Goal: Task Accomplishment & Management: Manage account settings

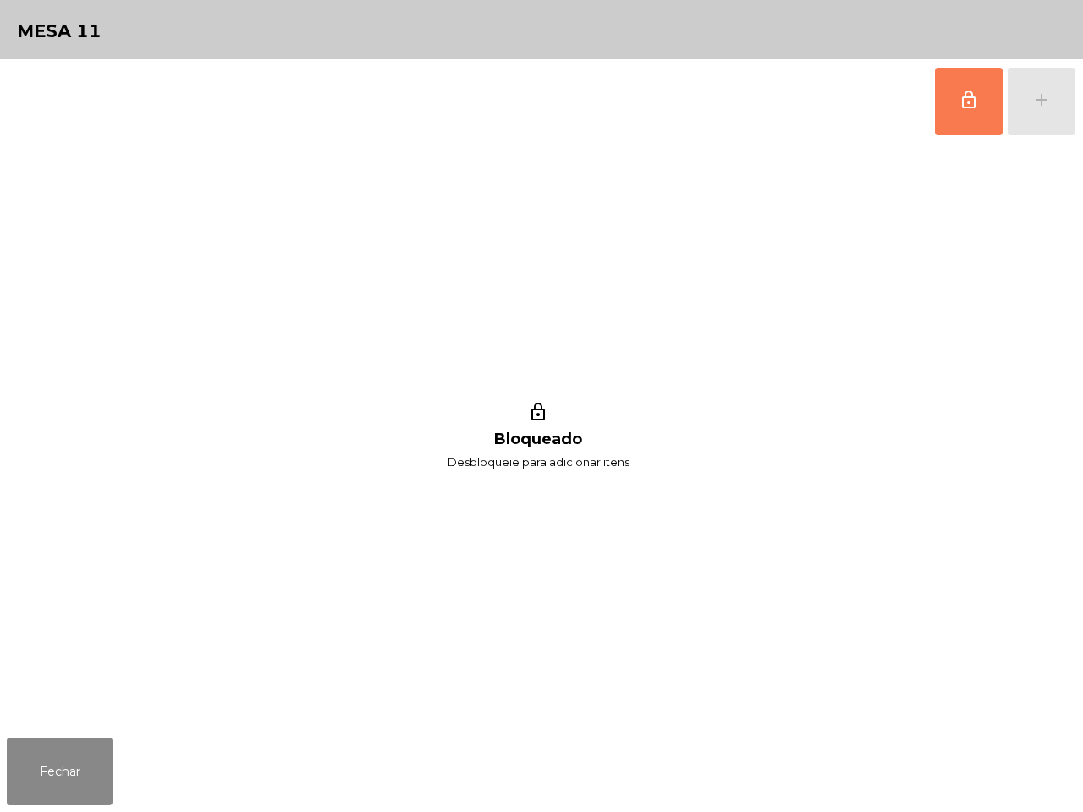
click at [954, 104] on button "lock_outline" at bounding box center [969, 102] width 68 height 68
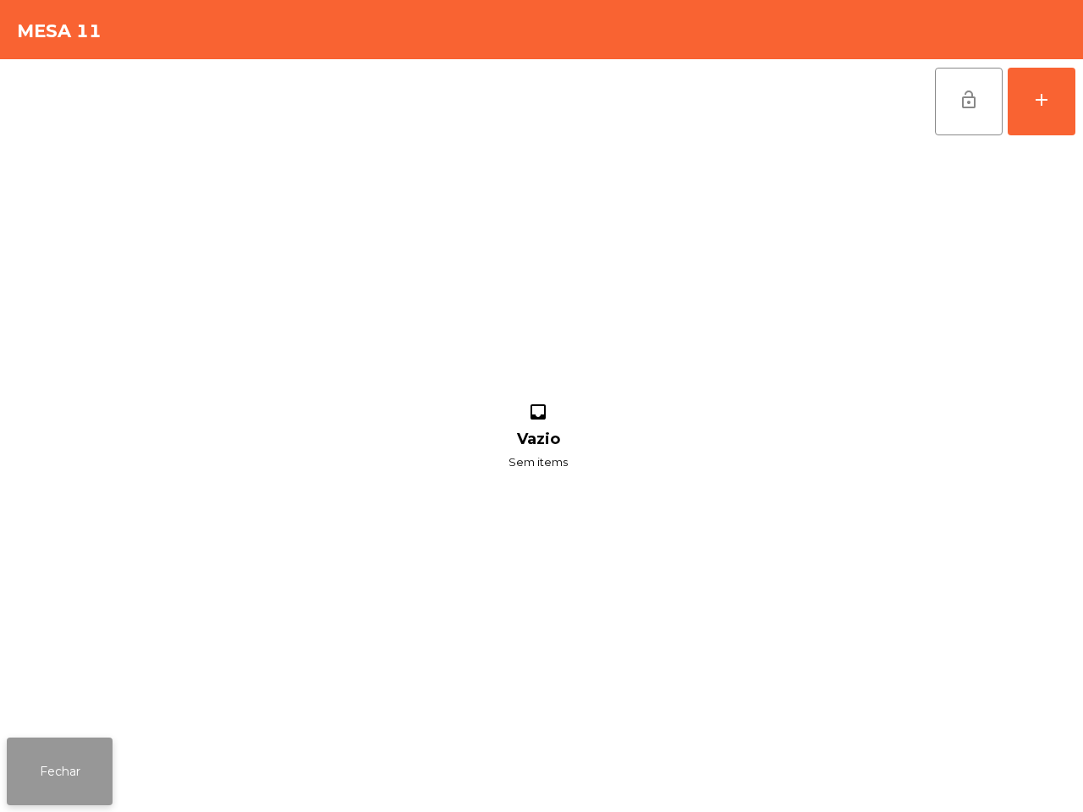
click at [70, 749] on button "Fechar" at bounding box center [60, 772] width 106 height 68
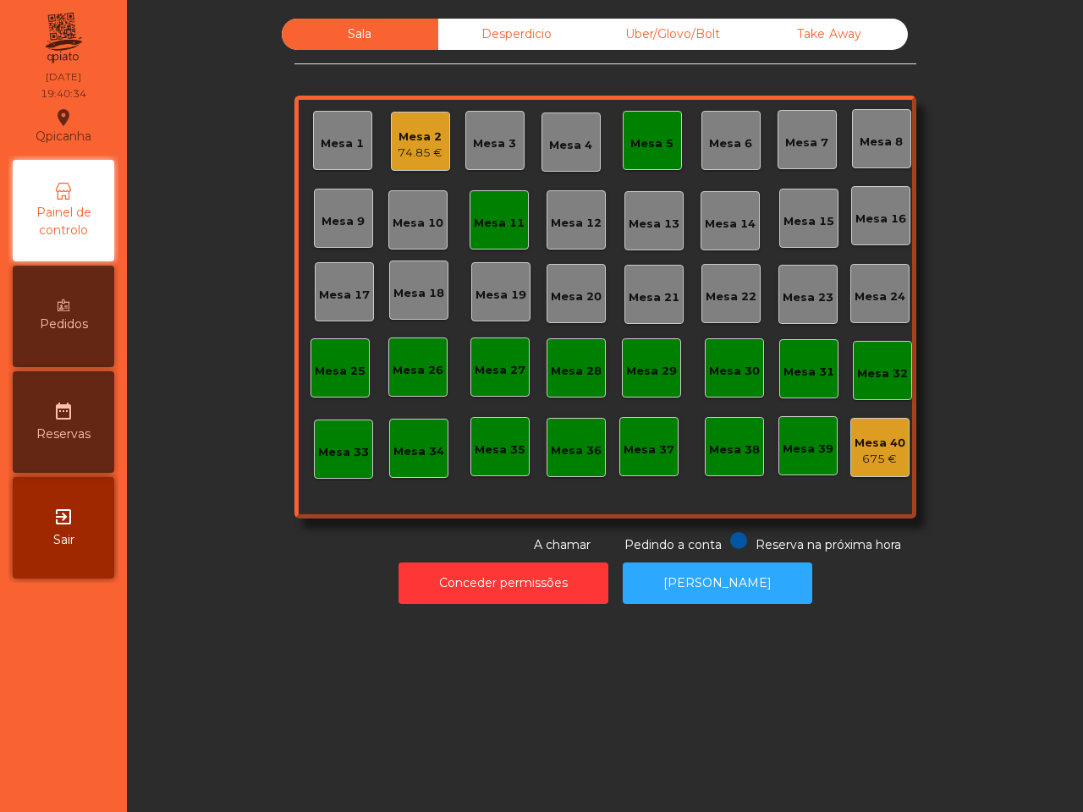
click at [814, 28] on div "Take Away" at bounding box center [830, 34] width 157 height 31
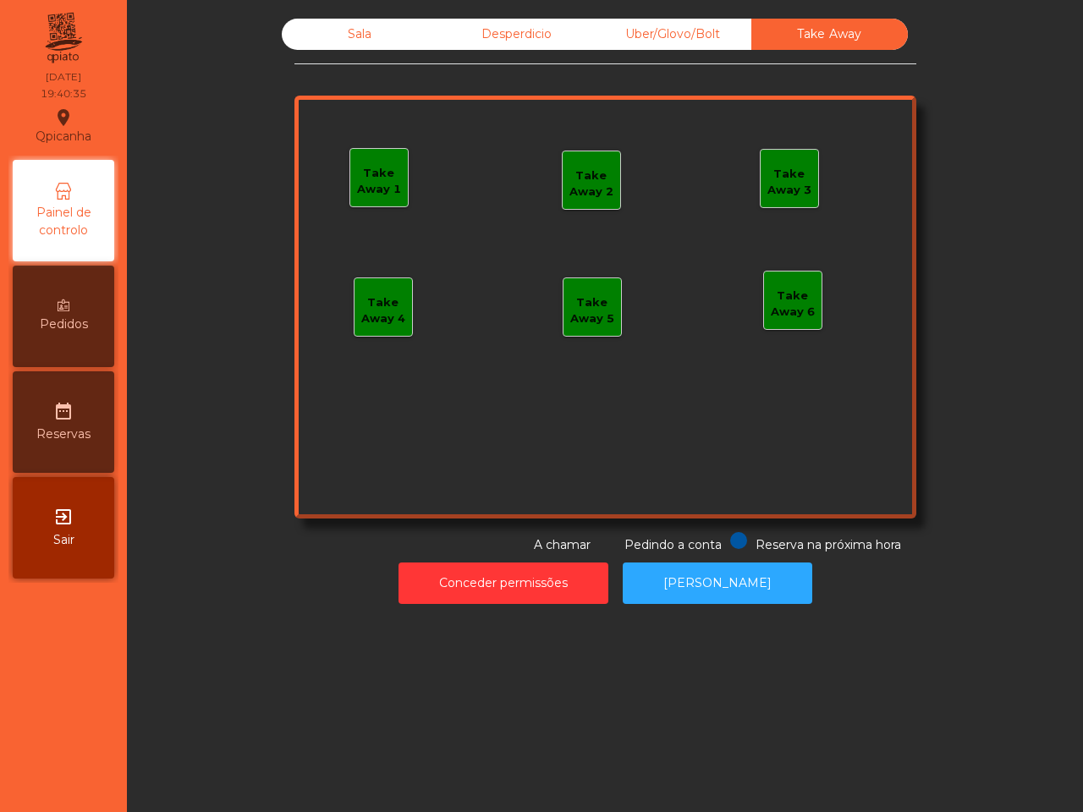
click at [365, 165] on div "Take Away 1" at bounding box center [379, 181] width 58 height 33
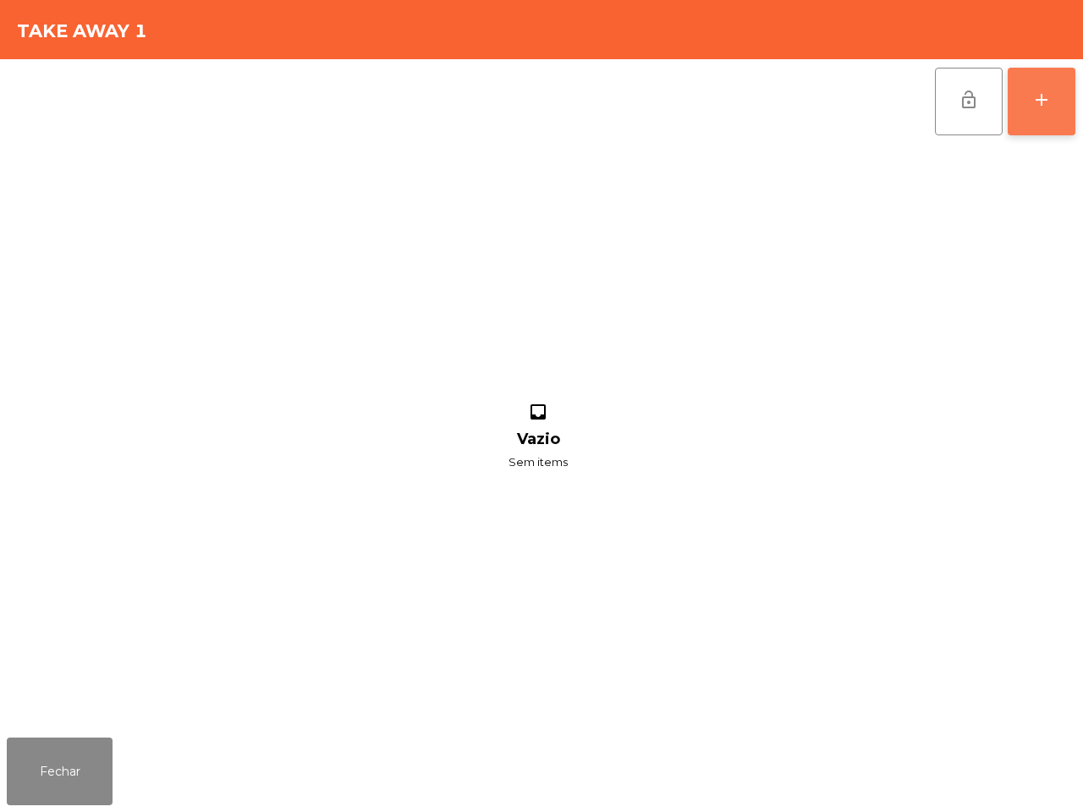
click at [1044, 98] on div "add" at bounding box center [1042, 100] width 20 height 20
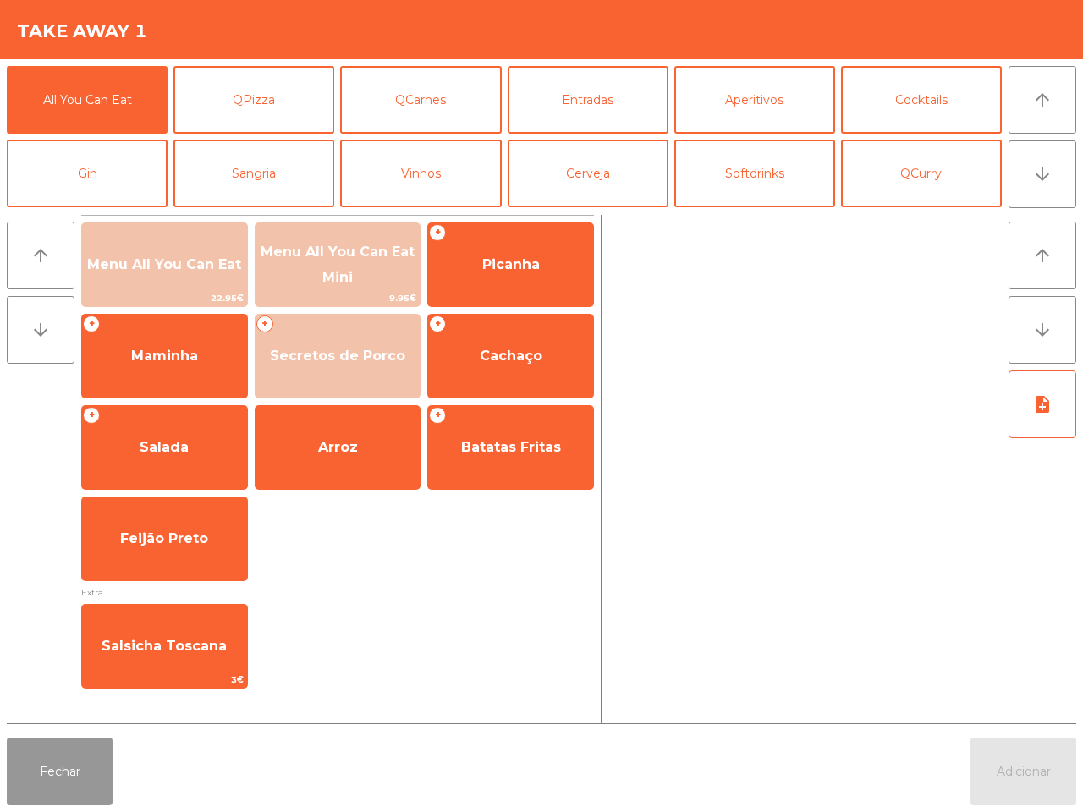
click at [97, 781] on button "Fechar" at bounding box center [60, 772] width 106 height 68
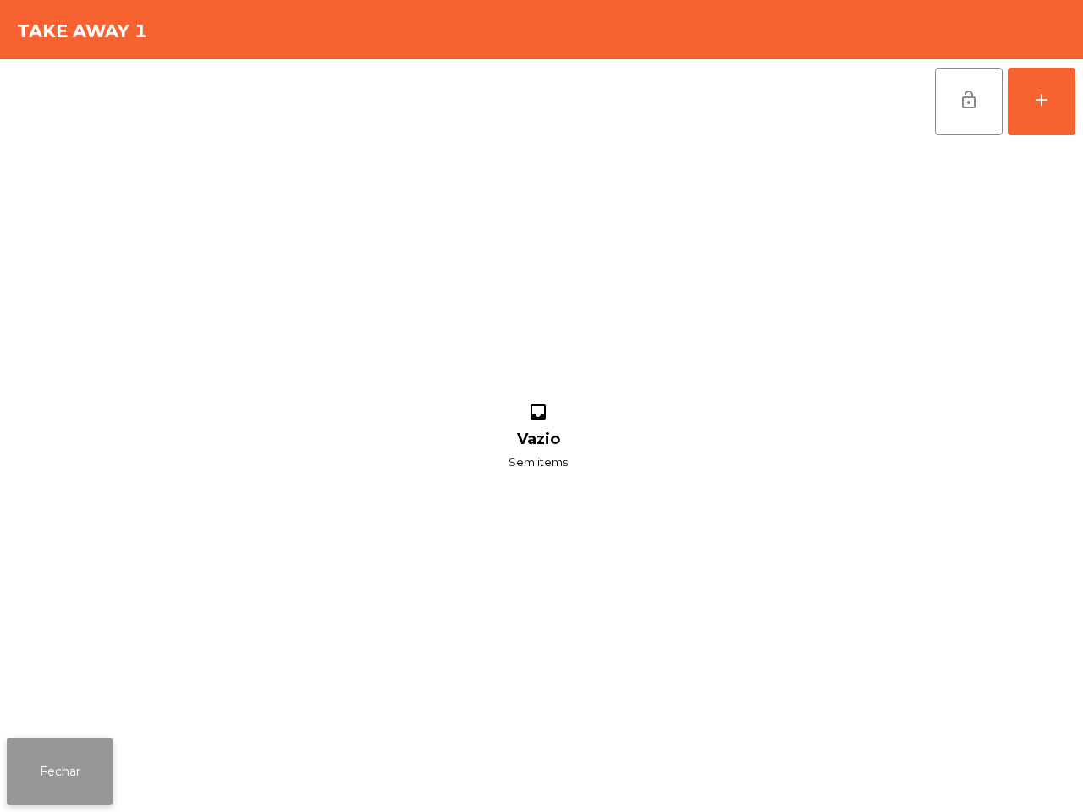
click at [85, 779] on button "Fechar" at bounding box center [60, 772] width 106 height 68
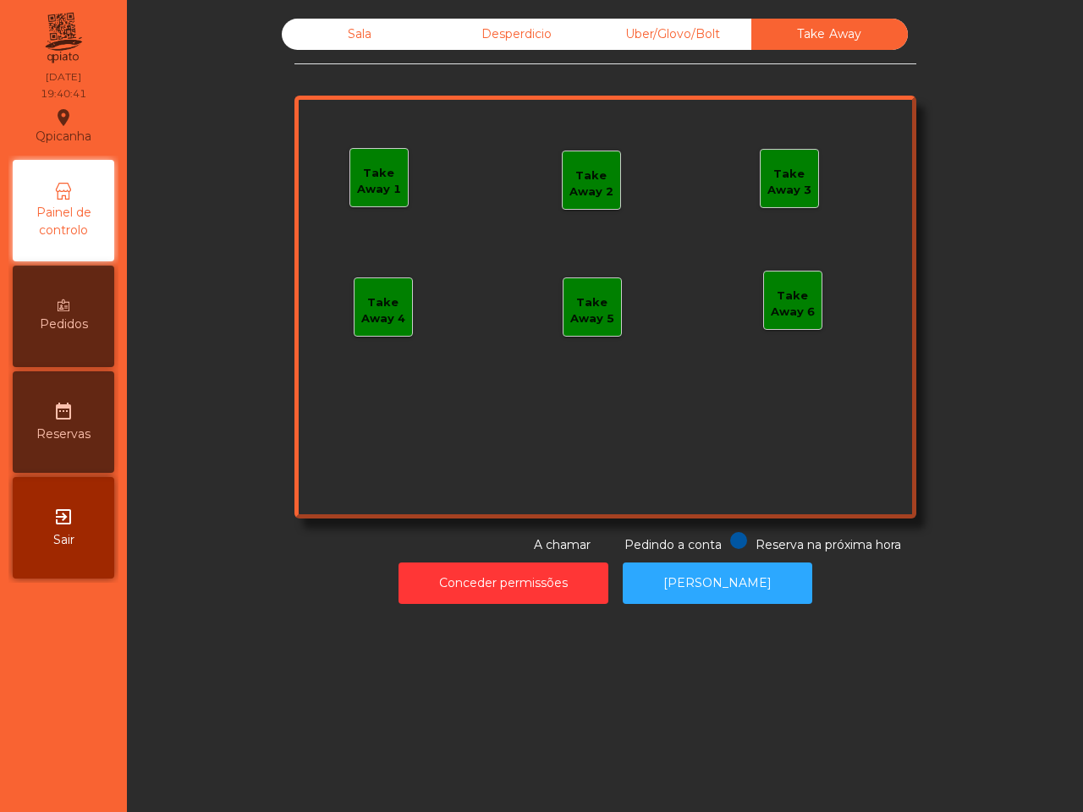
click at [649, 30] on div "Uber/Glovo/Bolt" at bounding box center [673, 34] width 157 height 31
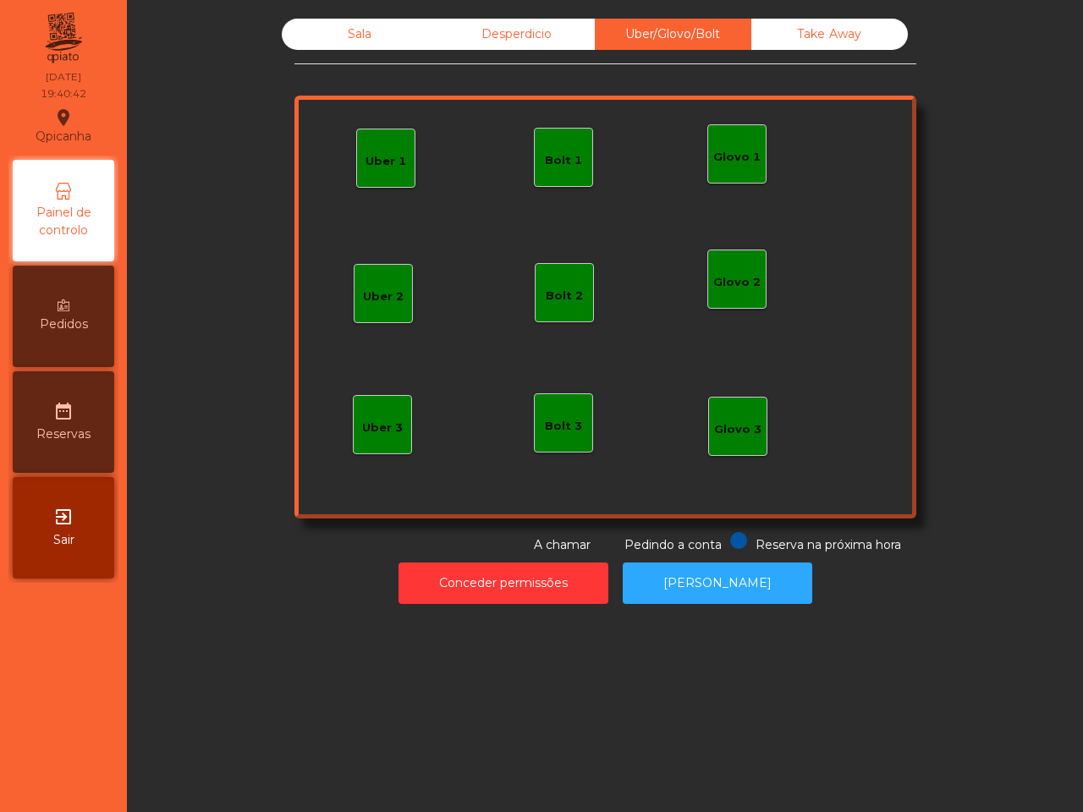
click at [366, 167] on div "Uber 1" at bounding box center [386, 161] width 41 height 17
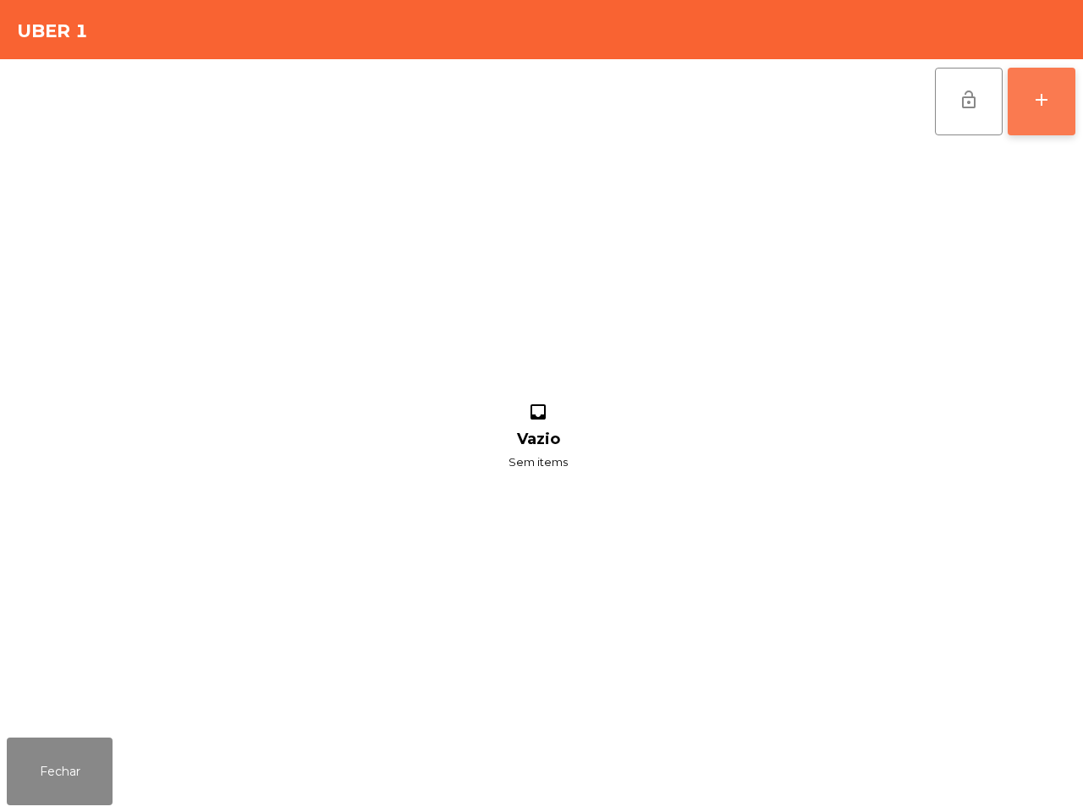
click at [1025, 98] on button "add" at bounding box center [1042, 102] width 68 height 68
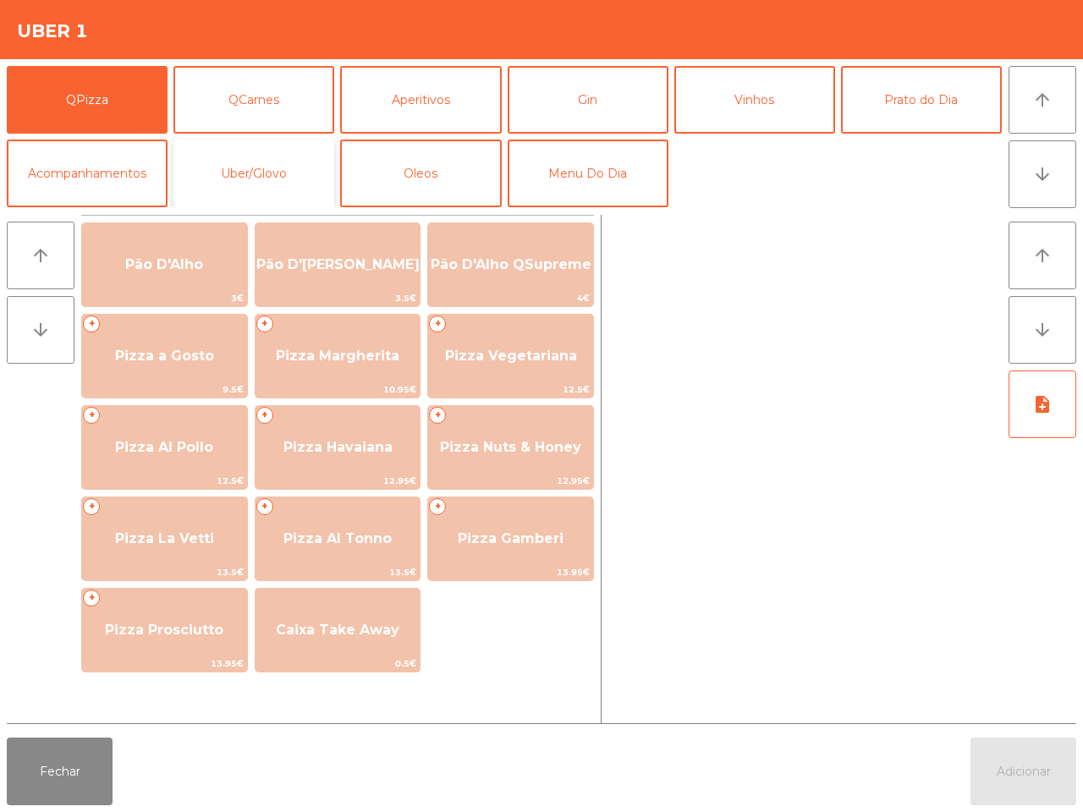
click at [273, 171] on button "Uber/Glovo" at bounding box center [254, 174] width 161 height 68
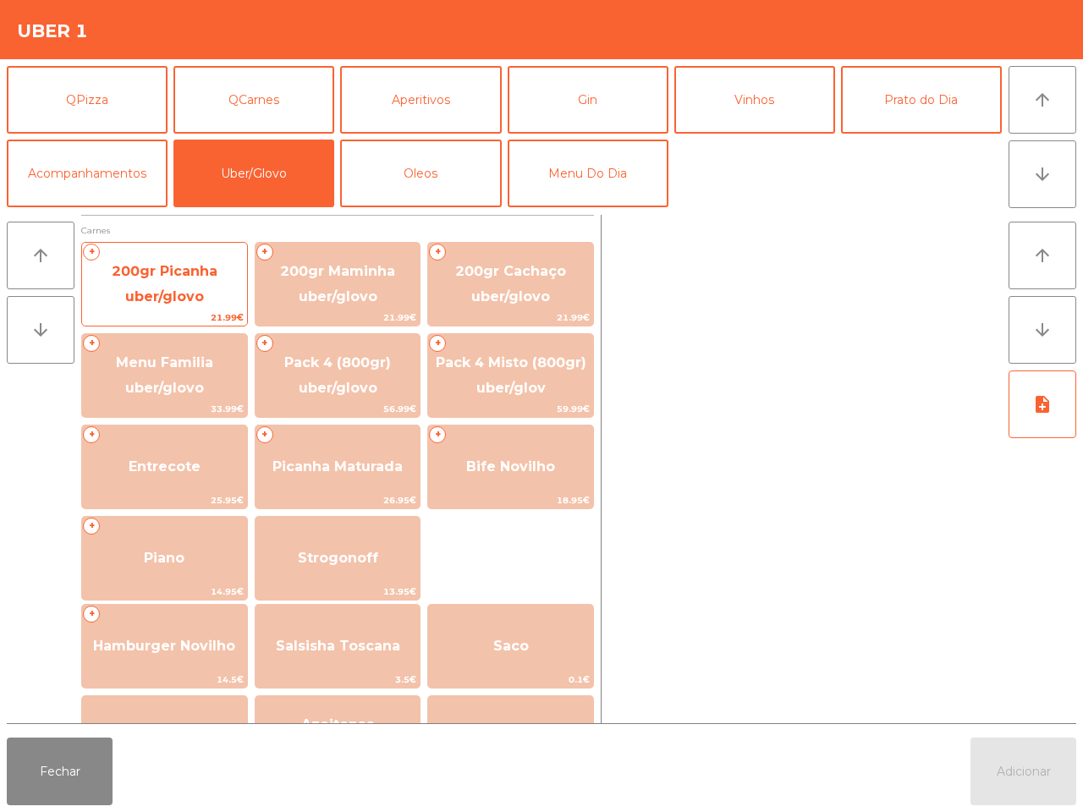
click at [162, 289] on span "200gr Picanha uber/glovo" at bounding box center [165, 283] width 106 height 41
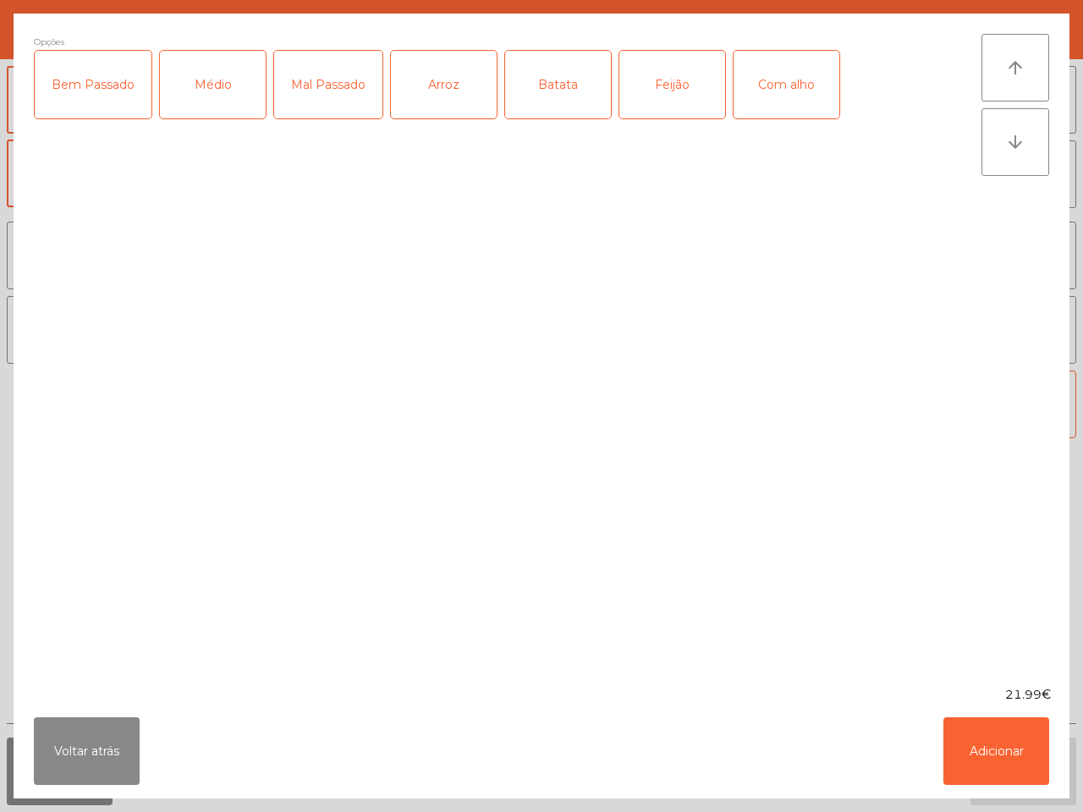
click at [323, 86] on div "Mal Passado" at bounding box center [328, 85] width 108 height 68
drag, startPoint x: 437, startPoint y: 85, endPoint x: 471, endPoint y: 85, distance: 34.7
click at [444, 86] on div "Arroz" at bounding box center [444, 85] width 106 height 68
drag, startPoint x: 526, startPoint y: 79, endPoint x: 540, endPoint y: 81, distance: 14.6
click at [532, 81] on div "Batata" at bounding box center [558, 85] width 106 height 68
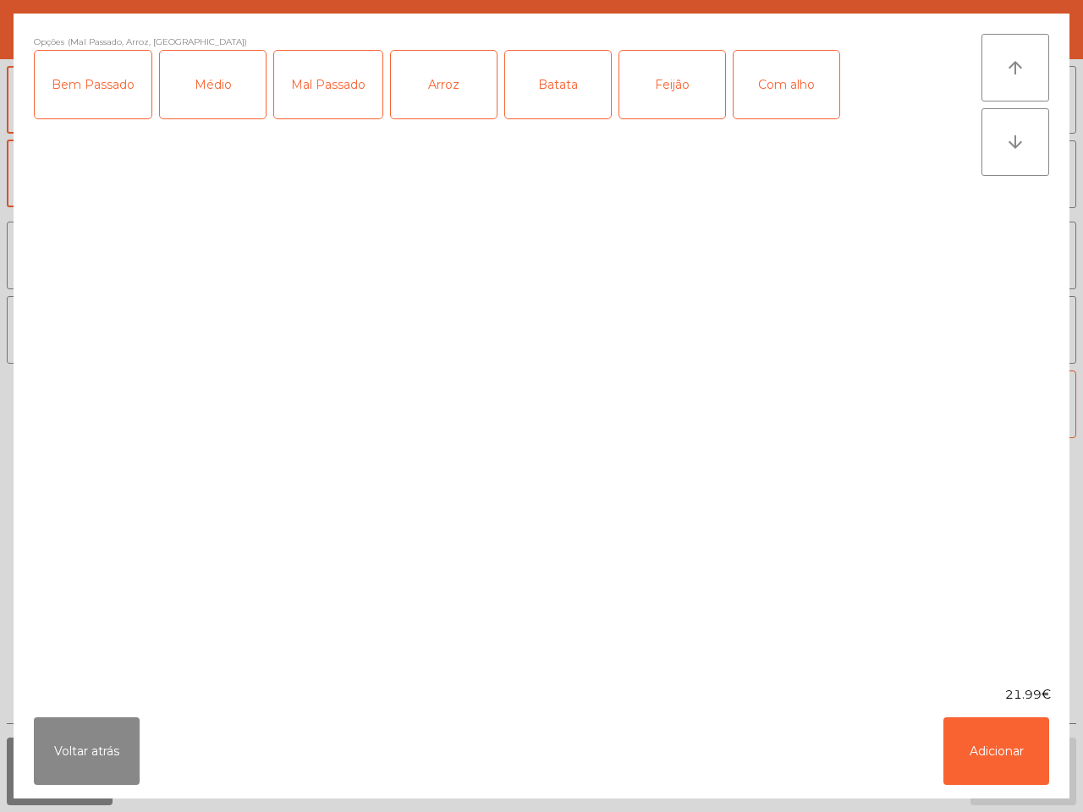
click at [644, 74] on div "Feijão" at bounding box center [673, 85] width 106 height 68
click at [772, 85] on div "Com alho" at bounding box center [787, 85] width 106 height 68
click at [990, 735] on button "Adicionar" at bounding box center [997, 752] width 106 height 68
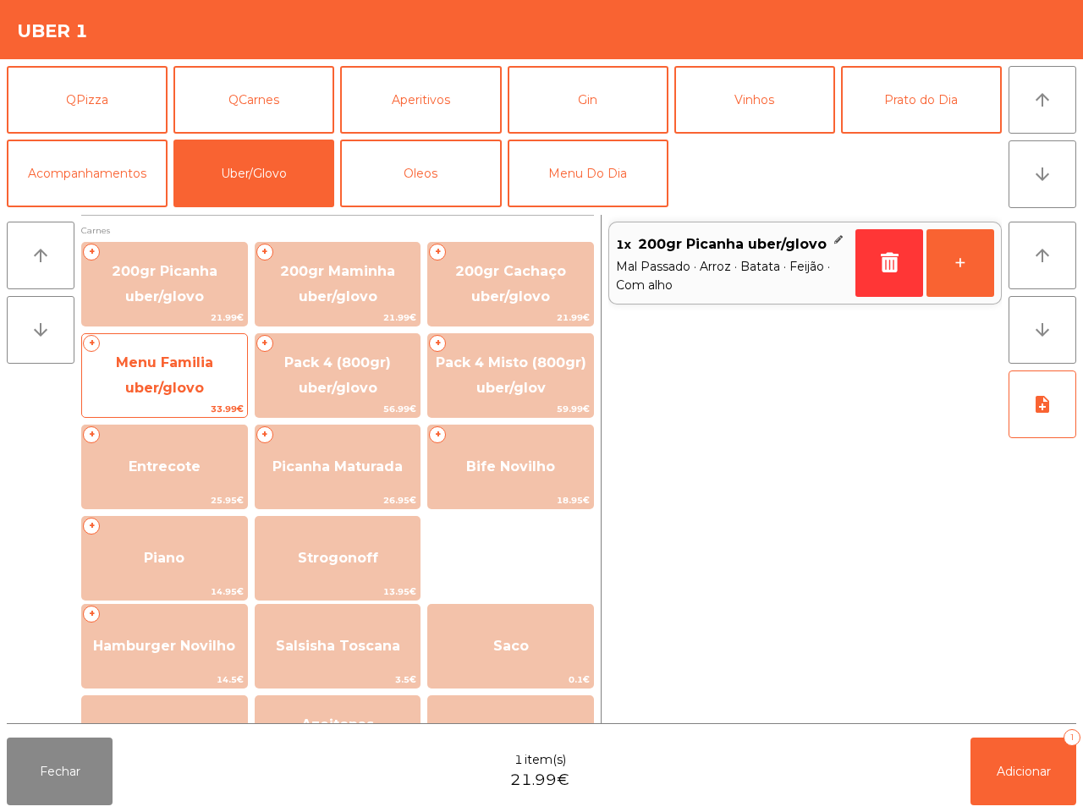
click at [204, 375] on span "Menu Familia uber/glovo" at bounding box center [164, 376] width 165 height 72
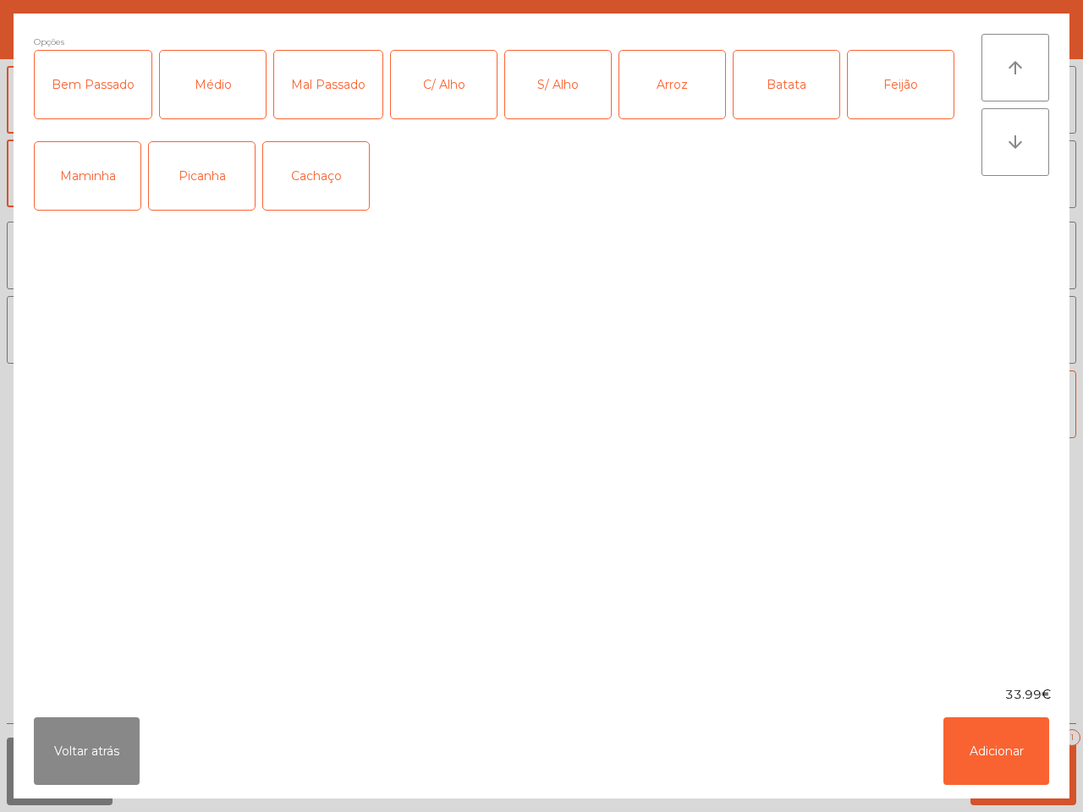
click at [224, 87] on div "Médio" at bounding box center [213, 85] width 106 height 68
click at [209, 171] on div "Picanha" at bounding box center [202, 176] width 106 height 68
click at [417, 87] on div "C/ Alho" at bounding box center [444, 85] width 106 height 68
click at [653, 80] on div "Arroz" at bounding box center [673, 85] width 106 height 68
click at [771, 73] on div "Batata" at bounding box center [787, 85] width 106 height 68
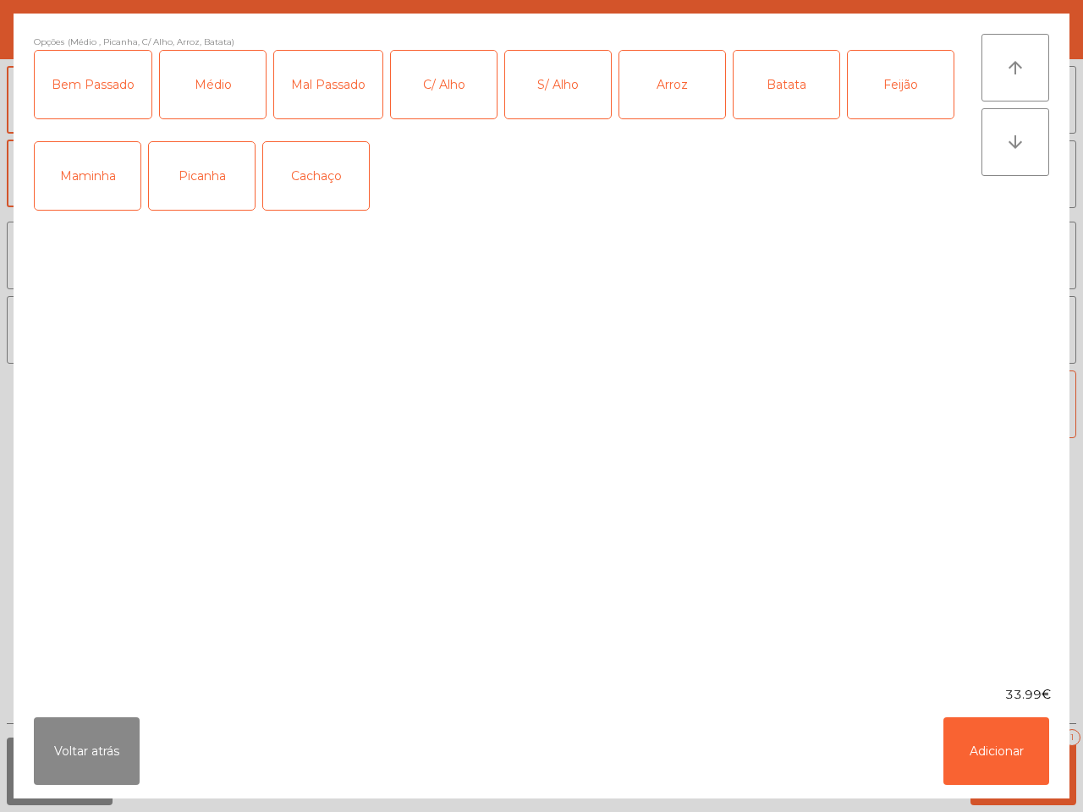
click at [902, 74] on div "Feijão" at bounding box center [901, 85] width 106 height 68
drag, startPoint x: 974, startPoint y: 742, endPoint x: 965, endPoint y: 737, distance: 10.6
click at [975, 742] on button "Adicionar" at bounding box center [997, 752] width 106 height 68
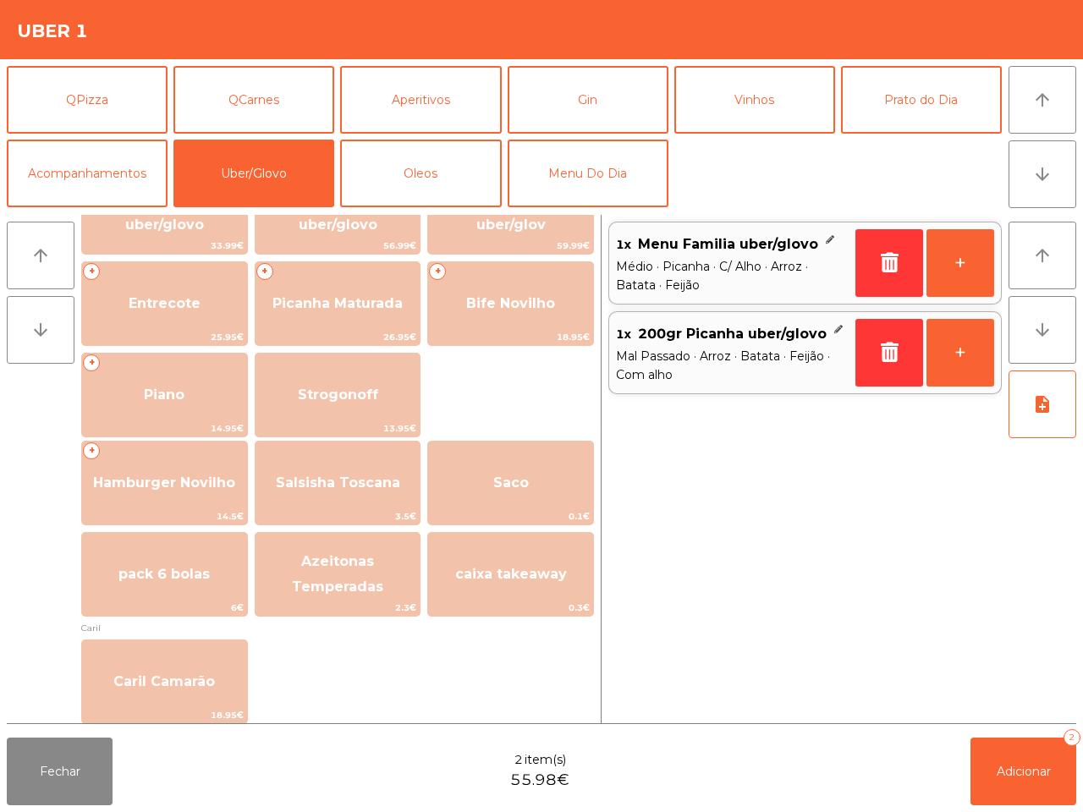
scroll to position [317, 0]
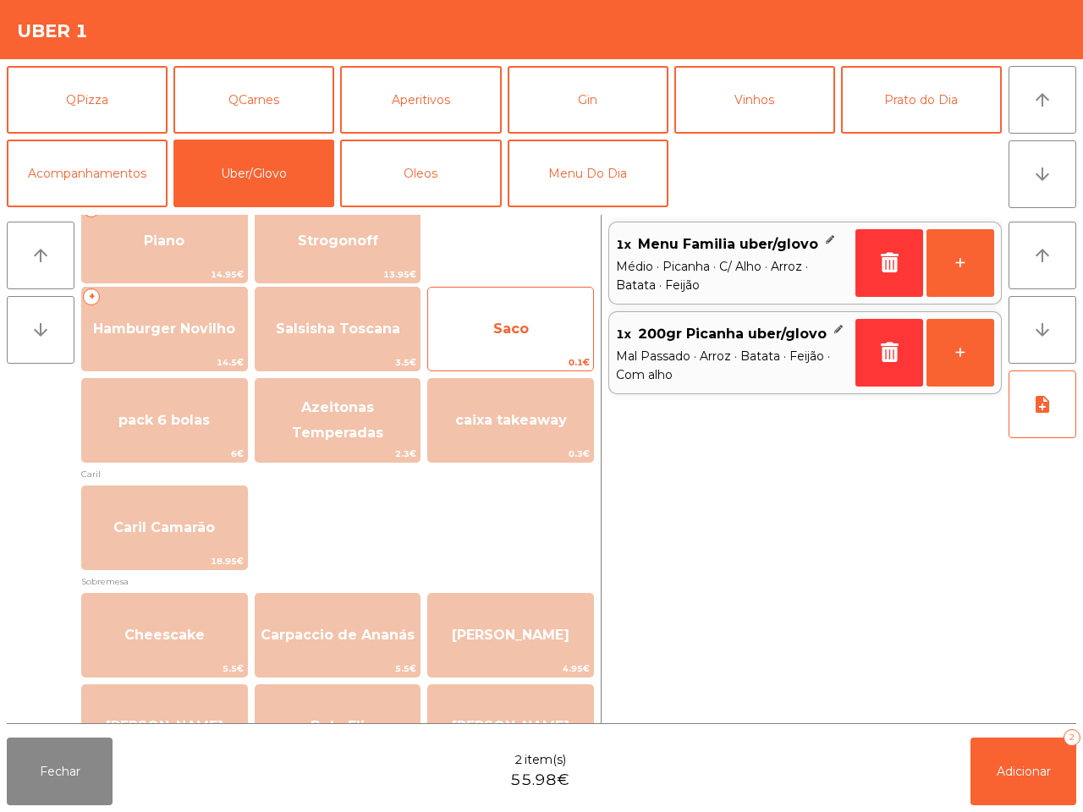
click at [512, 316] on span "Saco" at bounding box center [510, 329] width 165 height 46
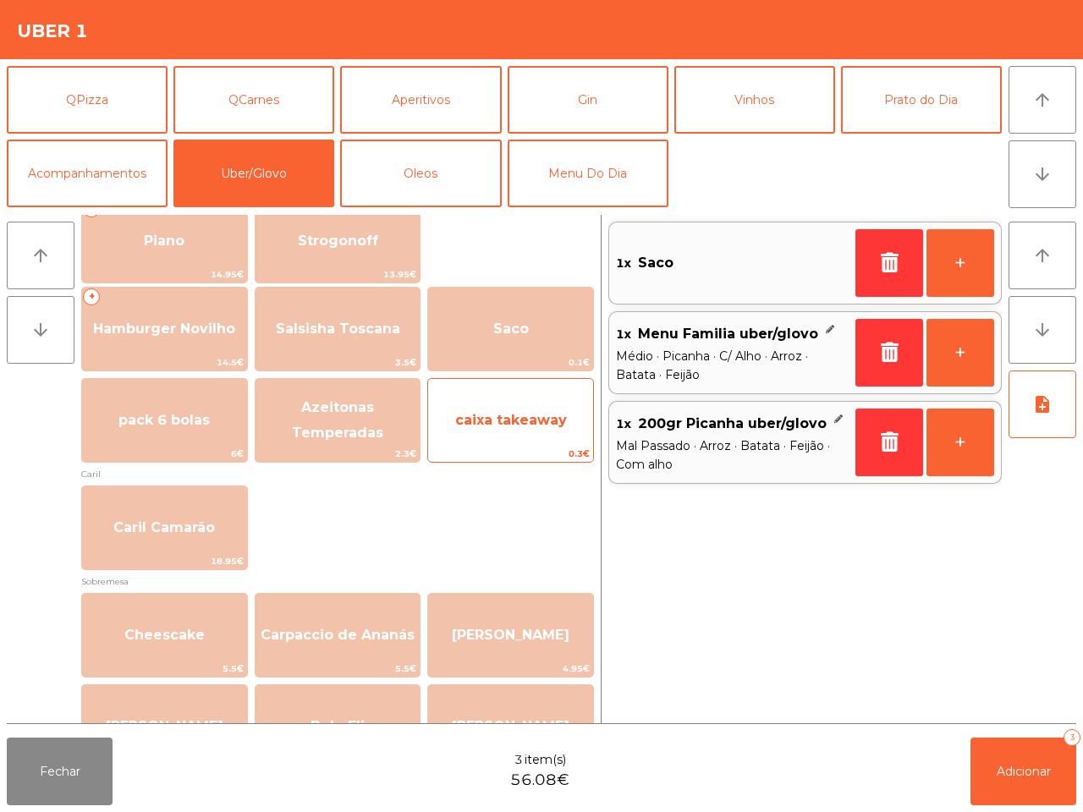
click at [505, 408] on span "caixa takeaway" at bounding box center [510, 421] width 165 height 46
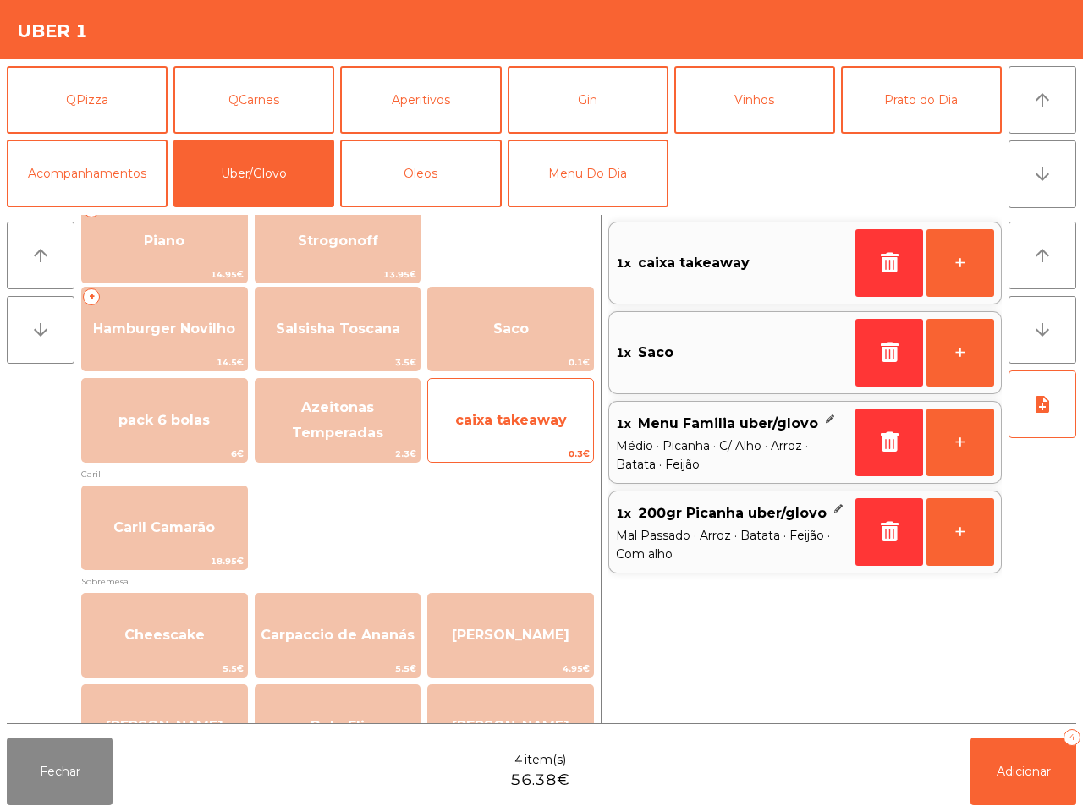
click at [505, 408] on span "caixa takeaway" at bounding box center [510, 421] width 165 height 46
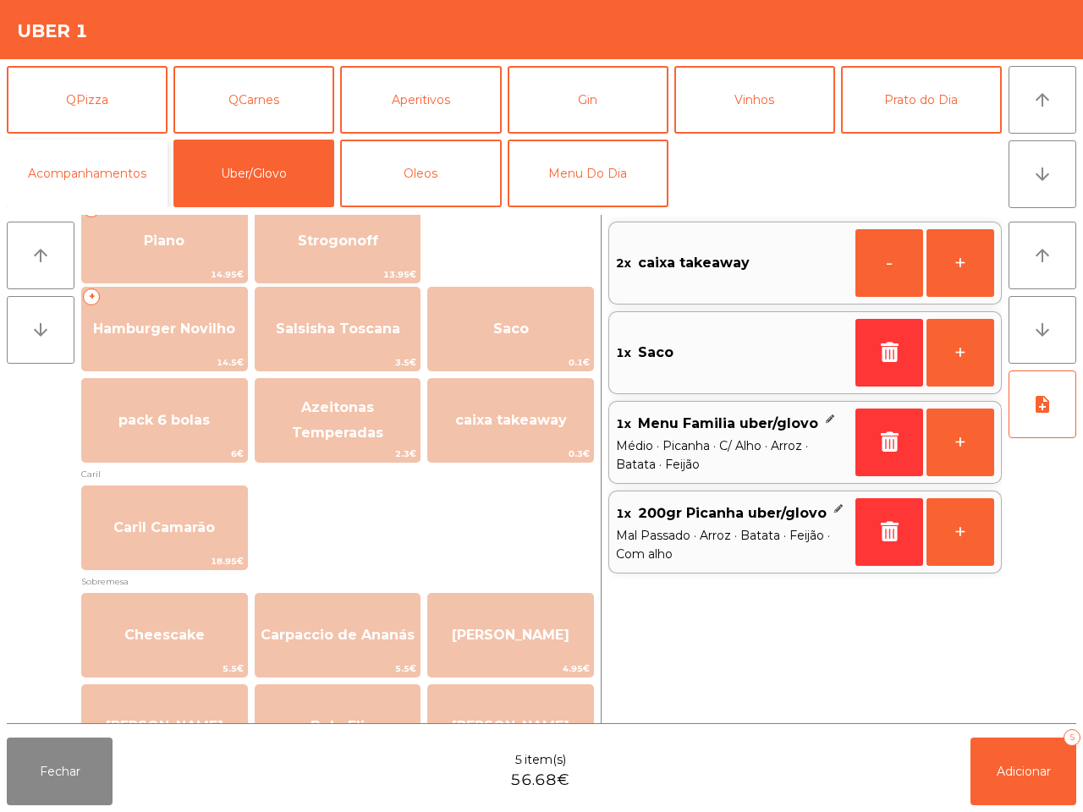
click at [116, 168] on button "Acompanhamentos" at bounding box center [87, 174] width 161 height 68
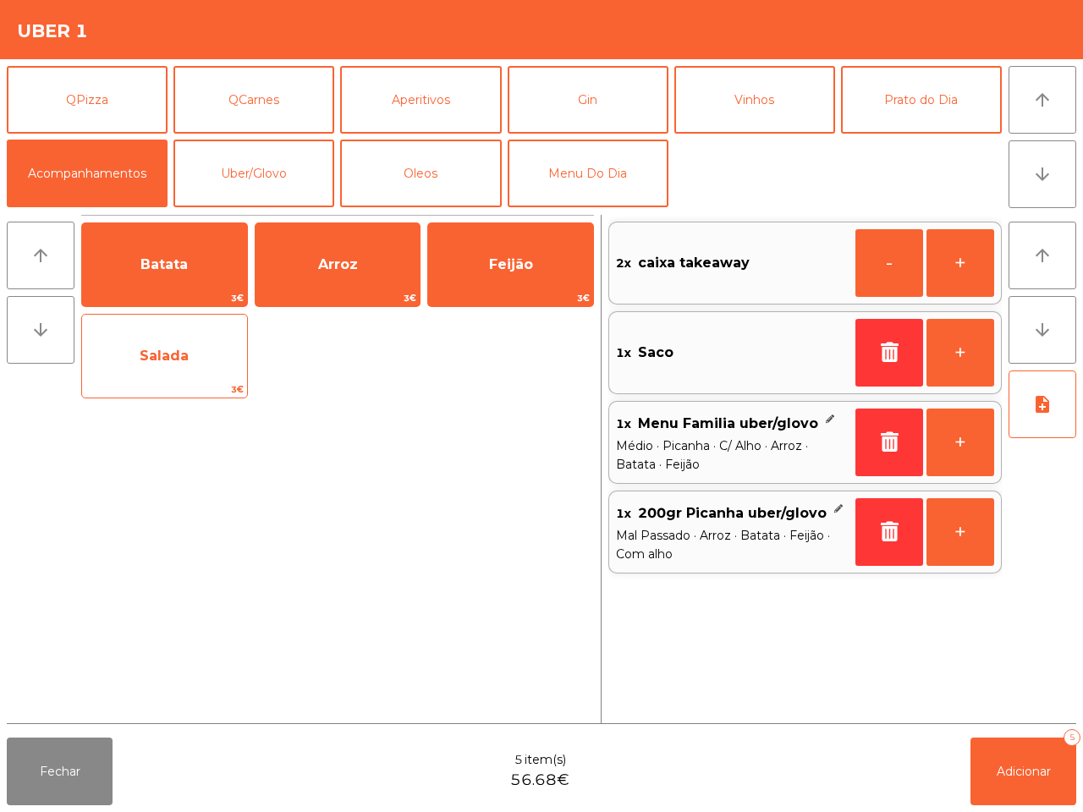
click at [162, 341] on span "Salada" at bounding box center [164, 356] width 165 height 46
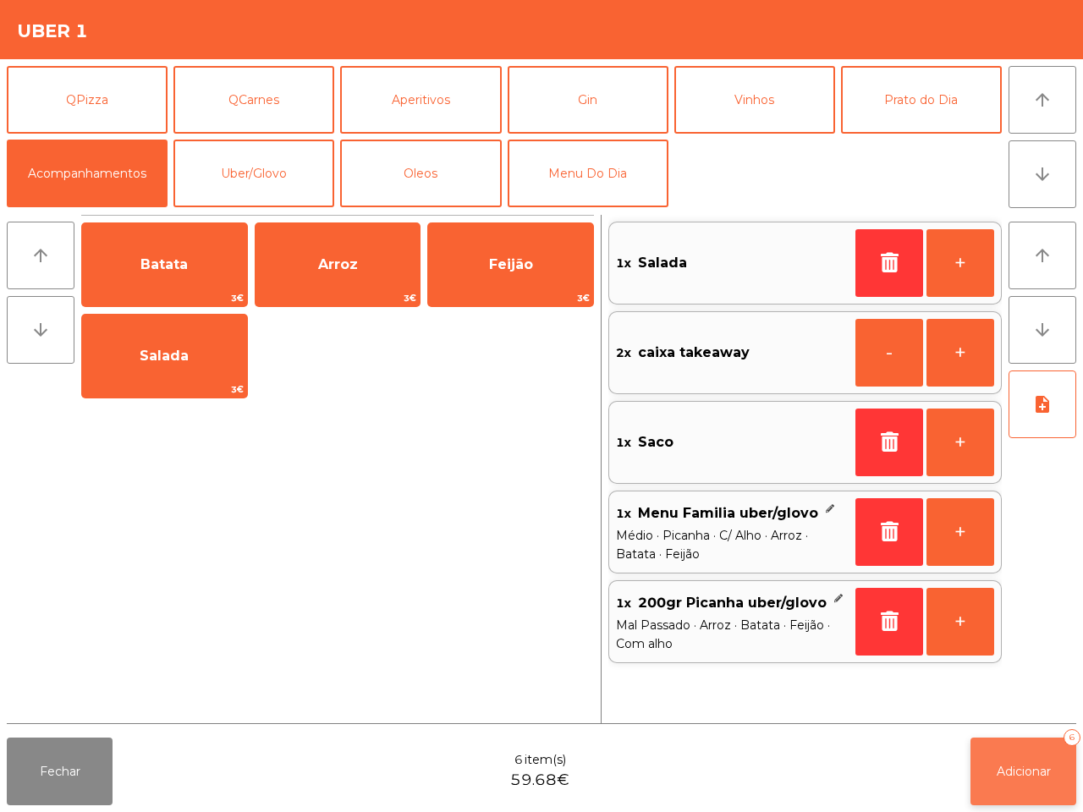
click at [1012, 781] on button "Adicionar 6" at bounding box center [1024, 772] width 106 height 68
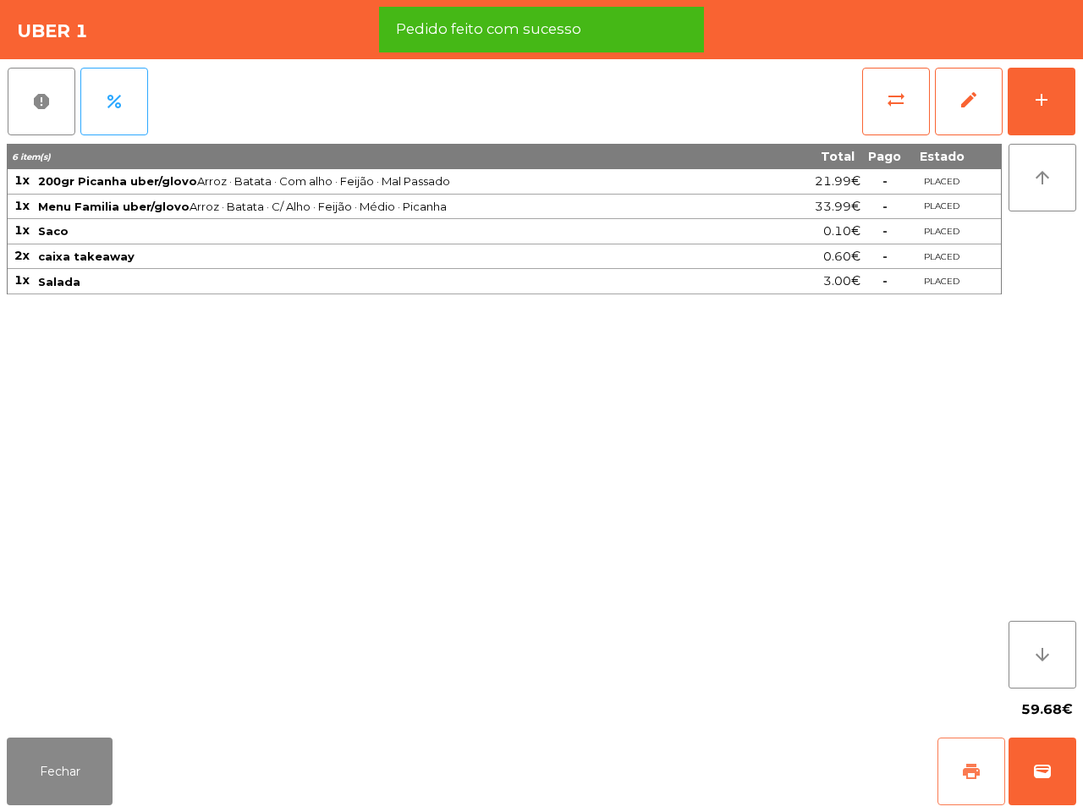
click at [973, 768] on span "print" at bounding box center [971, 772] width 20 height 20
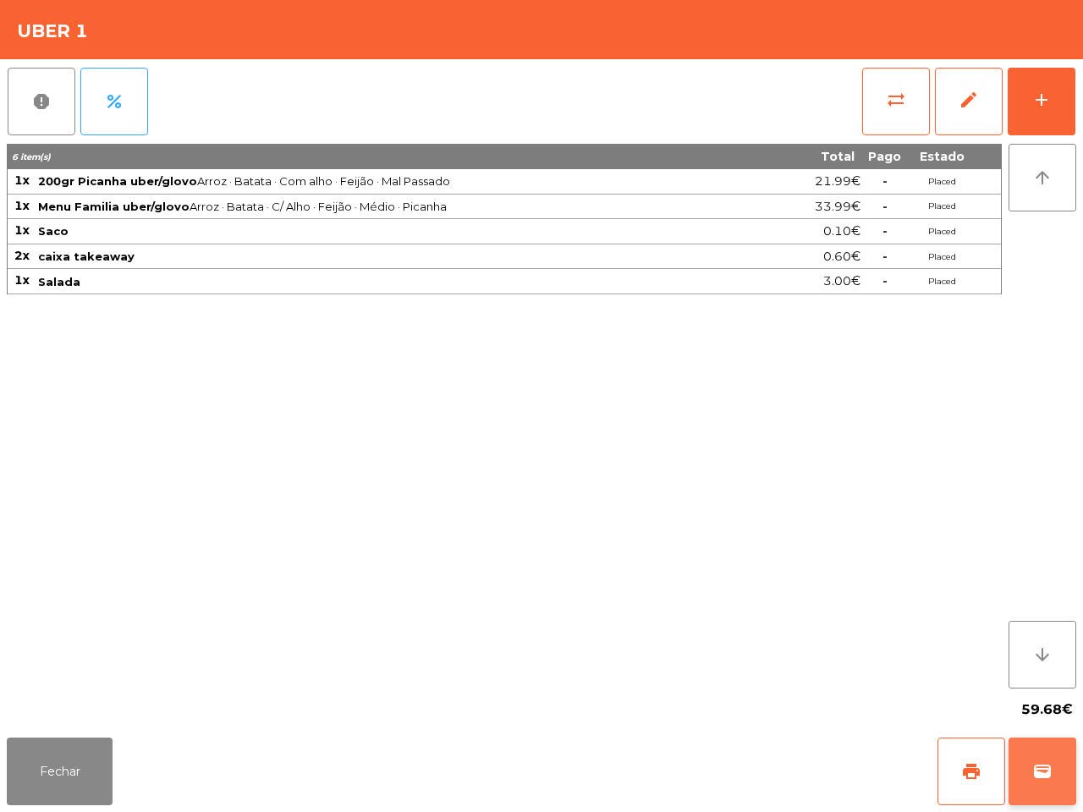
click at [1045, 774] on span "wallet" at bounding box center [1043, 772] width 20 height 20
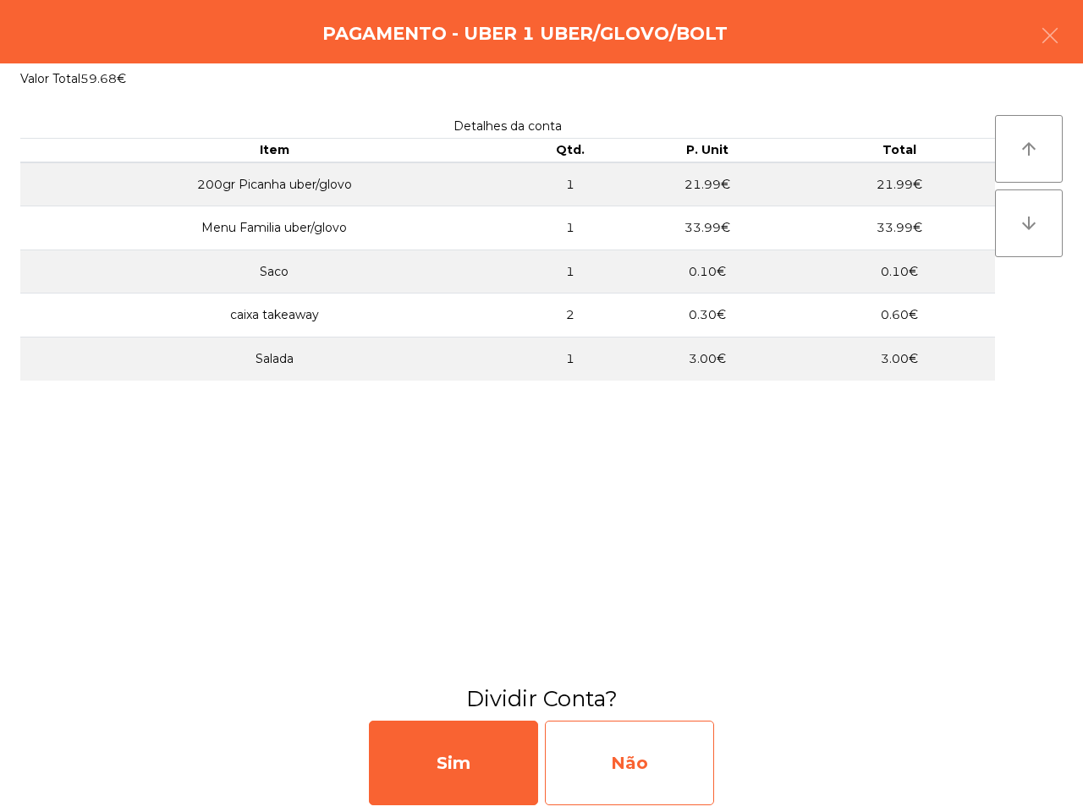
click at [677, 758] on div "Não" at bounding box center [629, 763] width 169 height 85
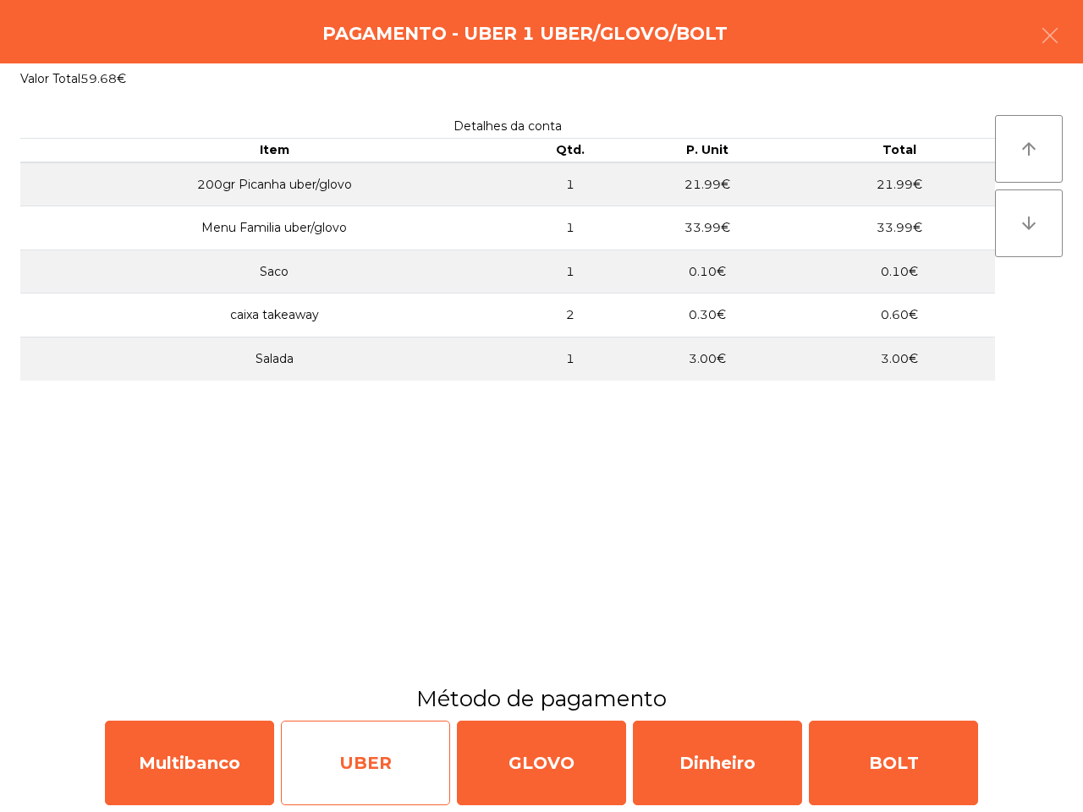
click at [385, 757] on div "UBER" at bounding box center [365, 763] width 169 height 85
select select "**"
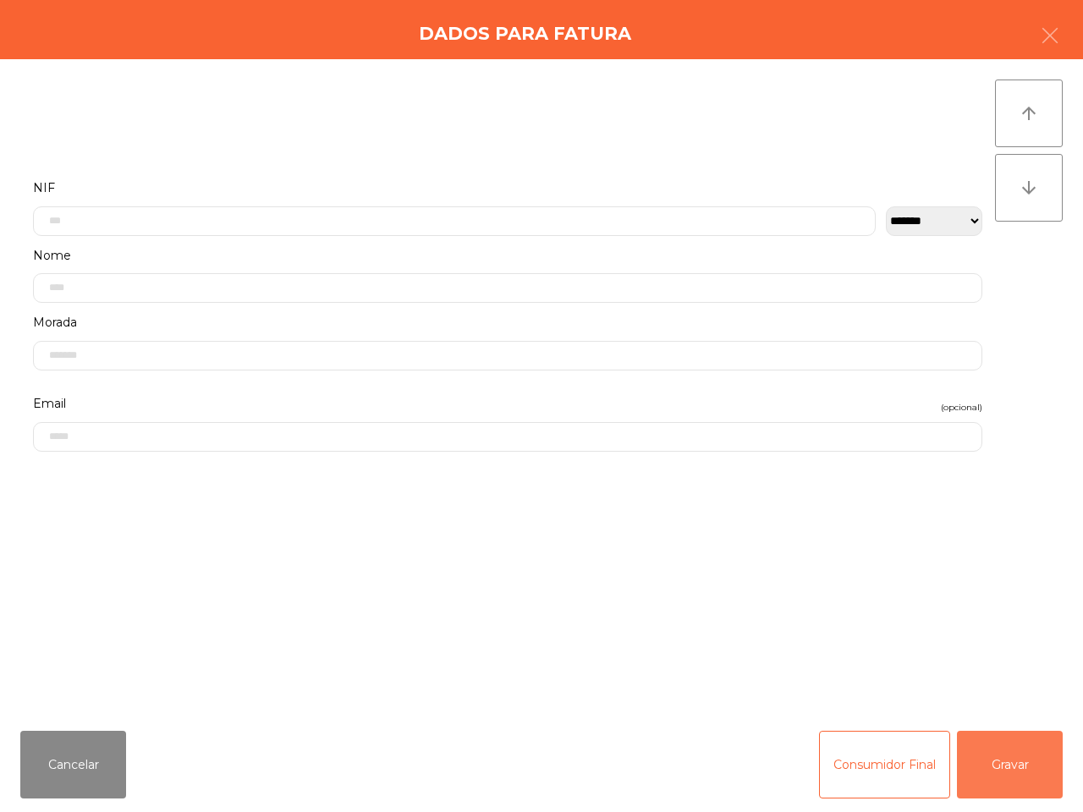
click at [978, 767] on button "Gravar" at bounding box center [1010, 765] width 106 height 68
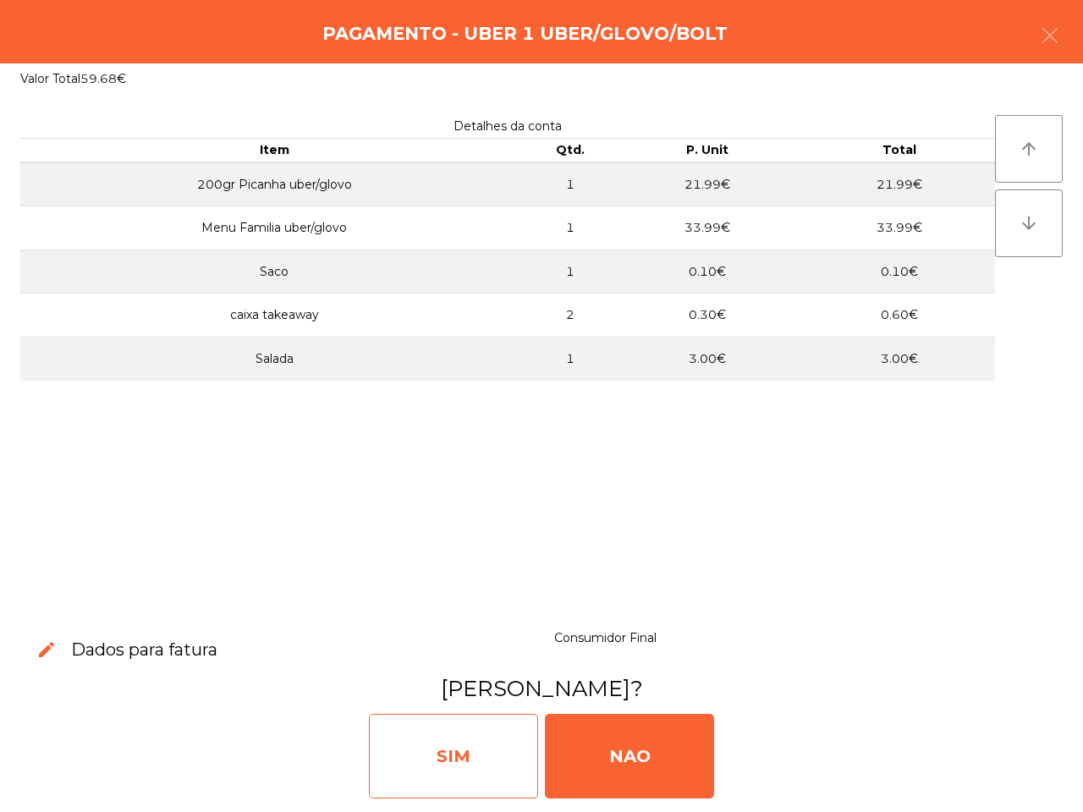
click at [493, 742] on div "SIM" at bounding box center [453, 756] width 169 height 85
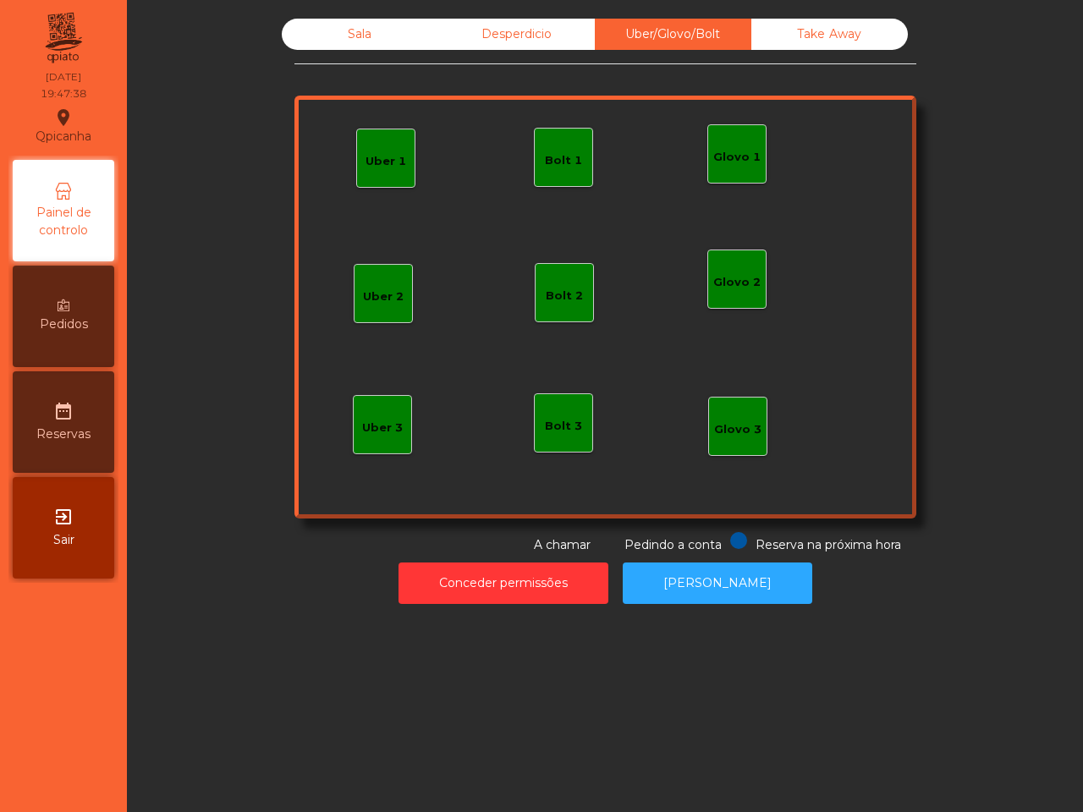
click at [516, 722] on div "Sala Desperdicio Uber/Glovo/Bolt Take Away Uber 1 Glovo 1 Uber 2 Uber 3 Glovo 2…" at bounding box center [605, 406] width 956 height 812
click at [371, 300] on div "Uber 2" at bounding box center [383, 297] width 41 height 17
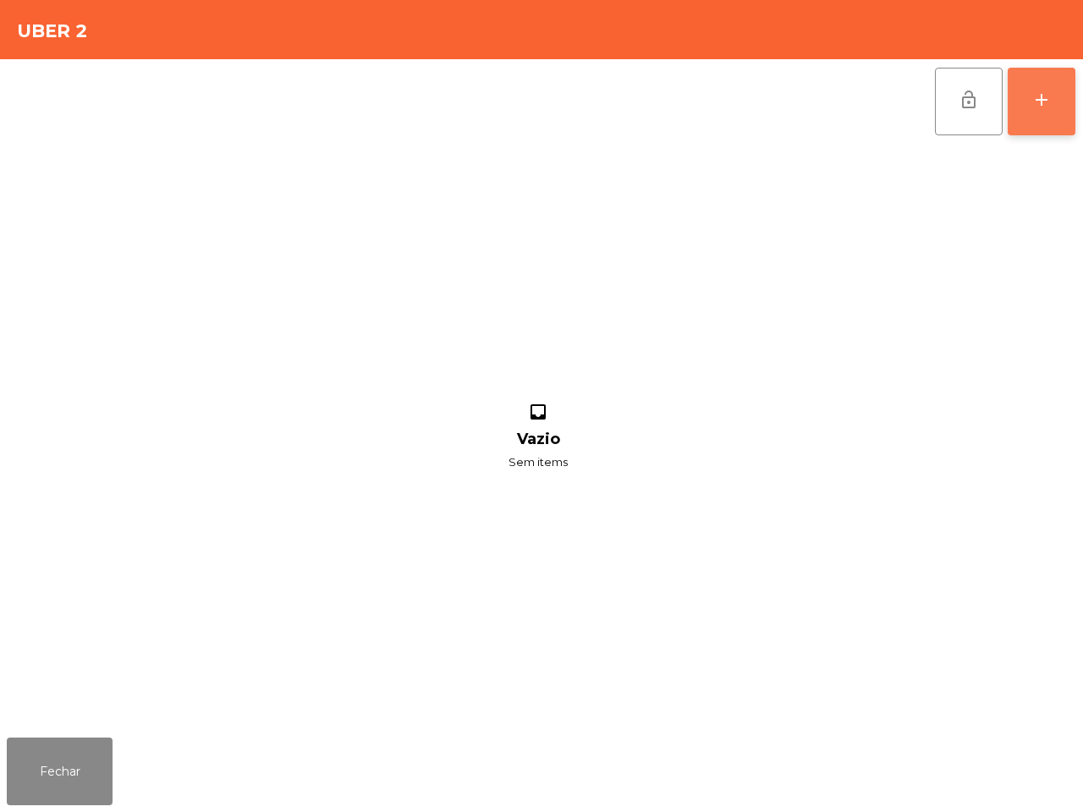
click at [1038, 99] on div "add" at bounding box center [1042, 100] width 20 height 20
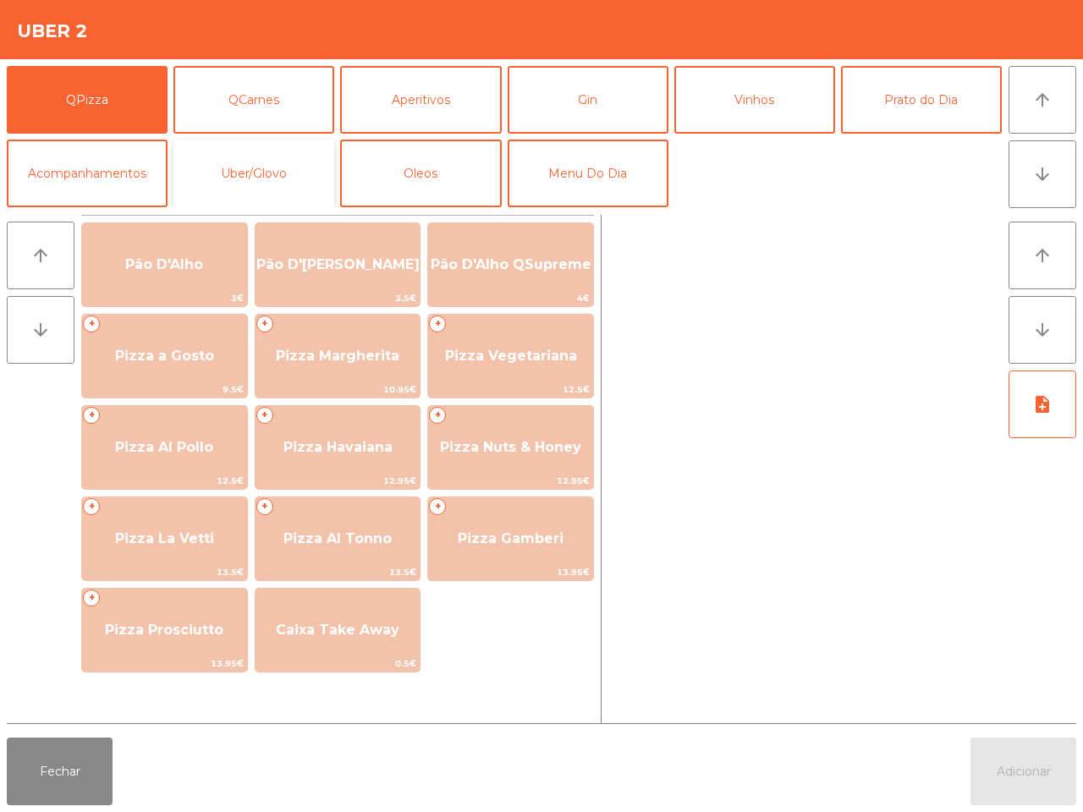
click at [251, 167] on button "Uber/Glovo" at bounding box center [254, 174] width 161 height 68
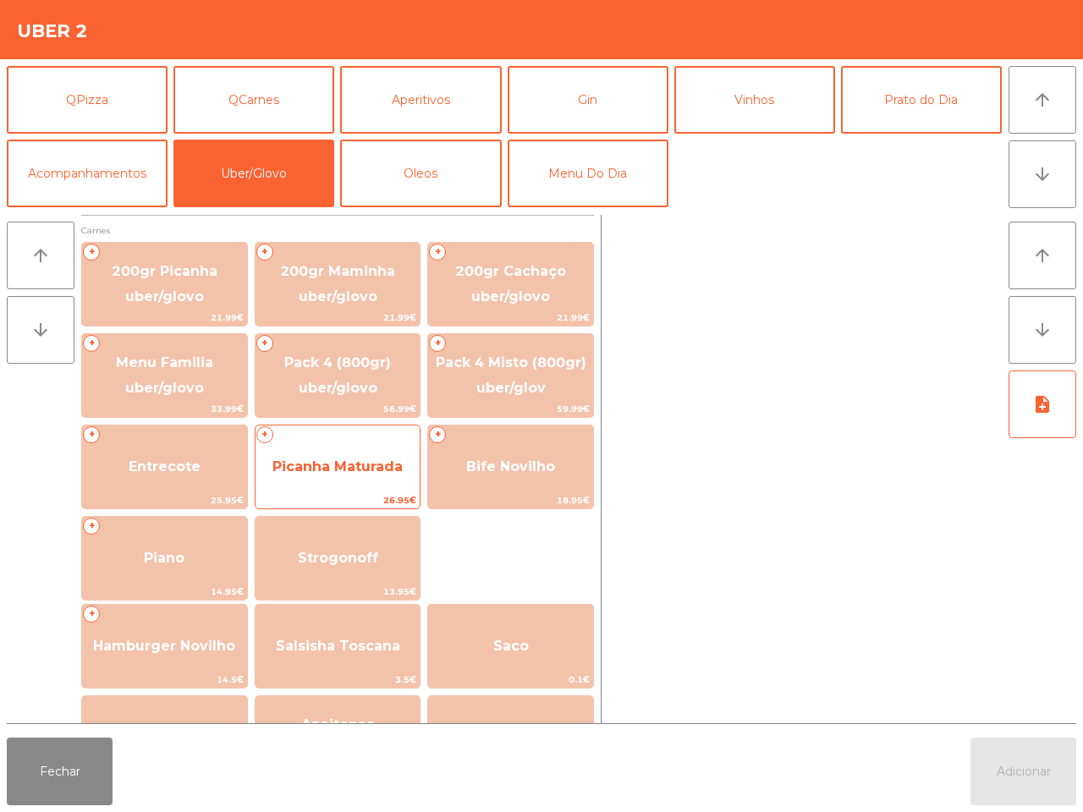
click at [372, 475] on span "Picanha Maturada" at bounding box center [338, 467] width 165 height 46
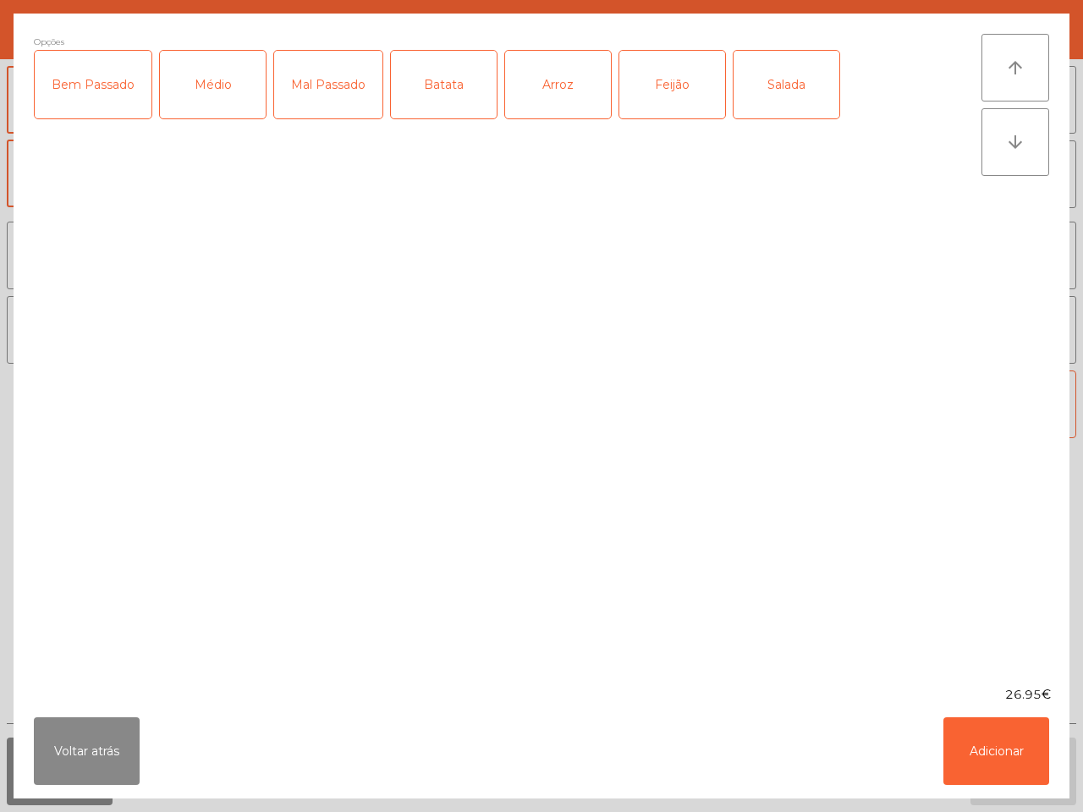
click at [203, 91] on div "Médio" at bounding box center [213, 85] width 106 height 68
click at [576, 91] on div "Arroz" at bounding box center [558, 85] width 106 height 68
click at [434, 96] on div "Batata" at bounding box center [444, 85] width 106 height 68
click at [1014, 770] on button "Adicionar" at bounding box center [997, 752] width 106 height 68
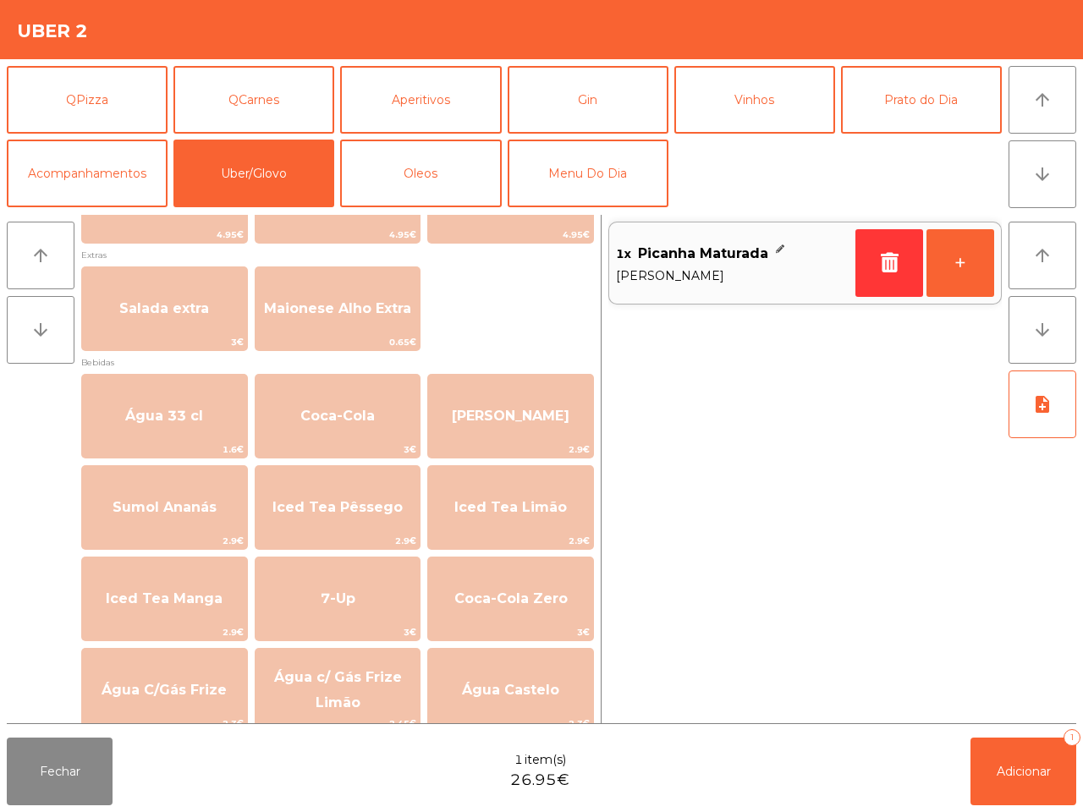
scroll to position [846, 0]
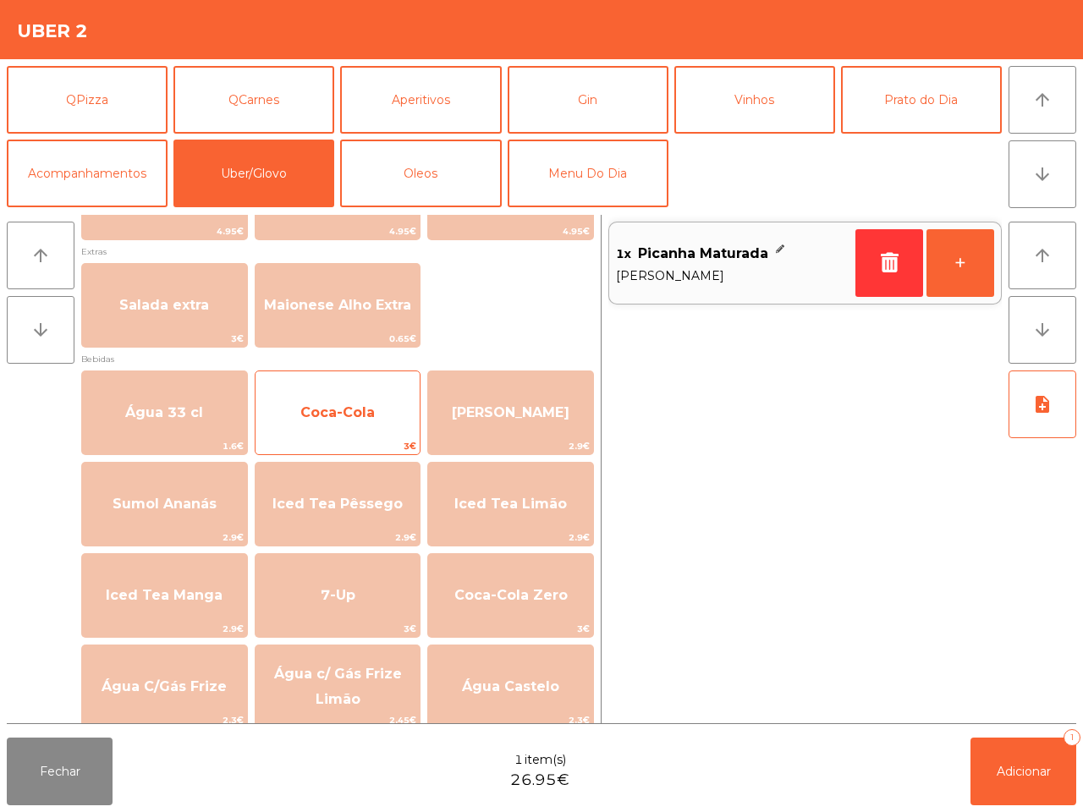
click at [372, 406] on span "Coca-Cola" at bounding box center [337, 413] width 74 height 16
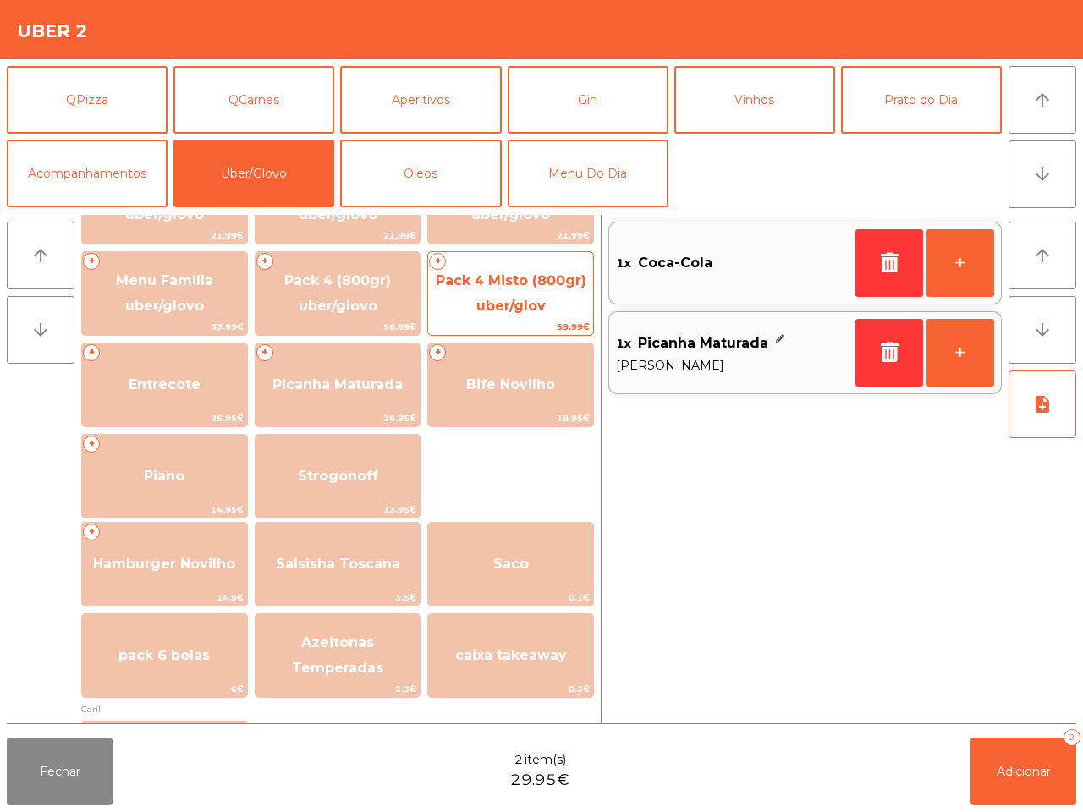
scroll to position [106, 0]
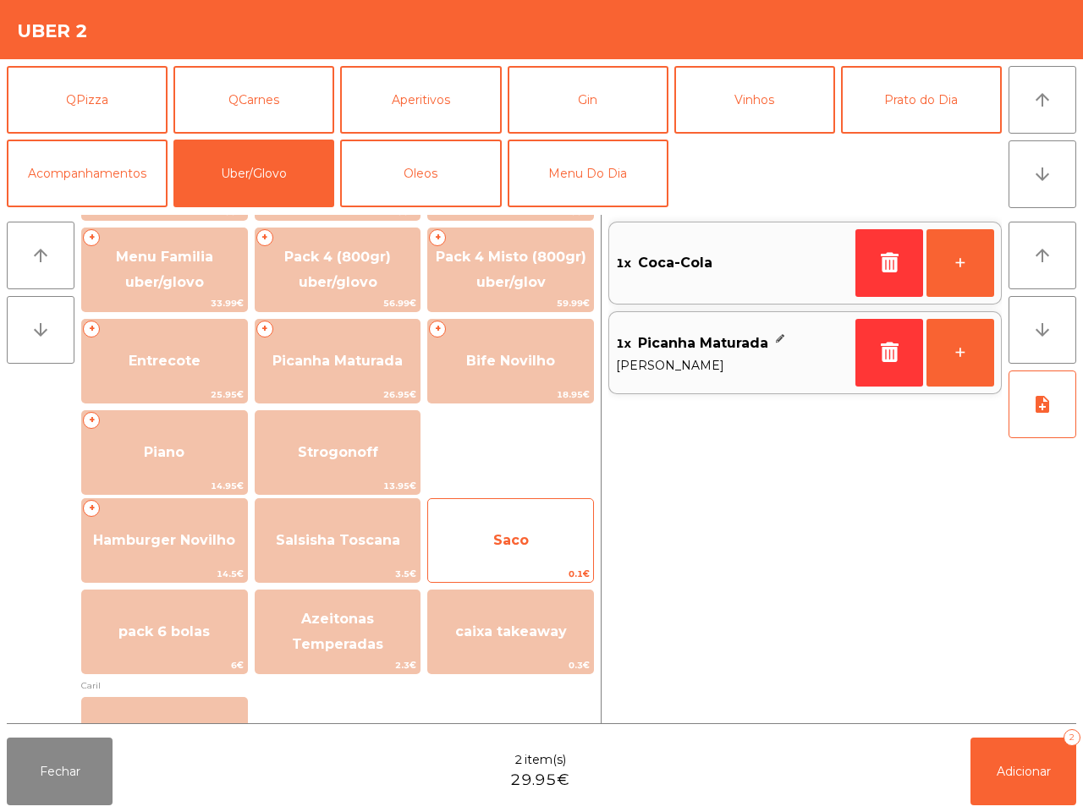
click at [521, 525] on span "Saco" at bounding box center [510, 541] width 165 height 46
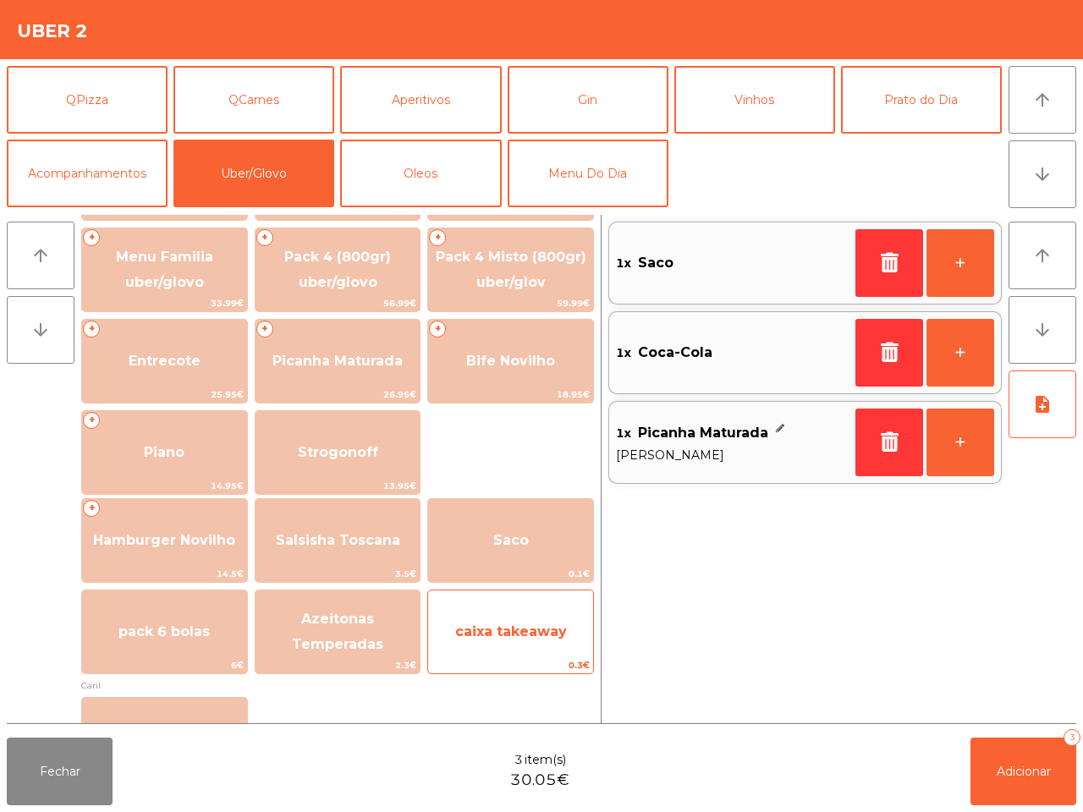
click at [529, 650] on span "caixa takeaway" at bounding box center [510, 632] width 165 height 46
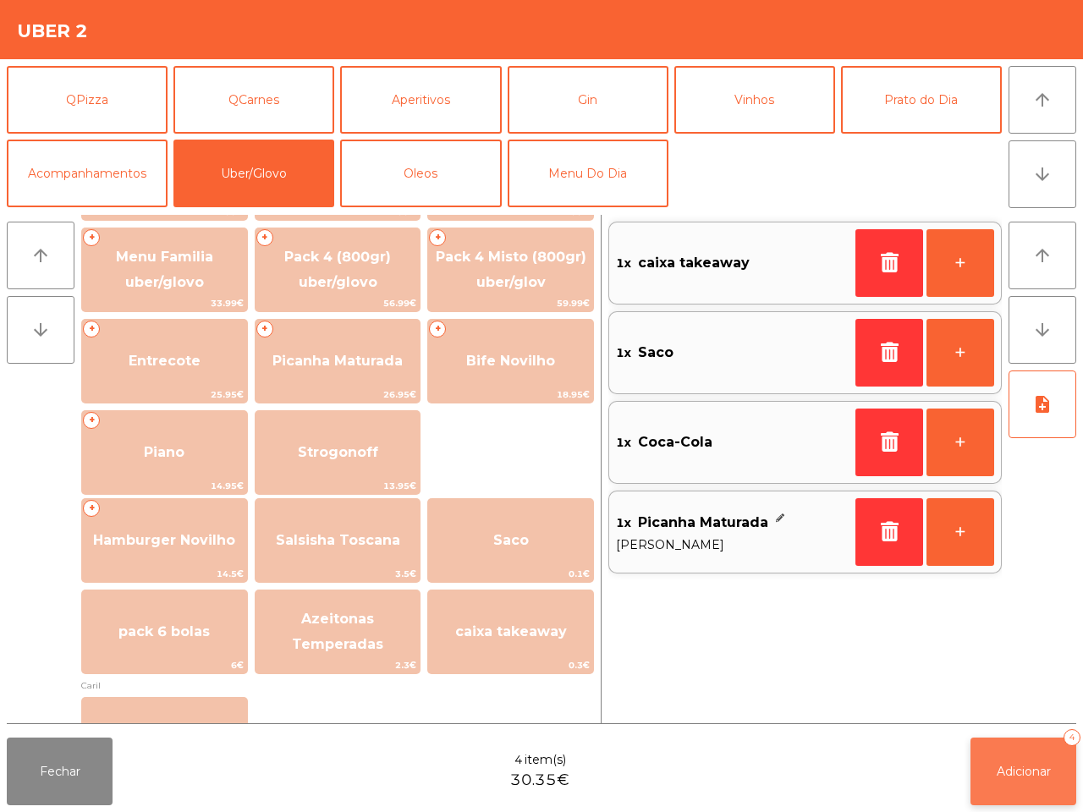
click at [1013, 774] on span "Adicionar" at bounding box center [1024, 771] width 54 height 15
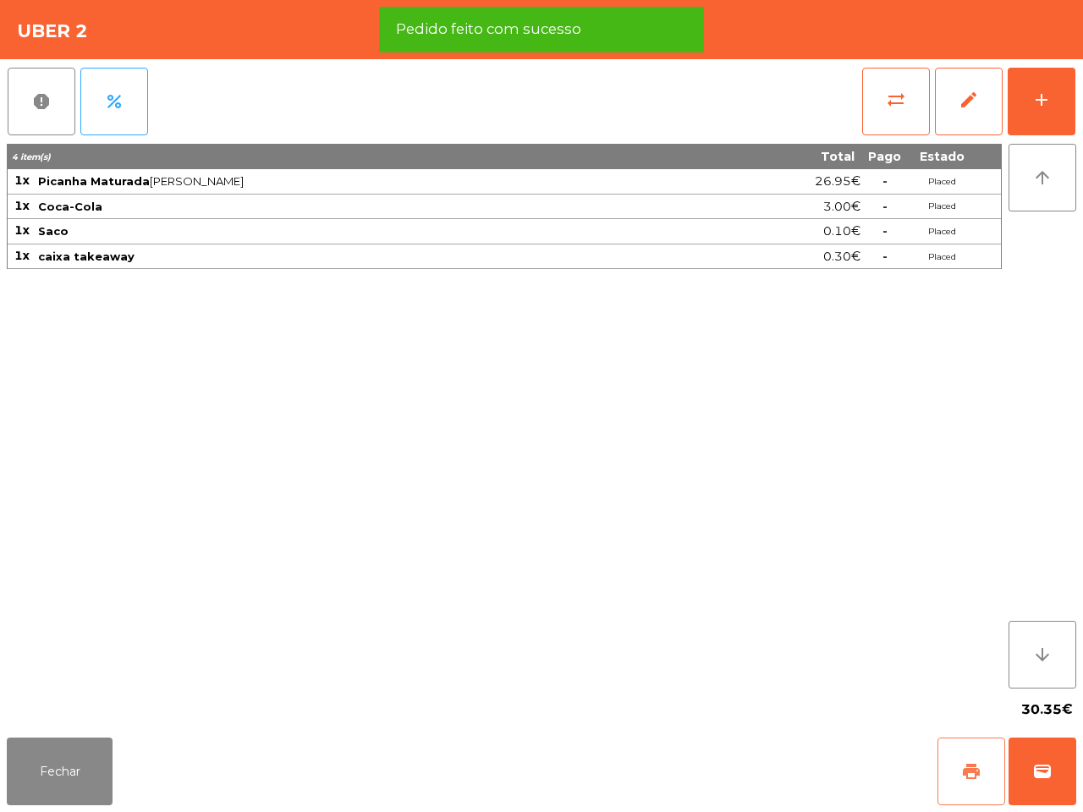
click at [982, 757] on button "print" at bounding box center [972, 772] width 68 height 68
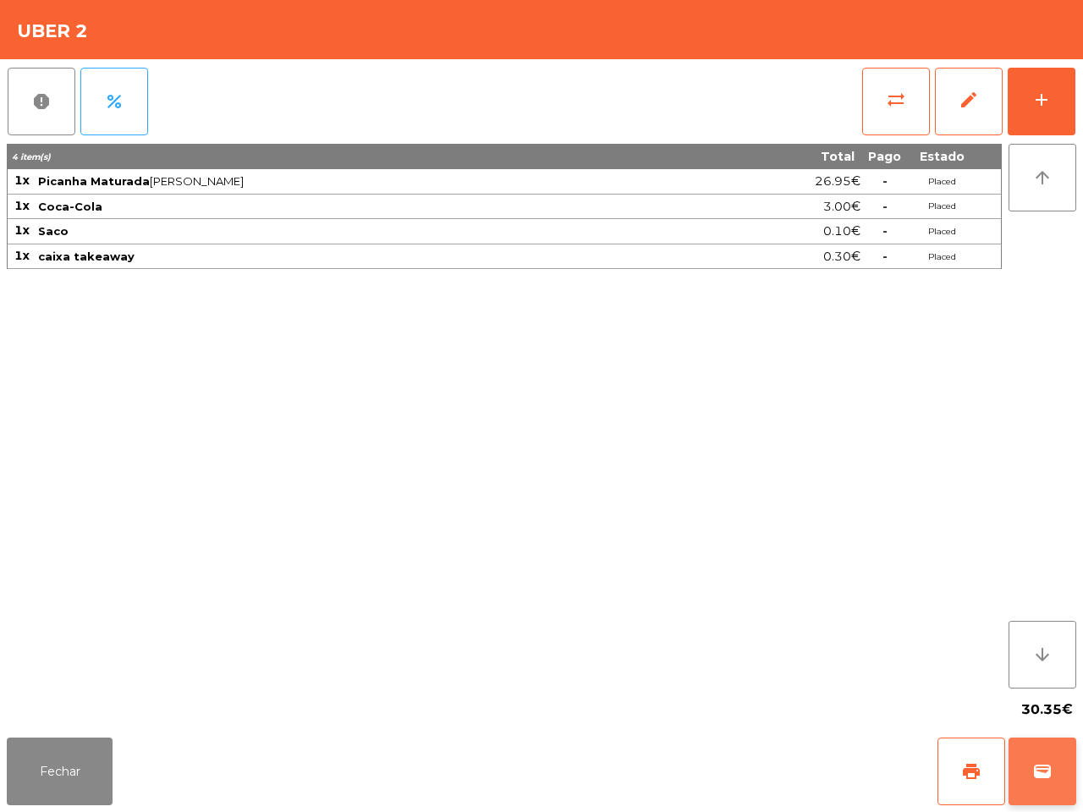
click at [1033, 767] on span "wallet" at bounding box center [1043, 772] width 20 height 20
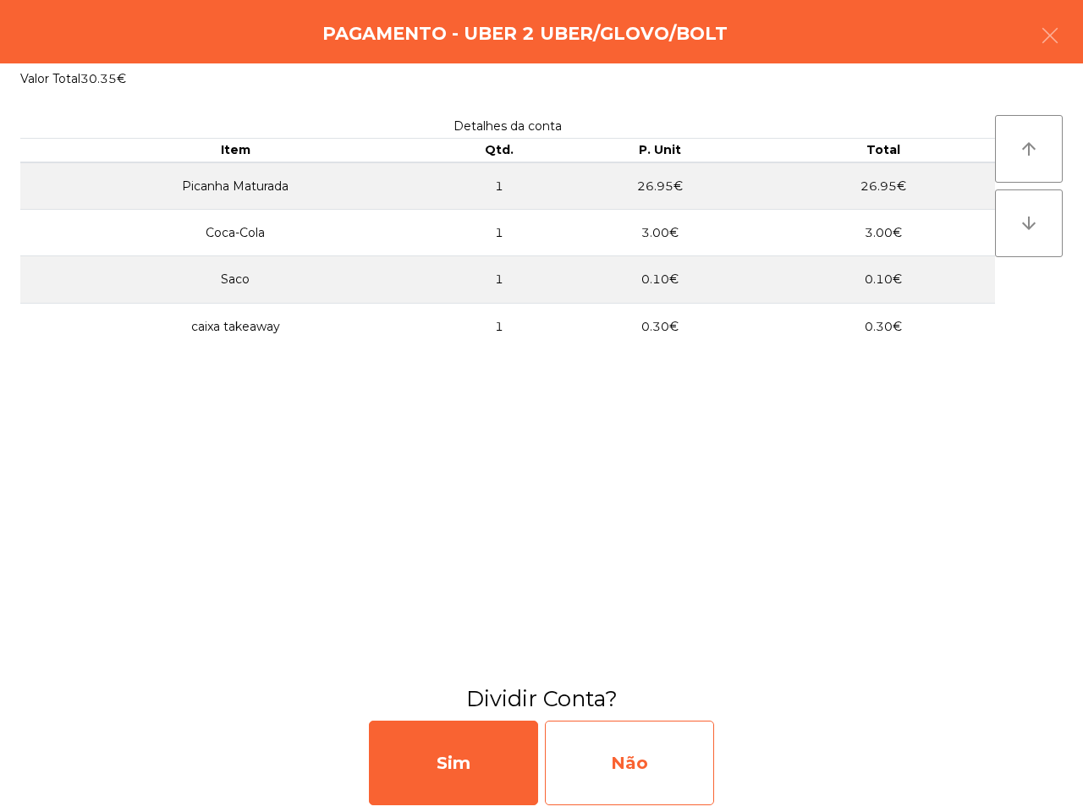
click at [592, 781] on div "Não" at bounding box center [629, 763] width 169 height 85
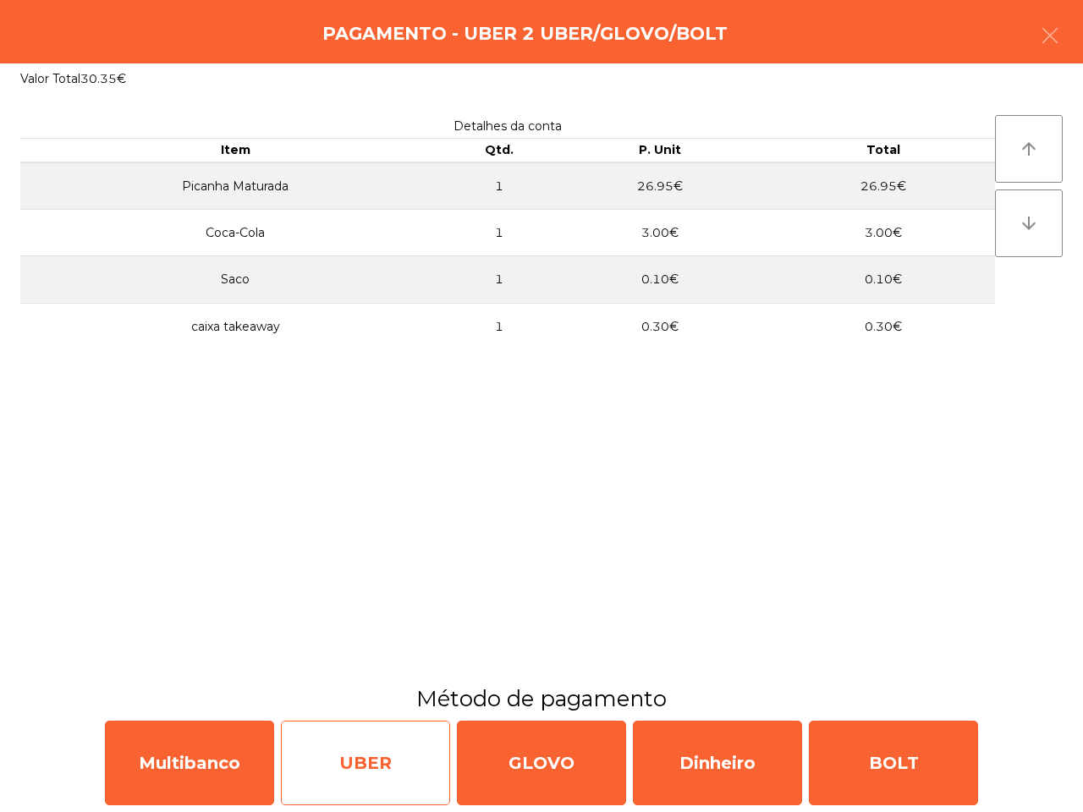
click at [370, 794] on div "UBER" at bounding box center [365, 763] width 169 height 85
select select "**"
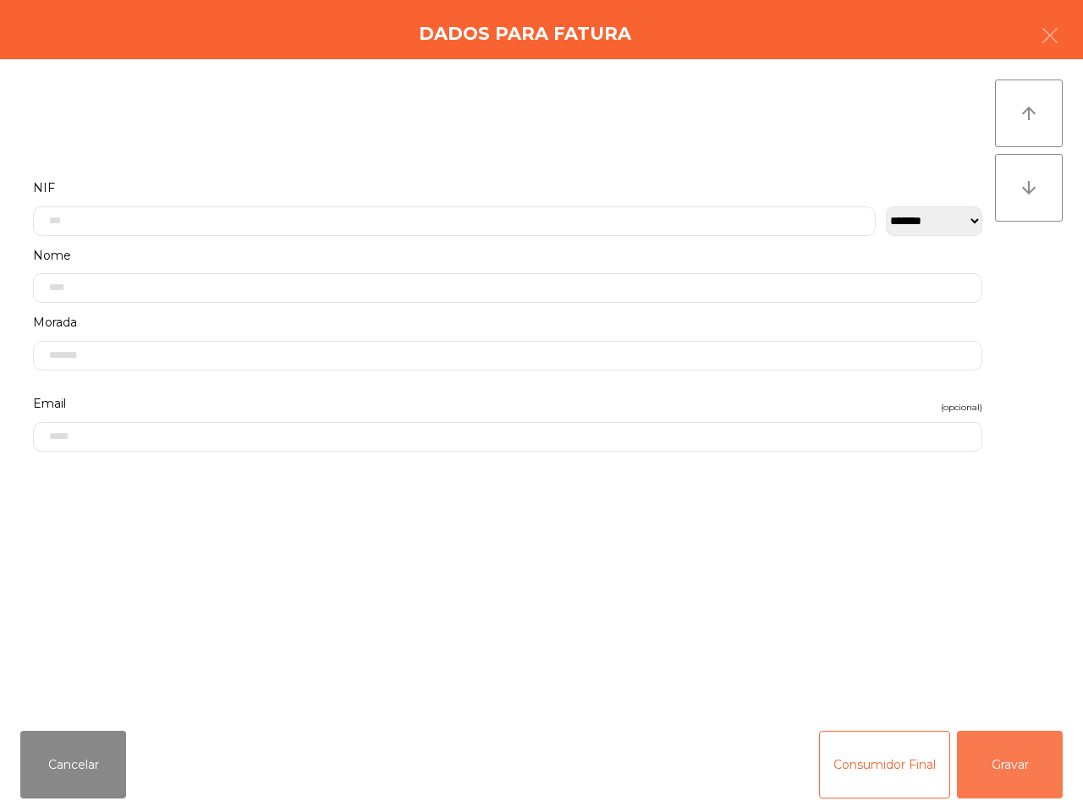
click at [1028, 771] on button "Gravar" at bounding box center [1010, 765] width 106 height 68
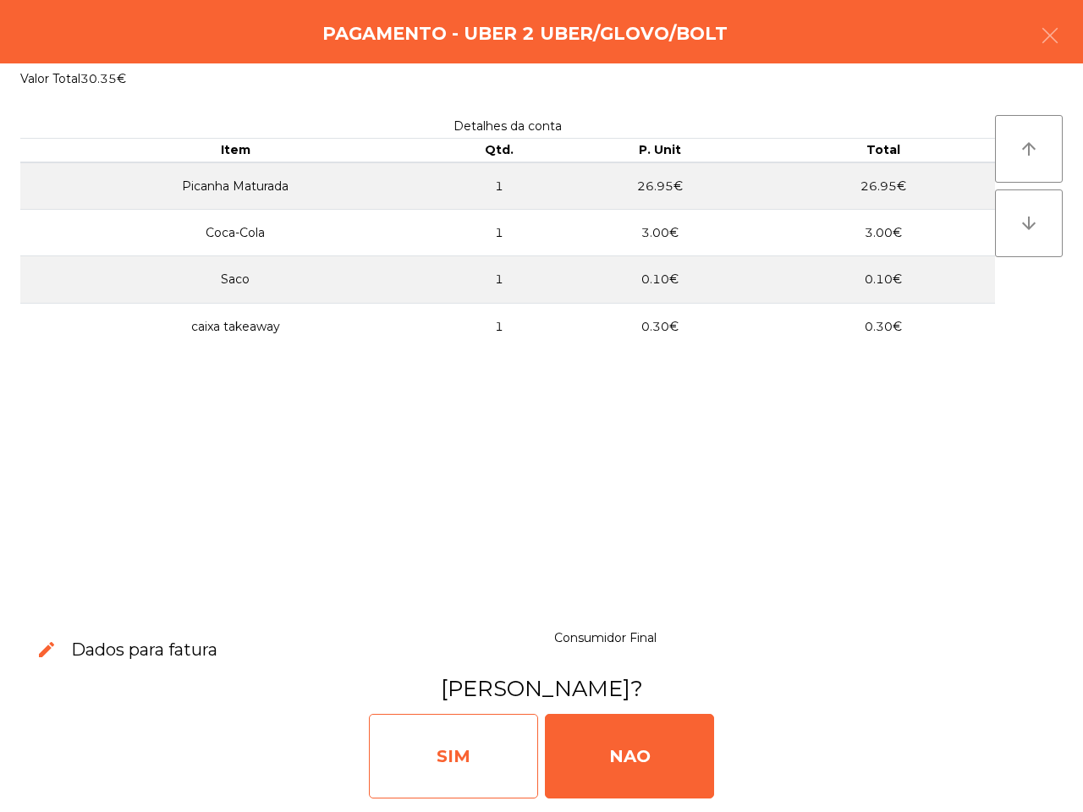
click at [442, 741] on div "SIM" at bounding box center [453, 756] width 169 height 85
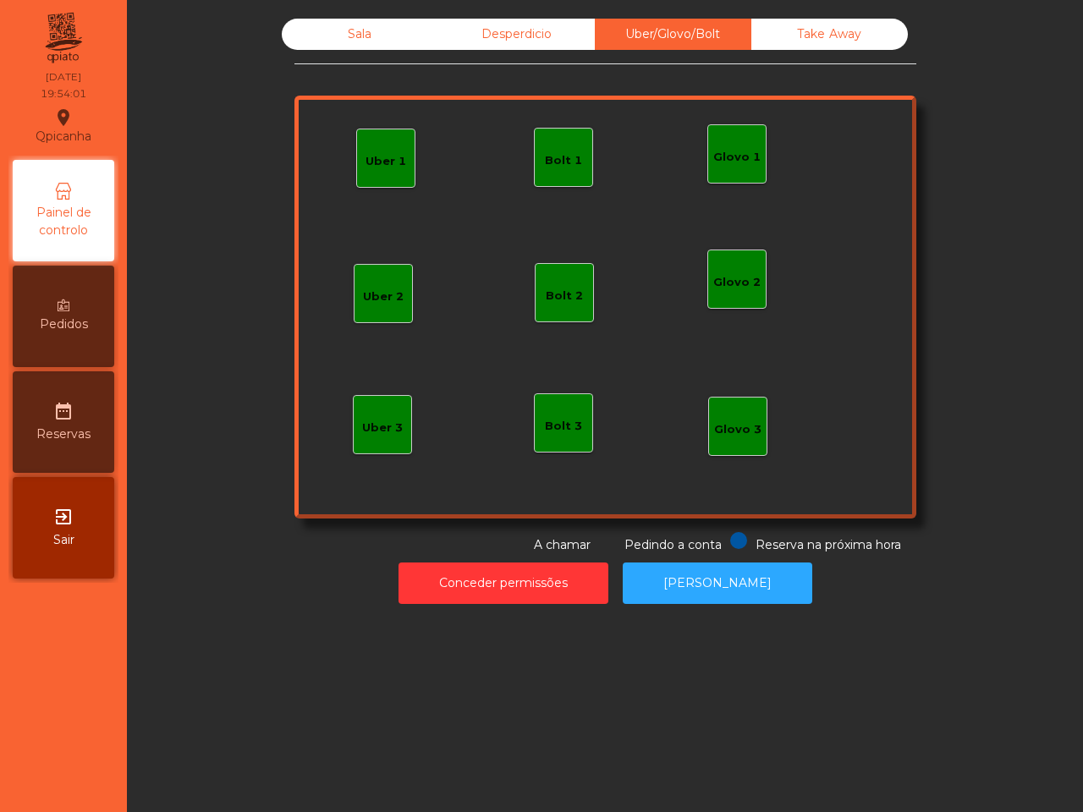
drag, startPoint x: 476, startPoint y: 626, endPoint x: 510, endPoint y: 620, distance: 35.2
click at [512, 639] on div "Sala Desperdicio Uber/Glovo/Bolt Take Away Uber 1 Glovo 1 Uber 2 Uber 3 Glovo 2…" at bounding box center [605, 406] width 956 height 812
click at [347, 27] on div "Sala" at bounding box center [360, 34] width 157 height 31
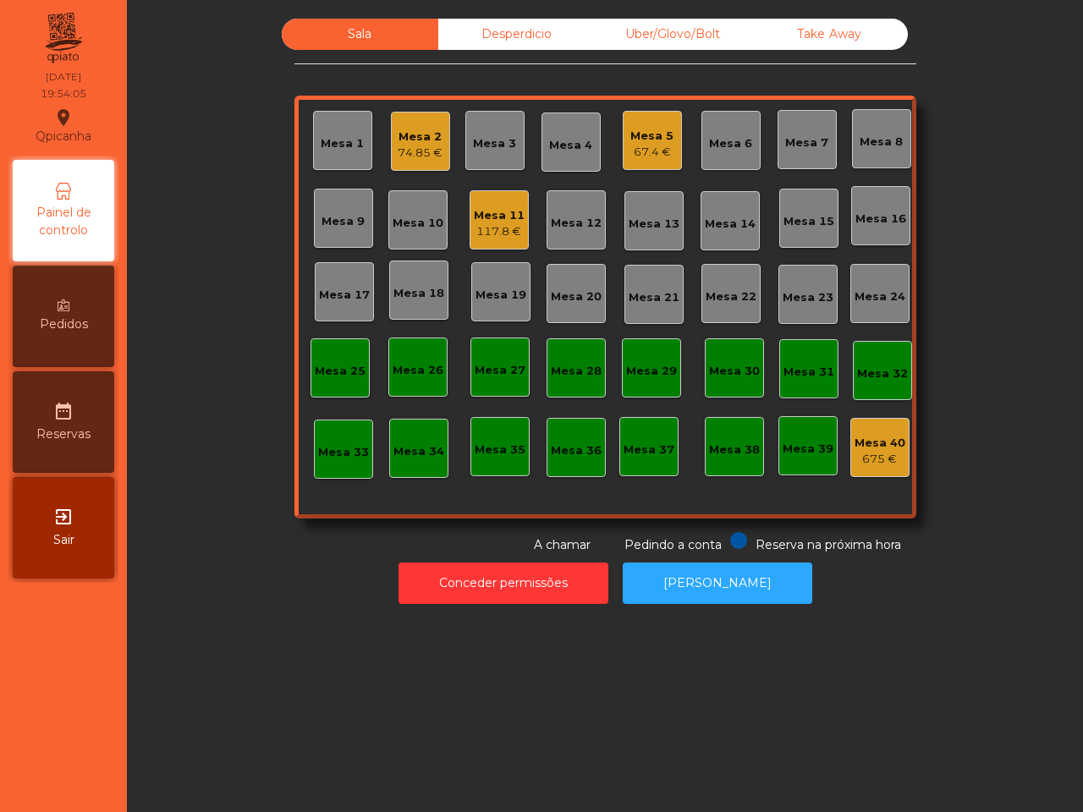
click at [641, 133] on div "Mesa 5" at bounding box center [652, 136] width 43 height 17
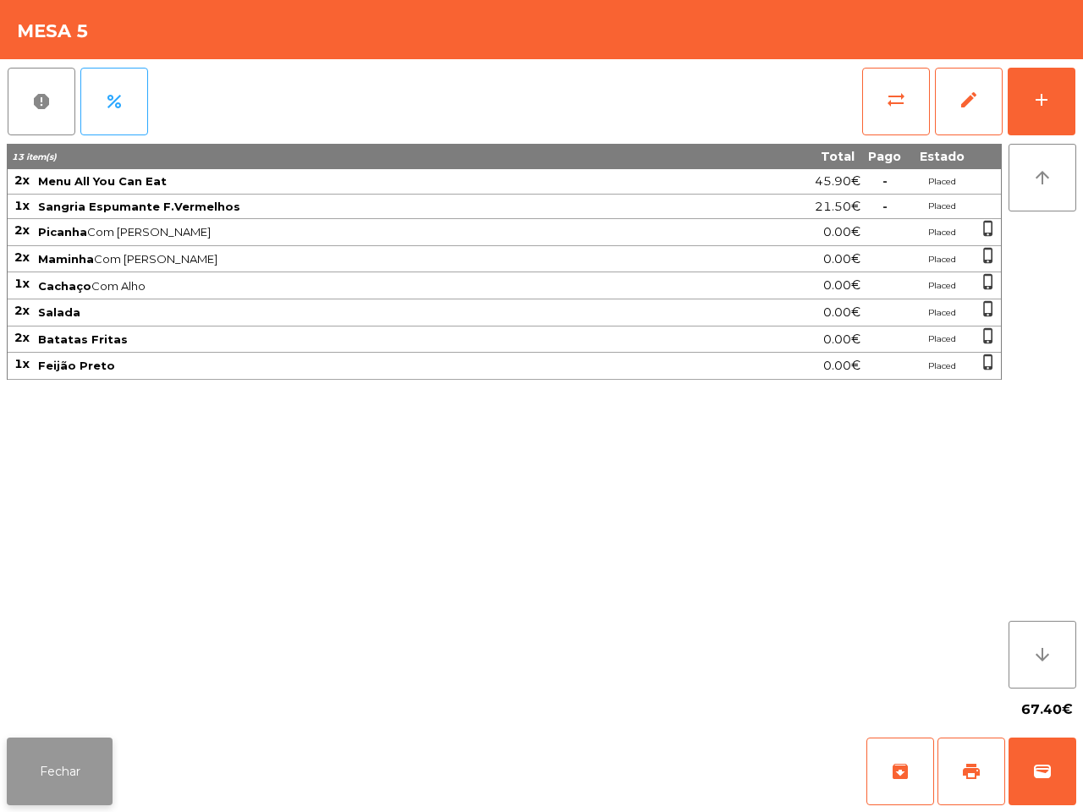
click at [86, 757] on button "Fechar" at bounding box center [60, 772] width 106 height 68
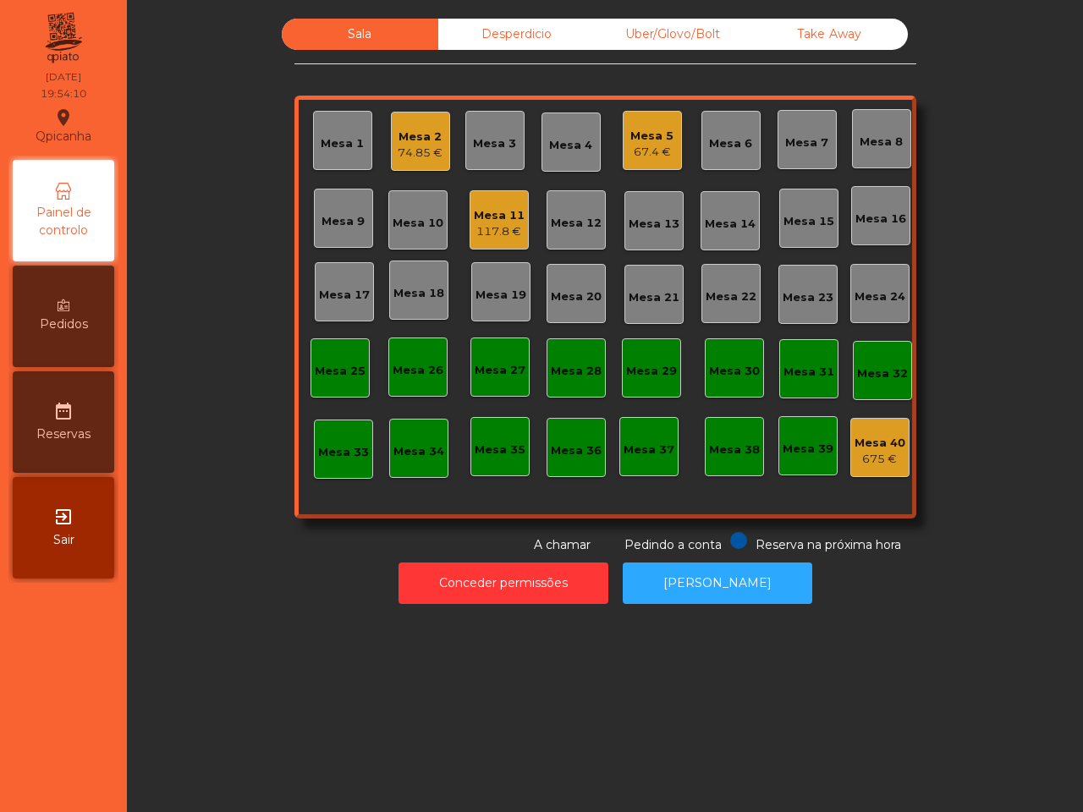
click at [485, 214] on div "Mesa 11" at bounding box center [499, 215] width 51 height 17
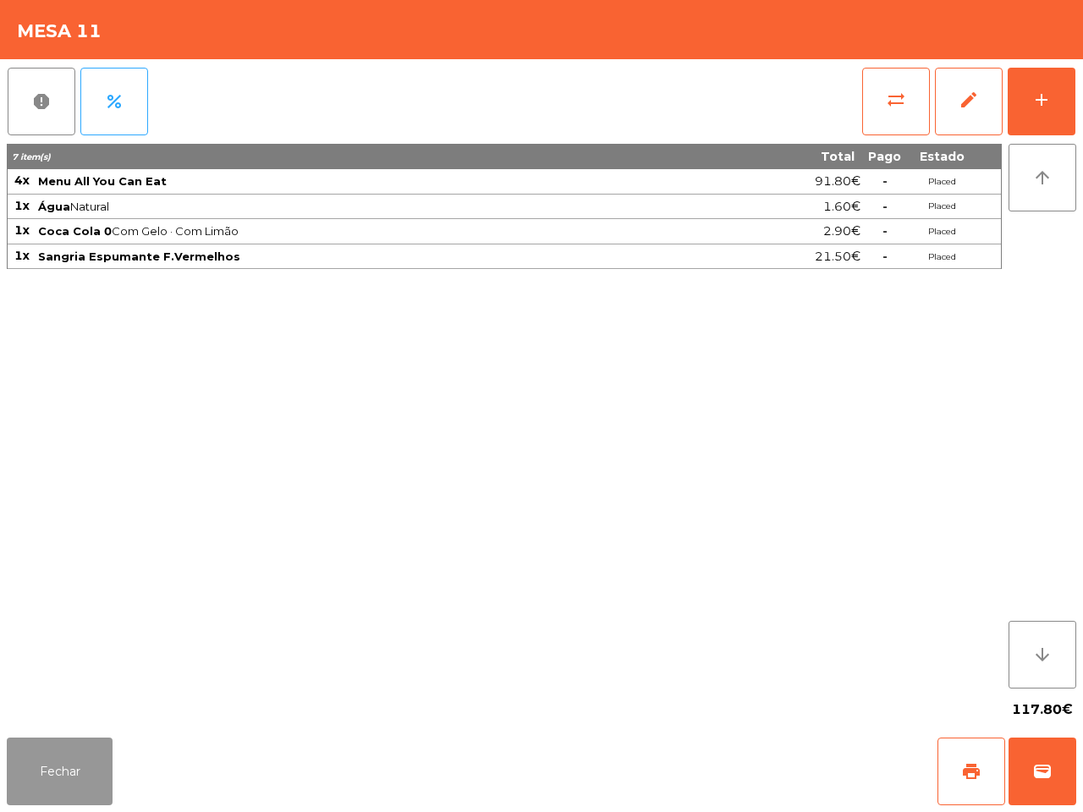
drag, startPoint x: 81, startPoint y: 751, endPoint x: 91, endPoint y: 743, distance: 12.0
click at [86, 749] on button "Fechar" at bounding box center [60, 772] width 106 height 68
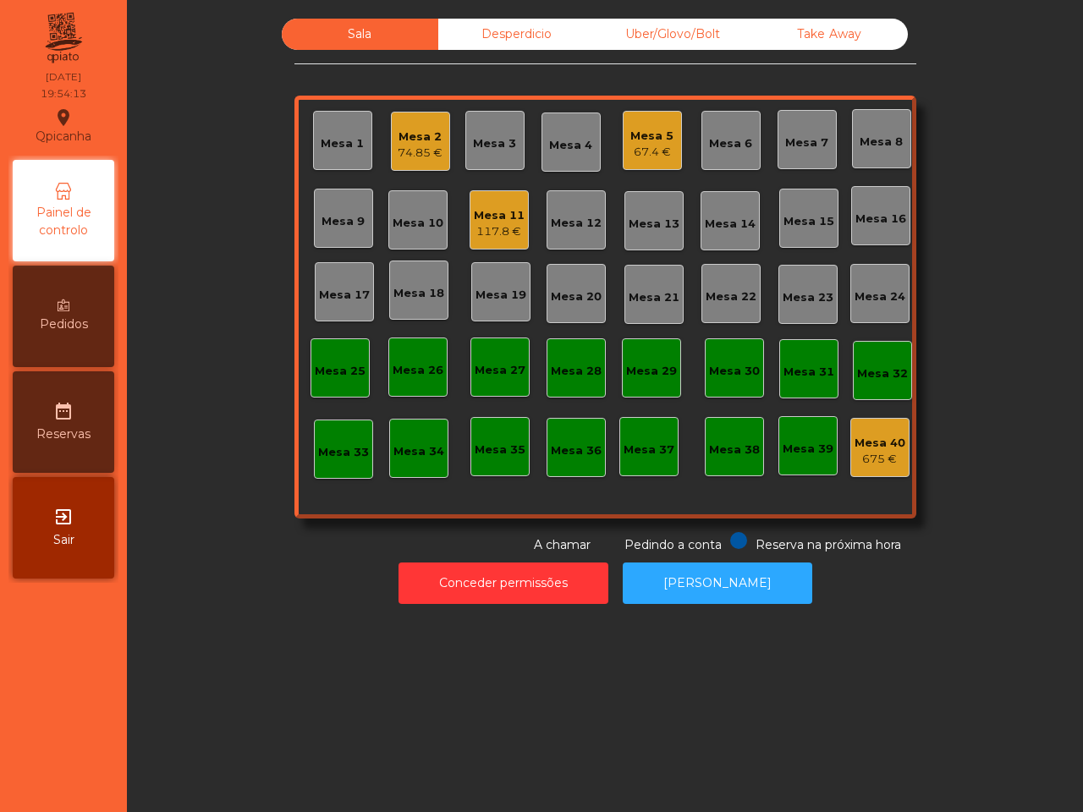
click at [636, 153] on div "67.4 €" at bounding box center [652, 152] width 43 height 17
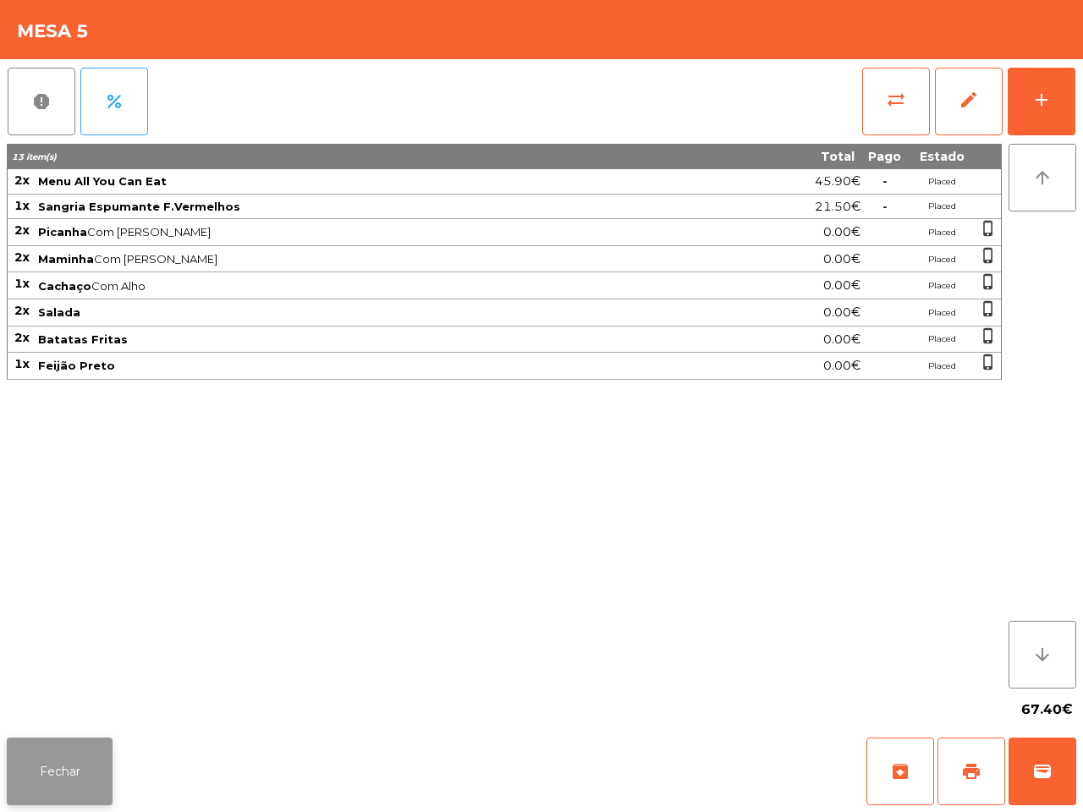
click at [85, 764] on button "Fechar" at bounding box center [60, 772] width 106 height 68
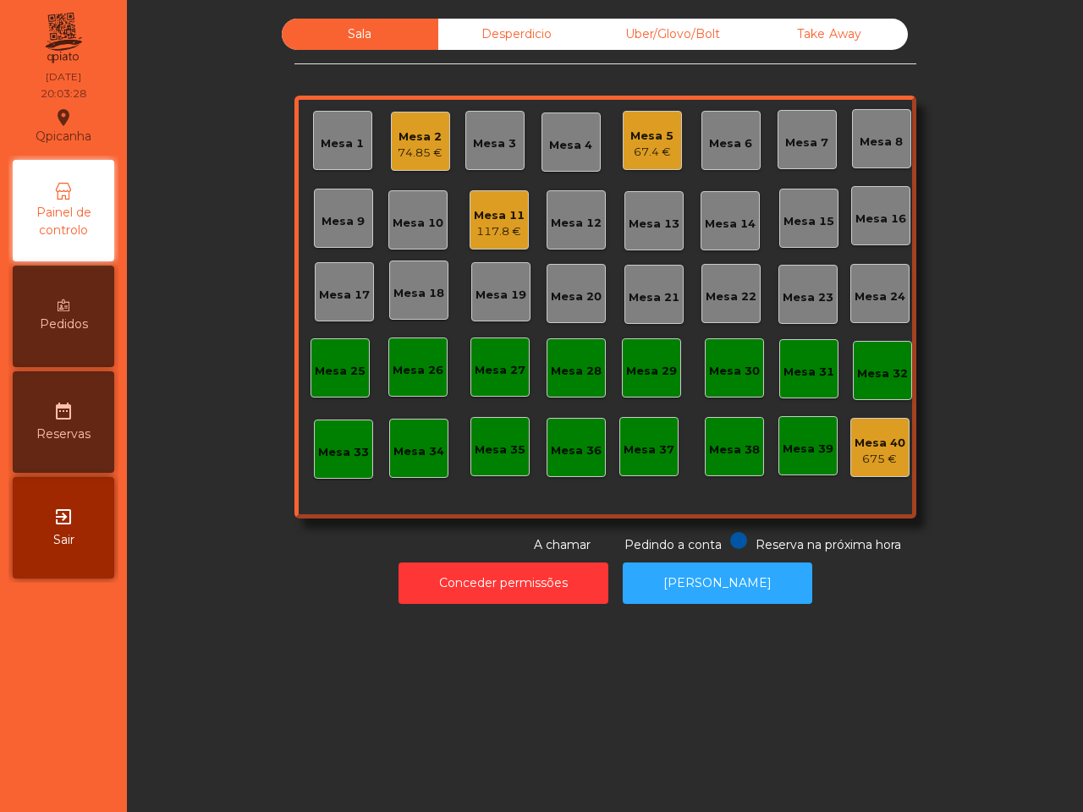
drag, startPoint x: 265, startPoint y: 589, endPoint x: 280, endPoint y: 547, distance: 45.0
click at [277, 568] on div "Conceder permissões Abrir Gaveta" at bounding box center [605, 583] width 911 height 58
click at [495, 136] on div "Mesa 3" at bounding box center [494, 143] width 43 height 17
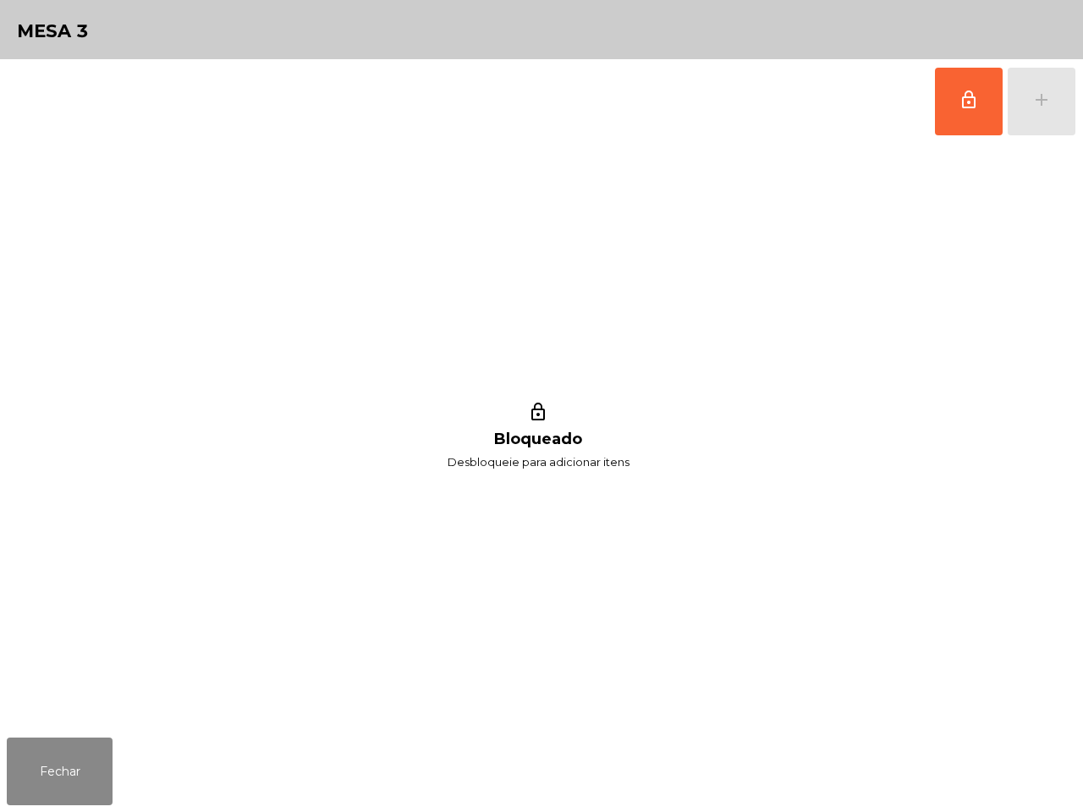
click at [409, 166] on div "lock_outline Bloqueado Desbloqueie para adicionar itens" at bounding box center [538, 437] width 1063 height 587
drag, startPoint x: 966, startPoint y: 102, endPoint x: 932, endPoint y: 108, distance: 34.5
click at [965, 102] on span "lock_outline" at bounding box center [969, 100] width 20 height 20
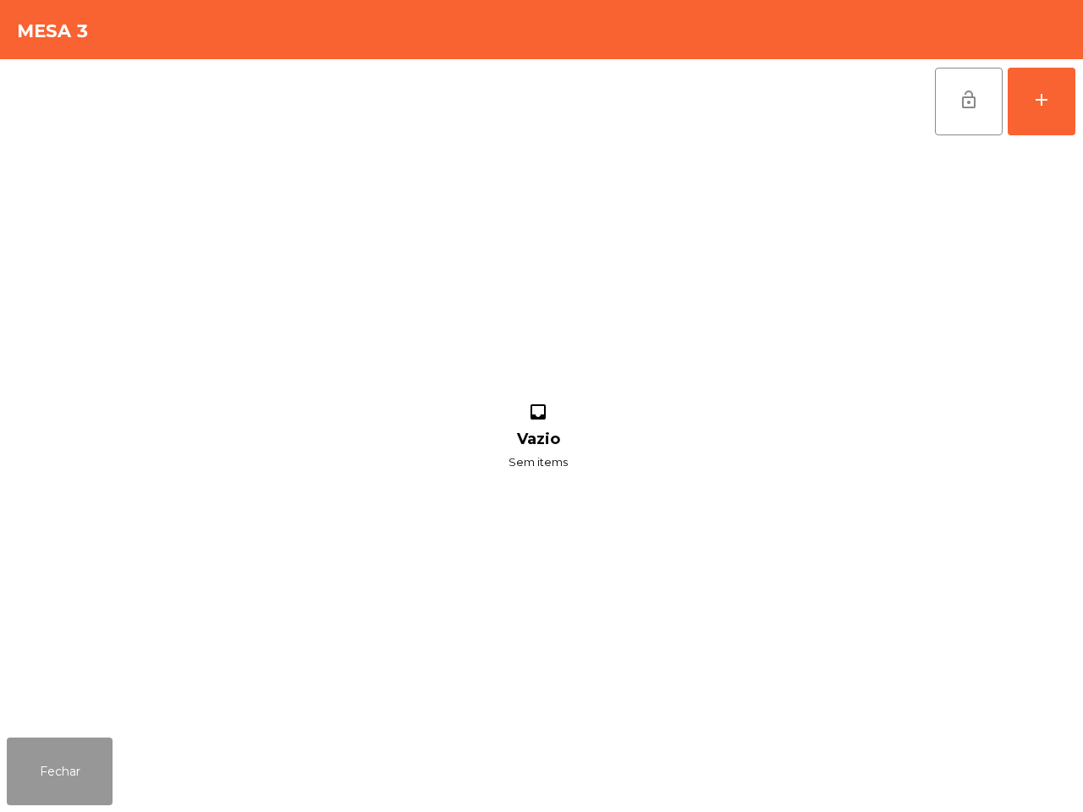
drag, startPoint x: 77, startPoint y: 766, endPoint x: 70, endPoint y: 742, distance: 24.6
click at [77, 759] on button "Fechar" at bounding box center [60, 772] width 106 height 68
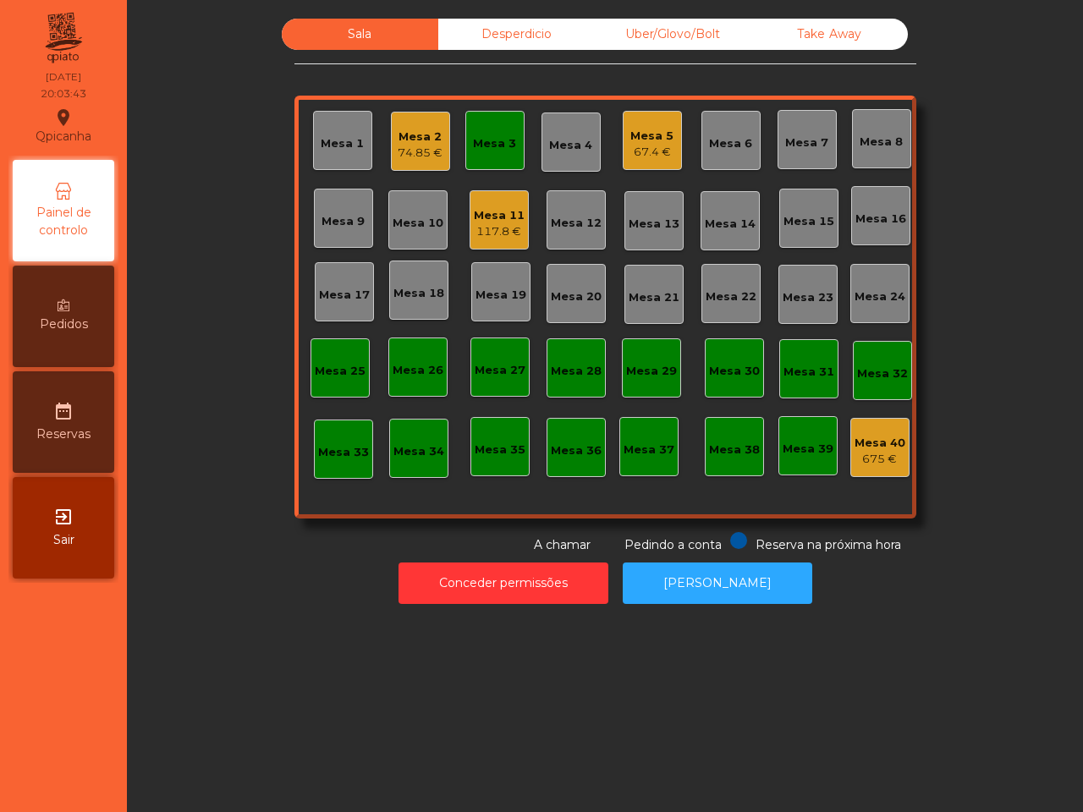
click at [491, 135] on div "Mesa 3" at bounding box center [494, 143] width 43 height 17
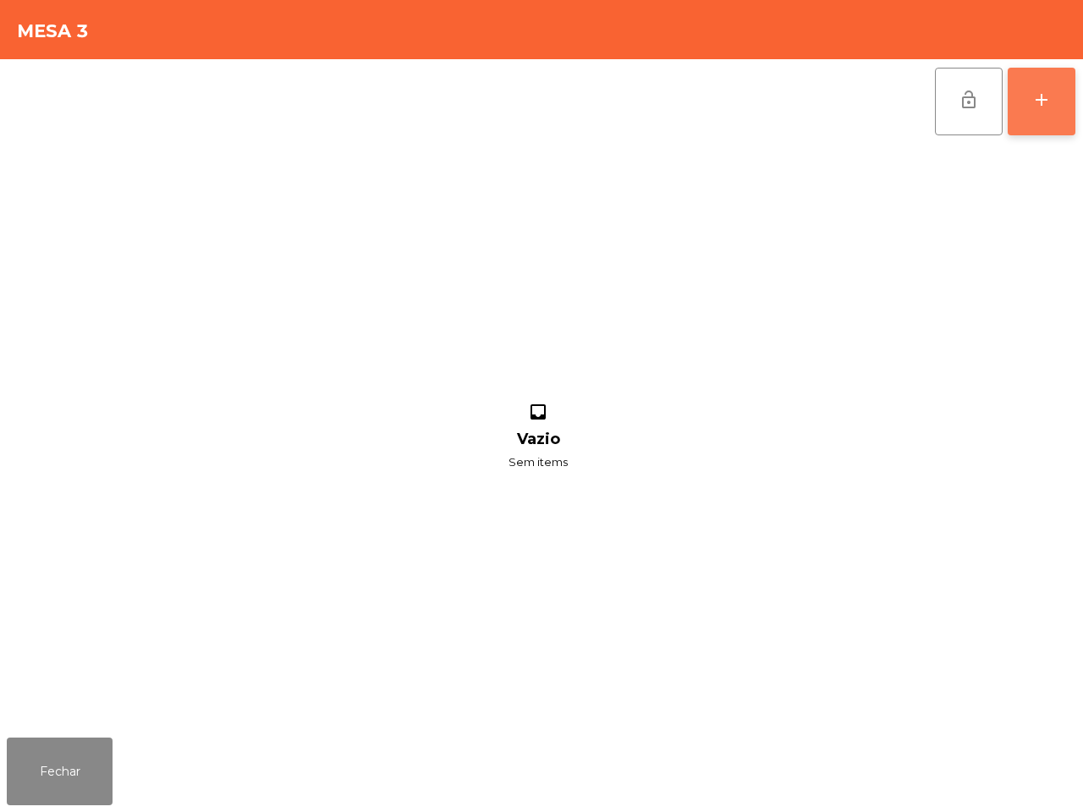
click at [1024, 95] on button "add" at bounding box center [1042, 102] width 68 height 68
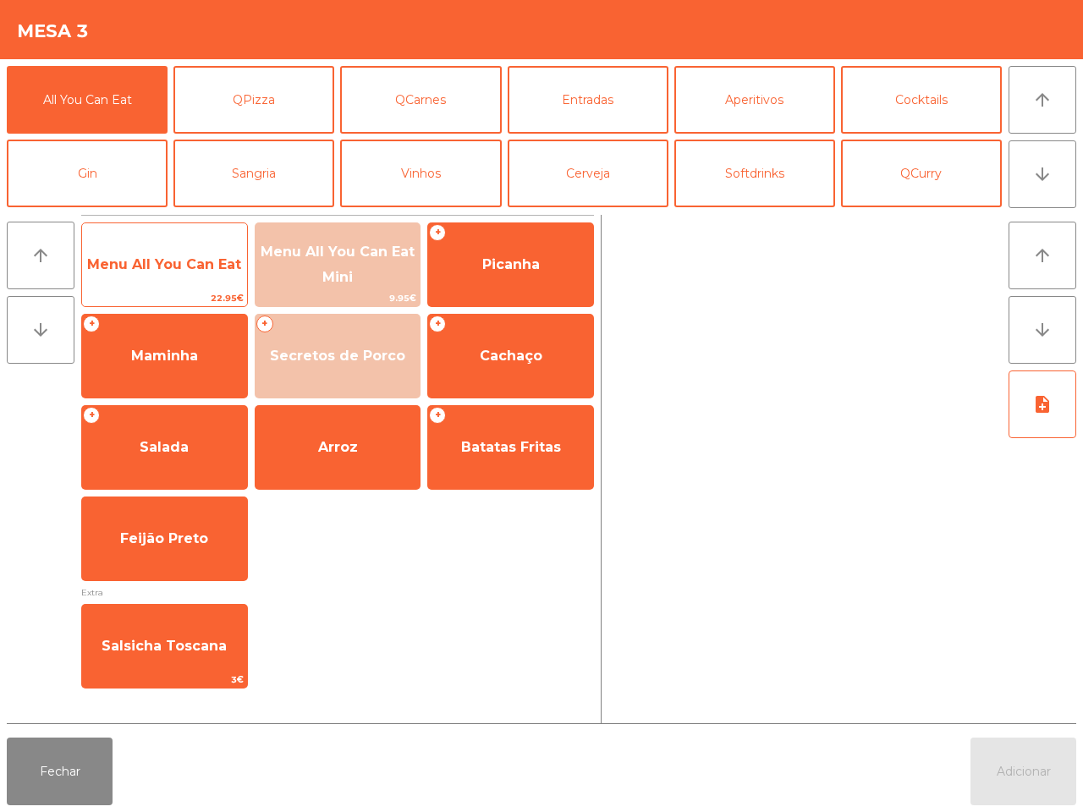
click at [153, 252] on span "Menu All You Can Eat" at bounding box center [164, 265] width 165 height 46
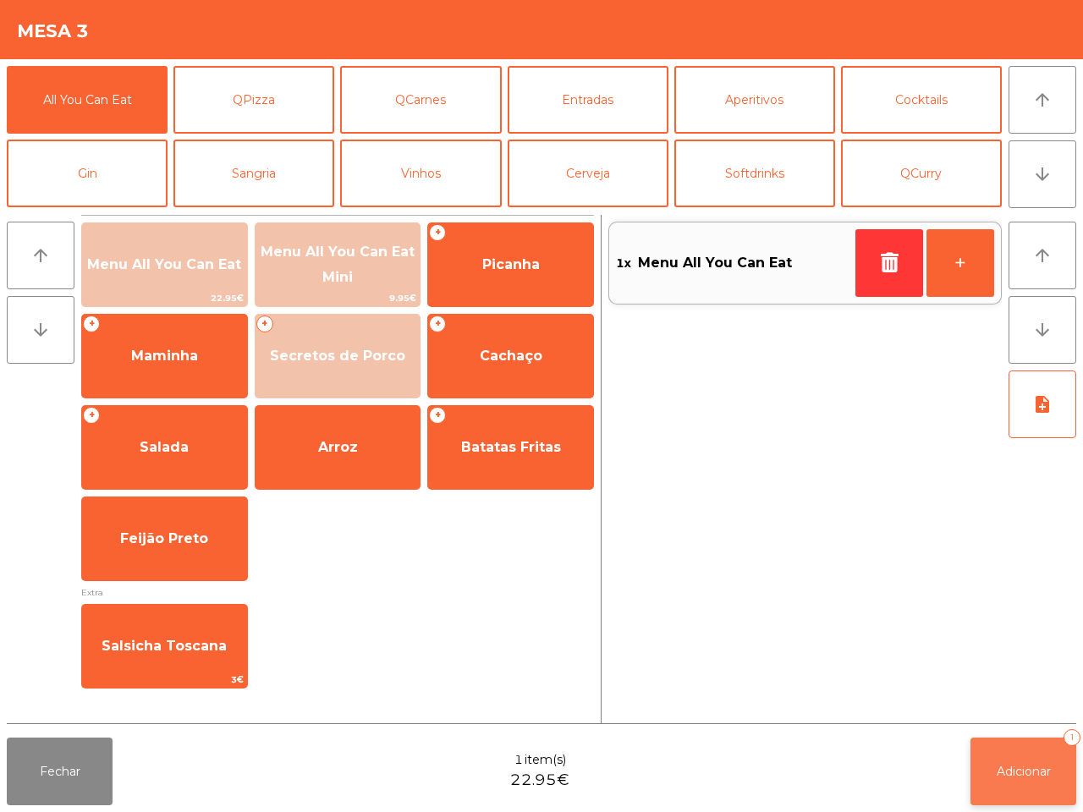
click at [1026, 751] on button "Adicionar 1" at bounding box center [1024, 772] width 106 height 68
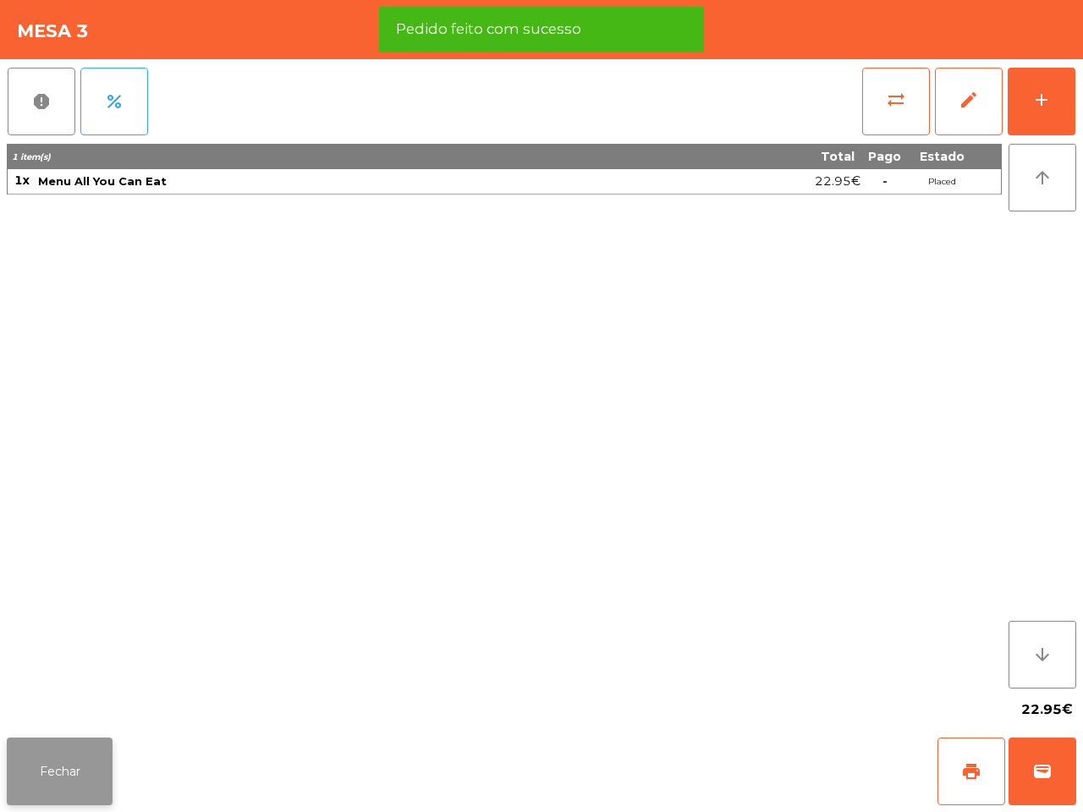
click at [63, 759] on button "Fechar" at bounding box center [60, 772] width 106 height 68
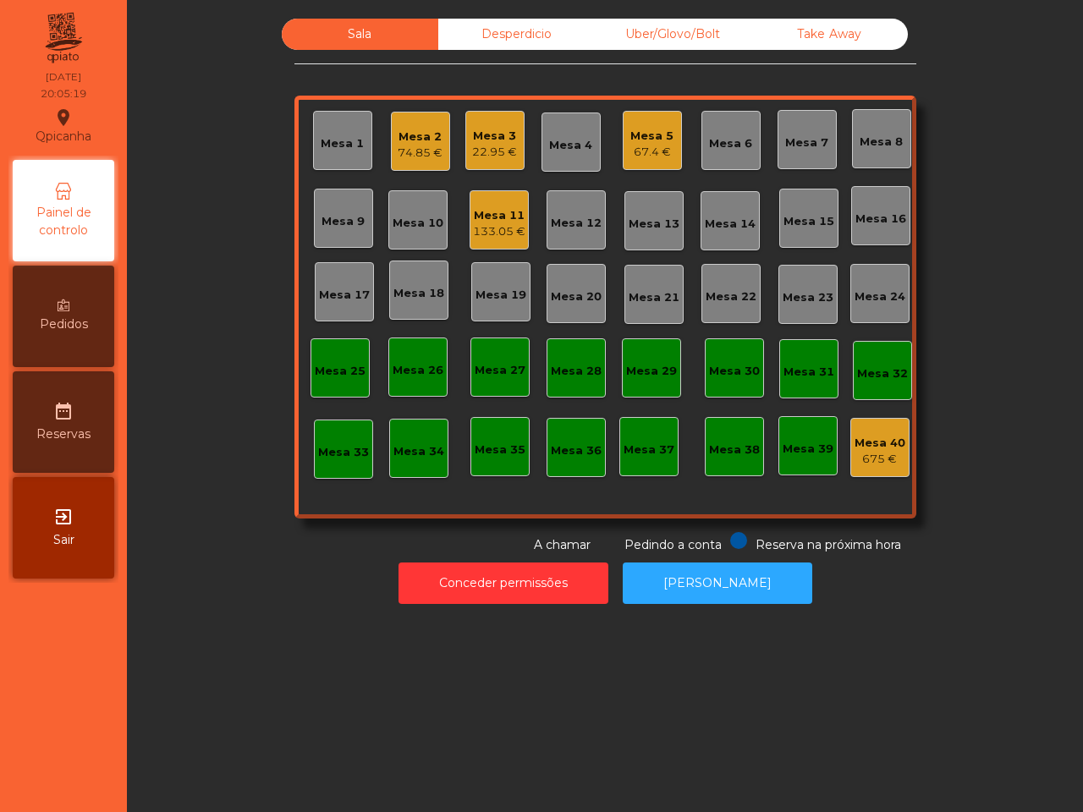
click at [480, 144] on div "22.95 €" at bounding box center [494, 152] width 45 height 17
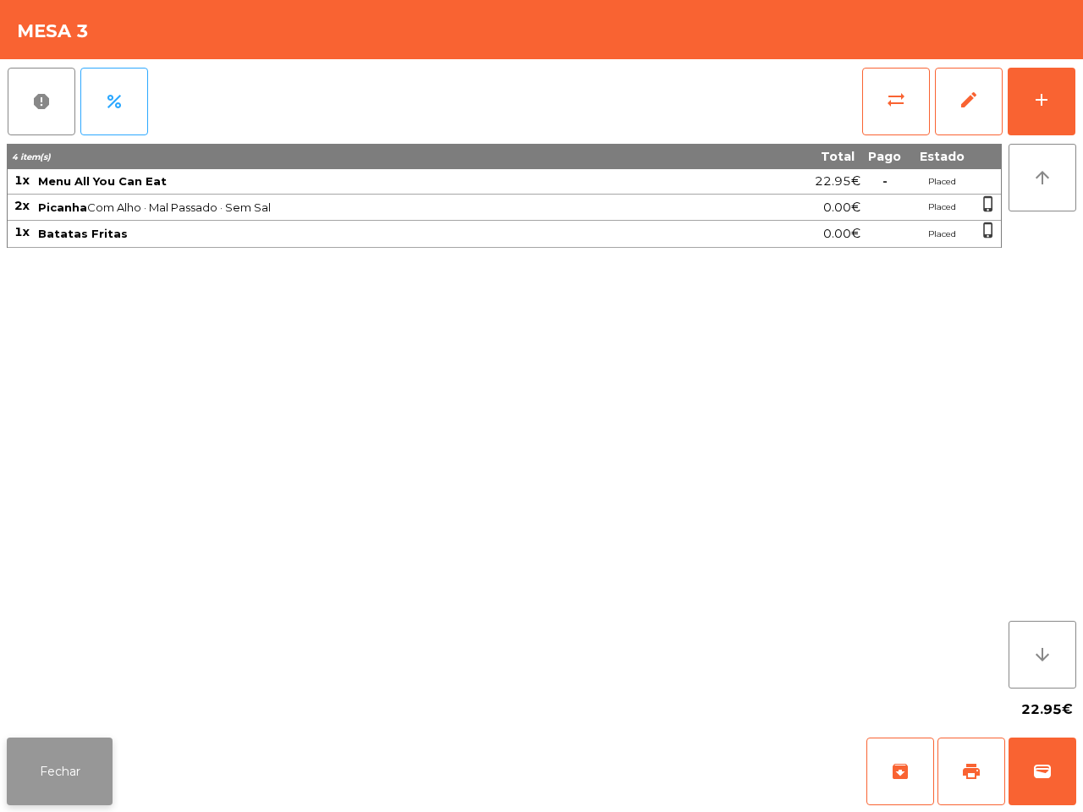
click at [89, 758] on button "Fechar" at bounding box center [60, 772] width 106 height 68
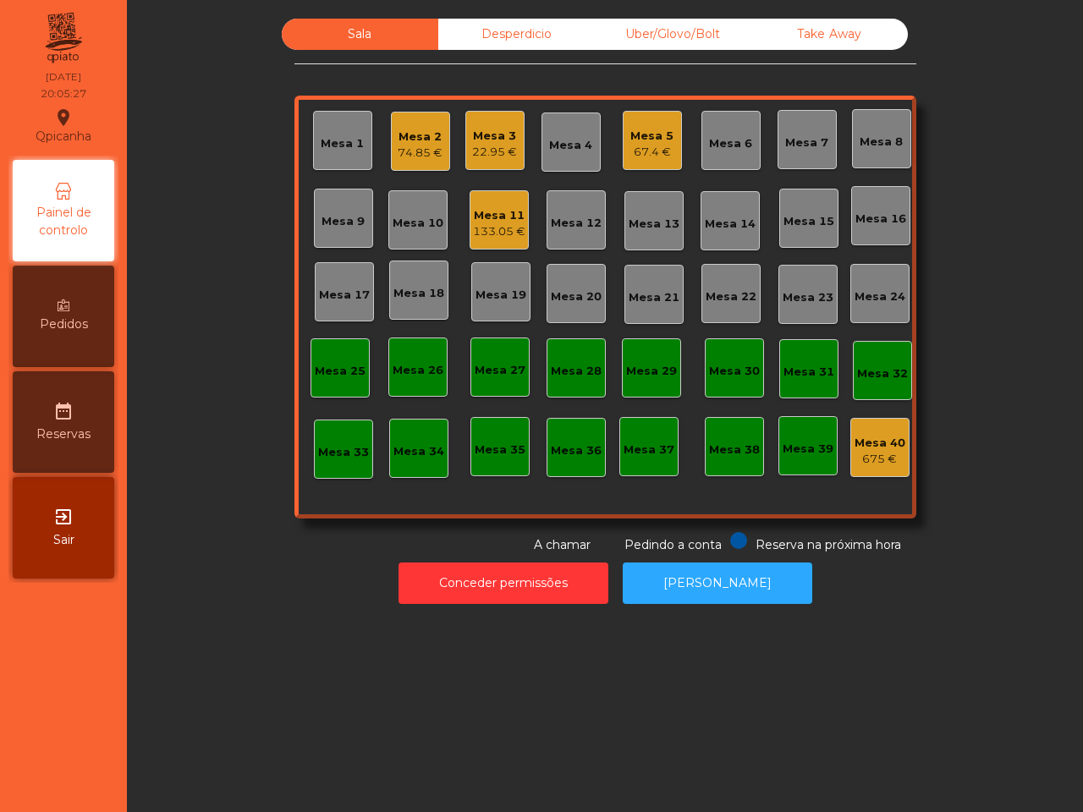
click at [484, 151] on div "22.95 €" at bounding box center [494, 152] width 45 height 17
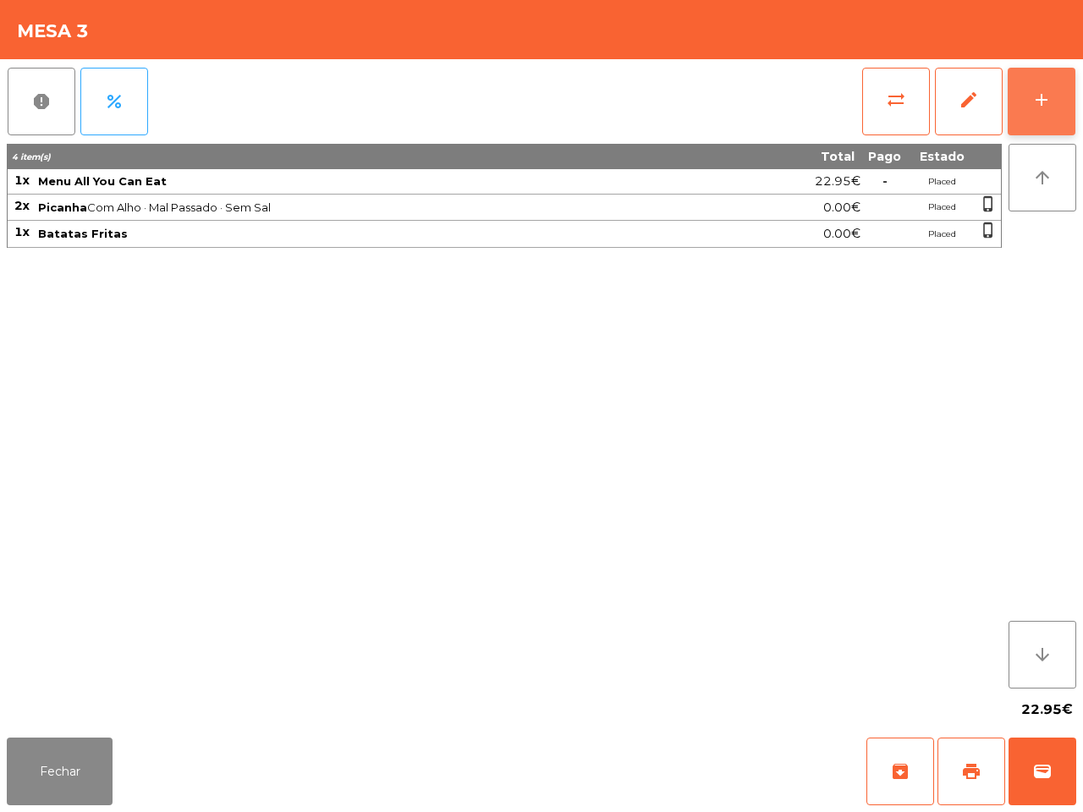
click at [1032, 97] on div "add" at bounding box center [1042, 100] width 20 height 20
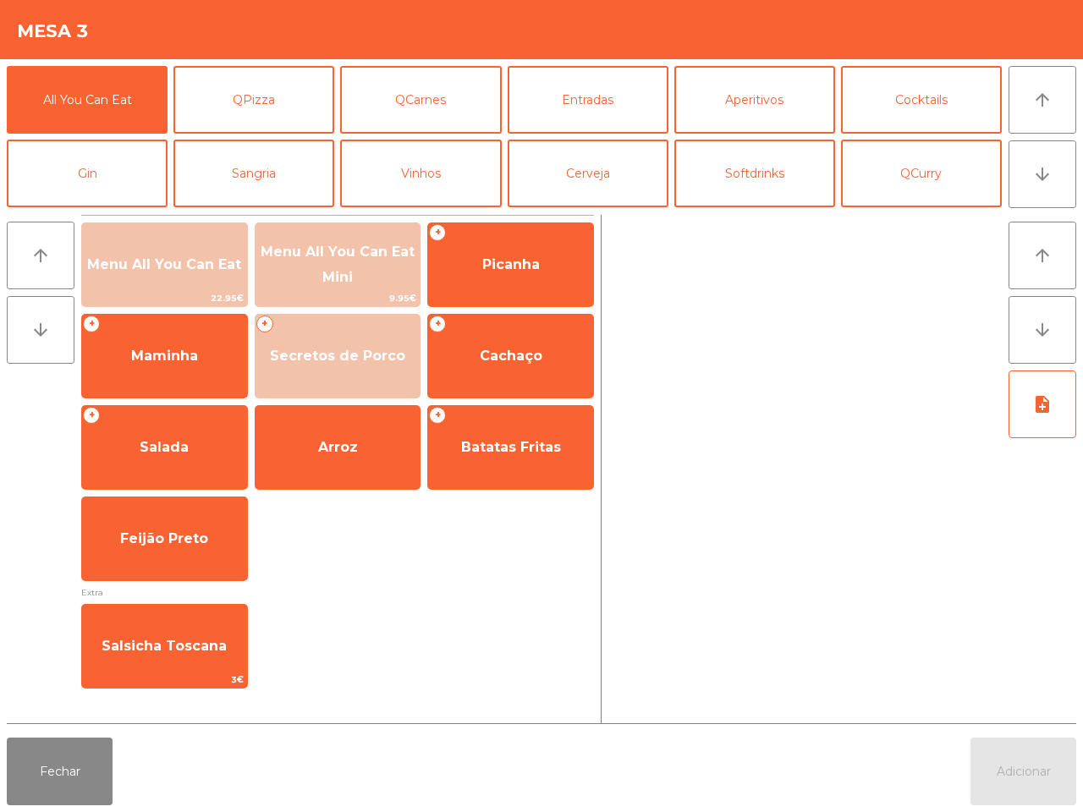
click at [724, 508] on div at bounding box center [806, 469] width 394 height 509
click at [100, 767] on button "Fechar" at bounding box center [60, 772] width 106 height 68
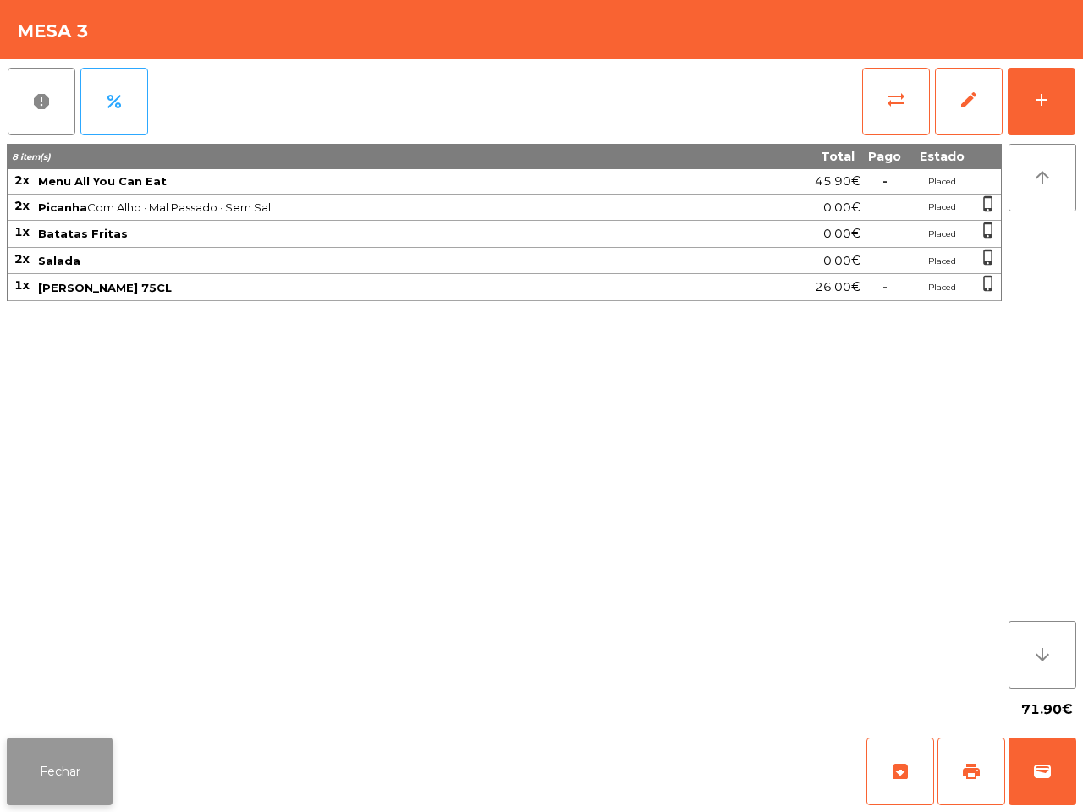
click at [89, 753] on button "Fechar" at bounding box center [60, 772] width 106 height 68
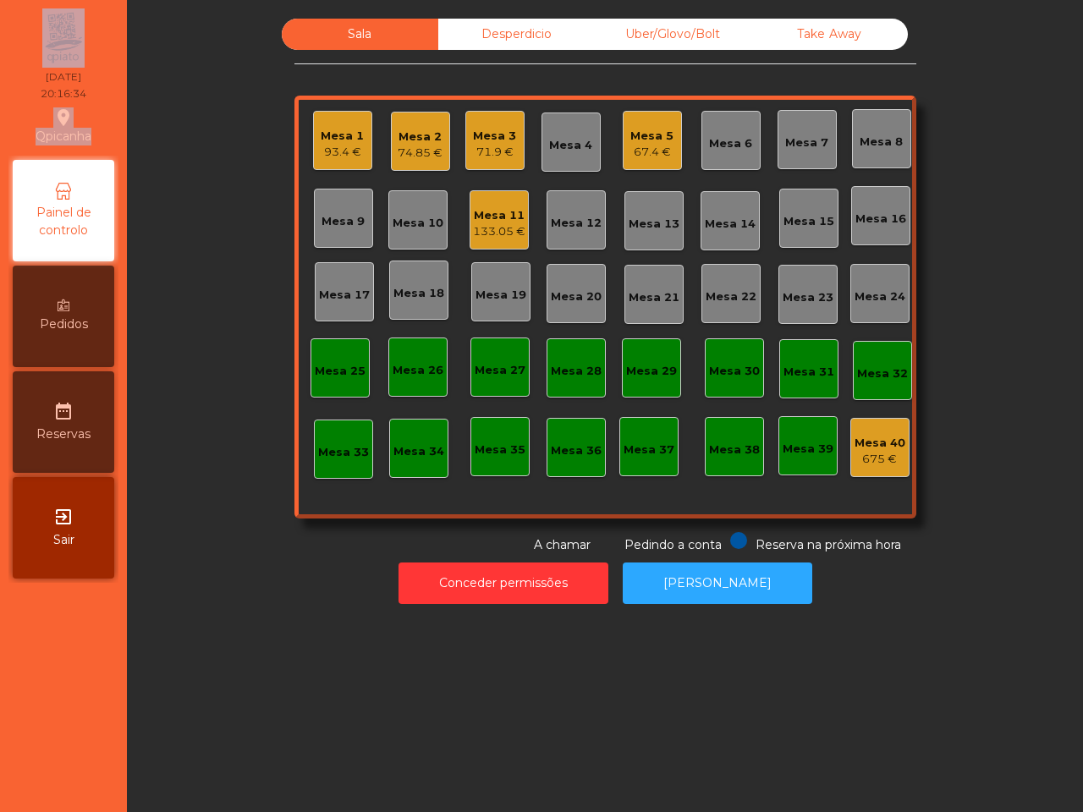
drag, startPoint x: 30, startPoint y: 62, endPoint x: 66, endPoint y: 82, distance: 40.9
click at [70, 100] on div "Qpicanha location_on 27/09/2025 20:16:34" at bounding box center [64, 81] width 100 height 147
click at [344, 145] on div "93.4 €" at bounding box center [342, 152] width 43 height 17
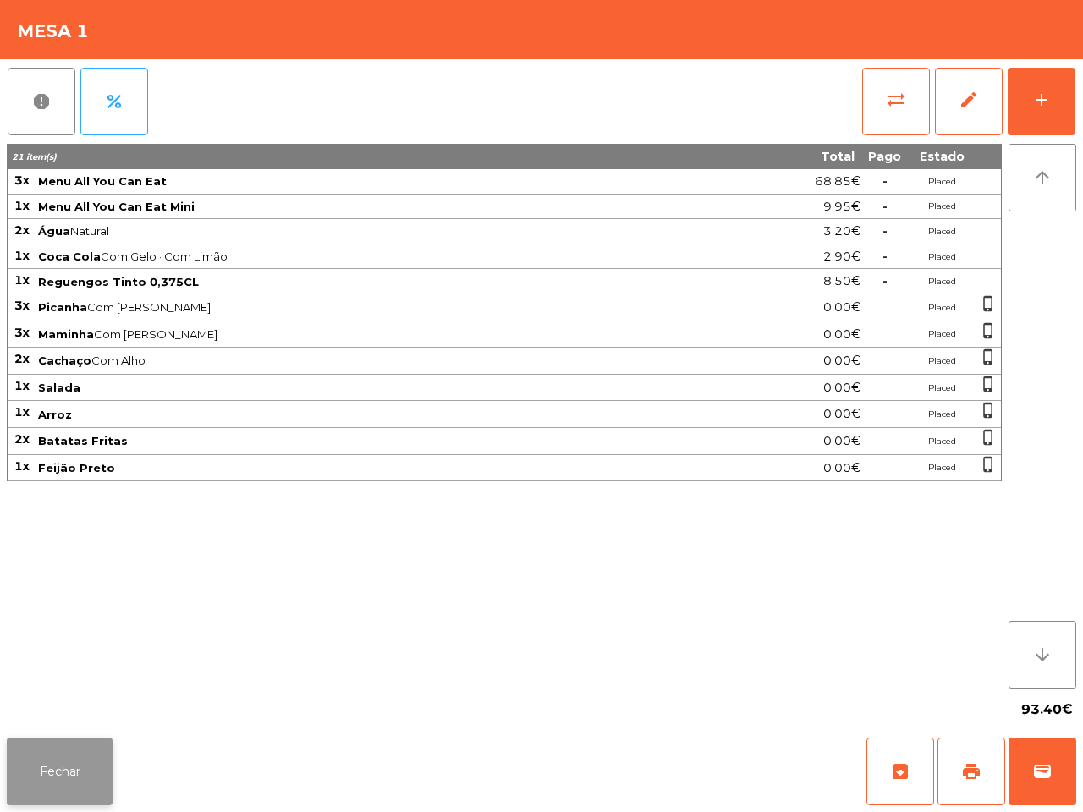
click at [81, 749] on button "Fechar" at bounding box center [60, 772] width 106 height 68
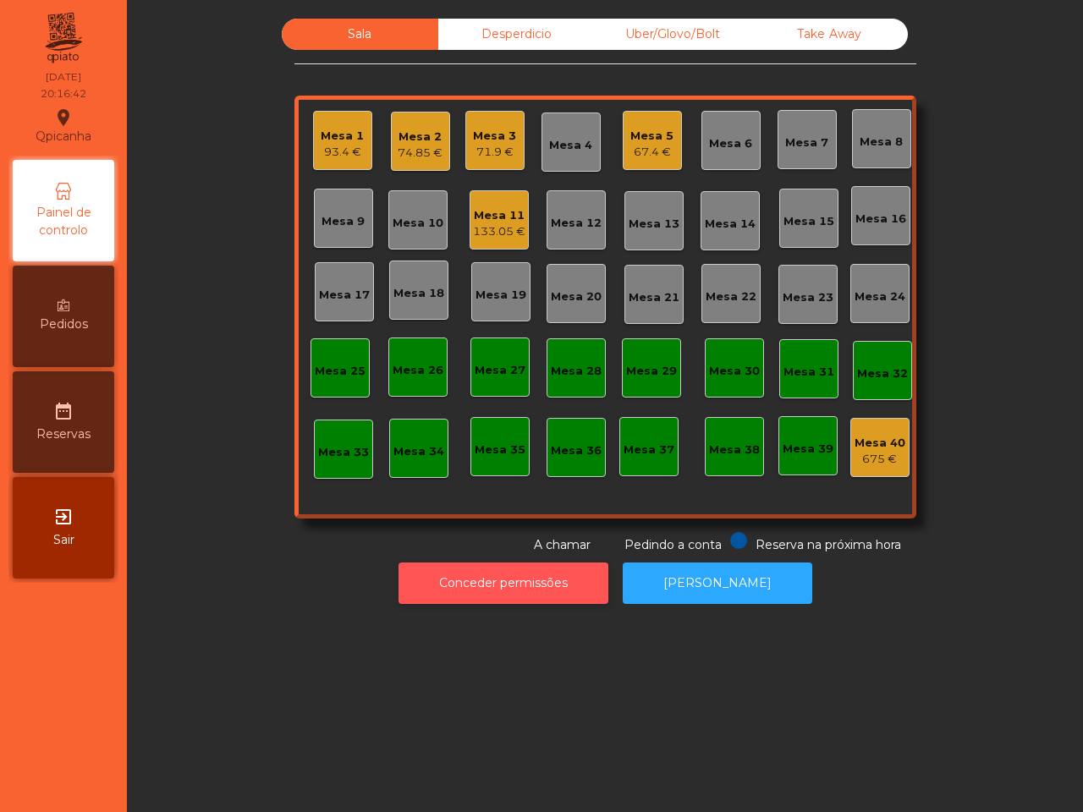
click at [489, 580] on button "Conceder permissões" at bounding box center [504, 583] width 210 height 41
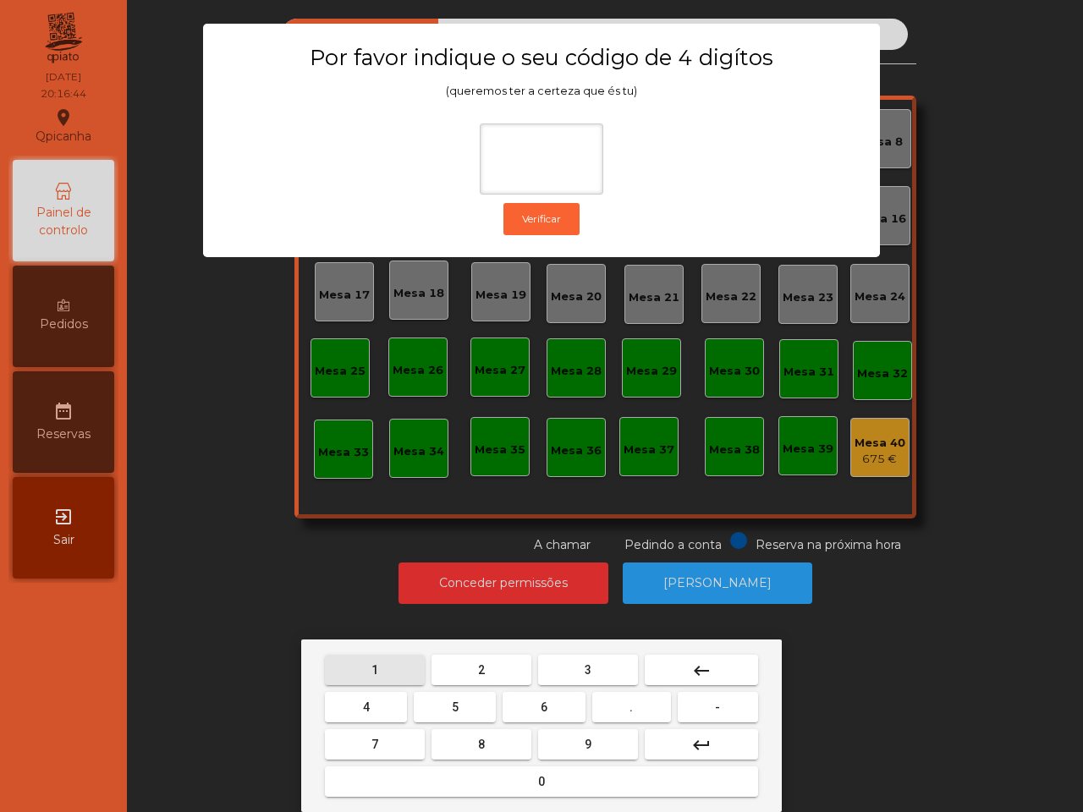
drag, startPoint x: 366, startPoint y: 666, endPoint x: 398, endPoint y: 665, distance: 32.2
click at [366, 666] on button "1" at bounding box center [375, 670] width 100 height 30
drag, startPoint x: 577, startPoint y: 746, endPoint x: 396, endPoint y: 724, distance: 182.4
click at [576, 746] on button "9" at bounding box center [588, 745] width 100 height 30
drag, startPoint x: 383, startPoint y: 702, endPoint x: 404, endPoint y: 750, distance: 51.9
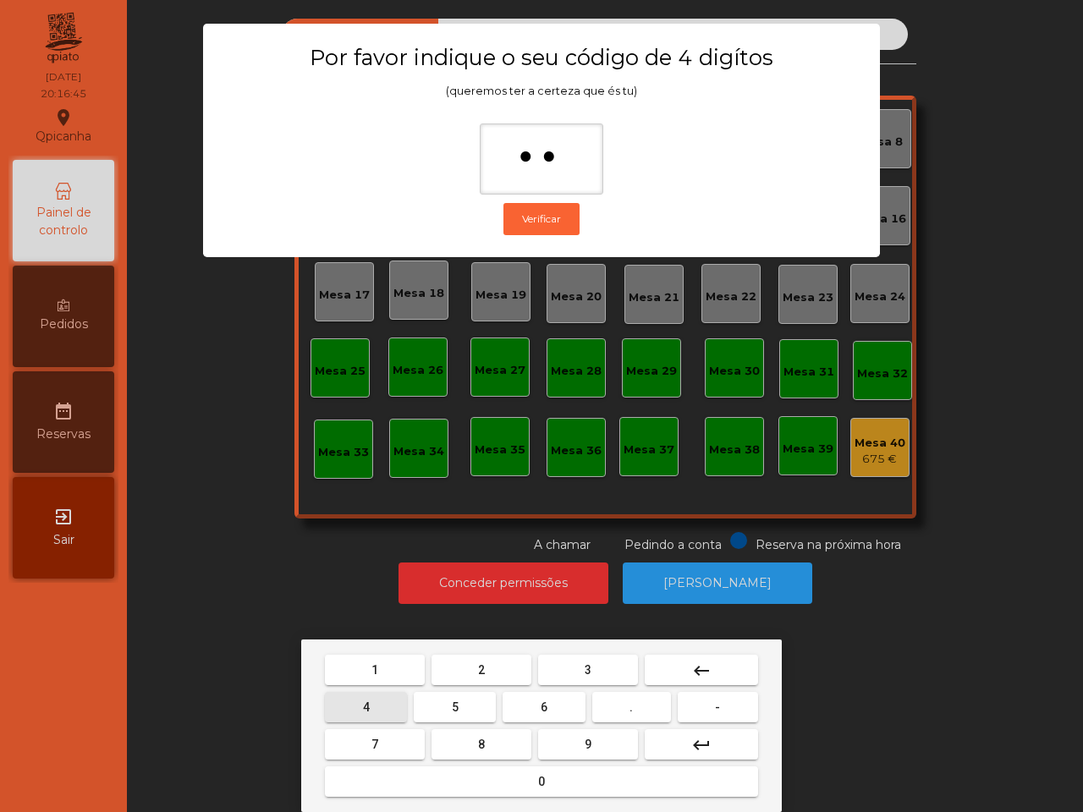
click at [383, 702] on button "4" at bounding box center [366, 707] width 82 height 30
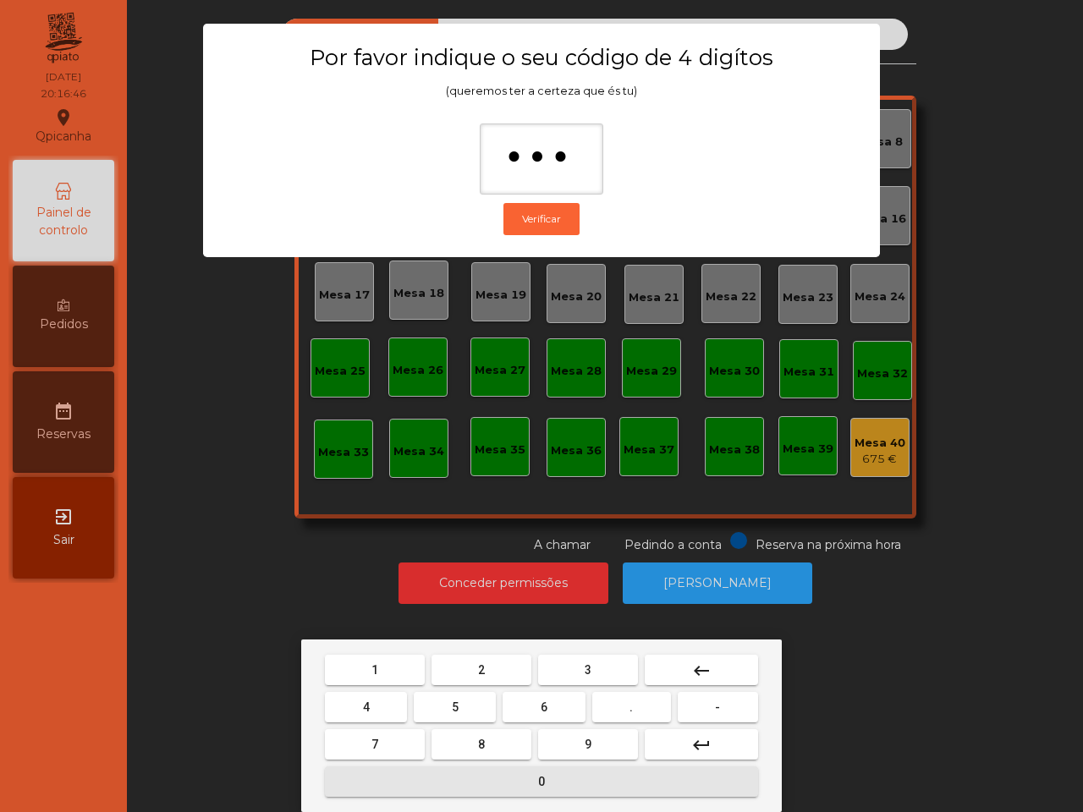
click at [433, 775] on button "0" at bounding box center [541, 782] width 433 height 30
type input "****"
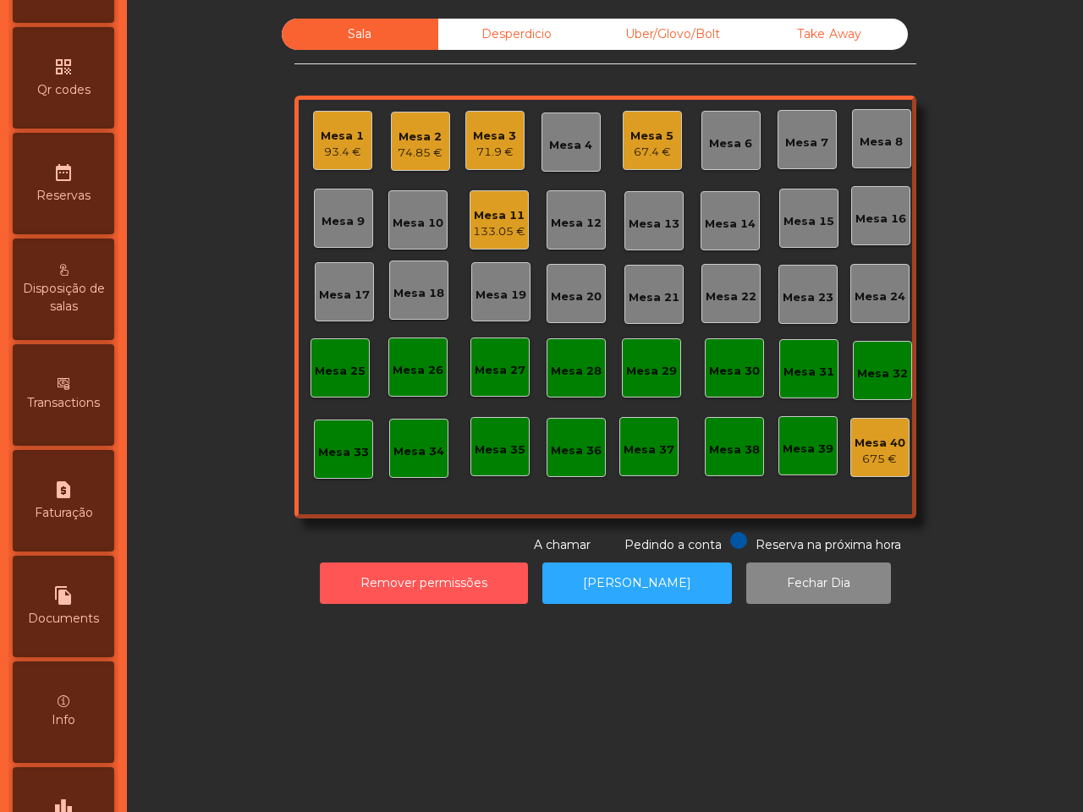
scroll to position [643, 0]
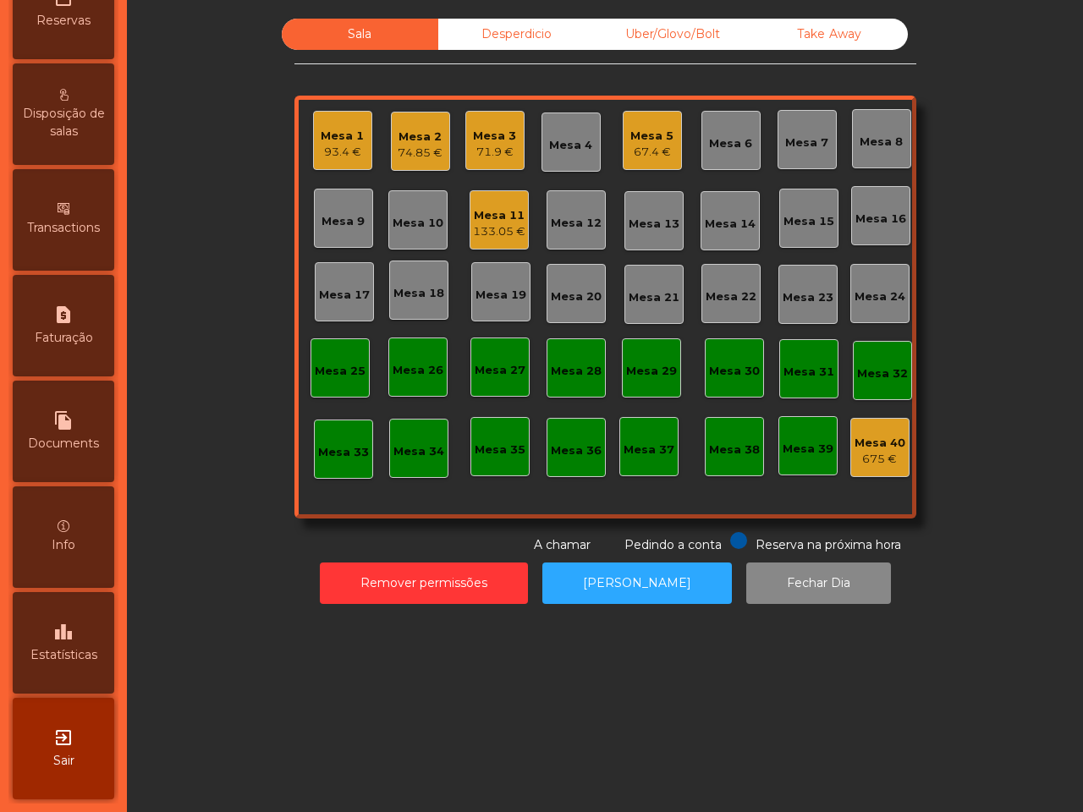
click at [89, 647] on span "Estatísticas" at bounding box center [63, 656] width 67 height 18
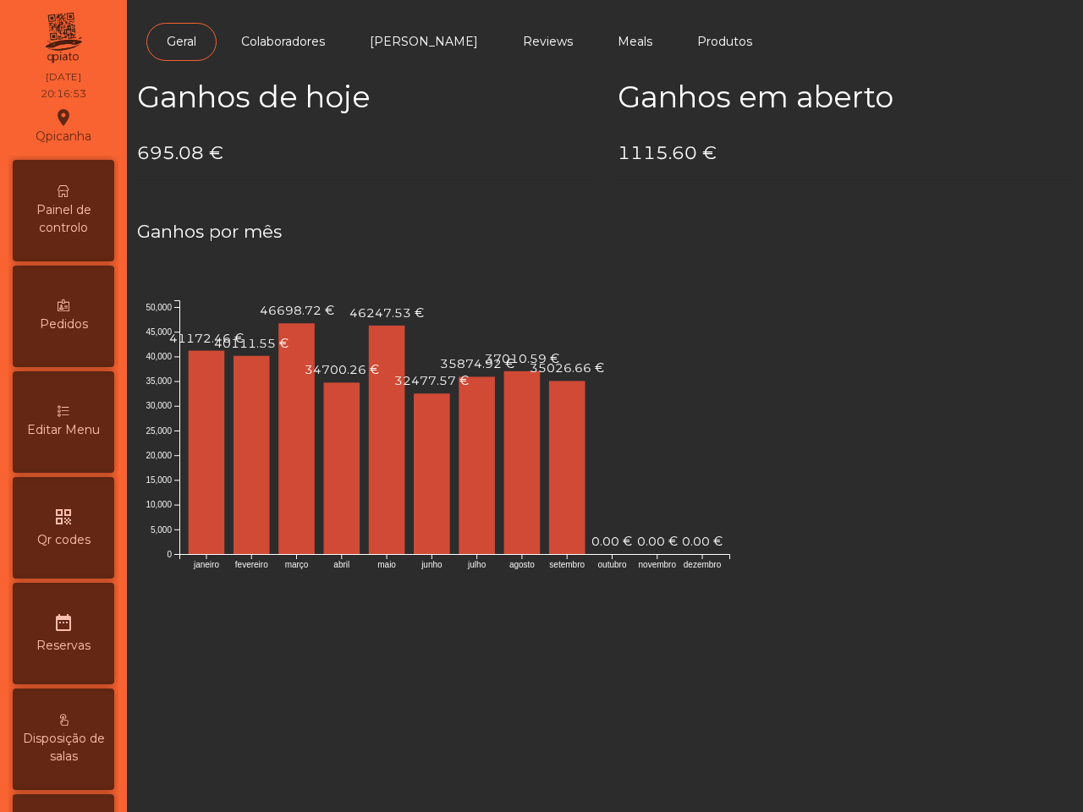
click at [85, 183] on div "Painel de controlo" at bounding box center [64, 211] width 102 height 102
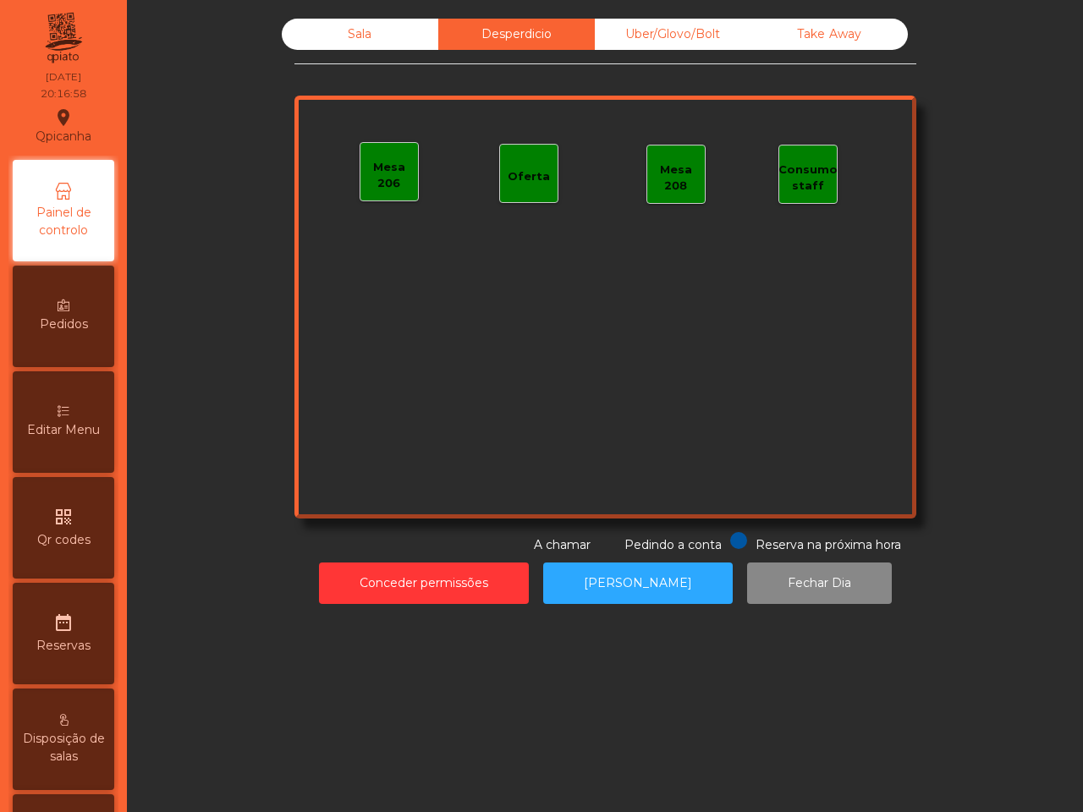
drag, startPoint x: 387, startPoint y: 25, endPoint x: 362, endPoint y: 49, distance: 34.1
click at [385, 27] on div "Sala" at bounding box center [360, 34] width 157 height 31
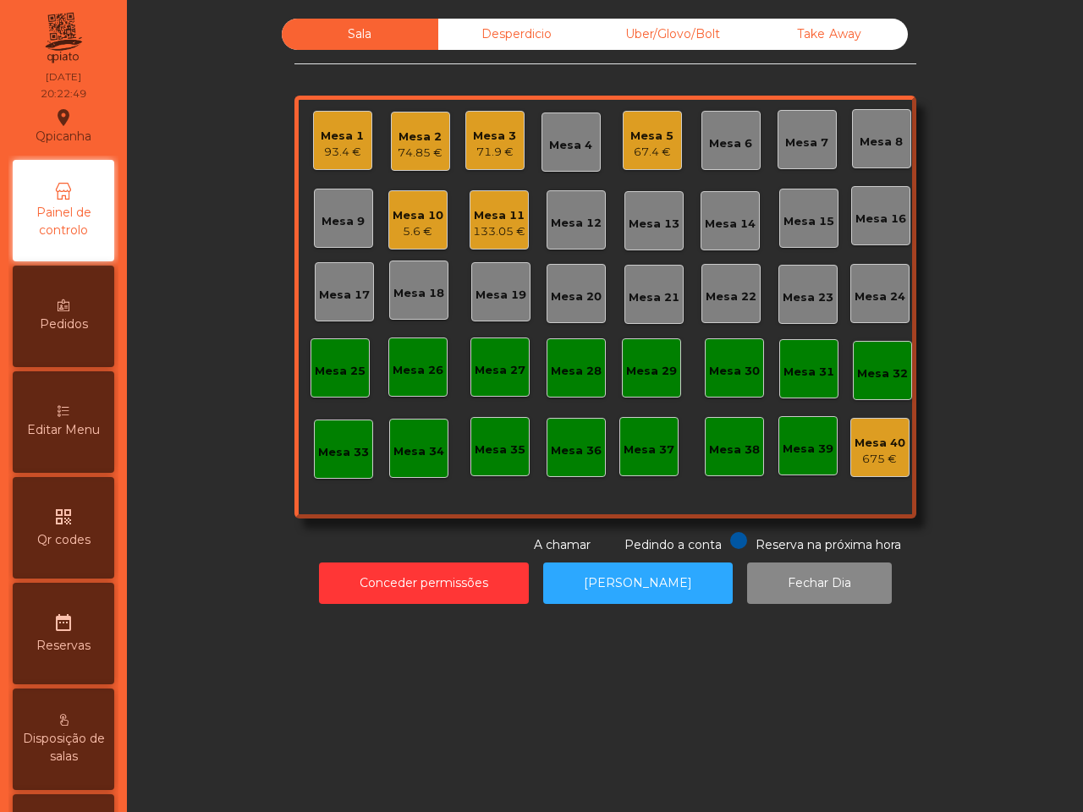
click at [880, 218] on div "Mesa 16" at bounding box center [881, 219] width 51 height 17
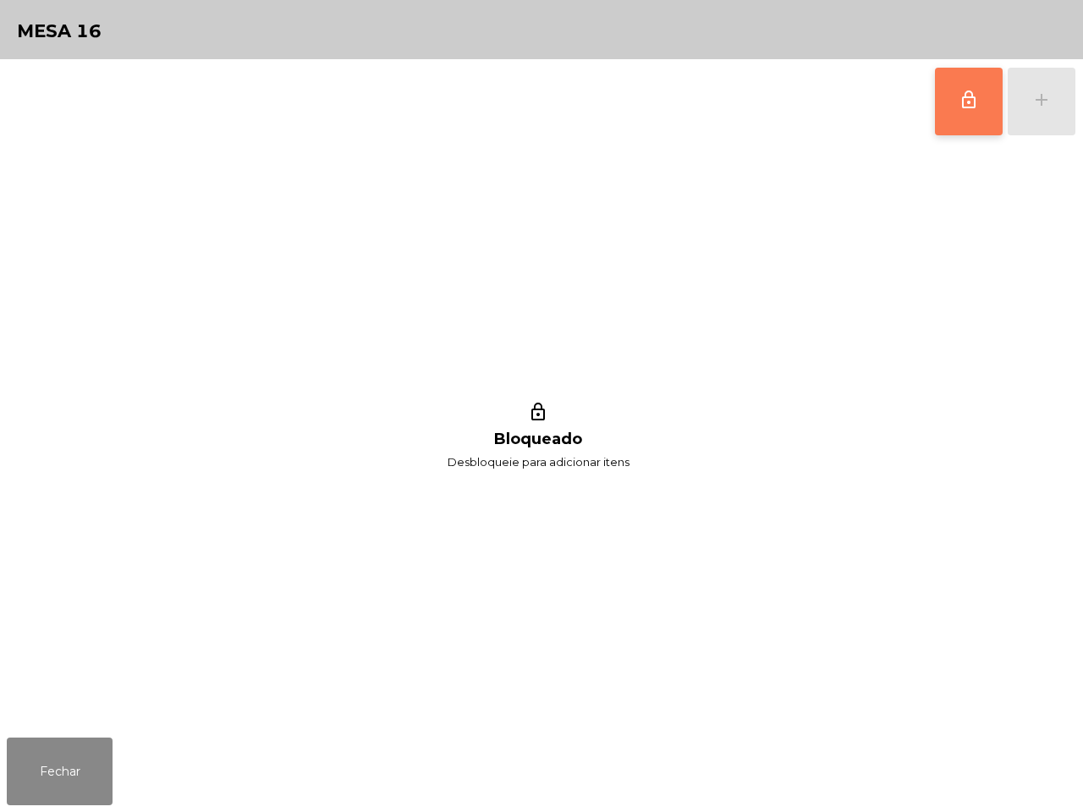
click at [961, 94] on span "lock_outline" at bounding box center [969, 100] width 20 height 20
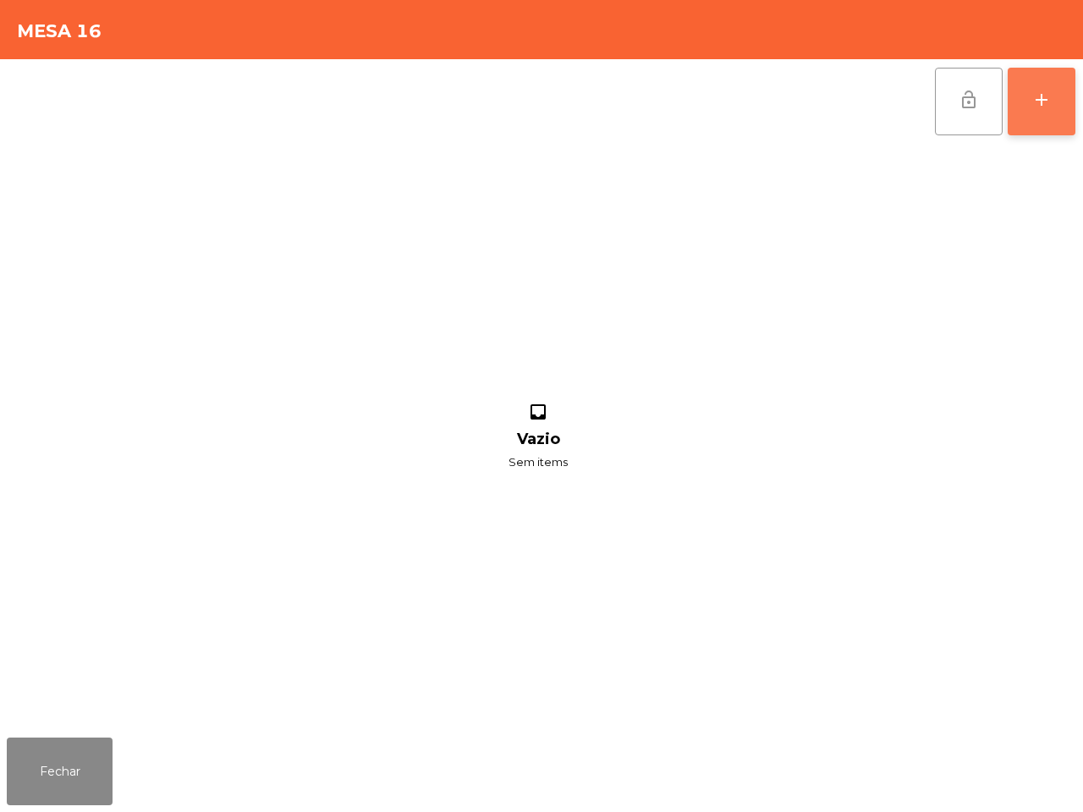
click at [1028, 86] on button "add" at bounding box center [1042, 102] width 68 height 68
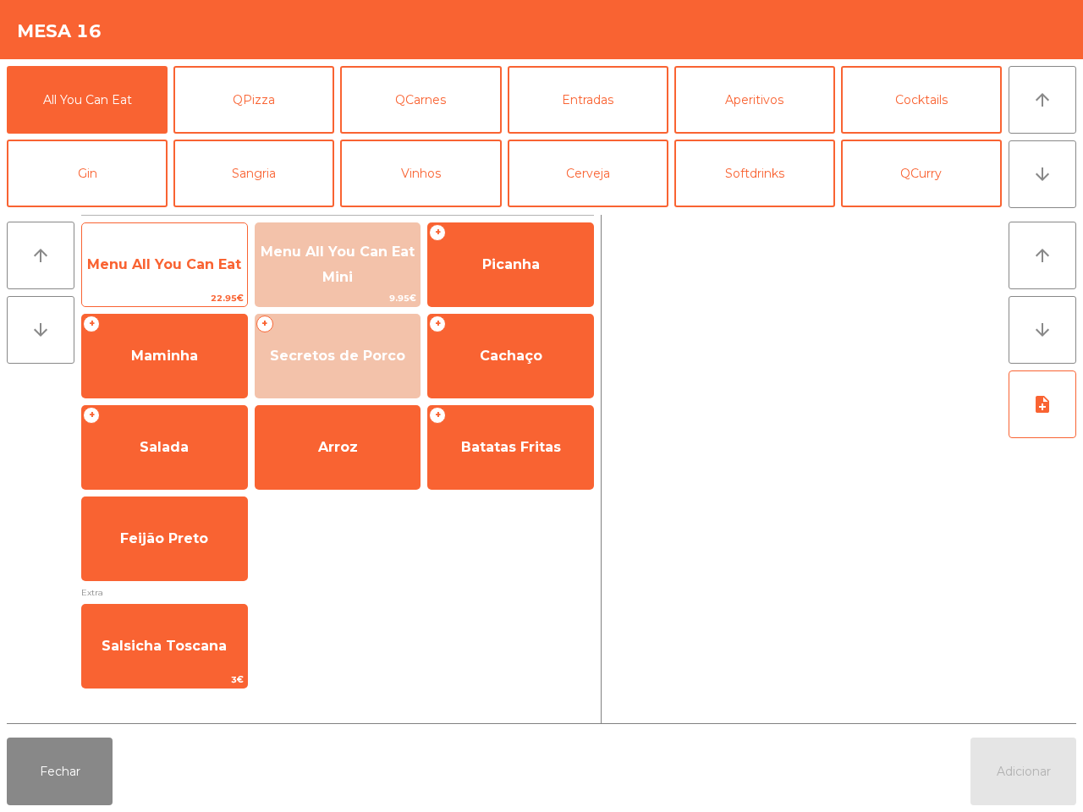
click at [210, 280] on span "Menu All You Can Eat" at bounding box center [164, 265] width 165 height 46
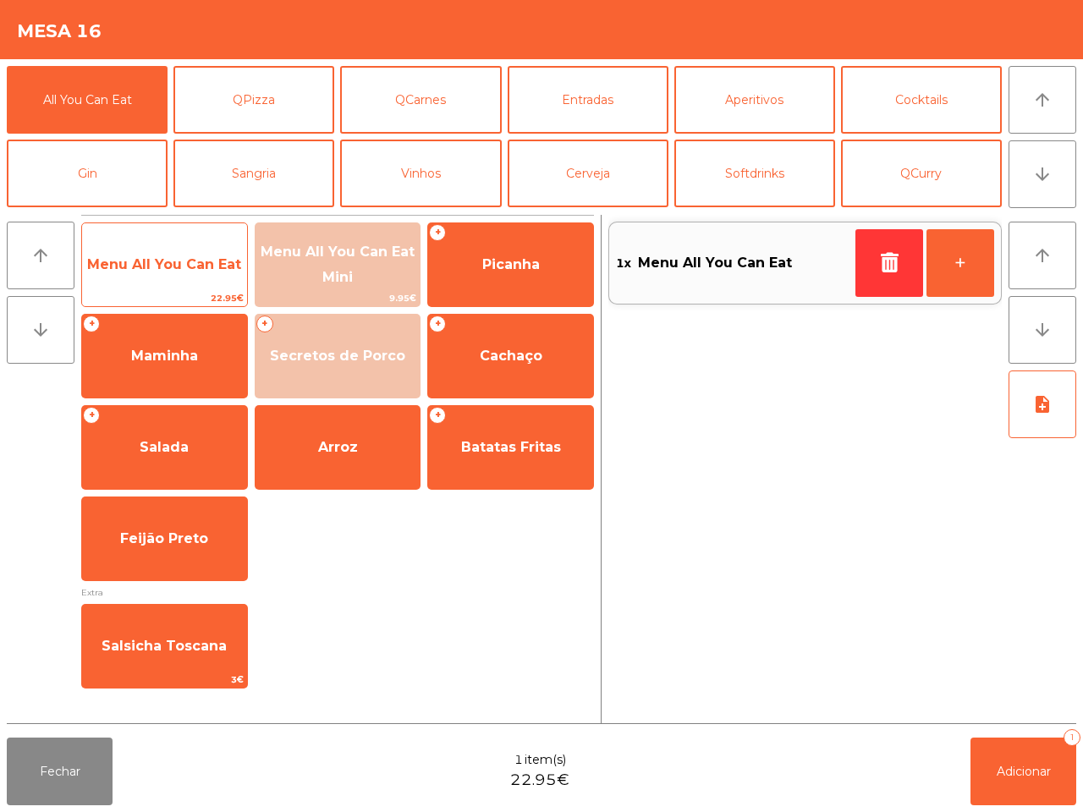
click at [210, 280] on span "Menu All You Can Eat" at bounding box center [164, 265] width 165 height 46
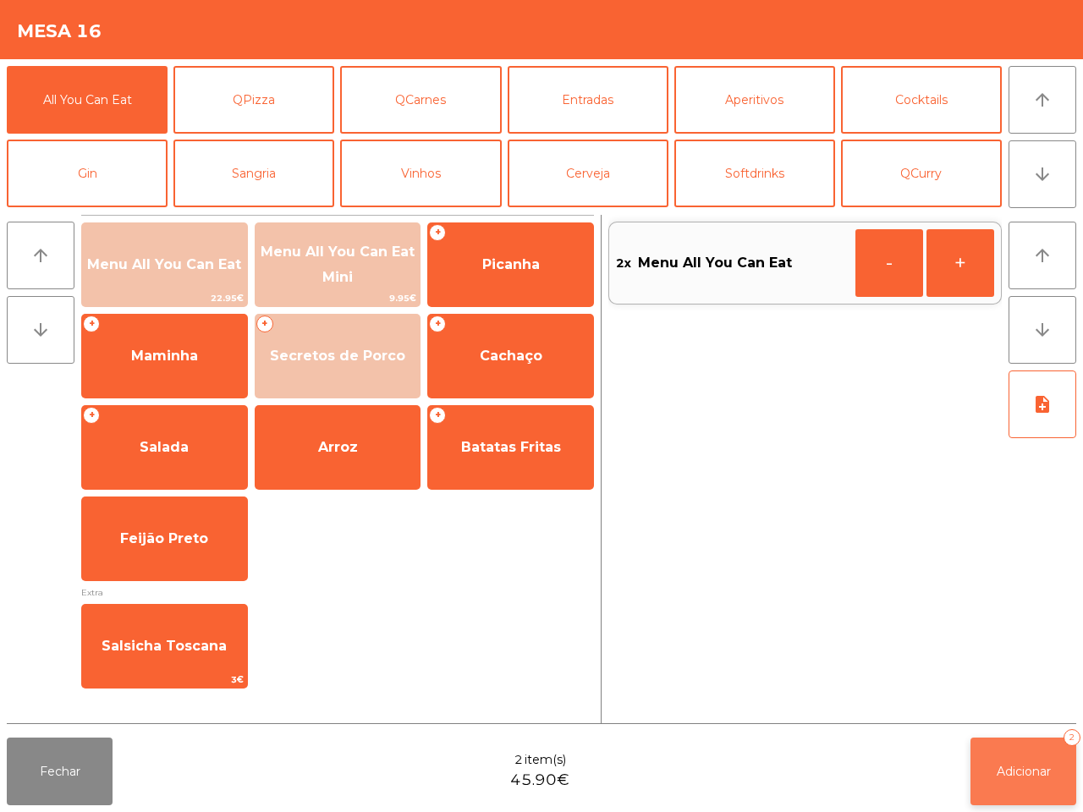
click at [1013, 774] on span "Adicionar" at bounding box center [1024, 771] width 54 height 15
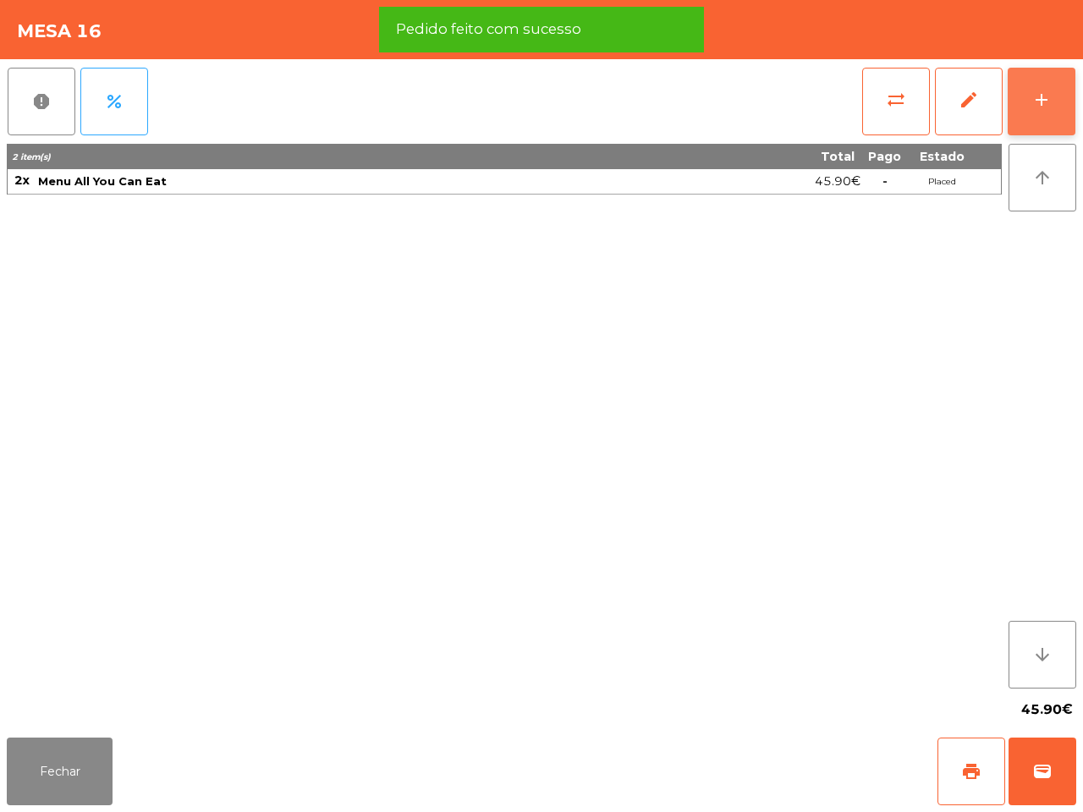
click at [1037, 98] on div "add" at bounding box center [1042, 100] width 20 height 20
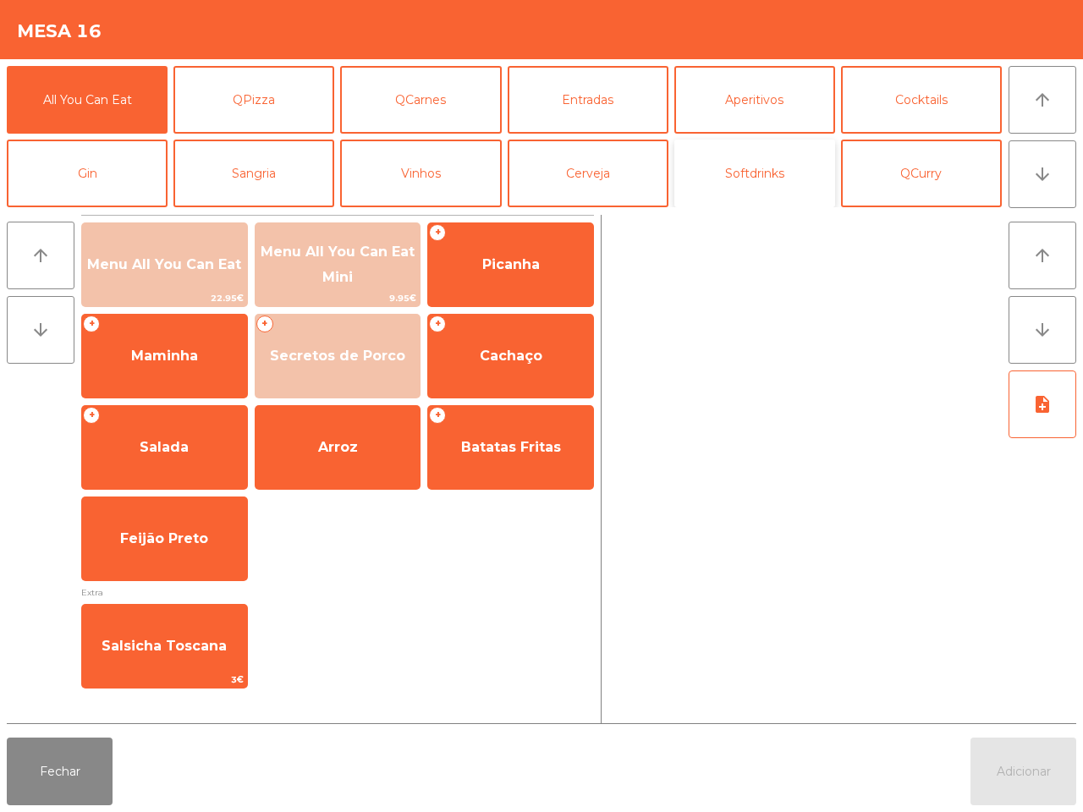
click at [738, 188] on button "Softdrinks" at bounding box center [755, 174] width 161 height 68
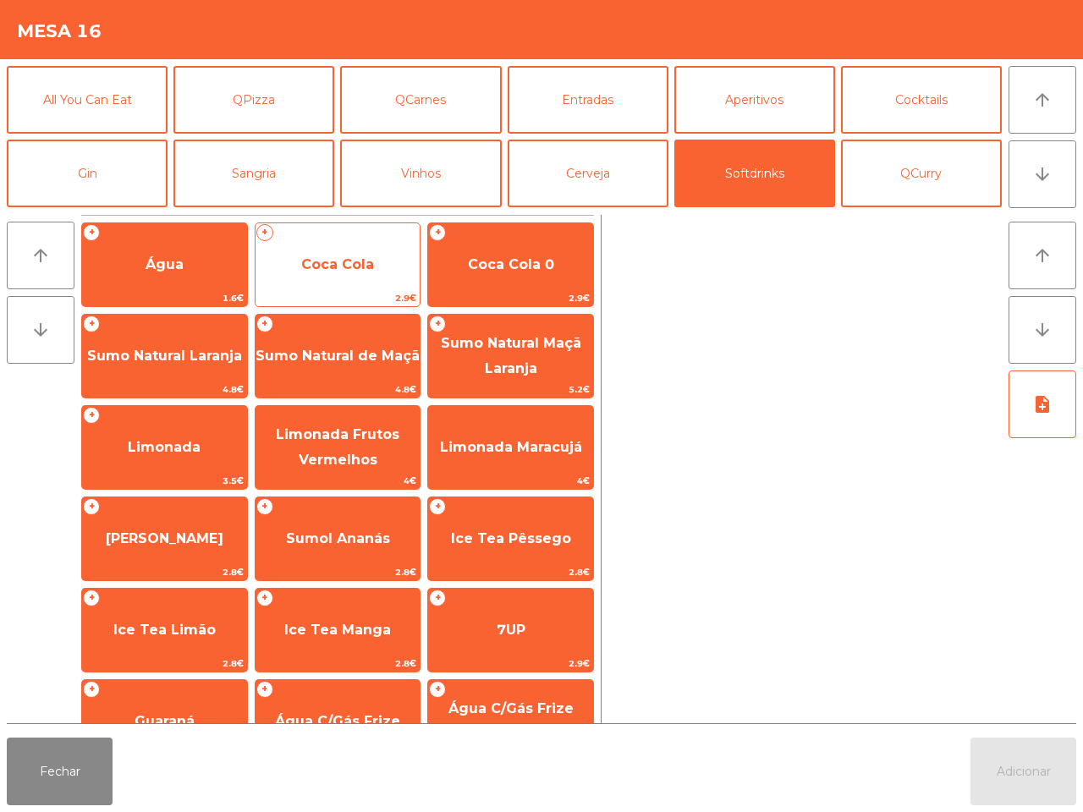
click at [385, 265] on span "Coca Cola" at bounding box center [338, 265] width 165 height 46
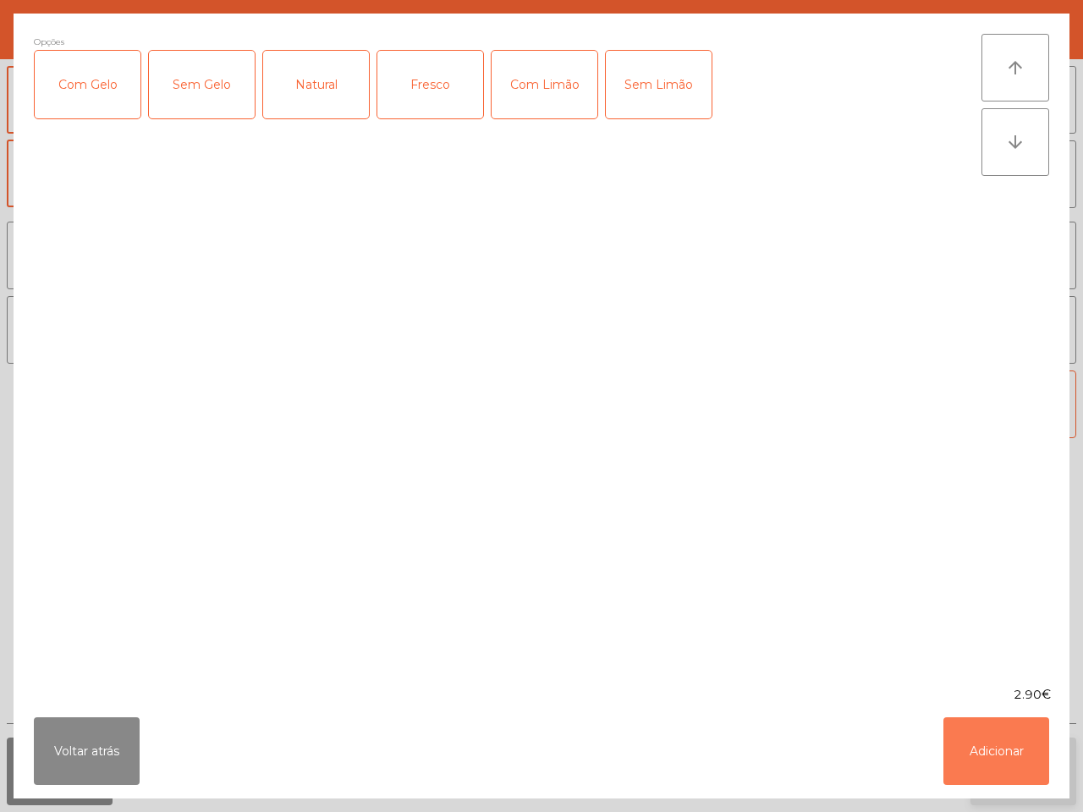
drag, startPoint x: 1033, startPoint y: 755, endPoint x: 1008, endPoint y: 747, distance: 26.5
click at [1026, 756] on button "Adicionar" at bounding box center [997, 752] width 106 height 68
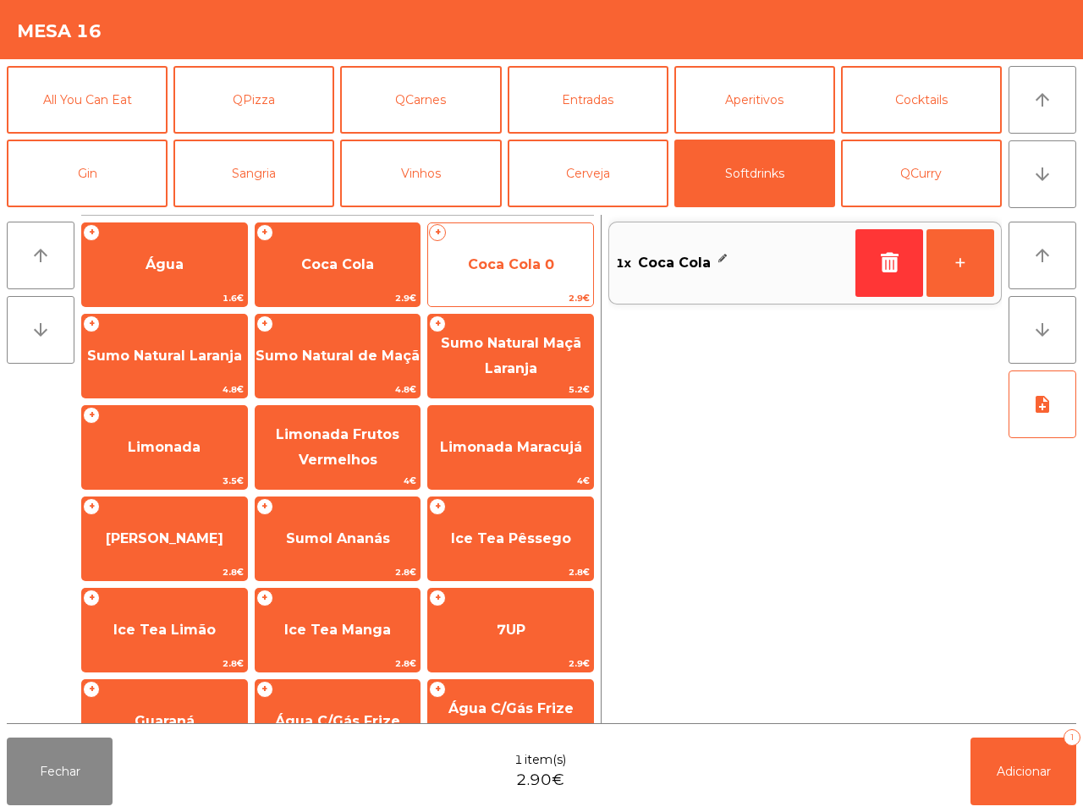
click at [548, 279] on span "Coca Cola 0" at bounding box center [510, 265] width 165 height 46
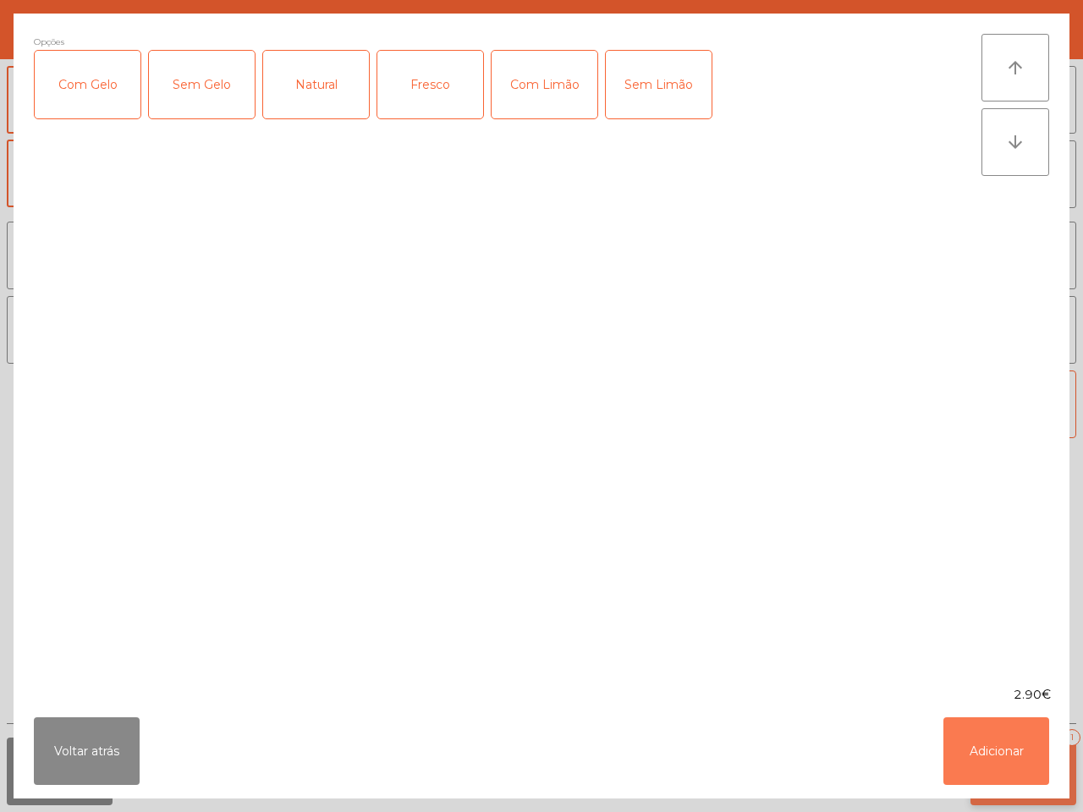
click at [986, 752] on button "Adicionar" at bounding box center [997, 752] width 106 height 68
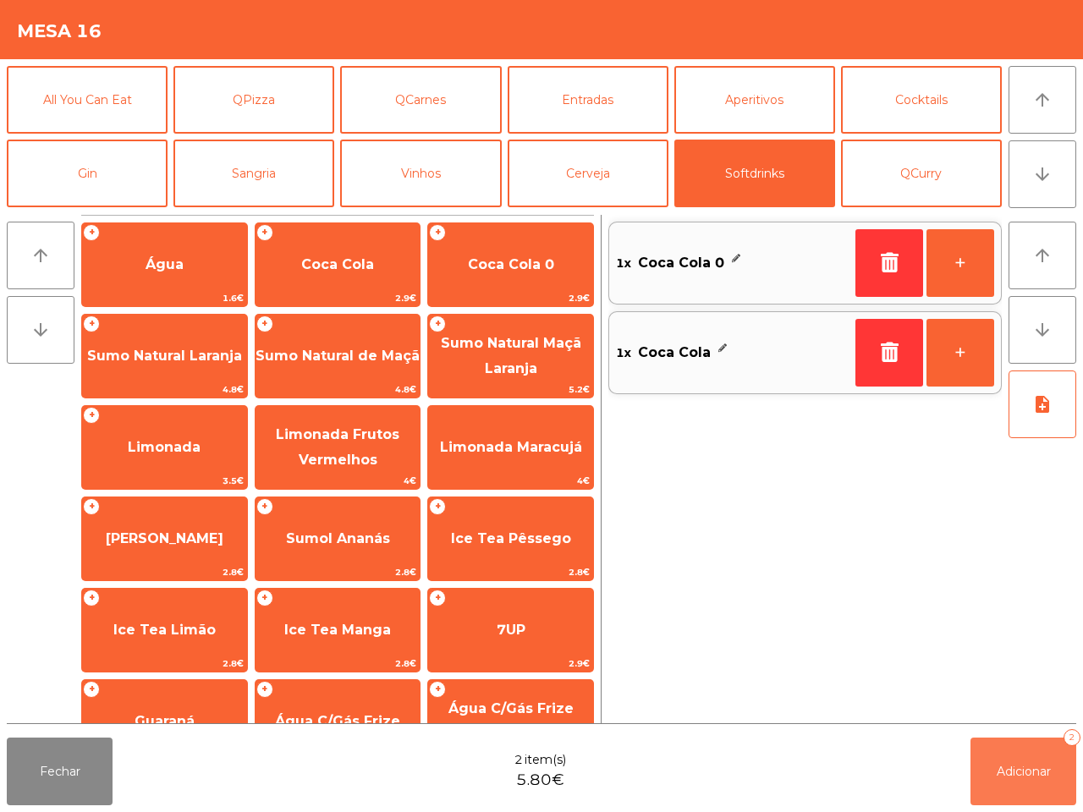
click at [1030, 777] on span "Adicionar" at bounding box center [1024, 771] width 54 height 15
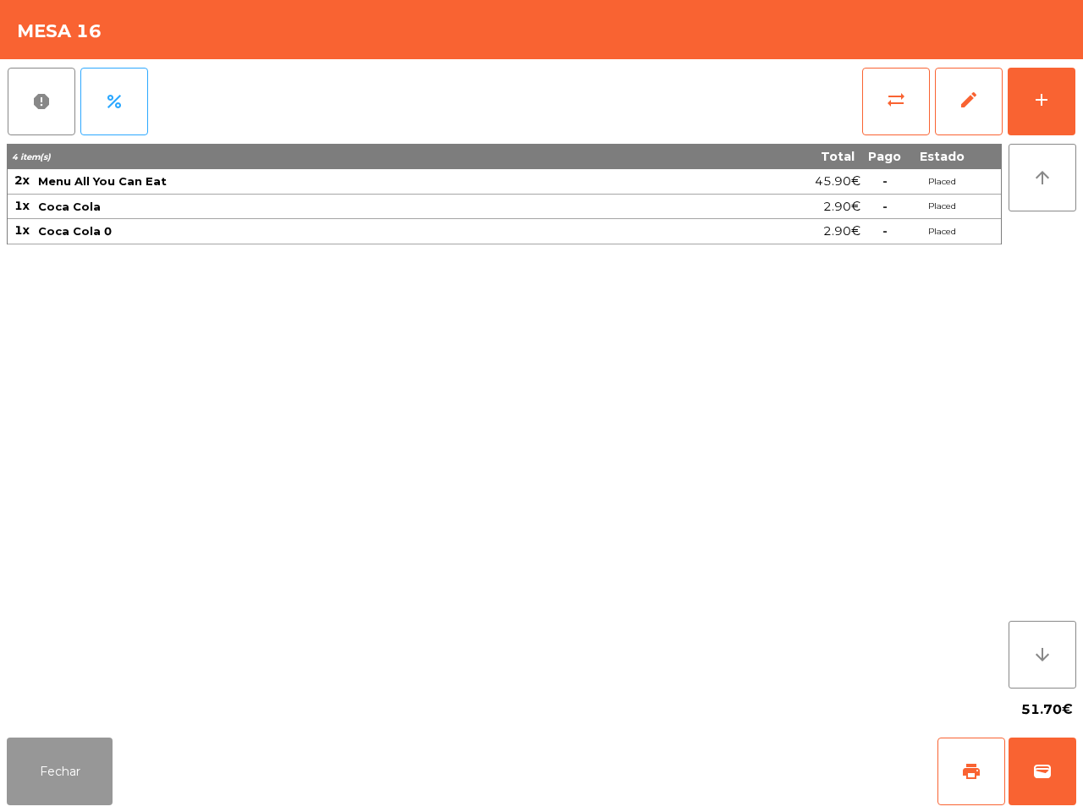
click at [52, 771] on button "Fechar" at bounding box center [60, 772] width 106 height 68
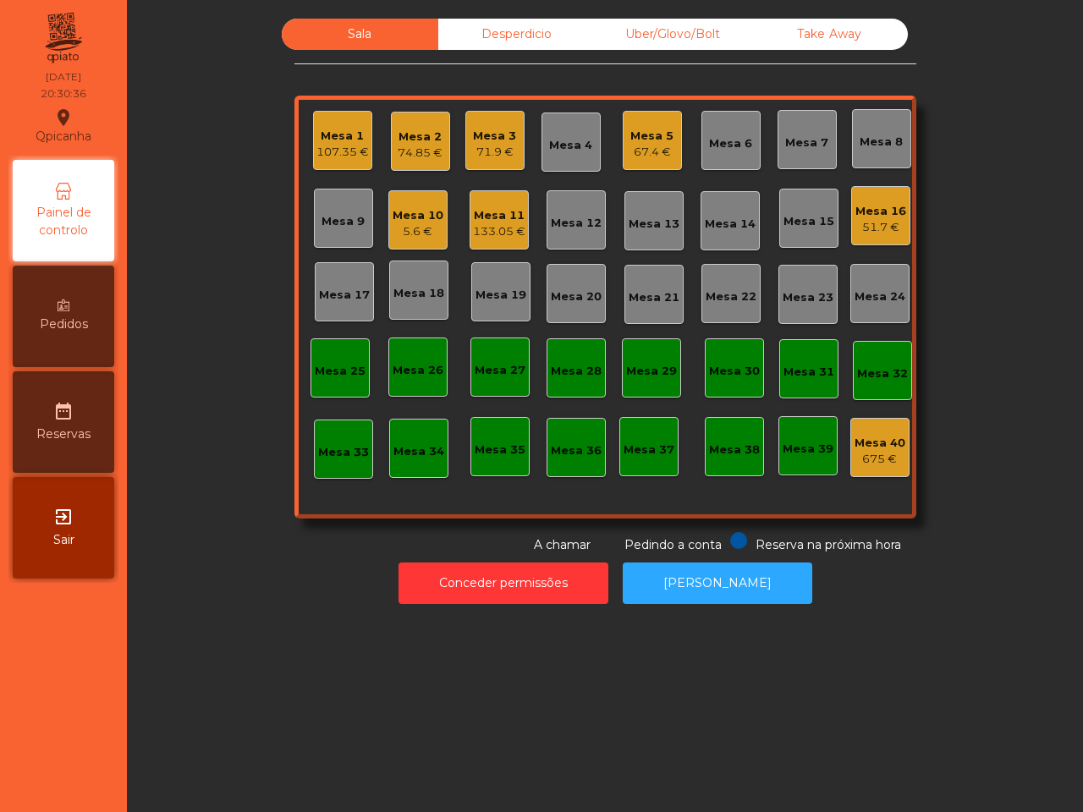
click at [504, 695] on div "Sala Desperdicio Uber/Glovo/Bolt Take Away Mesa 1 107.35 € Mesa 2 74.85 € Mesa …" at bounding box center [605, 406] width 956 height 812
click at [691, 47] on div "Uber/Glovo/Bolt" at bounding box center [673, 34] width 157 height 31
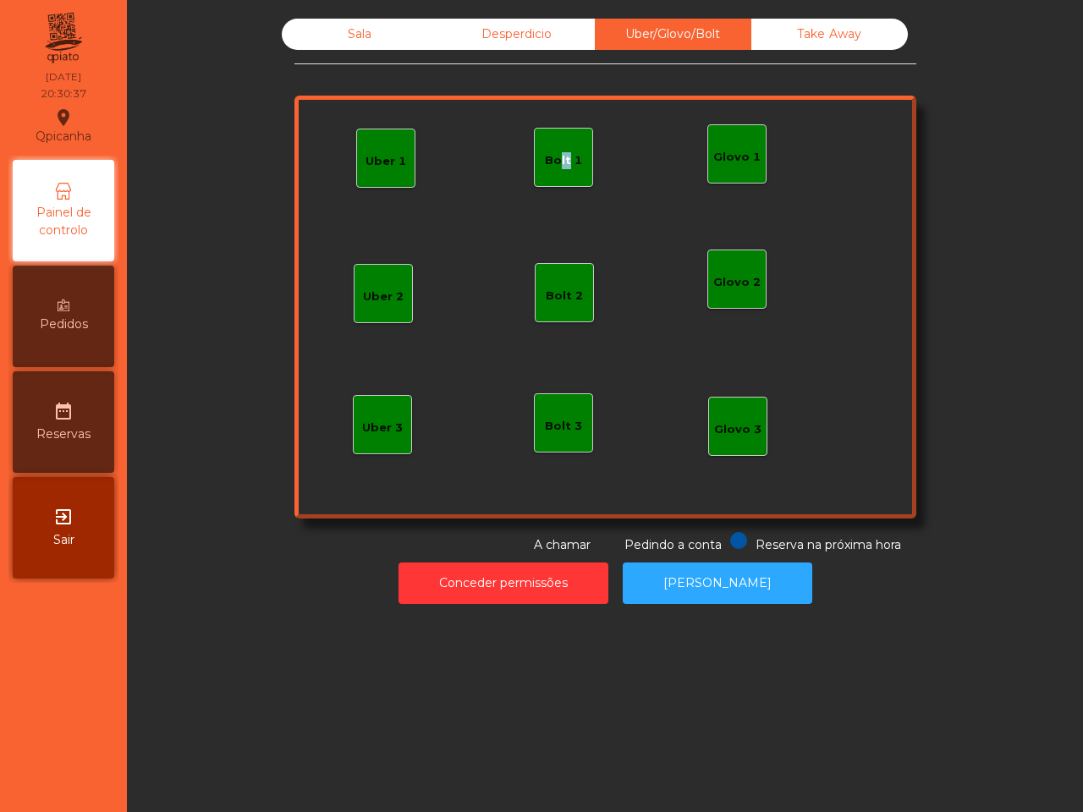
drag, startPoint x: 546, startPoint y: 168, endPoint x: 561, endPoint y: 176, distance: 17.4
click at [561, 176] on div "Bolt 1" at bounding box center [563, 157] width 59 height 59
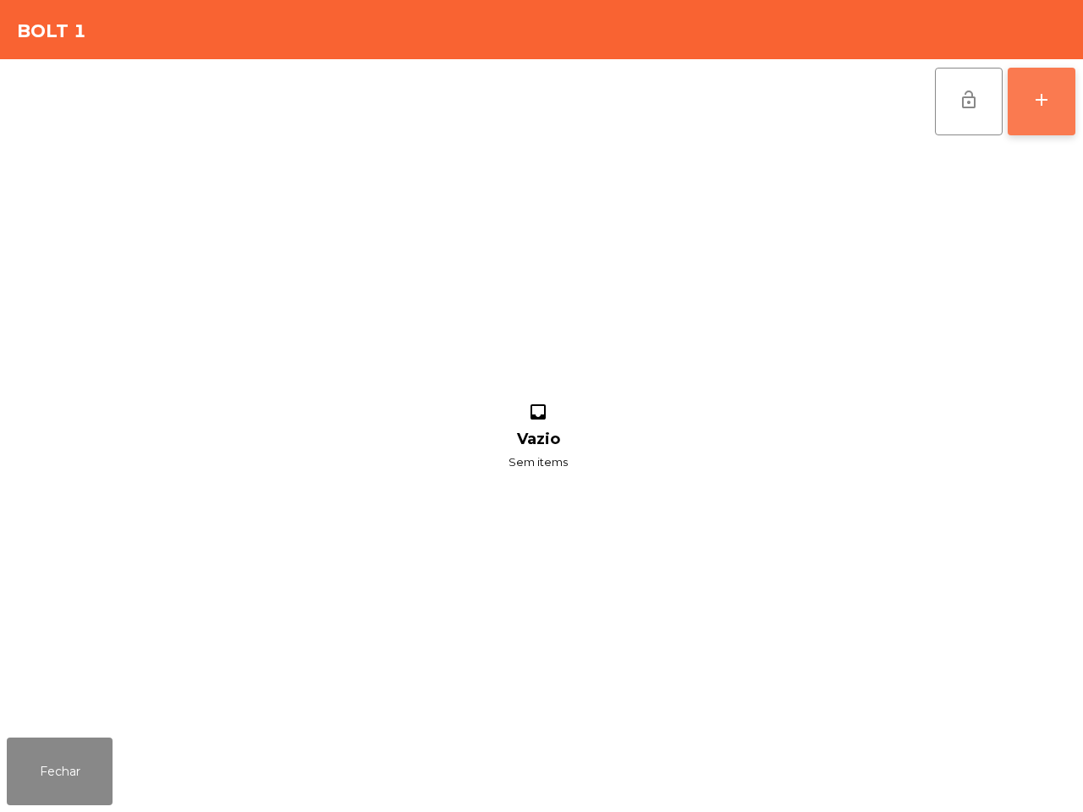
click at [1018, 117] on button "add" at bounding box center [1042, 102] width 68 height 68
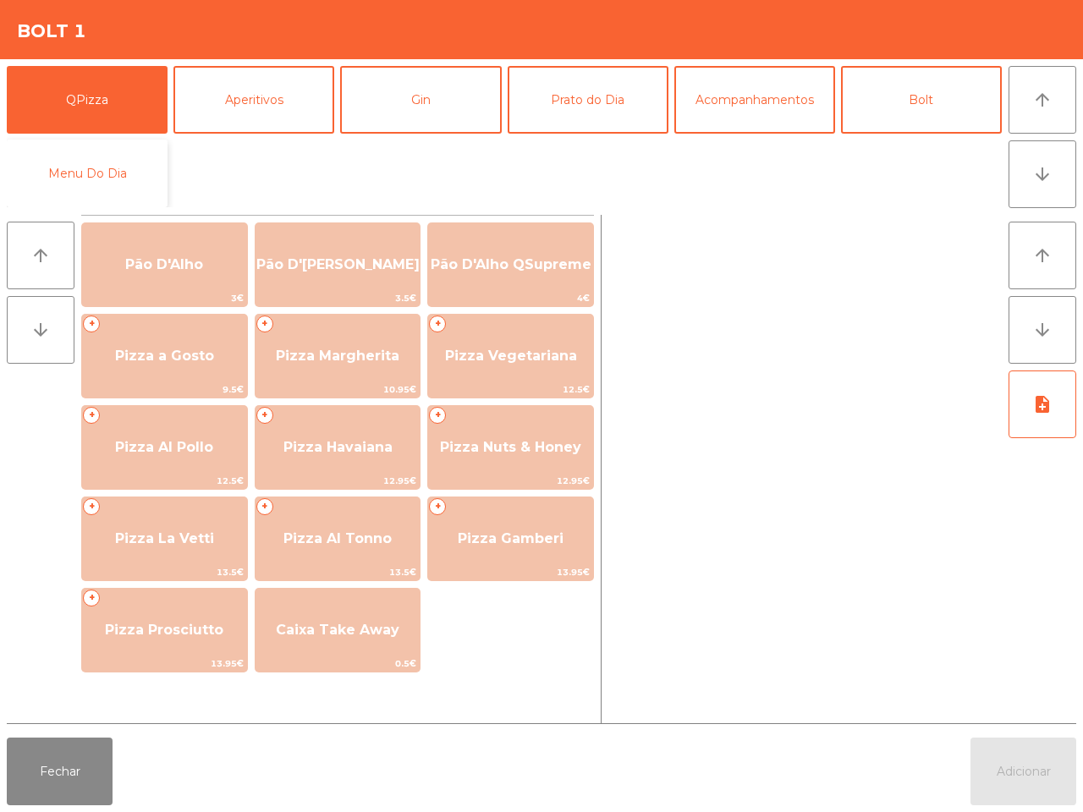
click at [102, 157] on button "Menu Do Dia" at bounding box center [87, 174] width 161 height 68
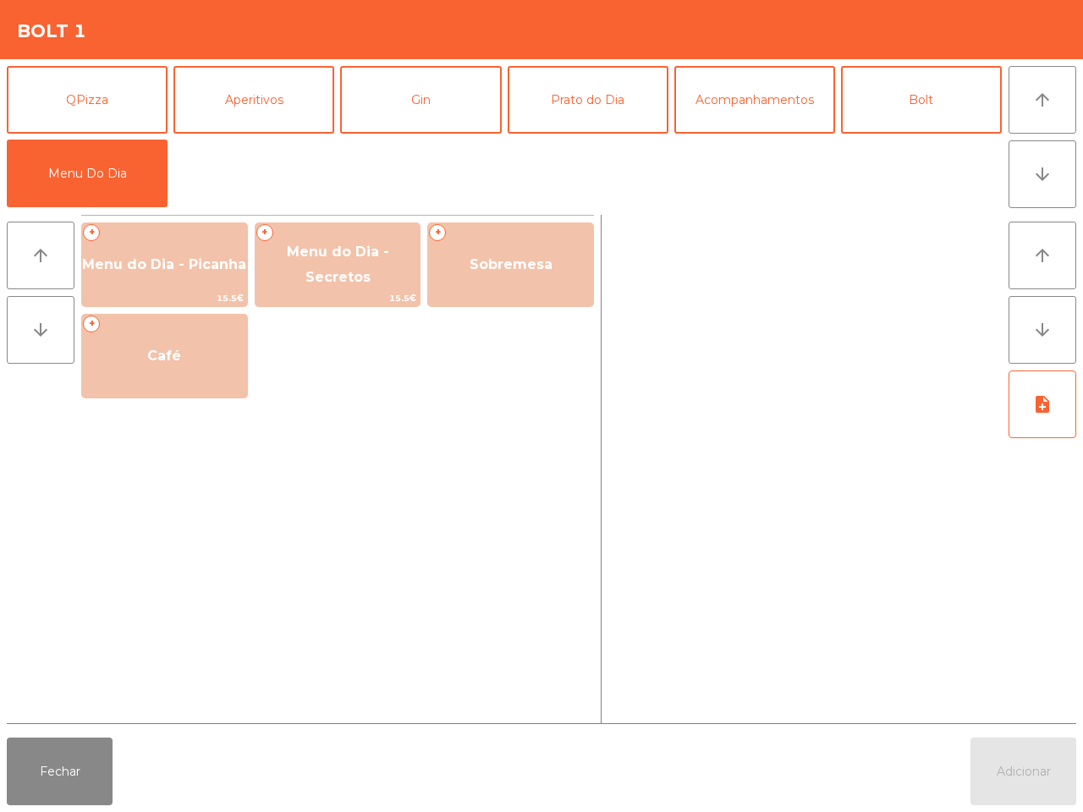
click at [1003, 95] on div "QPizza Aperitivos Gin Prato do Dia Acompanhamentos Bolt Menu Do Dia arrow_upwar…" at bounding box center [542, 137] width 1070 height 142
click at [987, 95] on button "Bolt" at bounding box center [921, 100] width 161 height 68
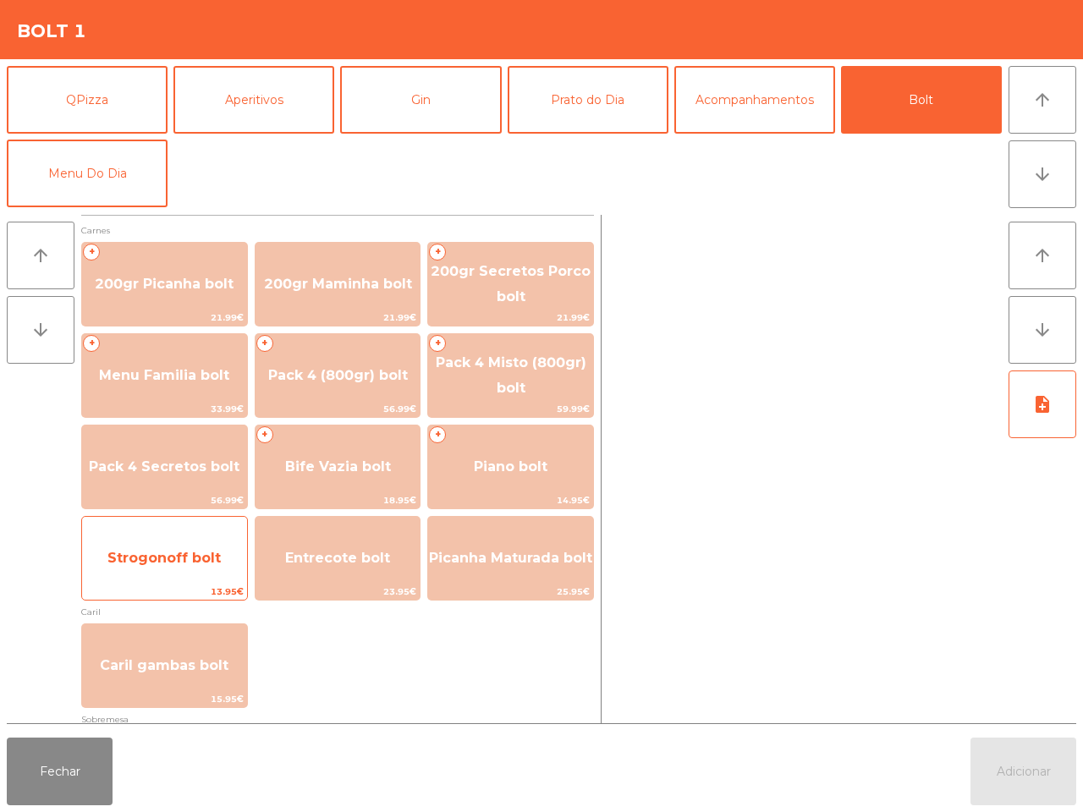
click at [193, 584] on span "13.95€" at bounding box center [164, 592] width 165 height 16
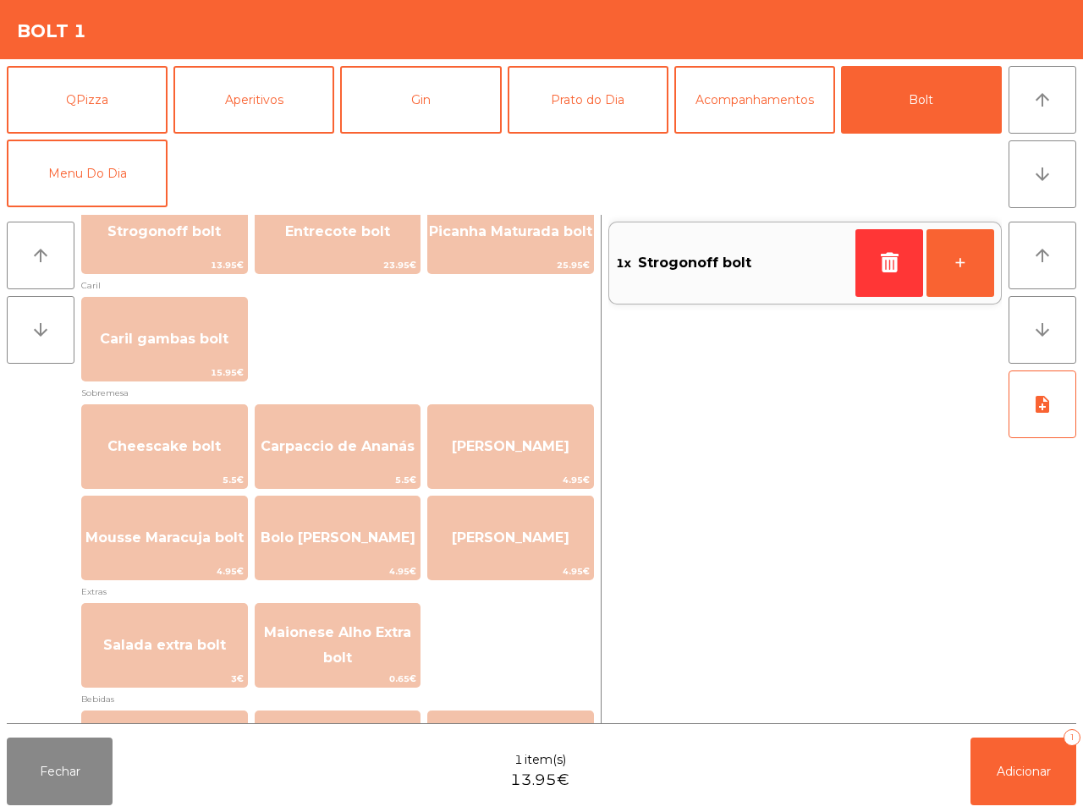
scroll to position [529, 0]
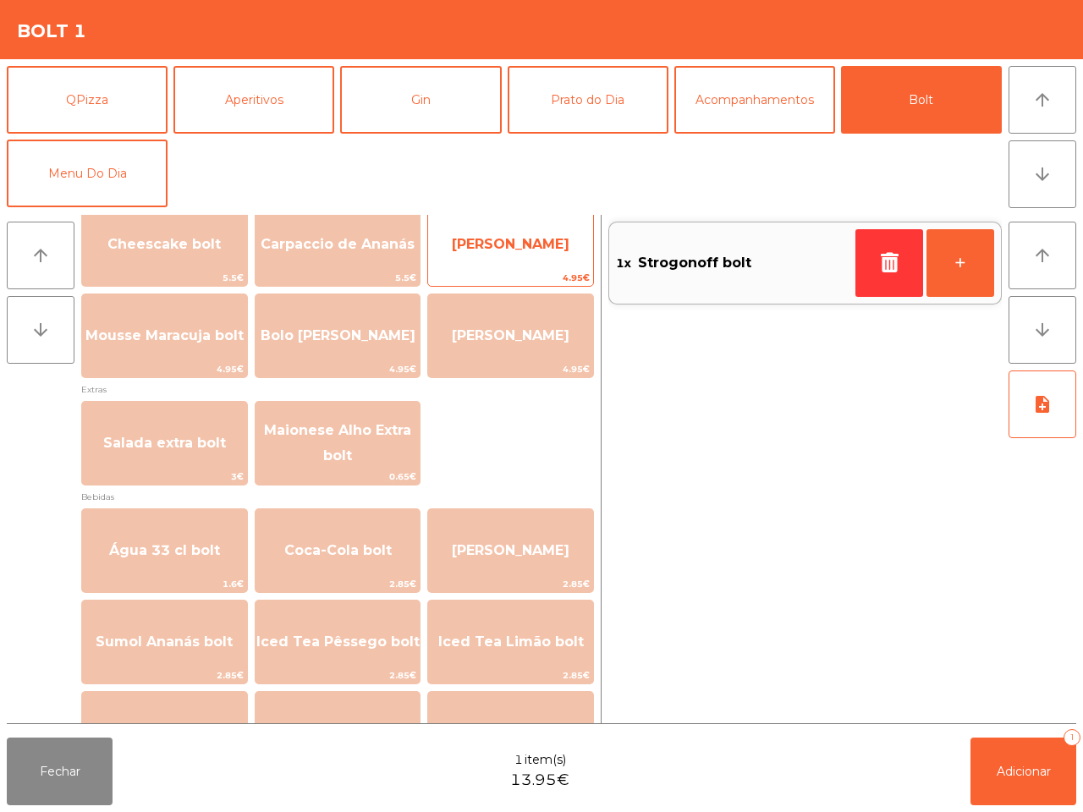
click at [496, 267] on span "Mousse Lima bolt" at bounding box center [510, 245] width 165 height 46
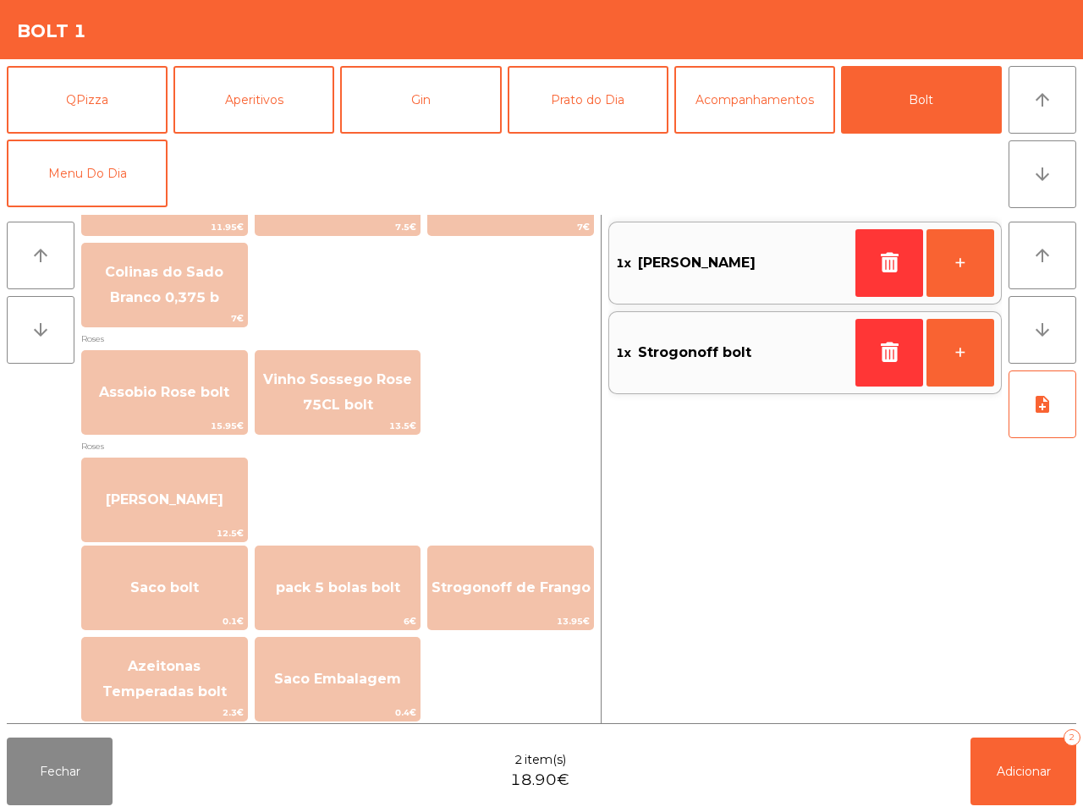
scroll to position [1928, 0]
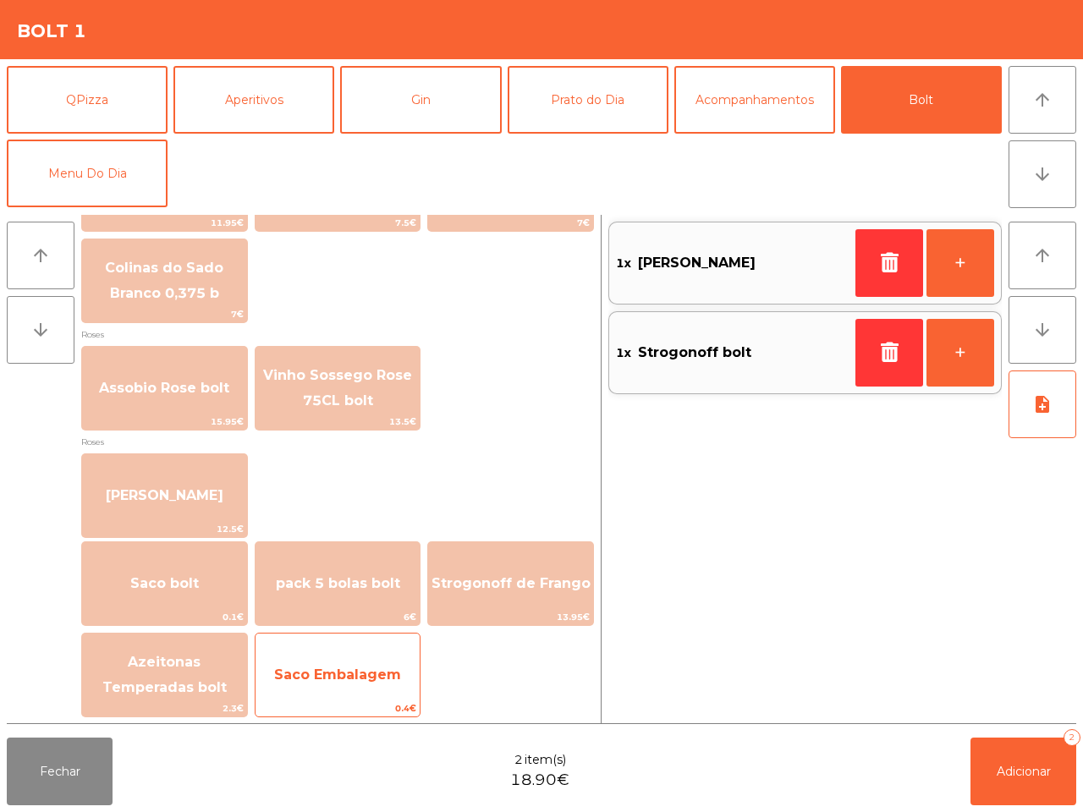
click at [364, 667] on span "Saco Embalagem" at bounding box center [337, 675] width 127 height 16
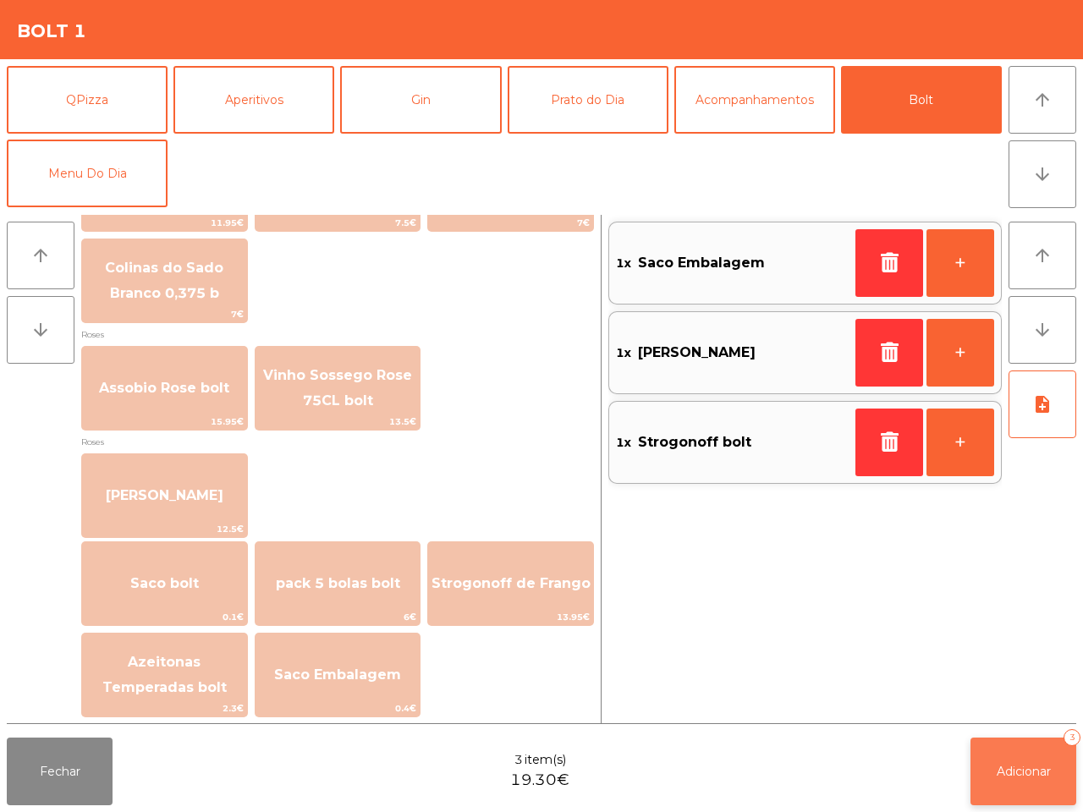
click at [1010, 766] on span "Adicionar" at bounding box center [1024, 771] width 54 height 15
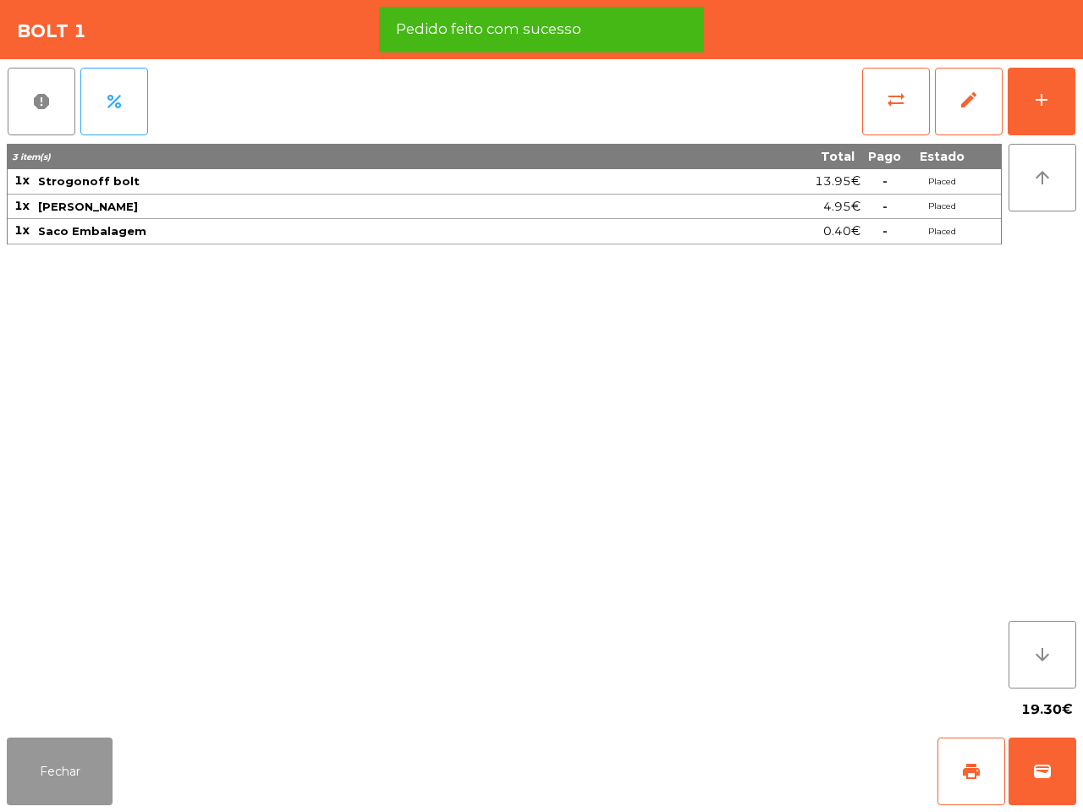
click at [97, 760] on button "Fechar" at bounding box center [60, 772] width 106 height 68
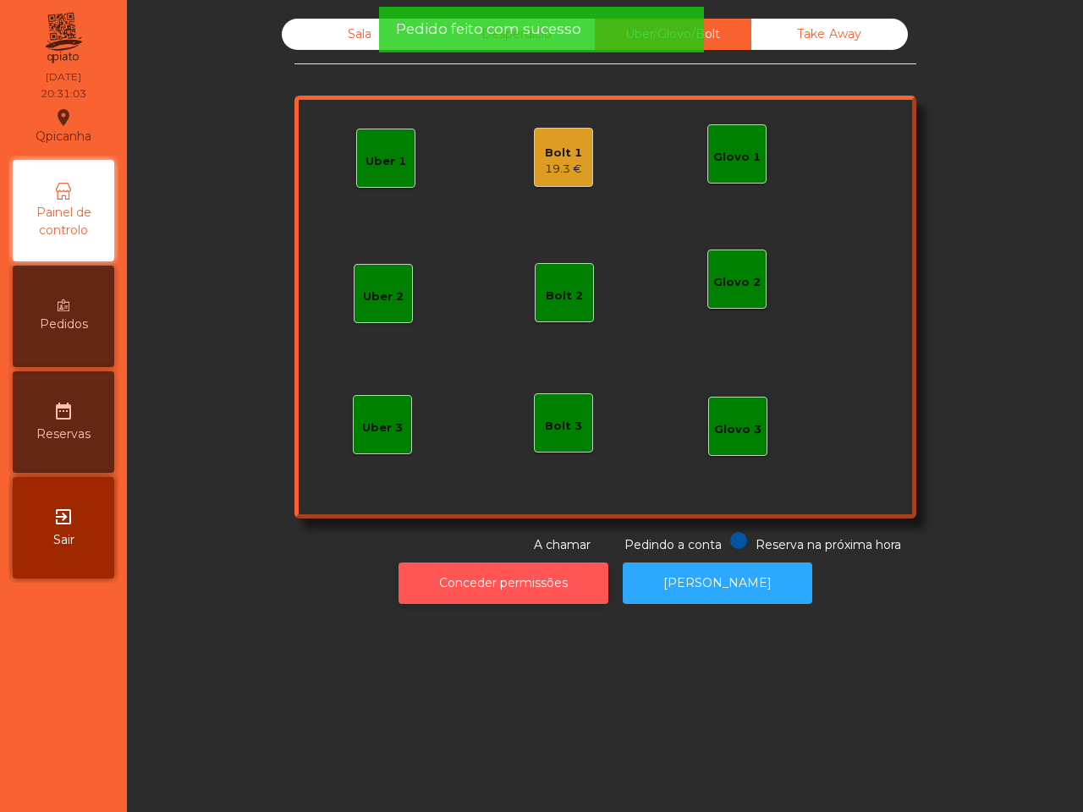
click at [522, 592] on button "Conceder permissões" at bounding box center [504, 583] width 210 height 41
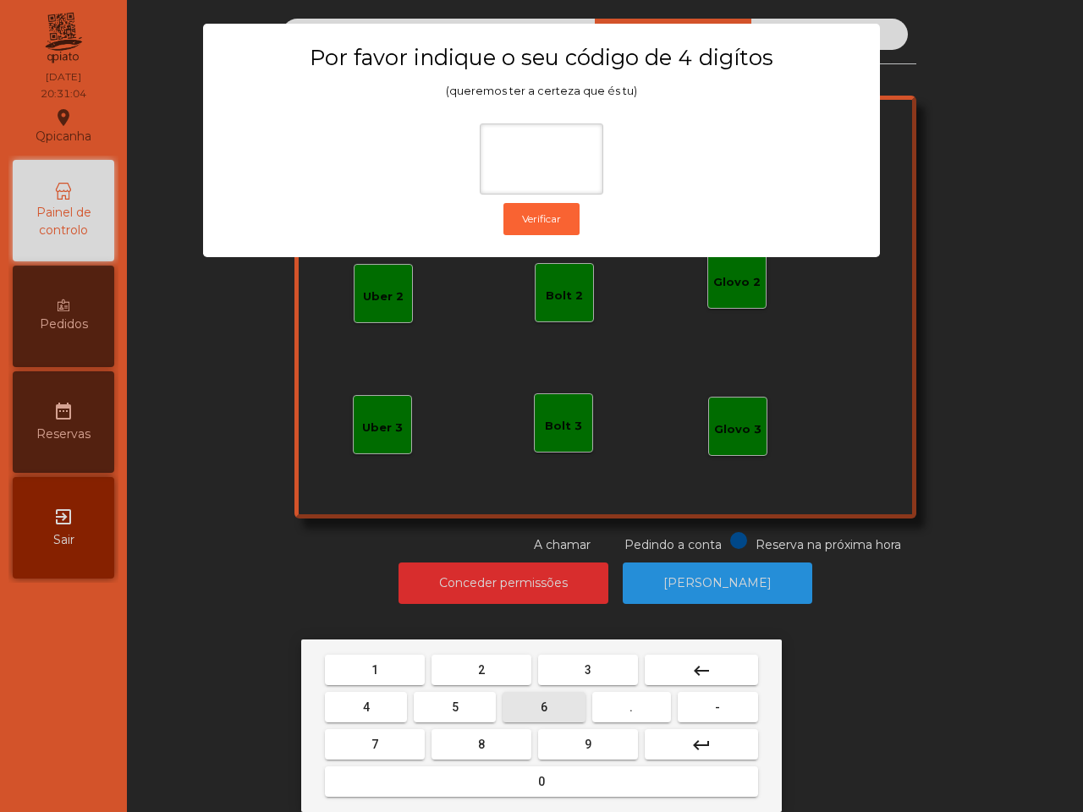
click at [546, 712] on span "6" at bounding box center [544, 708] width 7 height 14
click at [475, 698] on button "5" at bounding box center [455, 707] width 82 height 30
click at [408, 667] on button "1" at bounding box center [375, 670] width 100 height 30
click at [497, 669] on button "2" at bounding box center [482, 670] width 100 height 30
type input "****"
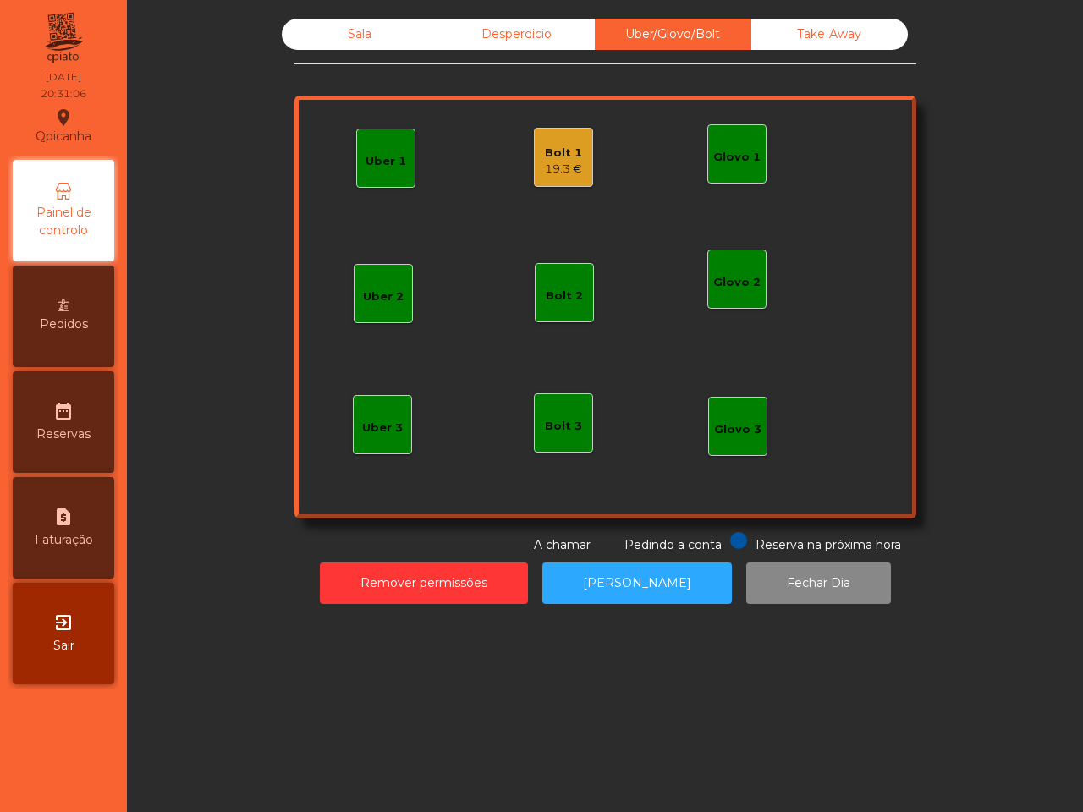
click at [577, 151] on div "Bolt 1 19.3 €" at bounding box center [563, 157] width 59 height 59
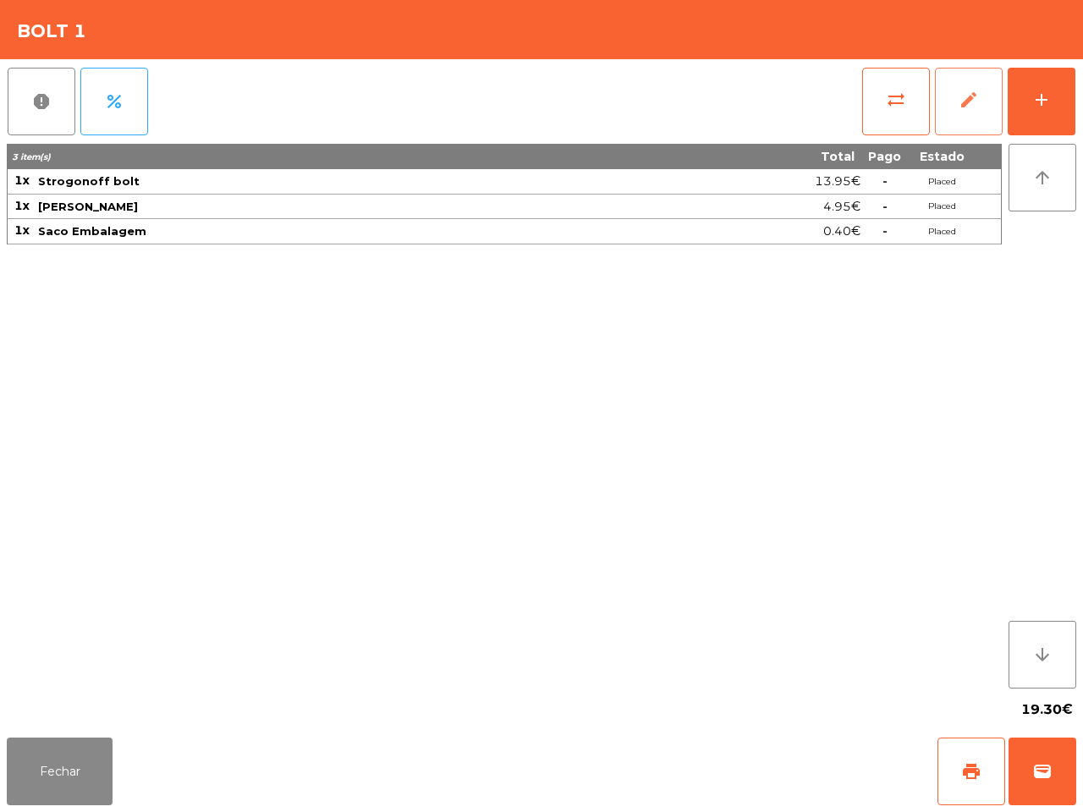
click at [955, 97] on button "edit" at bounding box center [969, 102] width 68 height 68
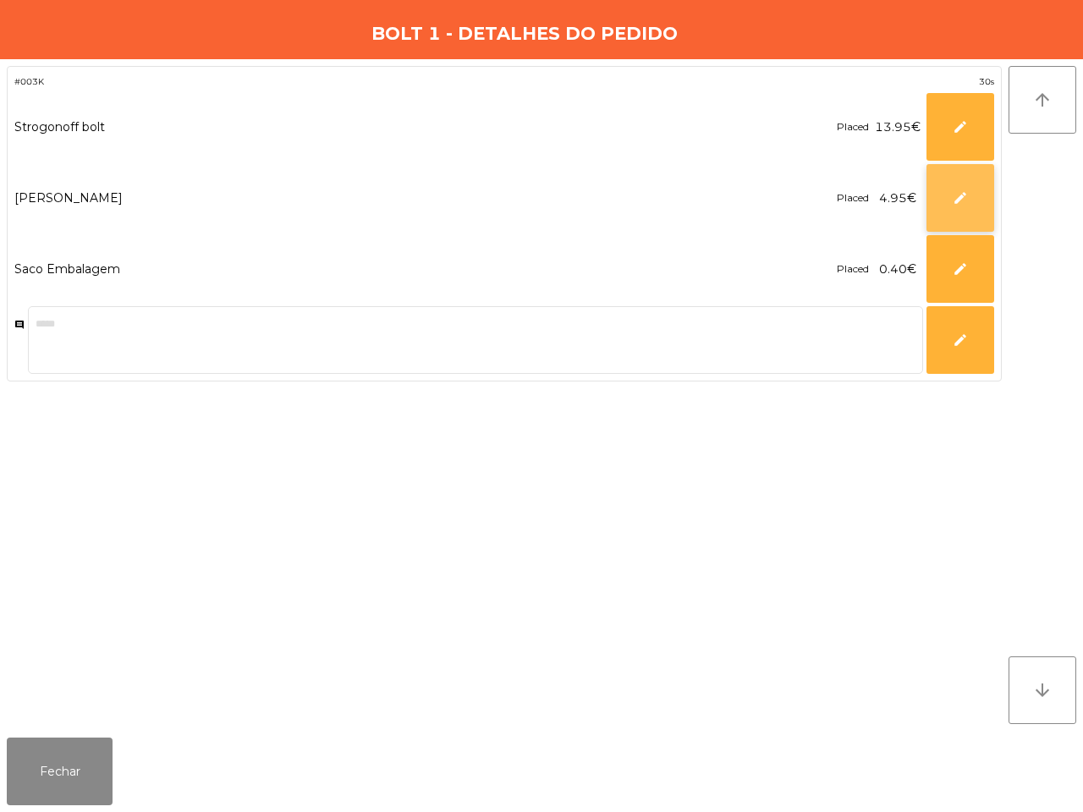
click at [957, 210] on button "edit" at bounding box center [961, 198] width 68 height 68
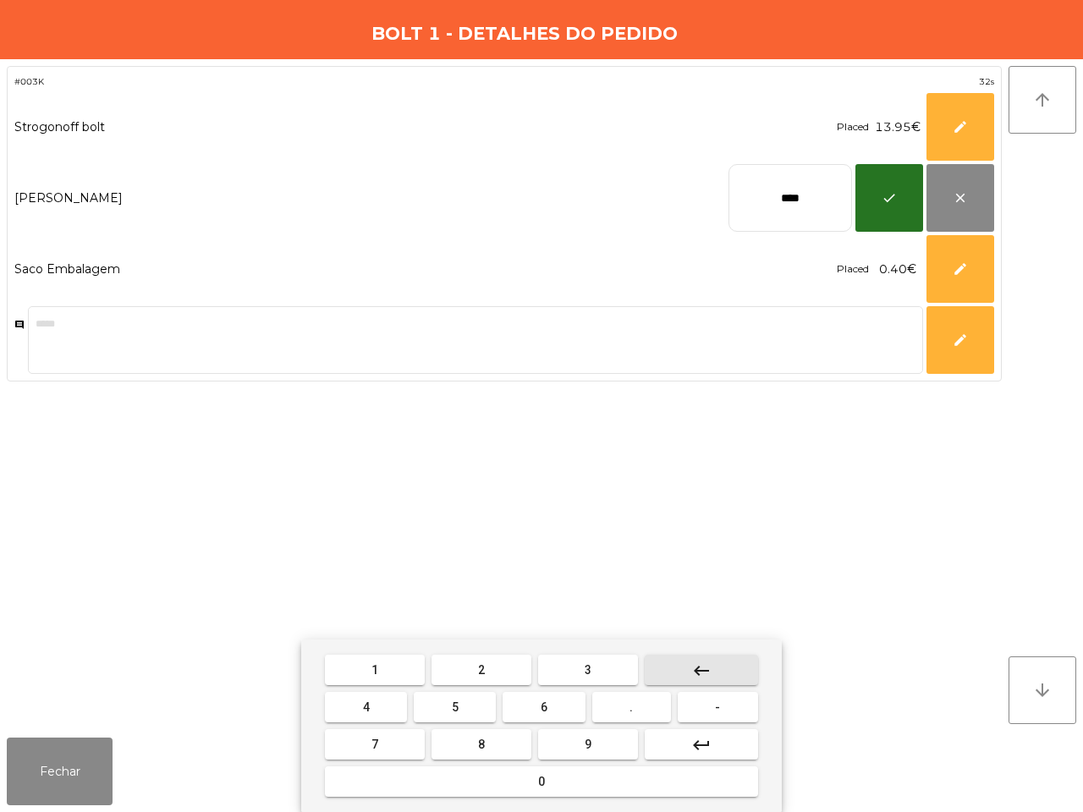
click at [702, 667] on mat-icon "keyboard_backspace" at bounding box center [701, 671] width 20 height 20
click at [707, 671] on mat-icon "keyboard_backspace" at bounding box center [701, 671] width 20 height 20
click at [625, 780] on button "0" at bounding box center [541, 782] width 433 height 30
type input "***"
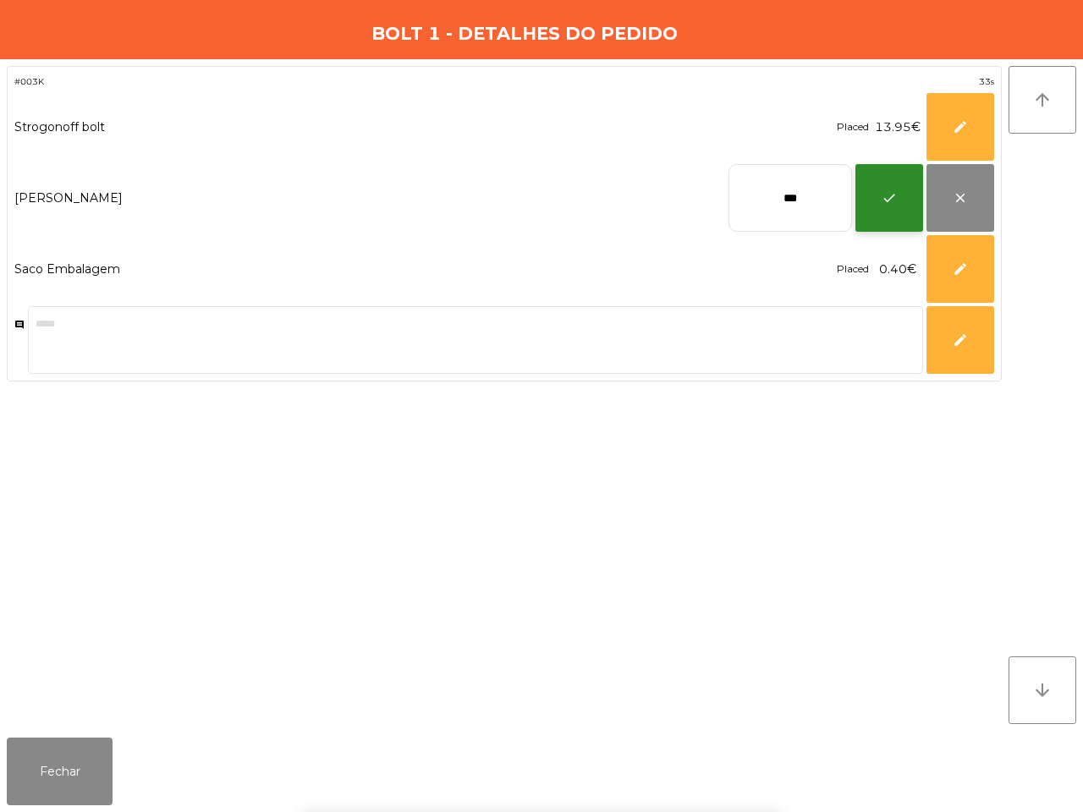
click at [884, 184] on button "check" at bounding box center [890, 198] width 68 height 68
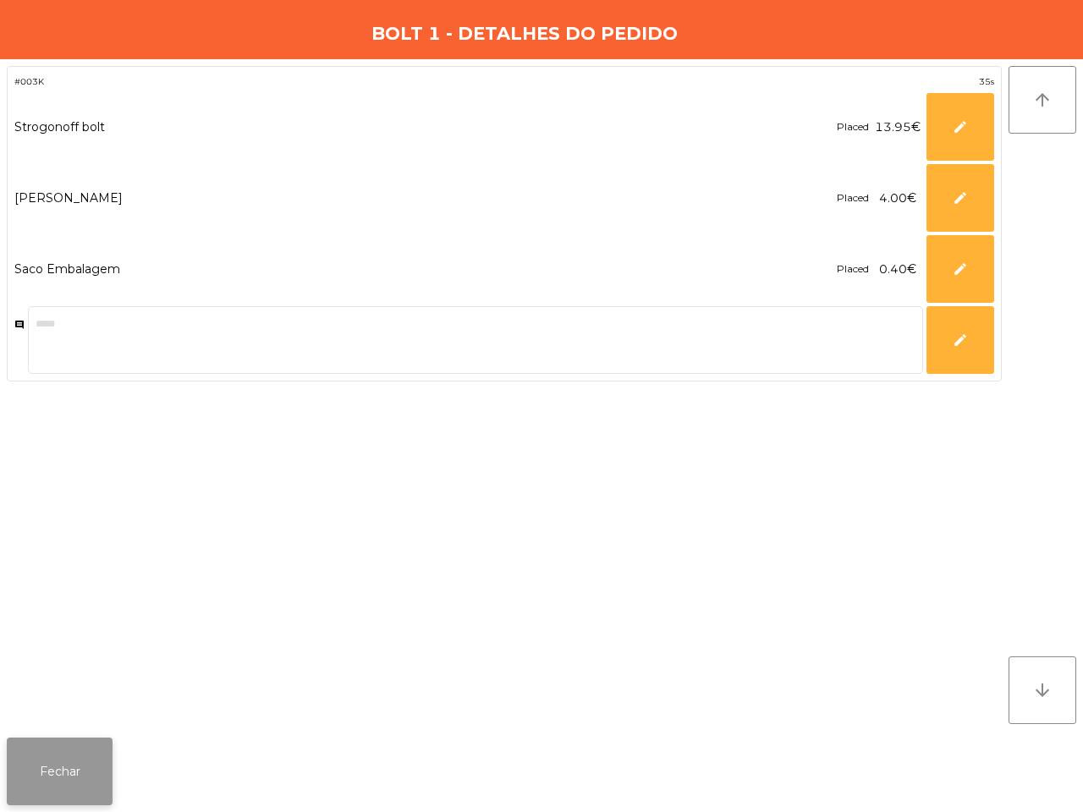
click at [90, 767] on button "Fechar" at bounding box center [60, 772] width 106 height 68
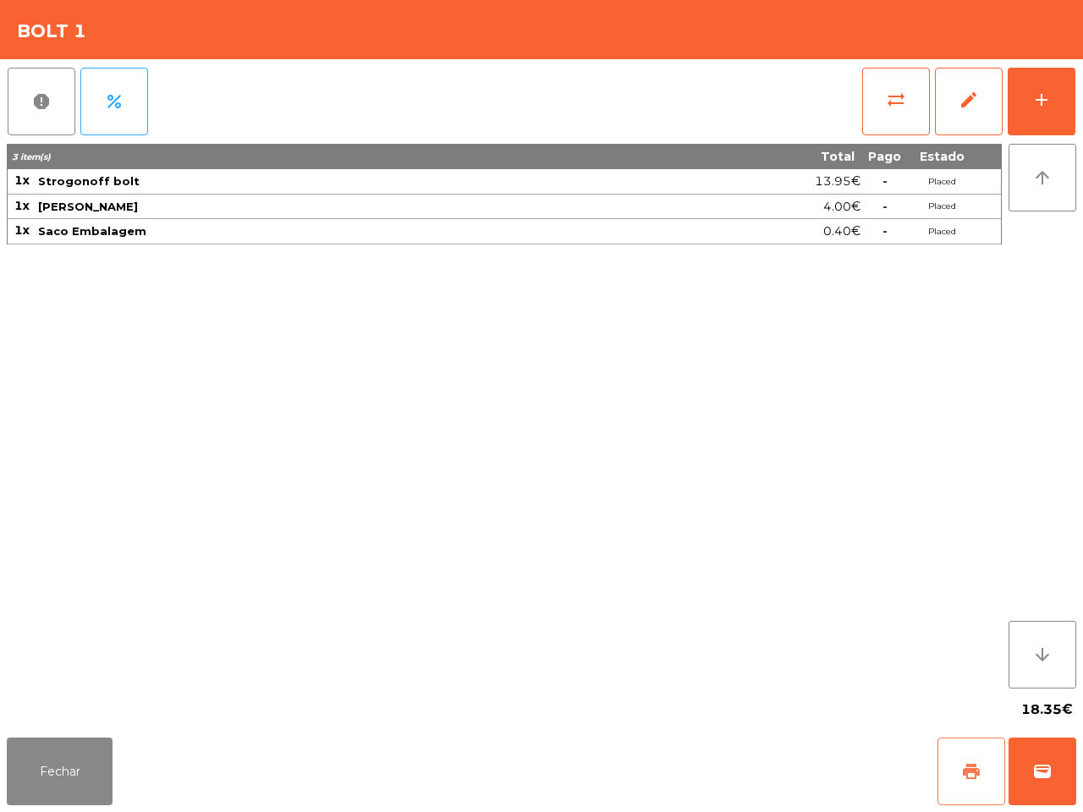
click at [955, 779] on button "print" at bounding box center [972, 772] width 68 height 68
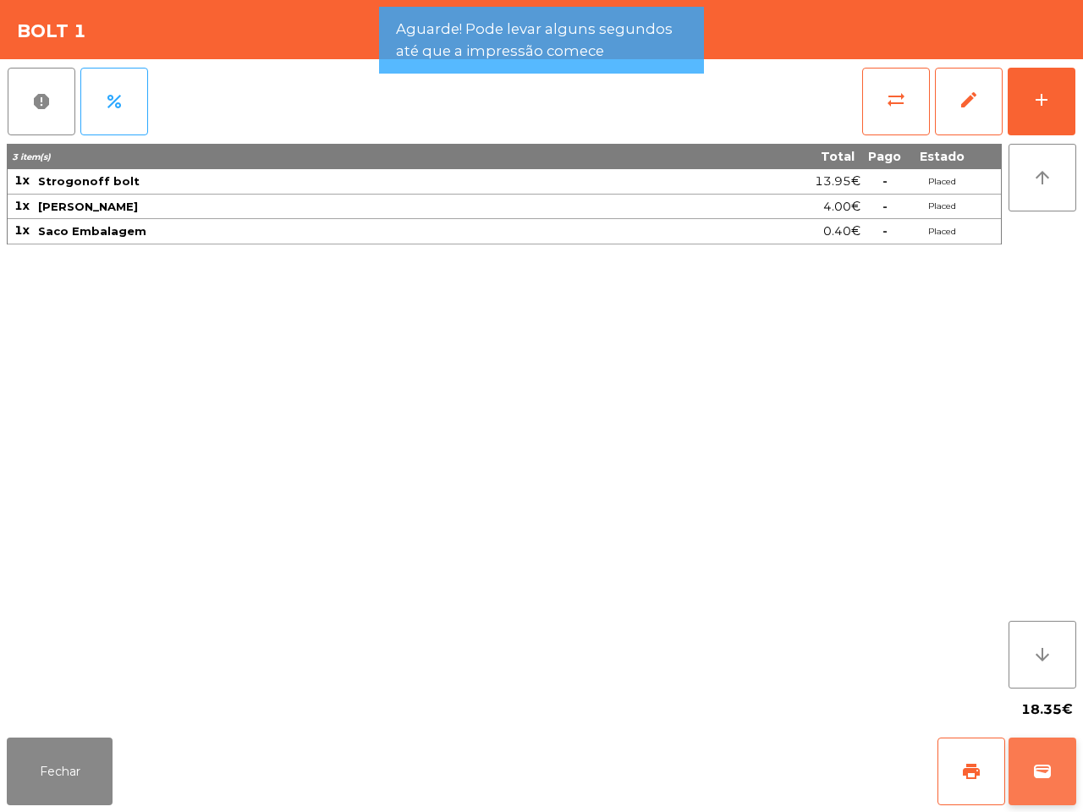
click at [1044, 779] on span "wallet" at bounding box center [1043, 772] width 20 height 20
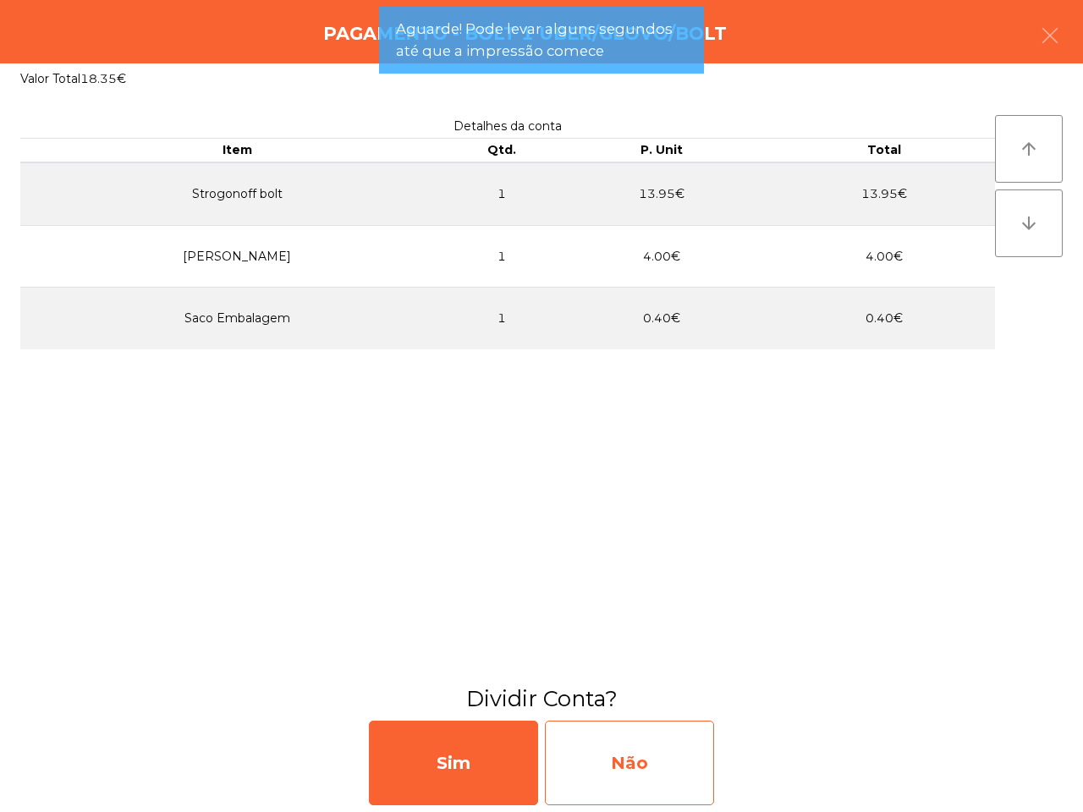
click at [660, 774] on div "Não" at bounding box center [629, 763] width 169 height 85
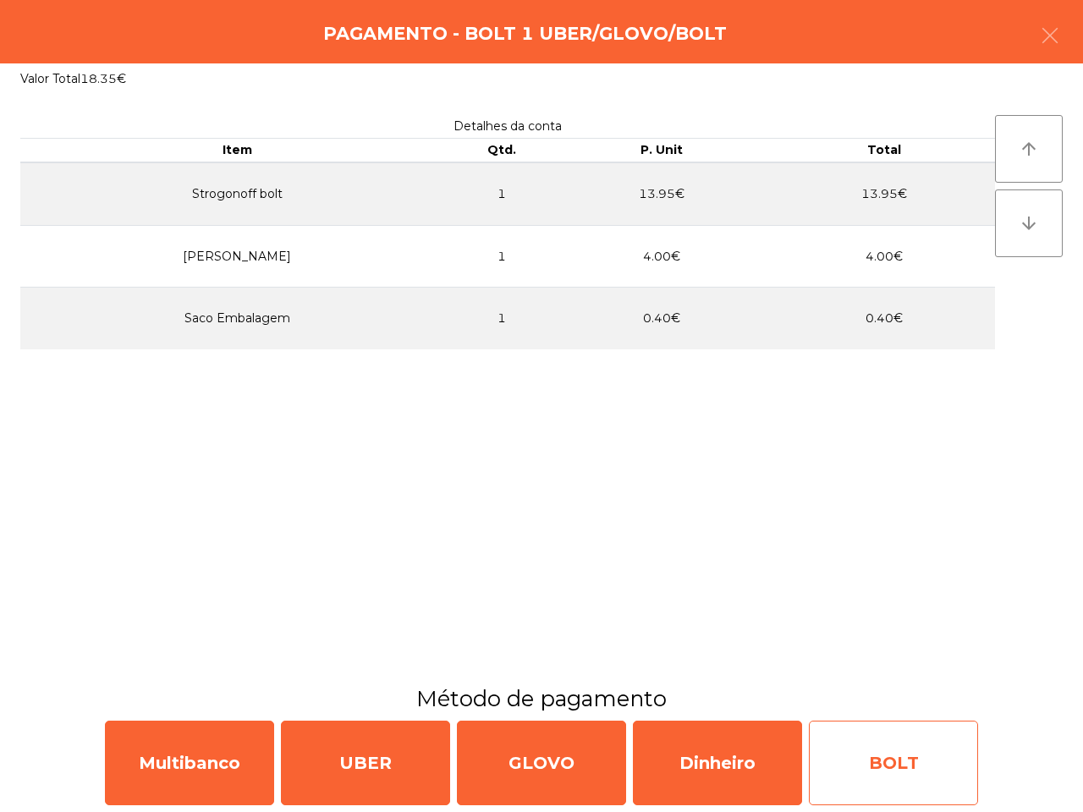
click at [890, 746] on div "BOLT" at bounding box center [893, 763] width 169 height 85
select select "**"
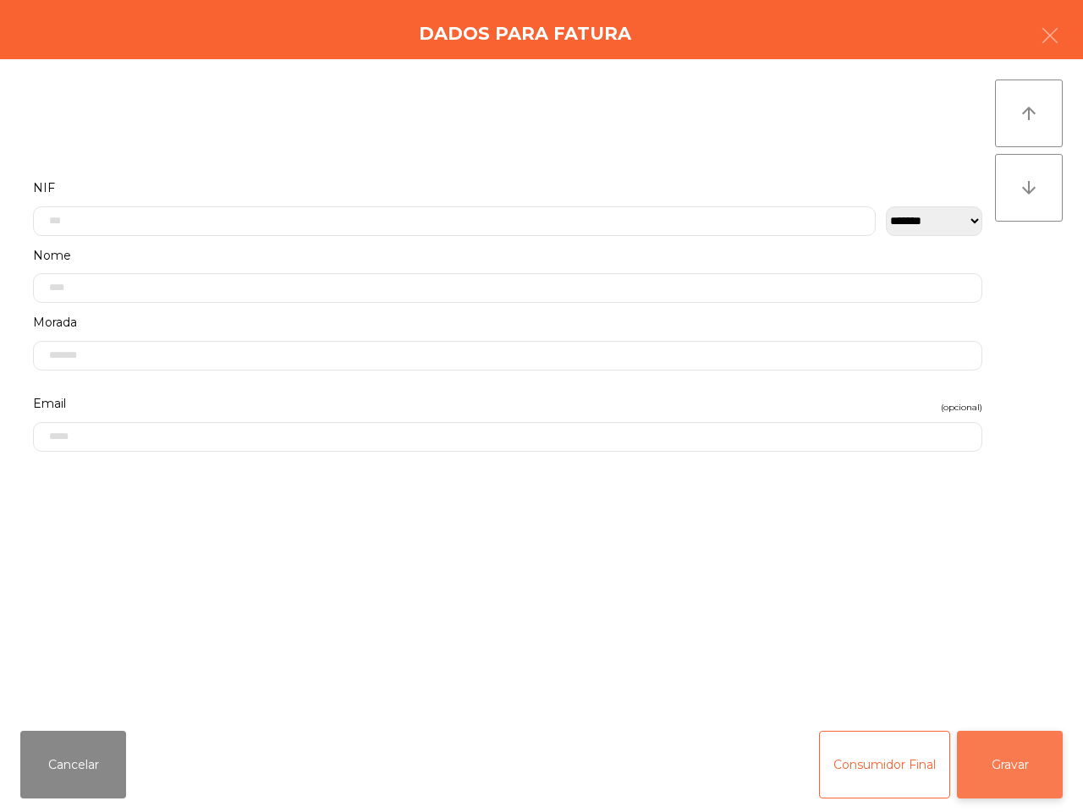
click at [1008, 768] on button "Gravar" at bounding box center [1010, 765] width 106 height 68
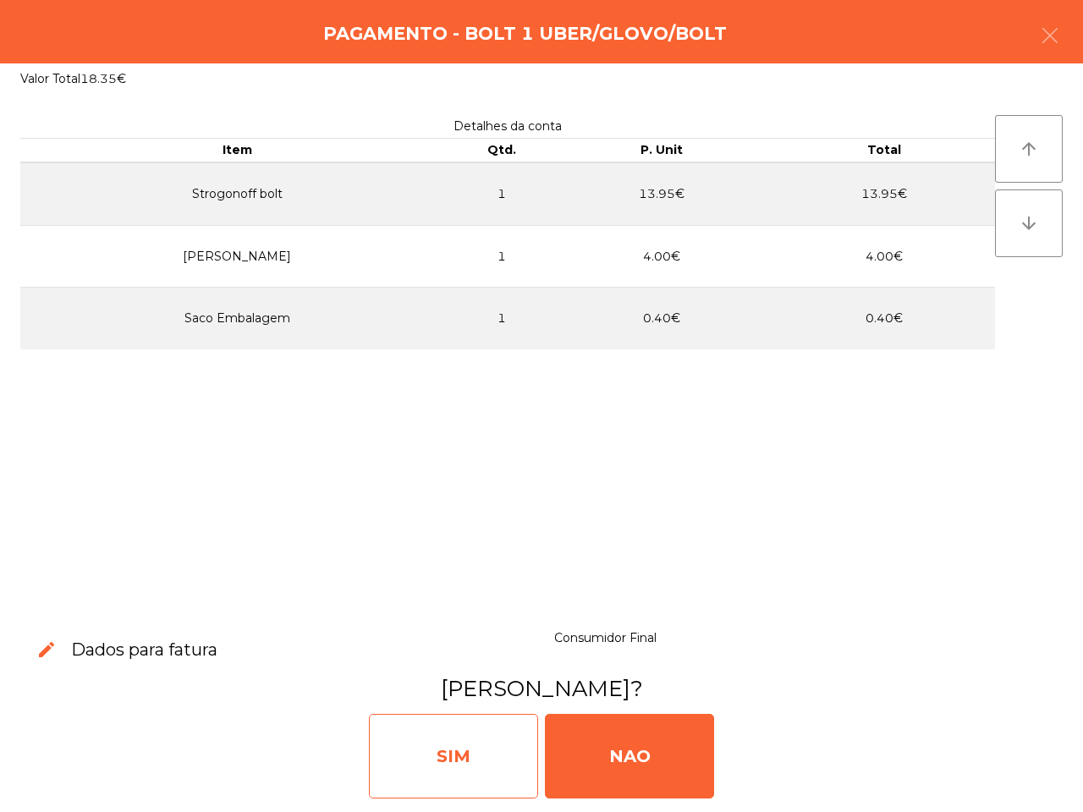
click at [488, 753] on div "SIM" at bounding box center [453, 756] width 169 height 85
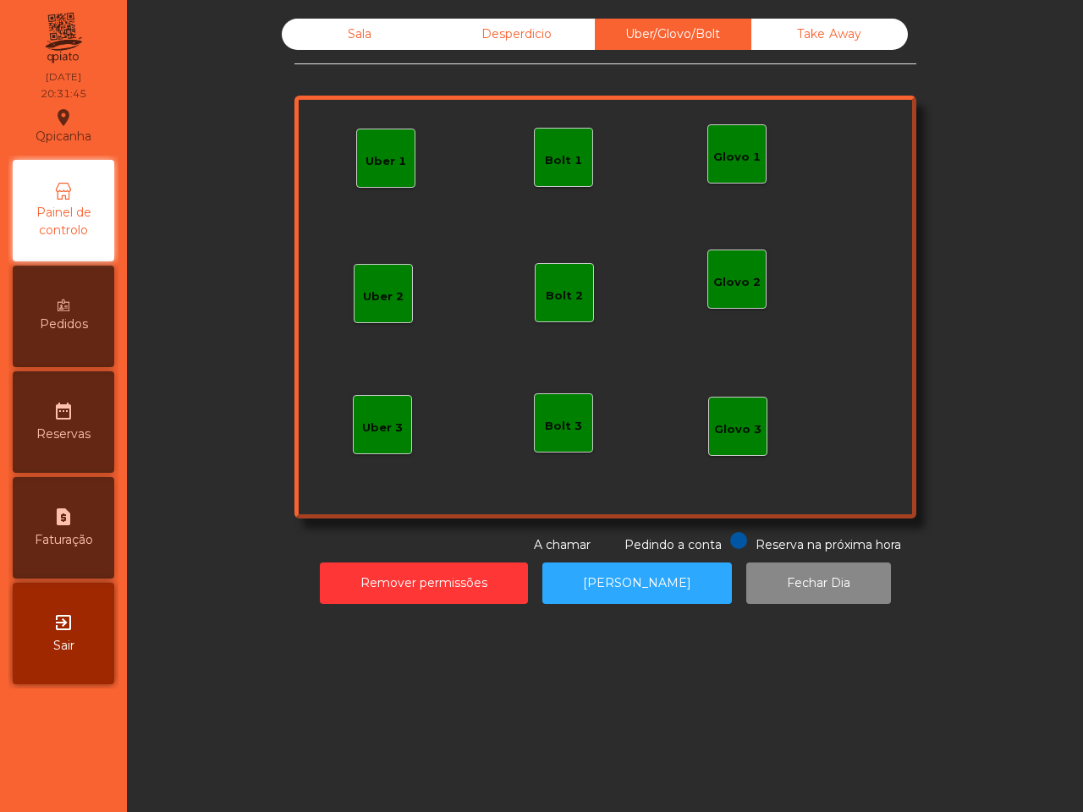
click at [500, 752] on div "Sala Desperdicio Uber/Glovo/Bolt Take Away Uber 1 Glovo 1 Uber 2 Uber 3 Glovo 2…" at bounding box center [605, 406] width 956 height 812
click at [341, 30] on div "Sala" at bounding box center [360, 34] width 157 height 31
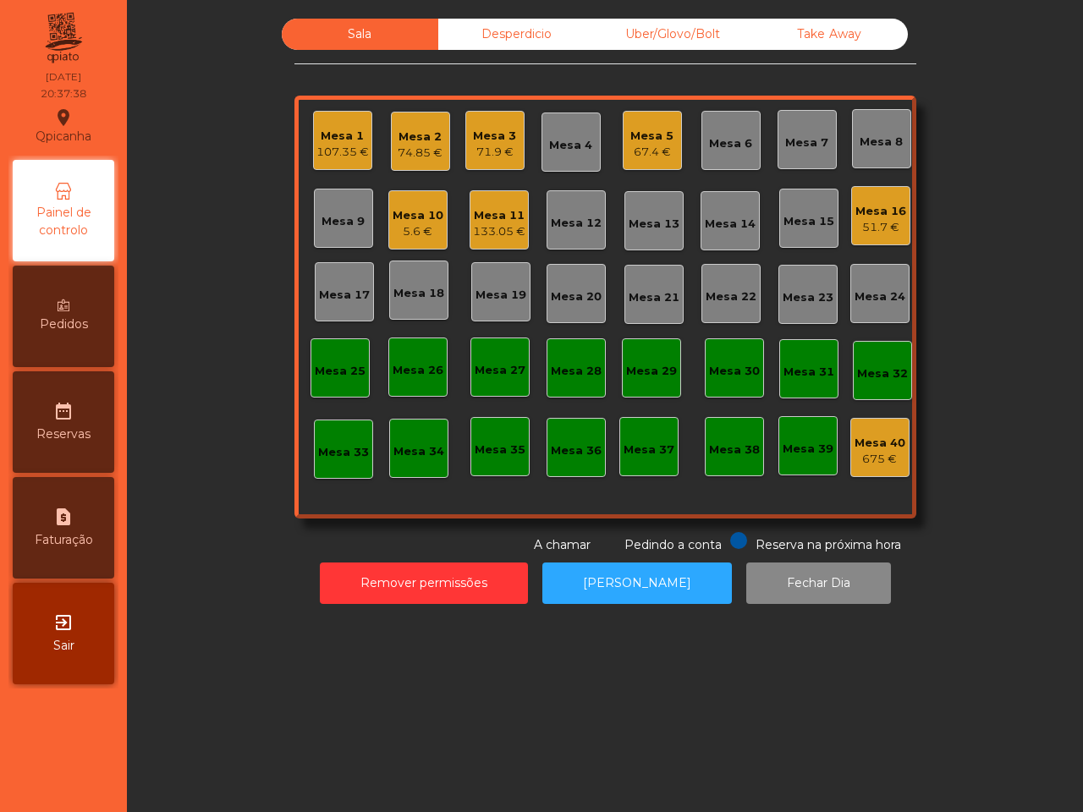
click at [482, 285] on div "Mesa 19" at bounding box center [501, 292] width 51 height 24
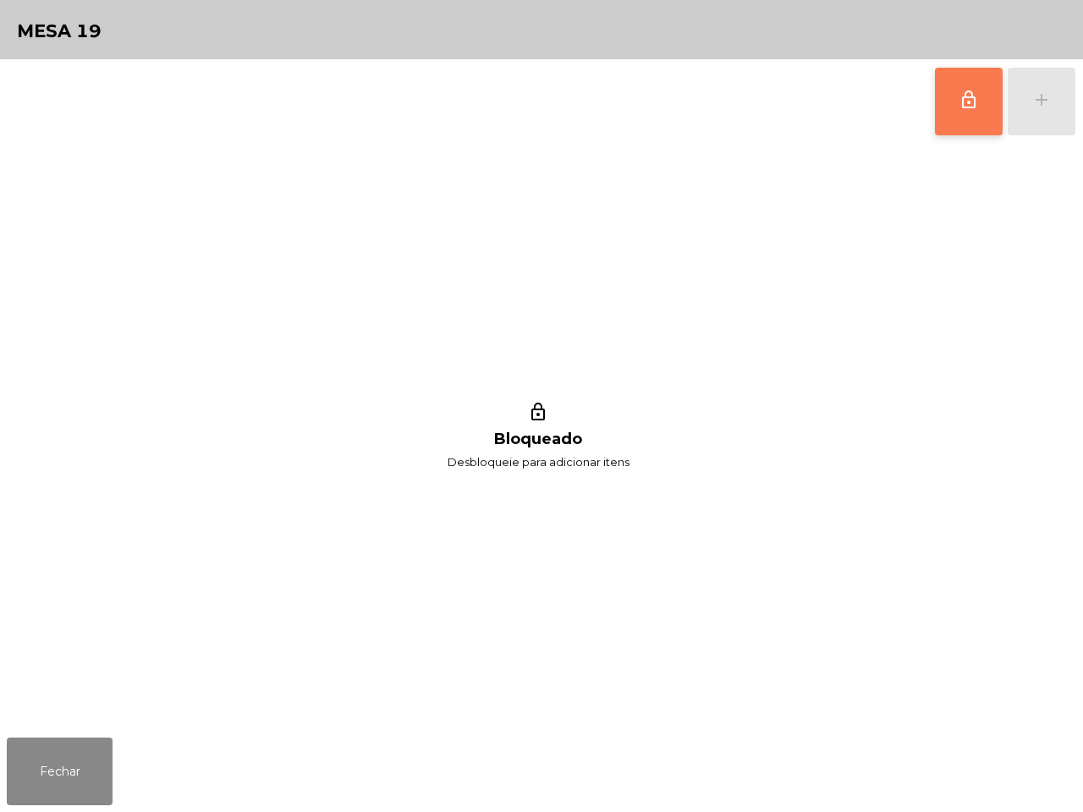
click at [971, 91] on span "lock_outline" at bounding box center [969, 100] width 20 height 20
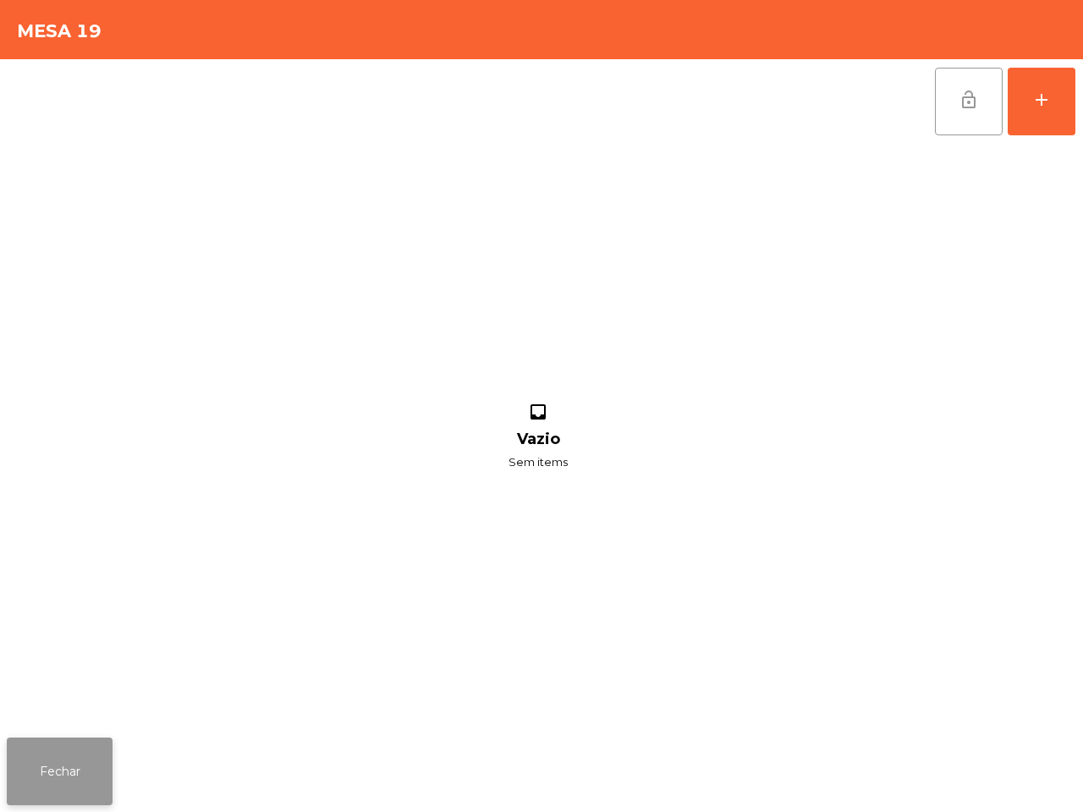
click at [70, 749] on button "Fechar" at bounding box center [60, 772] width 106 height 68
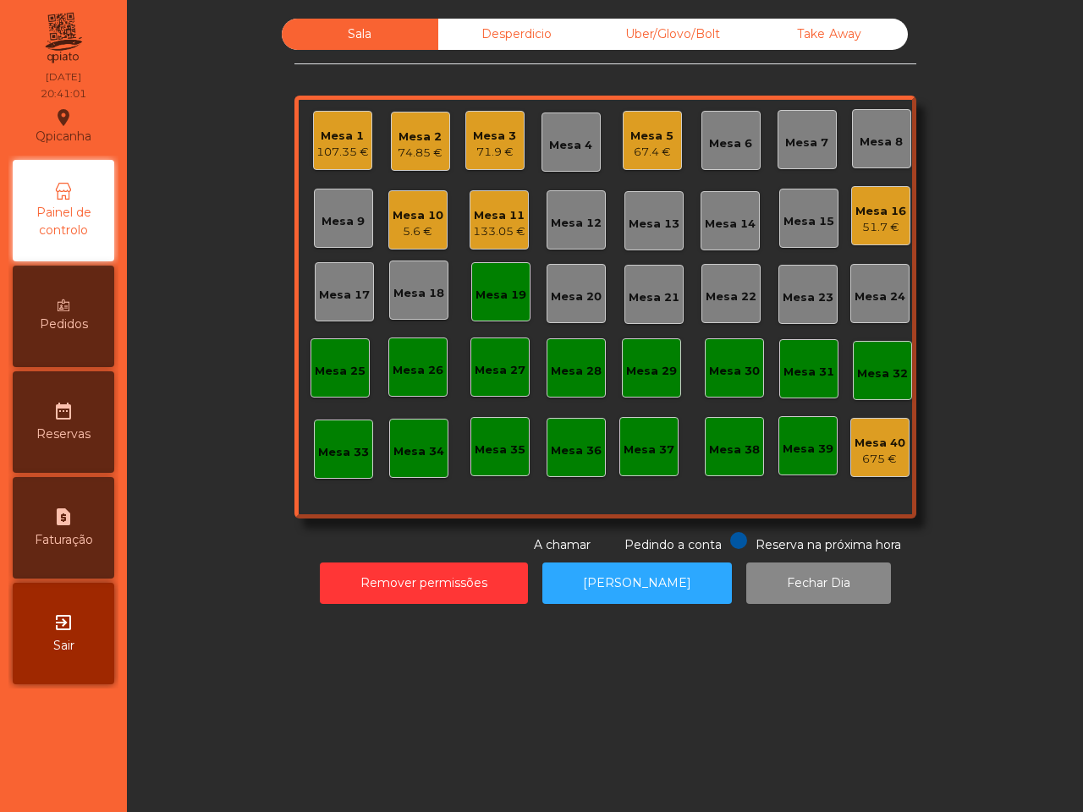
click at [797, 138] on div "Mesa 7" at bounding box center [806, 143] width 43 height 17
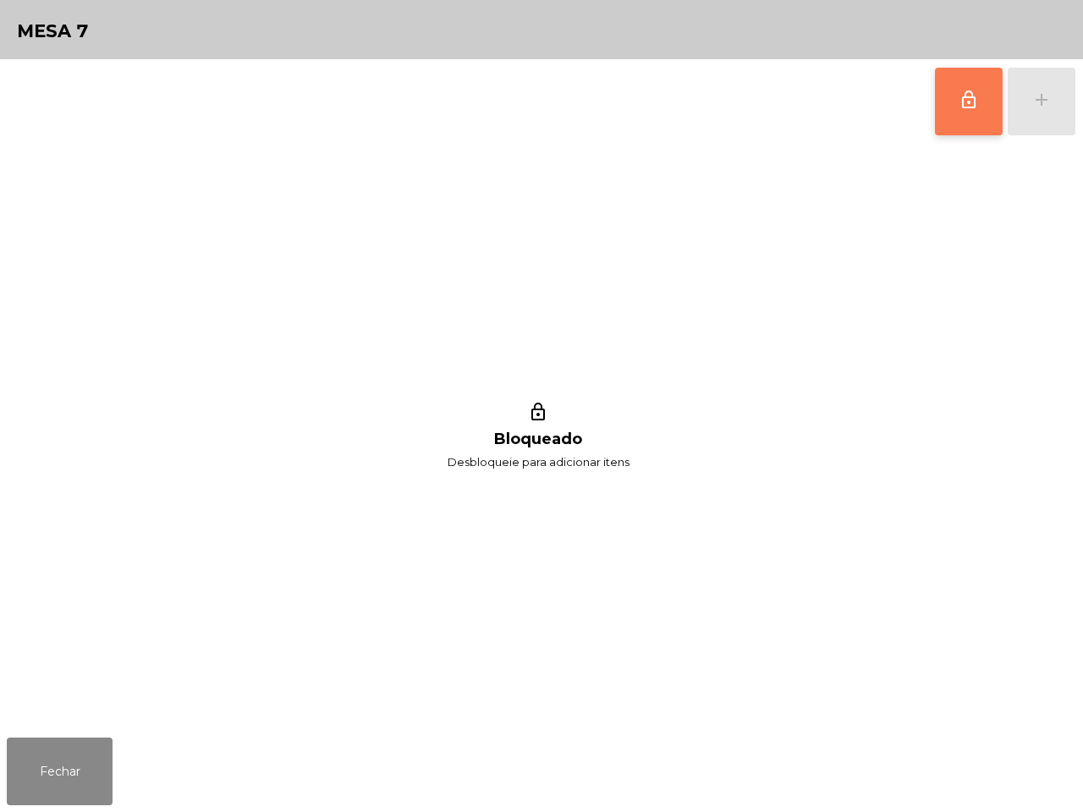
click at [973, 91] on span "lock_outline" at bounding box center [969, 100] width 20 height 20
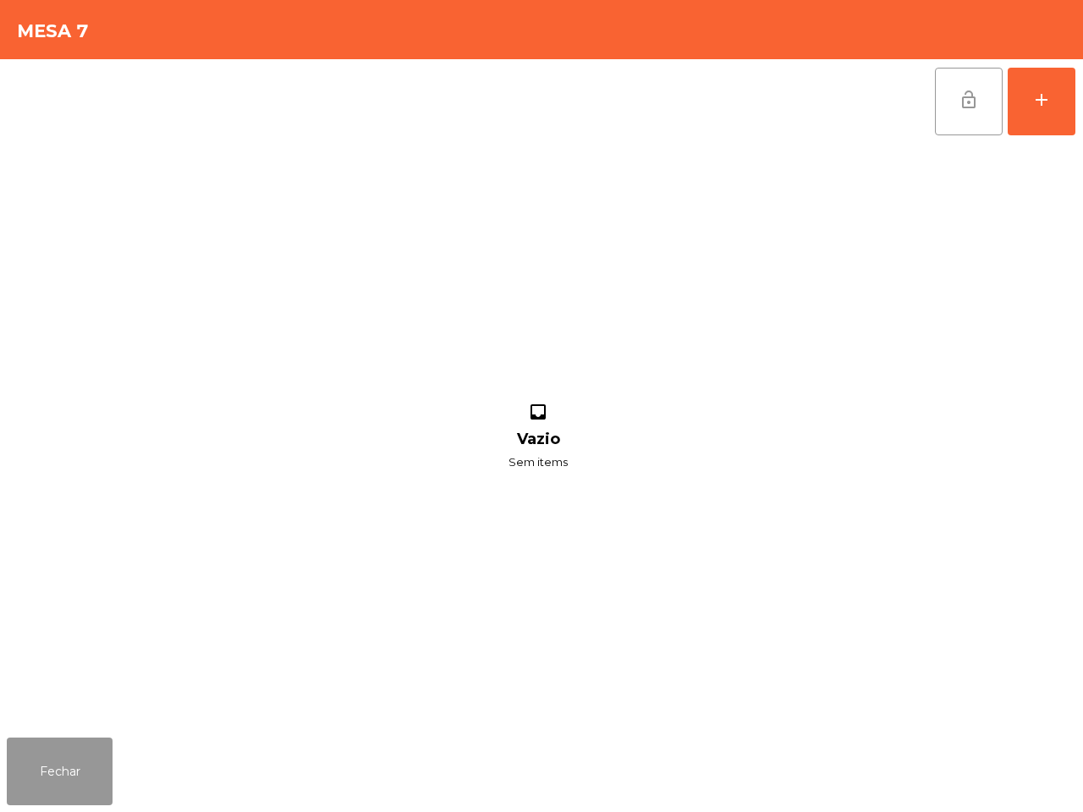
click at [78, 771] on button "Fechar" at bounding box center [60, 772] width 106 height 68
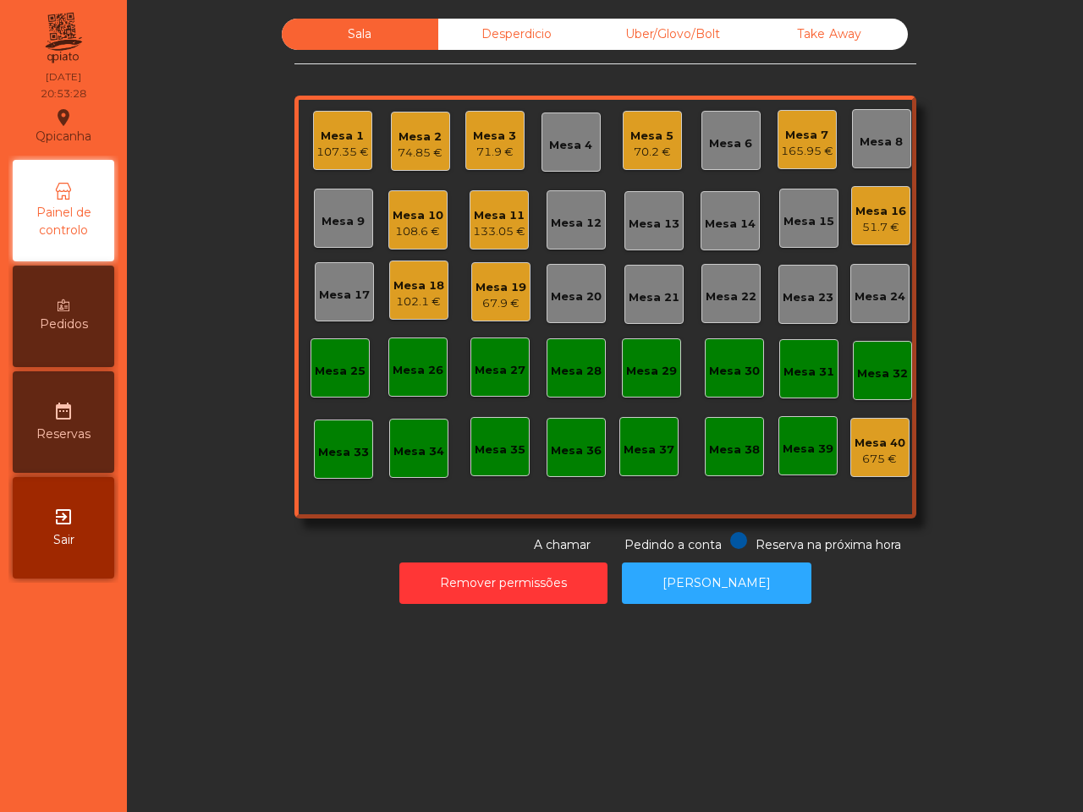
click at [466, 538] on div "Reserva na próxima hora Pedindo a conta A chamar" at bounding box center [602, 543] width 615 height 22
click at [417, 292] on div "Mesa 18" at bounding box center [419, 286] width 51 height 17
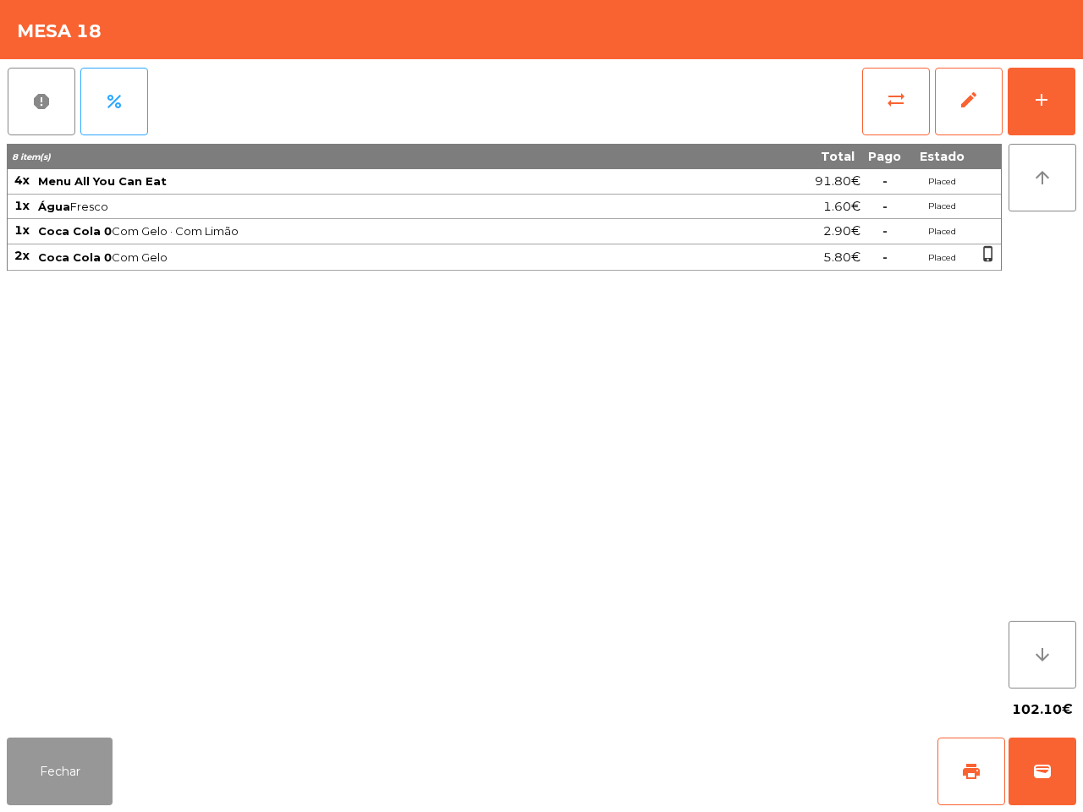
drag, startPoint x: 51, startPoint y: 775, endPoint x: 64, endPoint y: 774, distance: 13.6
click at [52, 775] on button "Fechar" at bounding box center [60, 772] width 106 height 68
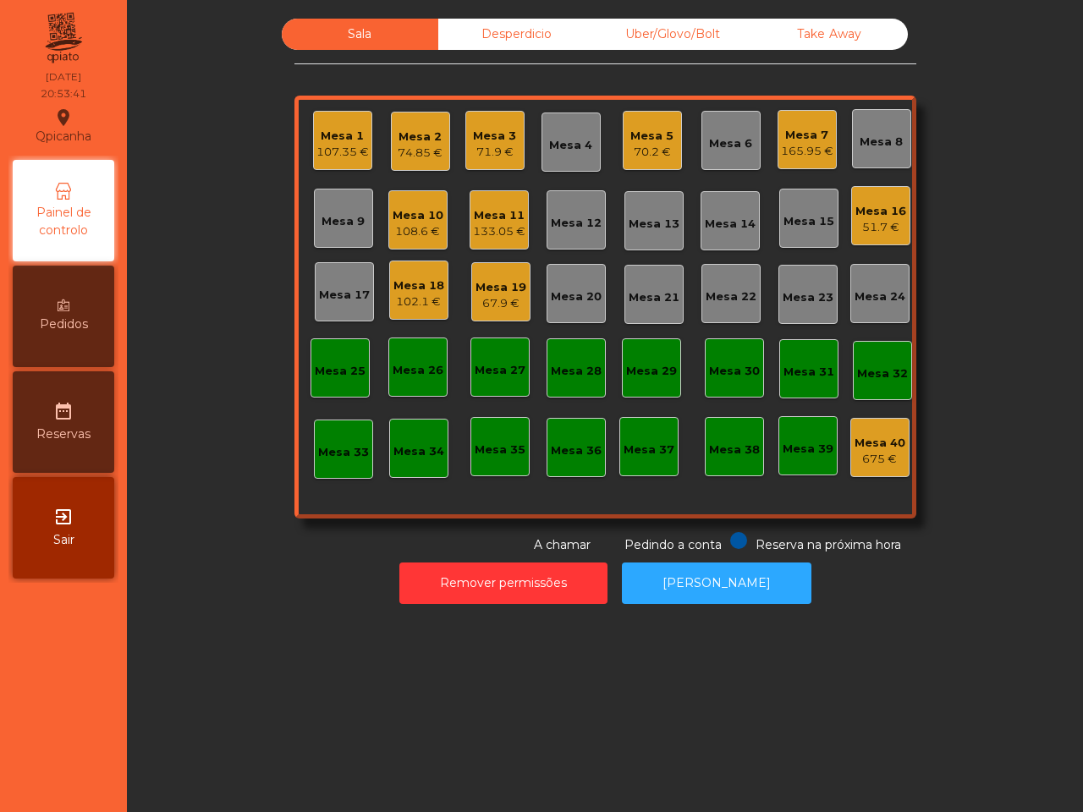
click at [792, 124] on div "Mesa 7 165.95 €" at bounding box center [807, 140] width 52 height 40
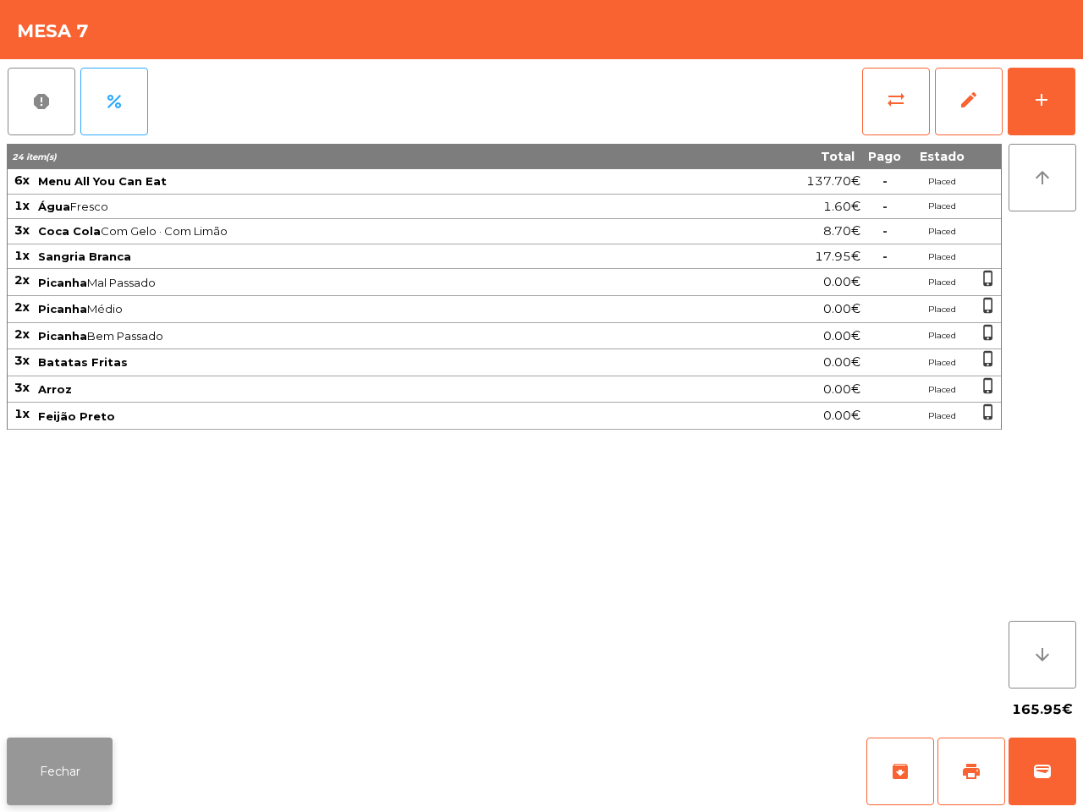
click at [83, 774] on button "Fechar" at bounding box center [60, 772] width 106 height 68
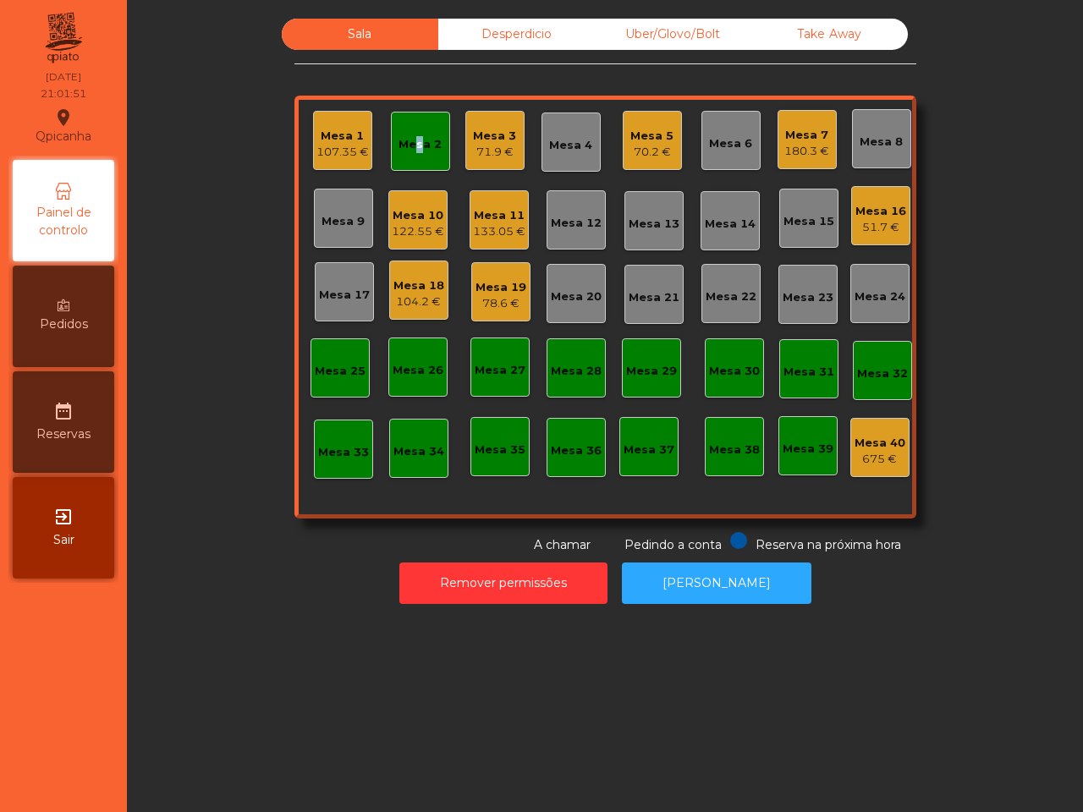
click at [406, 145] on div "Mesa 2" at bounding box center [420, 144] width 43 height 17
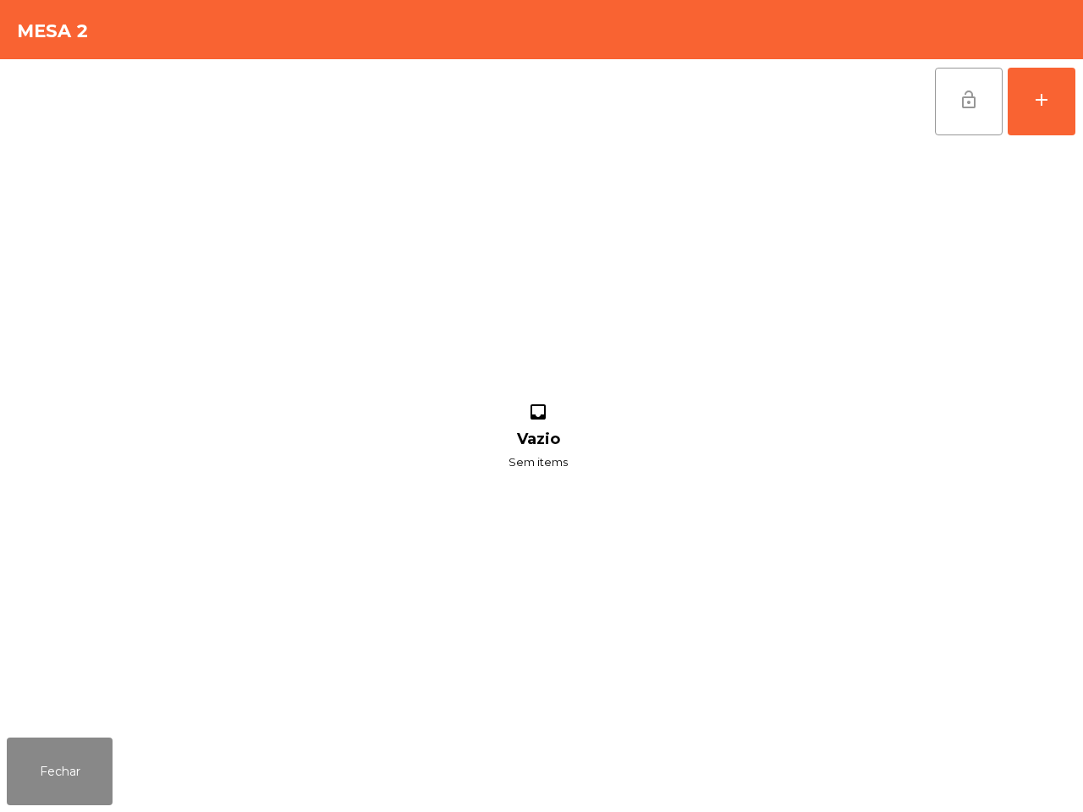
click at [967, 99] on span "lock_open" at bounding box center [969, 100] width 20 height 20
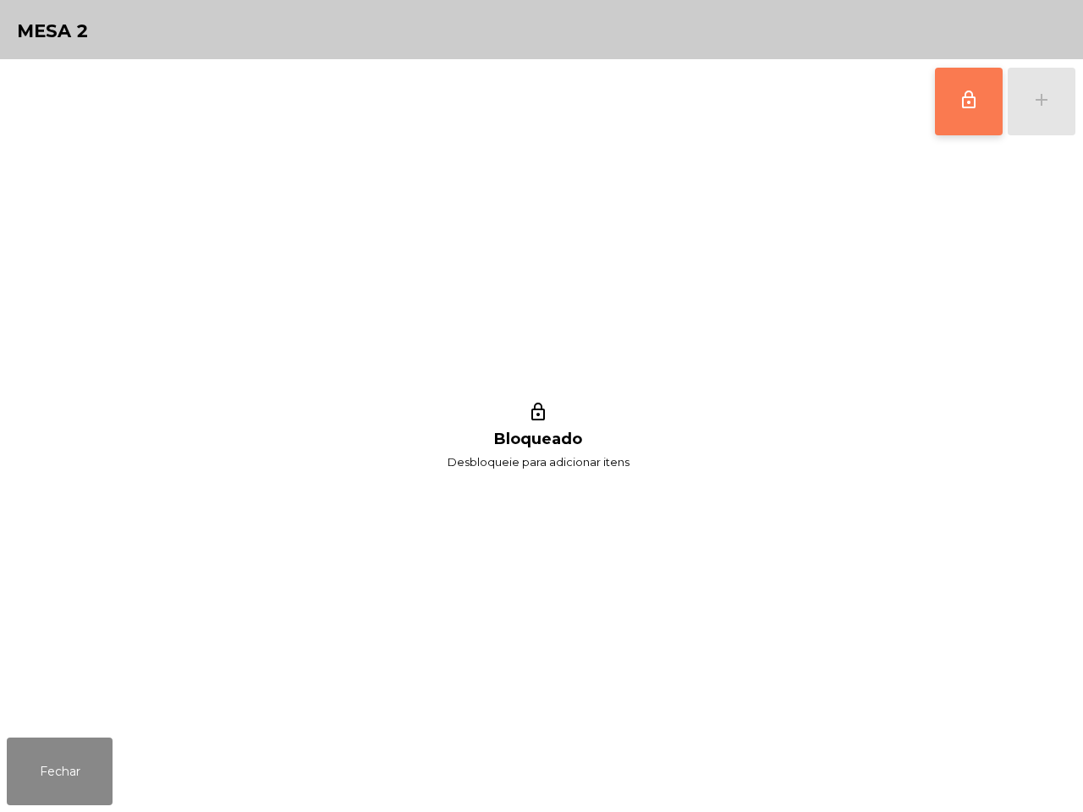
drag, startPoint x: 962, startPoint y: 98, endPoint x: 940, endPoint y: 99, distance: 22.0
click at [967, 96] on span "lock_outline" at bounding box center [969, 100] width 20 height 20
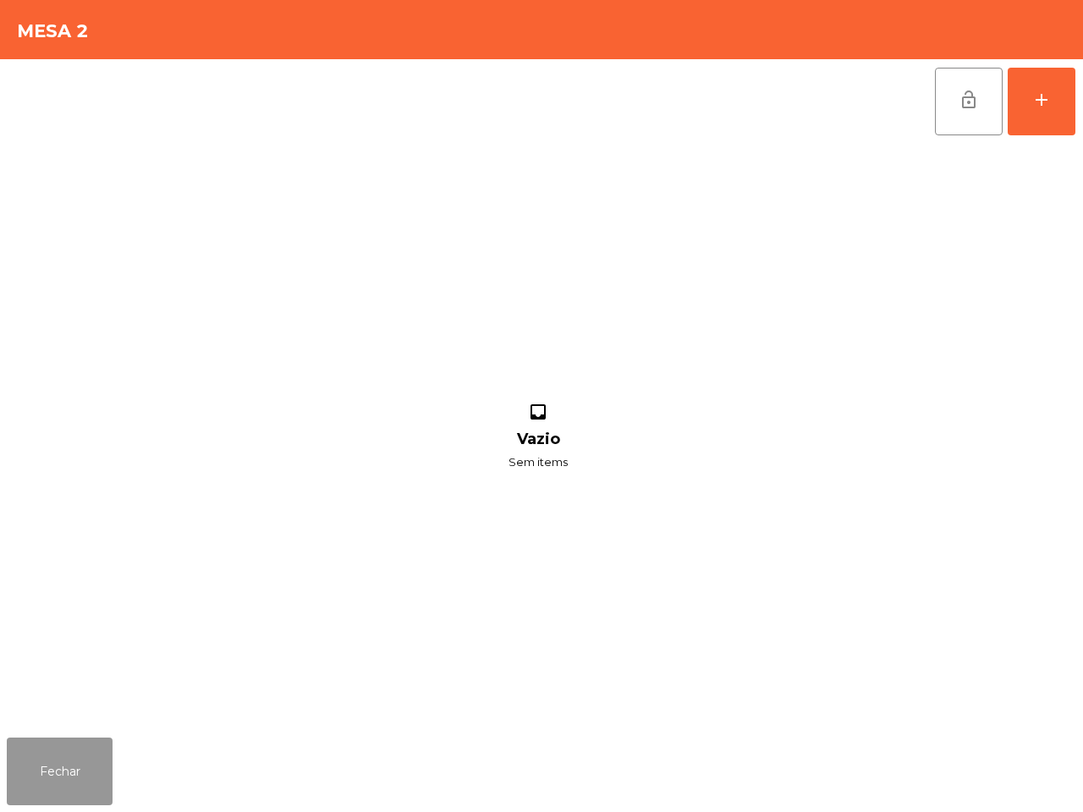
click at [55, 775] on button "Fechar" at bounding box center [60, 772] width 106 height 68
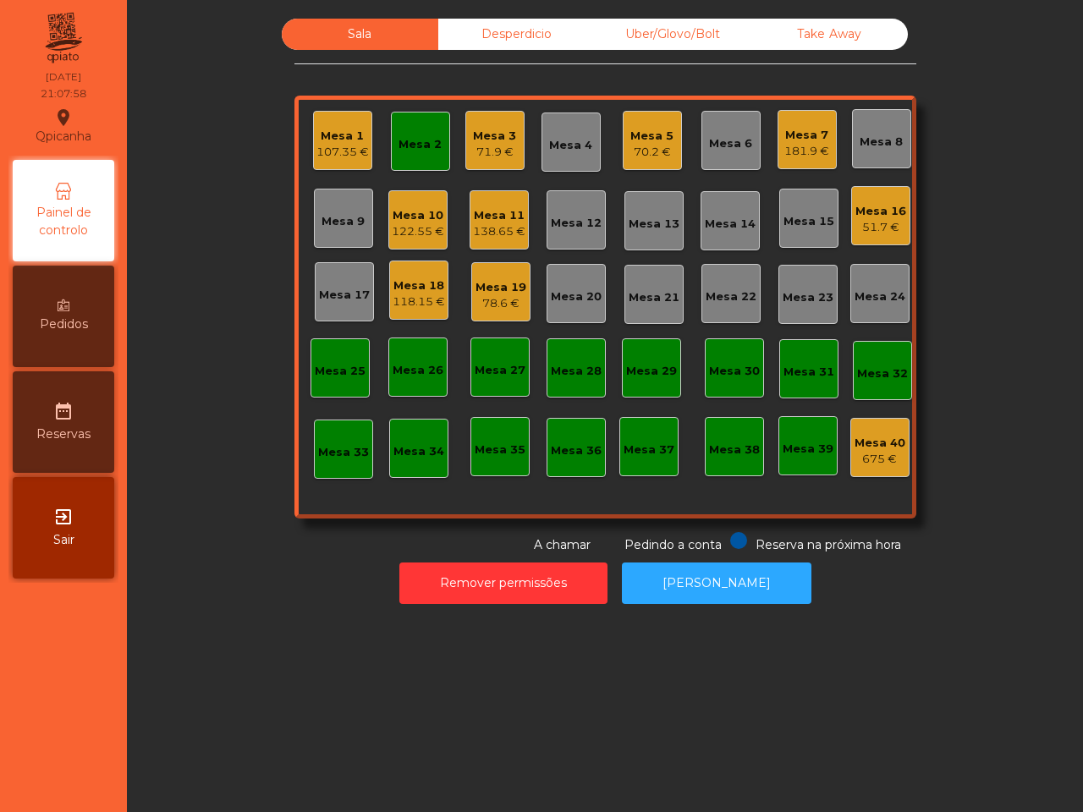
click at [409, 141] on div "Mesa 2" at bounding box center [420, 144] width 43 height 17
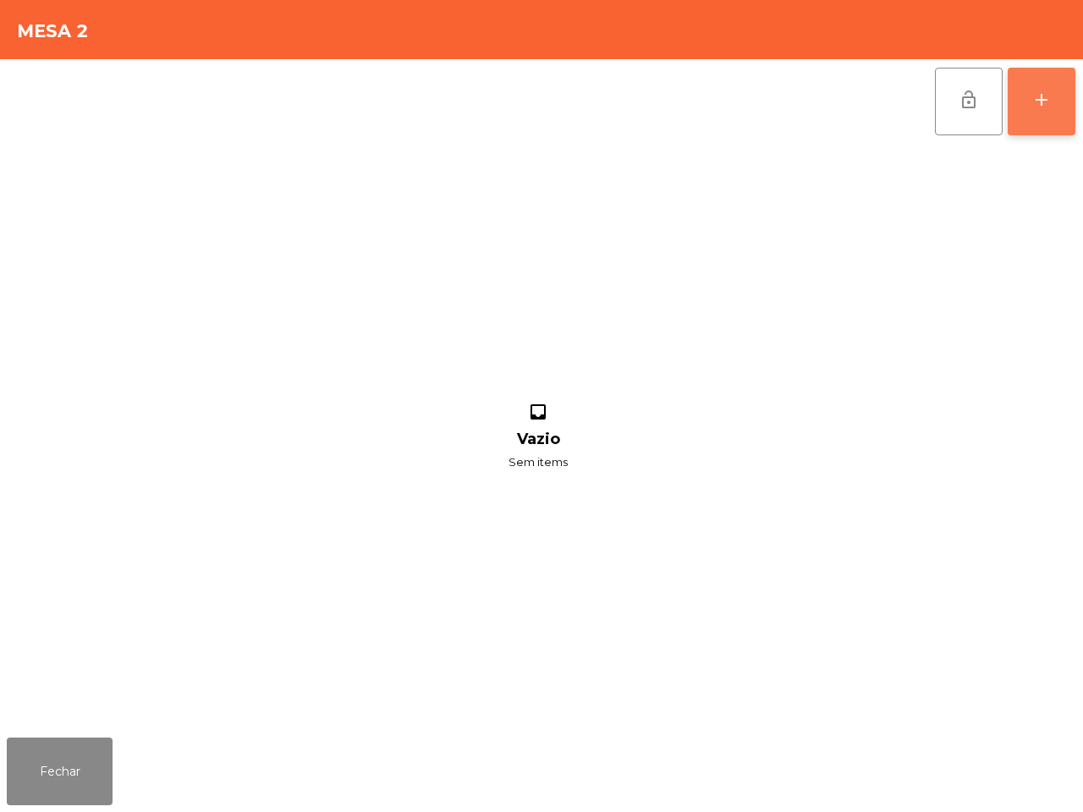
click at [1033, 97] on div "add" at bounding box center [1042, 100] width 20 height 20
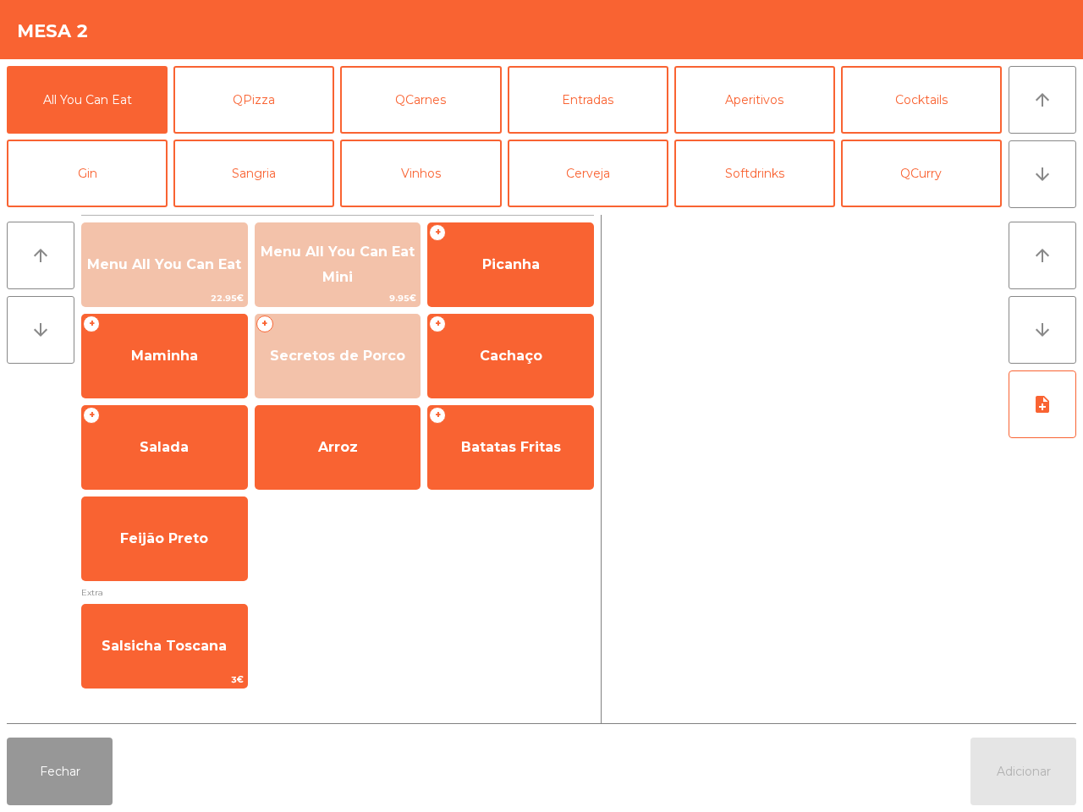
drag, startPoint x: 63, startPoint y: 770, endPoint x: 239, endPoint y: 692, distance: 191.7
click at [66, 768] on button "Fechar" at bounding box center [60, 772] width 106 height 68
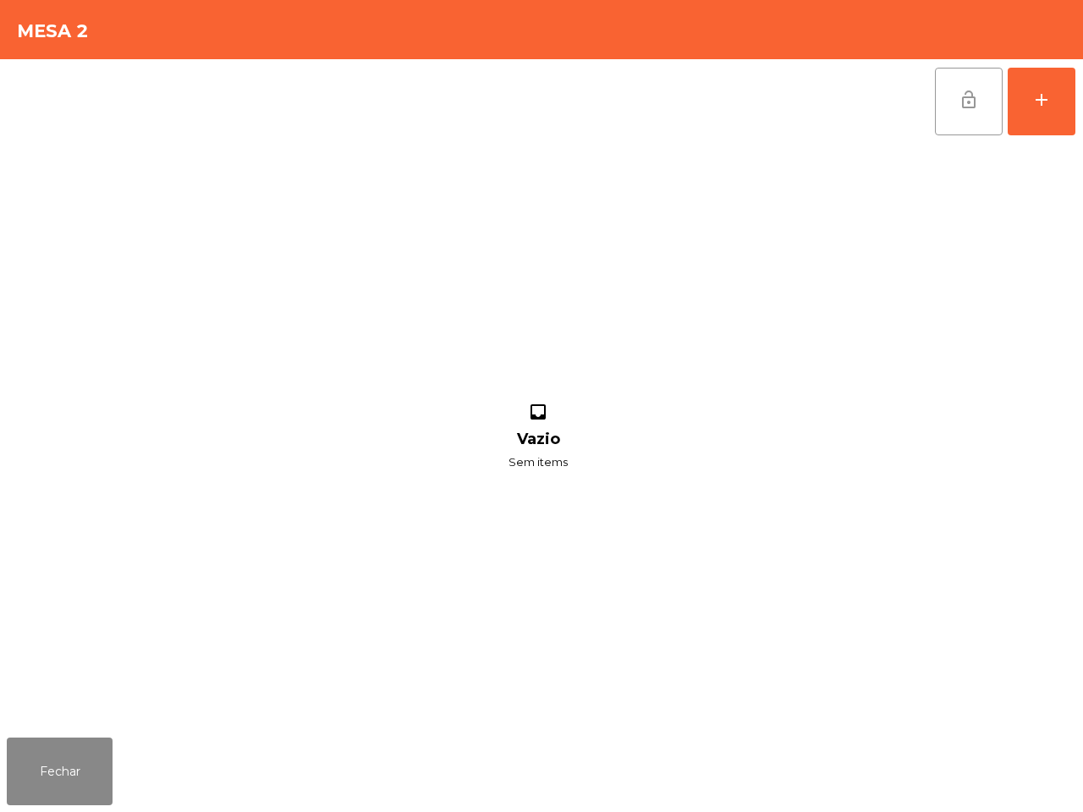
click at [969, 82] on button "lock_open" at bounding box center [969, 102] width 68 height 68
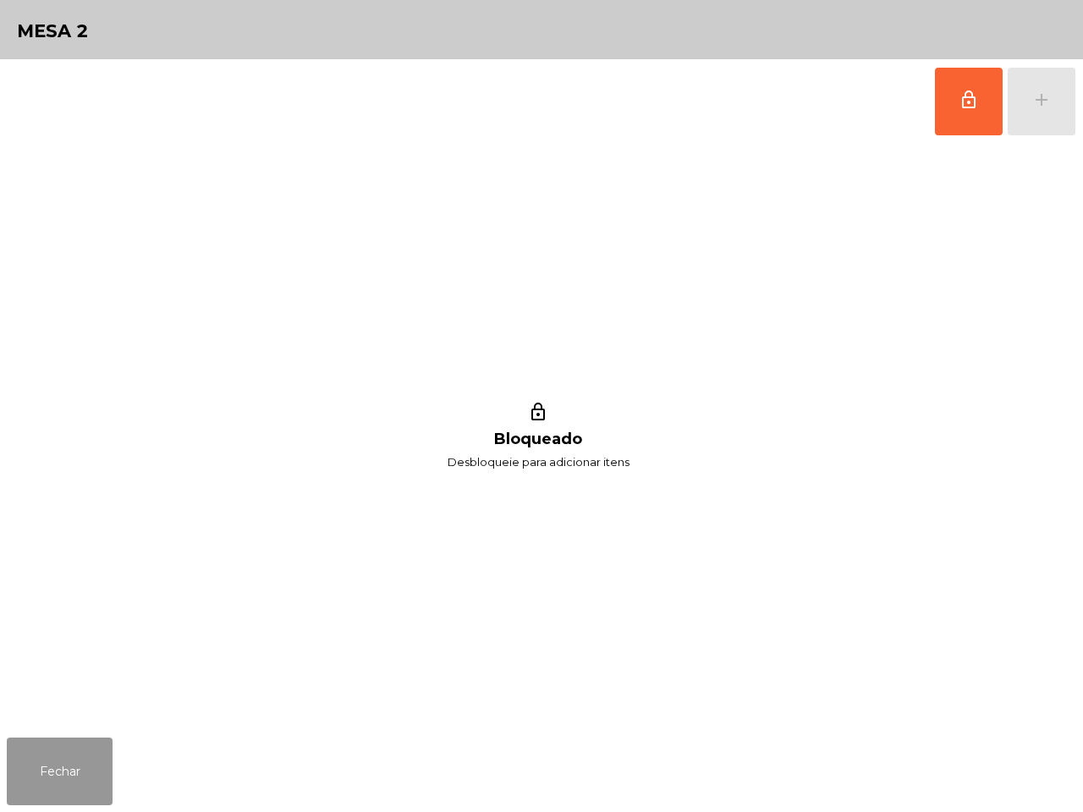
drag, startPoint x: 42, startPoint y: 768, endPoint x: 307, endPoint y: 682, distance: 278.4
click at [48, 770] on button "Fechar" at bounding box center [60, 772] width 106 height 68
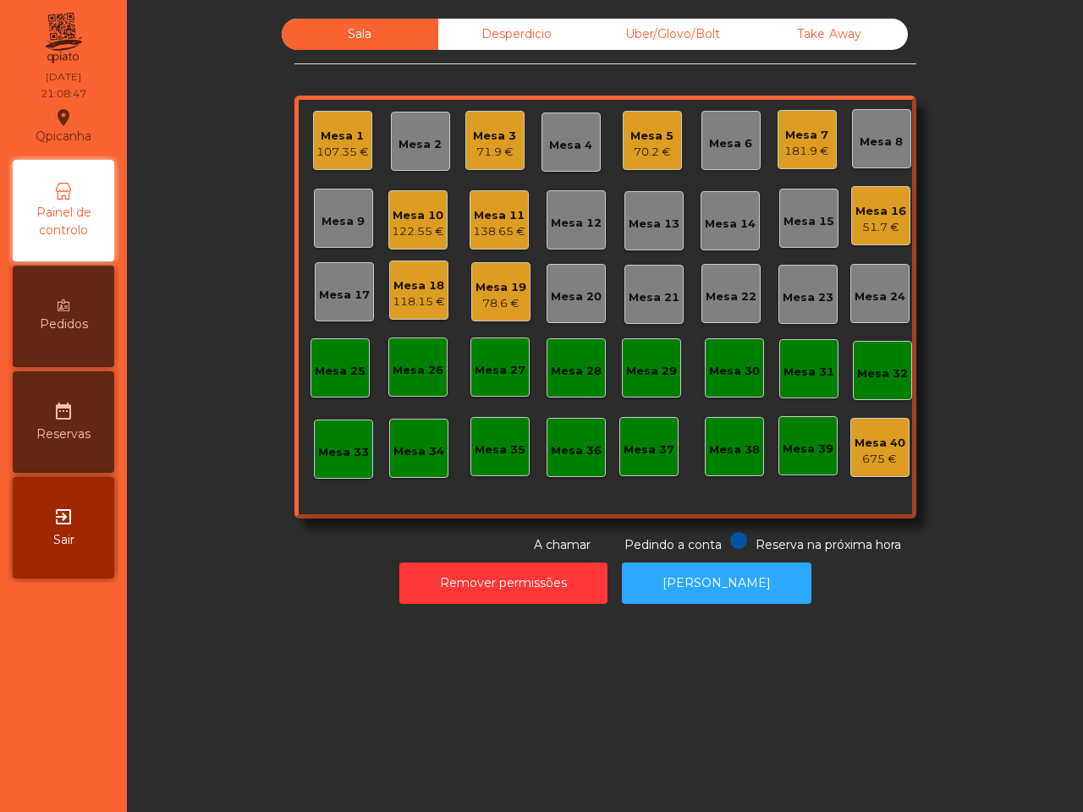
drag, startPoint x: 328, startPoint y: 432, endPoint x: 353, endPoint y: 420, distance: 27.6
click at [353, 420] on div "Mesa 33" at bounding box center [343, 449] width 59 height 59
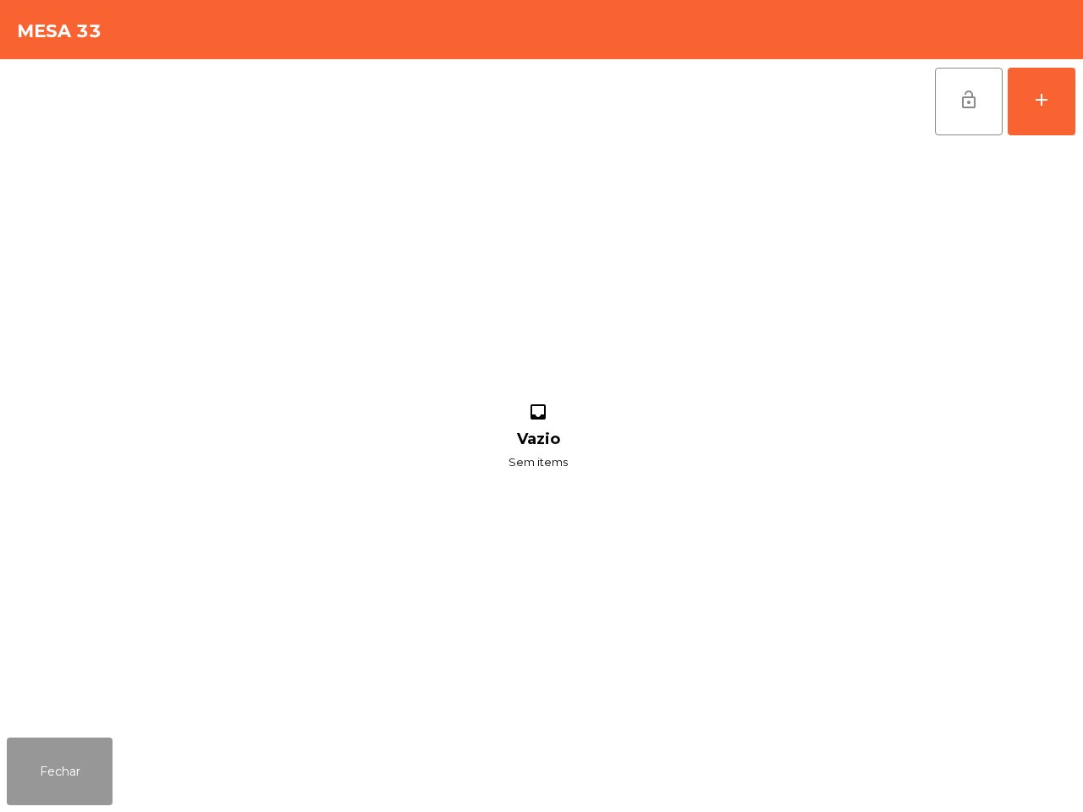
drag, startPoint x: 79, startPoint y: 746, endPoint x: 234, endPoint y: 519, distance: 275.1
click at [83, 745] on button "Fechar" at bounding box center [60, 772] width 106 height 68
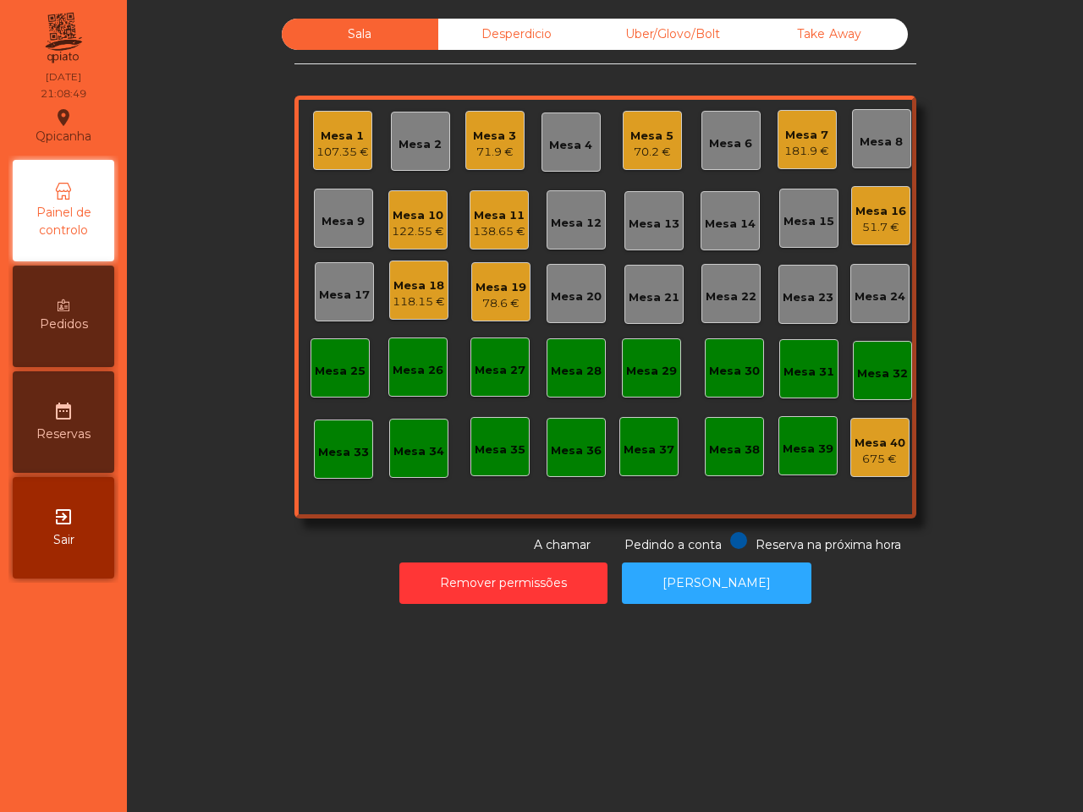
click at [485, 226] on div "138.65 €" at bounding box center [499, 231] width 52 height 17
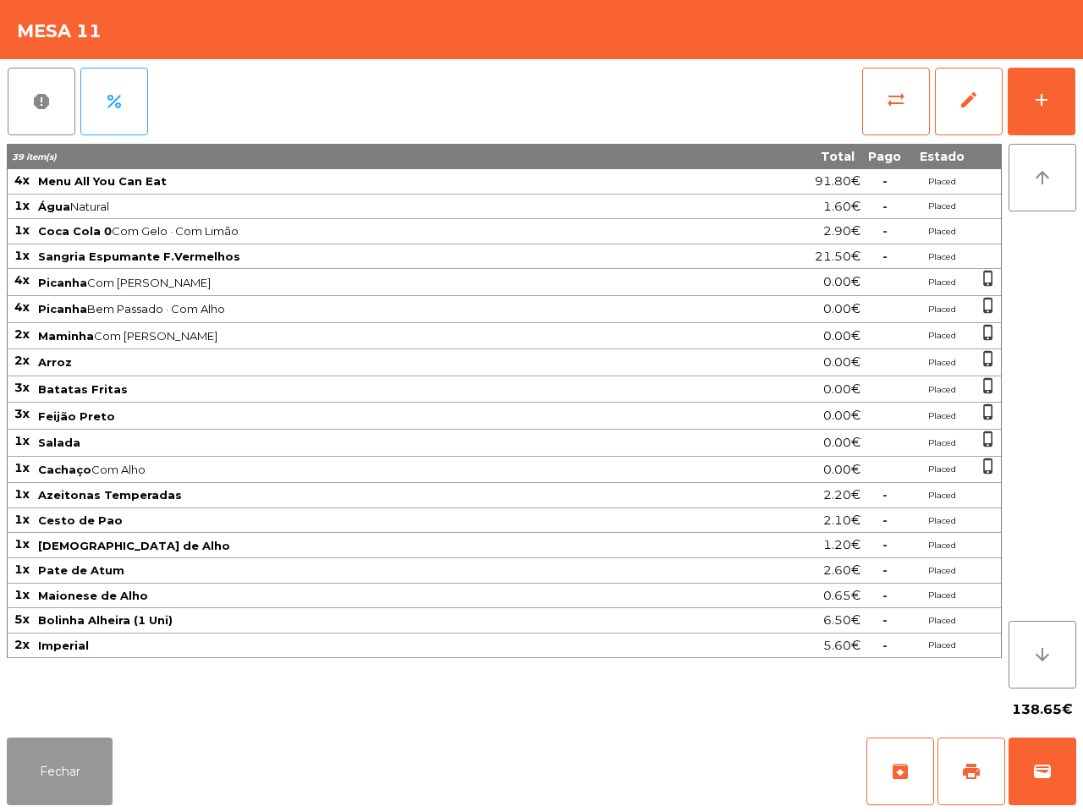
drag, startPoint x: 66, startPoint y: 783, endPoint x: 77, endPoint y: 754, distance: 30.8
click at [72, 781] on button "Fechar" at bounding box center [60, 772] width 106 height 68
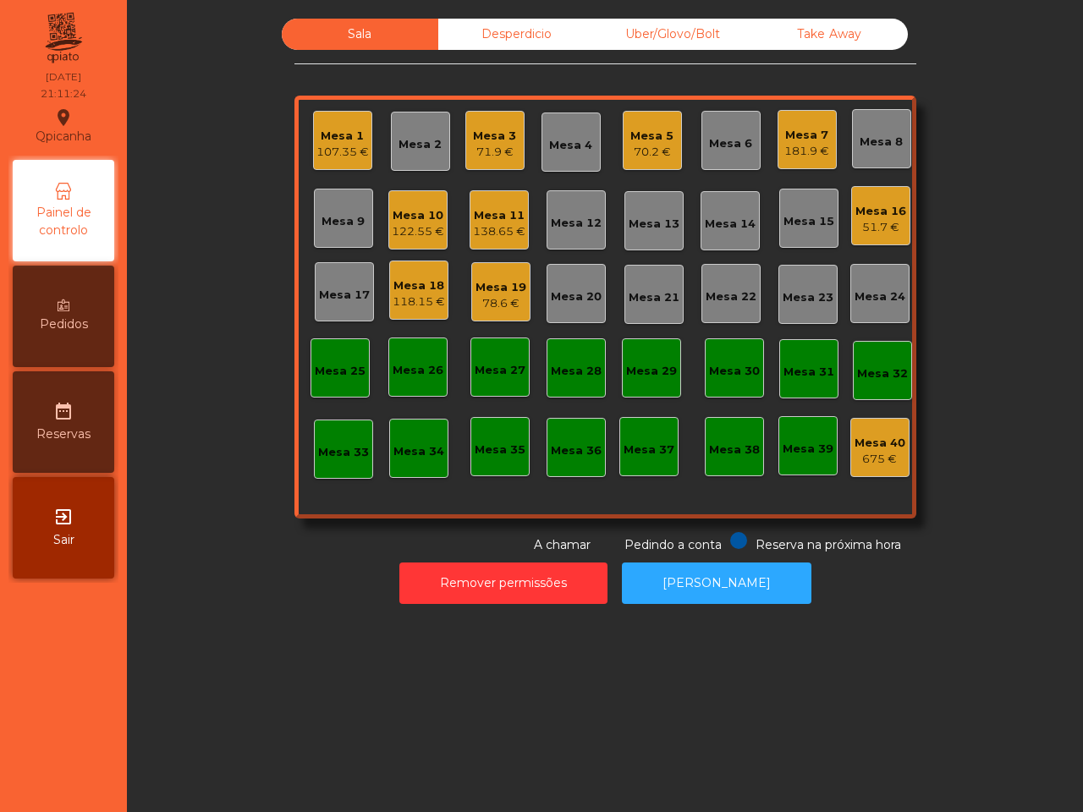
click at [647, 226] on div "Mesa 13" at bounding box center [654, 224] width 51 height 17
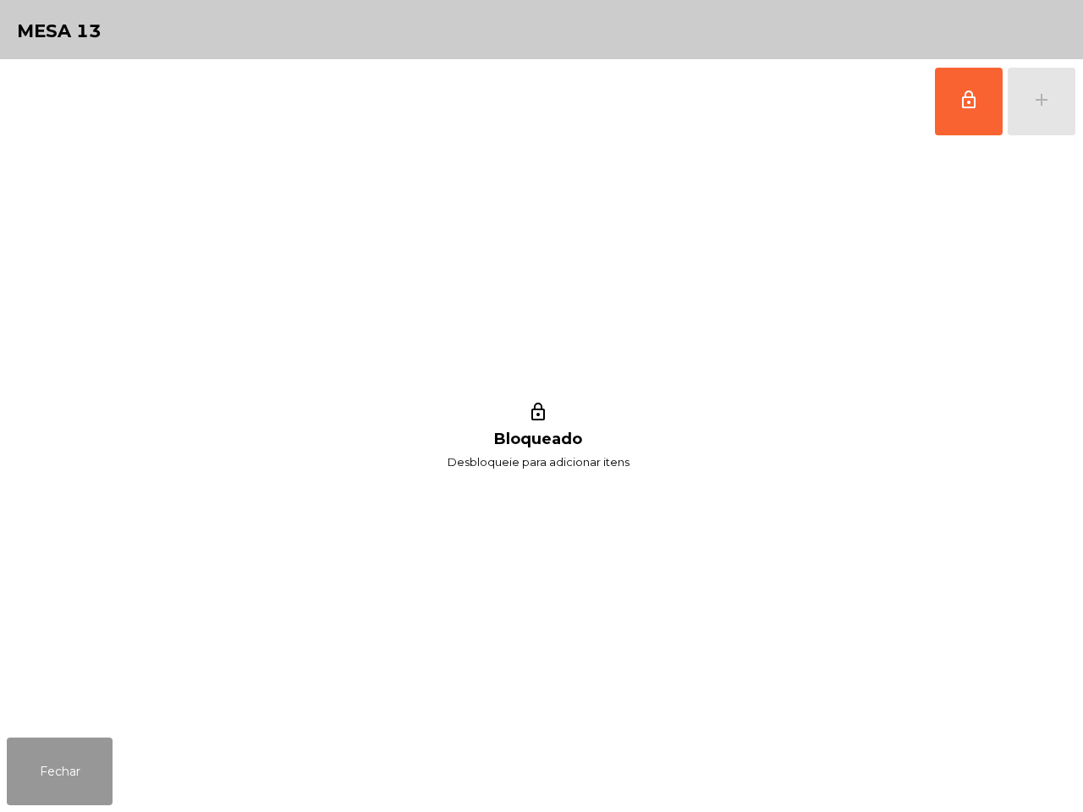
drag, startPoint x: 78, startPoint y: 757, endPoint x: 100, endPoint y: 749, distance: 23.6
click at [85, 758] on button "Fechar" at bounding box center [60, 772] width 106 height 68
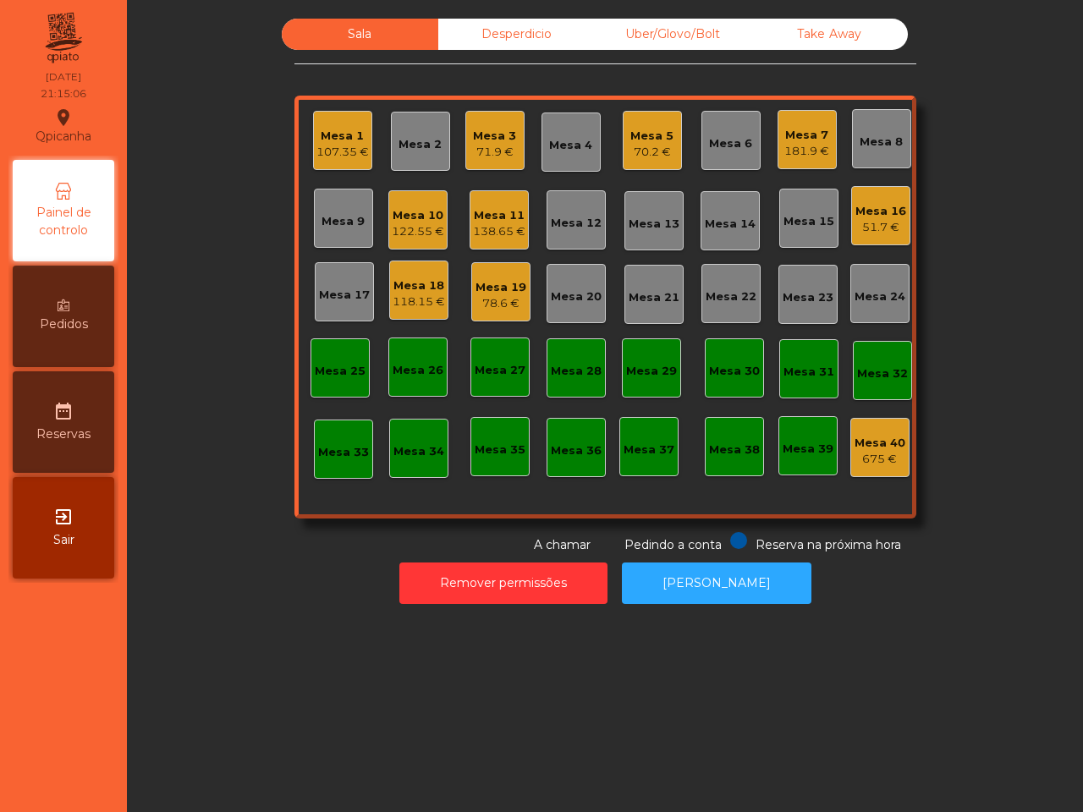
click at [639, 224] on div "Mesa 13" at bounding box center [654, 224] width 51 height 17
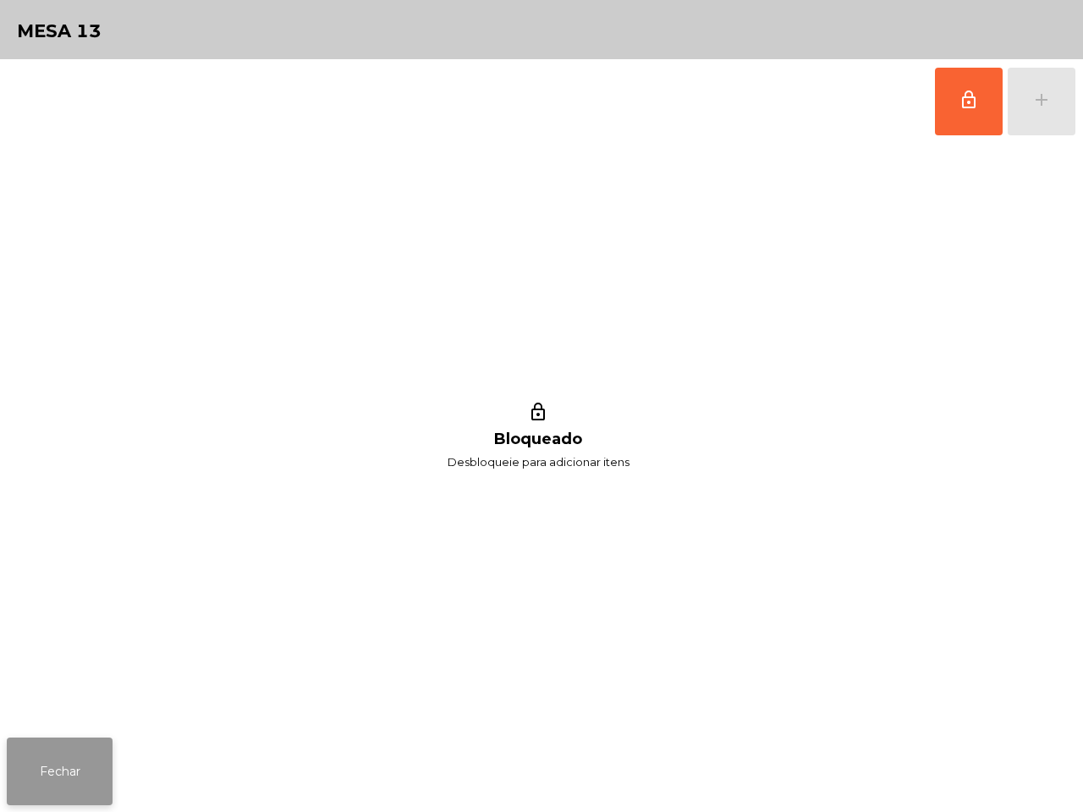
click at [42, 779] on button "Fechar" at bounding box center [60, 772] width 106 height 68
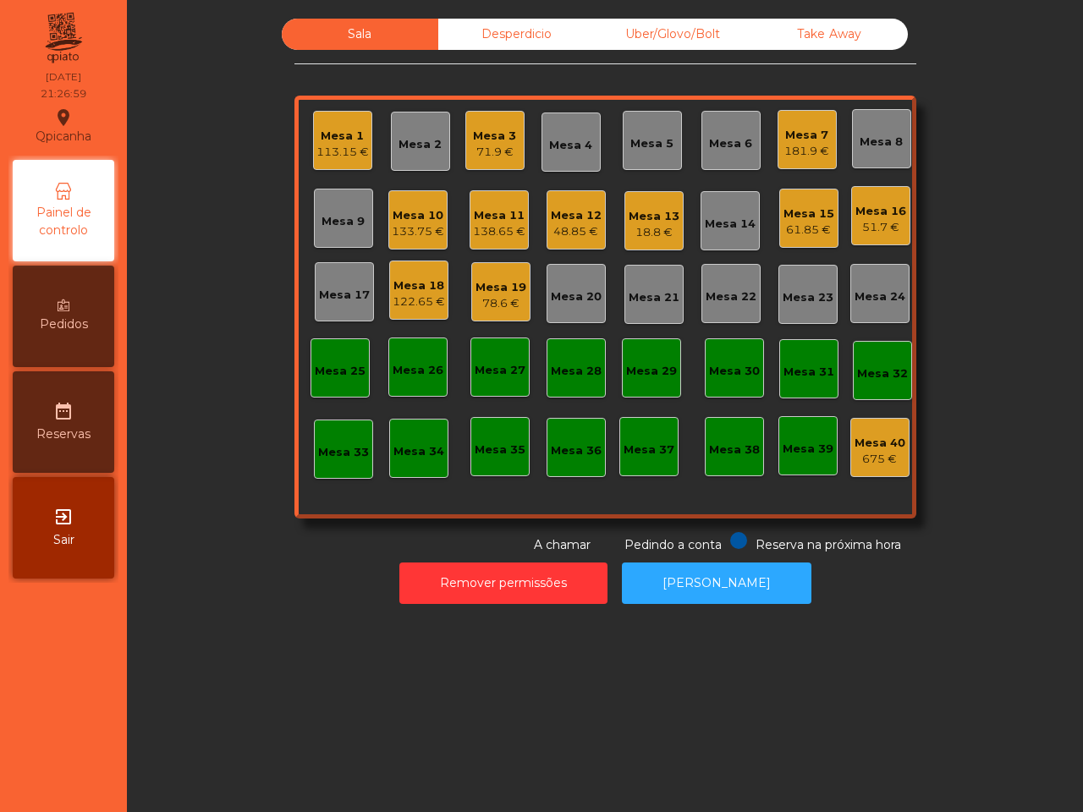
click at [800, 25] on div "Take Away" at bounding box center [830, 34] width 157 height 31
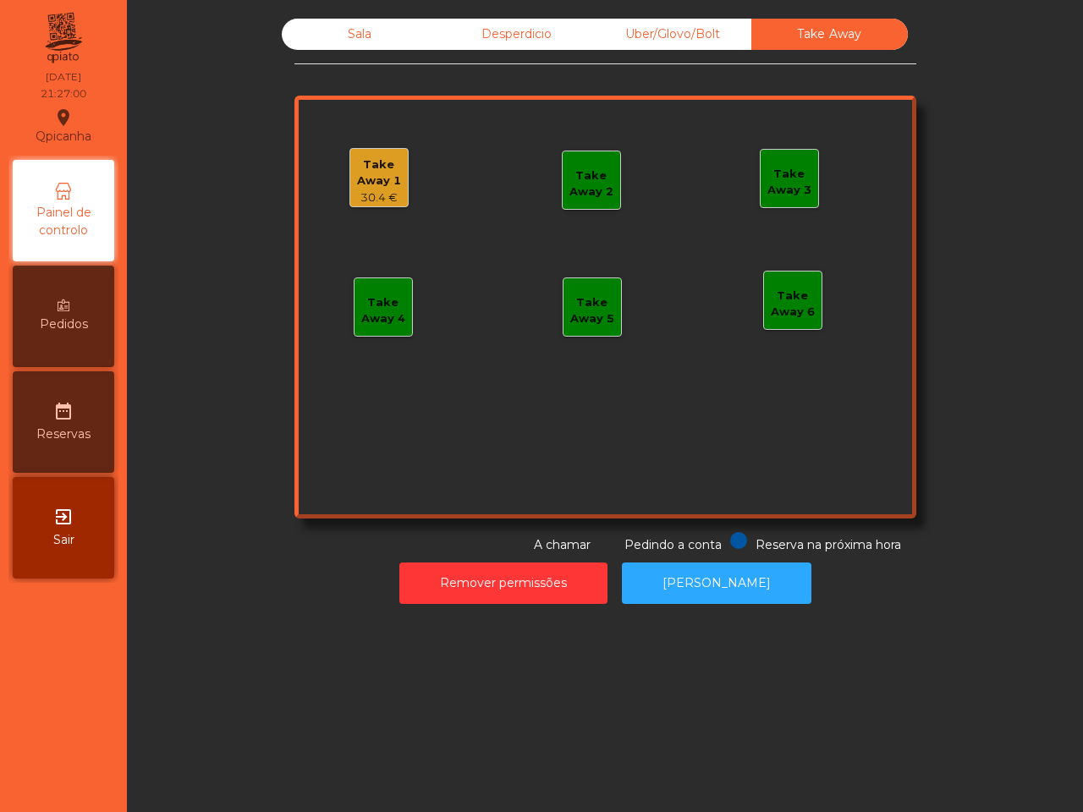
click at [371, 183] on div "Take Away 1" at bounding box center [379, 173] width 58 height 33
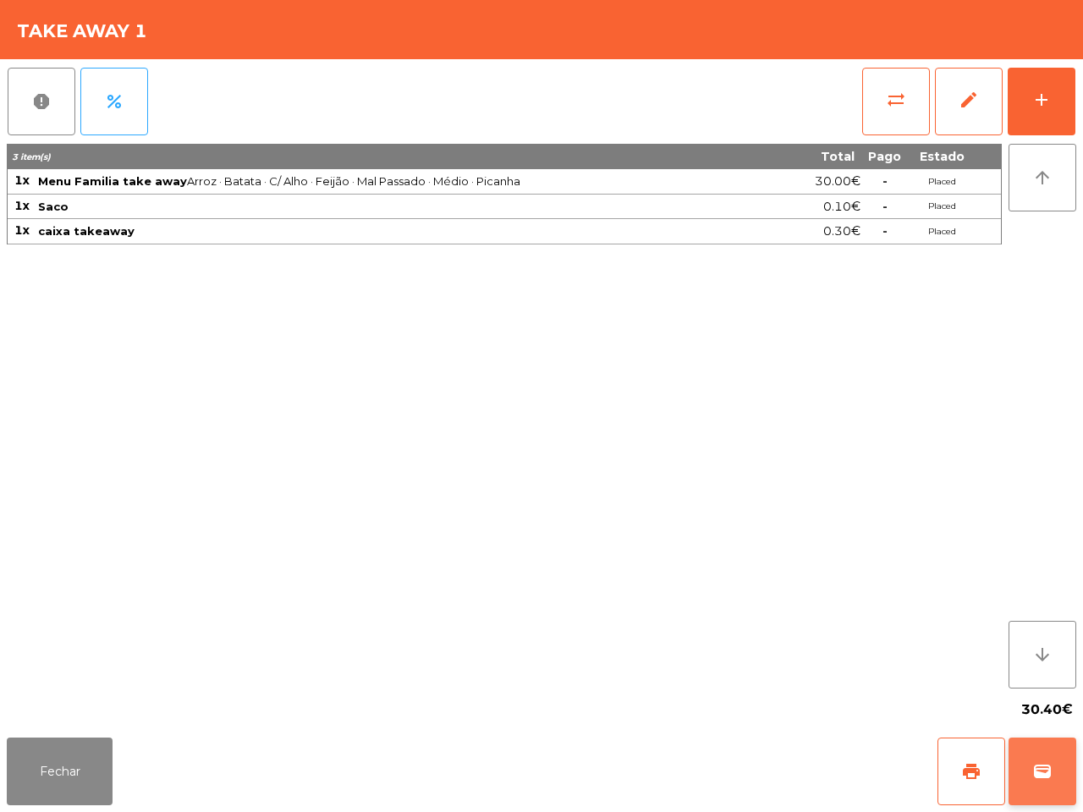
click at [1043, 766] on span "wallet" at bounding box center [1043, 772] width 20 height 20
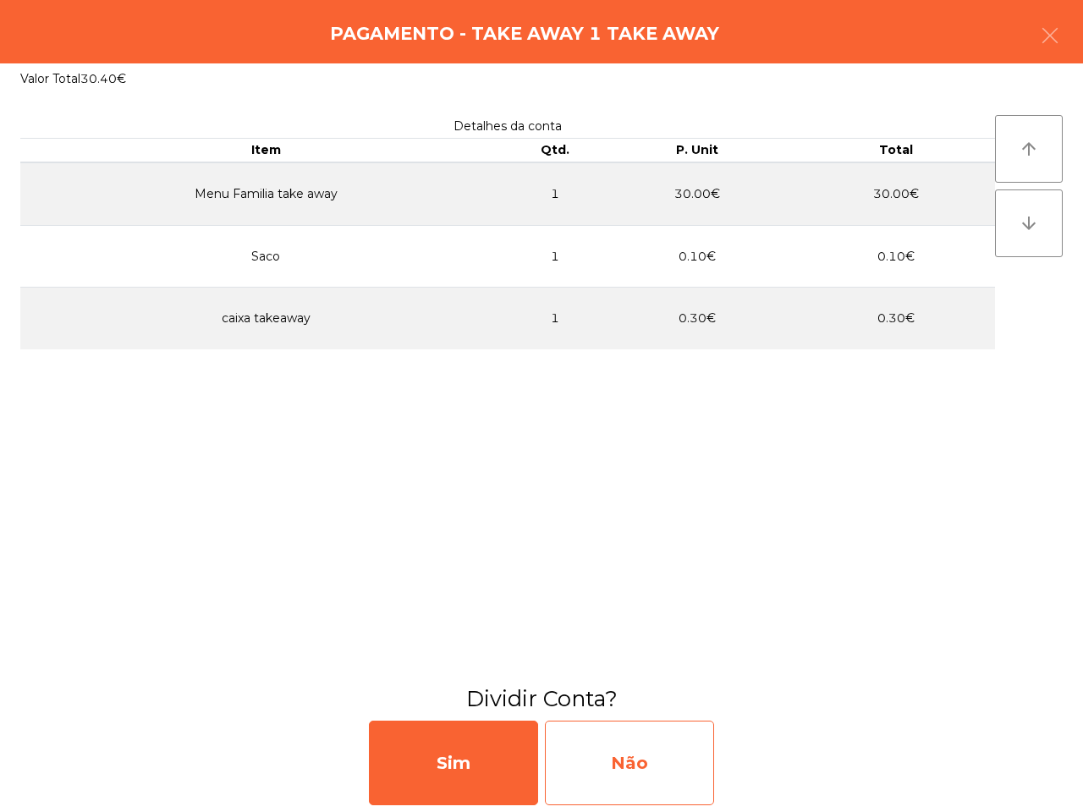
click at [671, 753] on div "Não" at bounding box center [629, 763] width 169 height 85
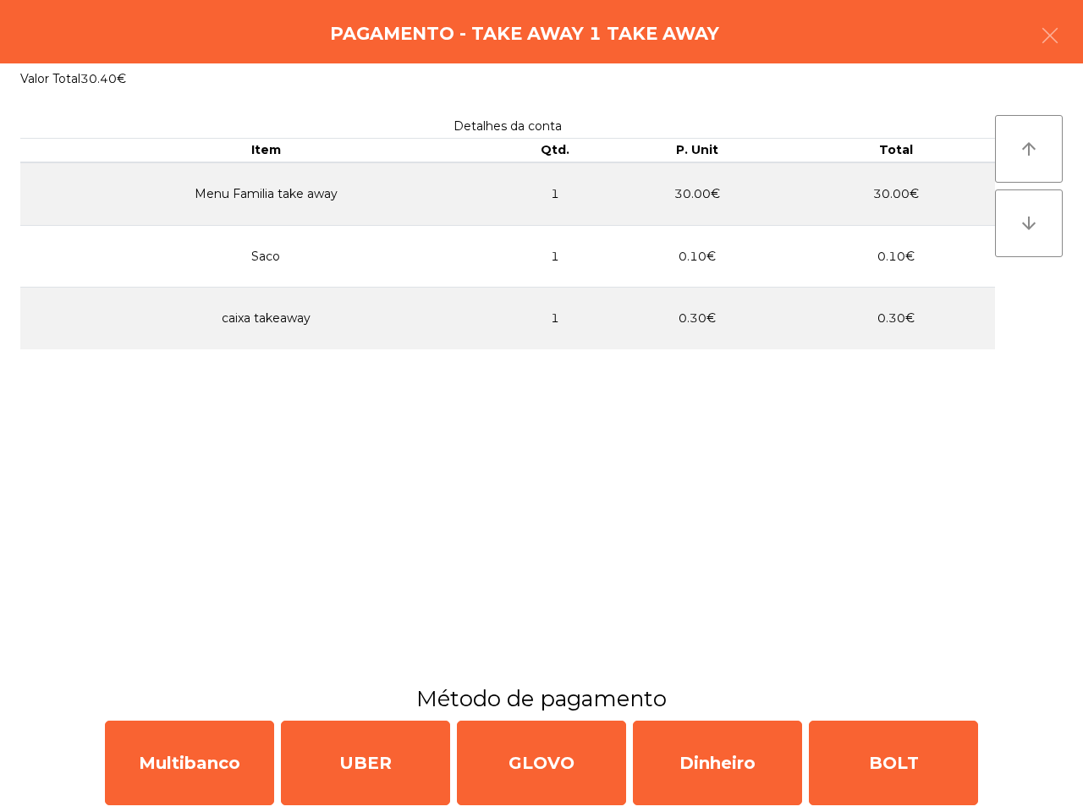
click at [995, 510] on div "arrow_upward arrow_downward" at bounding box center [1029, 389] width 68 height 548
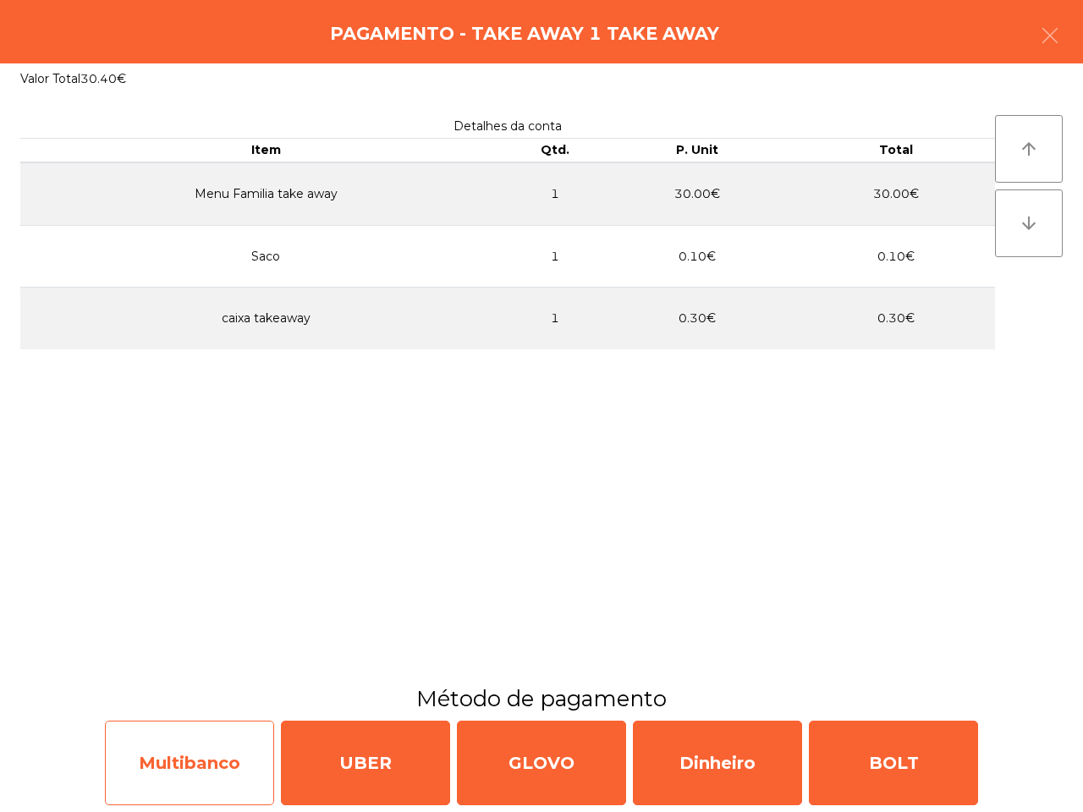
click at [172, 772] on div "Multibanco" at bounding box center [189, 763] width 169 height 85
select select "**"
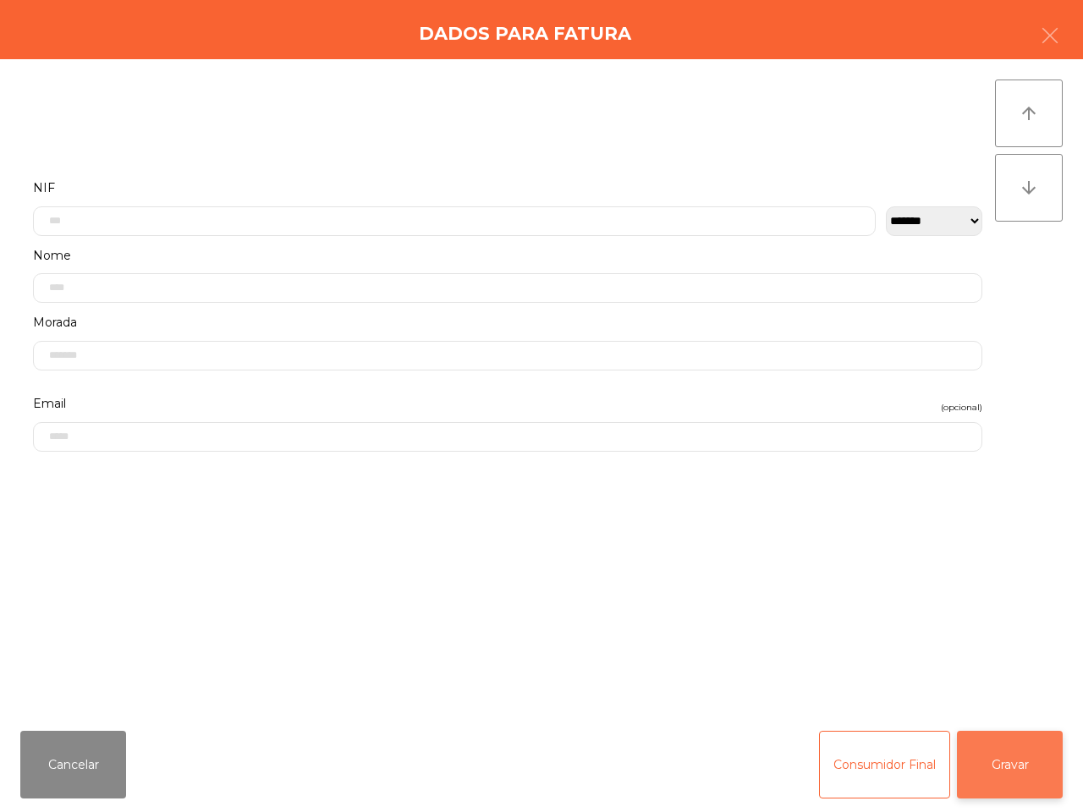
click at [990, 760] on button "Gravar" at bounding box center [1010, 765] width 106 height 68
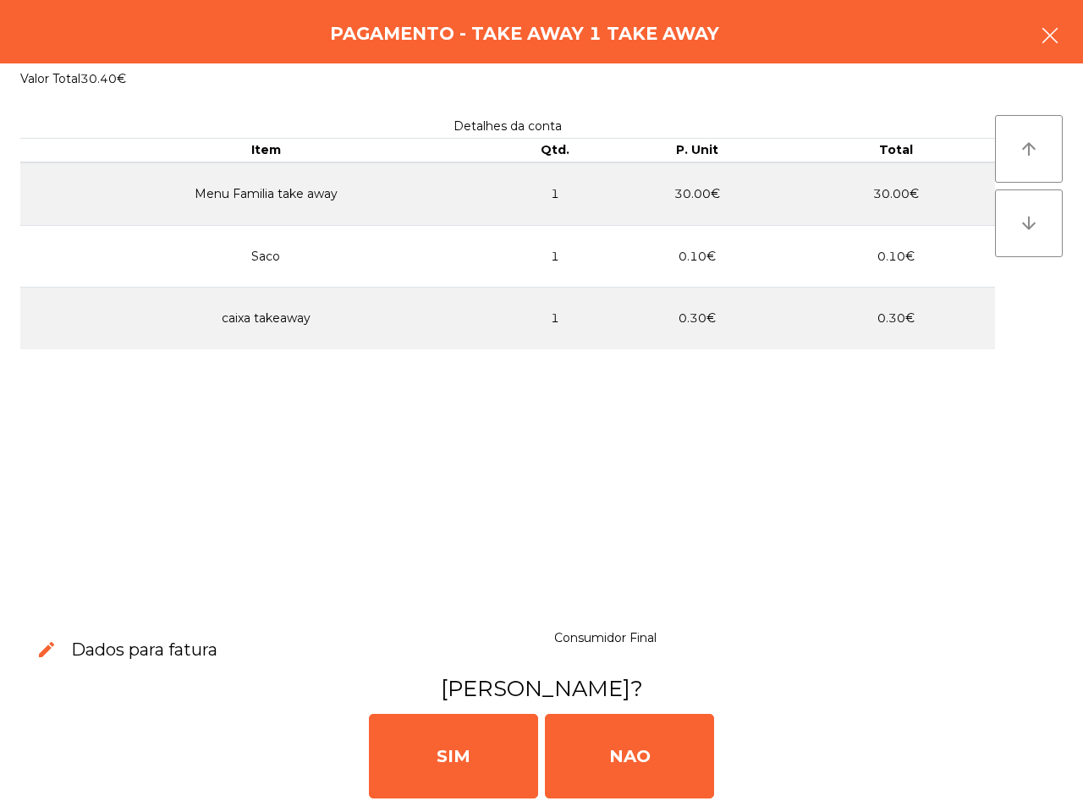
click at [1044, 32] on icon "button" at bounding box center [1050, 35] width 20 height 20
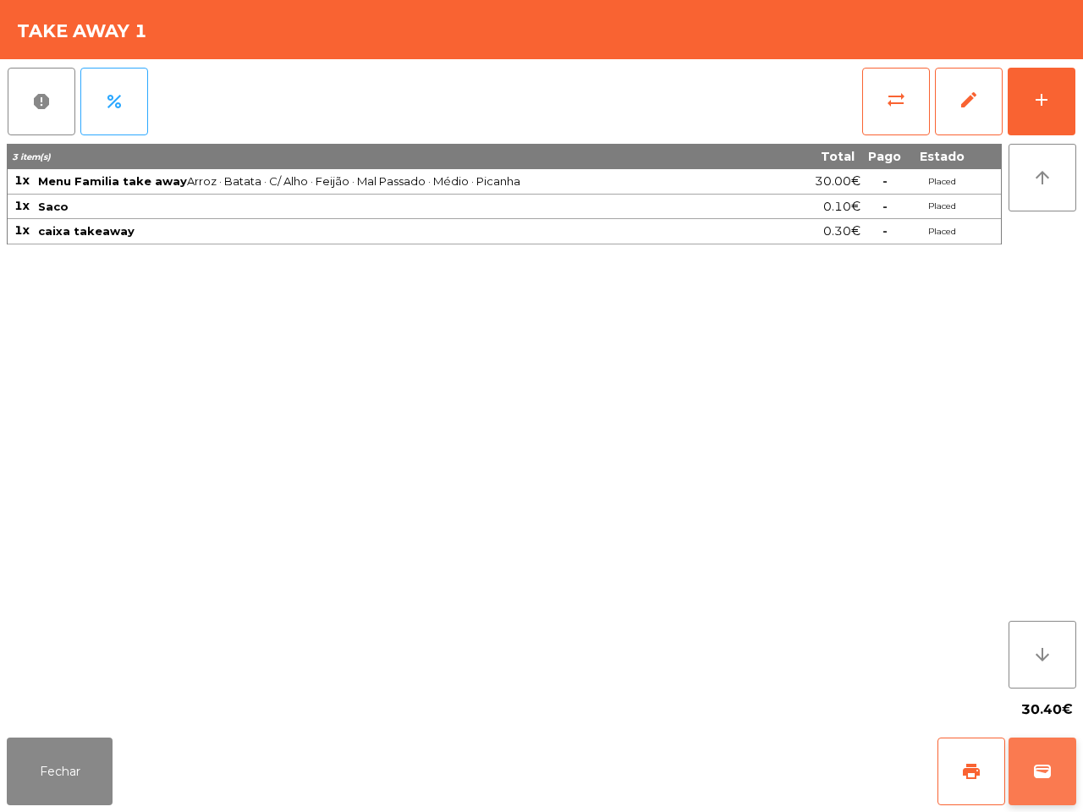
click at [1027, 767] on button "wallet" at bounding box center [1043, 772] width 68 height 68
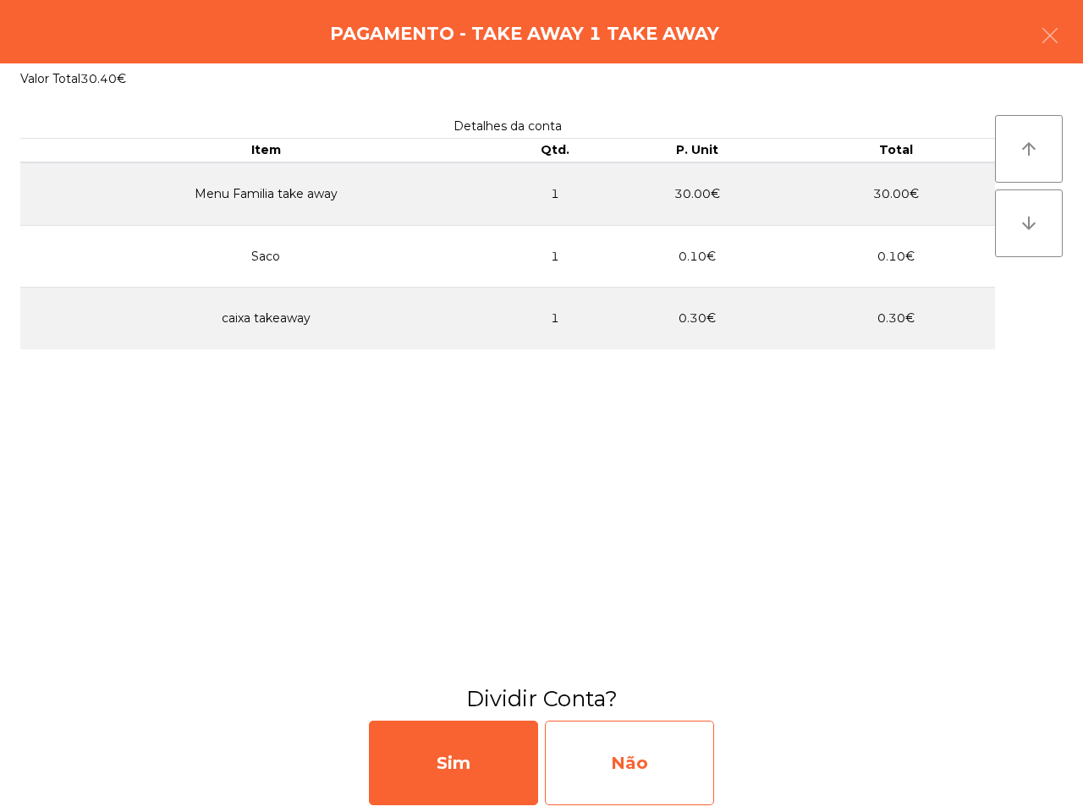
click at [678, 768] on div "Não" at bounding box center [629, 763] width 169 height 85
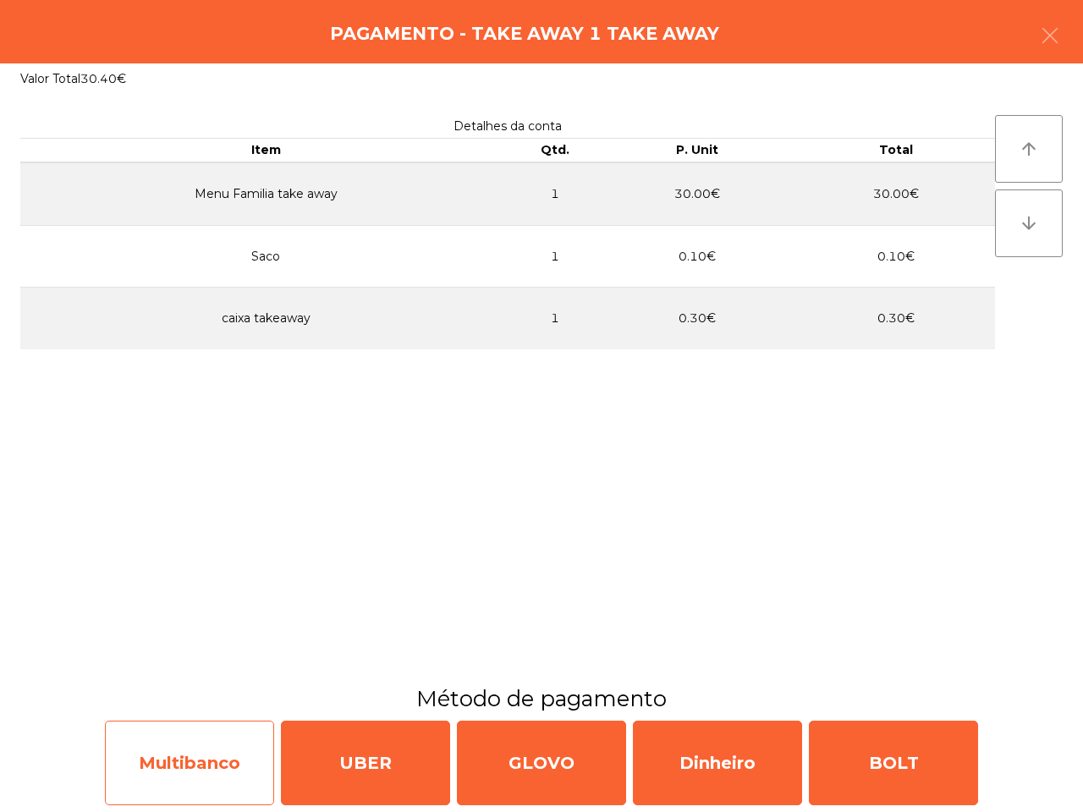
click at [230, 768] on div "Multibanco" at bounding box center [189, 763] width 169 height 85
select select "**"
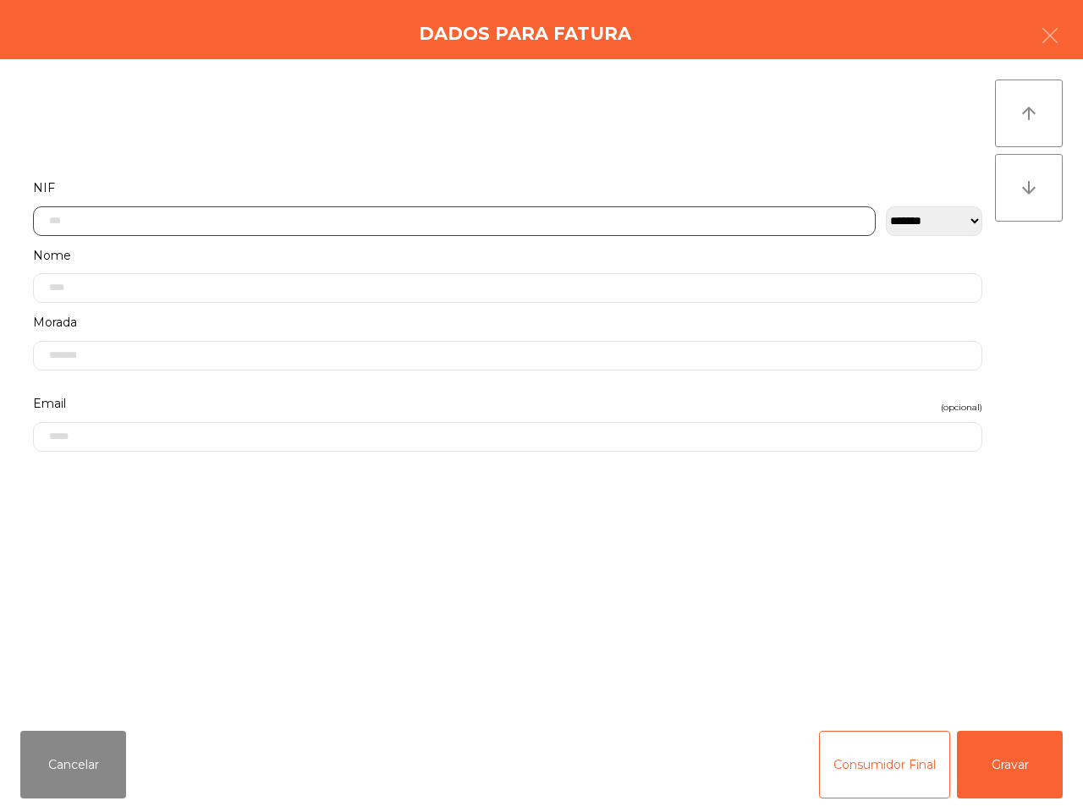
click at [149, 216] on input "text" at bounding box center [454, 222] width 843 height 30
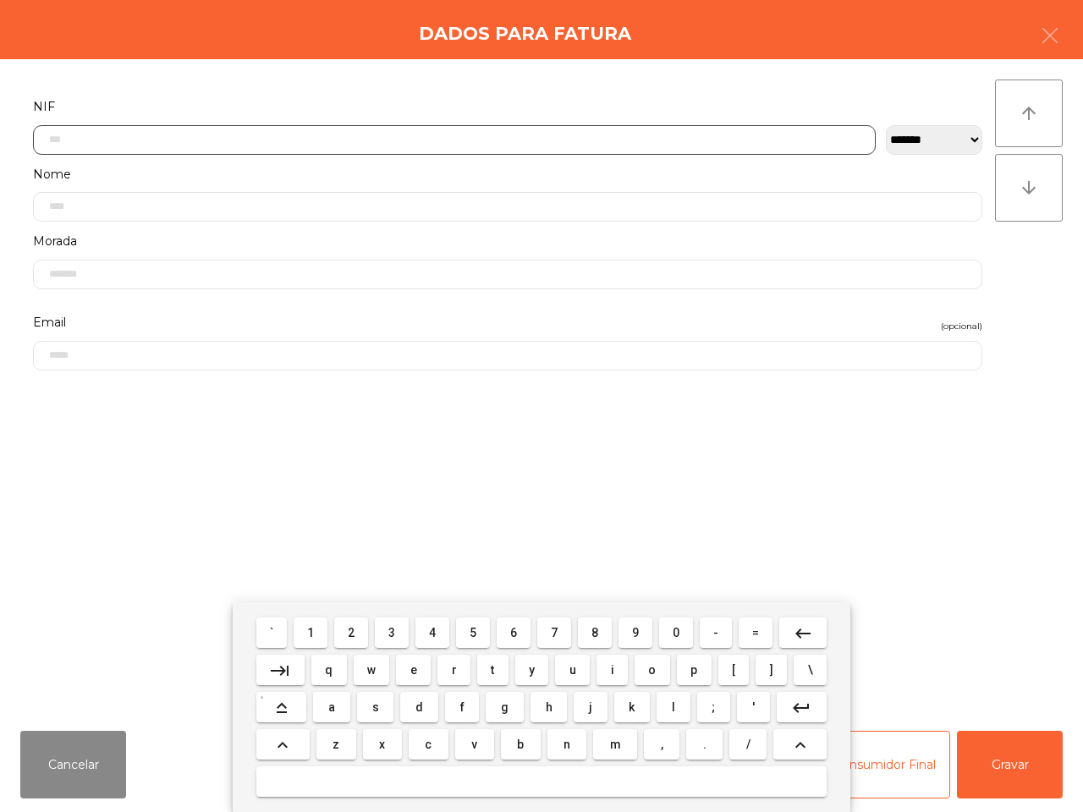
scroll to position [95, 0]
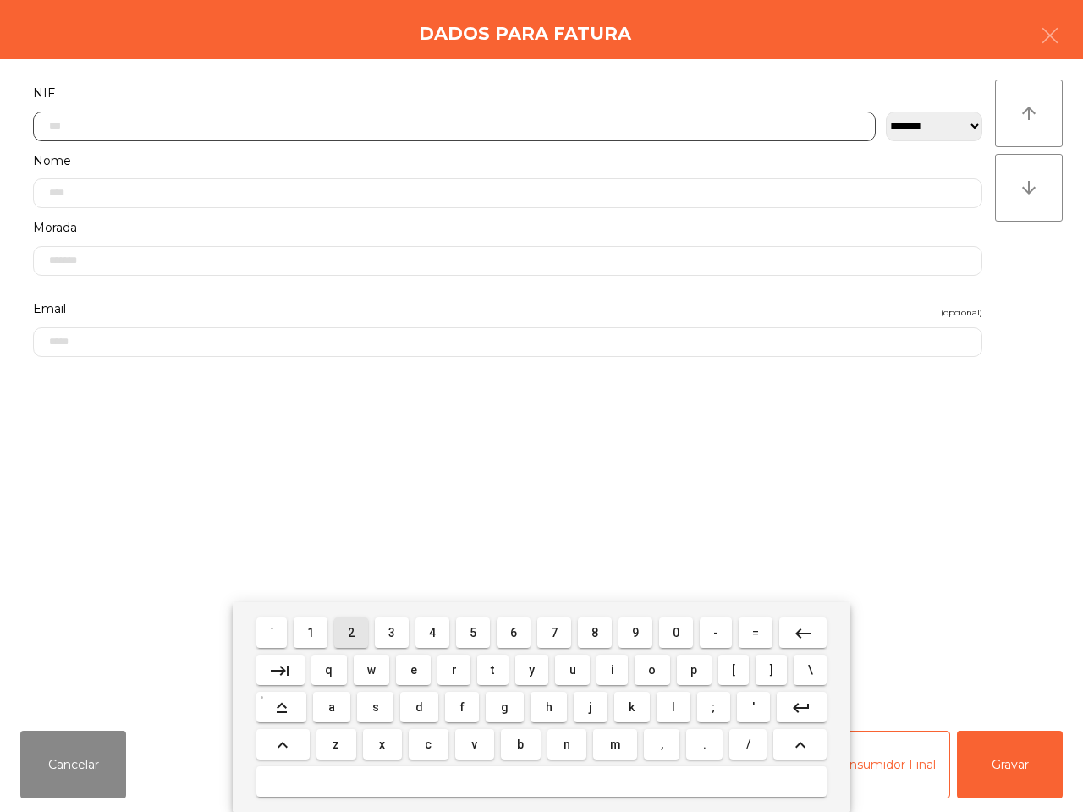
drag, startPoint x: 350, startPoint y: 631, endPoint x: 377, endPoint y: 627, distance: 27.4
click at [353, 631] on span "2" at bounding box center [351, 633] width 7 height 14
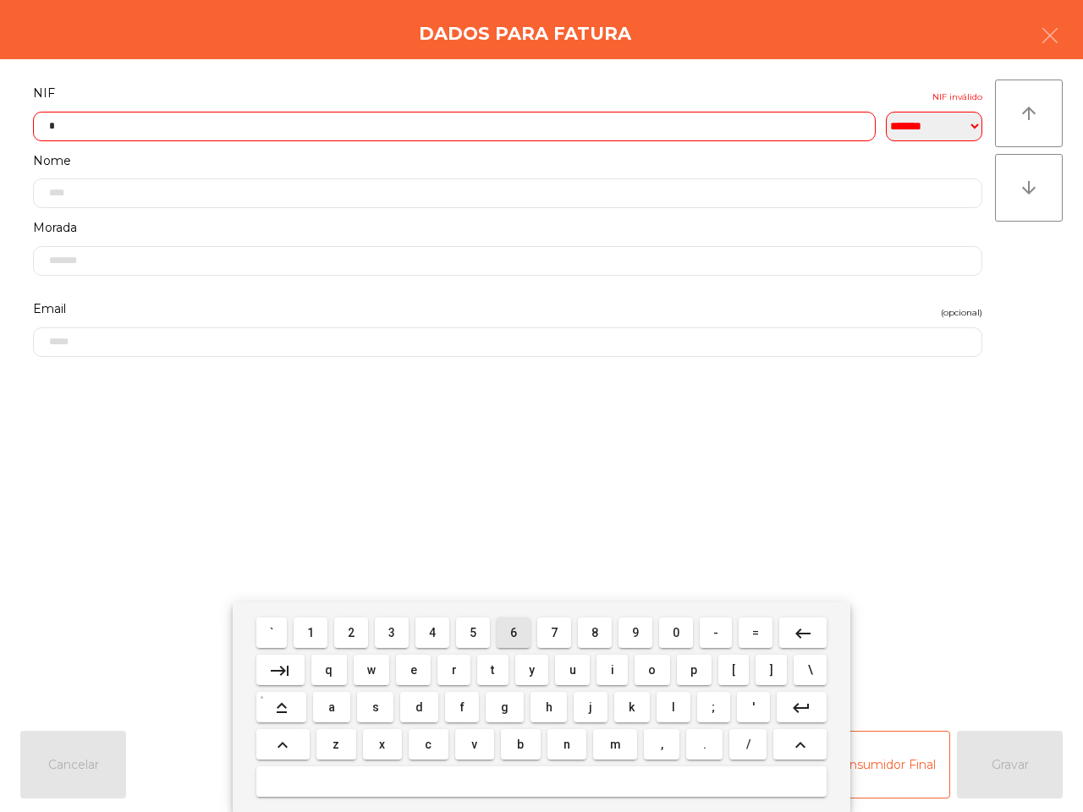
click at [512, 636] on button "6" at bounding box center [514, 633] width 34 height 30
click at [516, 639] on button "6" at bounding box center [514, 633] width 34 height 30
click at [595, 636] on span "8" at bounding box center [595, 633] width 7 height 14
click at [317, 628] on button "1" at bounding box center [311, 633] width 34 height 30
click at [590, 637] on button "8" at bounding box center [595, 633] width 34 height 30
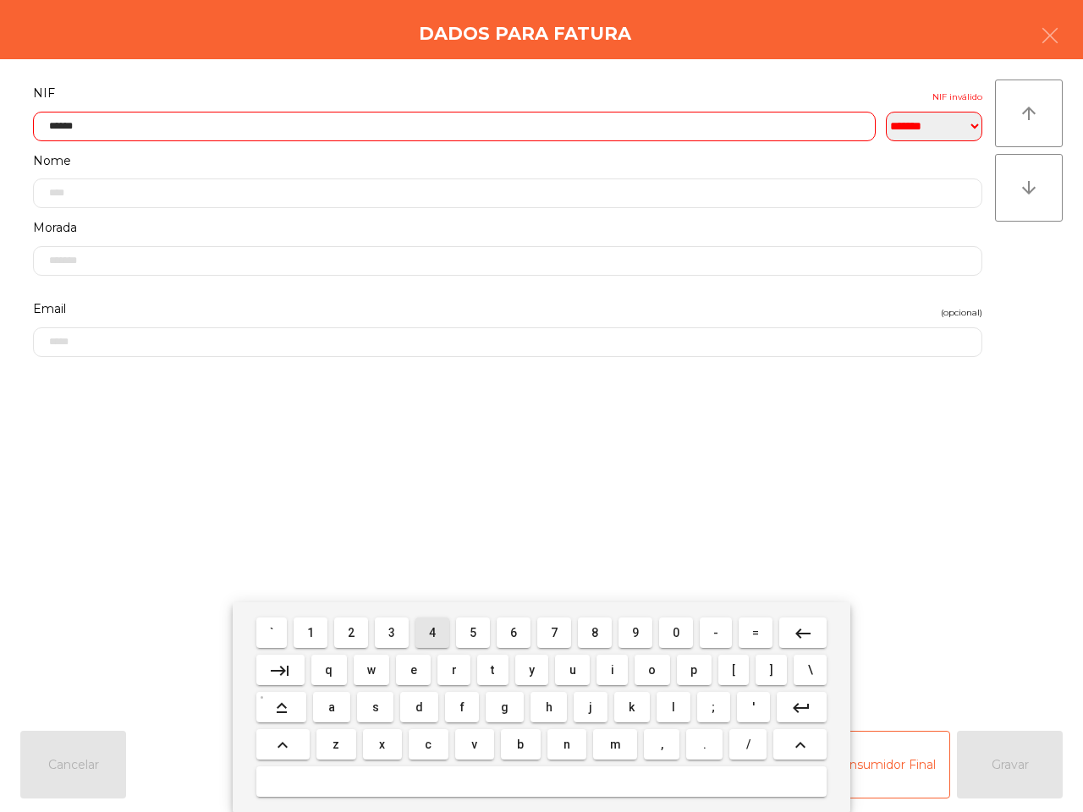
click at [432, 635] on button "4" at bounding box center [433, 633] width 34 height 30
drag, startPoint x: 674, startPoint y: 633, endPoint x: 657, endPoint y: 632, distance: 16.9
click at [677, 635] on span "0" at bounding box center [676, 633] width 7 height 14
click at [432, 627] on span "4" at bounding box center [432, 633] width 7 height 14
type input "*********"
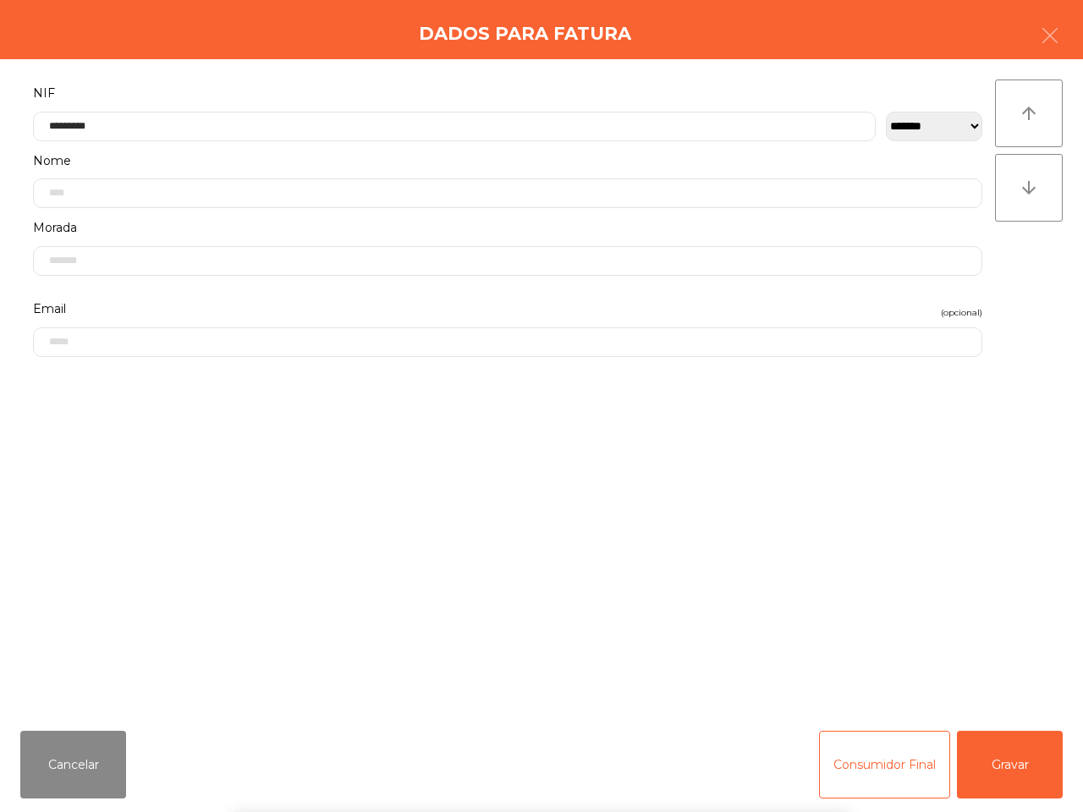
click at [1012, 749] on div "` 1 2 3 4 5 6 7 8 9 0 - = keyboard_backspace keyboard_tab q w e r t y u i o p […" at bounding box center [541, 708] width 1083 height 210
drag, startPoint x: 1007, startPoint y: 749, endPoint x: 984, endPoint y: 753, distance: 23.2
click at [1010, 751] on button "Gravar" at bounding box center [1010, 765] width 106 height 68
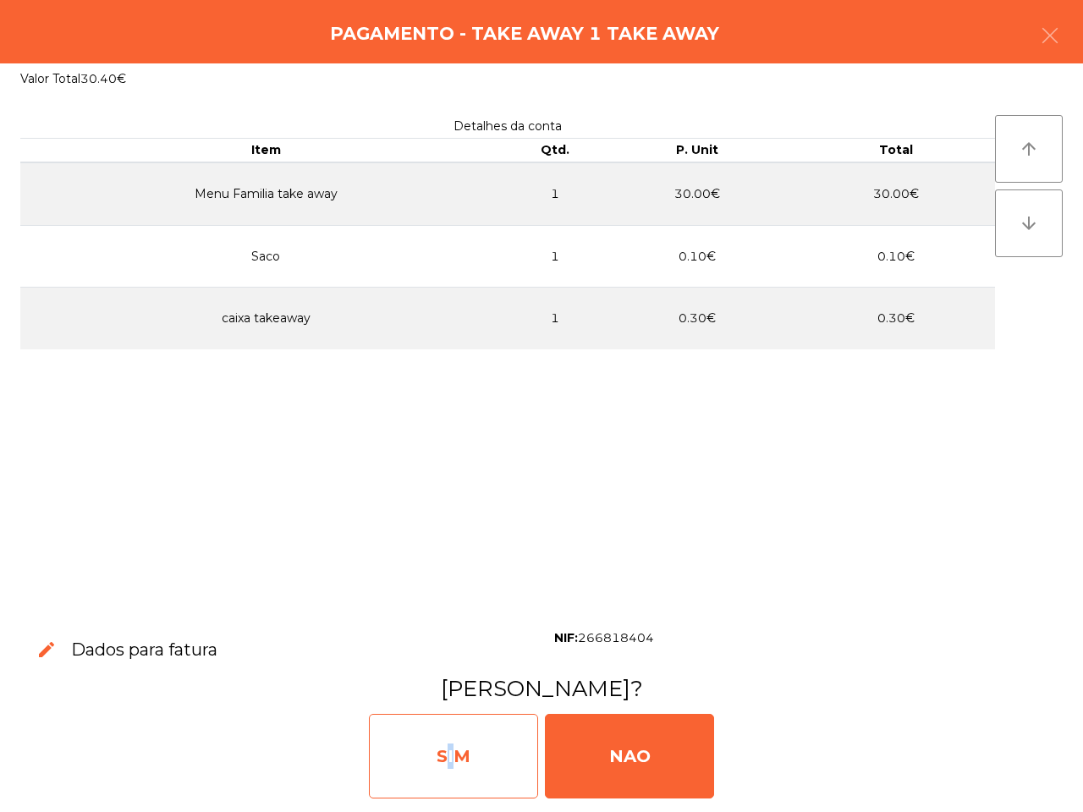
drag, startPoint x: 440, startPoint y: 763, endPoint x: 449, endPoint y: 764, distance: 9.5
click at [451, 766] on div "SIM" at bounding box center [453, 756] width 169 height 85
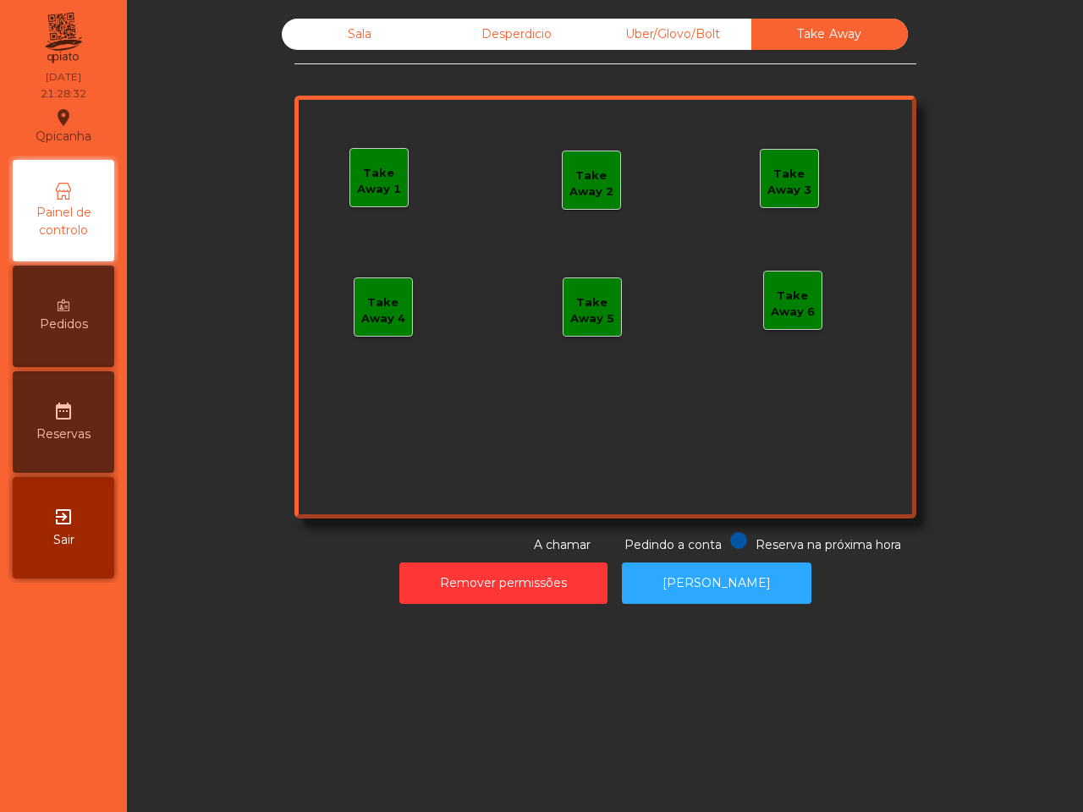
click at [336, 35] on div "Sala" at bounding box center [360, 34] width 157 height 31
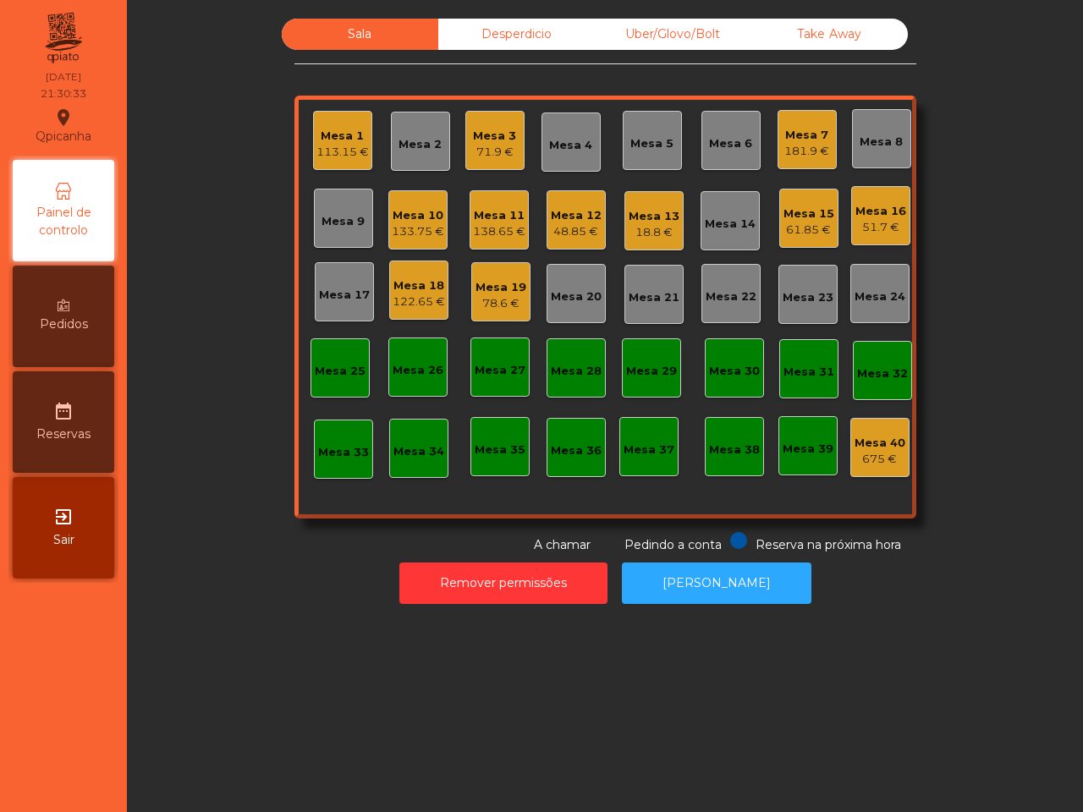
click at [576, 213] on div "Mesa 12" at bounding box center [576, 215] width 51 height 17
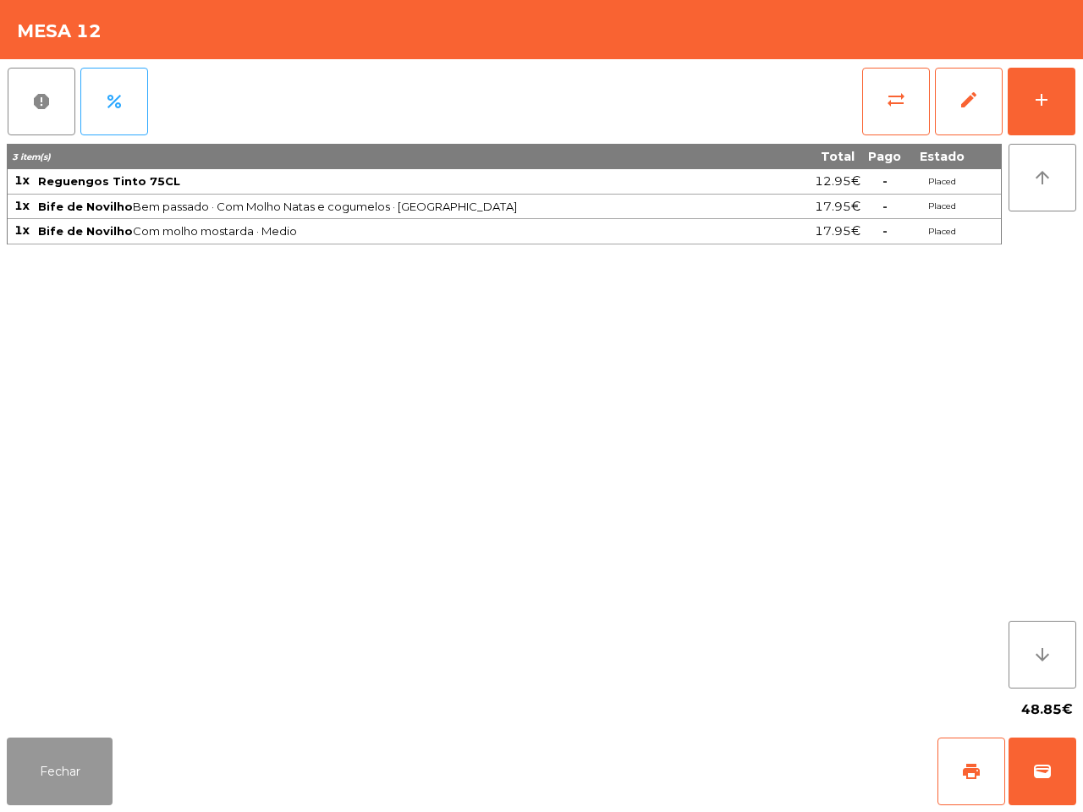
drag, startPoint x: 79, startPoint y: 763, endPoint x: 103, endPoint y: 760, distance: 24.8
click at [80, 763] on button "Fechar" at bounding box center [60, 772] width 106 height 68
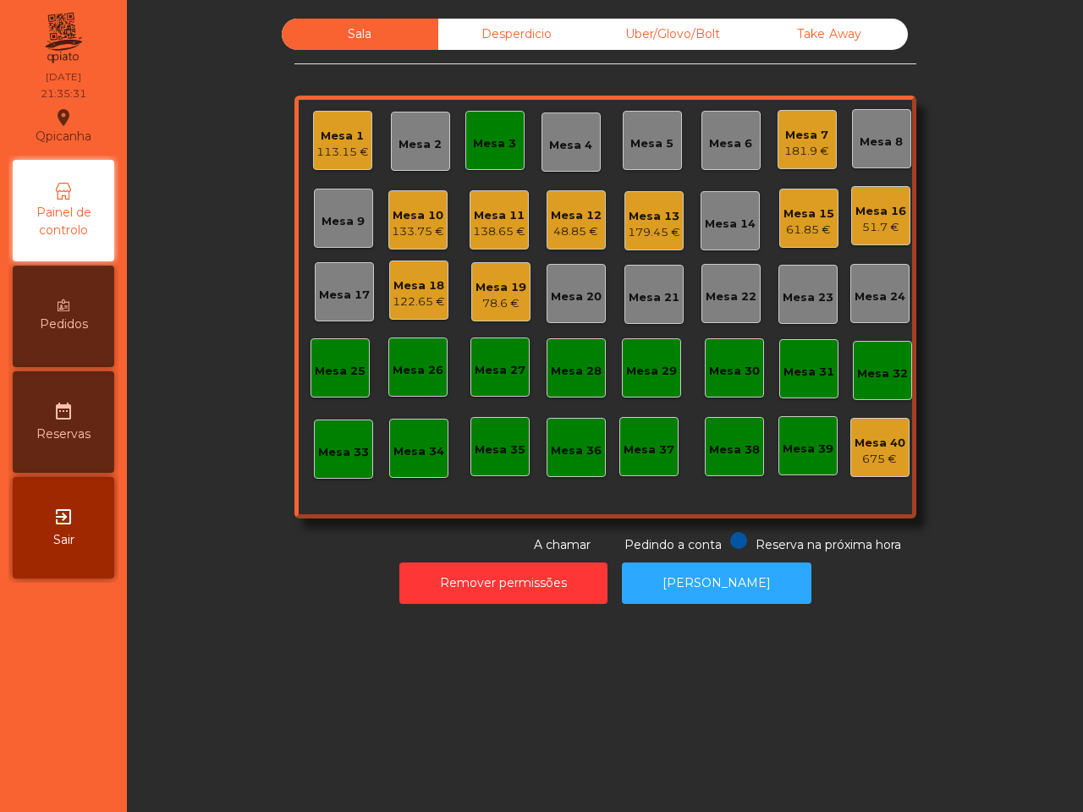
click at [640, 212] on div "Mesa 13" at bounding box center [654, 216] width 52 height 17
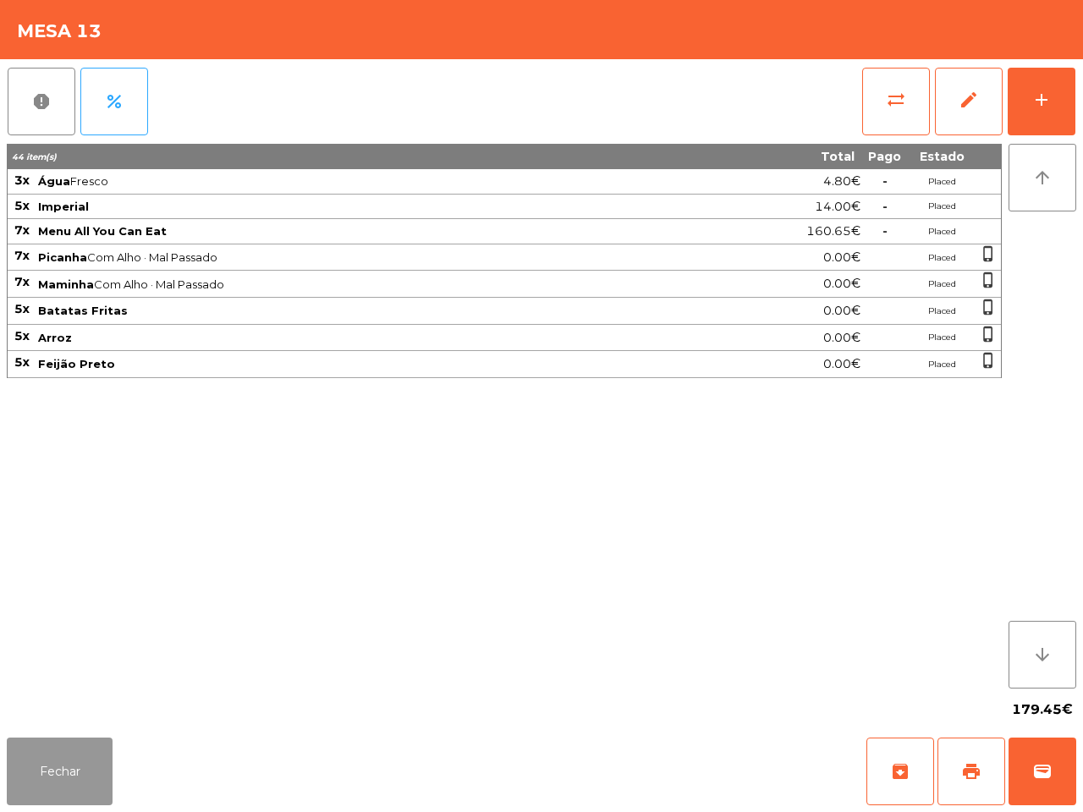
click at [90, 750] on button "Fechar" at bounding box center [60, 772] width 106 height 68
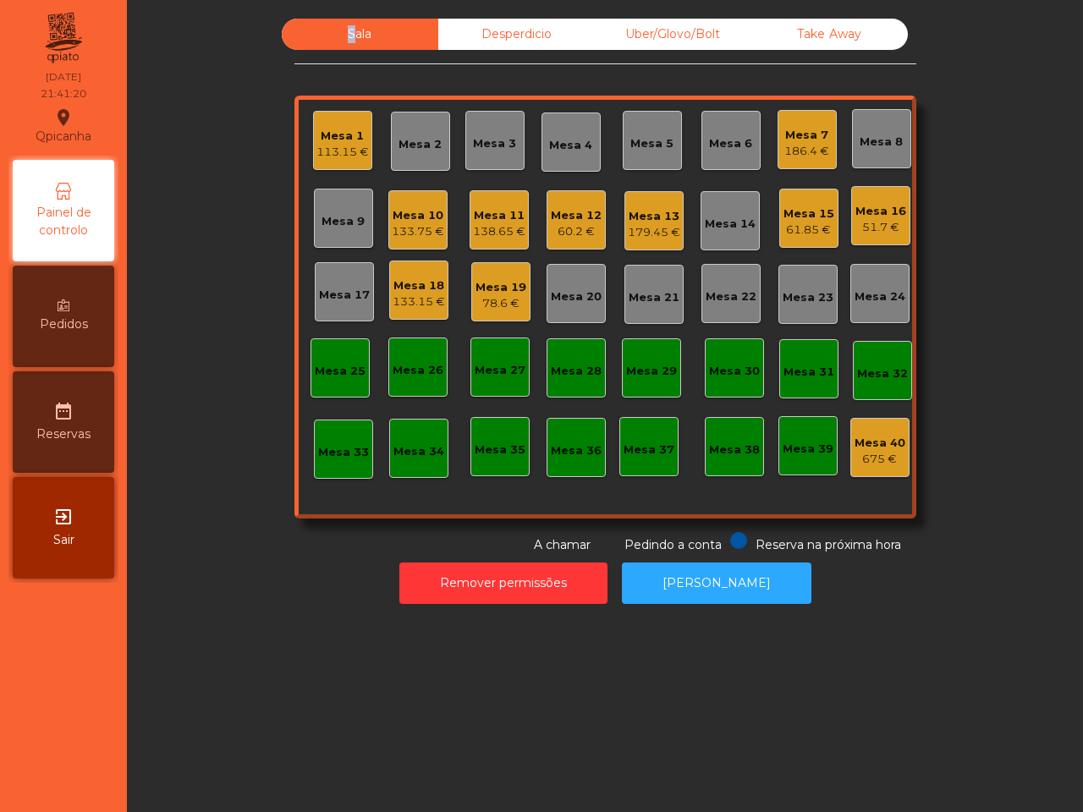
click at [759, 0] on div "Sala Desperdicio Uber/Glovo/Bolt Take Away Mesa 1 113.15 € Mesa 2 Mesa 3 Mesa 4…" at bounding box center [605, 406] width 956 height 812
click at [409, 227] on div "133.75 €" at bounding box center [418, 231] width 52 height 17
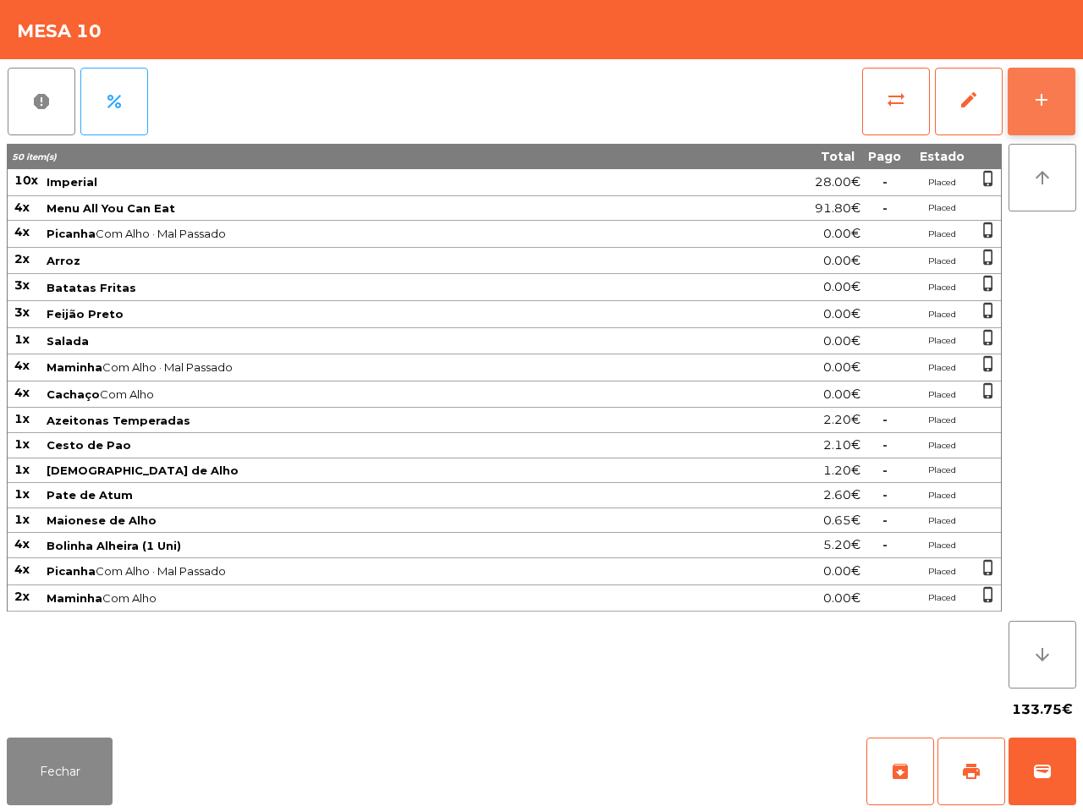
click at [1033, 93] on div "add" at bounding box center [1042, 100] width 20 height 20
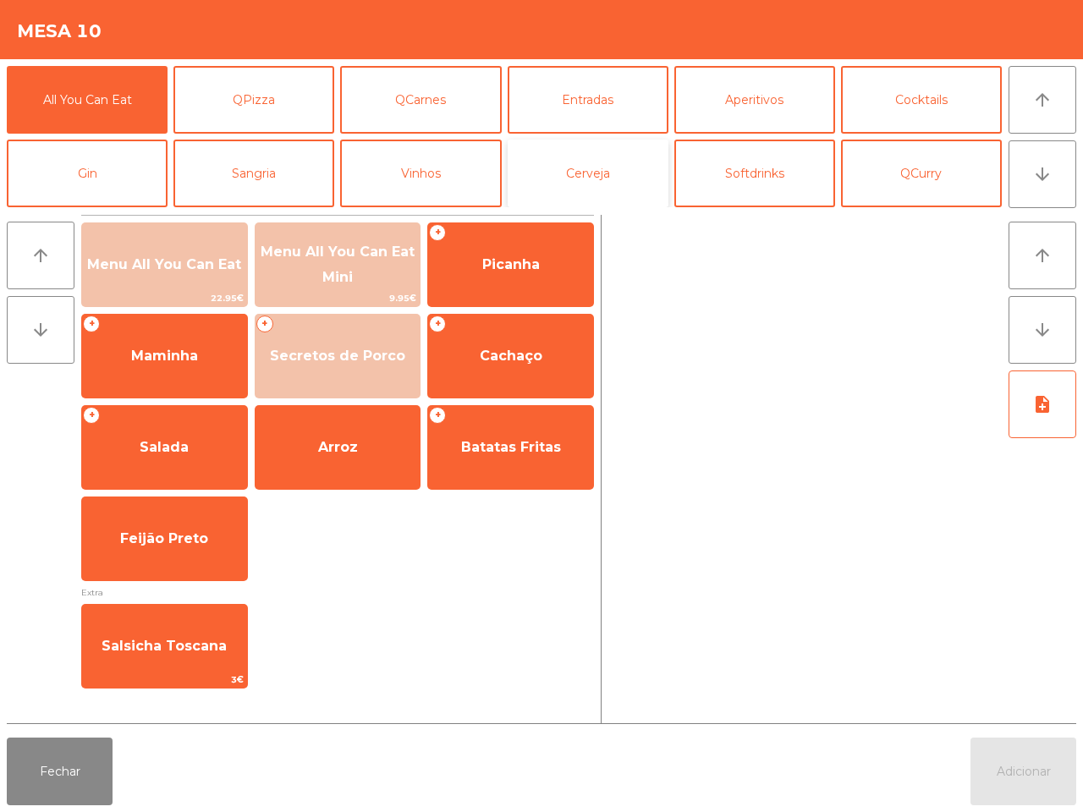
click at [606, 169] on button "Cerveja" at bounding box center [588, 174] width 161 height 68
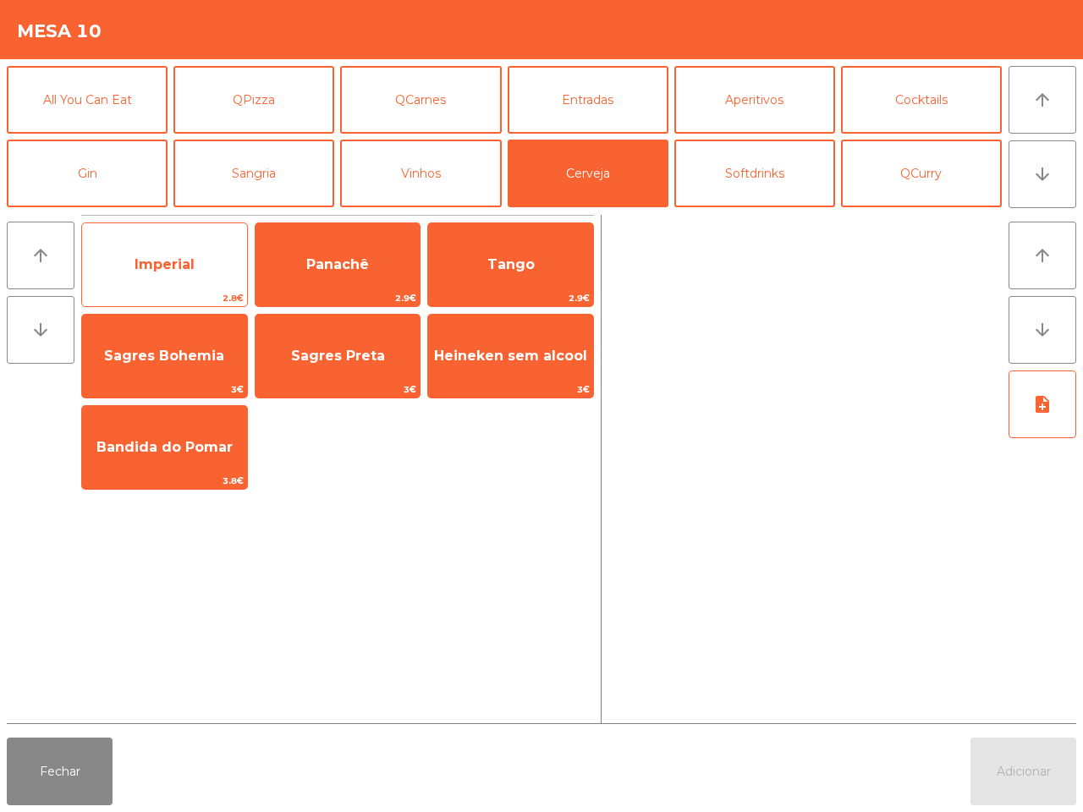
drag, startPoint x: 606, startPoint y: 169, endPoint x: 191, endPoint y: 251, distance: 422.8
click at [192, 255] on span "Imperial" at bounding box center [164, 265] width 165 height 46
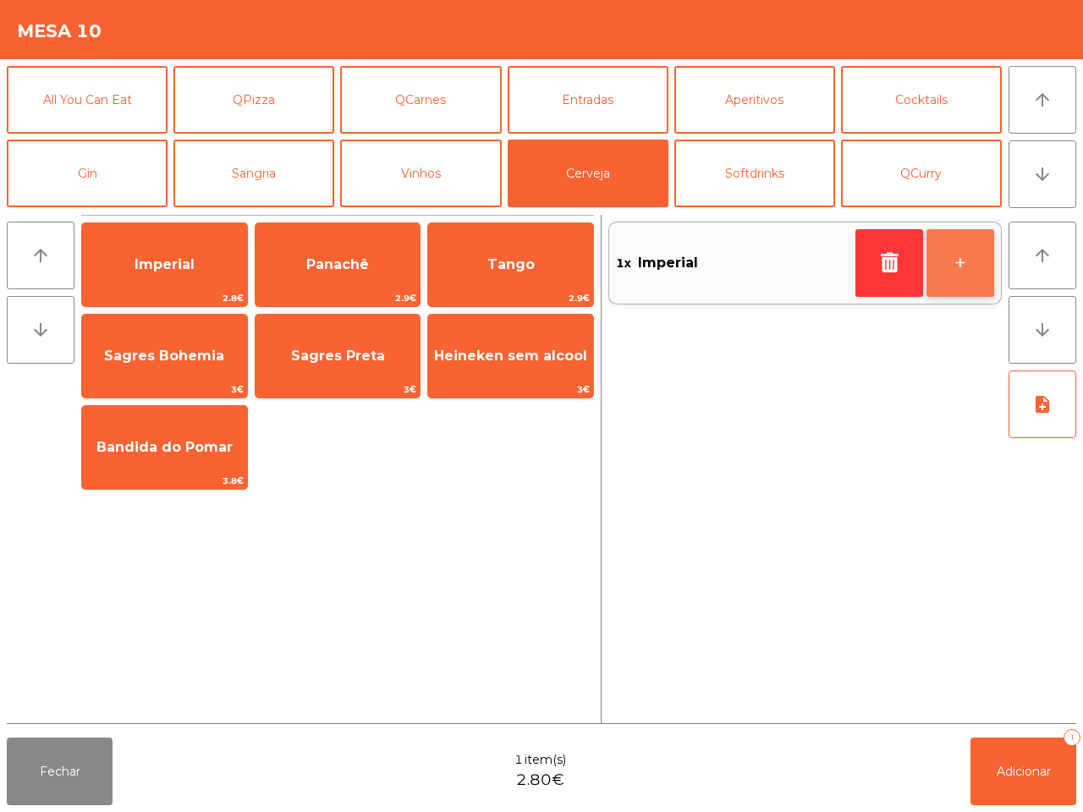
click at [955, 263] on button "+" at bounding box center [961, 263] width 68 height 68
click at [953, 260] on button "+" at bounding box center [961, 263] width 68 height 68
click at [952, 258] on button "+" at bounding box center [961, 263] width 68 height 68
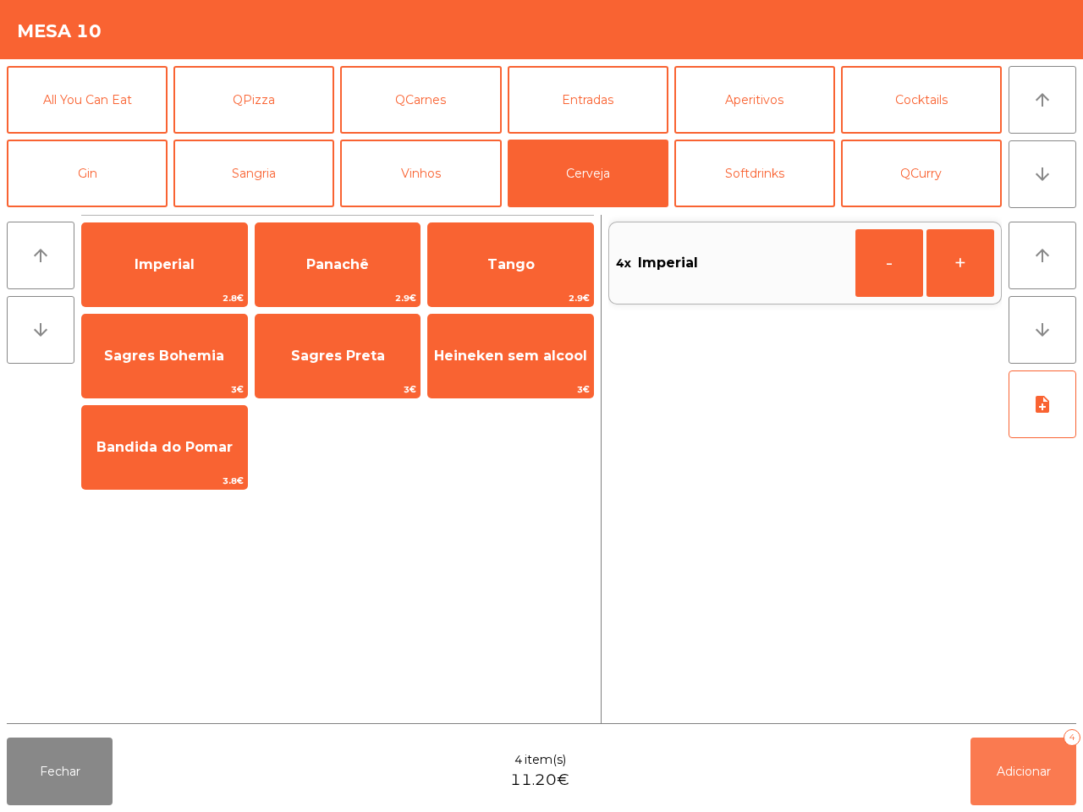
click at [999, 757] on button "Adicionar 4" at bounding box center [1024, 772] width 106 height 68
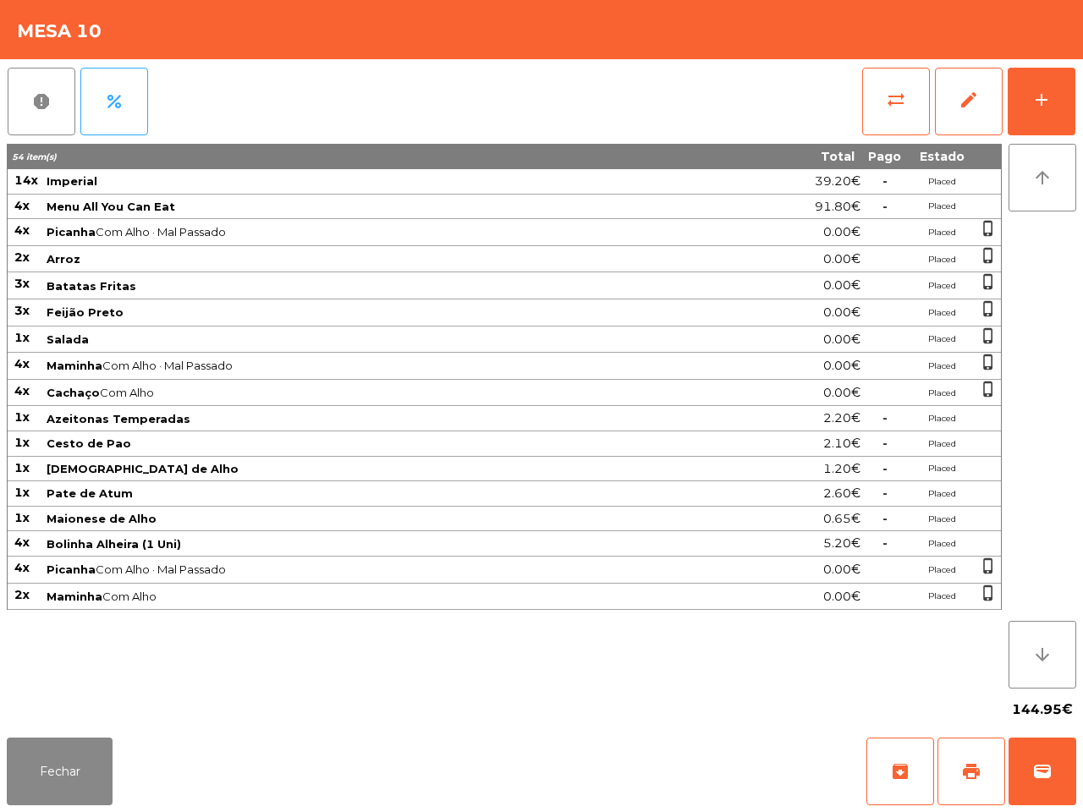
click at [995, 719] on div "144.95€" at bounding box center [542, 710] width 1070 height 42
click at [87, 598] on td "Maminha Com Alho" at bounding box center [374, 597] width 658 height 27
drag, startPoint x: 77, startPoint y: 708, endPoint x: 47, endPoint y: 773, distance: 71.6
click at [48, 775] on button "Fechar" at bounding box center [60, 772] width 106 height 68
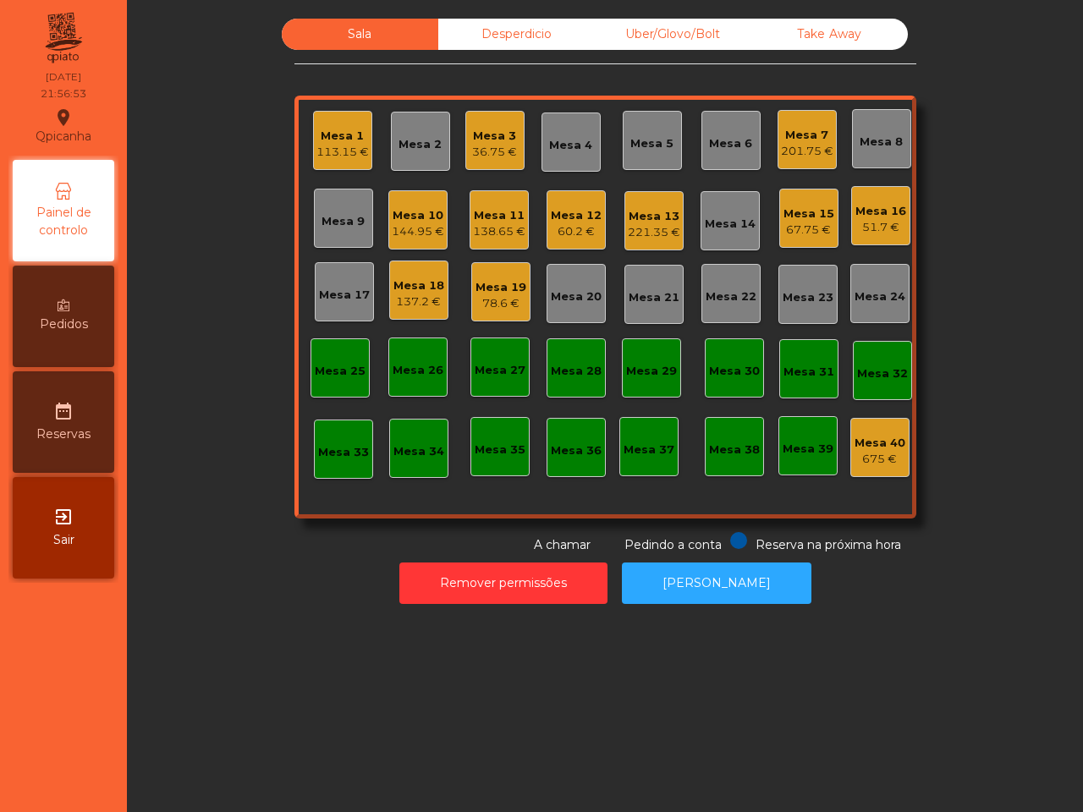
click at [657, 209] on div "Mesa 13" at bounding box center [654, 216] width 52 height 17
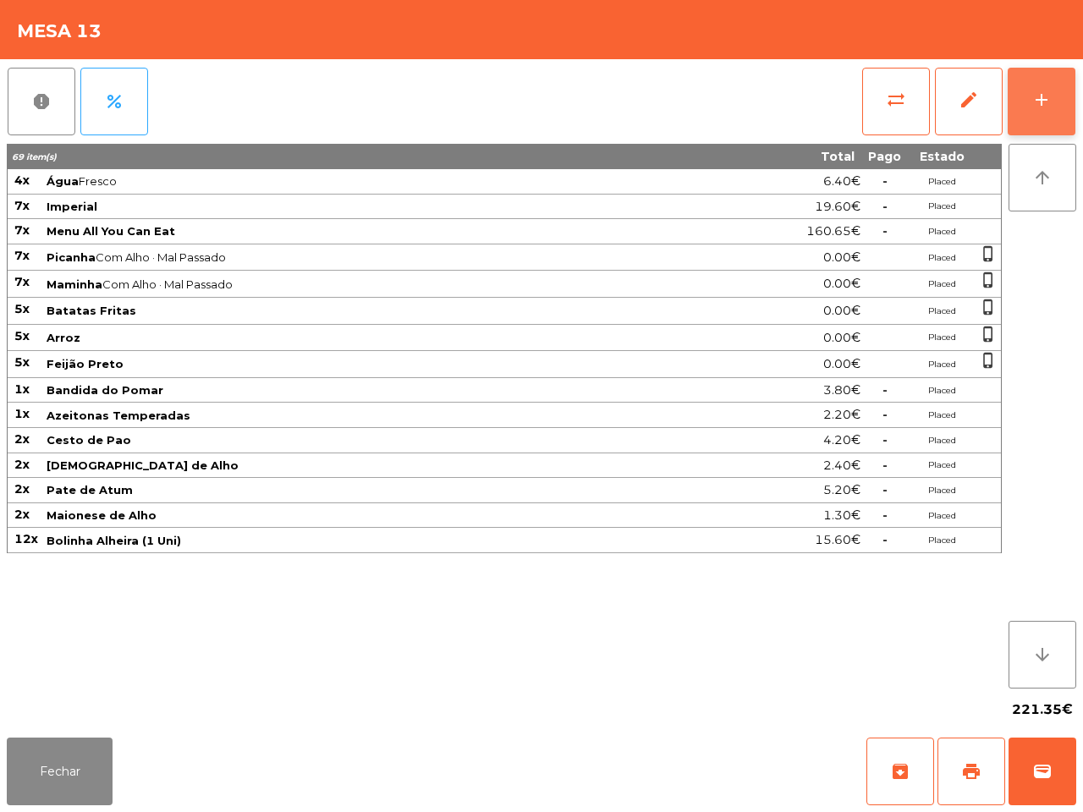
click at [1024, 74] on button "add" at bounding box center [1042, 102] width 68 height 68
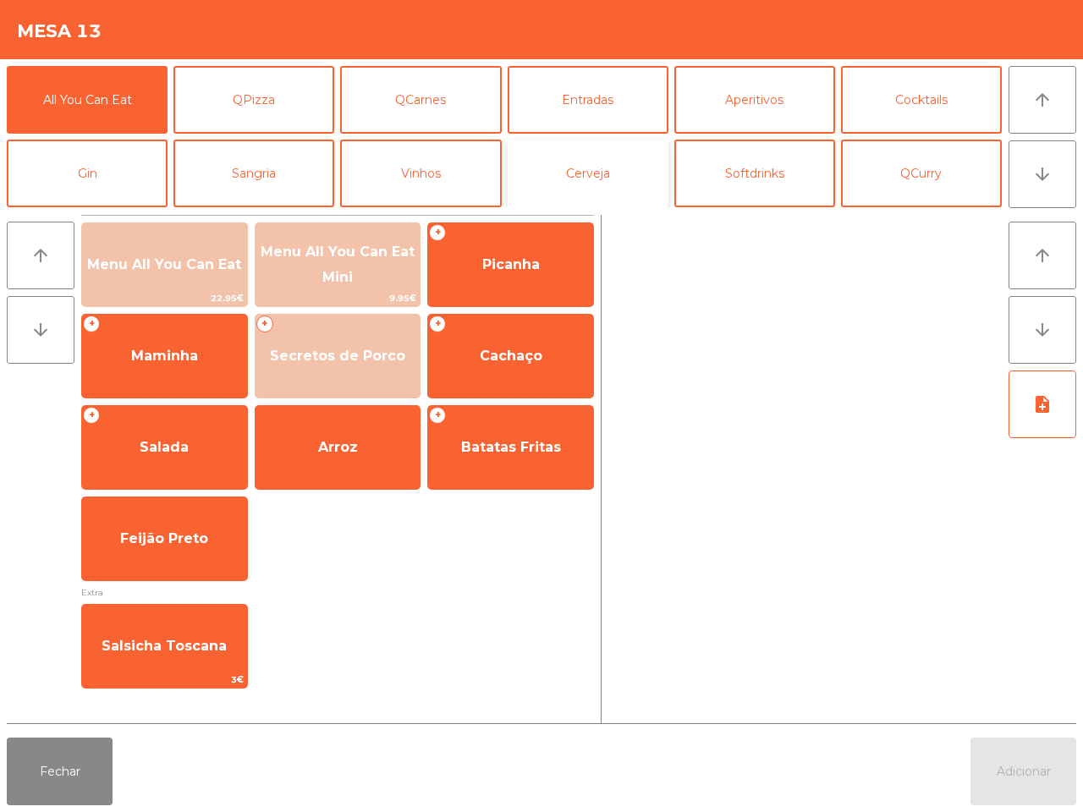
click at [588, 171] on button "Cerveja" at bounding box center [588, 174] width 161 height 68
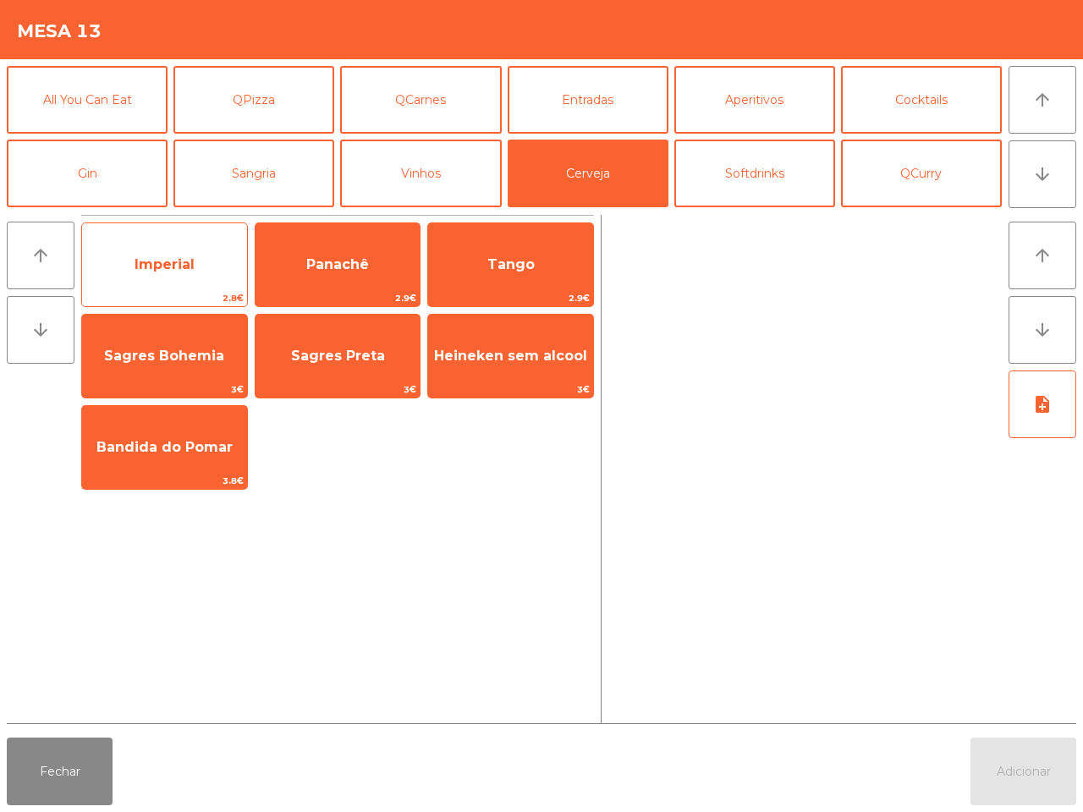
click at [165, 301] on span "2.8€" at bounding box center [164, 298] width 165 height 16
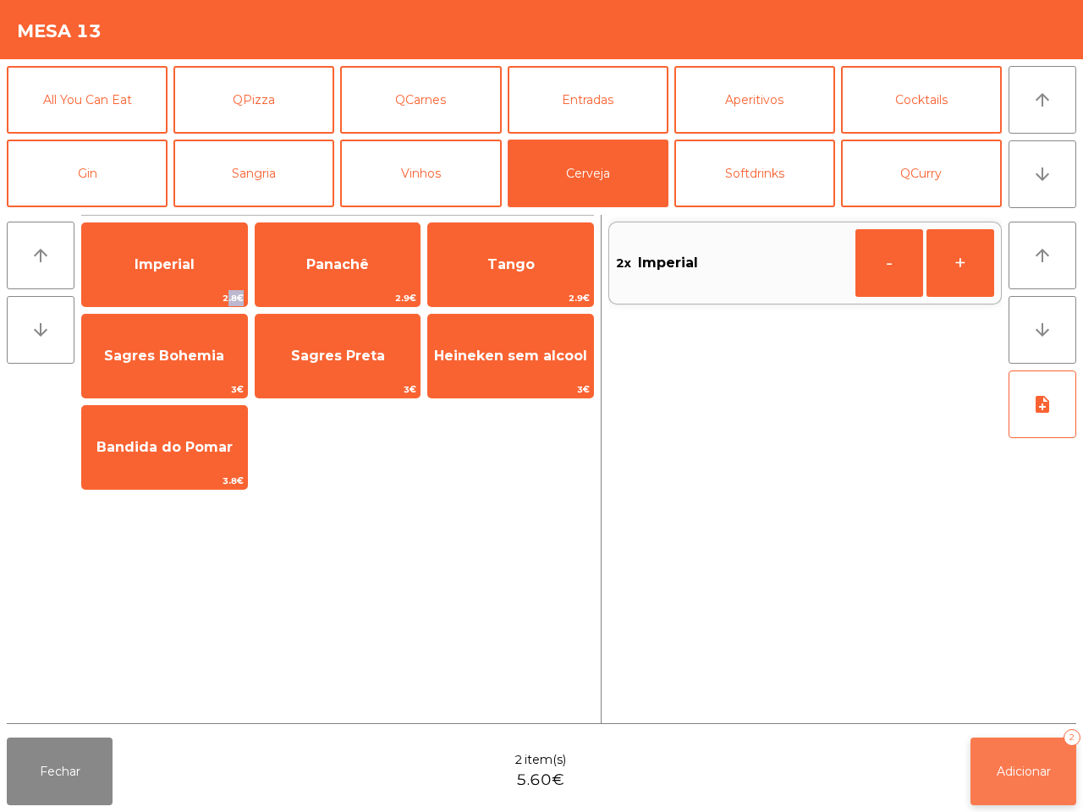
click at [1028, 752] on button "Adicionar 2" at bounding box center [1024, 772] width 106 height 68
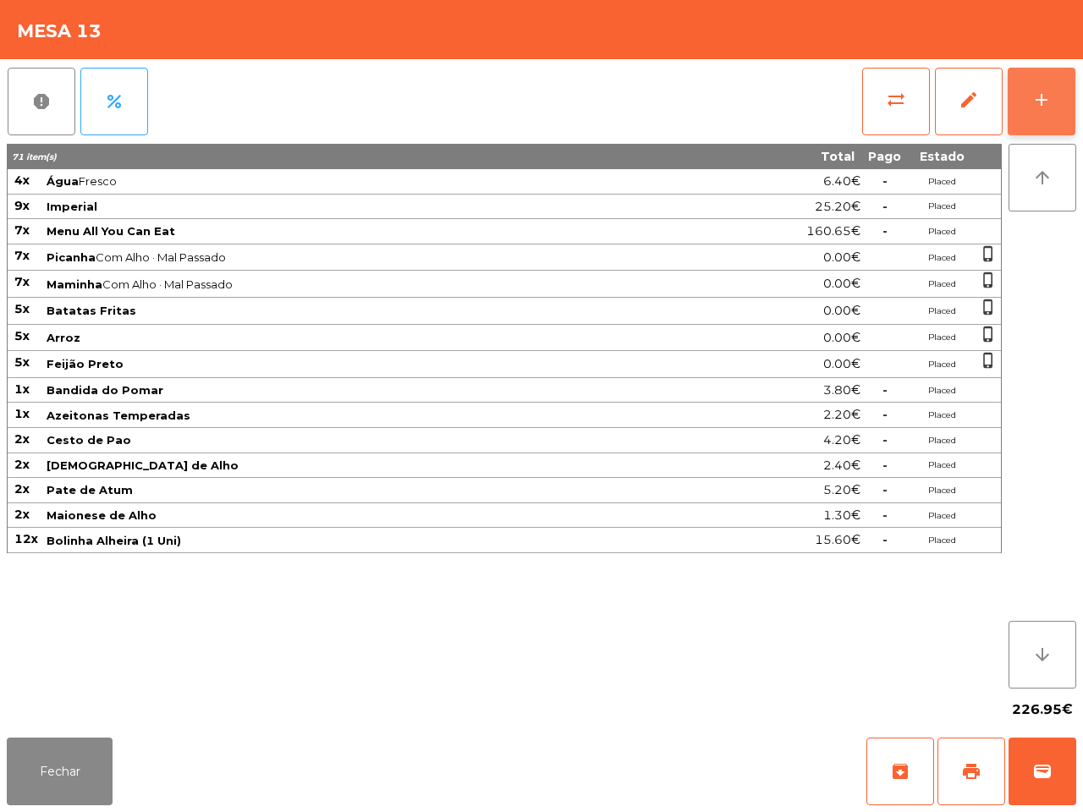
click at [1026, 96] on button "add" at bounding box center [1042, 102] width 68 height 68
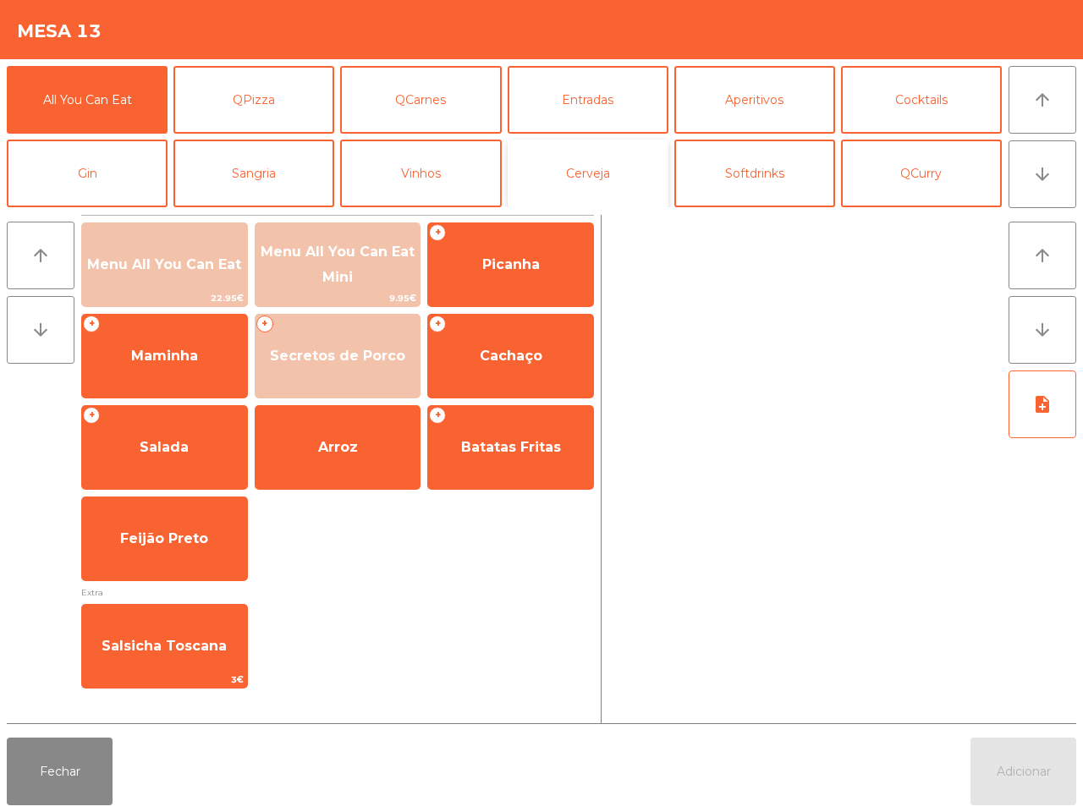
click at [567, 174] on button "Cerveja" at bounding box center [588, 174] width 161 height 68
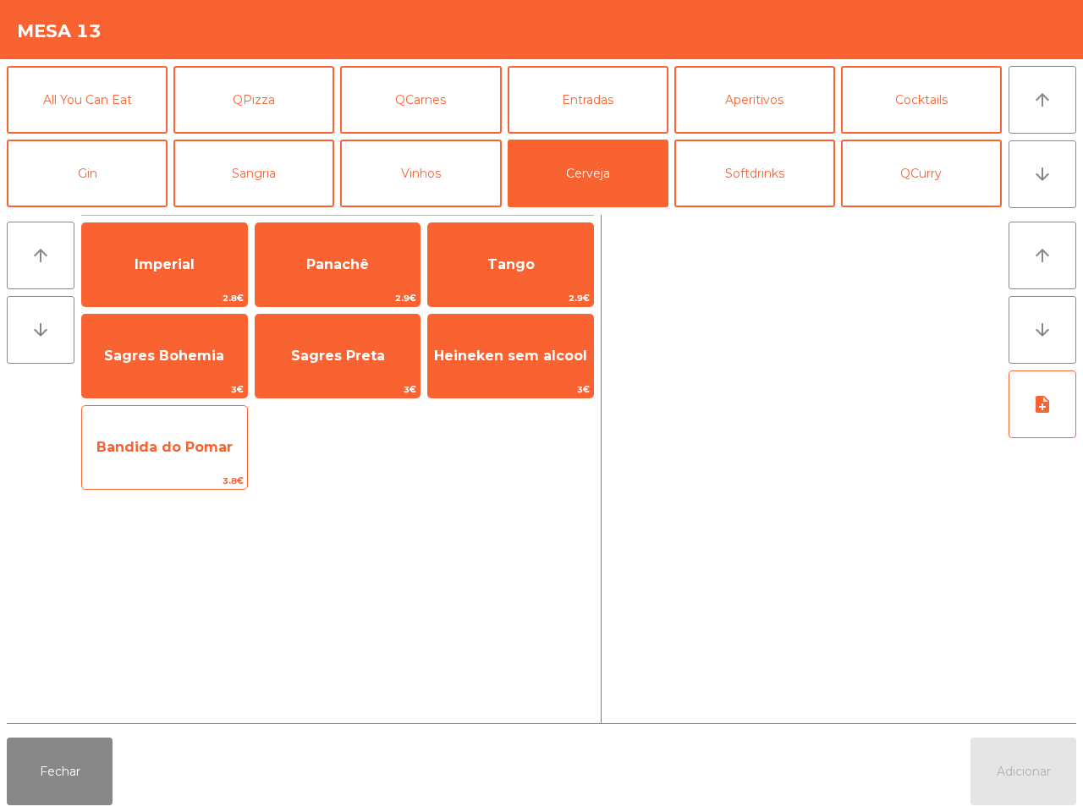
click at [121, 432] on span "Bandida do Pomar" at bounding box center [164, 448] width 165 height 46
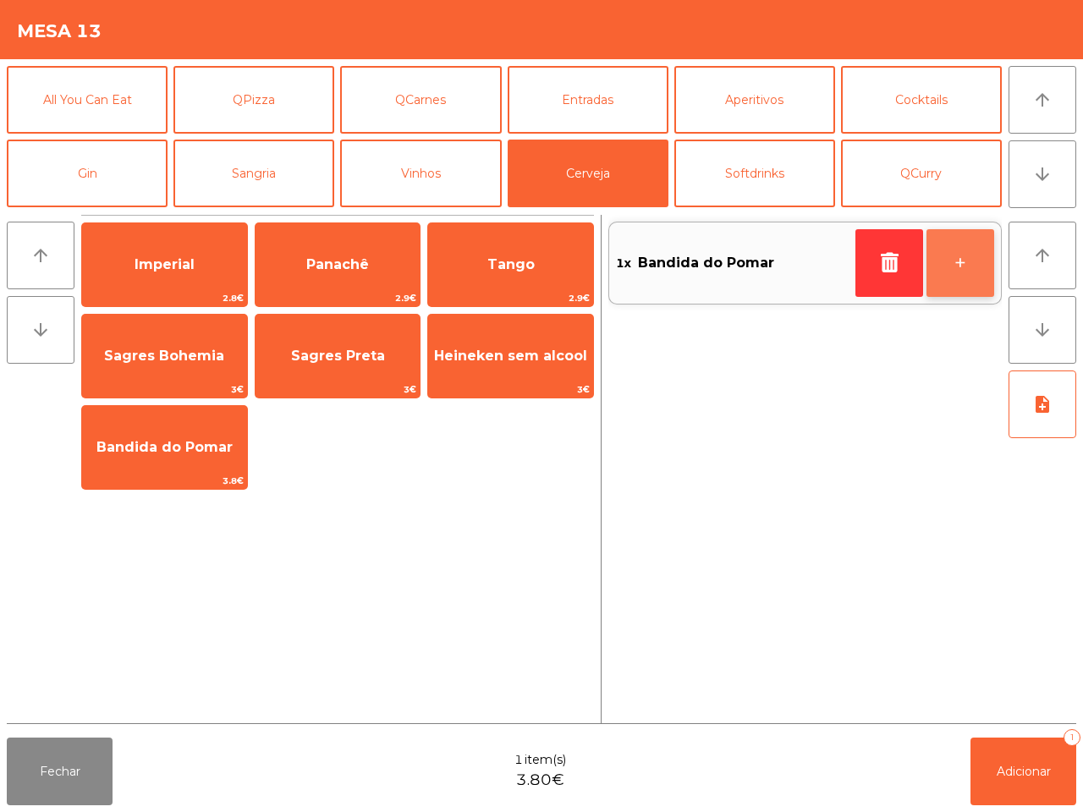
click at [958, 261] on button "+" at bounding box center [961, 263] width 68 height 68
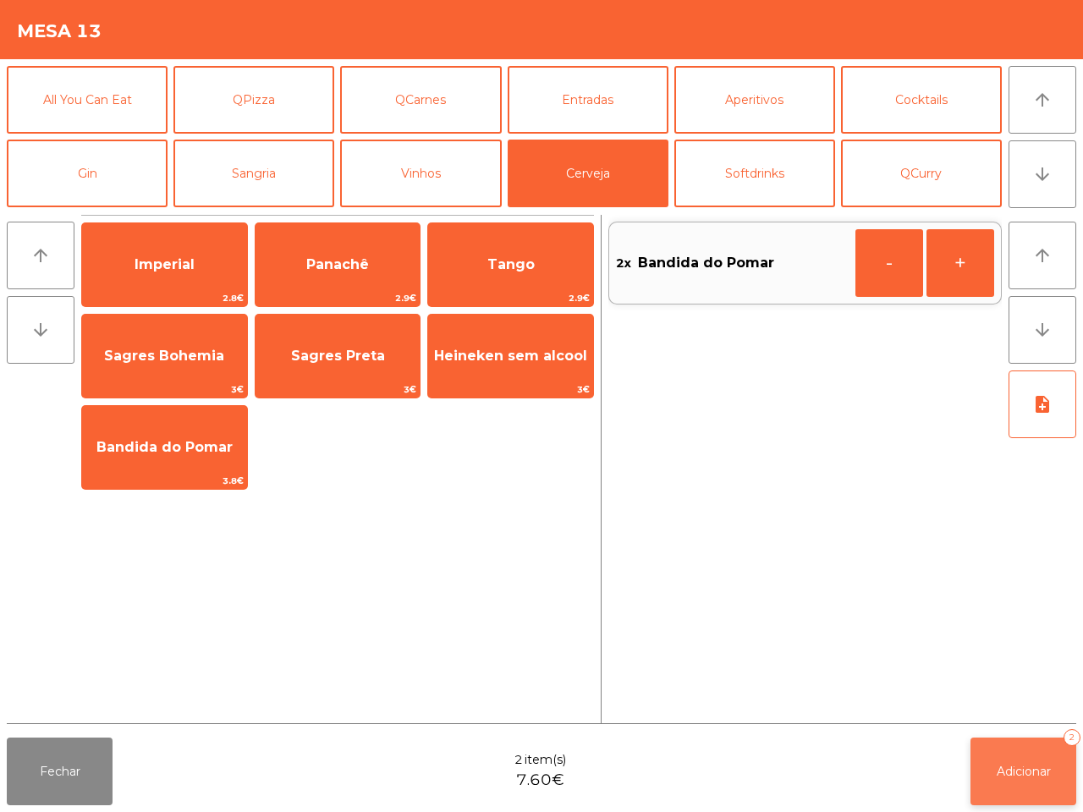
click at [988, 774] on button "Adicionar 2" at bounding box center [1024, 772] width 106 height 68
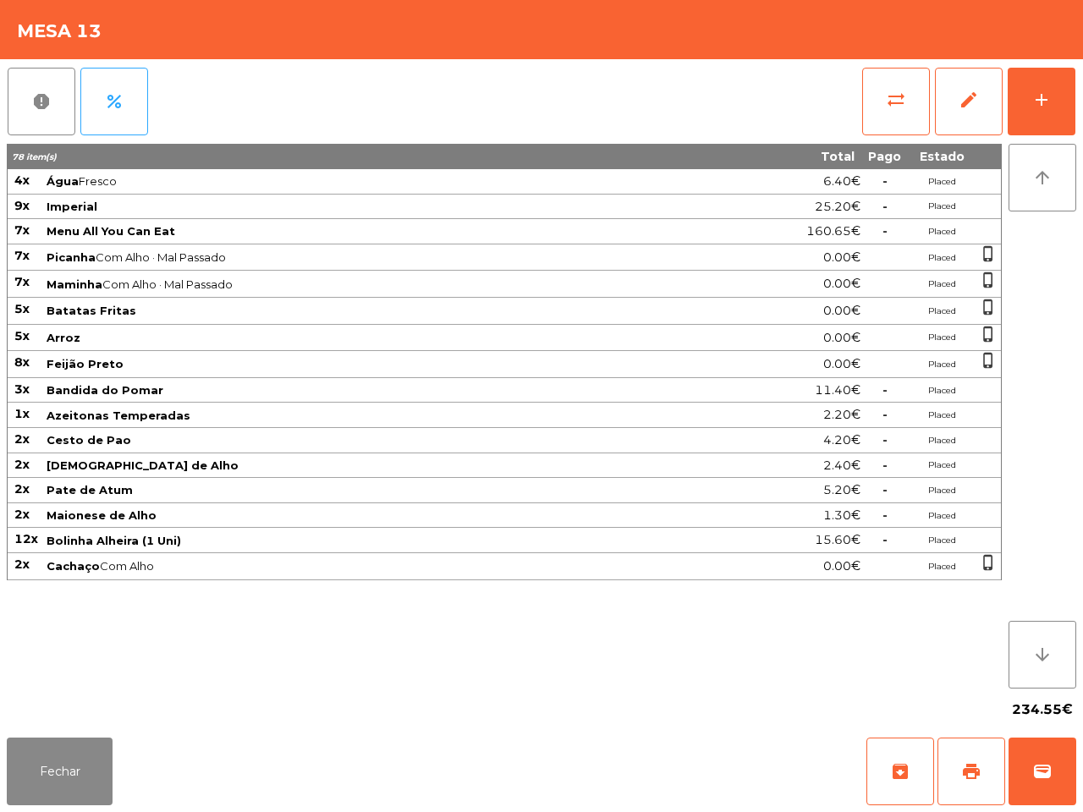
click at [65, 735] on div "Fechar archive print wallet" at bounding box center [541, 771] width 1083 height 81
click at [98, 758] on button "Fechar" at bounding box center [60, 772] width 106 height 68
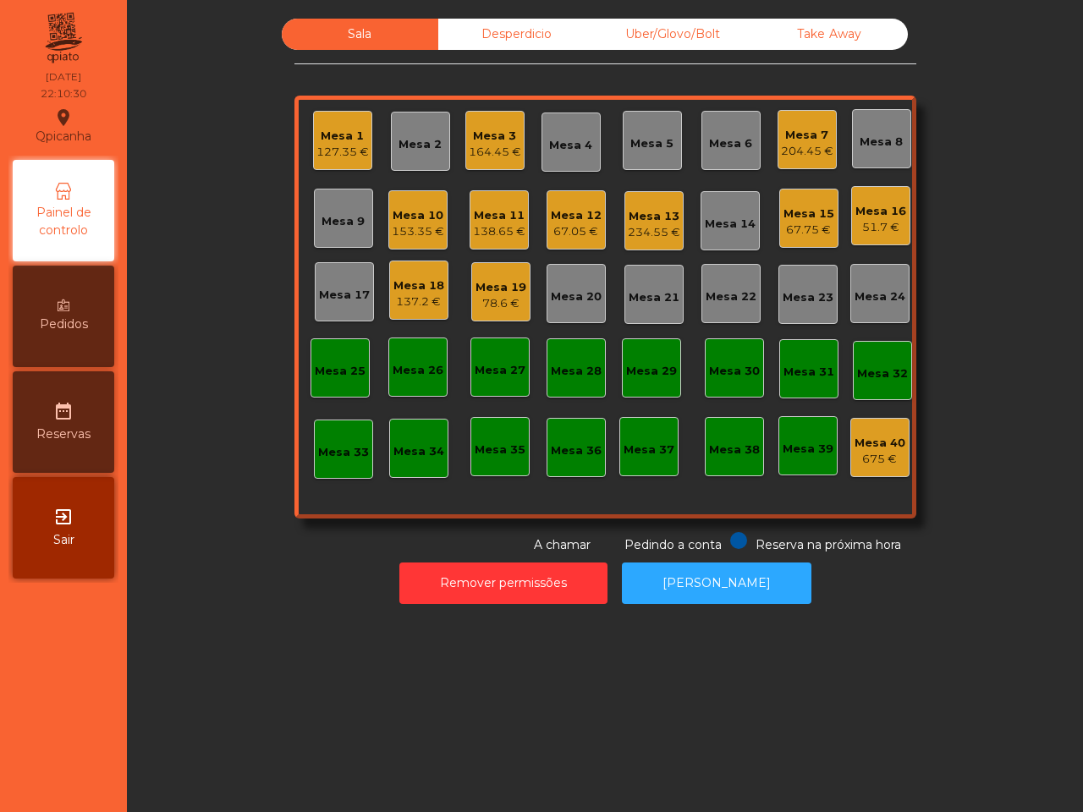
click at [509, 216] on div "Mesa 11" at bounding box center [499, 215] width 52 height 17
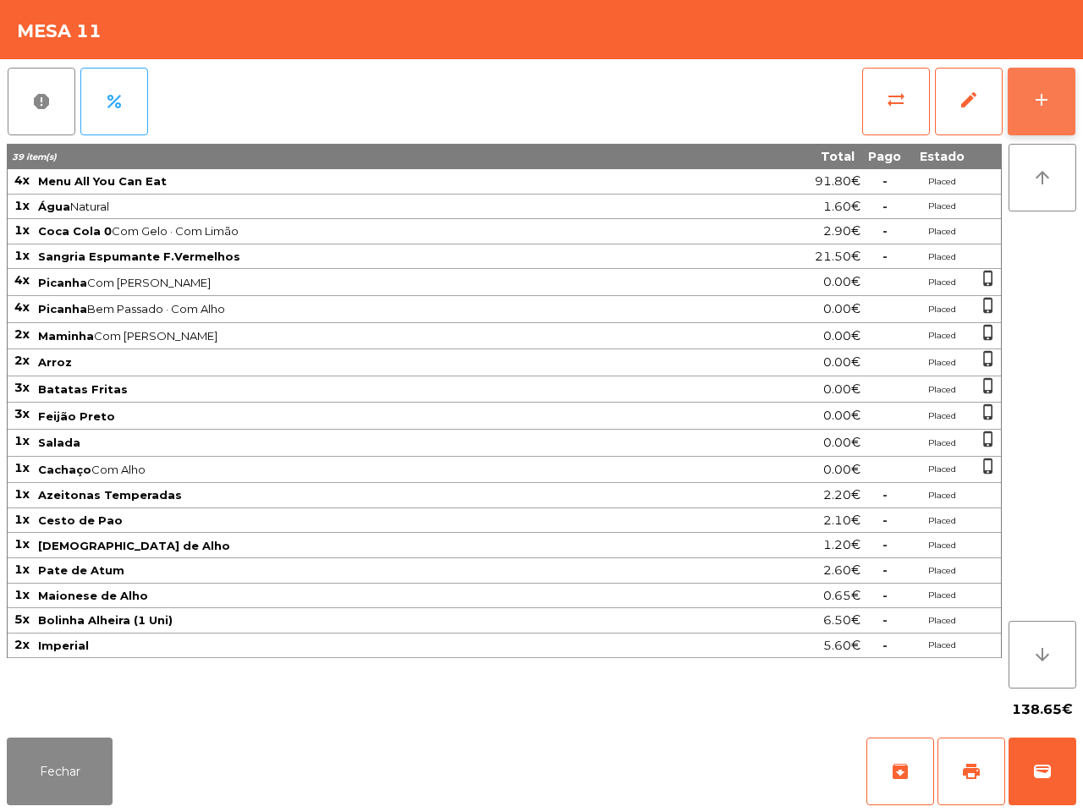
click at [1039, 103] on div "add" at bounding box center [1042, 100] width 20 height 20
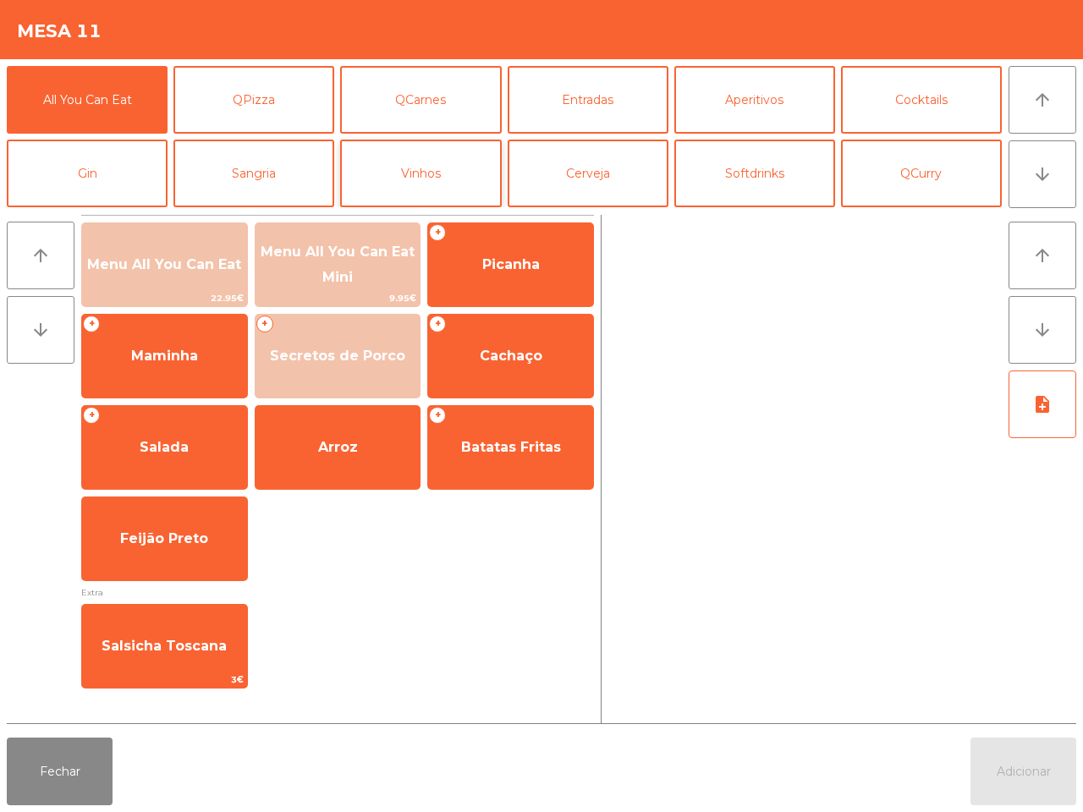
scroll to position [106, 0]
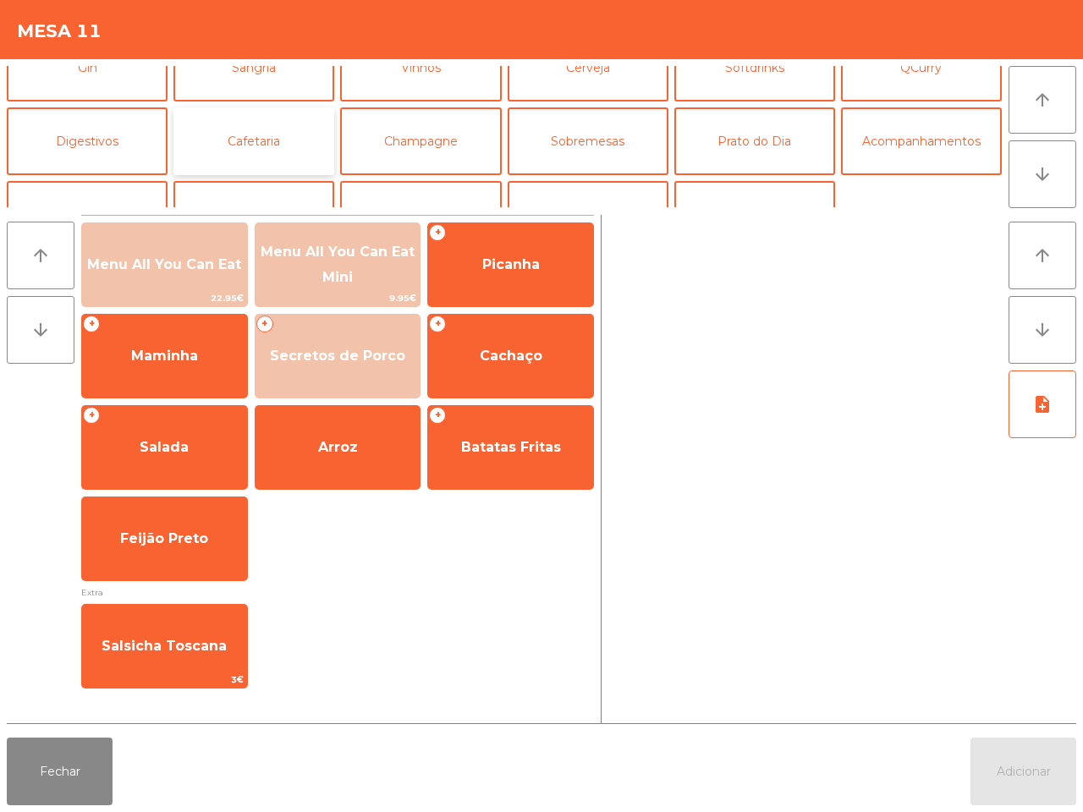
click at [279, 136] on button "Cafetaria" at bounding box center [254, 141] width 161 height 68
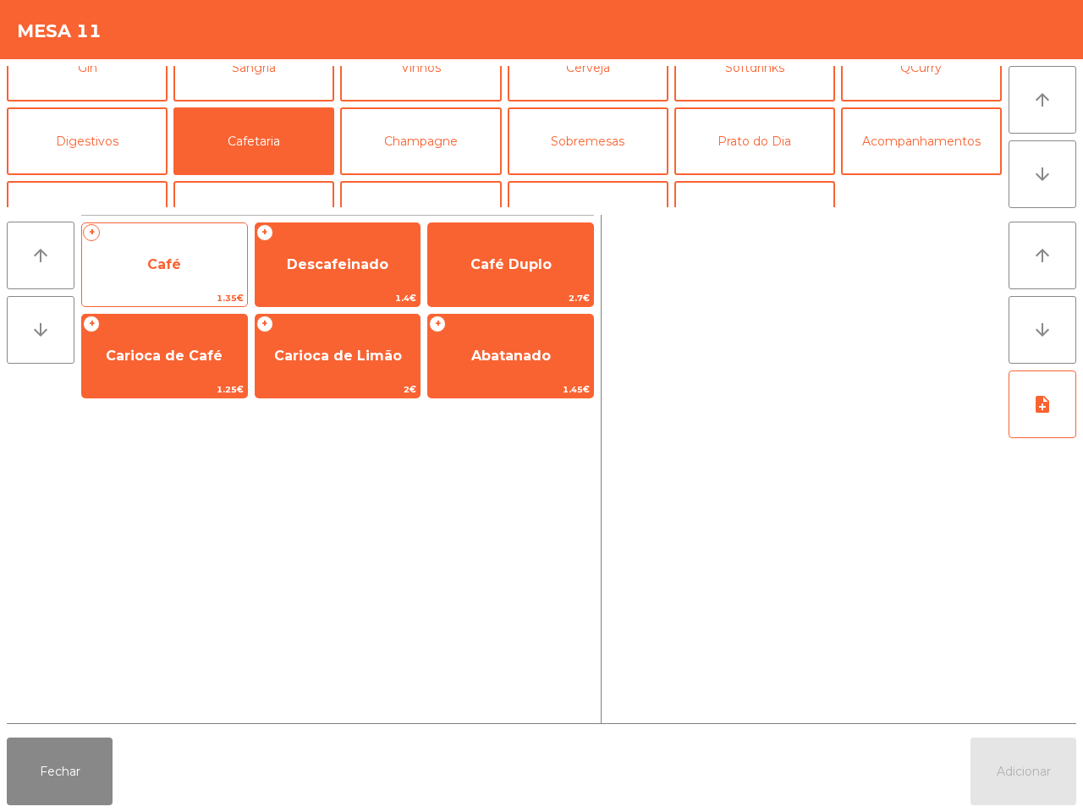
click at [203, 260] on span "Café" at bounding box center [164, 265] width 165 height 46
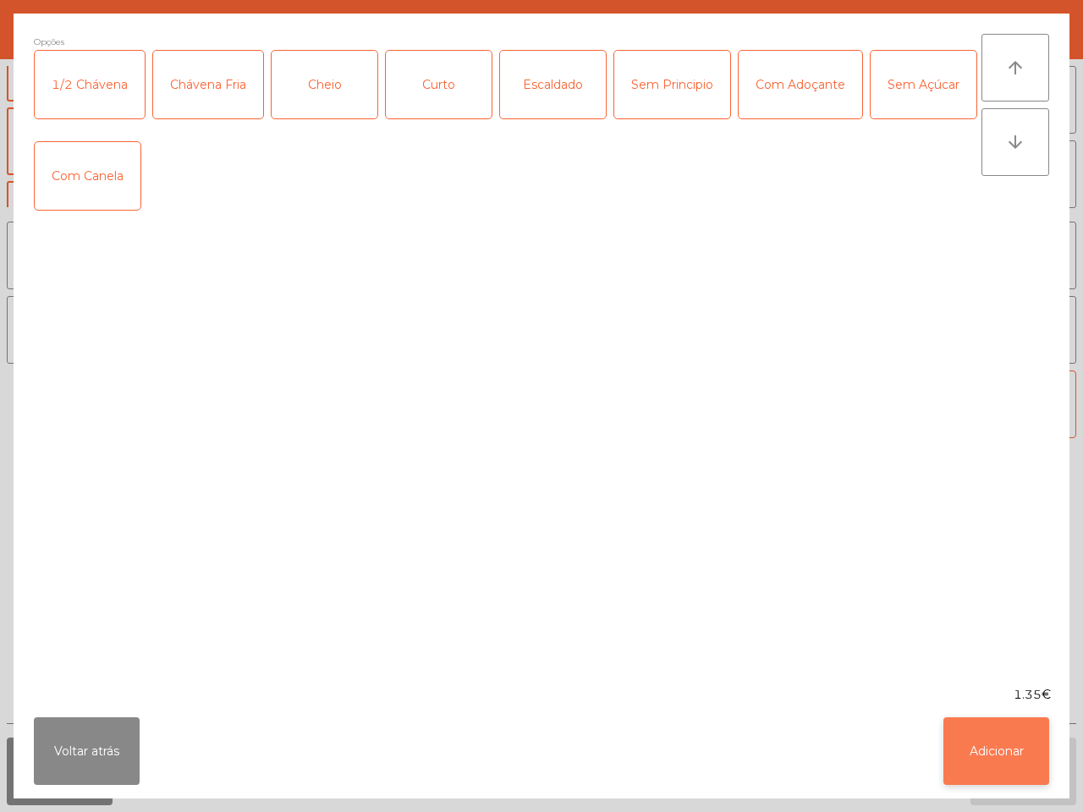
click at [982, 751] on button "Adicionar" at bounding box center [997, 752] width 106 height 68
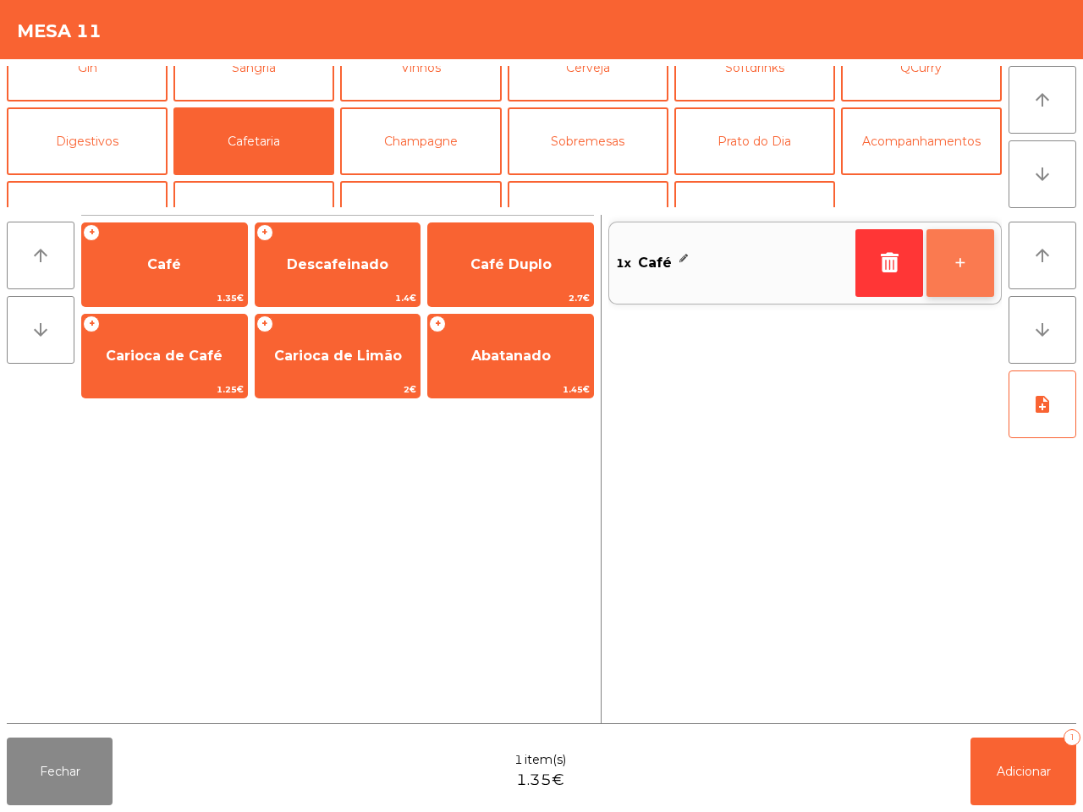
click at [970, 263] on button "+" at bounding box center [961, 263] width 68 height 68
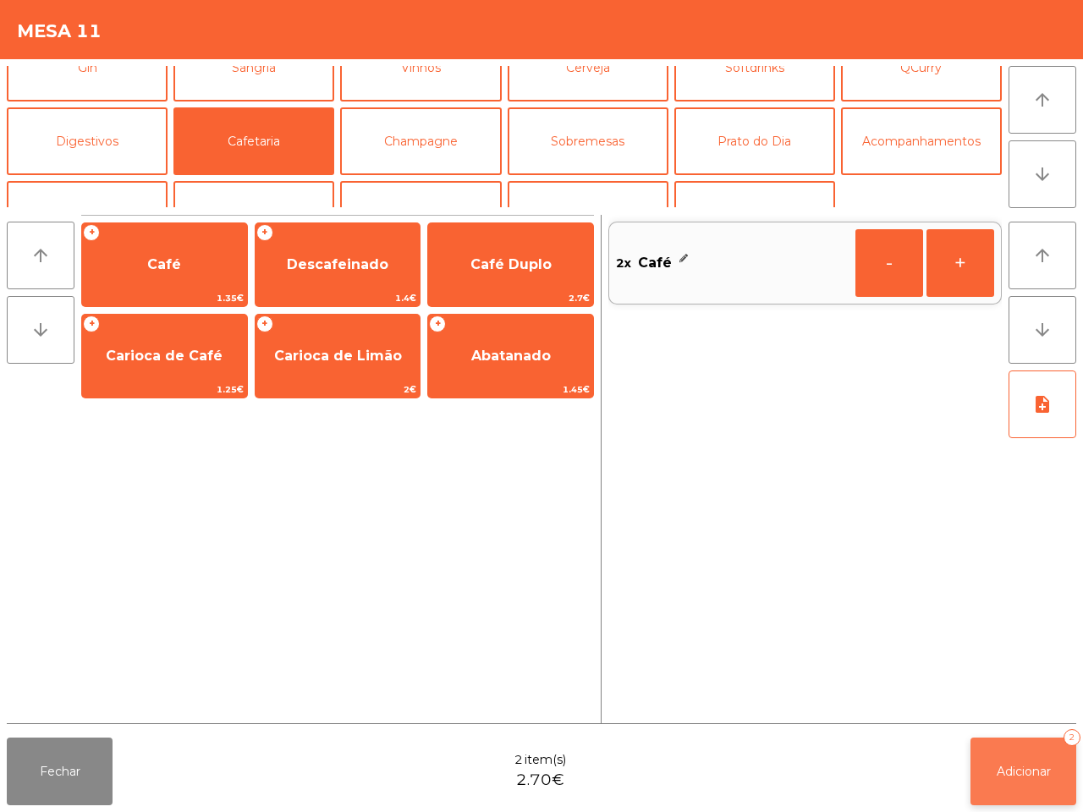
click at [1007, 768] on span "Adicionar" at bounding box center [1024, 771] width 54 height 15
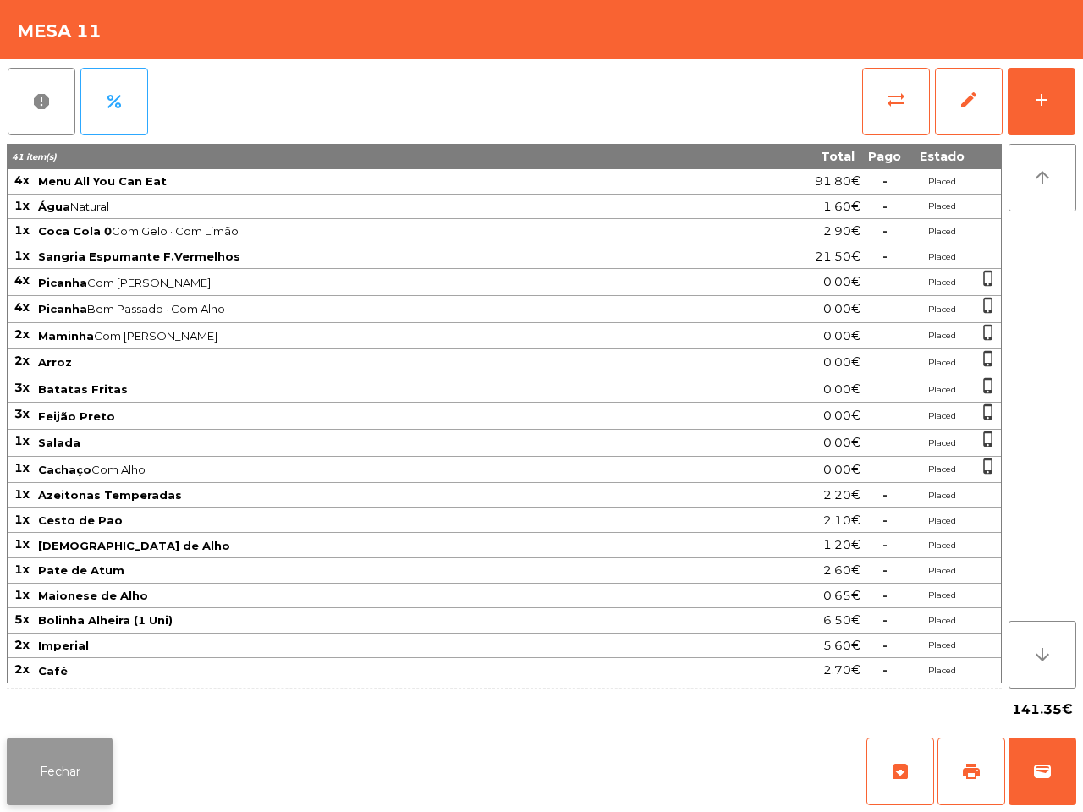
click at [174, 798] on div "Fechar archive print wallet" at bounding box center [541, 771] width 1083 height 81
click at [59, 766] on button "Fechar" at bounding box center [60, 772] width 106 height 68
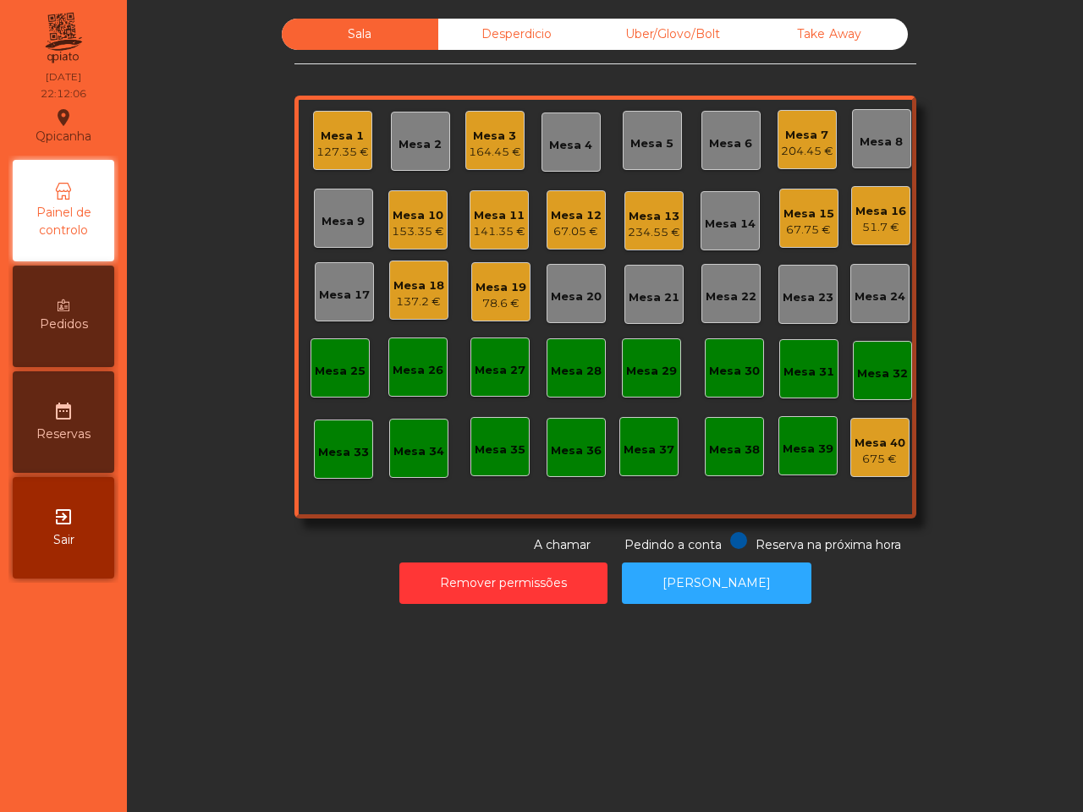
click at [794, 141] on div "Mesa 7" at bounding box center [807, 135] width 52 height 17
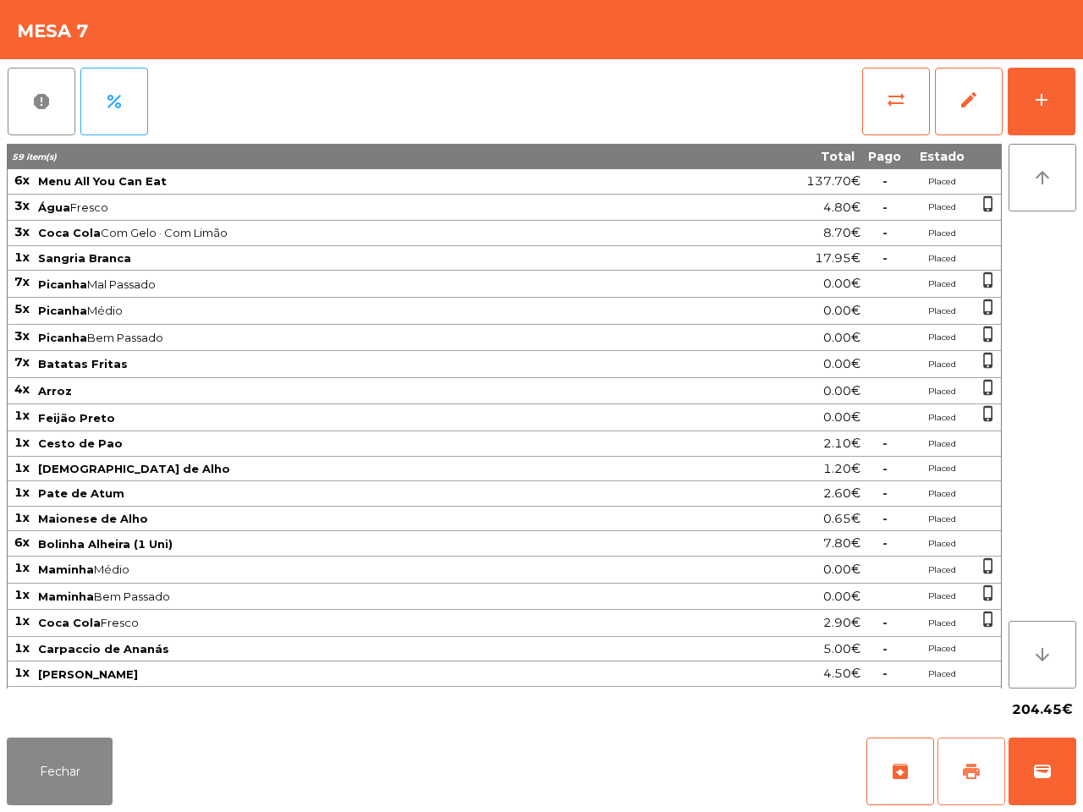
click at [967, 763] on span "print" at bounding box center [971, 772] width 20 height 20
click at [47, 757] on button "Fechar" at bounding box center [60, 772] width 106 height 68
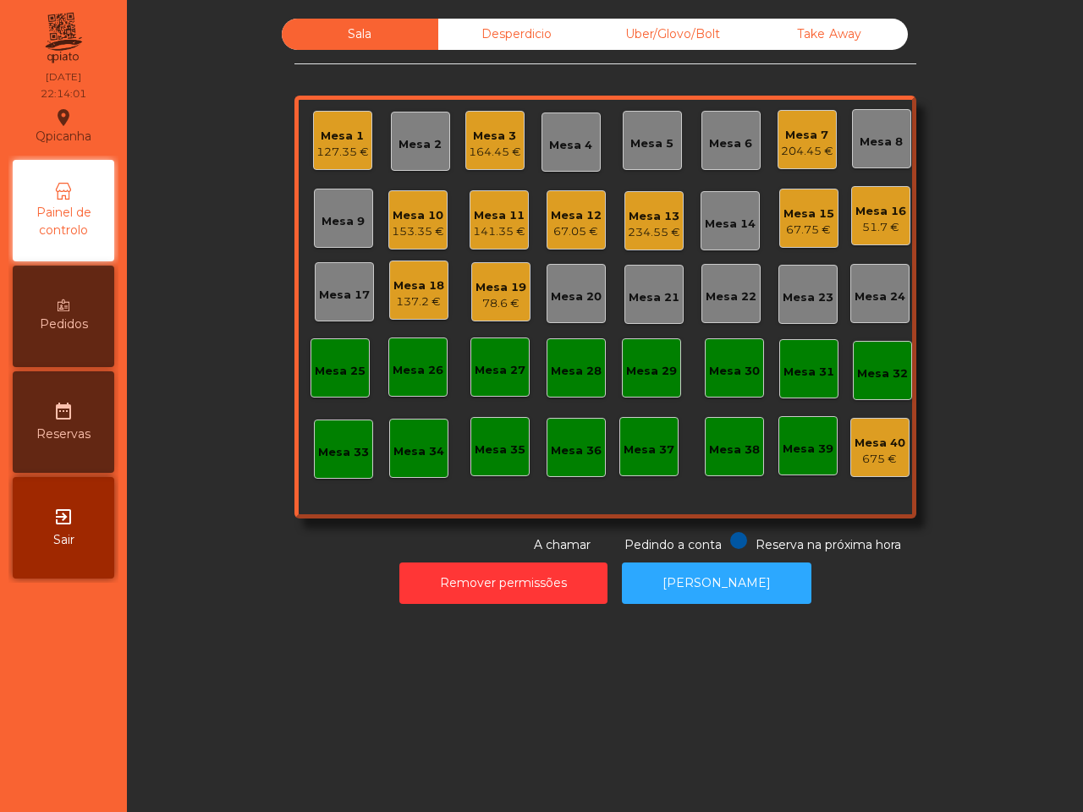
click at [639, 213] on div "Mesa 13" at bounding box center [654, 216] width 52 height 17
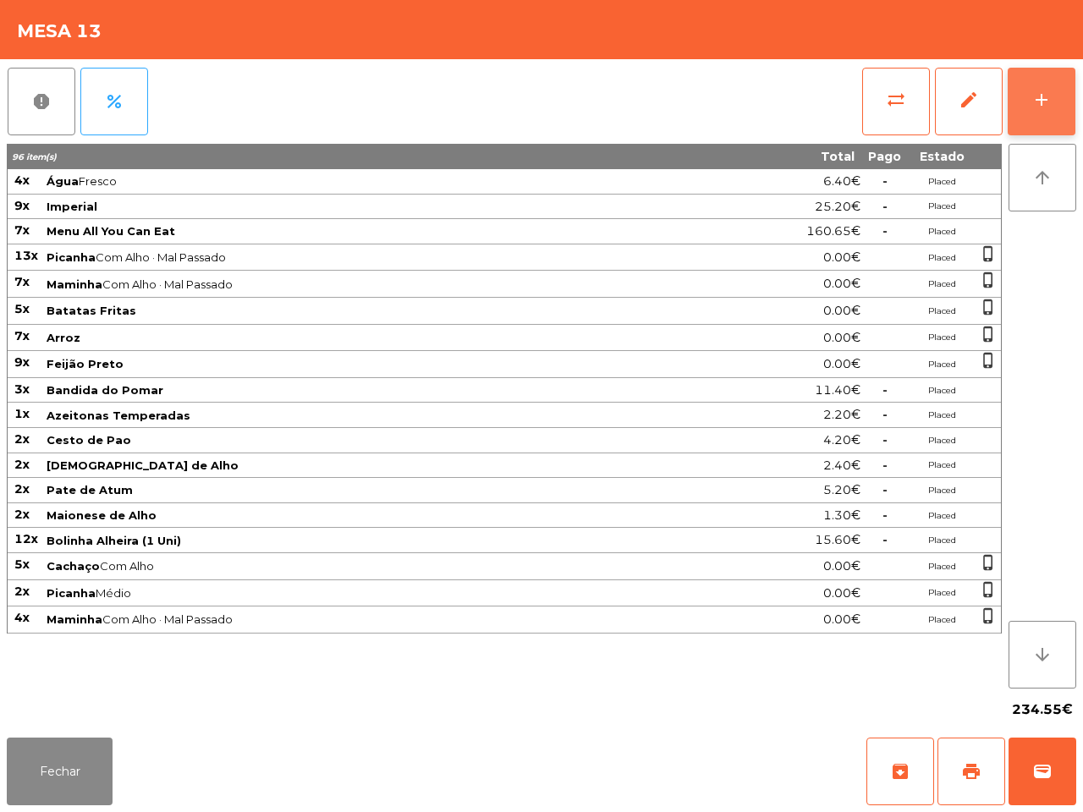
click at [1024, 93] on button "add" at bounding box center [1042, 102] width 68 height 68
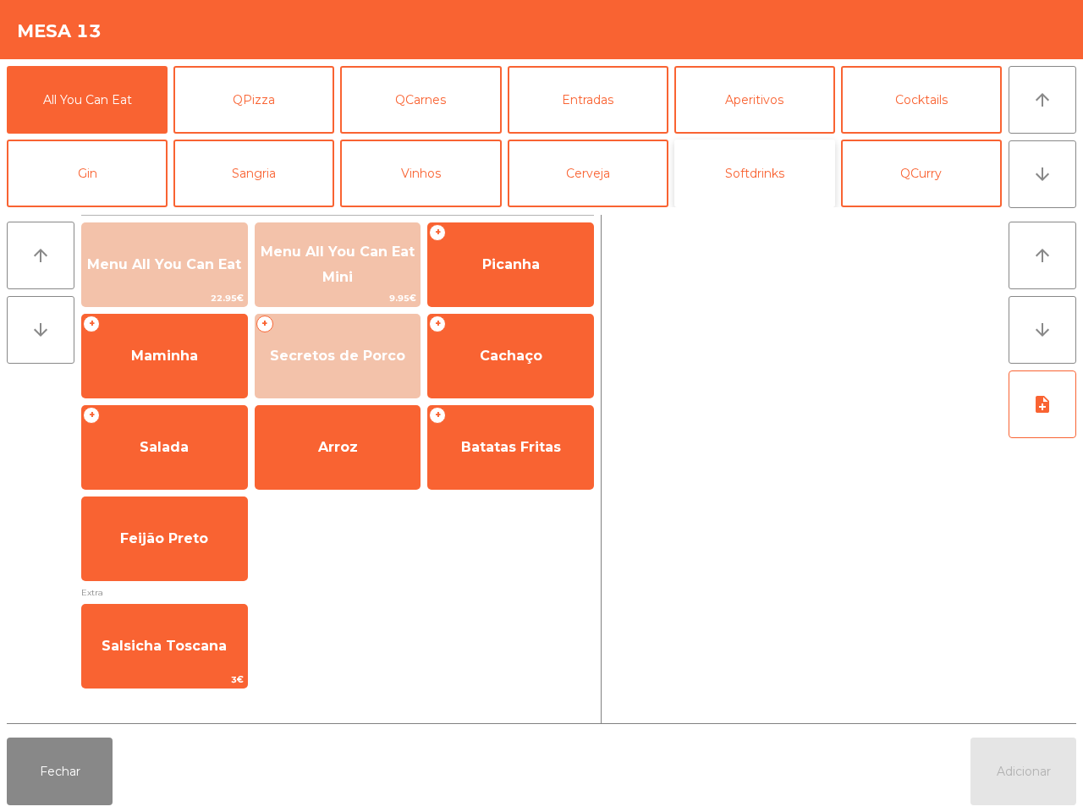
drag, startPoint x: 735, startPoint y: 169, endPoint x: 709, endPoint y: 165, distance: 25.7
click at [741, 172] on button "Softdrinks" at bounding box center [755, 174] width 161 height 68
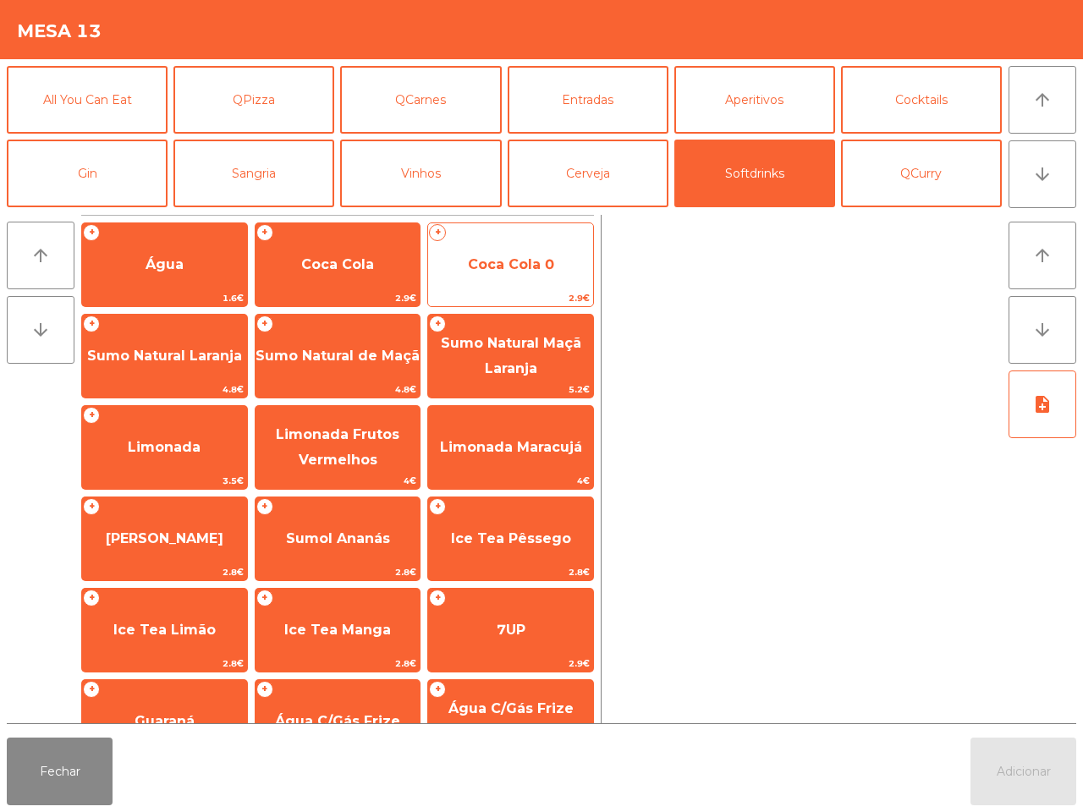
click at [485, 248] on span "Coca Cola 0" at bounding box center [510, 265] width 165 height 46
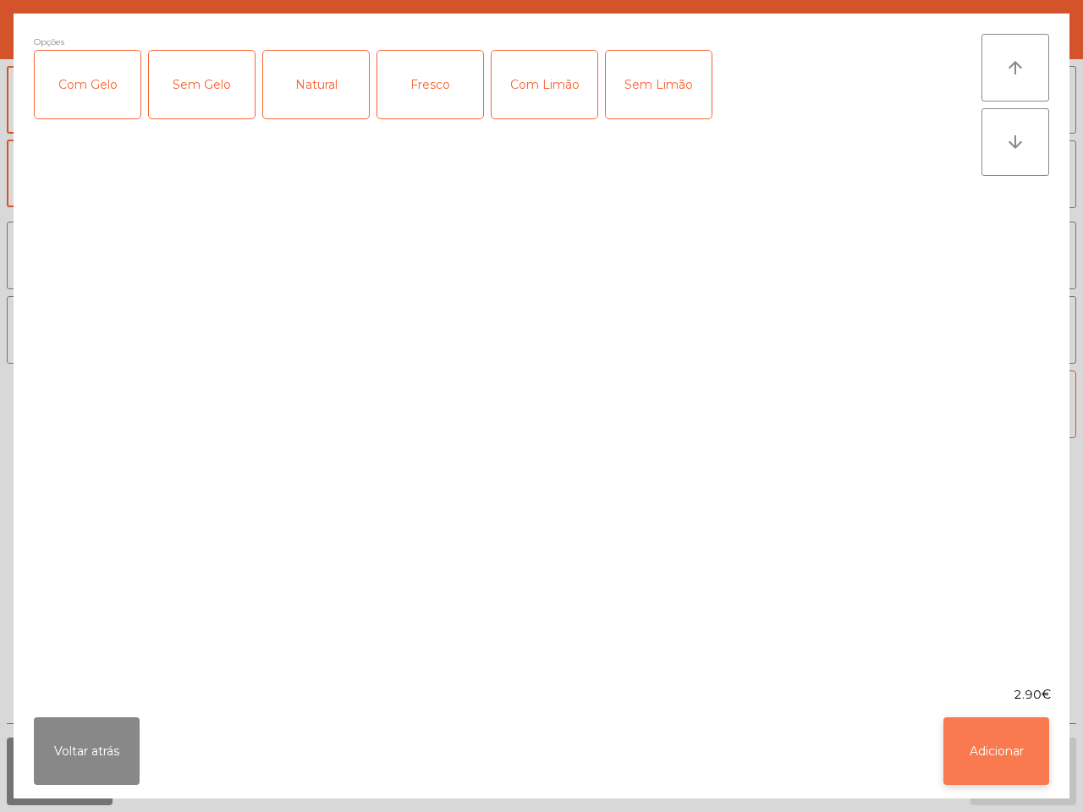
click at [1007, 730] on button "Adicionar" at bounding box center [997, 752] width 106 height 68
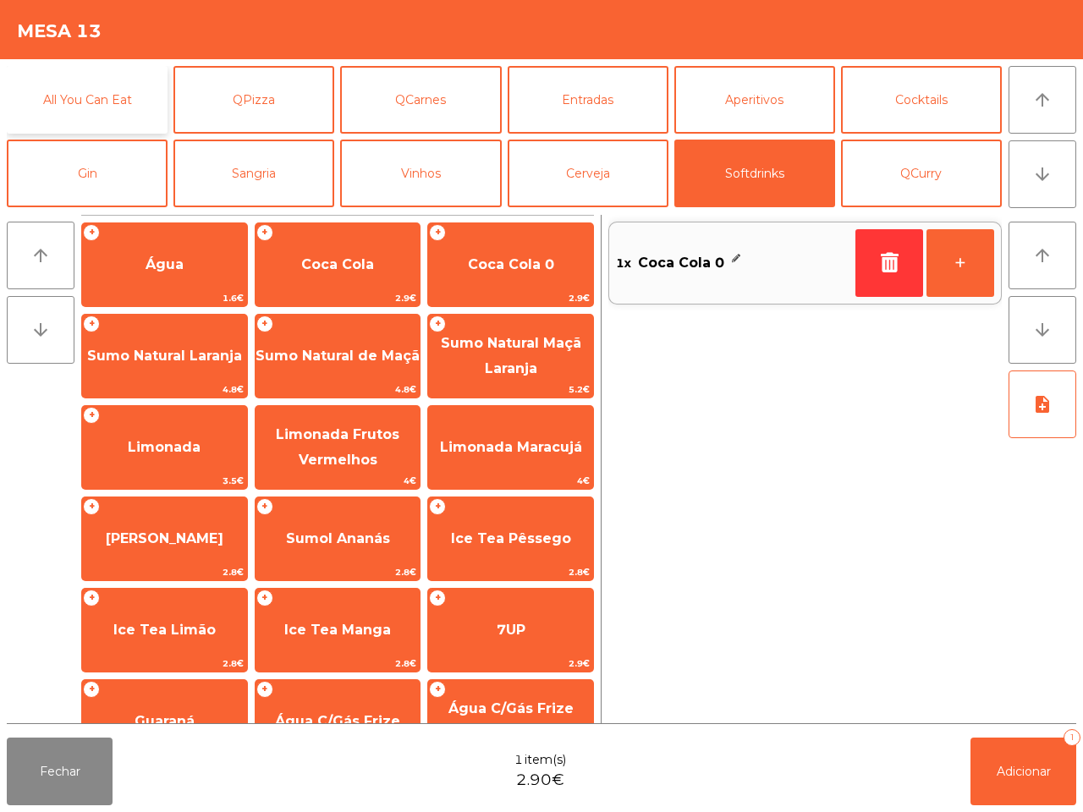
click at [86, 79] on button "All You Can Eat" at bounding box center [87, 100] width 161 height 68
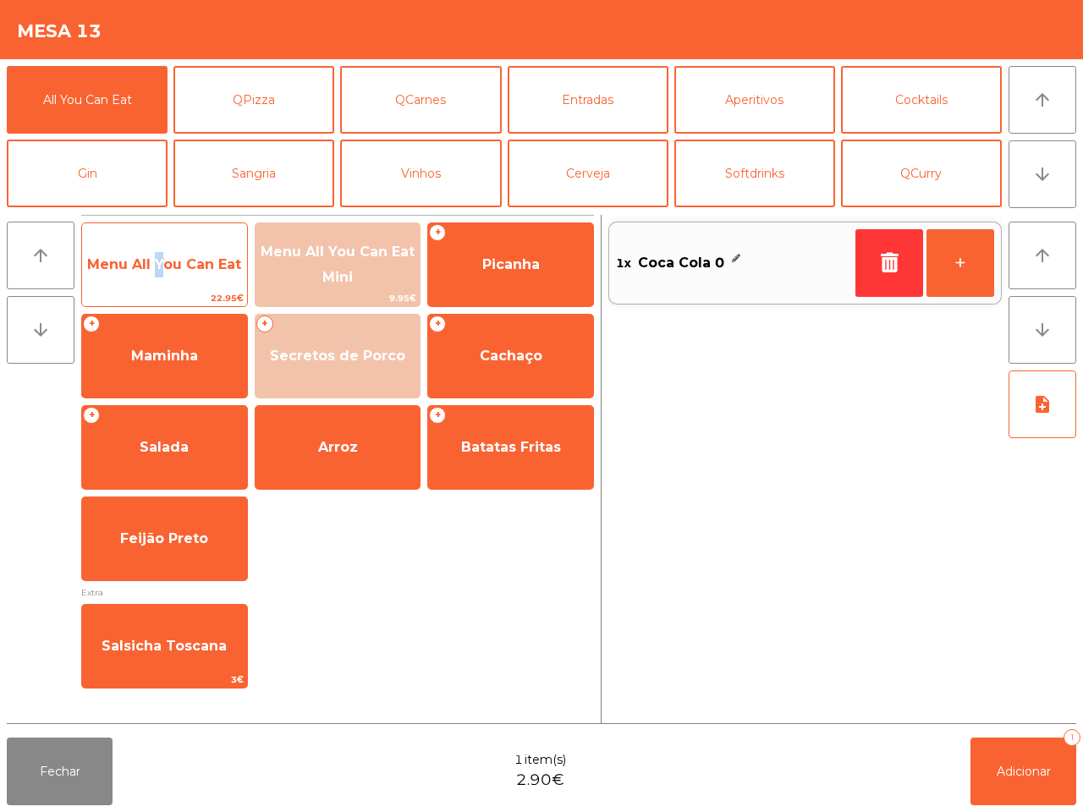
click at [152, 260] on span "Menu All You Can Eat" at bounding box center [164, 264] width 154 height 16
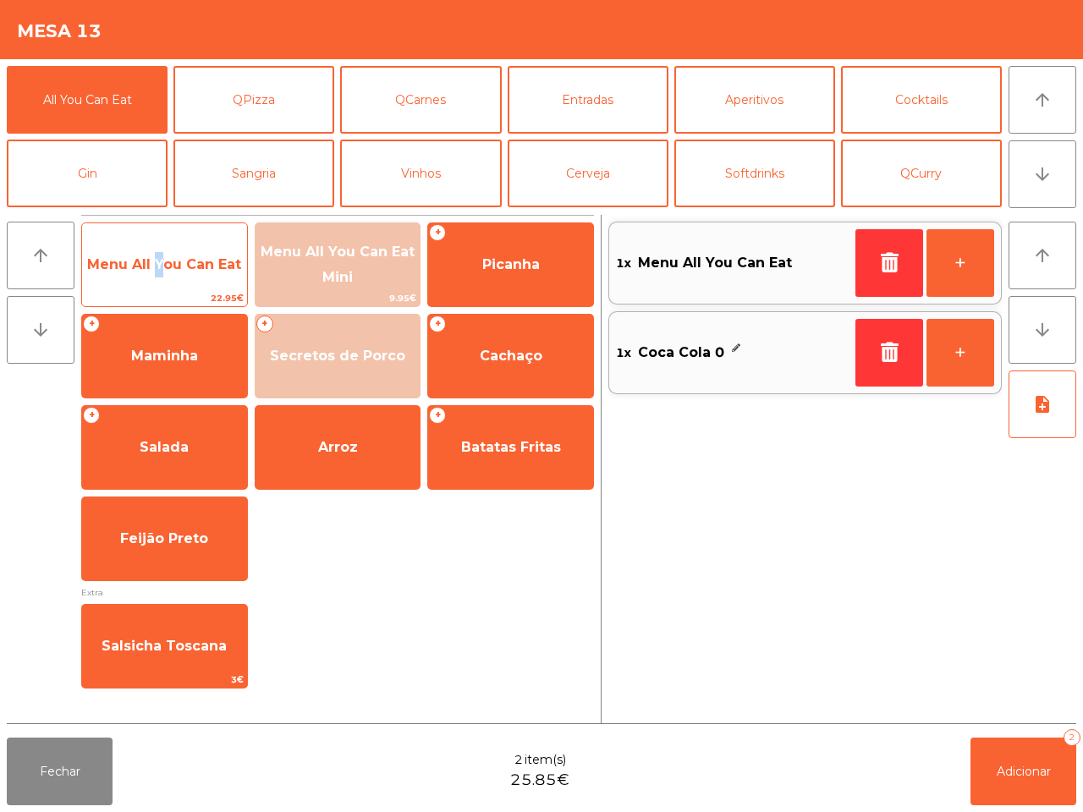
click at [152, 261] on span "Menu All You Can Eat" at bounding box center [164, 264] width 154 height 16
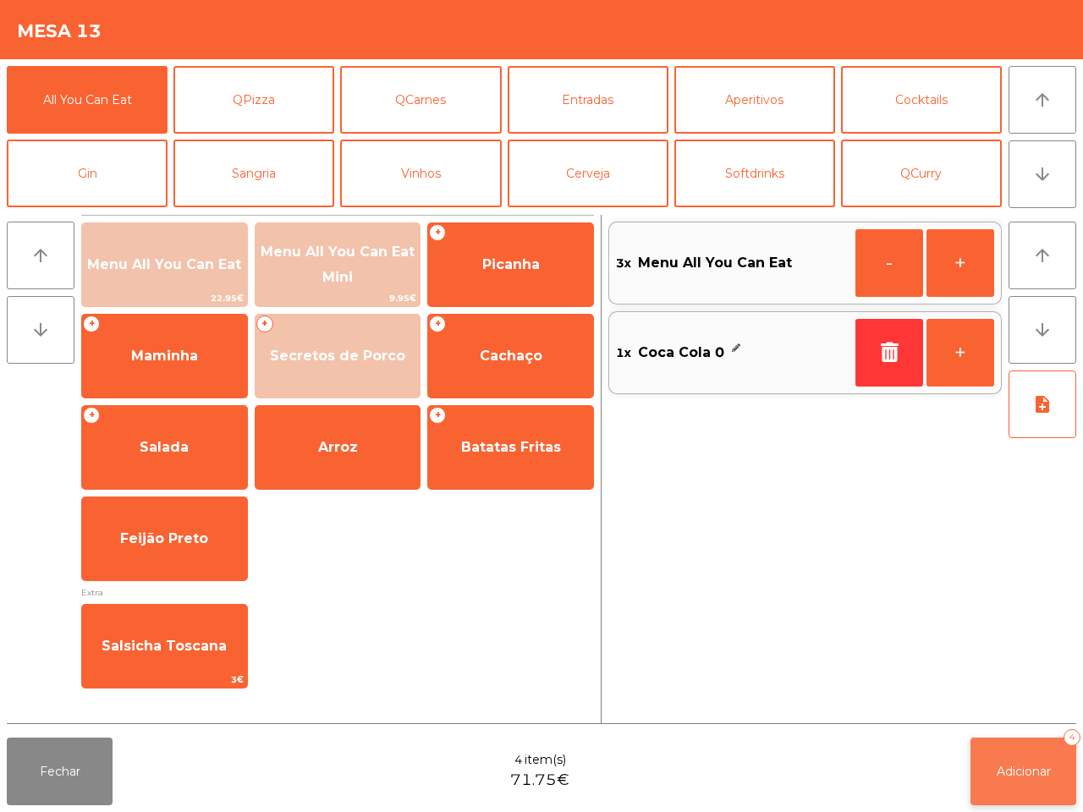
click at [1034, 762] on button "Adicionar 4" at bounding box center [1024, 772] width 106 height 68
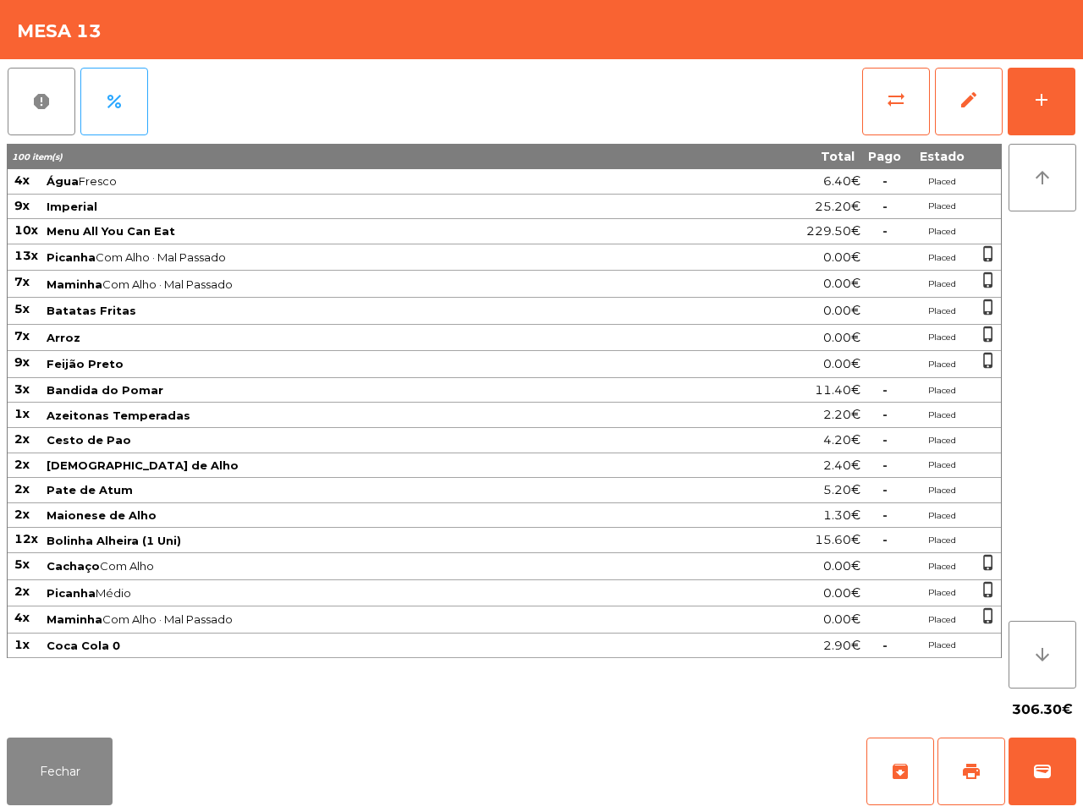
click at [491, 454] on td "Cesto de Pao" at bounding box center [363, 440] width 636 height 25
click at [68, 790] on button "Fechar" at bounding box center [60, 772] width 106 height 68
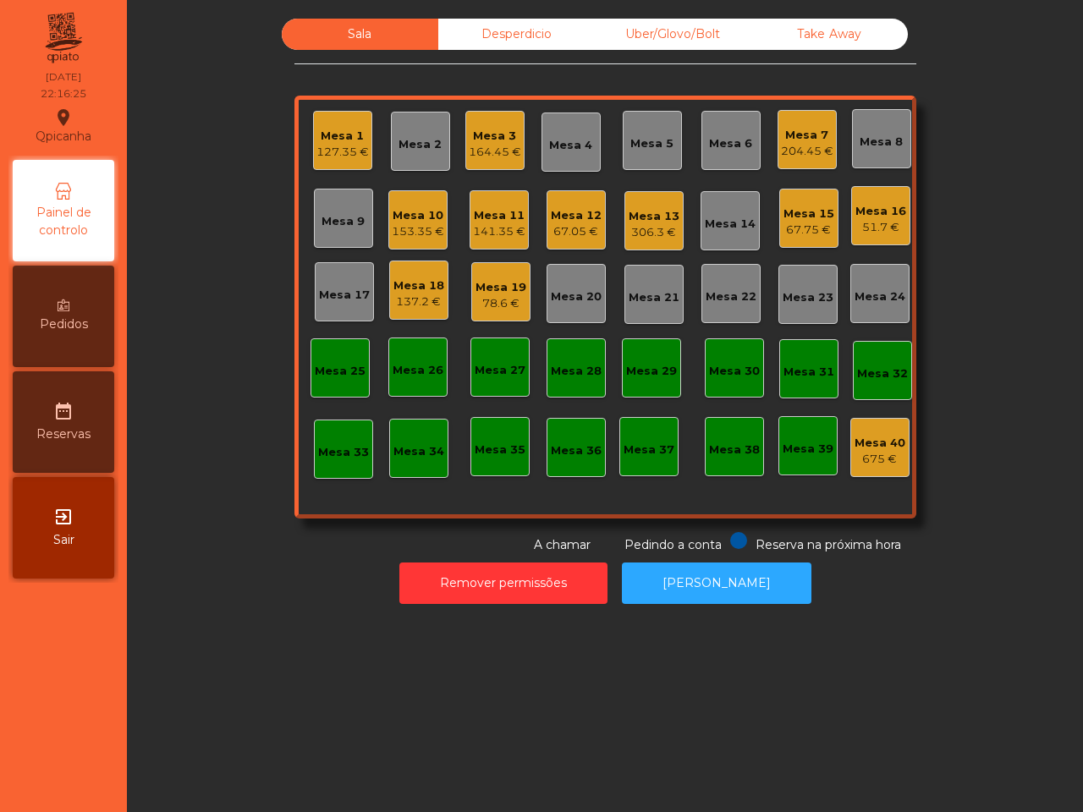
click at [817, 151] on div "204.45 €" at bounding box center [807, 151] width 52 height 17
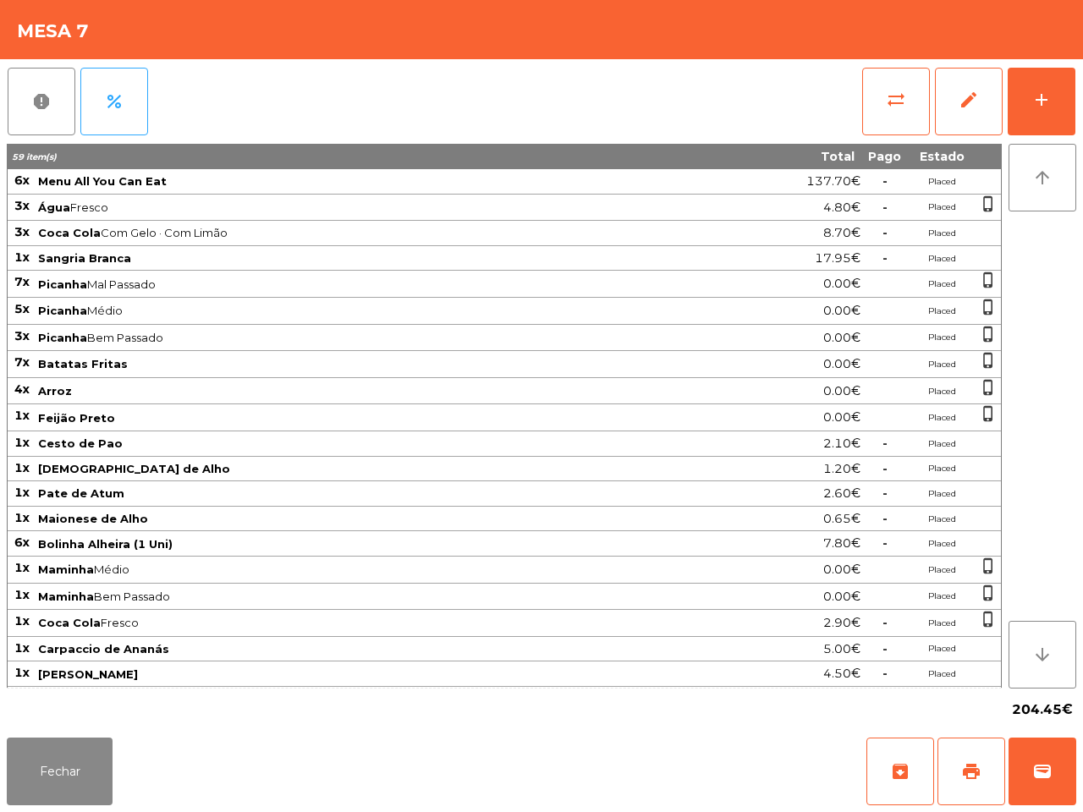
click at [115, 746] on div "Fechar archive print wallet" at bounding box center [541, 771] width 1083 height 81
click at [81, 792] on button "Fechar" at bounding box center [60, 772] width 106 height 68
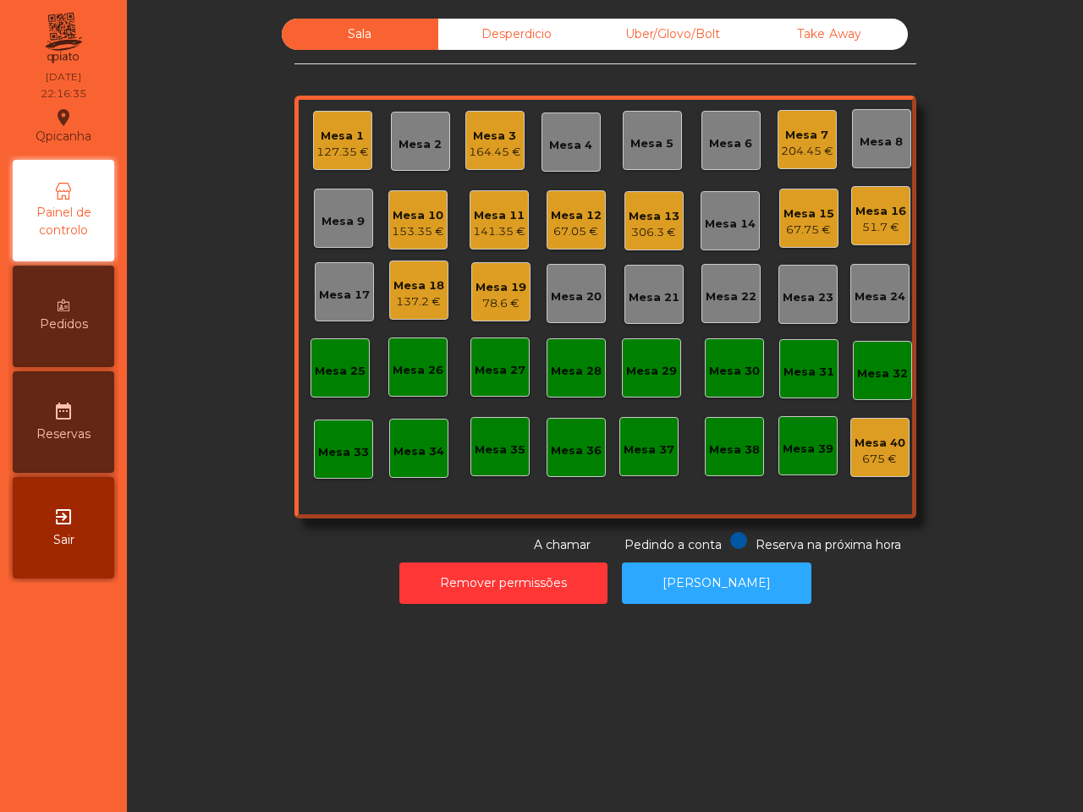
click at [315, 172] on div "Mesa 1 127.35 € Mesa 2 Mesa 3 164.45 € [GEOGRAPHIC_DATA] 4 Mesa 5 Mesa 6 Mesa 7…" at bounding box center [606, 307] width 622 height 423
click at [316, 168] on div "Mesa 1 127.35 €" at bounding box center [342, 140] width 59 height 59
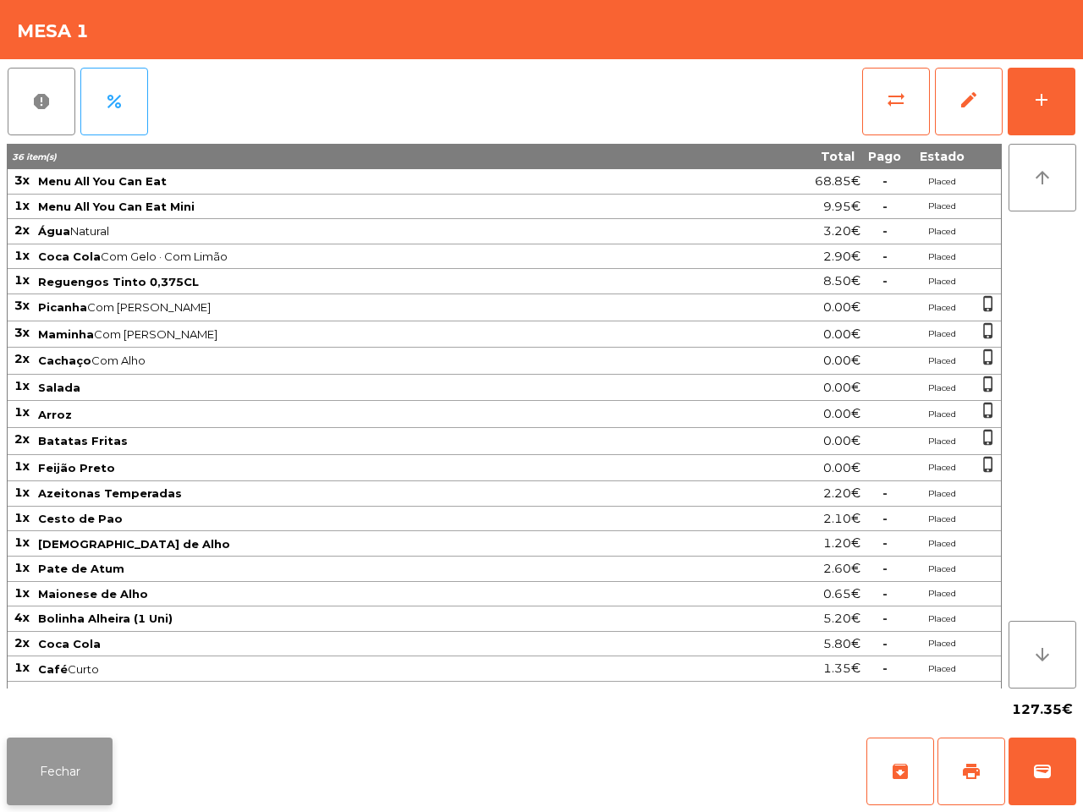
click at [76, 766] on button "Fechar" at bounding box center [60, 772] width 106 height 68
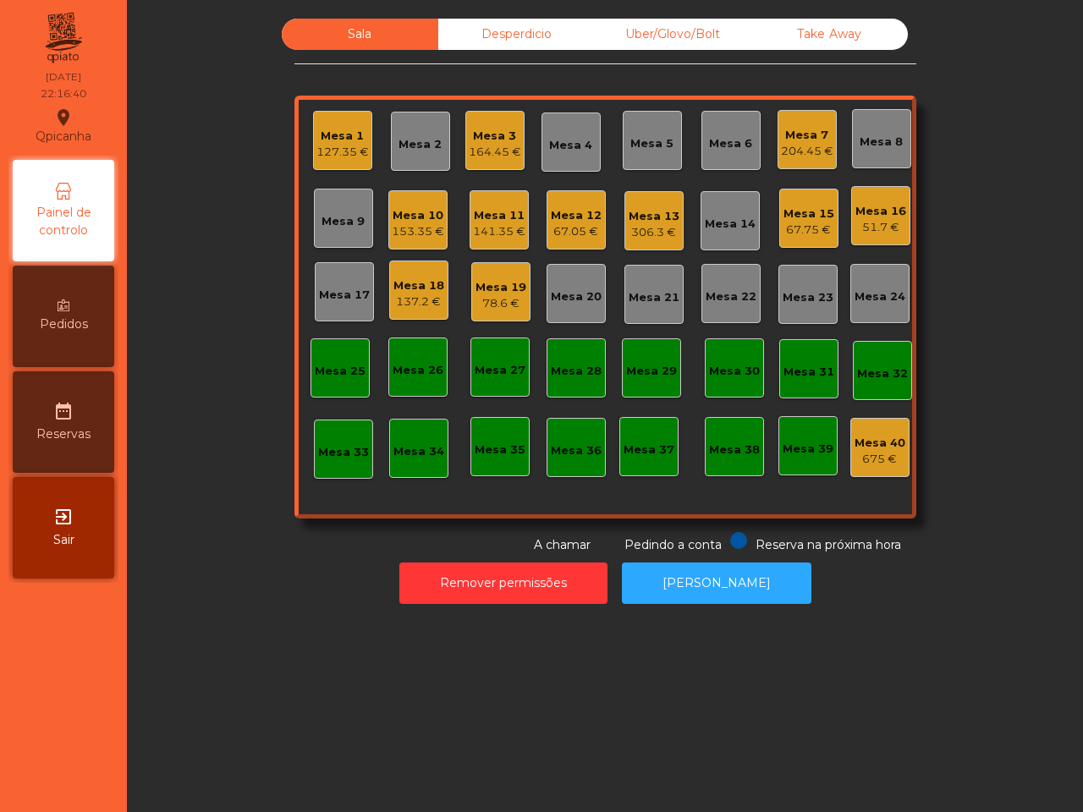
click at [806, 149] on div "204.45 €" at bounding box center [807, 151] width 52 height 17
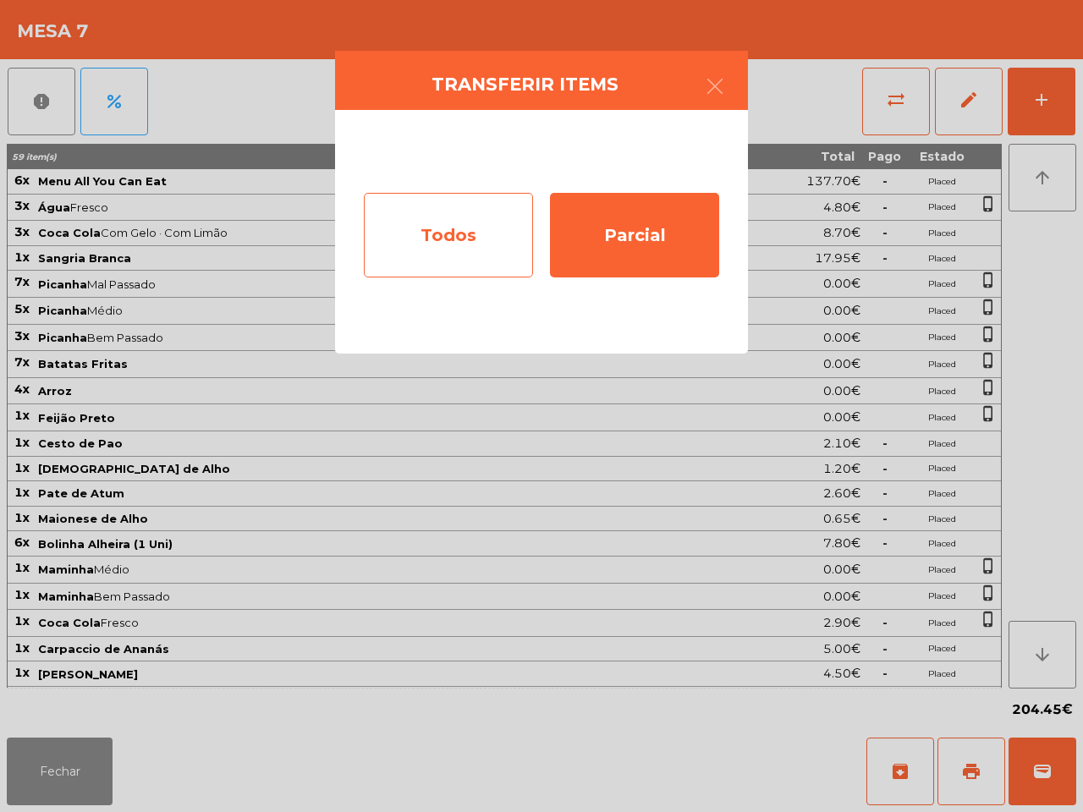
click at [464, 240] on div "Todos" at bounding box center [448, 235] width 169 height 85
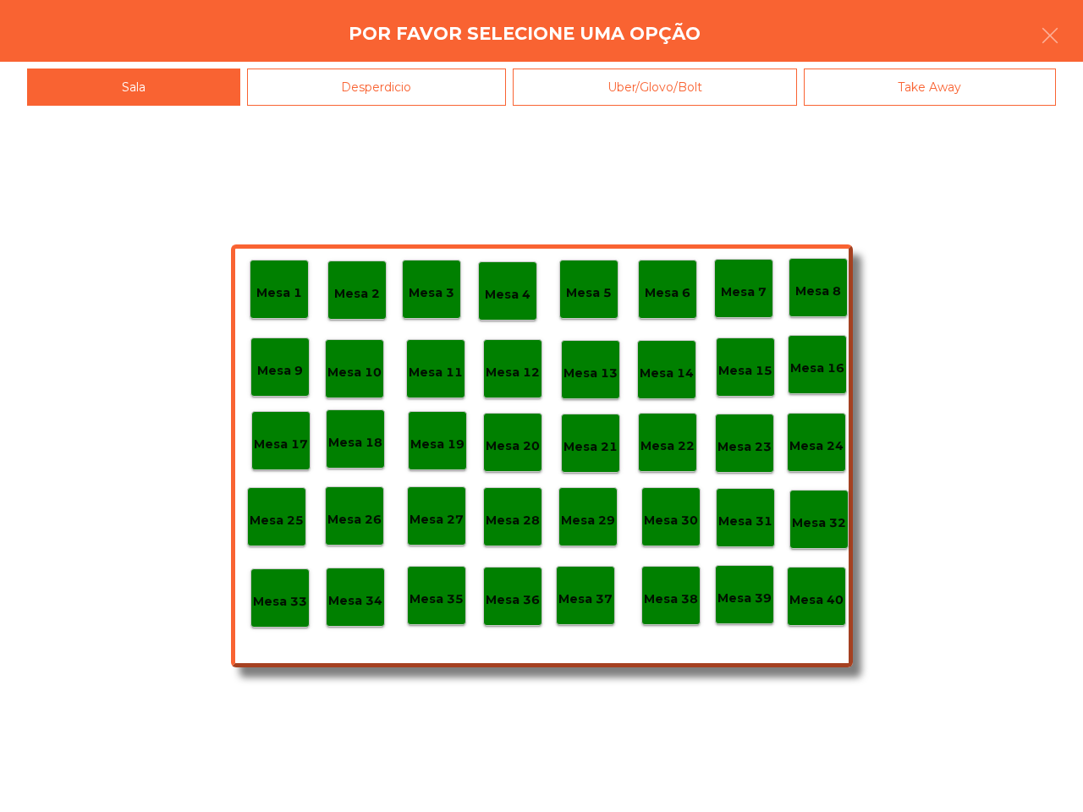
click at [832, 599] on p "Mesa 40" at bounding box center [817, 600] width 54 height 19
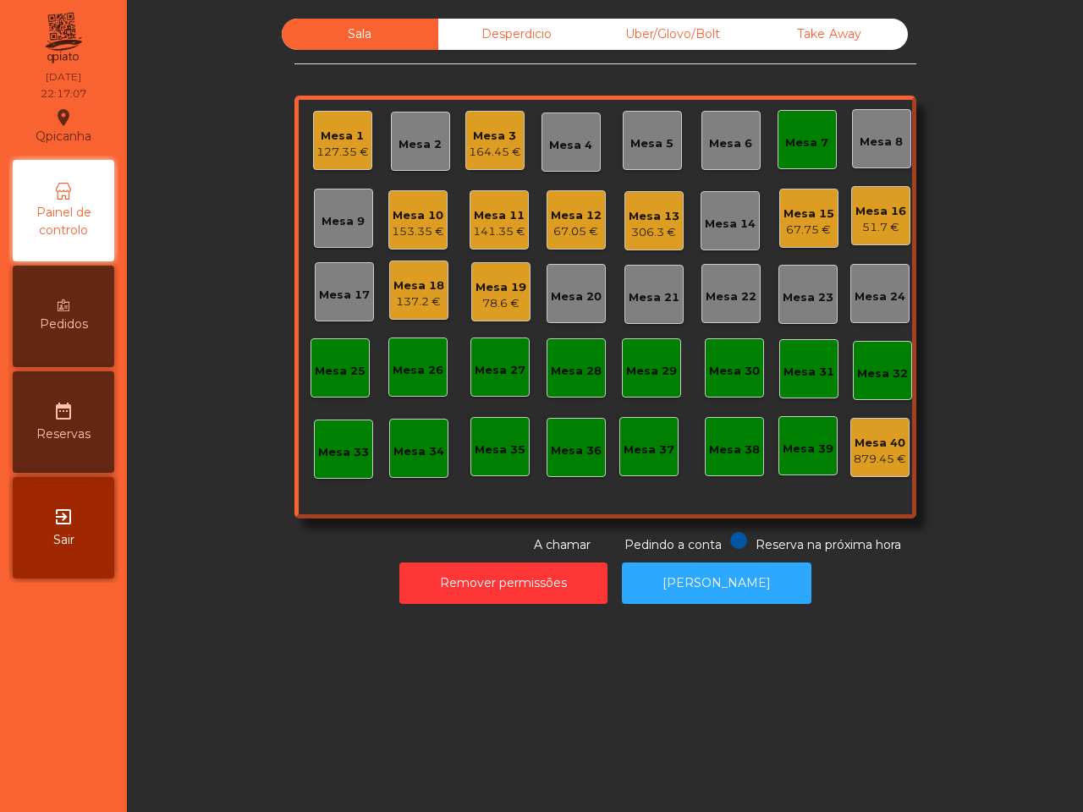
click at [792, 131] on div "Mesa 7" at bounding box center [806, 140] width 43 height 24
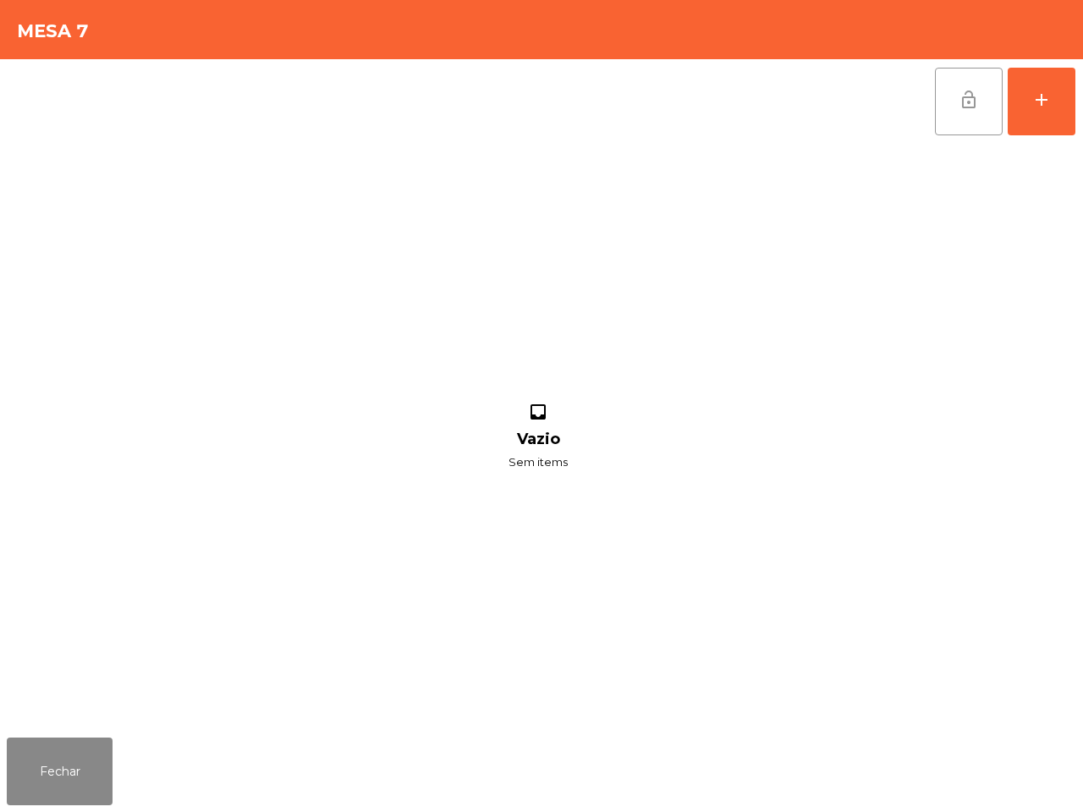
click at [967, 110] on button "lock_open" at bounding box center [969, 102] width 68 height 68
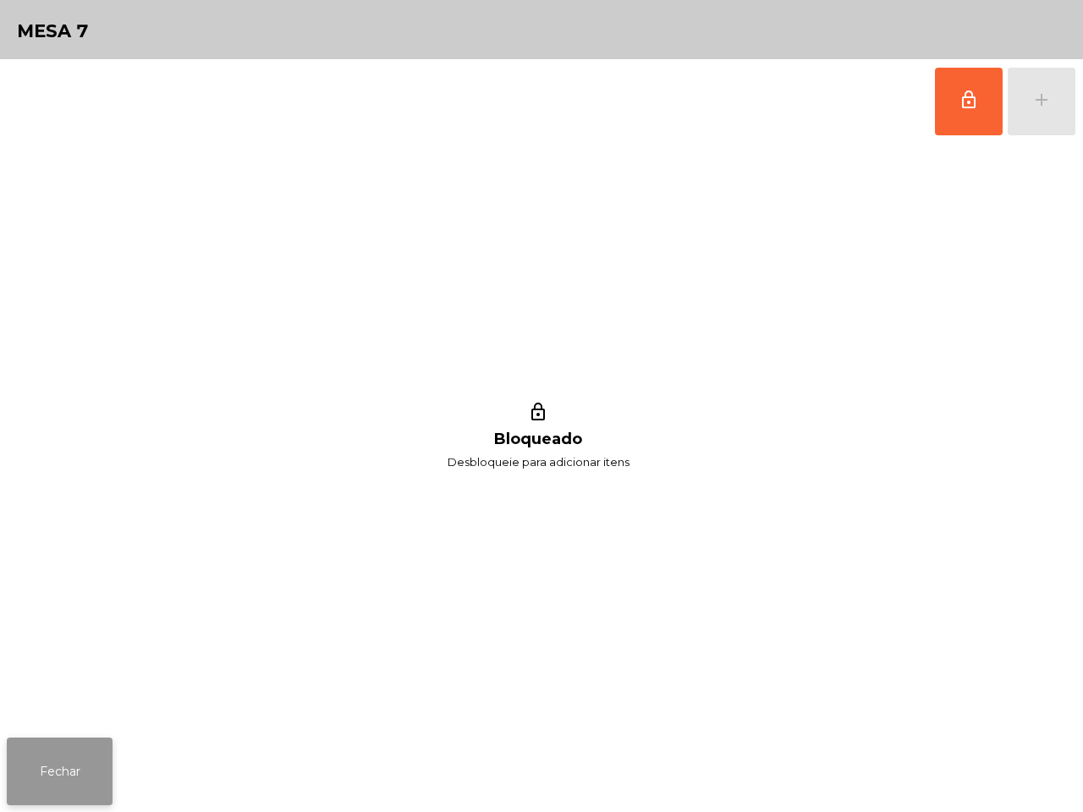
click at [60, 789] on button "Fechar" at bounding box center [60, 772] width 106 height 68
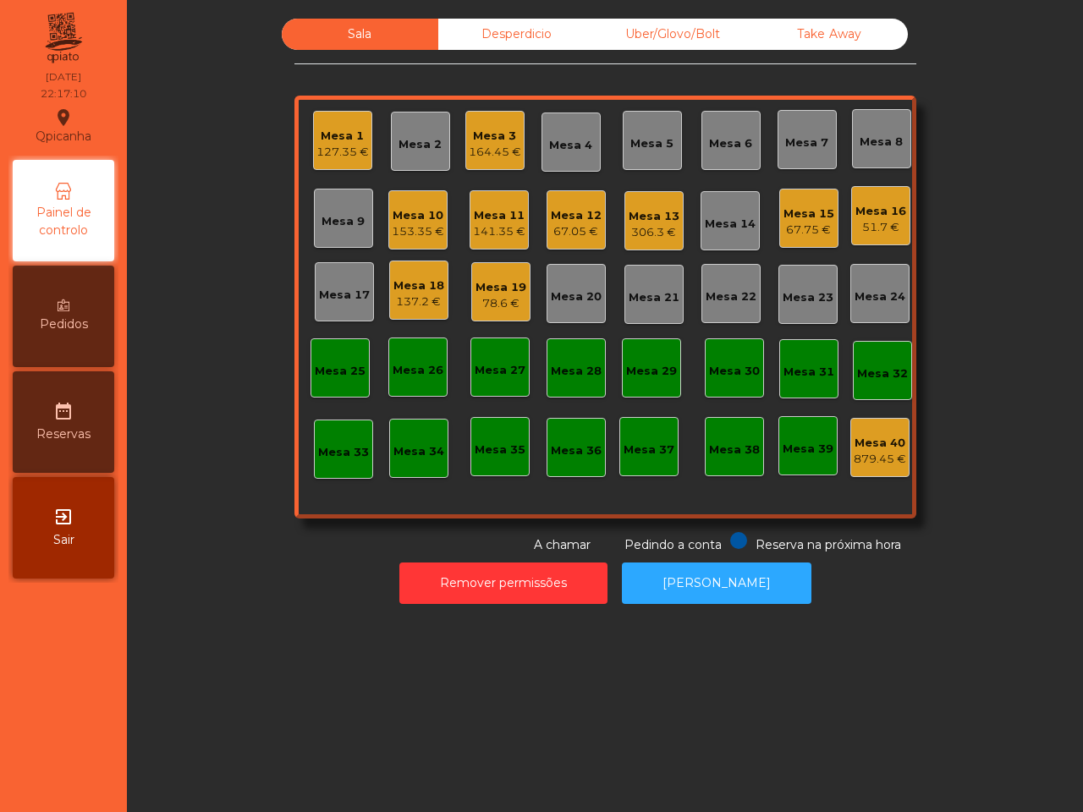
click at [889, 212] on div "Mesa 16" at bounding box center [881, 211] width 51 height 17
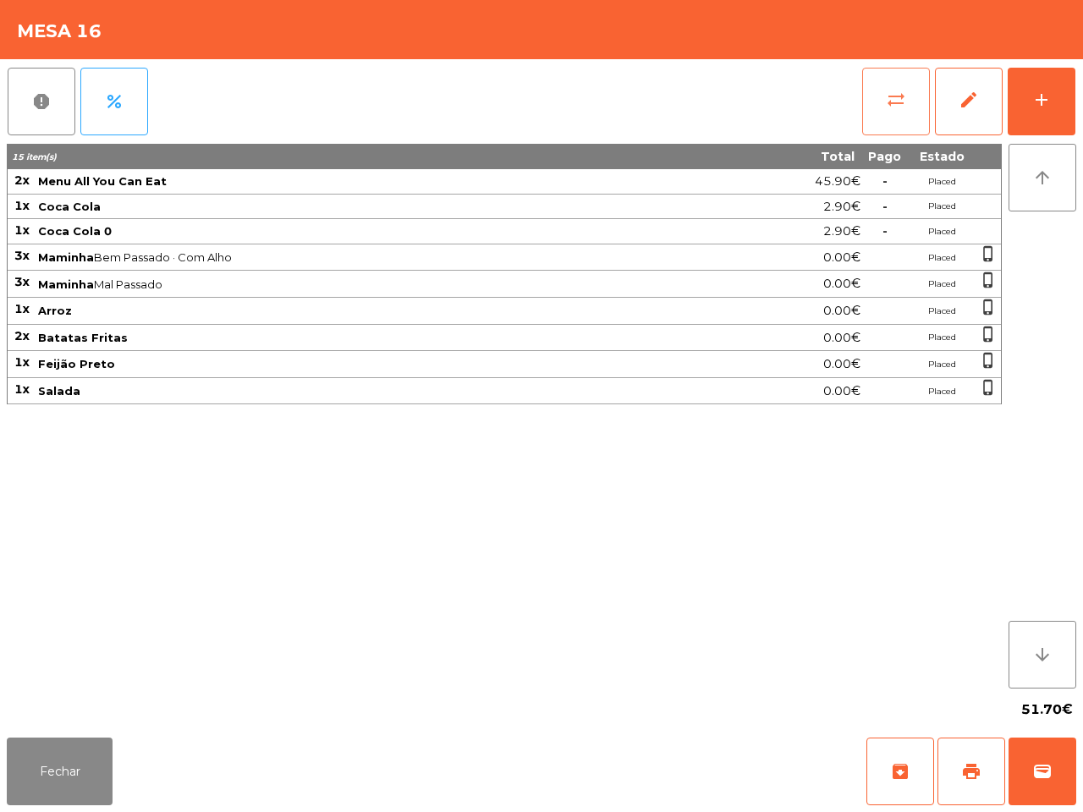
click at [900, 112] on button "sync_alt" at bounding box center [896, 102] width 68 height 68
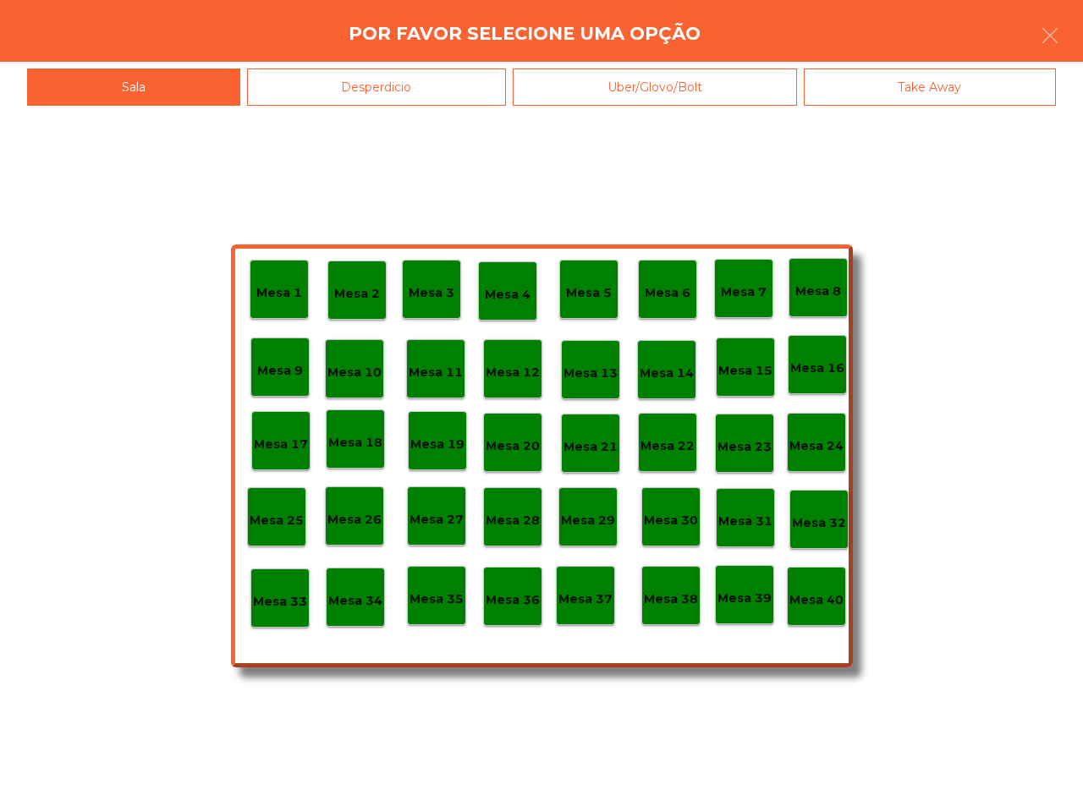
click at [478, 254] on div "Mesa 1 Mesa 2 Mesa 3 Mesa 4 Mesa 5 Mesa 6 Mesa 7 Mesa 8 [GEOGRAPHIC_DATA] 9 [GE…" at bounding box center [542, 456] width 622 height 423
click at [819, 592] on p "Mesa 40" at bounding box center [817, 600] width 54 height 19
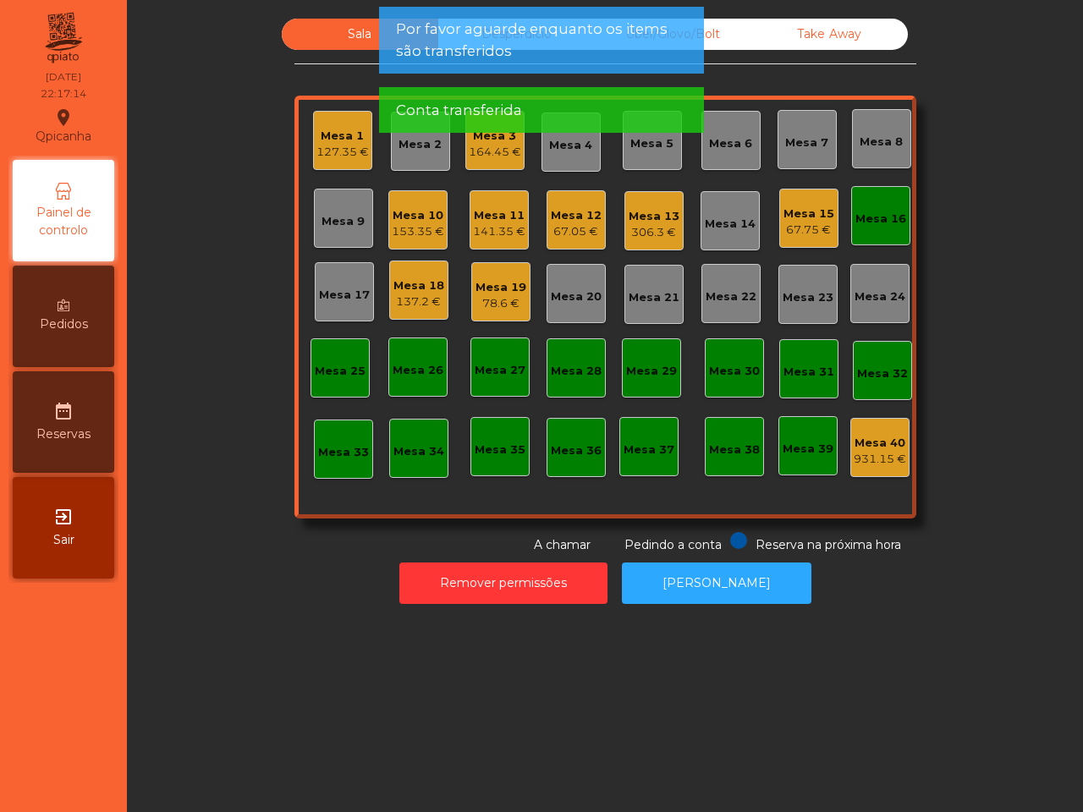
click at [870, 212] on div "Mesa 16" at bounding box center [881, 219] width 51 height 17
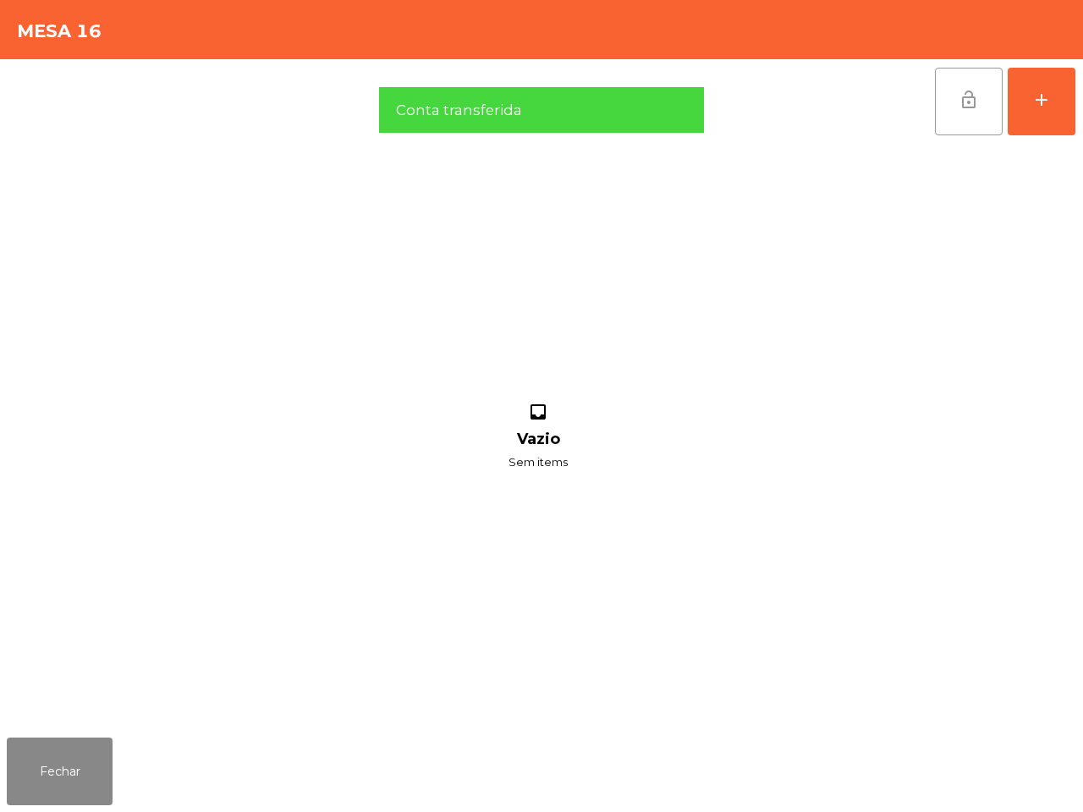
click at [954, 93] on button "lock_open" at bounding box center [969, 102] width 68 height 68
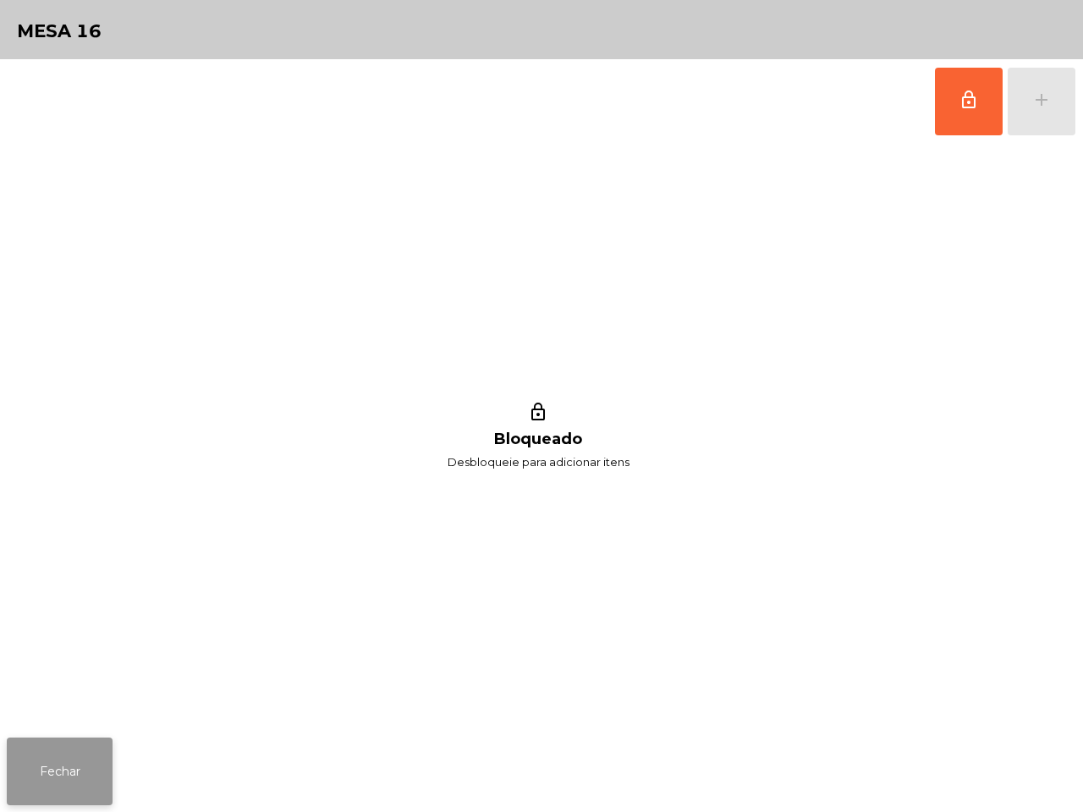
click at [74, 776] on button "Fechar" at bounding box center [60, 772] width 106 height 68
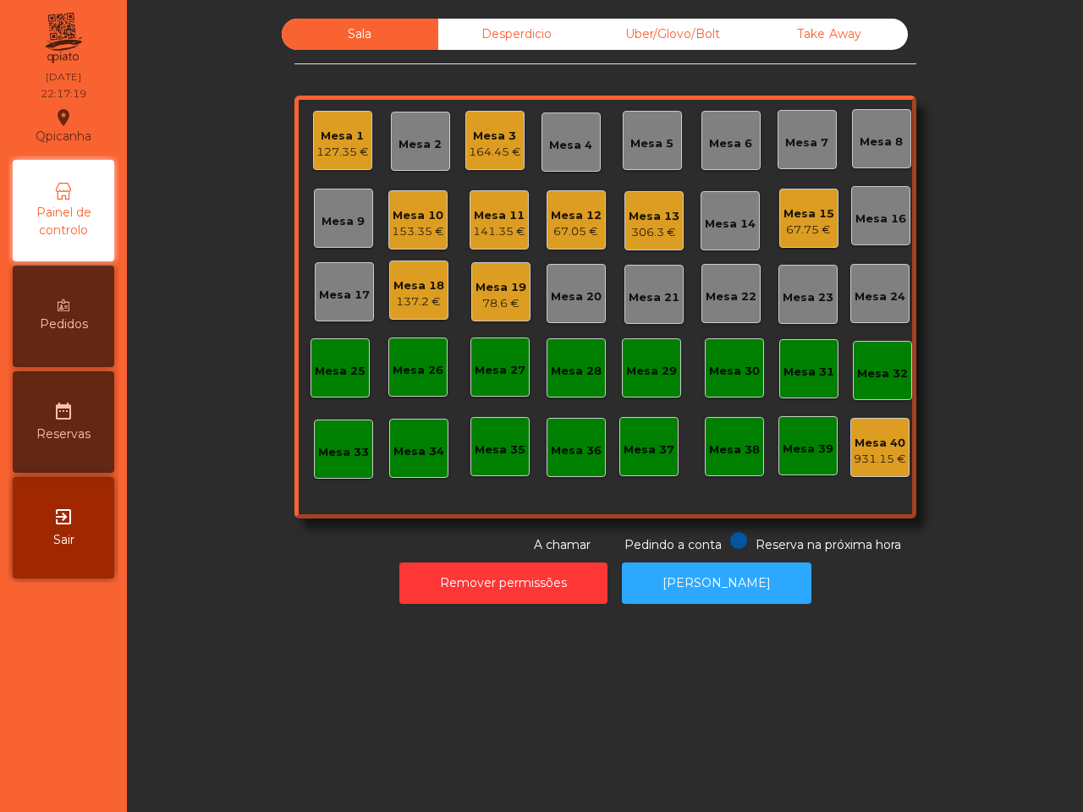
click at [476, 296] on div "78.6 €" at bounding box center [501, 303] width 51 height 17
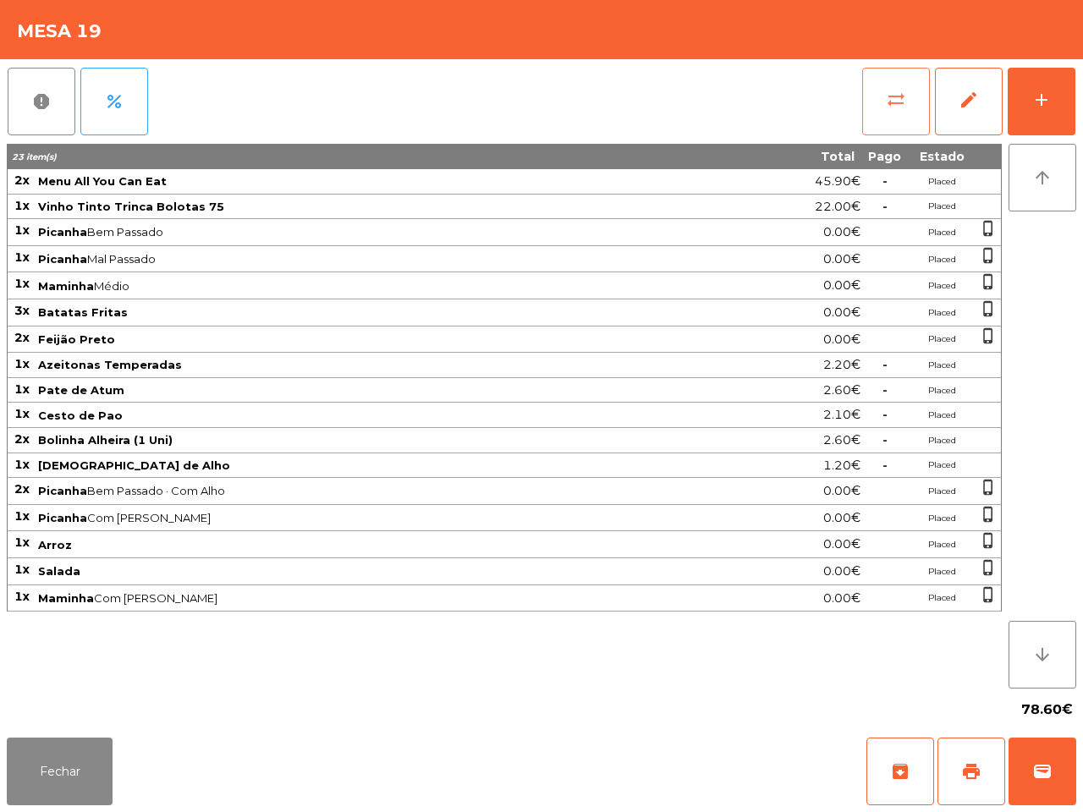
click at [893, 106] on span "sync_alt" at bounding box center [896, 100] width 20 height 20
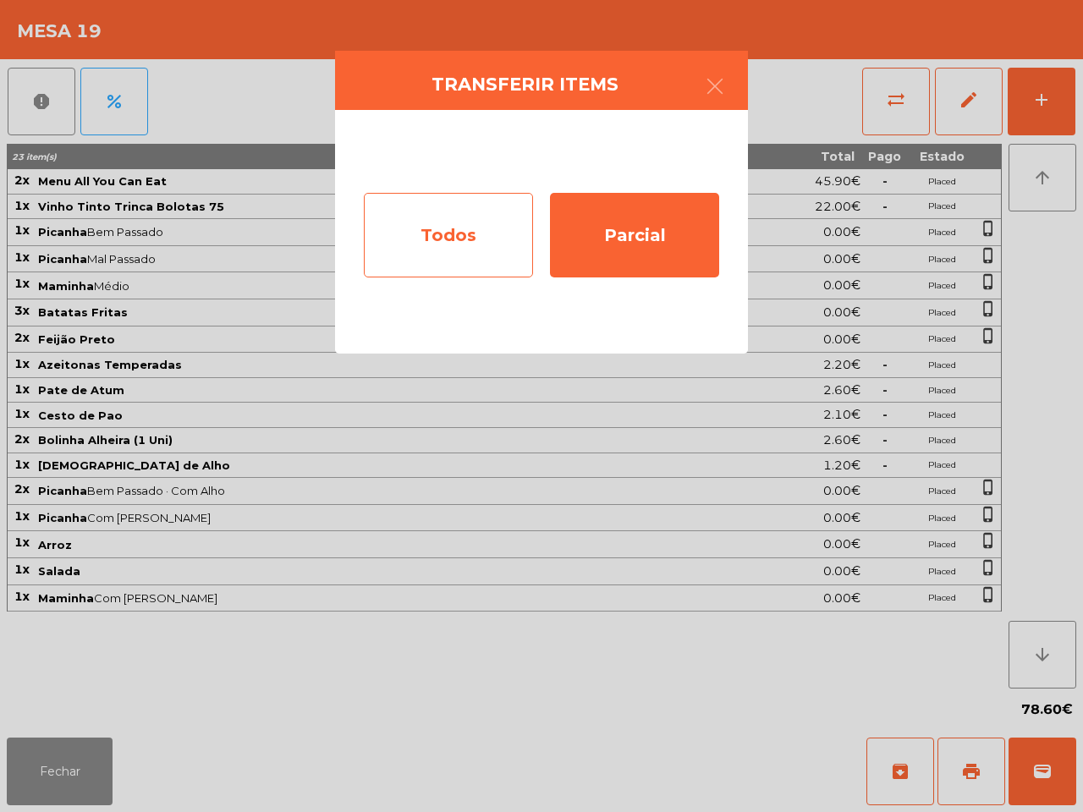
click at [478, 261] on div "Todos" at bounding box center [448, 235] width 169 height 85
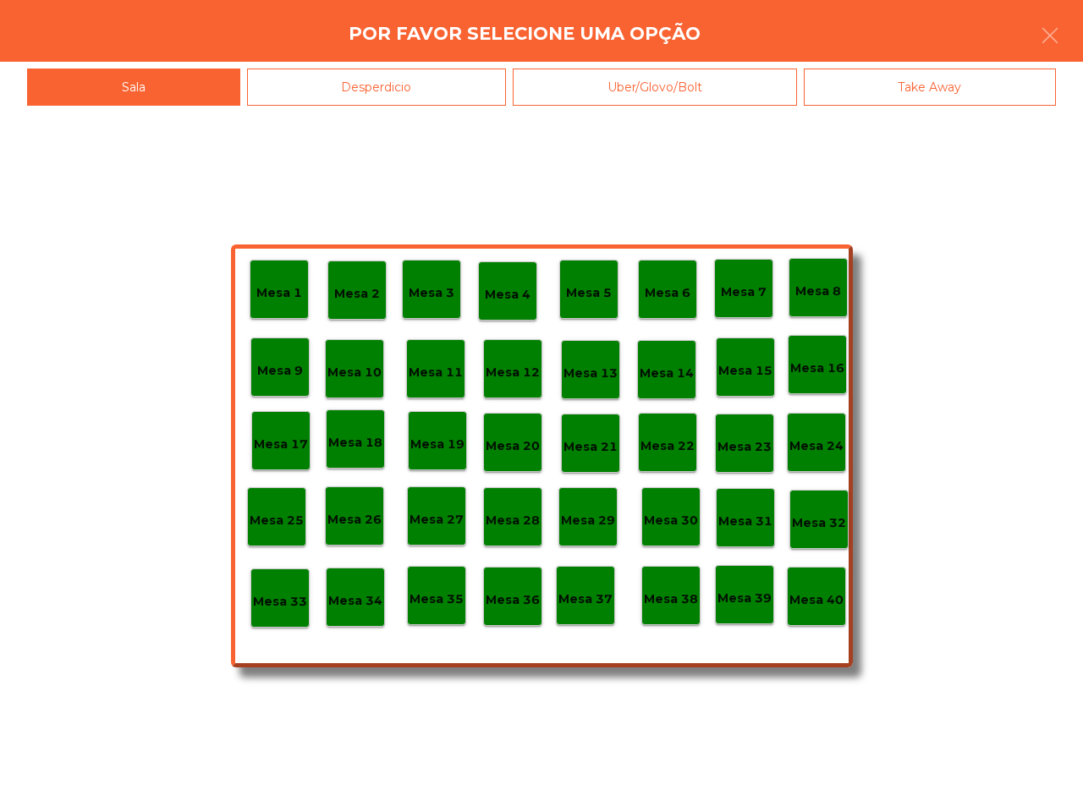
click at [811, 619] on div "Mesa 40" at bounding box center [816, 596] width 59 height 59
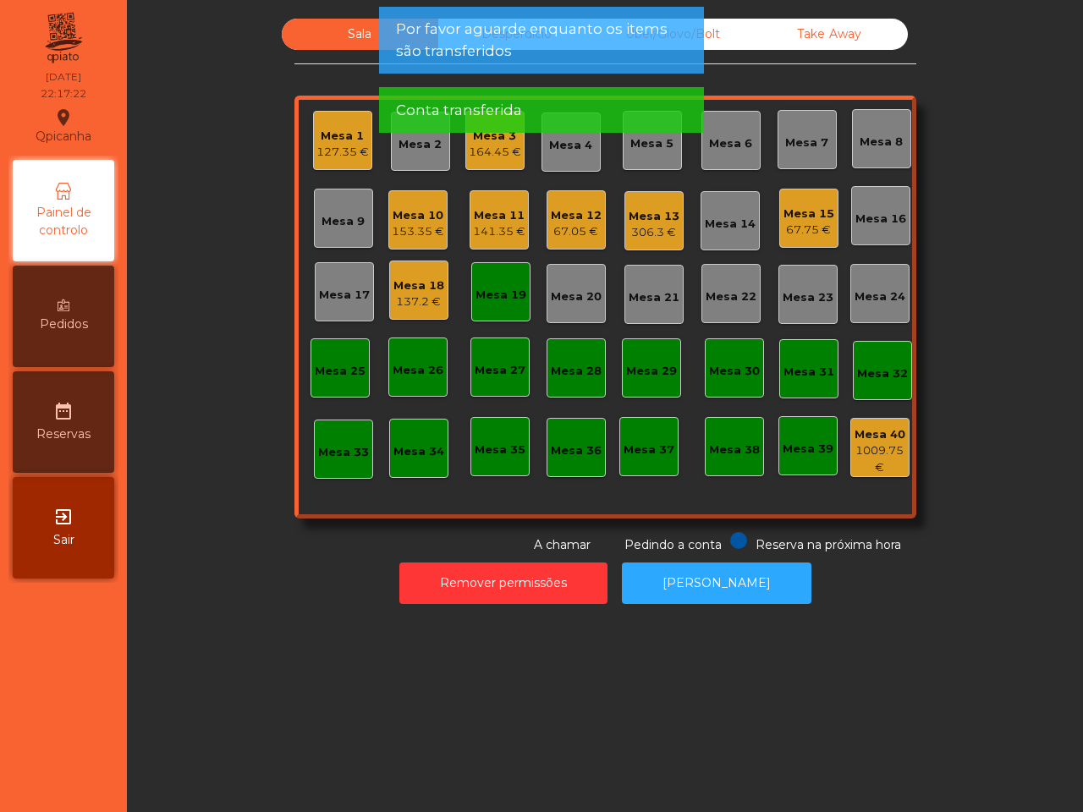
click at [421, 300] on div "137.2 €" at bounding box center [419, 302] width 51 height 17
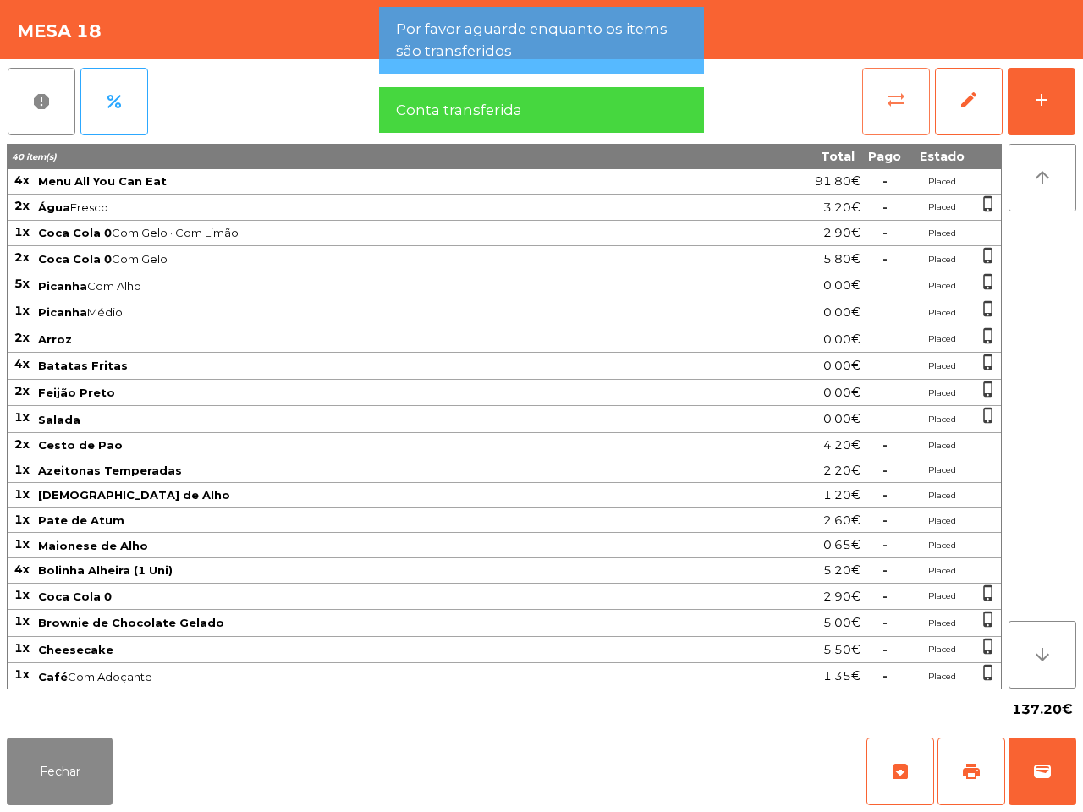
click at [904, 107] on span "sync_alt" at bounding box center [896, 100] width 20 height 20
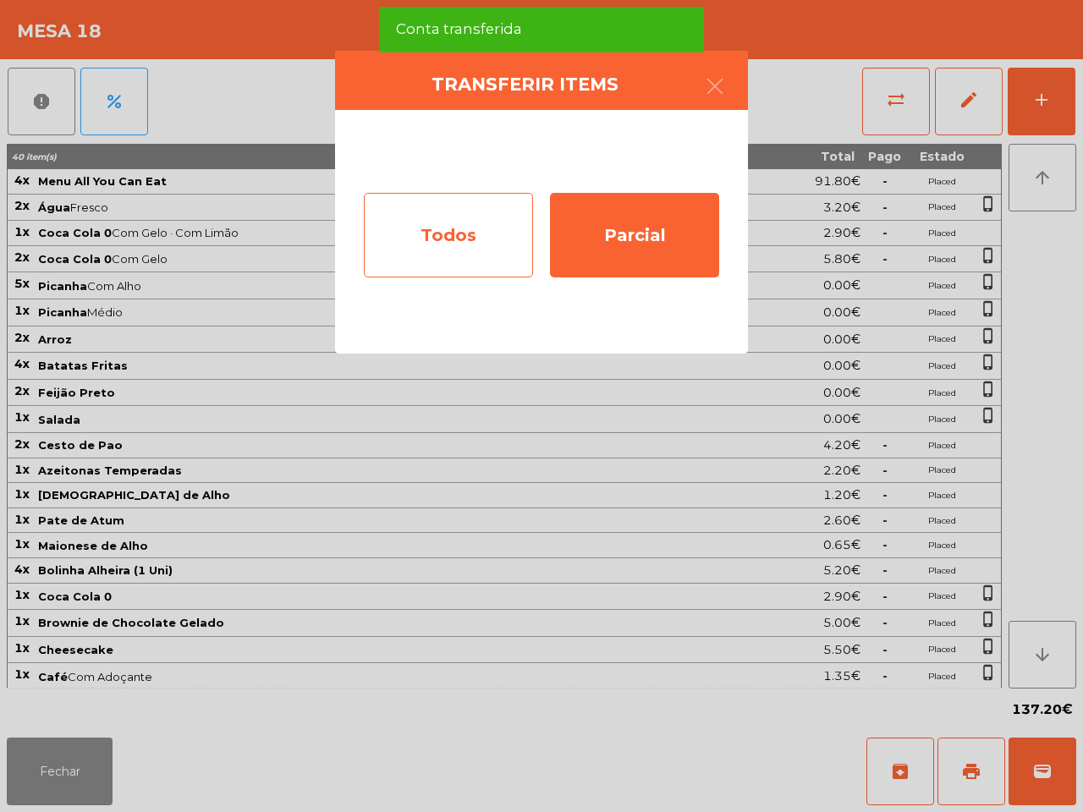
click at [463, 229] on div "Todos" at bounding box center [448, 235] width 169 height 85
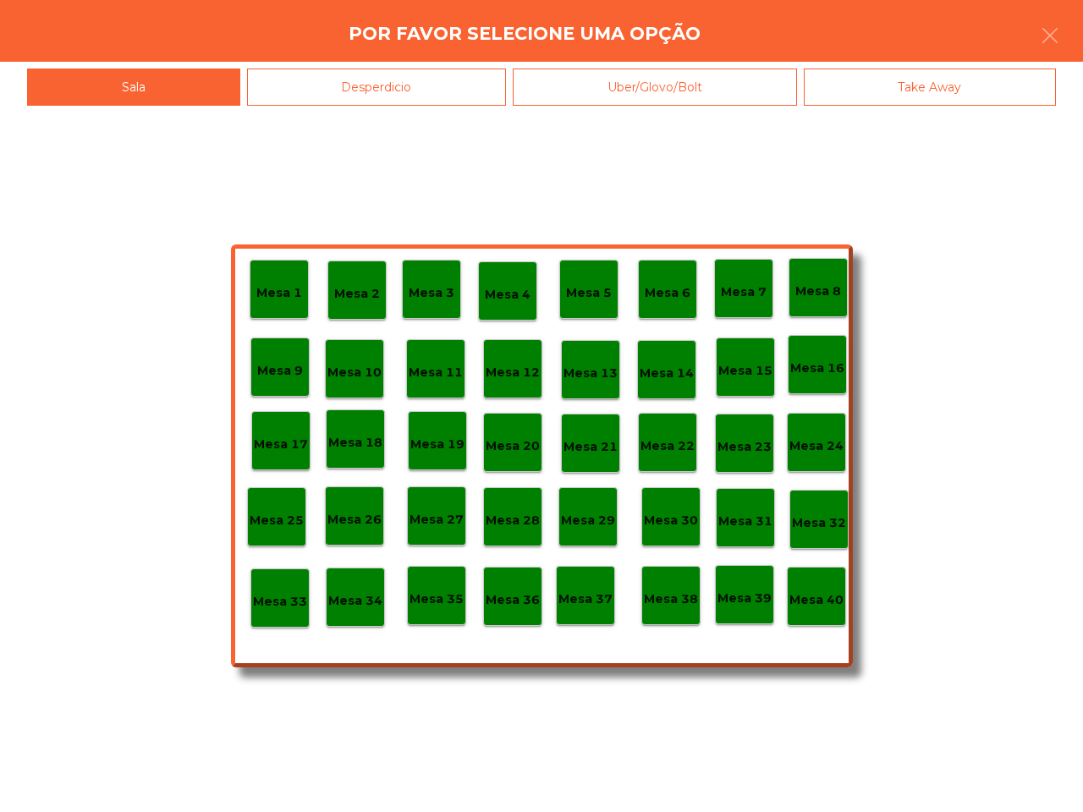
click at [811, 603] on p "Mesa 40" at bounding box center [817, 600] width 54 height 19
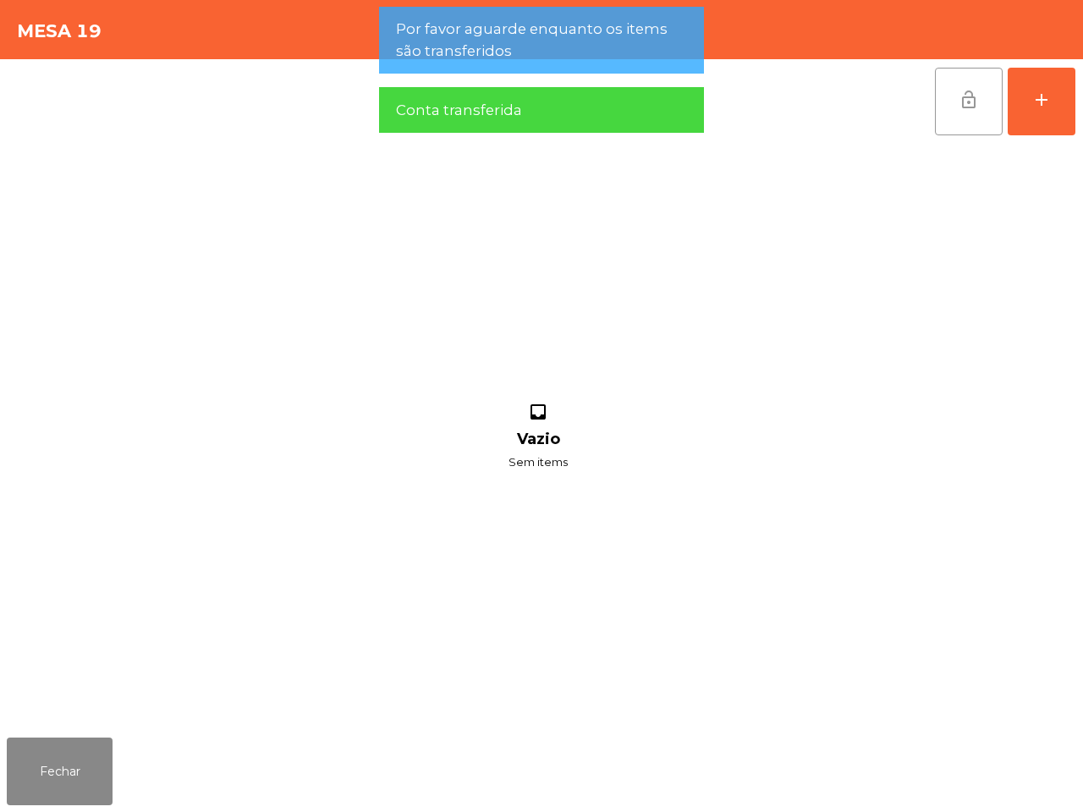
click at [950, 107] on button "lock_open" at bounding box center [969, 102] width 68 height 68
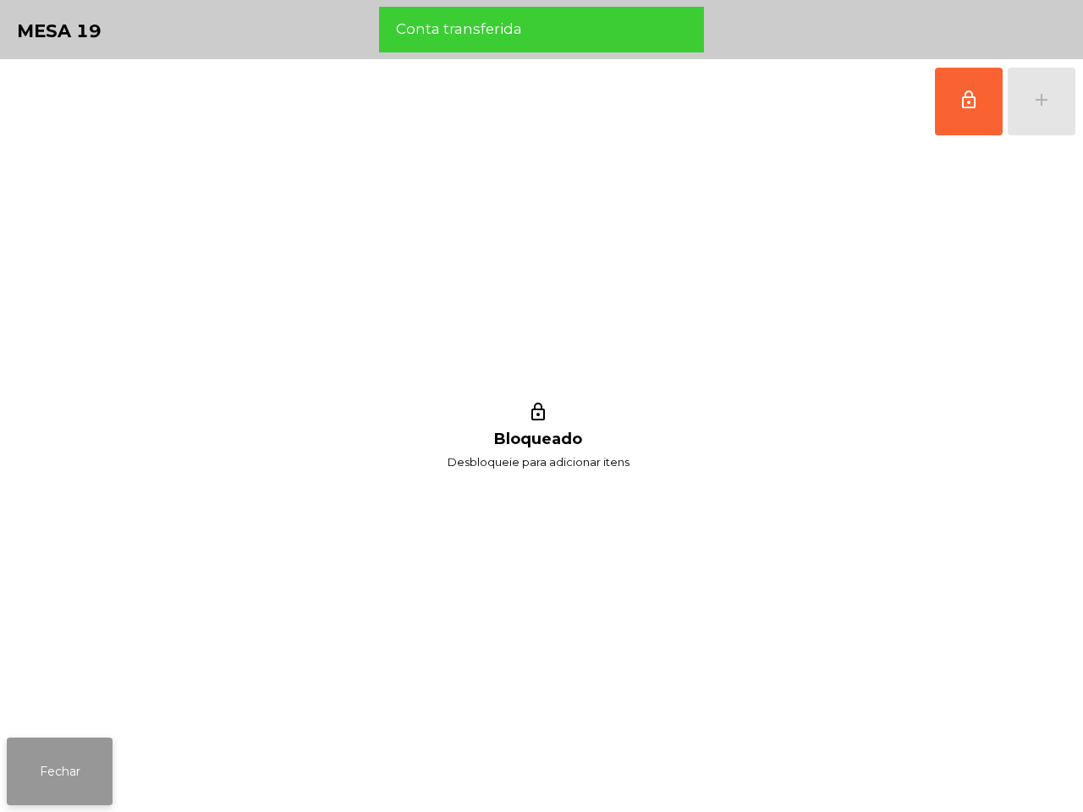
click at [91, 760] on button "Fechar" at bounding box center [60, 772] width 106 height 68
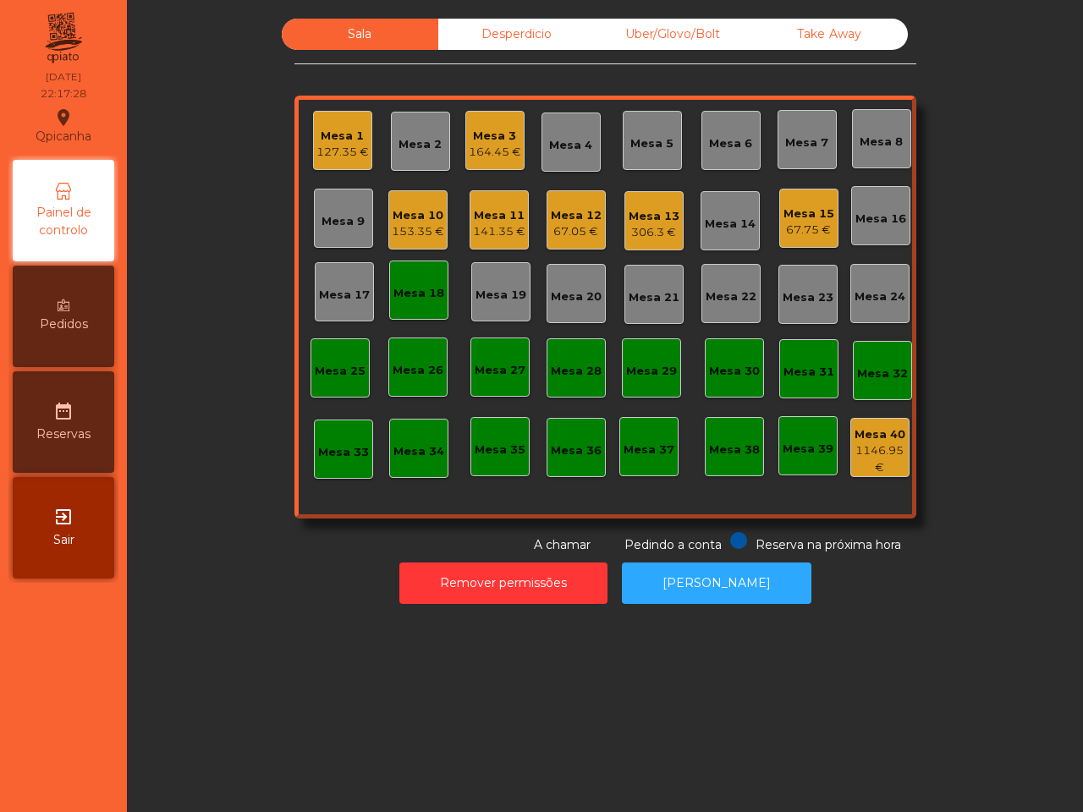
click at [421, 285] on div "Mesa 18" at bounding box center [419, 293] width 51 height 17
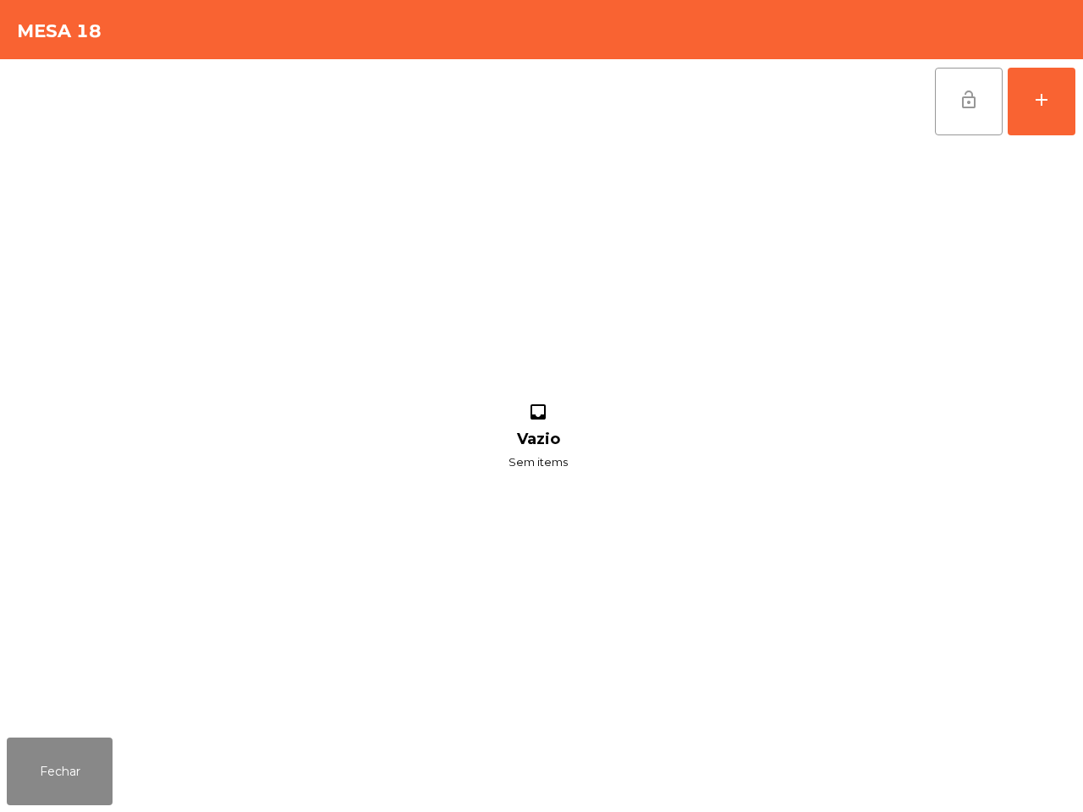
click at [950, 107] on button "lock_open" at bounding box center [969, 102] width 68 height 68
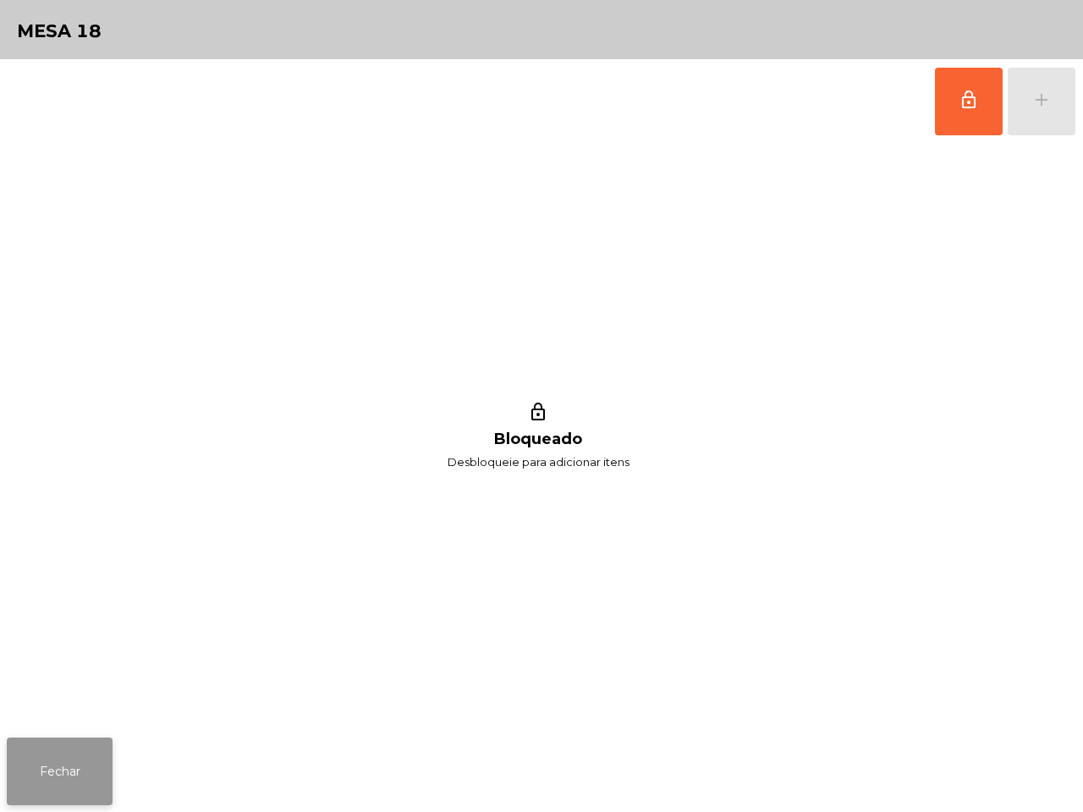
click at [52, 789] on button "Fechar" at bounding box center [60, 772] width 106 height 68
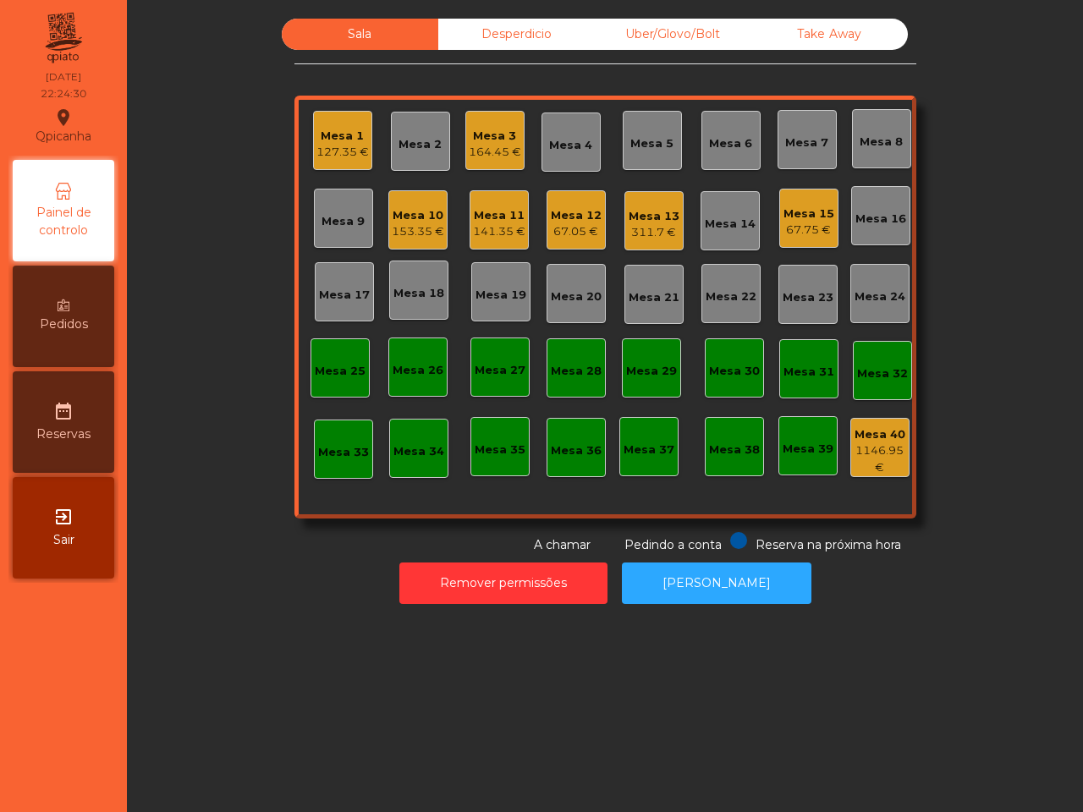
click at [1033, 301] on div "Sala Desperdicio Uber/Glovo/Bolt Take Away Mesa 1 127.35 € Mesa 2 Mesa 3 164.45…" at bounding box center [605, 287] width 911 height 536
click at [648, 225] on div "311.7 €" at bounding box center [654, 232] width 51 height 17
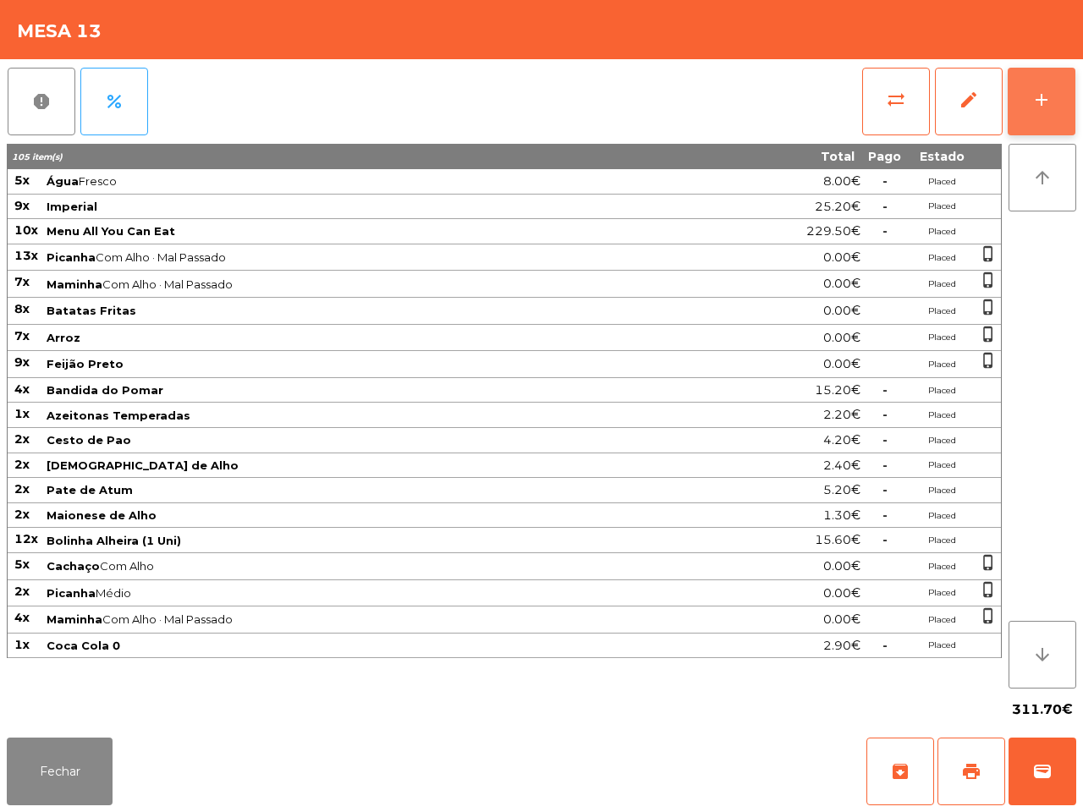
click at [1027, 106] on button "add" at bounding box center [1042, 102] width 68 height 68
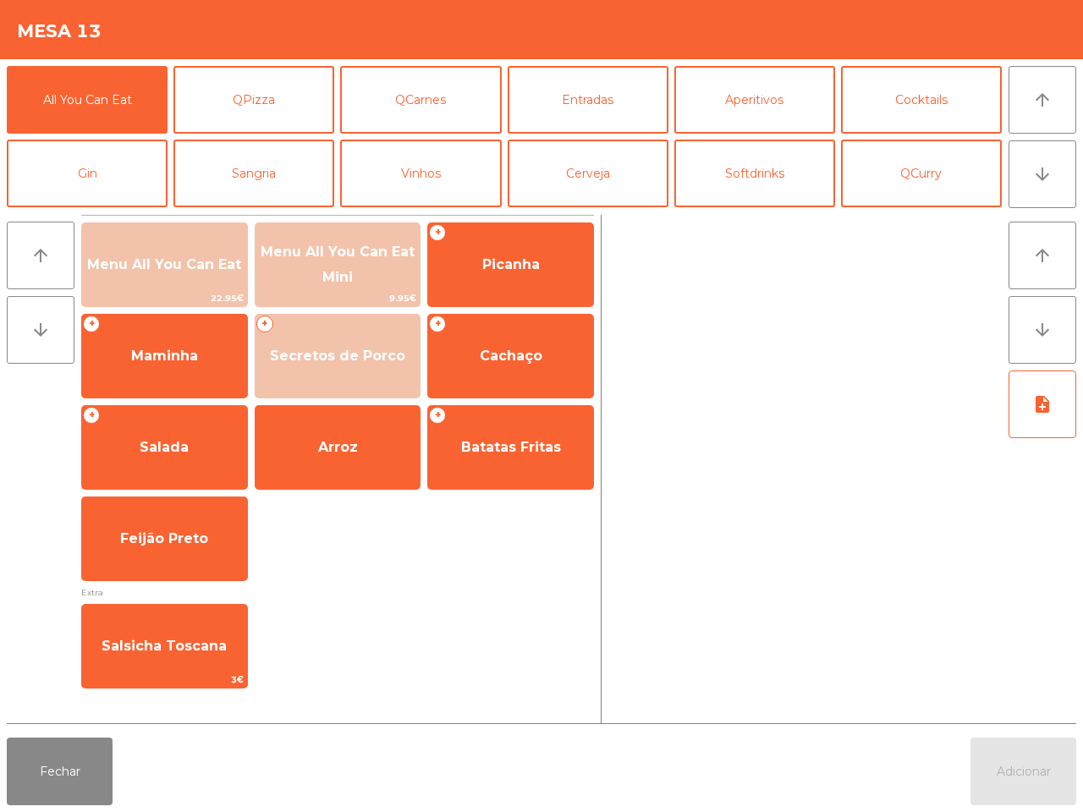
click at [593, 174] on button "Cerveja" at bounding box center [588, 174] width 161 height 68
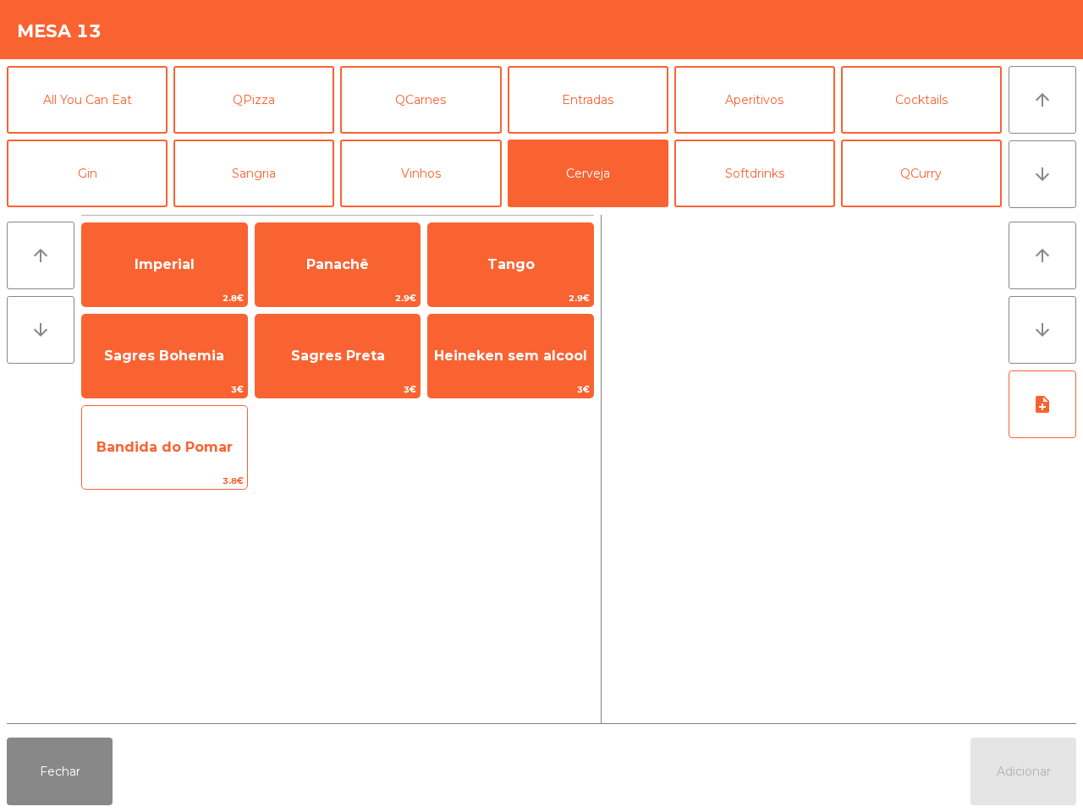
click at [179, 458] on span "Bandida do Pomar" at bounding box center [164, 448] width 165 height 46
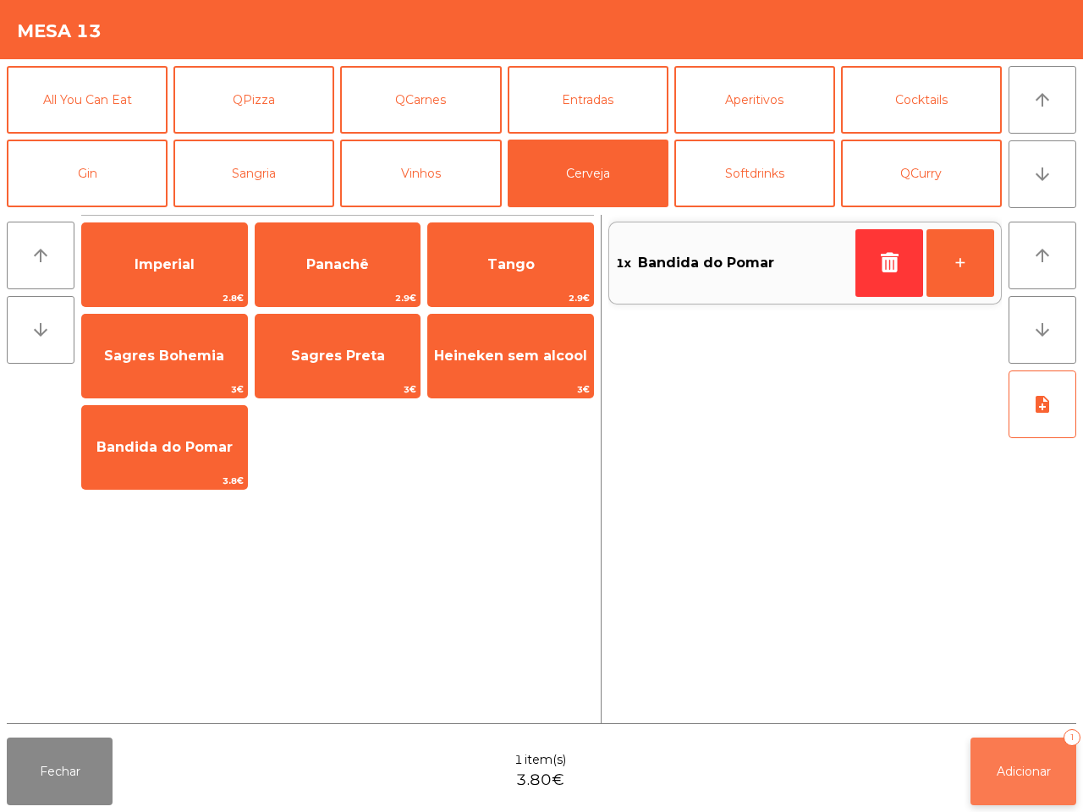
click at [1017, 758] on button "Adicionar 1" at bounding box center [1024, 772] width 106 height 68
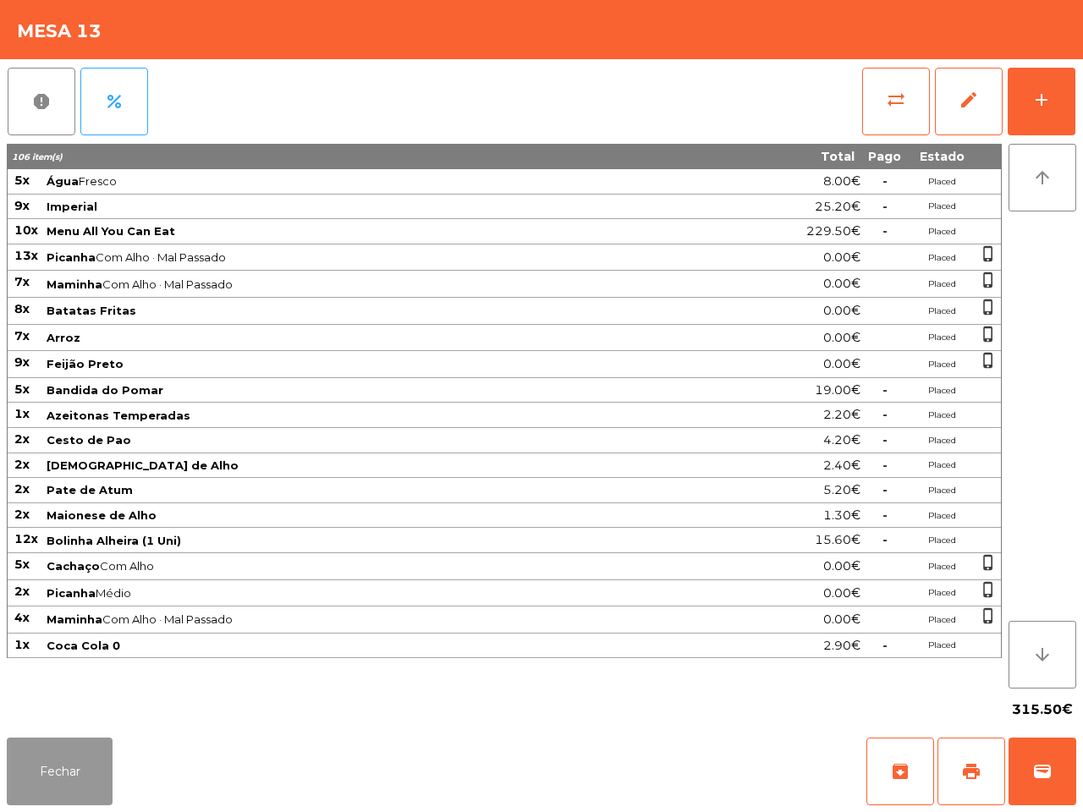
click at [70, 747] on button "Fechar" at bounding box center [60, 772] width 106 height 68
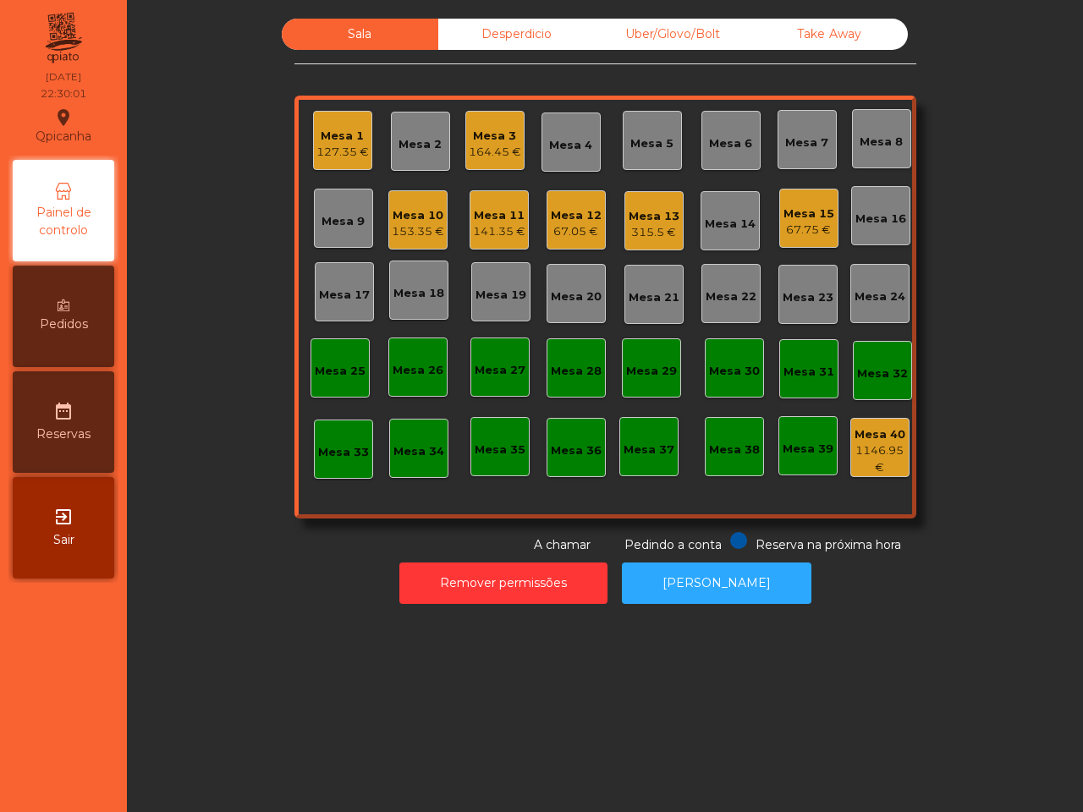
click at [345, 140] on div "Mesa 1" at bounding box center [343, 136] width 52 height 17
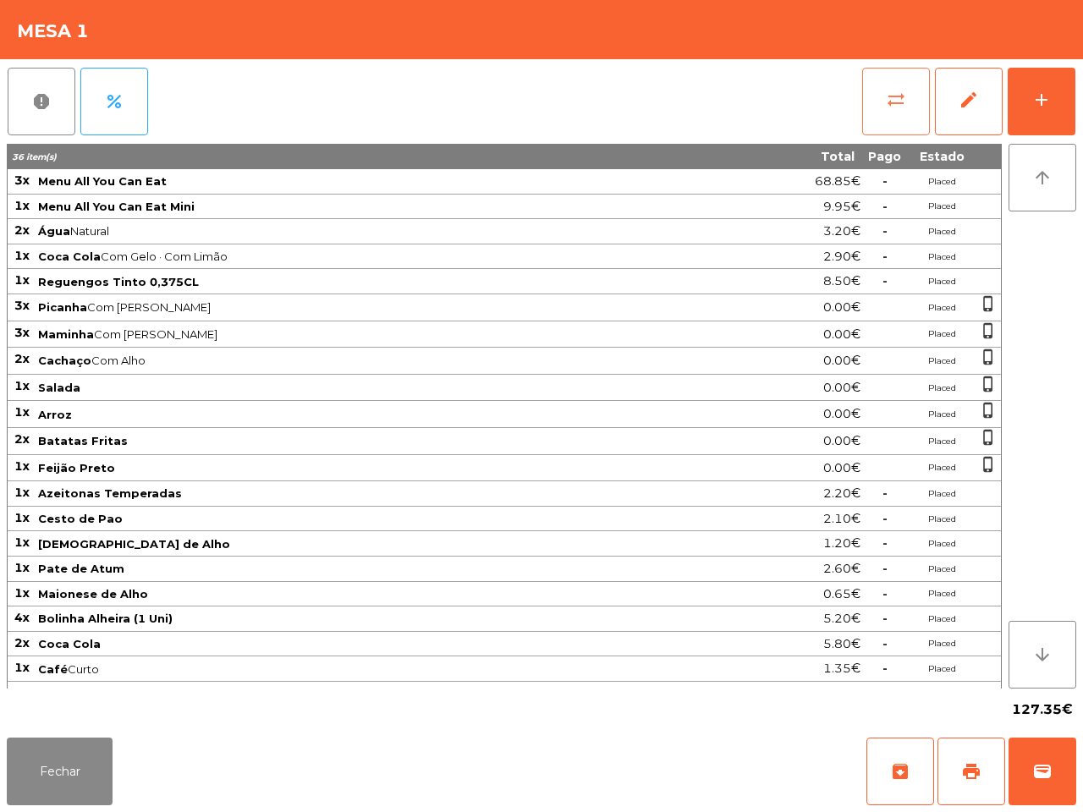
click at [883, 97] on button "sync_alt" at bounding box center [896, 102] width 68 height 68
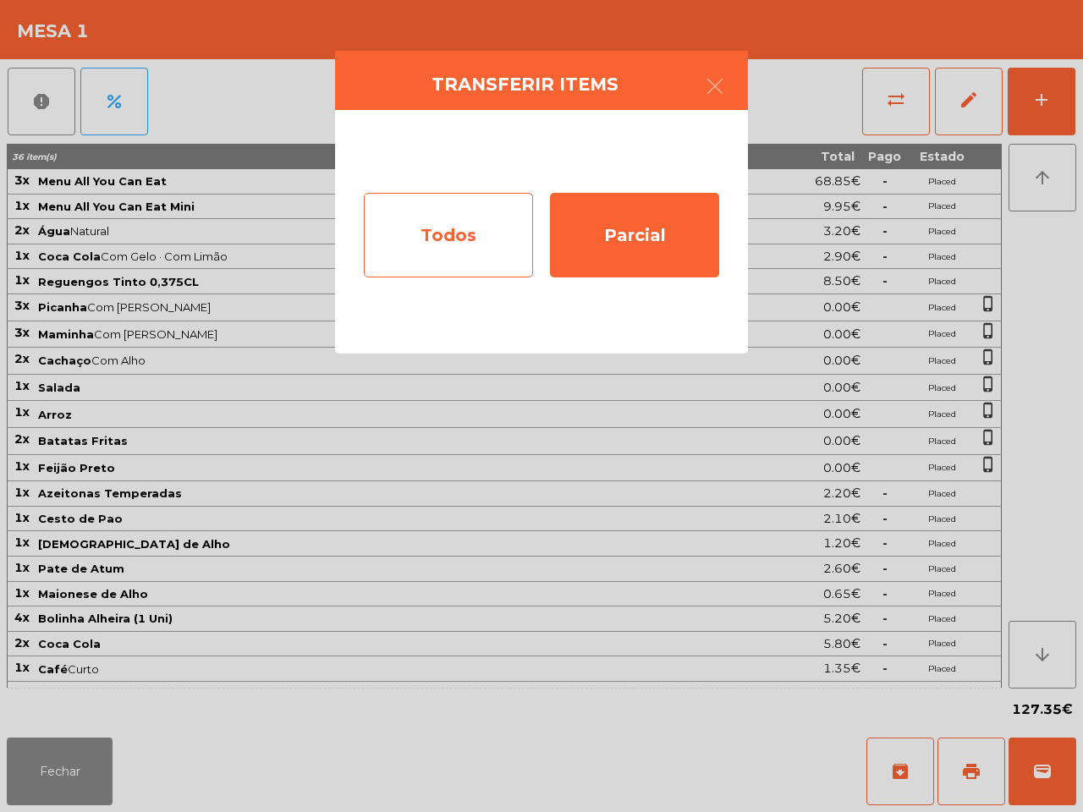
click at [480, 222] on div "Todos" at bounding box center [448, 235] width 169 height 85
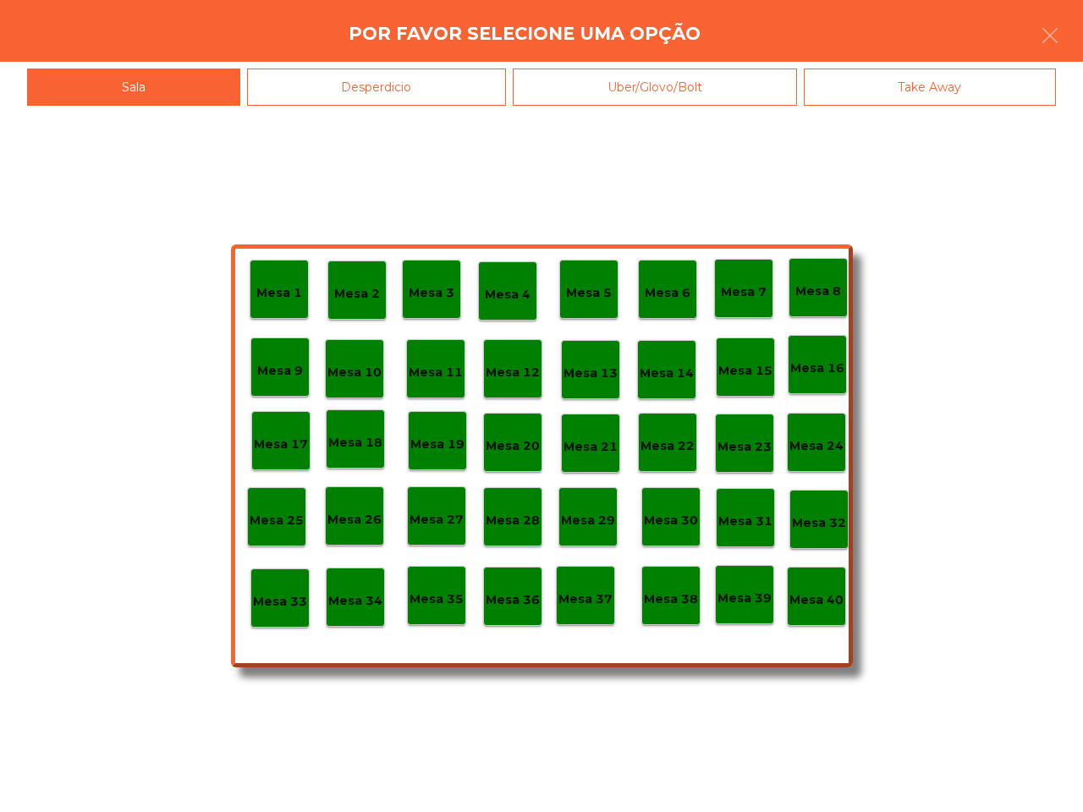
click at [830, 602] on p "Mesa 40" at bounding box center [817, 600] width 54 height 19
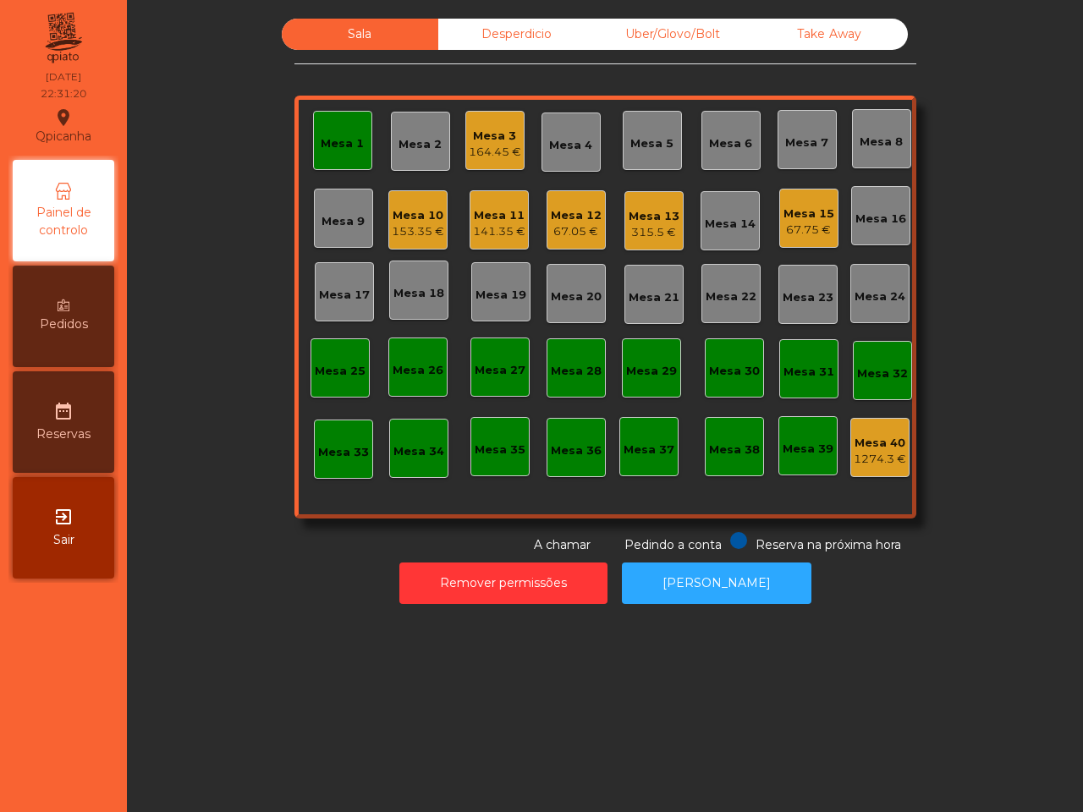
click at [337, 151] on div "Mesa 1" at bounding box center [342, 143] width 43 height 17
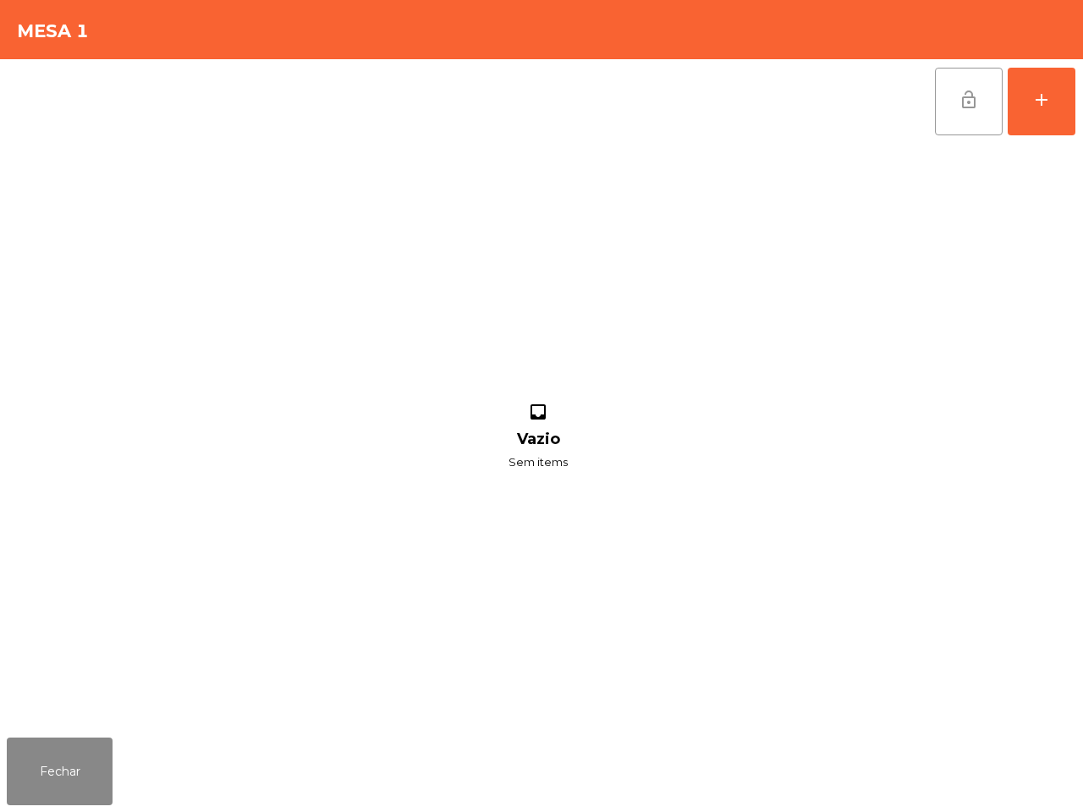
click at [950, 97] on button "lock_open" at bounding box center [969, 102] width 68 height 68
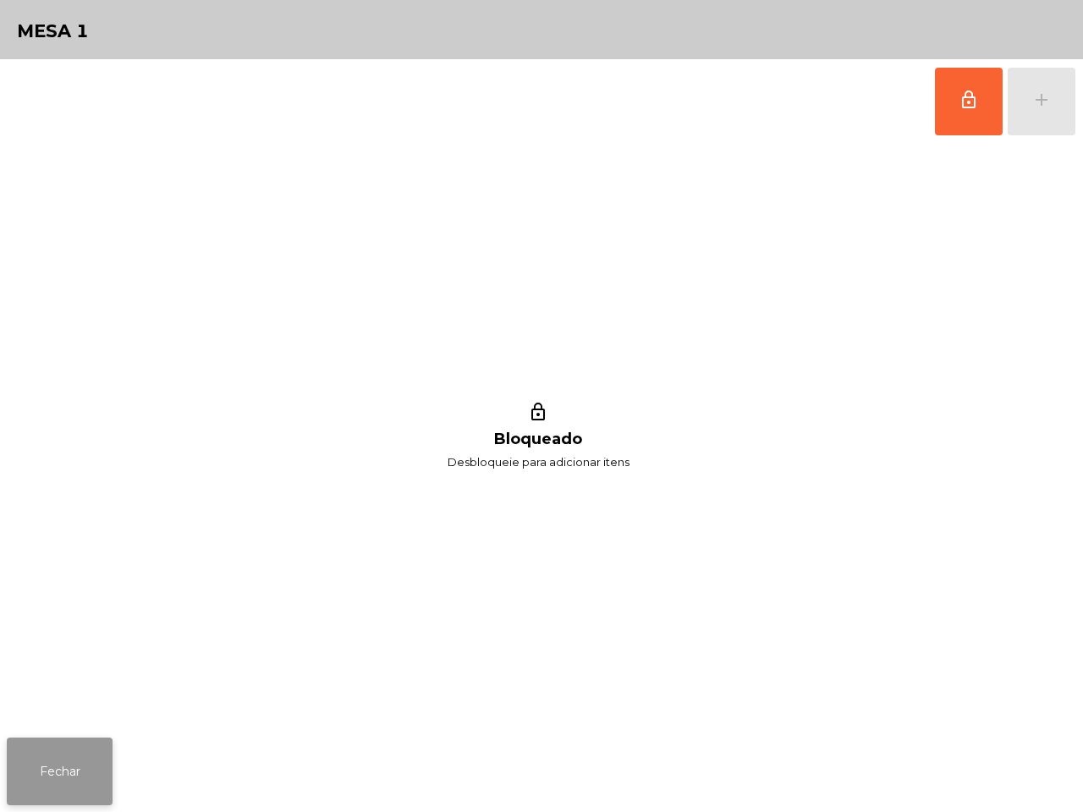
click at [53, 784] on button "Fechar" at bounding box center [60, 772] width 106 height 68
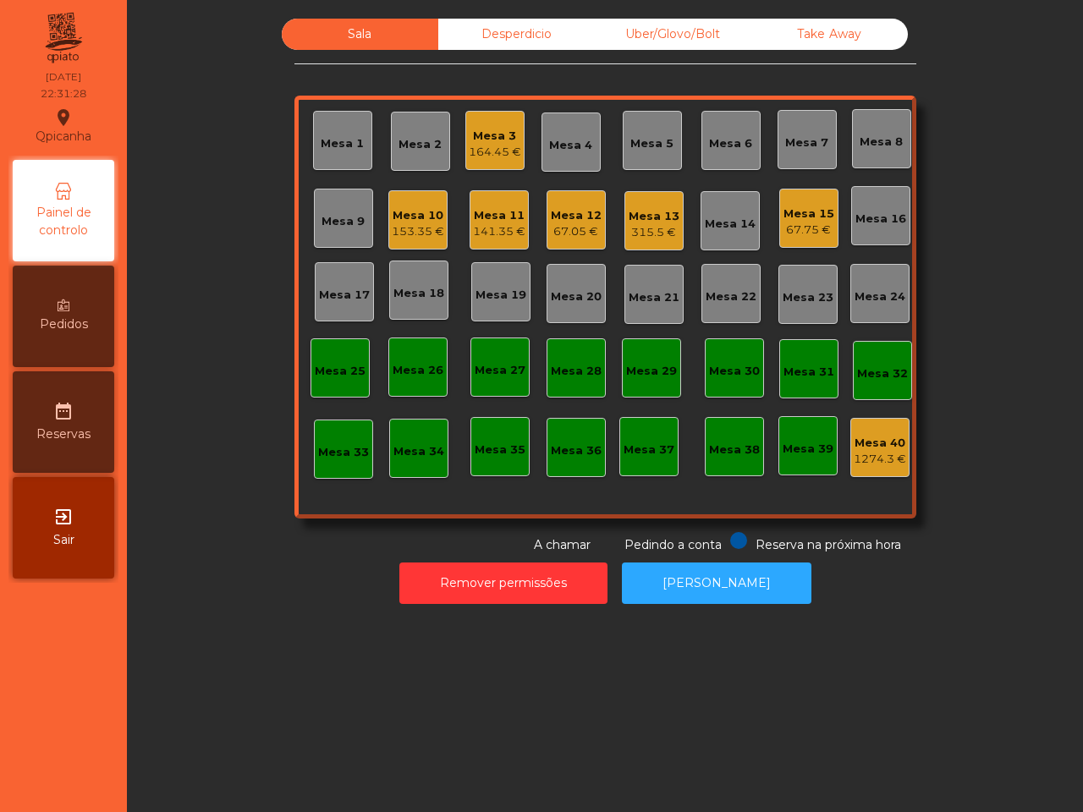
click at [958, 255] on div "Sala Desperdicio Uber/Glovo/Bolt Take Away Mesa 1 Mesa 2 Mesa 3 164.45 € [GEOGR…" at bounding box center [605, 287] width 911 height 536
click at [664, 218] on div "Mesa 13" at bounding box center [654, 216] width 51 height 17
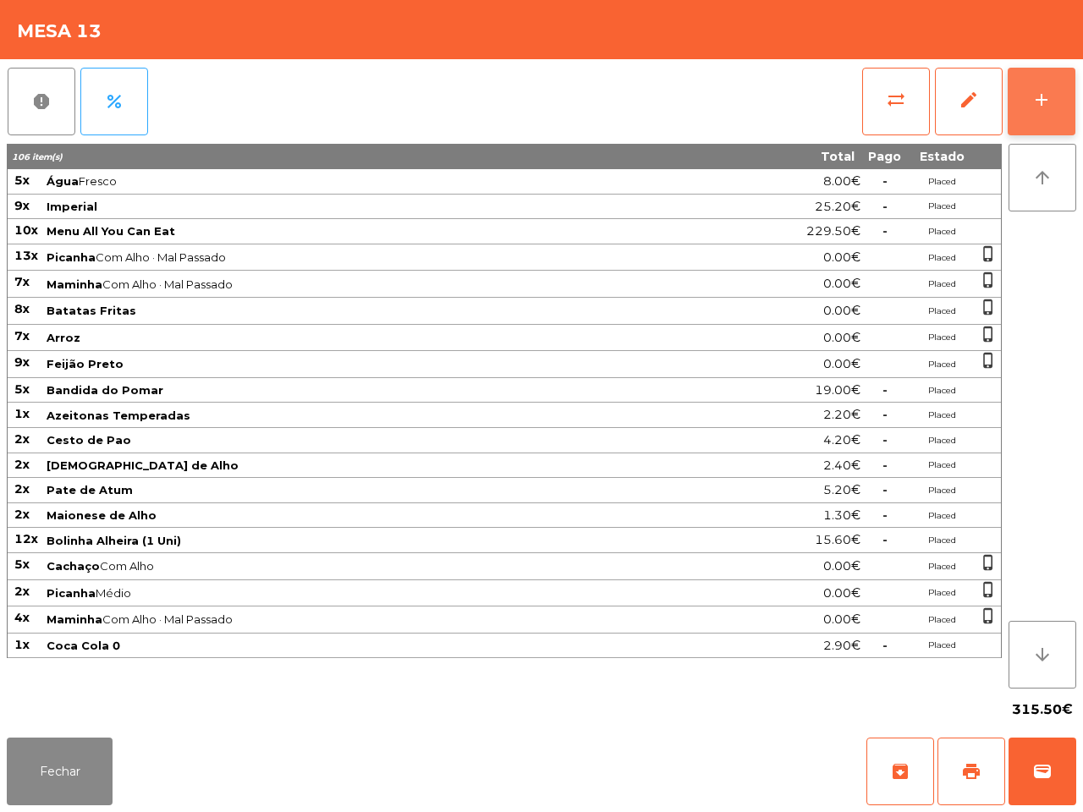
click at [1054, 94] on button "add" at bounding box center [1042, 102] width 68 height 68
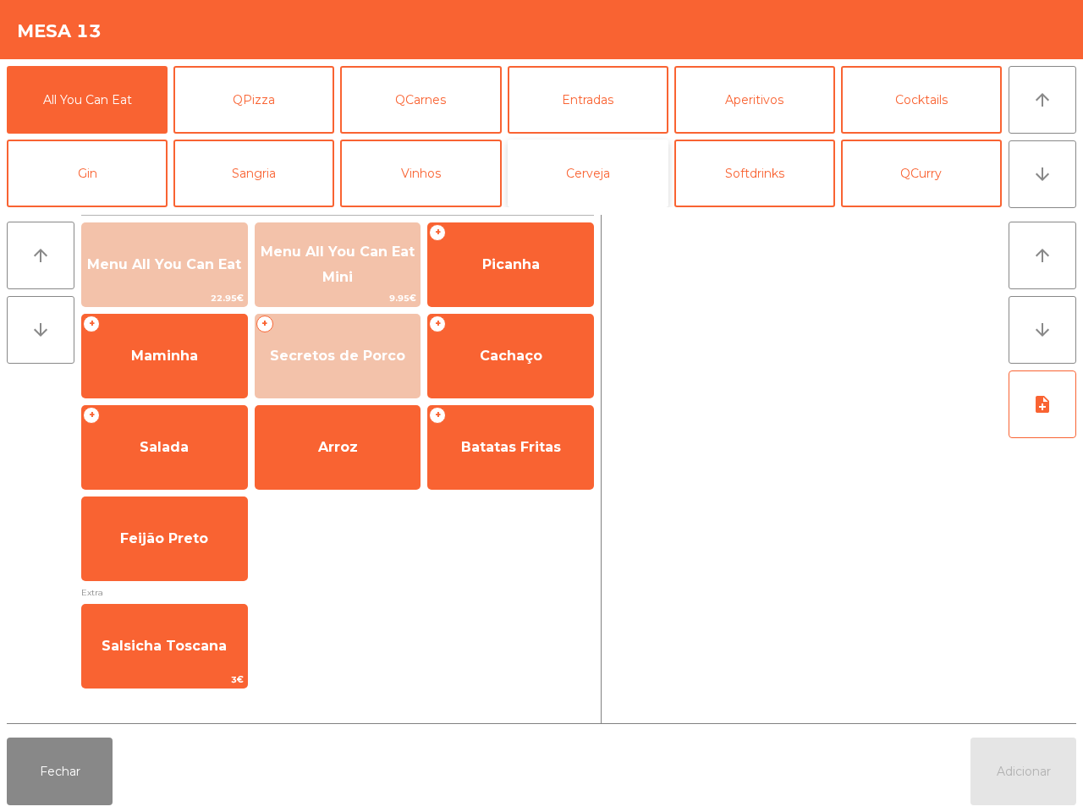
click at [587, 166] on button "Cerveja" at bounding box center [588, 174] width 161 height 68
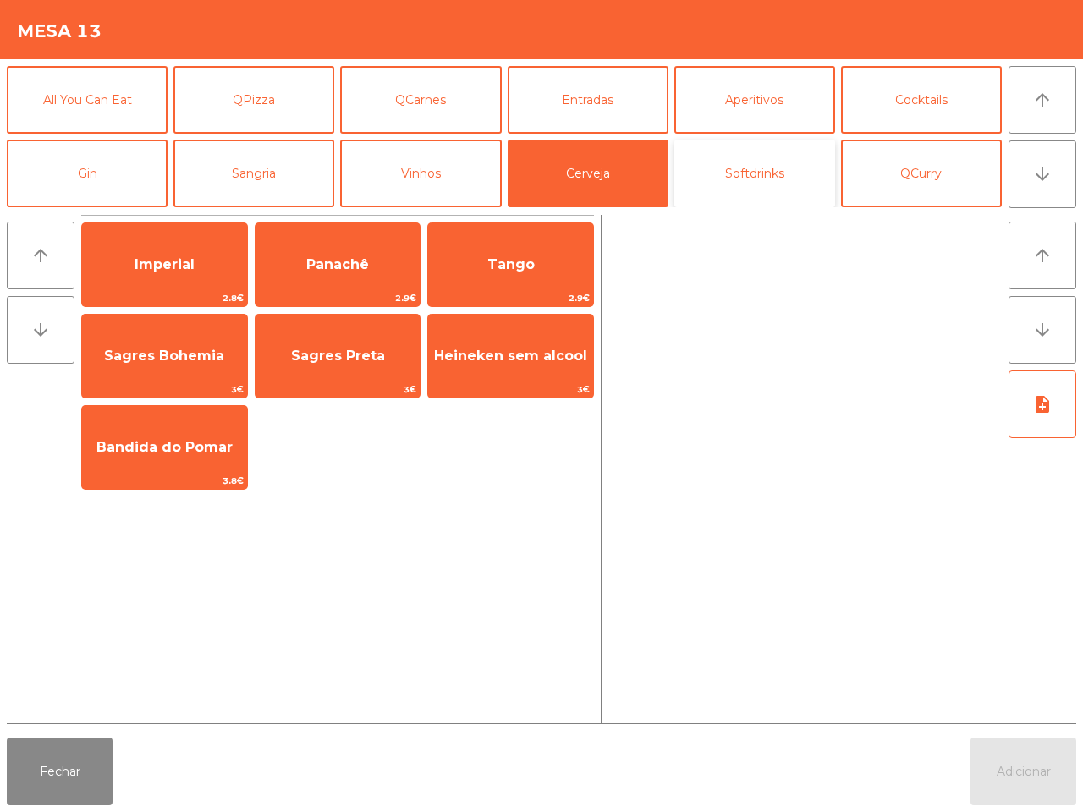
click at [754, 200] on button "Softdrinks" at bounding box center [755, 174] width 161 height 68
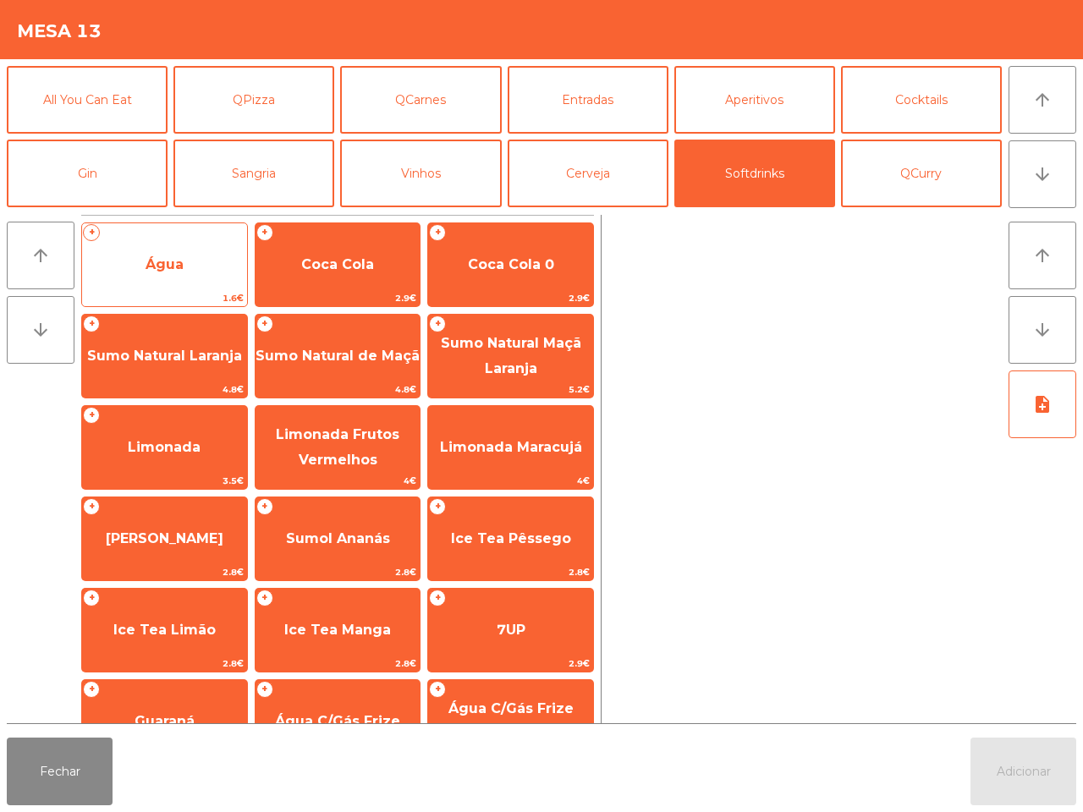
click at [224, 255] on span "Água" at bounding box center [164, 265] width 165 height 46
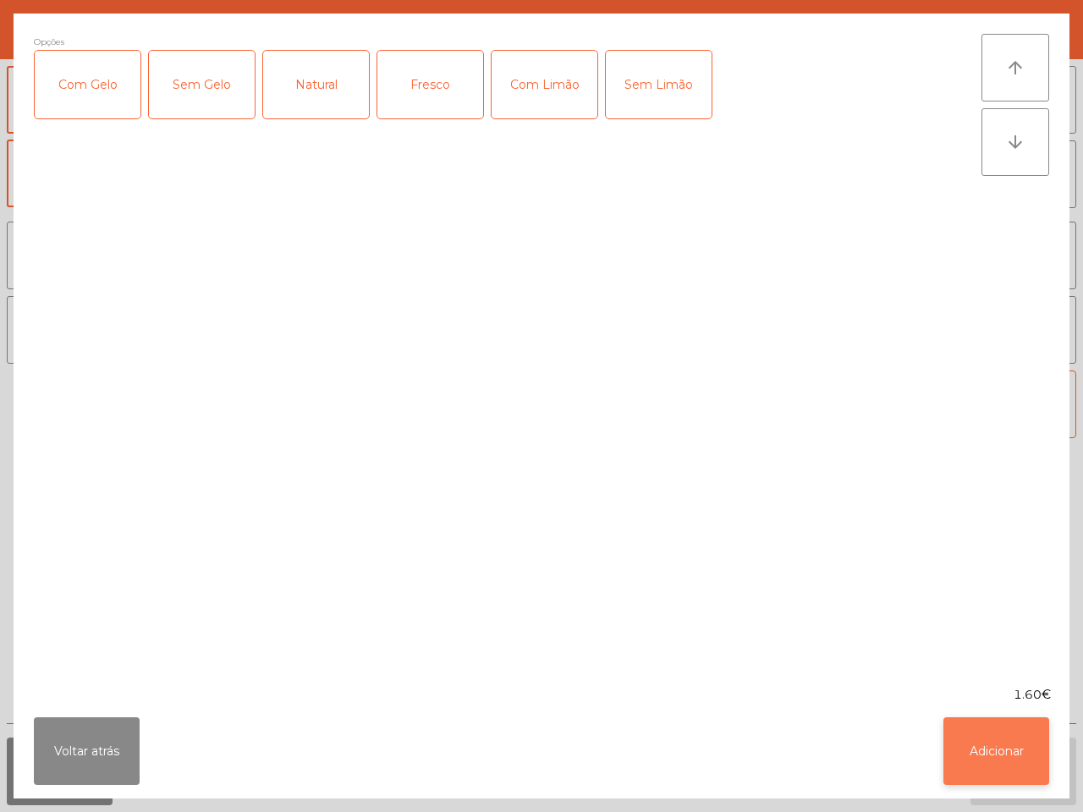
click at [963, 749] on button "Adicionar" at bounding box center [997, 752] width 106 height 68
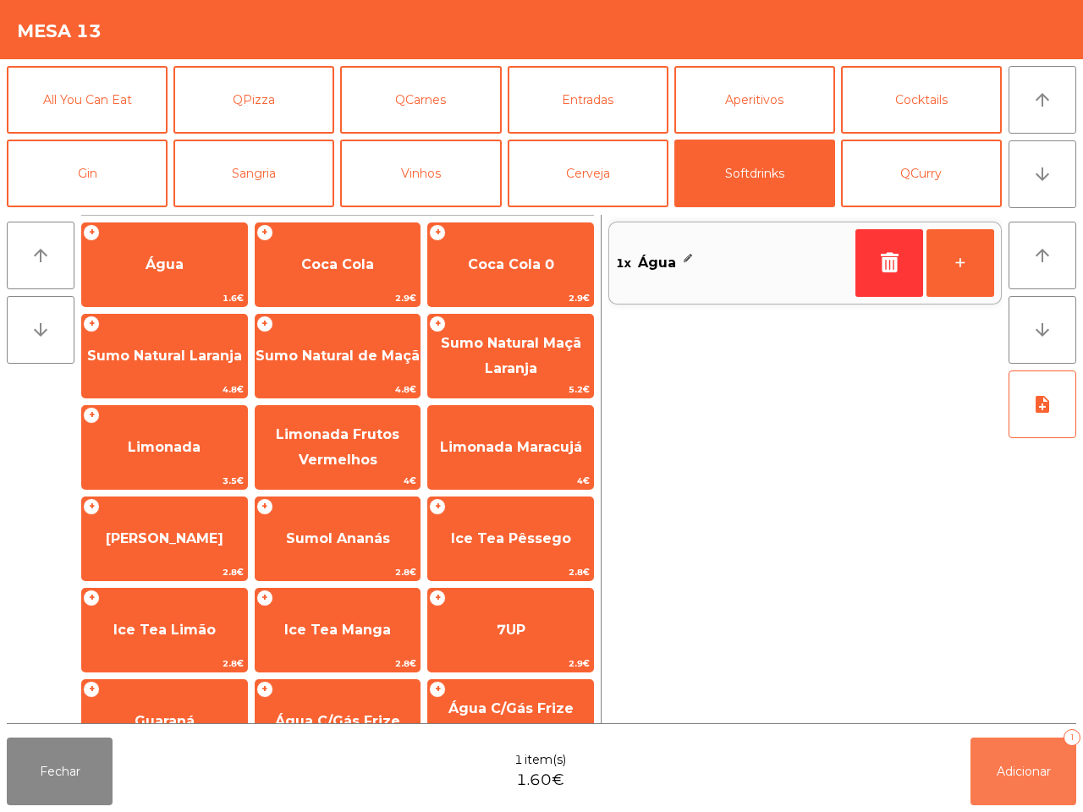
click at [1012, 757] on button "Adicionar 1" at bounding box center [1024, 772] width 106 height 68
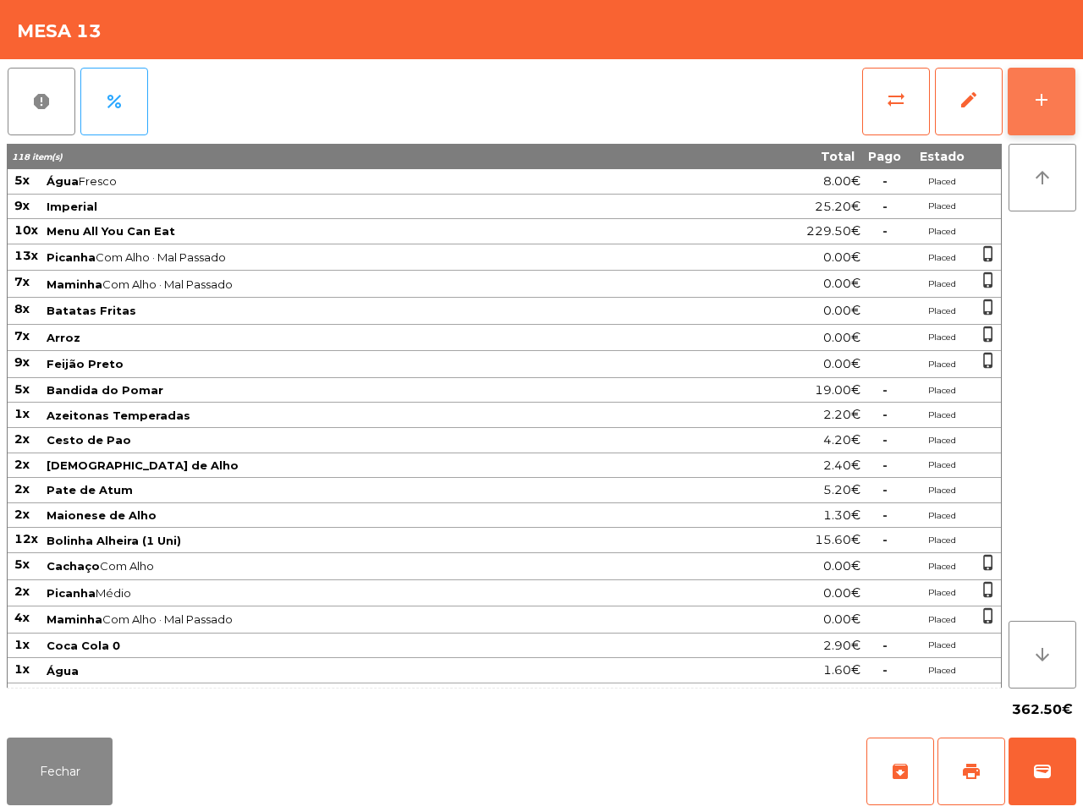
click at [1031, 80] on button "add" at bounding box center [1042, 102] width 68 height 68
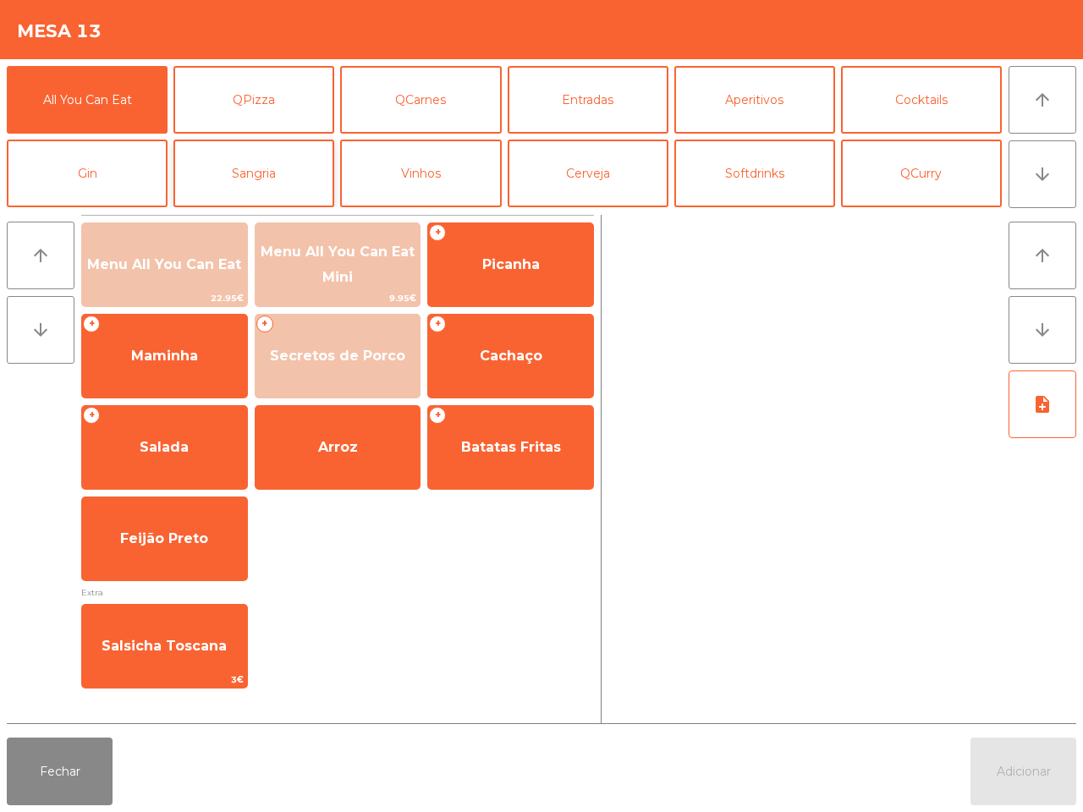
scroll to position [146, 0]
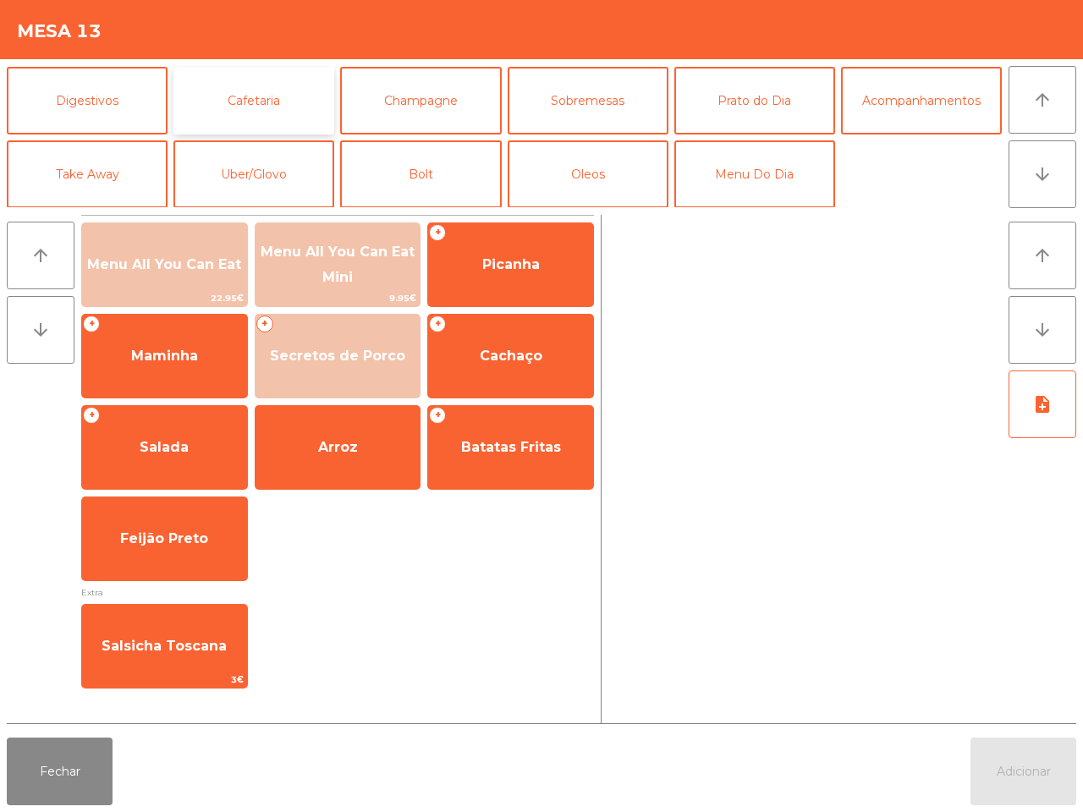
click at [250, 102] on button "Cafetaria" at bounding box center [254, 101] width 161 height 68
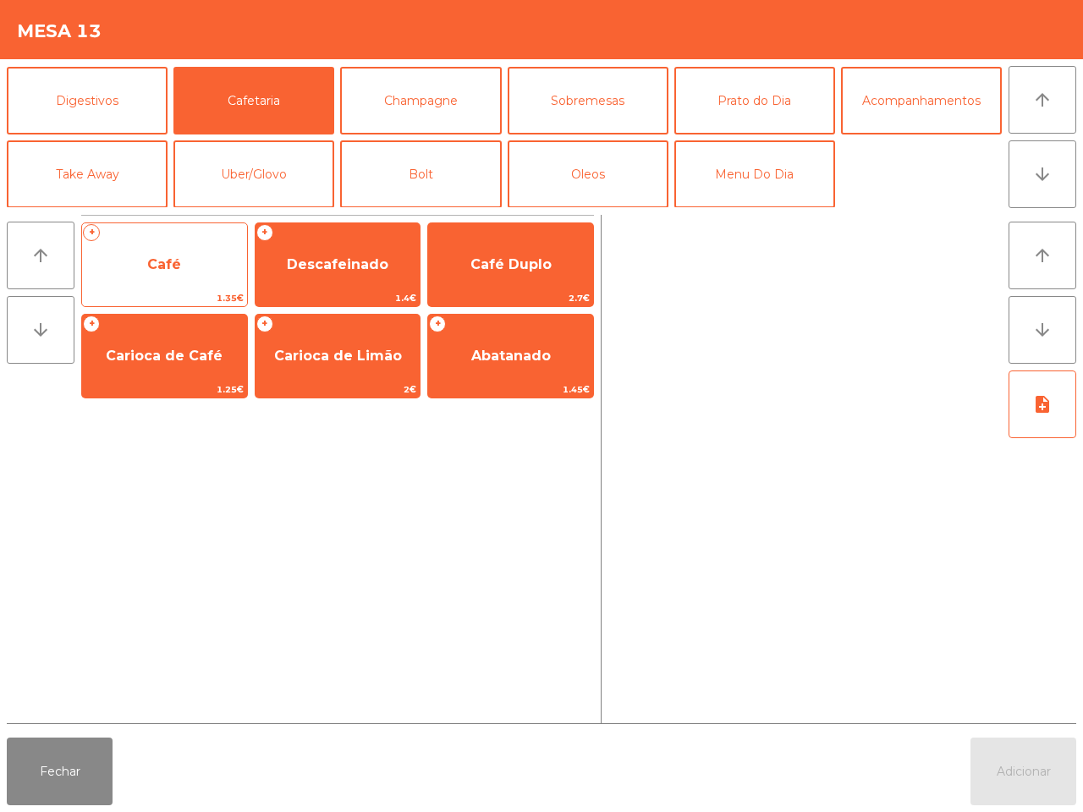
click at [176, 259] on span "Café" at bounding box center [164, 264] width 34 height 16
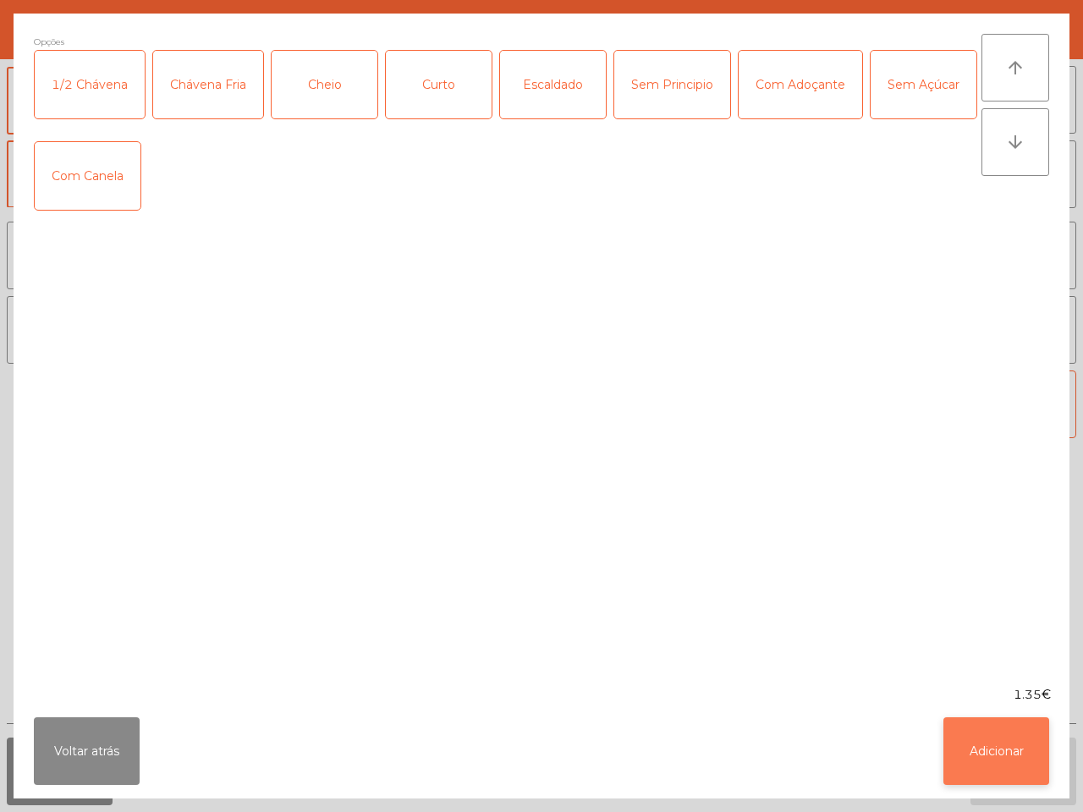
click at [999, 749] on button "Adicionar" at bounding box center [997, 752] width 106 height 68
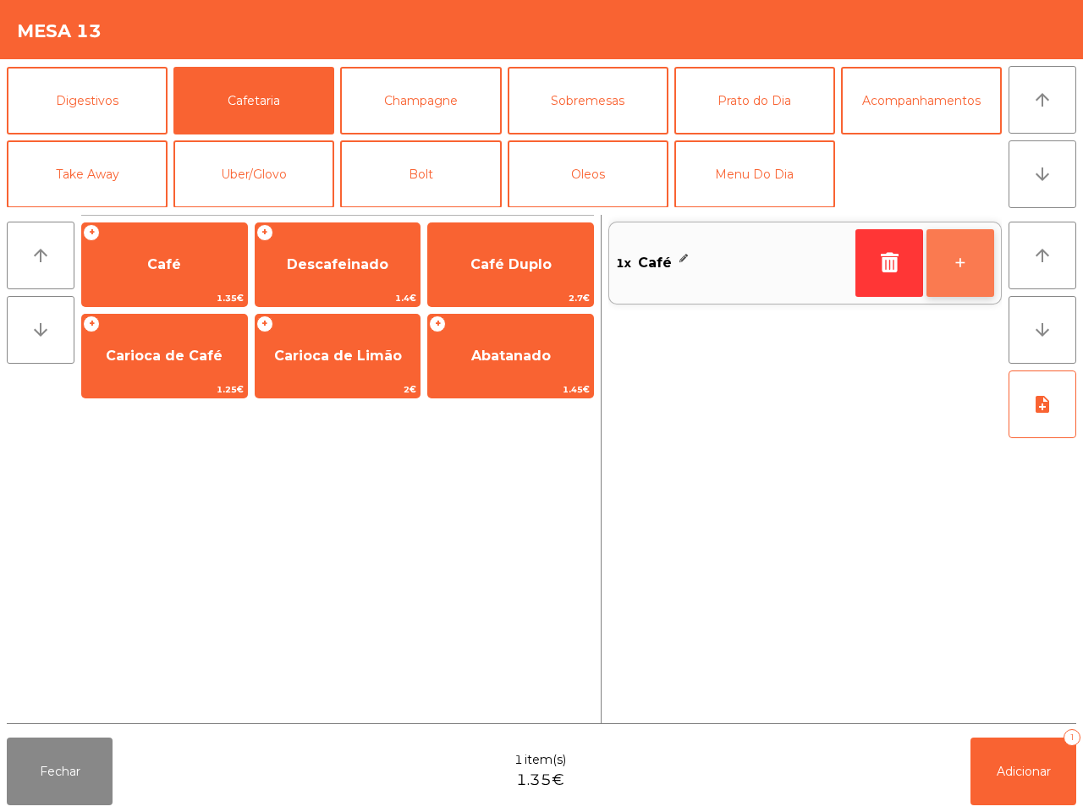
click at [952, 251] on button "+" at bounding box center [961, 263] width 68 height 68
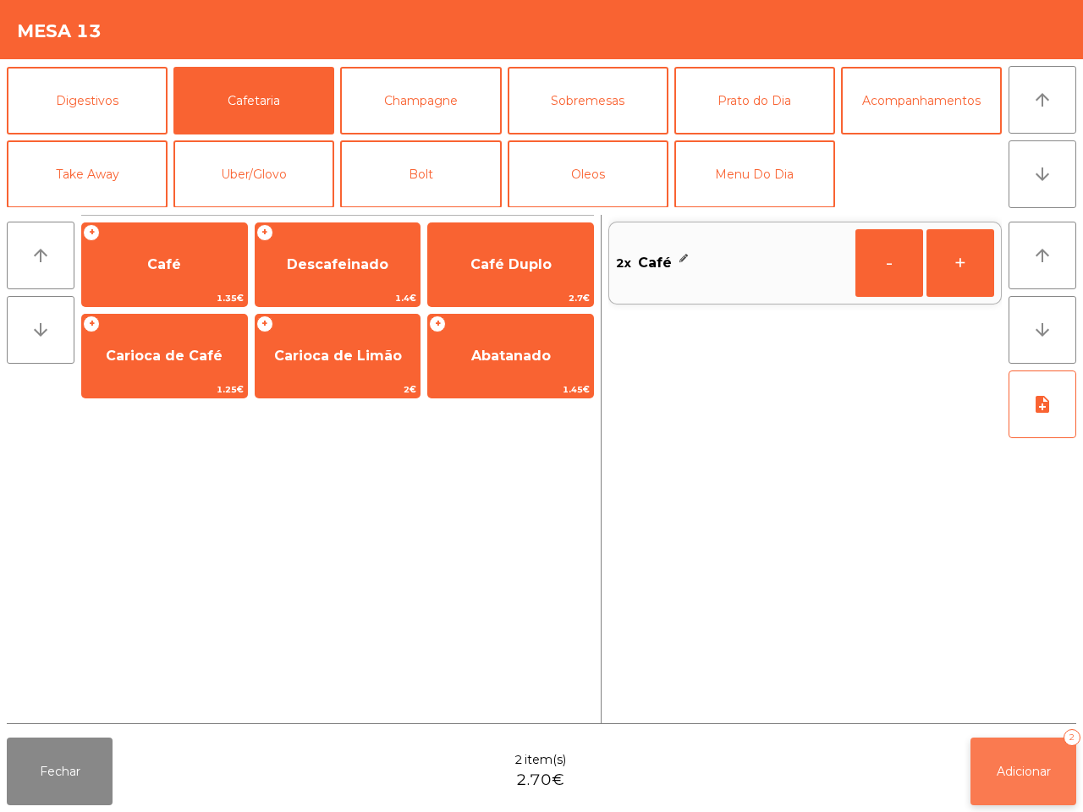
click at [1024, 771] on span "Adicionar" at bounding box center [1024, 771] width 54 height 15
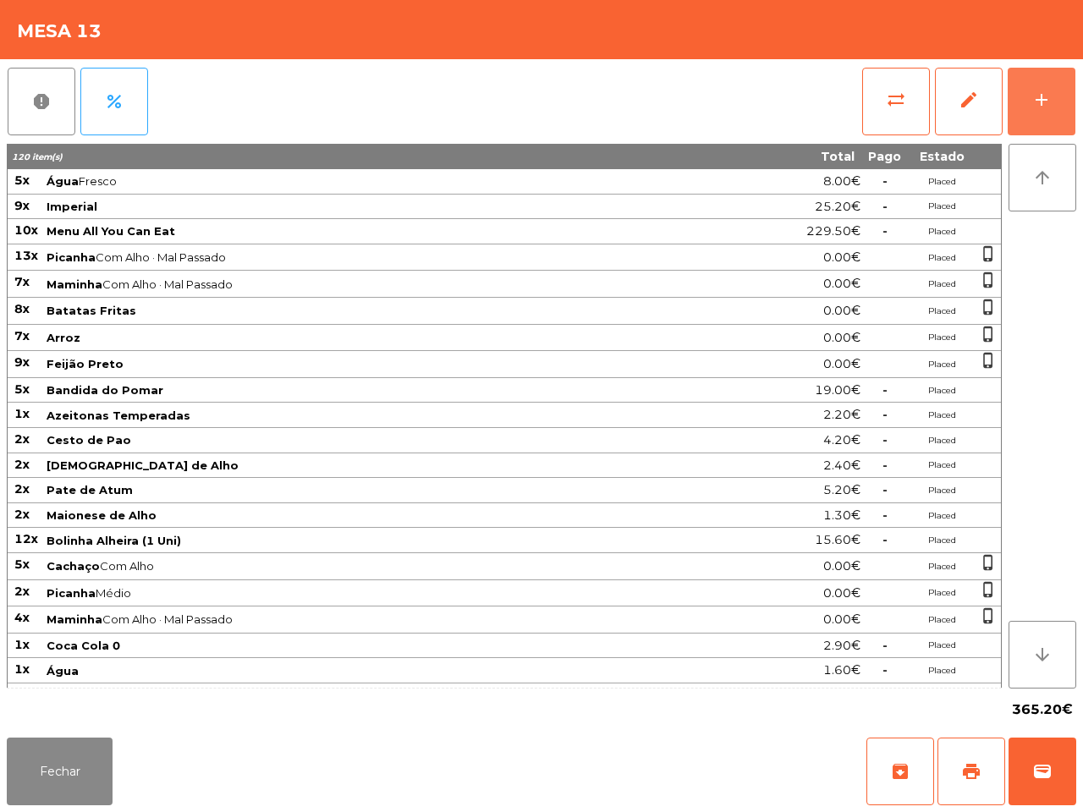
scroll to position [129, 0]
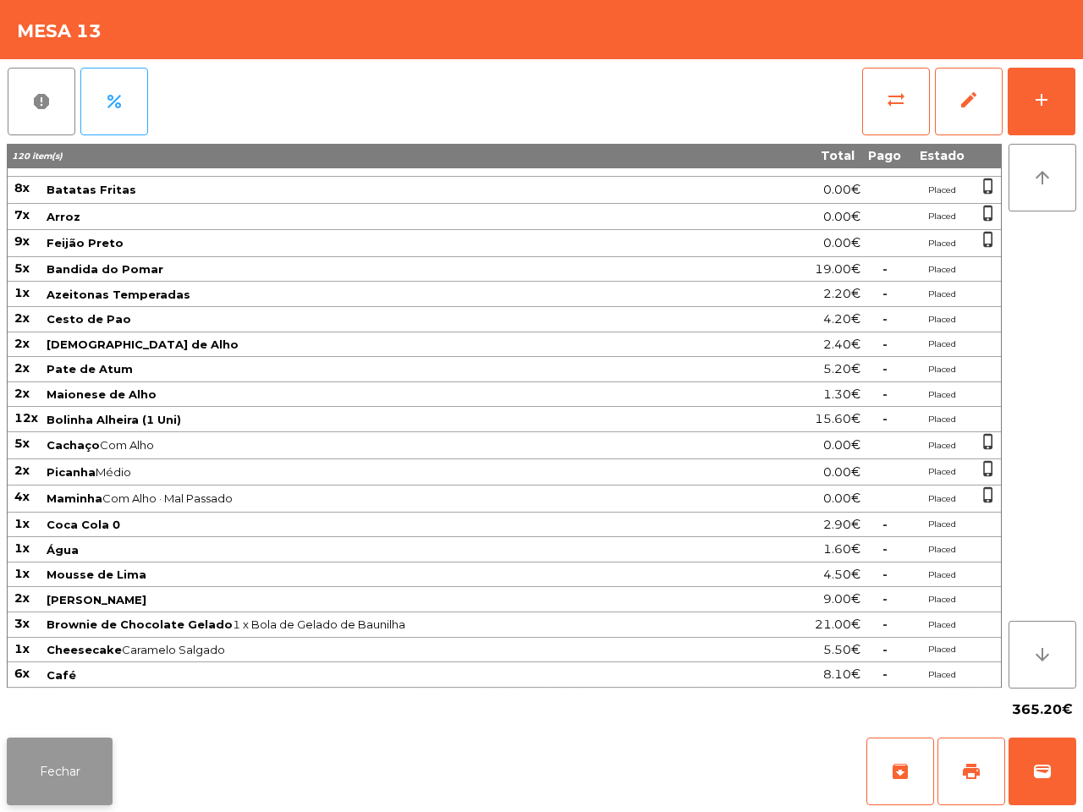
click at [56, 773] on button "Fechar" at bounding box center [60, 772] width 106 height 68
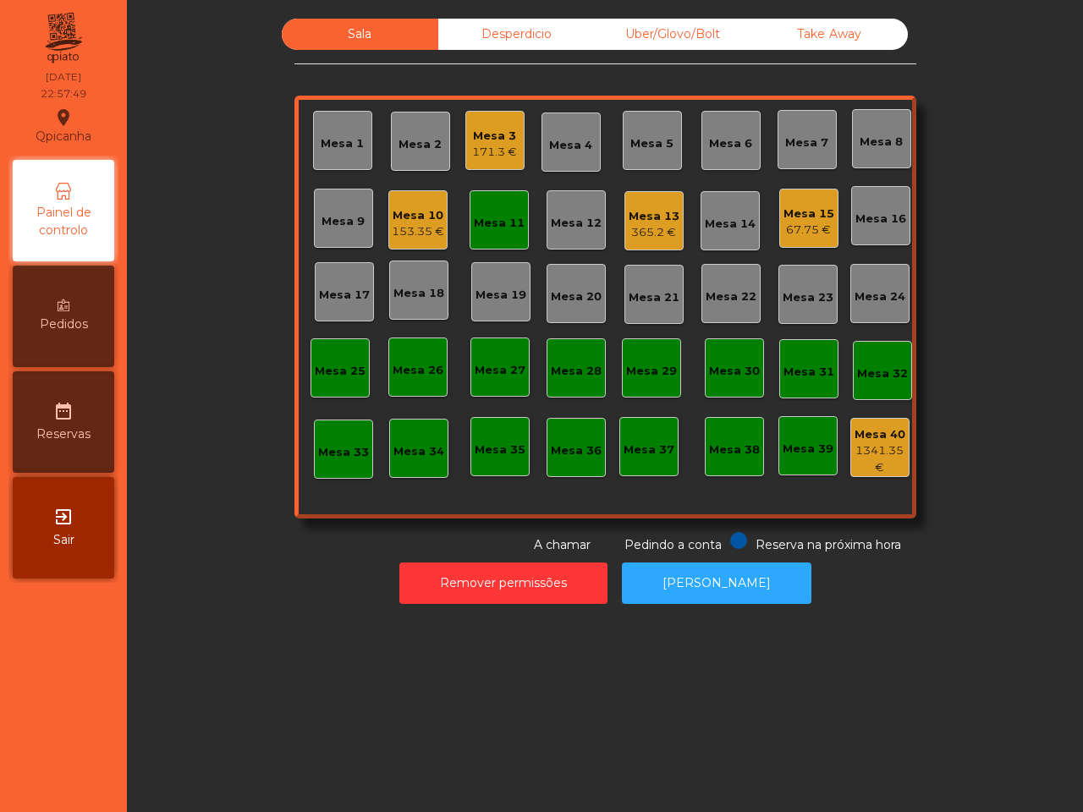
click at [481, 144] on div "171.3 €" at bounding box center [494, 152] width 45 height 17
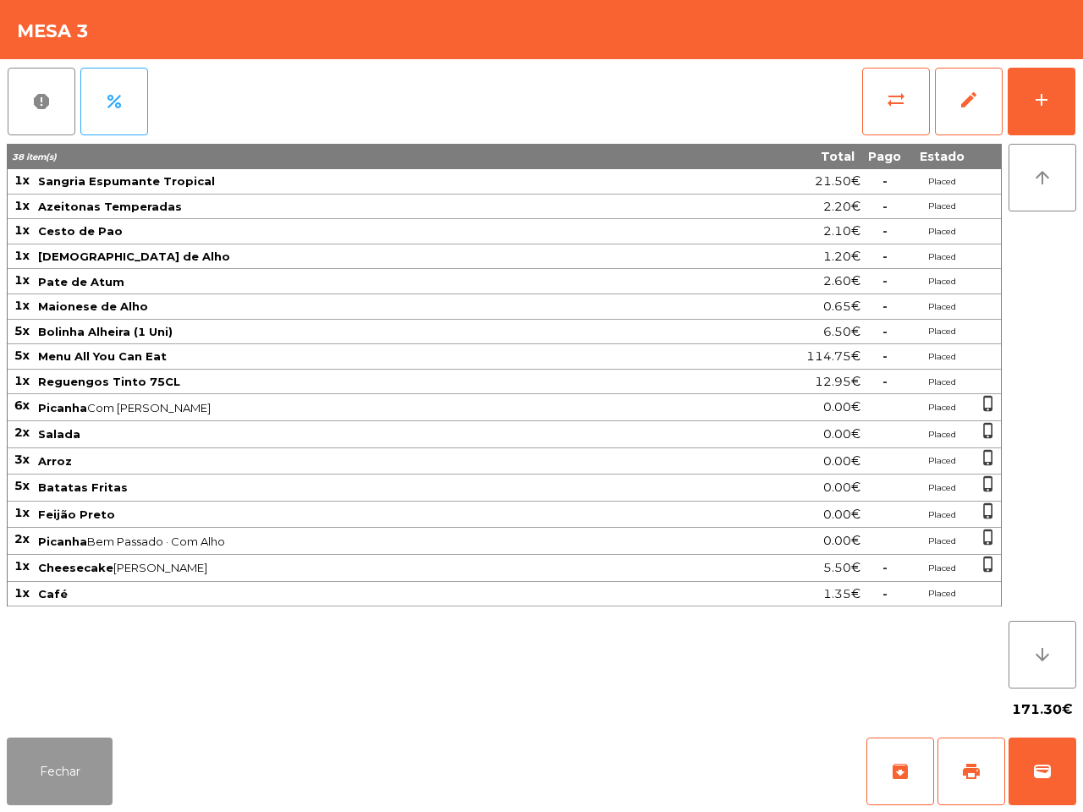
drag, startPoint x: 61, startPoint y: 787, endPoint x: 73, endPoint y: 790, distance: 12.1
click at [70, 796] on button "Fechar" at bounding box center [60, 772] width 106 height 68
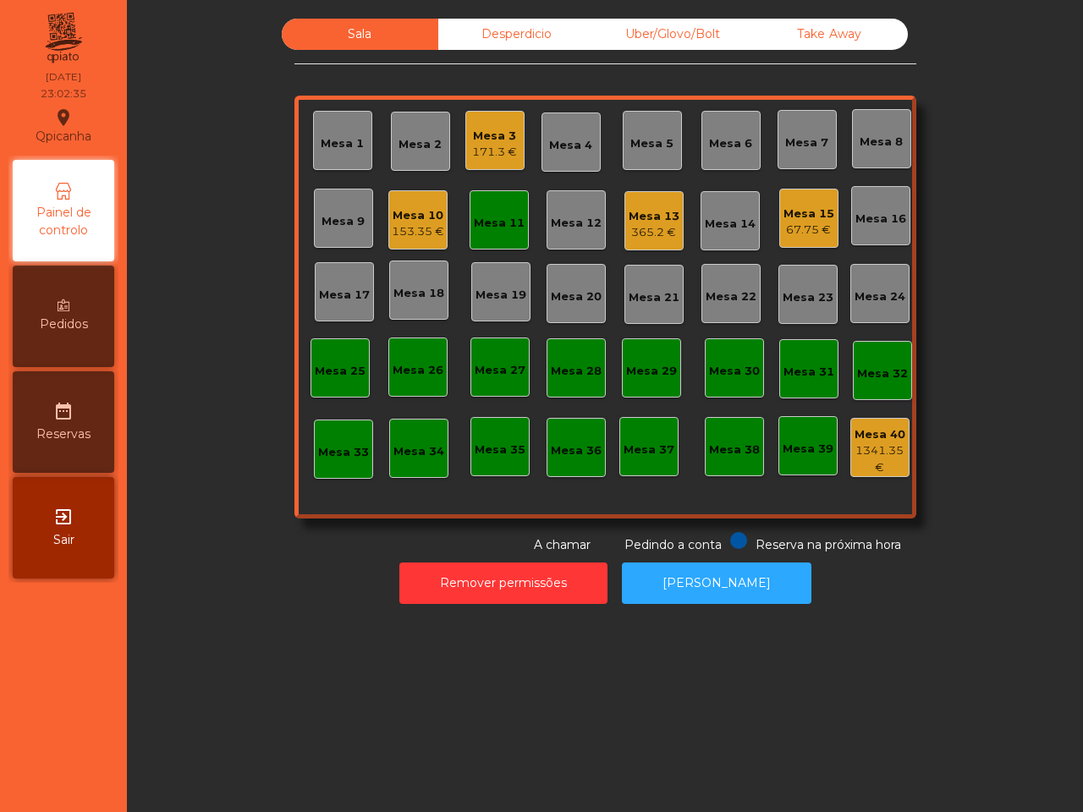
click at [412, 221] on div "Mesa 10" at bounding box center [418, 215] width 52 height 17
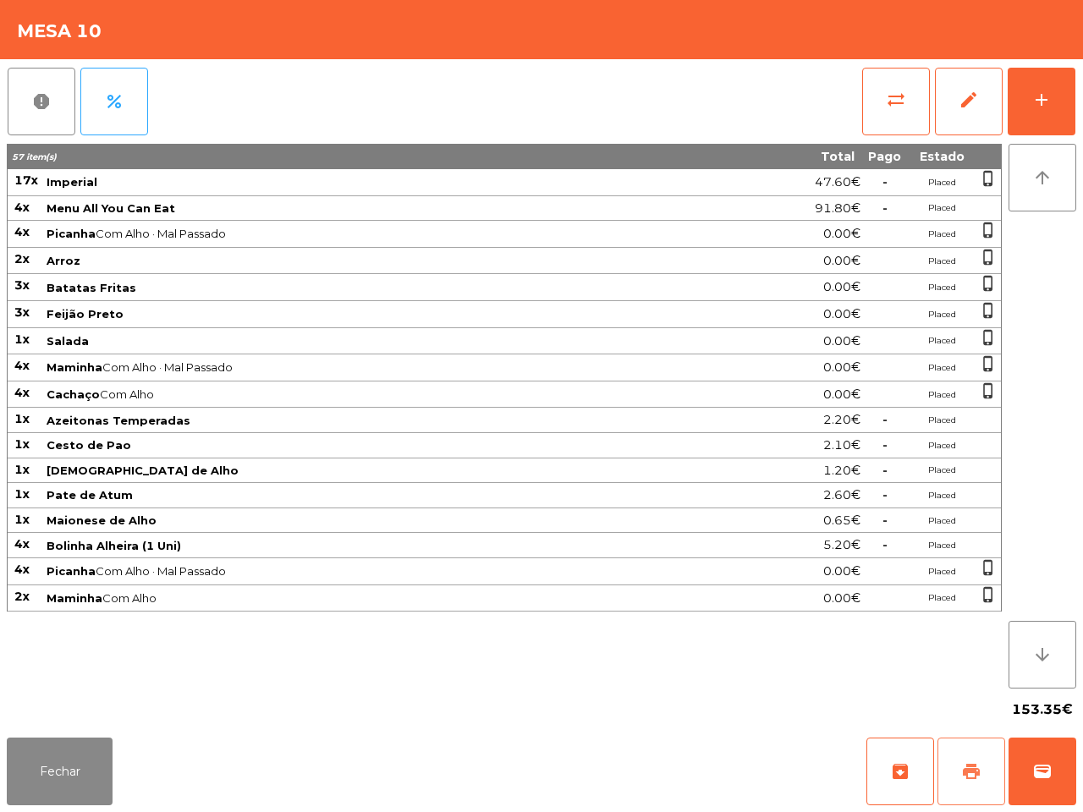
click at [974, 783] on button "print" at bounding box center [972, 772] width 68 height 68
click at [83, 764] on button "Fechar" at bounding box center [60, 772] width 106 height 68
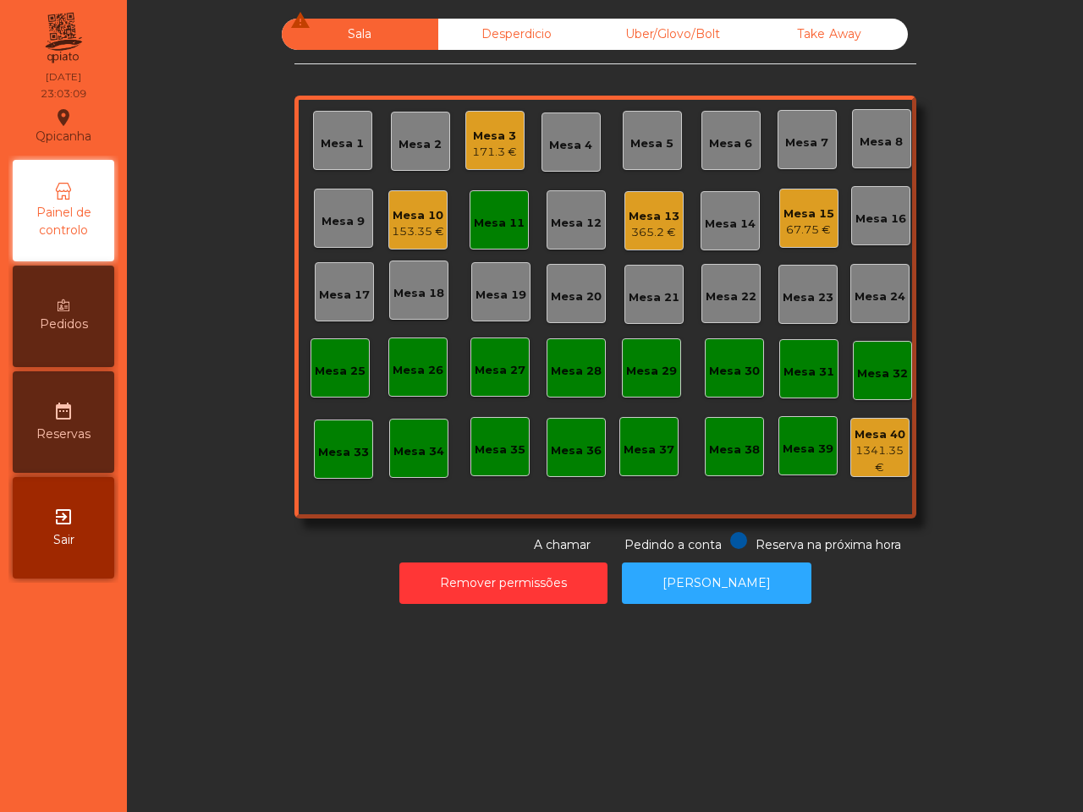
click at [454, 225] on div "Mesa 1 Mesa 2 Mesa 3 171.3 € Mesa 4 Mesa 5 Mesa 6 Mesa 7 Mesa 8 Mesa 9 Mesa 10 …" at bounding box center [606, 307] width 622 height 423
click at [388, 212] on div "Mesa 10 153.35 €" at bounding box center [417, 219] width 59 height 59
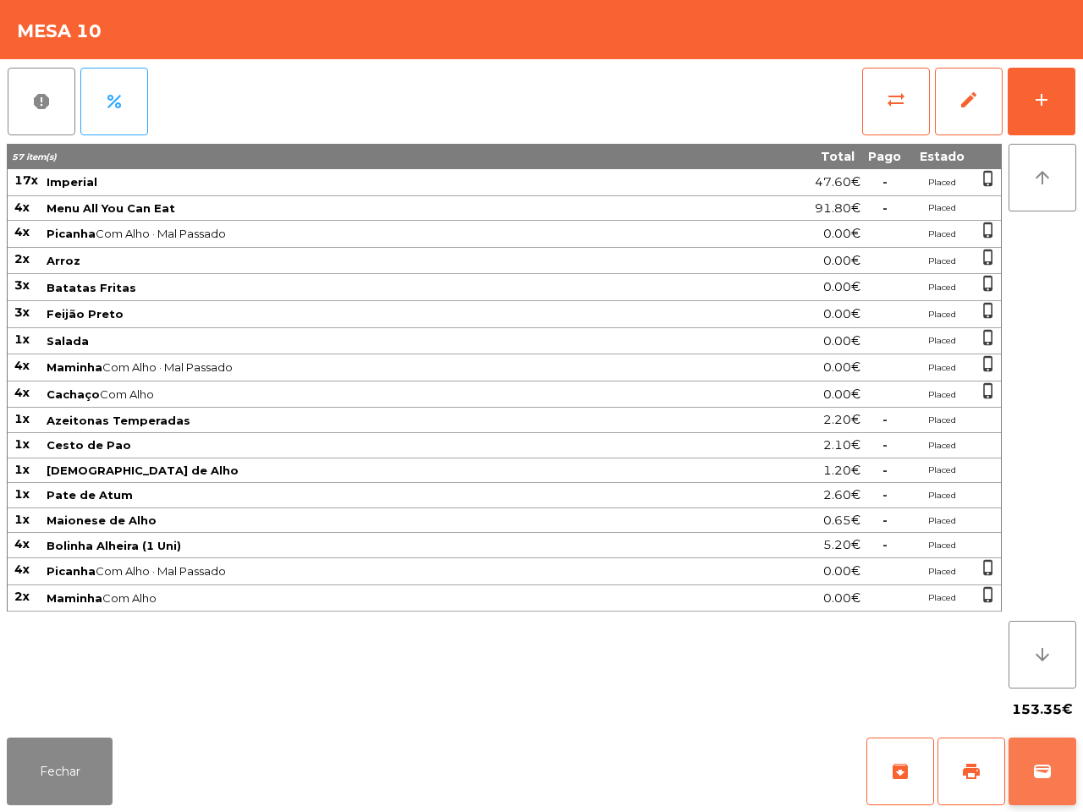
click at [1047, 771] on span "wallet" at bounding box center [1043, 772] width 20 height 20
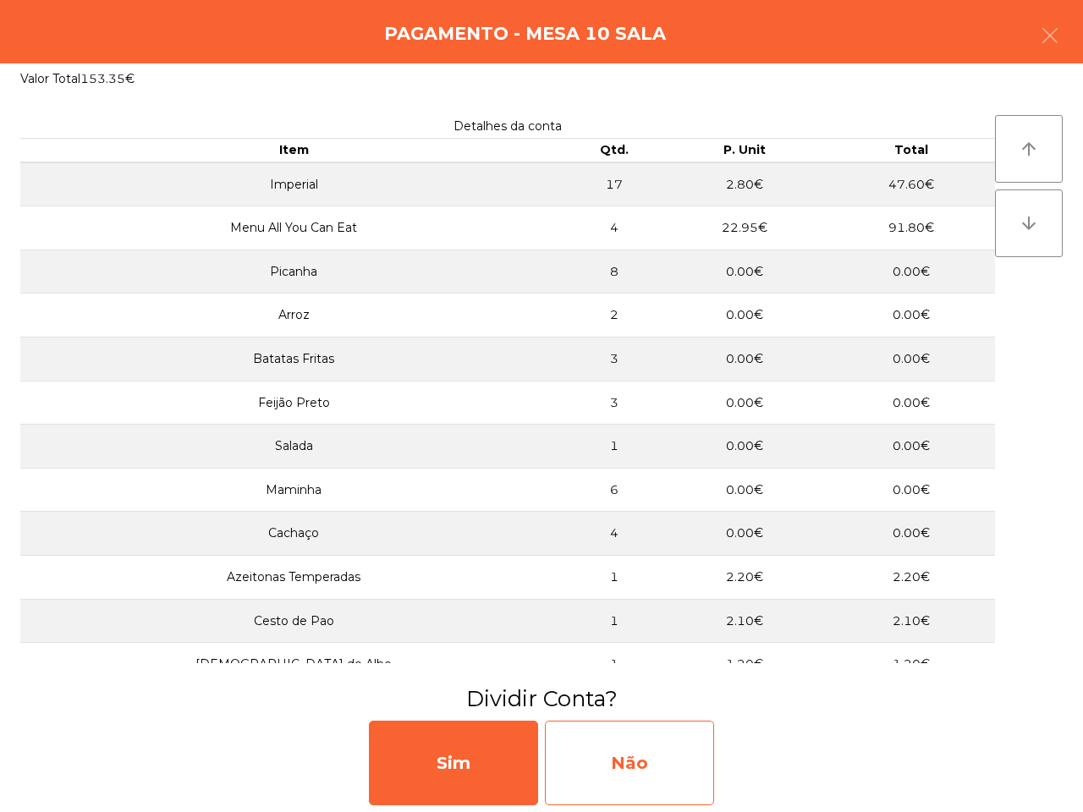
click at [690, 779] on div "Não" at bounding box center [629, 763] width 169 height 85
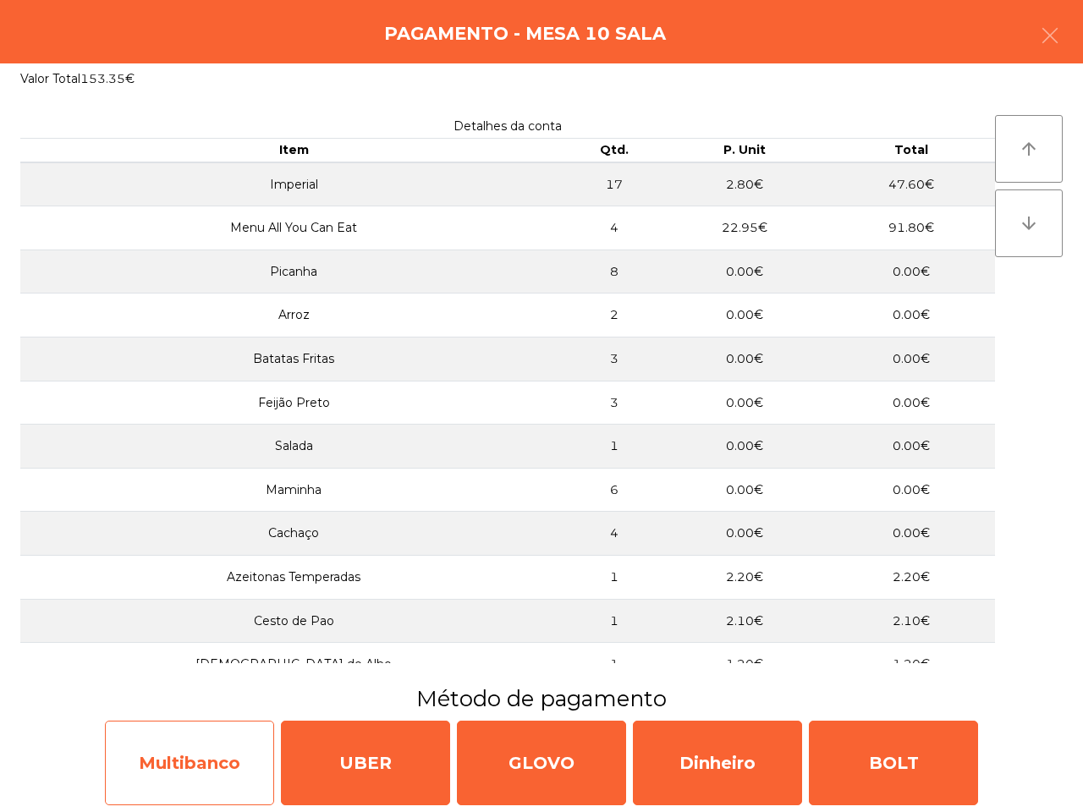
click at [187, 776] on div "Multibanco" at bounding box center [189, 763] width 169 height 85
select select "**"
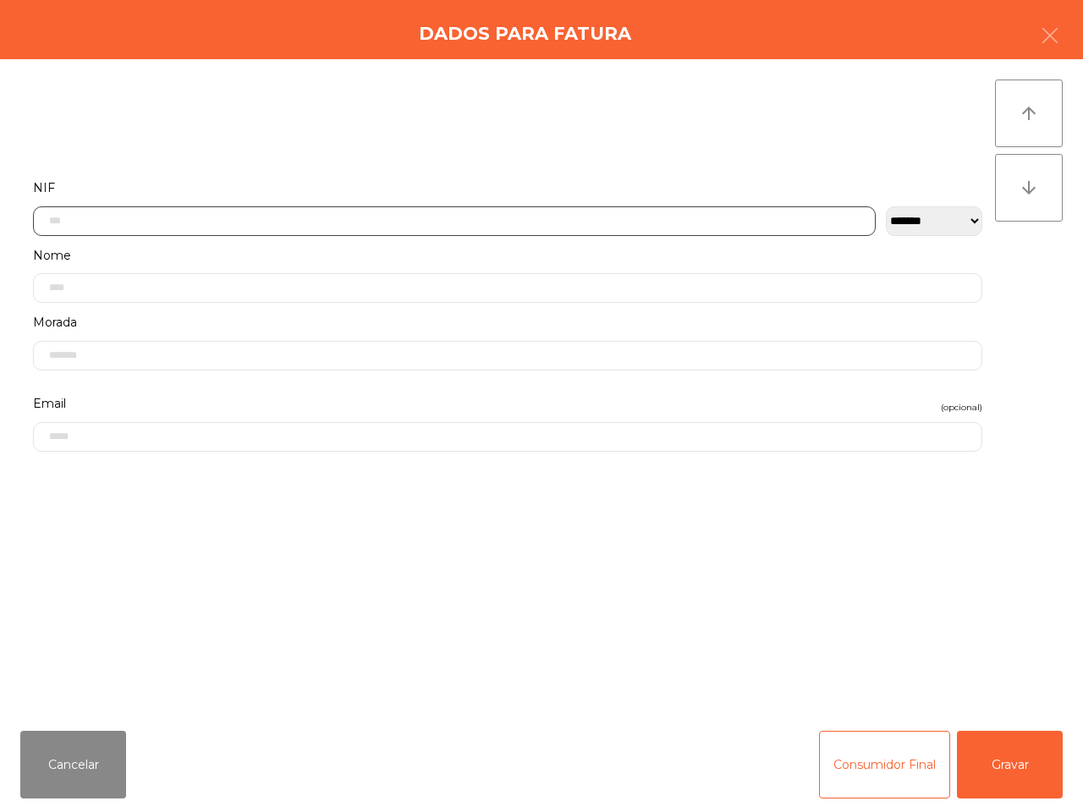
drag, startPoint x: 134, startPoint y: 709, endPoint x: 87, endPoint y: 208, distance: 503.2
click at [87, 208] on input "text" at bounding box center [454, 222] width 843 height 30
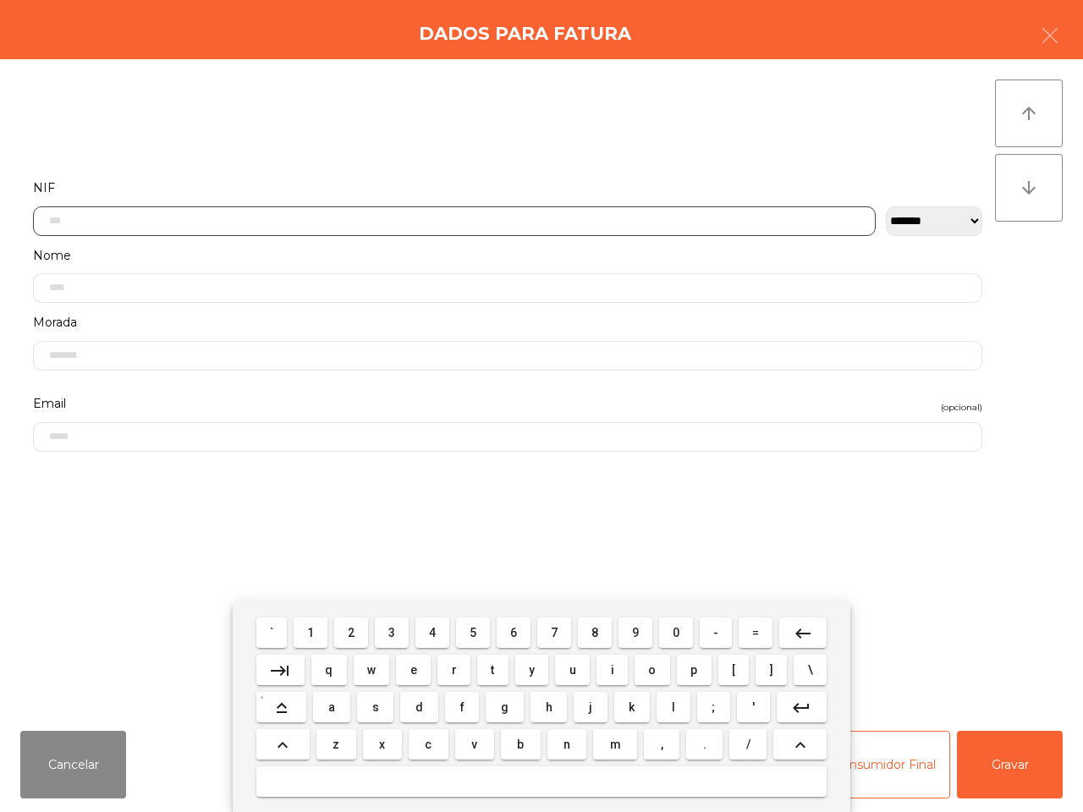
click at [87, 212] on input "text" at bounding box center [454, 222] width 843 height 30
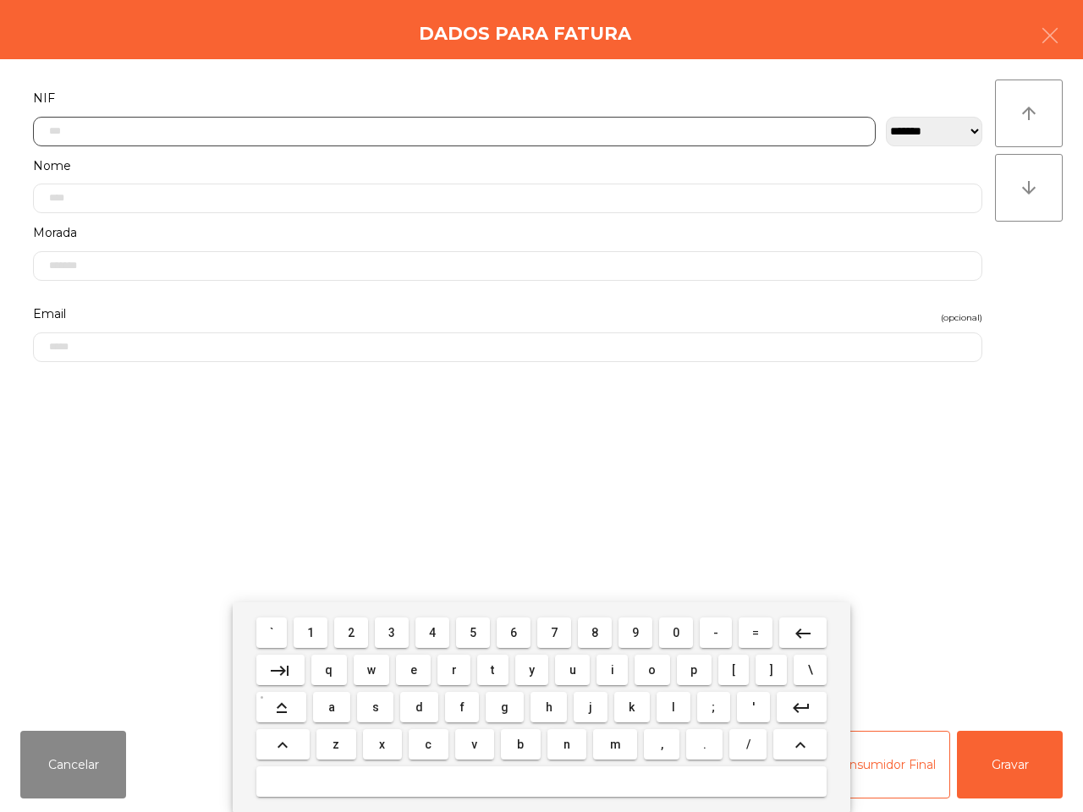
scroll to position [95, 0]
click at [351, 637] on span "2" at bounding box center [351, 633] width 7 height 14
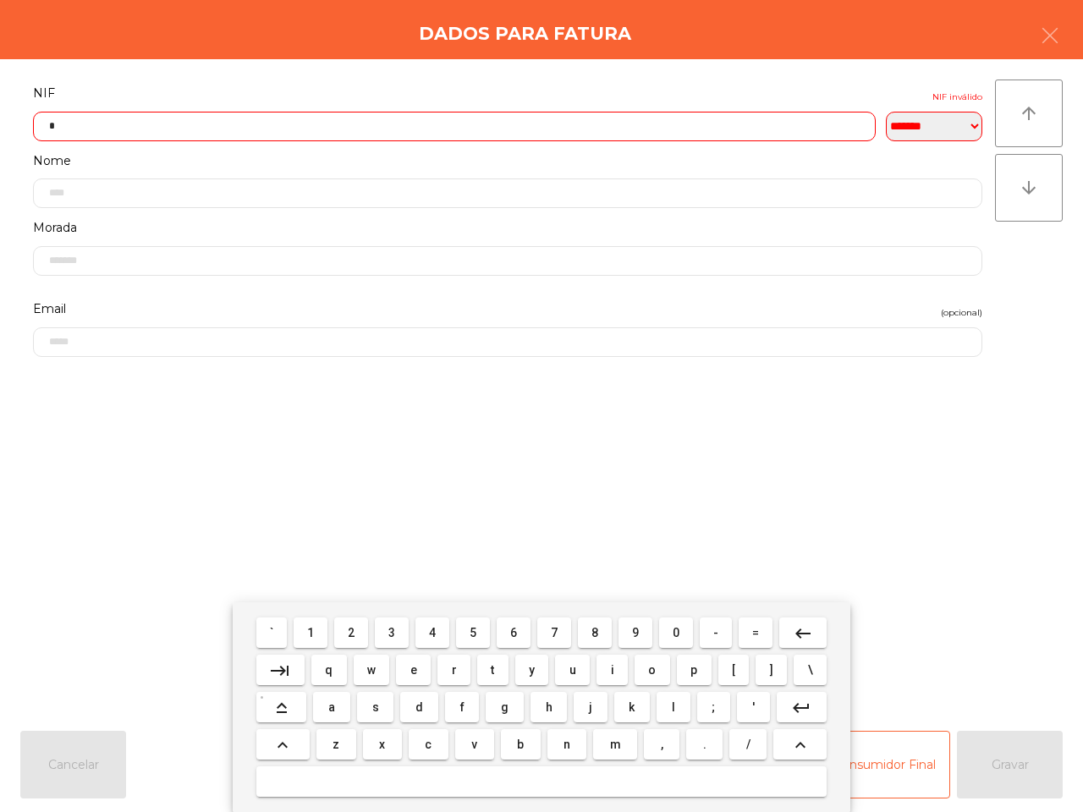
click at [519, 631] on button "6" at bounding box center [514, 633] width 34 height 30
click at [551, 632] on span "7" at bounding box center [554, 633] width 7 height 14
click at [352, 636] on span "2" at bounding box center [351, 633] width 7 height 14
click at [551, 635] on span "7" at bounding box center [554, 633] width 7 height 14
click at [669, 636] on button "0" at bounding box center [676, 633] width 34 height 30
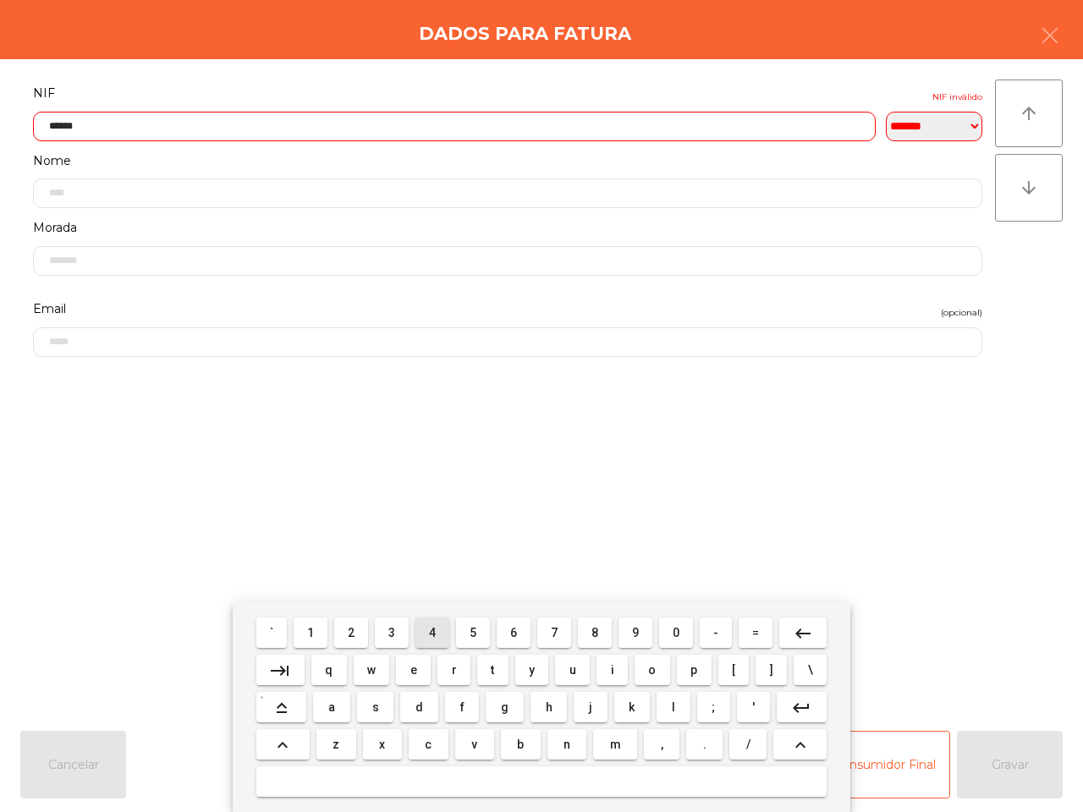
click at [434, 632] on span "4" at bounding box center [432, 633] width 7 height 14
click at [309, 631] on button "1" at bounding box center [311, 633] width 34 height 30
click at [667, 631] on button "0" at bounding box center [676, 633] width 34 height 30
type input "*********"
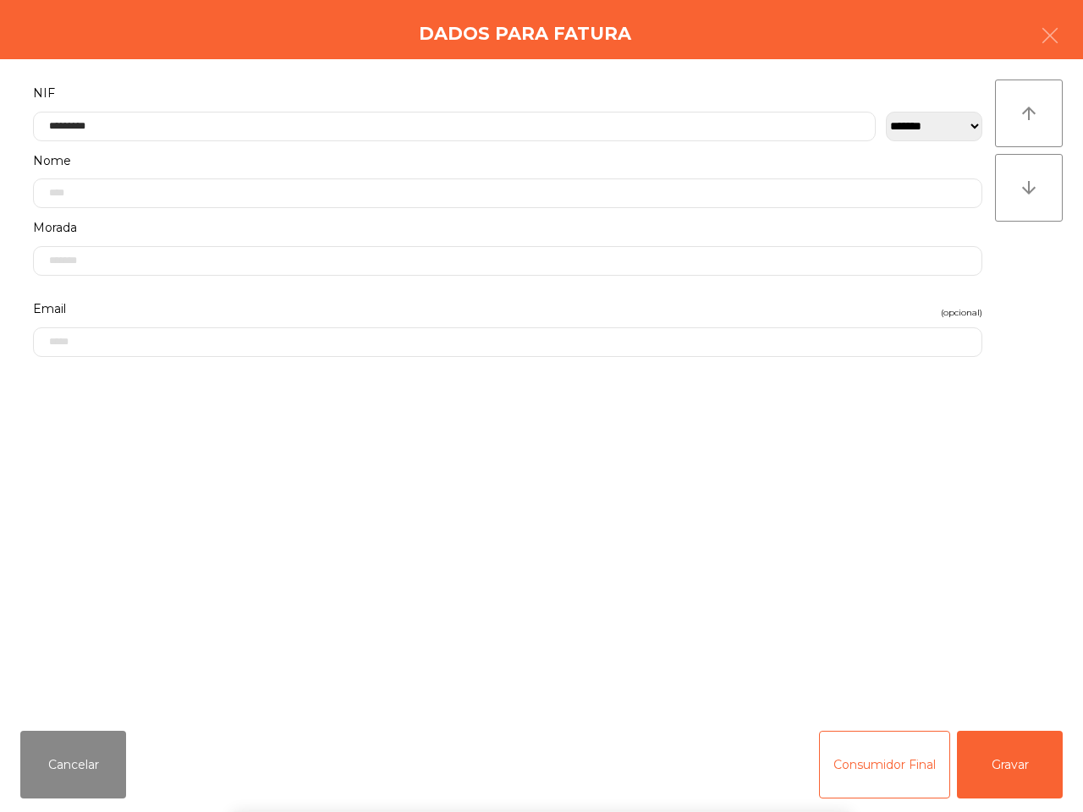
click at [1016, 763] on div "` 1 2 3 4 5 6 7 8 9 0 - = keyboard_backspace keyboard_tab q w e r t y u i o p […" at bounding box center [541, 708] width 1083 height 210
click at [1013, 762] on button "Gravar" at bounding box center [1010, 765] width 106 height 68
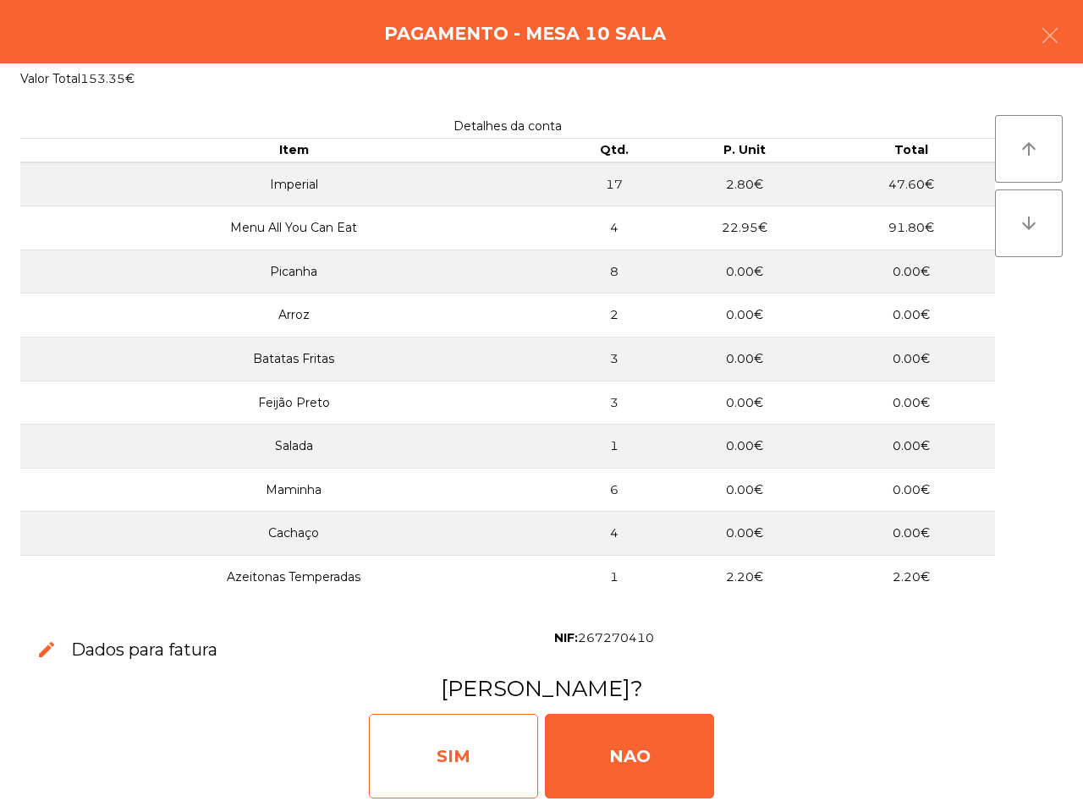
click at [483, 743] on div "SIM" at bounding box center [453, 756] width 169 height 85
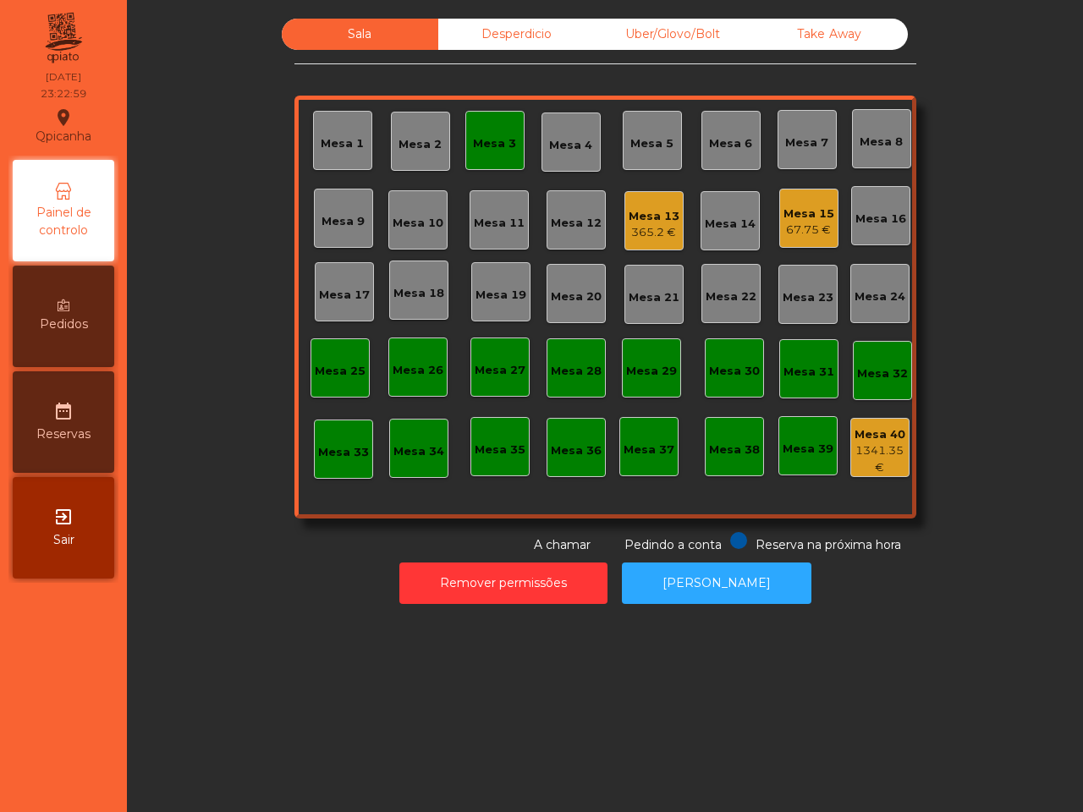
click at [483, 738] on div "Sala Desperdicio Uber/Glovo/Bolt Take Away Mesa 1 Mesa 2 Mesa 3 Mesa 4 Mesa 5 M…" at bounding box center [605, 406] width 956 height 812
click at [635, 218] on div "Mesa 13" at bounding box center [654, 216] width 51 height 17
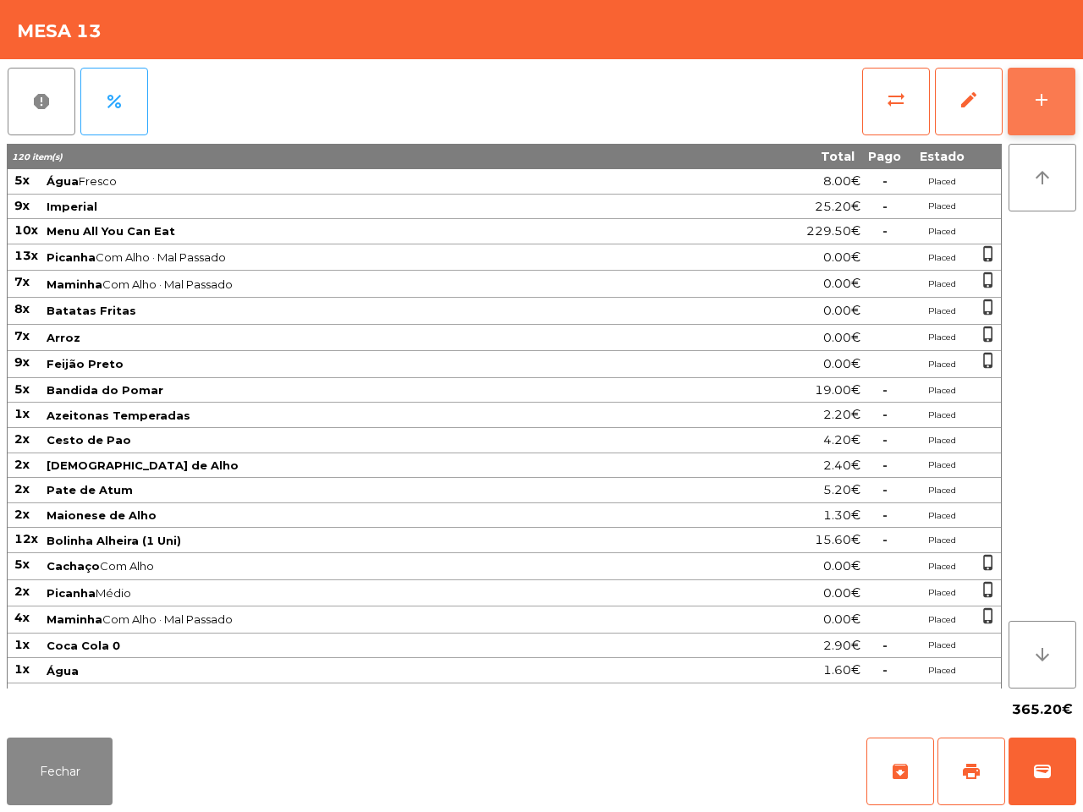
click at [1033, 90] on div "add" at bounding box center [1042, 100] width 20 height 20
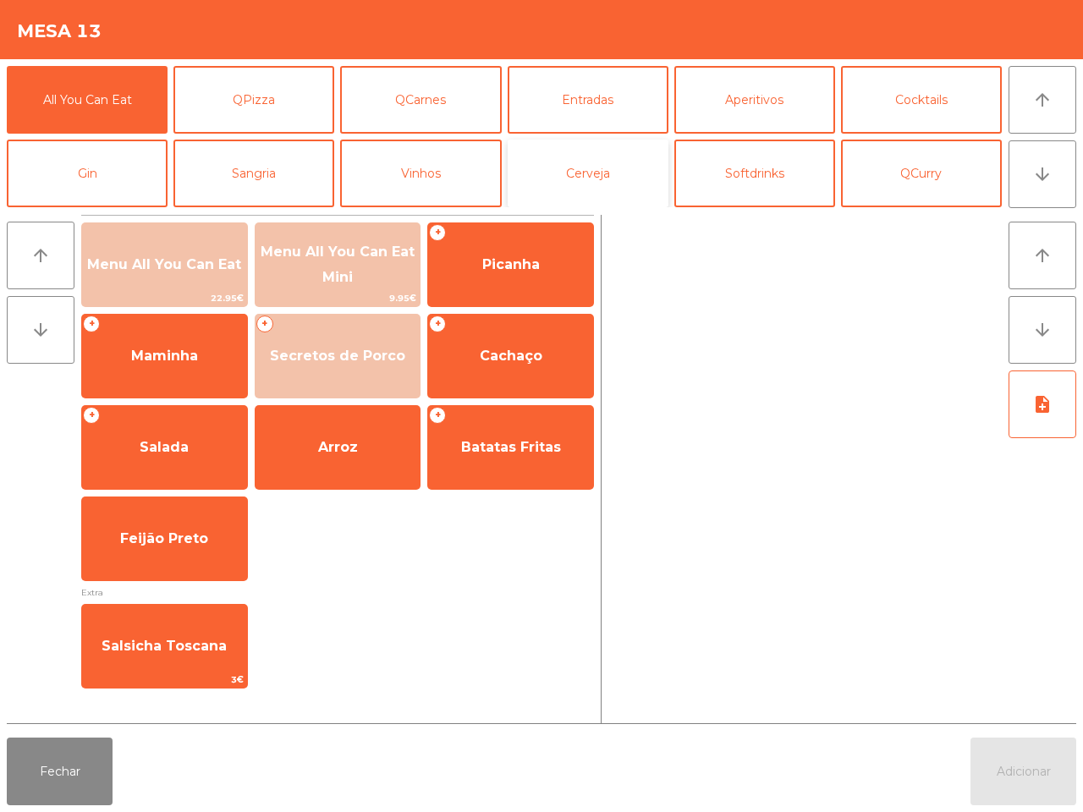
click at [623, 158] on button "Cerveja" at bounding box center [588, 174] width 161 height 68
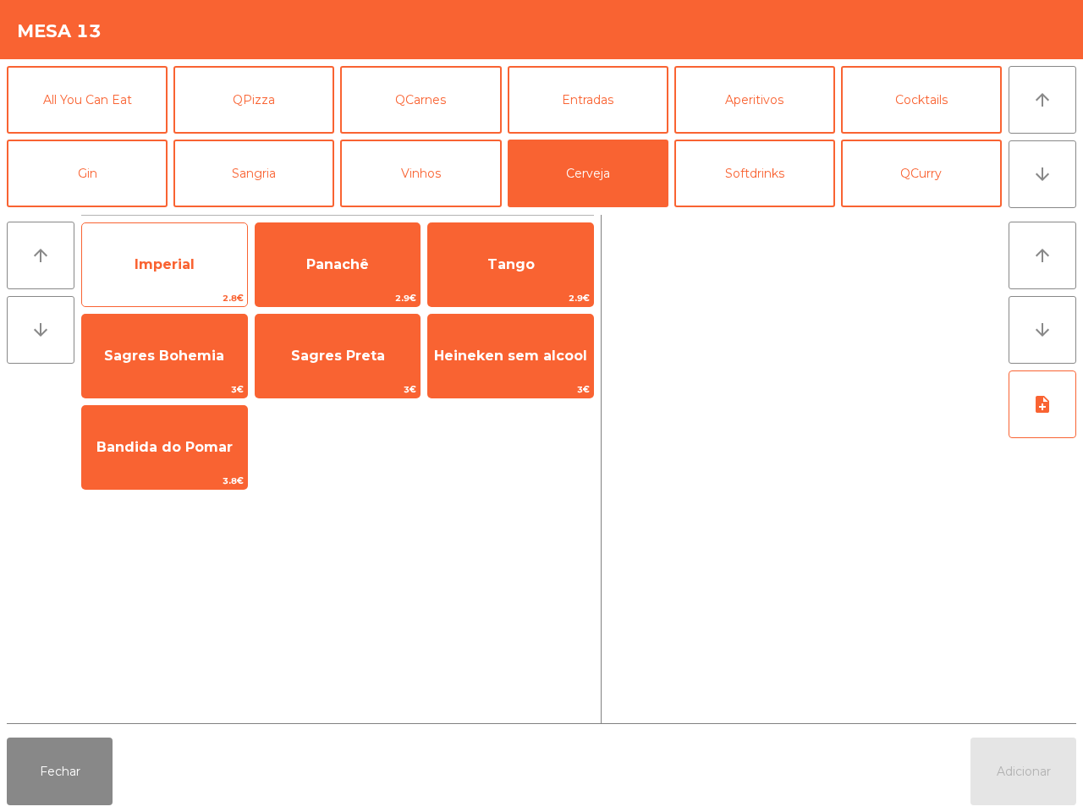
click at [200, 273] on span "Imperial" at bounding box center [164, 265] width 165 height 46
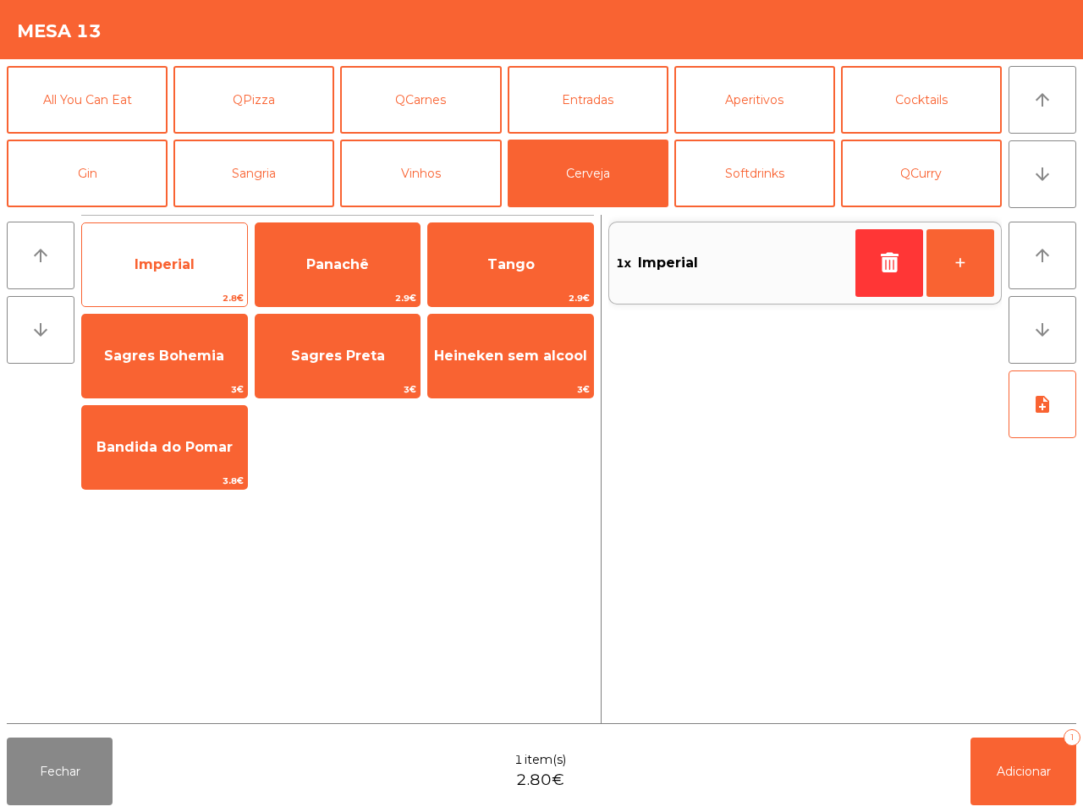
click at [200, 273] on span "Imperial" at bounding box center [164, 265] width 165 height 46
click at [205, 275] on span "Imperial" at bounding box center [164, 265] width 165 height 46
click at [208, 273] on span "Imperial" at bounding box center [164, 265] width 165 height 46
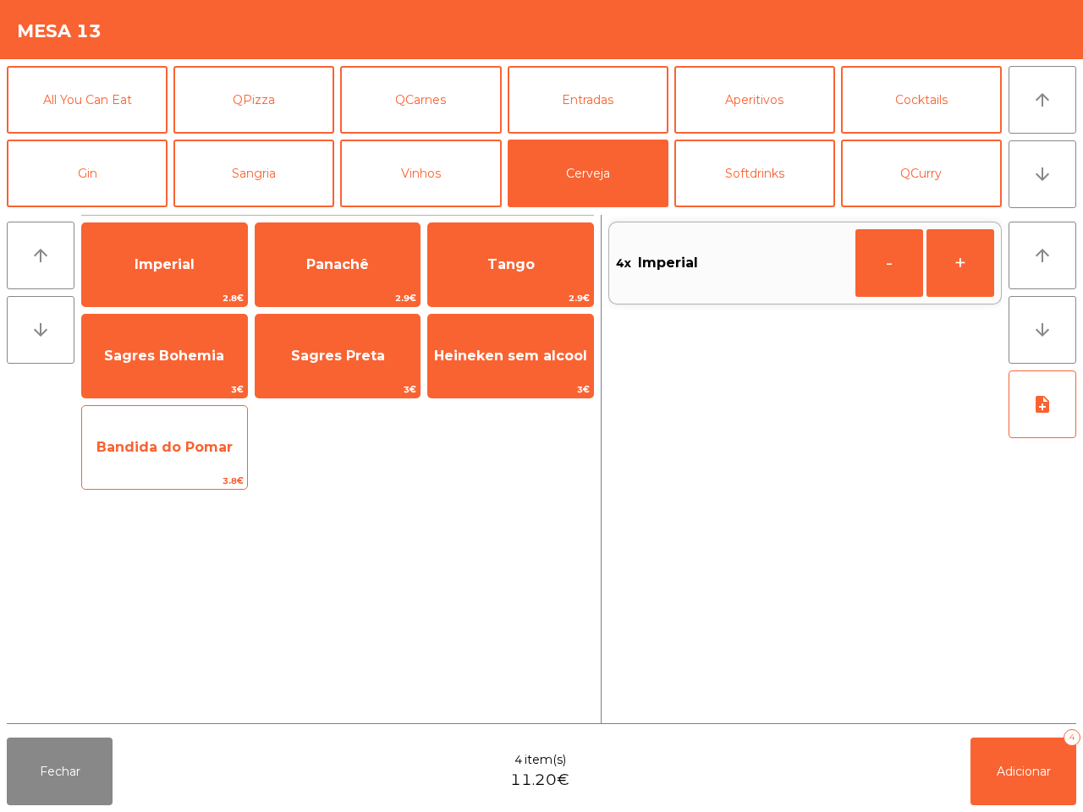
click at [191, 437] on span "Bandida do Pomar" at bounding box center [164, 448] width 165 height 46
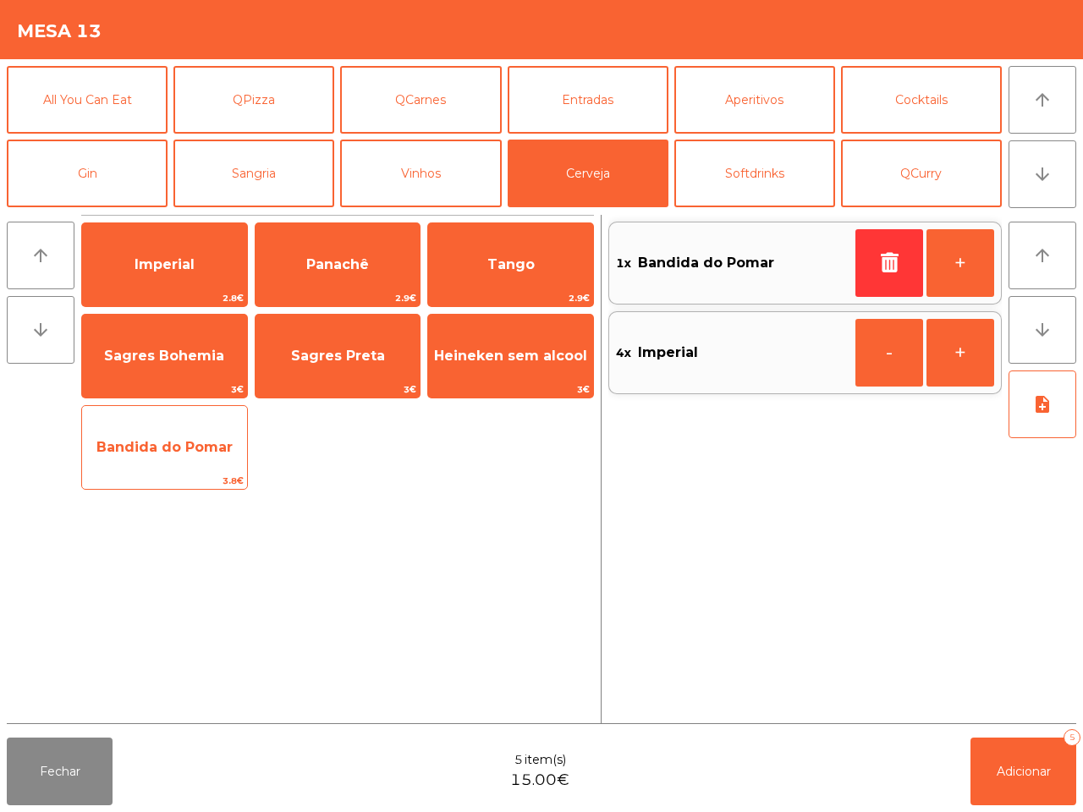
click at [191, 436] on span "Bandida do Pomar" at bounding box center [164, 448] width 165 height 46
click at [192, 436] on span "Bandida do Pomar" at bounding box center [164, 448] width 165 height 46
click at [193, 433] on span "Bandida do Pomar" at bounding box center [164, 448] width 165 height 46
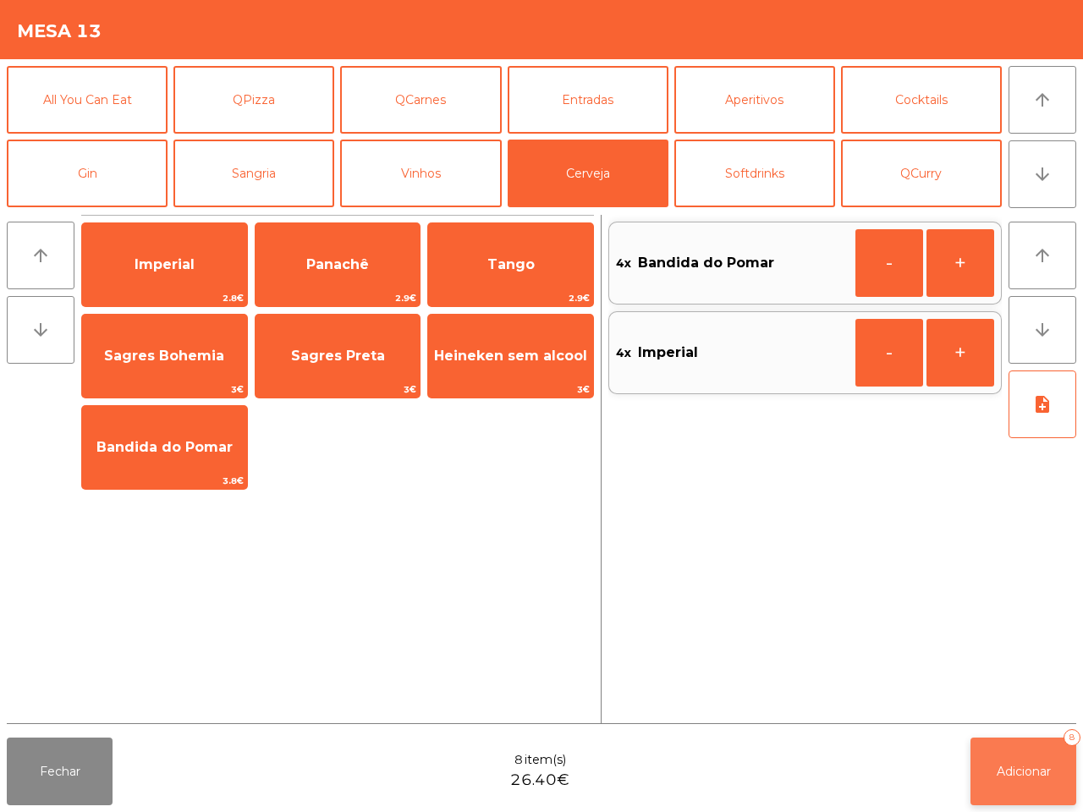
click at [1017, 762] on button "Adicionar 8" at bounding box center [1024, 772] width 106 height 68
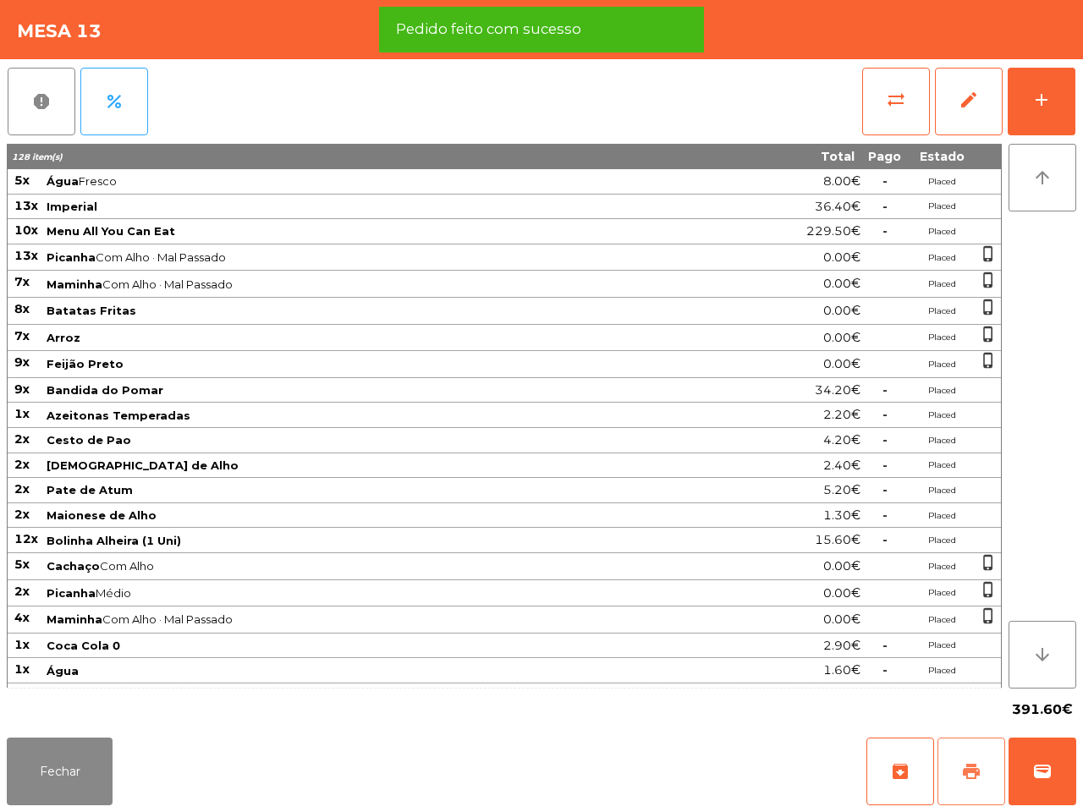
click at [967, 772] on span "print" at bounding box center [971, 772] width 20 height 20
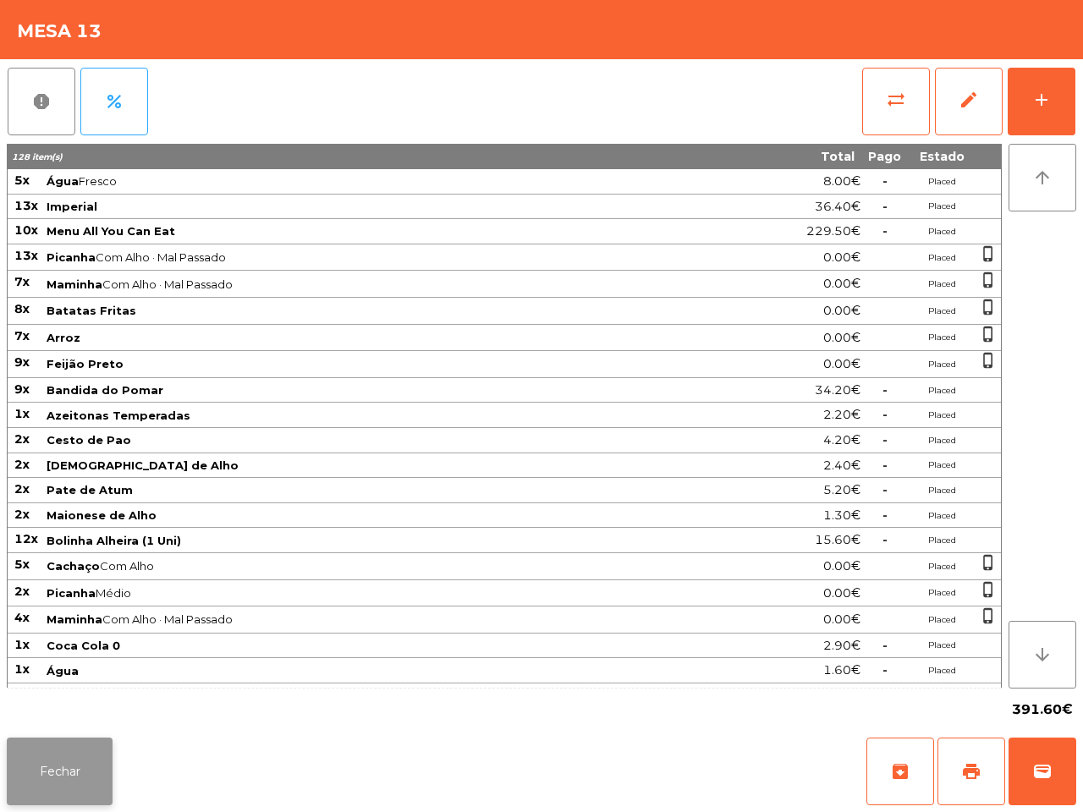
click at [27, 784] on button "Fechar" at bounding box center [60, 772] width 106 height 68
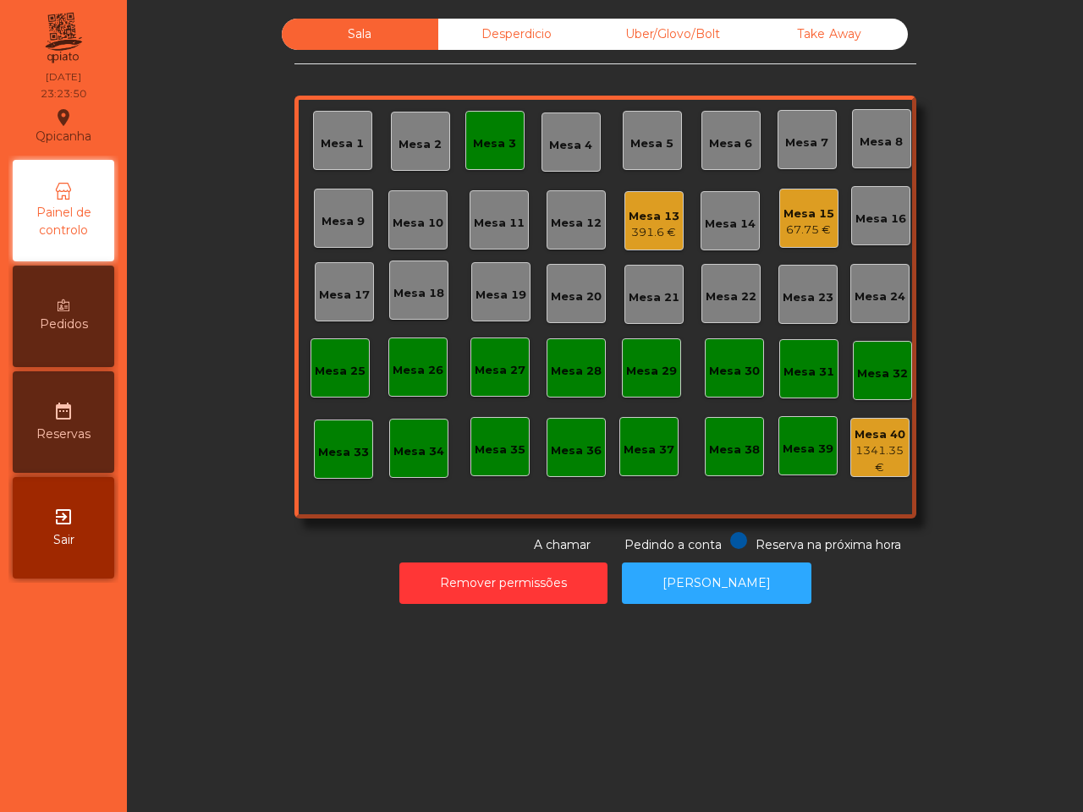
click at [802, 212] on div "Mesa 15" at bounding box center [809, 214] width 51 height 17
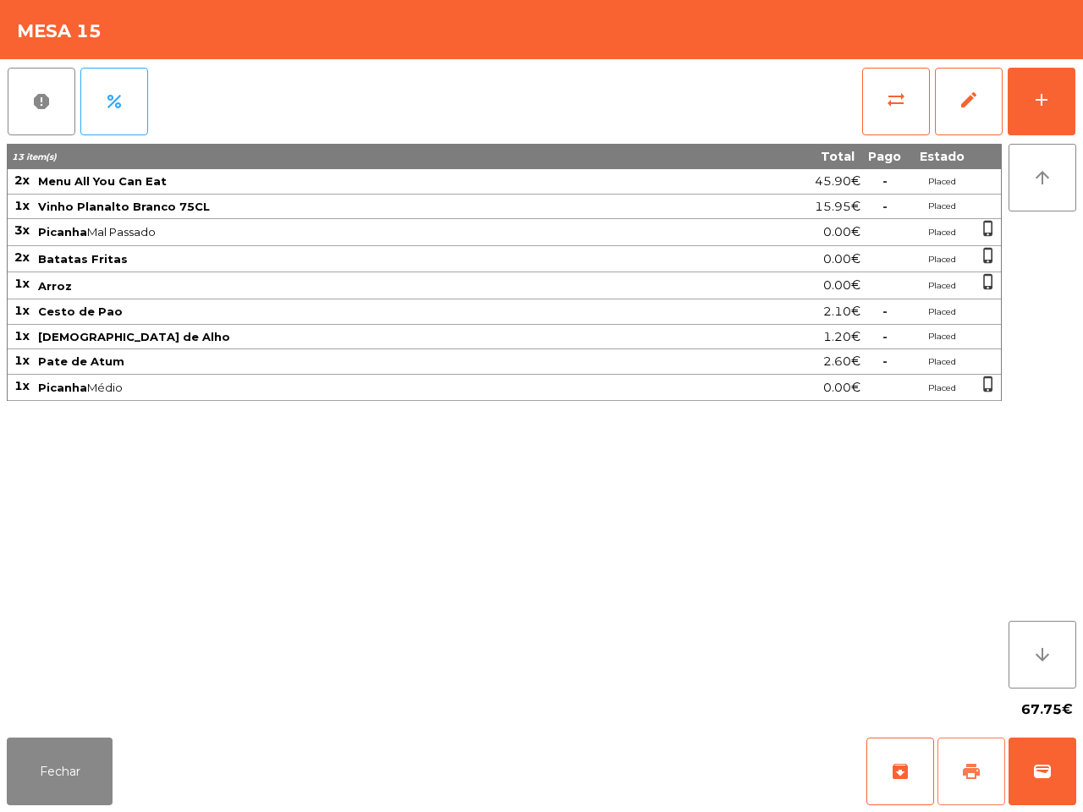
drag, startPoint x: 967, startPoint y: 781, endPoint x: 704, endPoint y: 726, distance: 268.9
click at [704, 726] on app-table-orders "Mesa 15 report percent sync_alt edit add 13 item(s) Total Pago Estado 2x Menu A…" at bounding box center [541, 406] width 1083 height 812
click at [91, 773] on button "Fechar" at bounding box center [60, 772] width 106 height 68
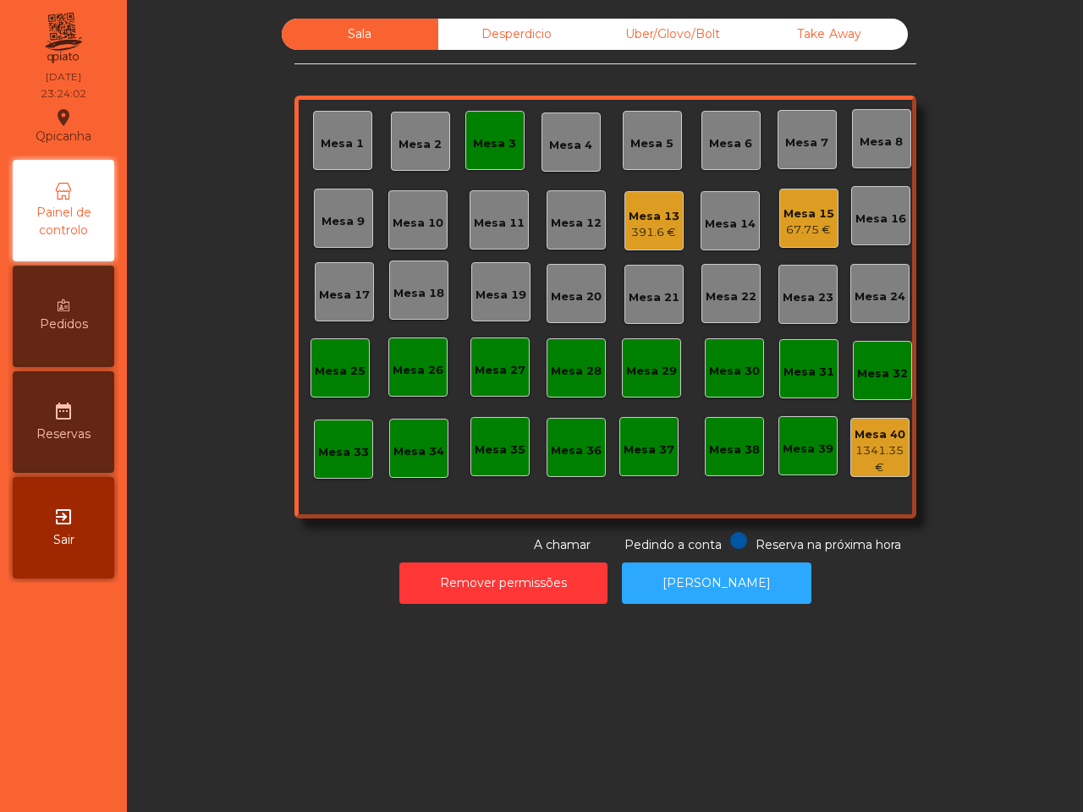
click at [663, 226] on div "391.6 €" at bounding box center [654, 232] width 51 height 17
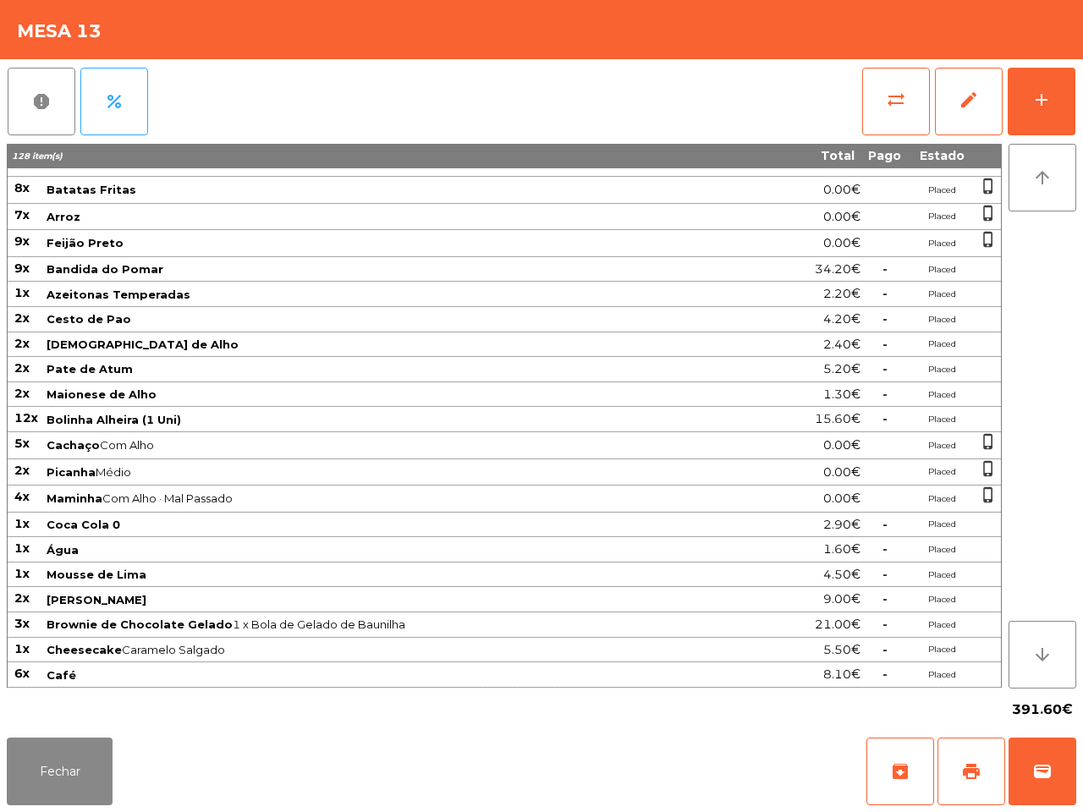
scroll to position [129, 0]
click at [96, 785] on button "Fechar" at bounding box center [60, 772] width 106 height 68
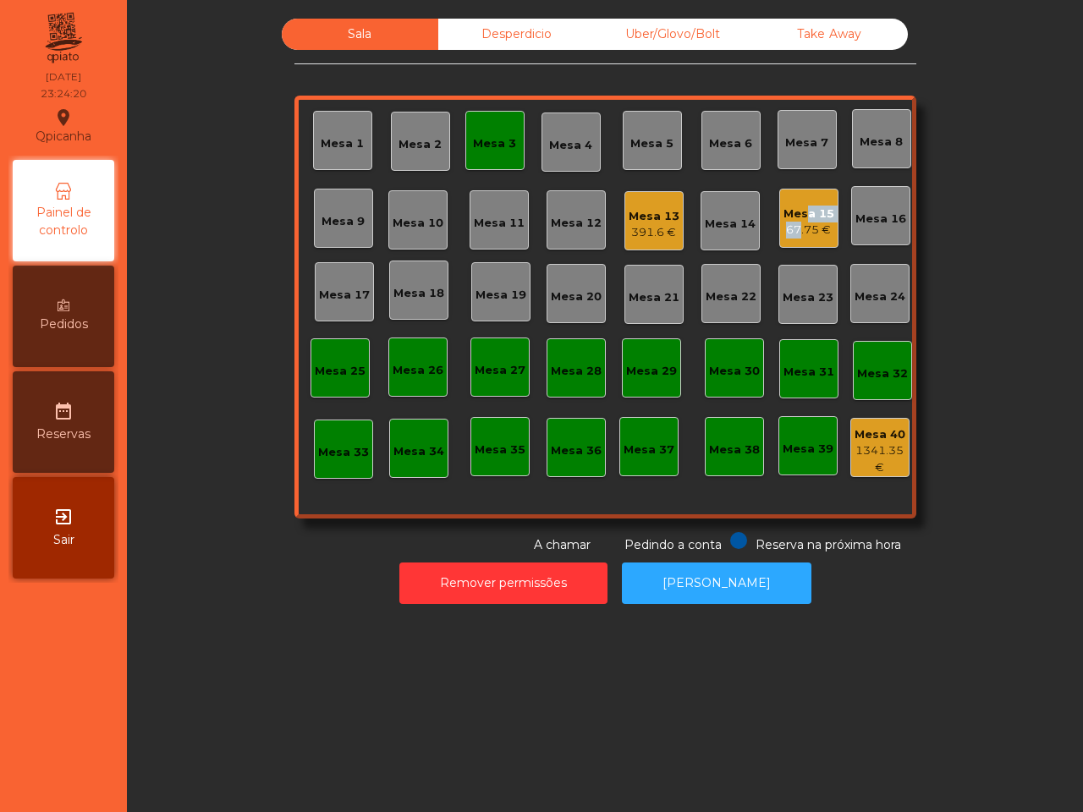
click at [788, 221] on div "Mesa 15 67.75 €" at bounding box center [809, 222] width 51 height 33
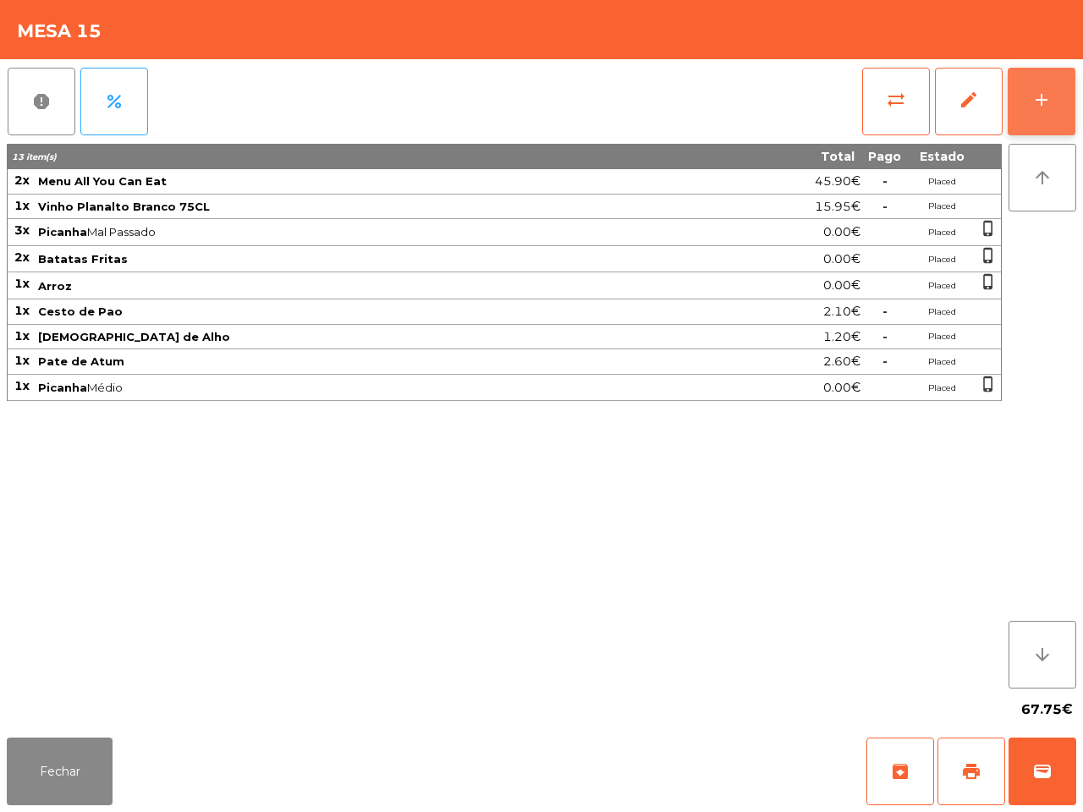
click at [1039, 102] on div "add" at bounding box center [1042, 100] width 20 height 20
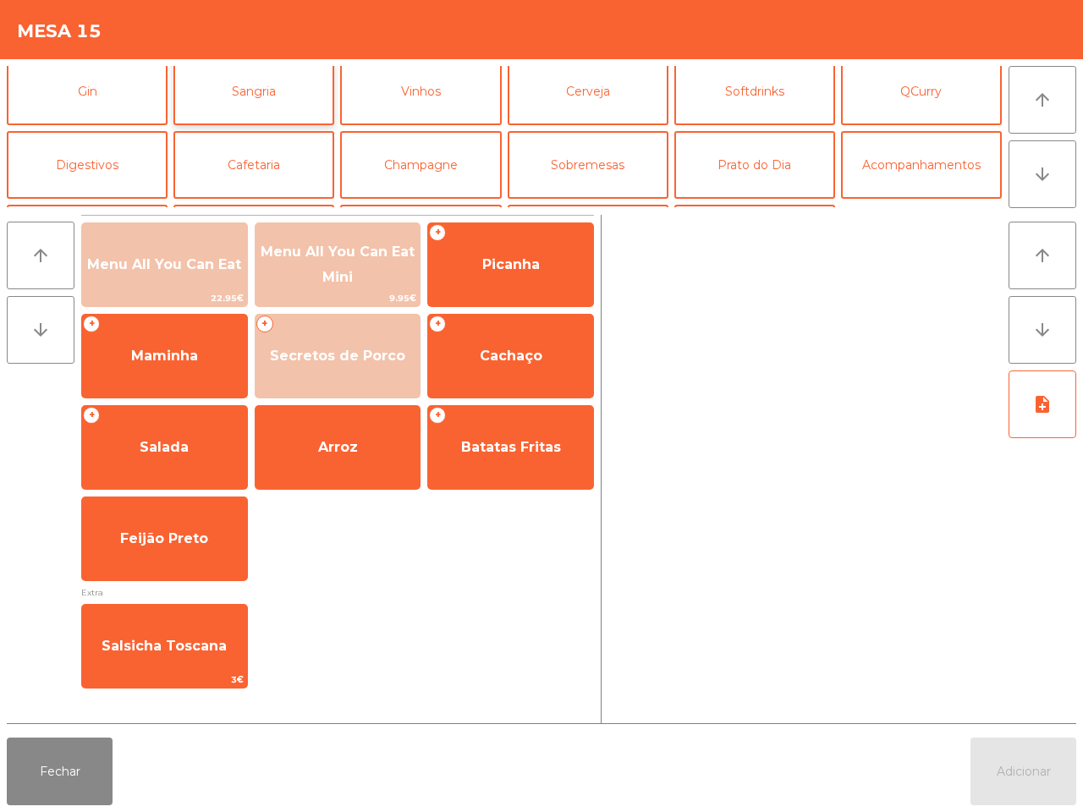
scroll to position [106, 0]
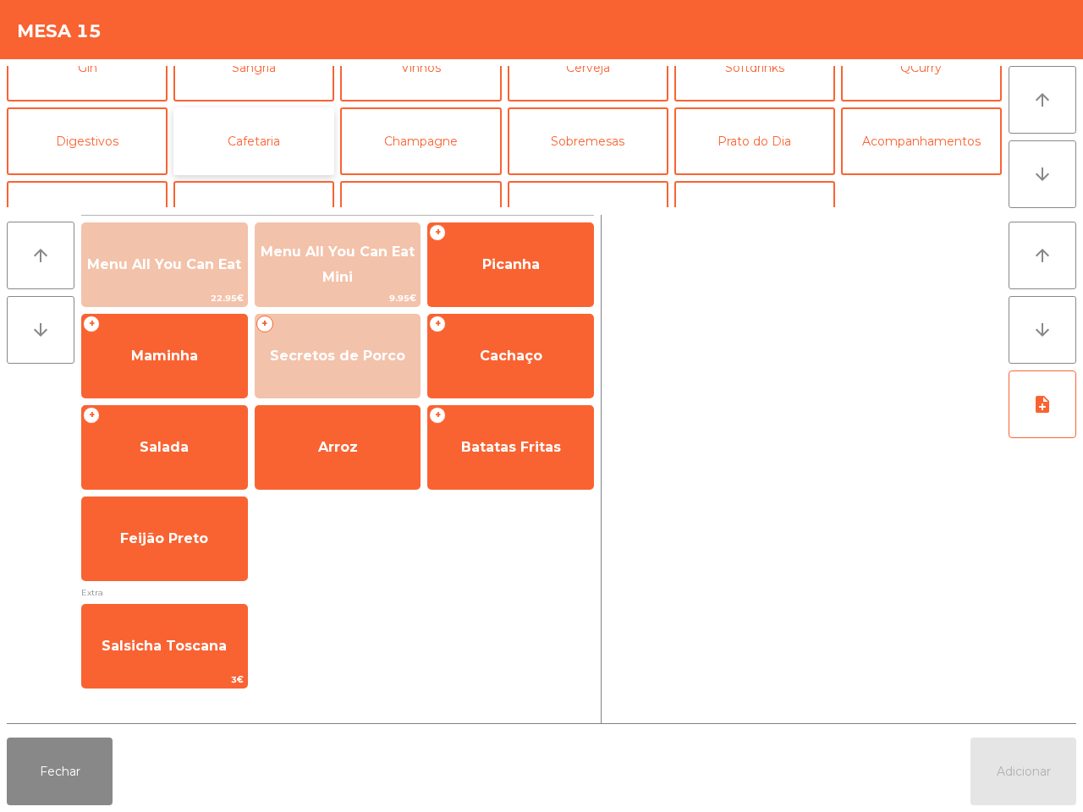
click at [237, 148] on button "Cafetaria" at bounding box center [254, 141] width 161 height 68
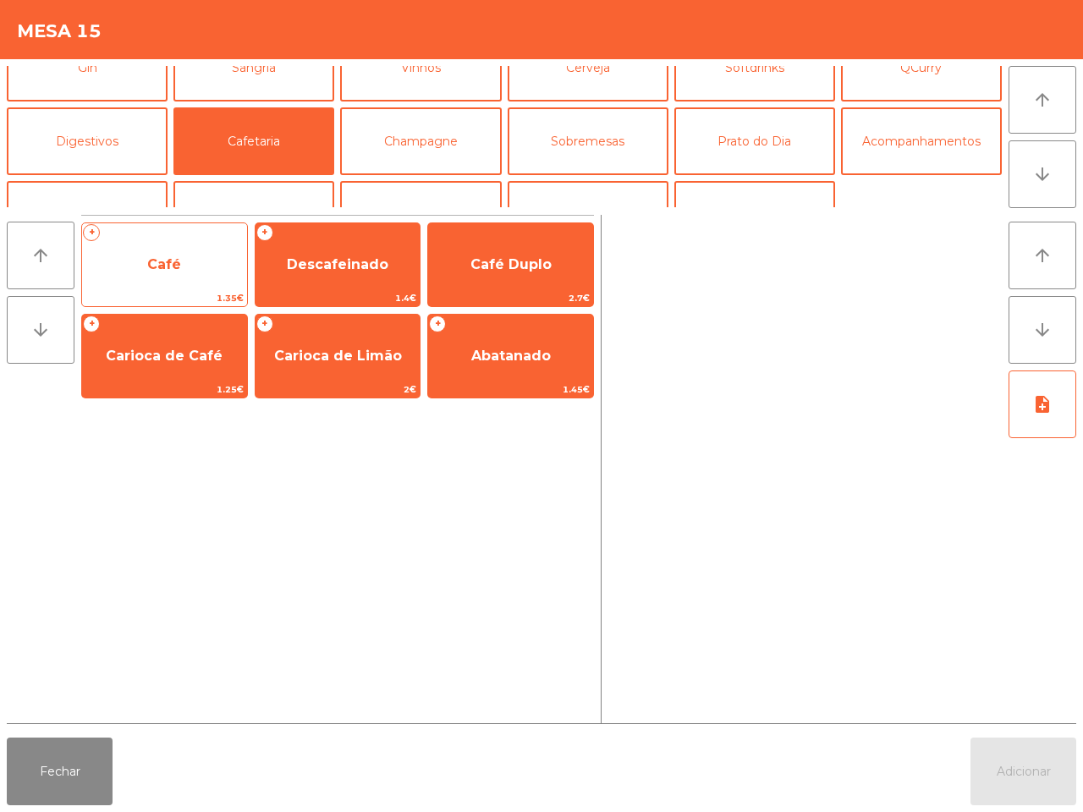
click at [144, 260] on span "Café" at bounding box center [164, 265] width 165 height 46
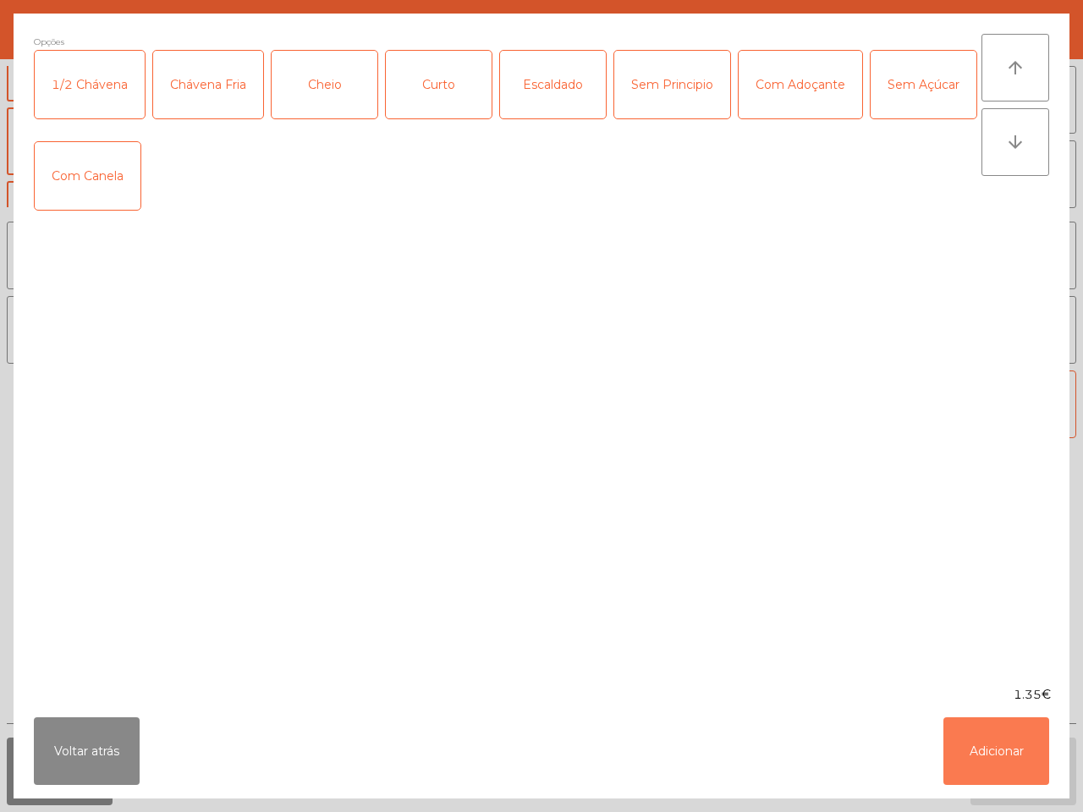
drag, startPoint x: 993, startPoint y: 758, endPoint x: 870, endPoint y: 635, distance: 174.2
click at [993, 757] on button "Adicionar" at bounding box center [997, 752] width 106 height 68
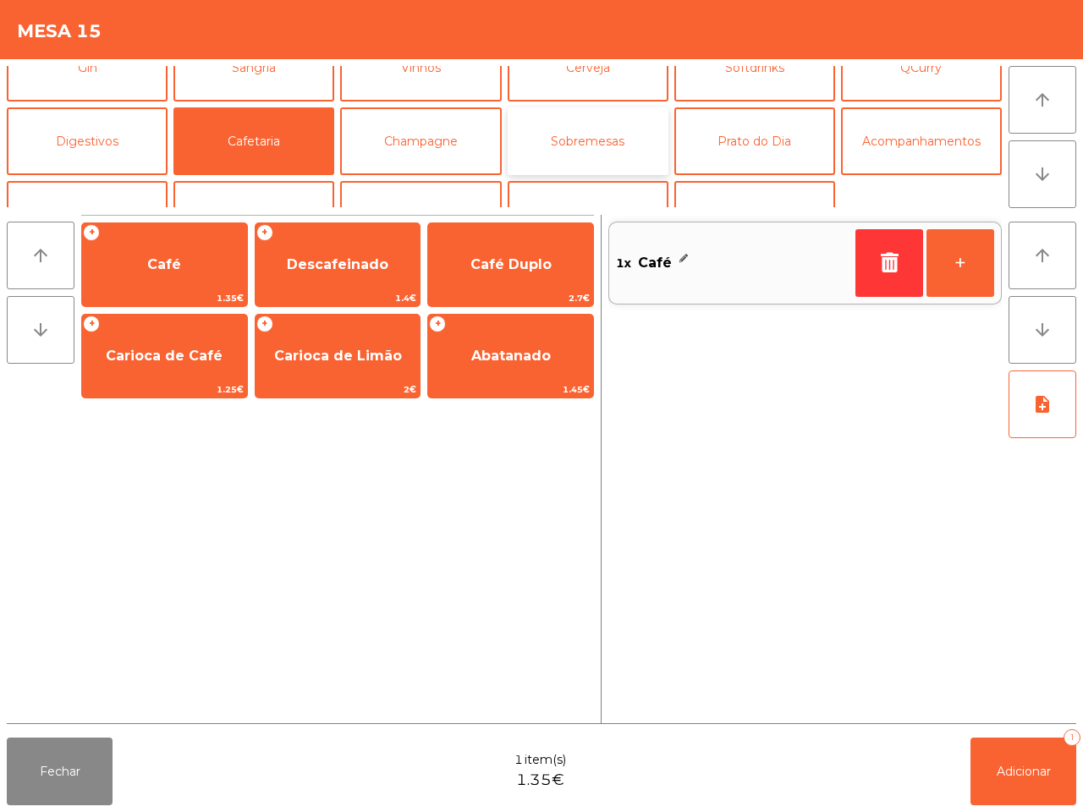
click at [573, 140] on button "Sobremesas" at bounding box center [588, 141] width 161 height 68
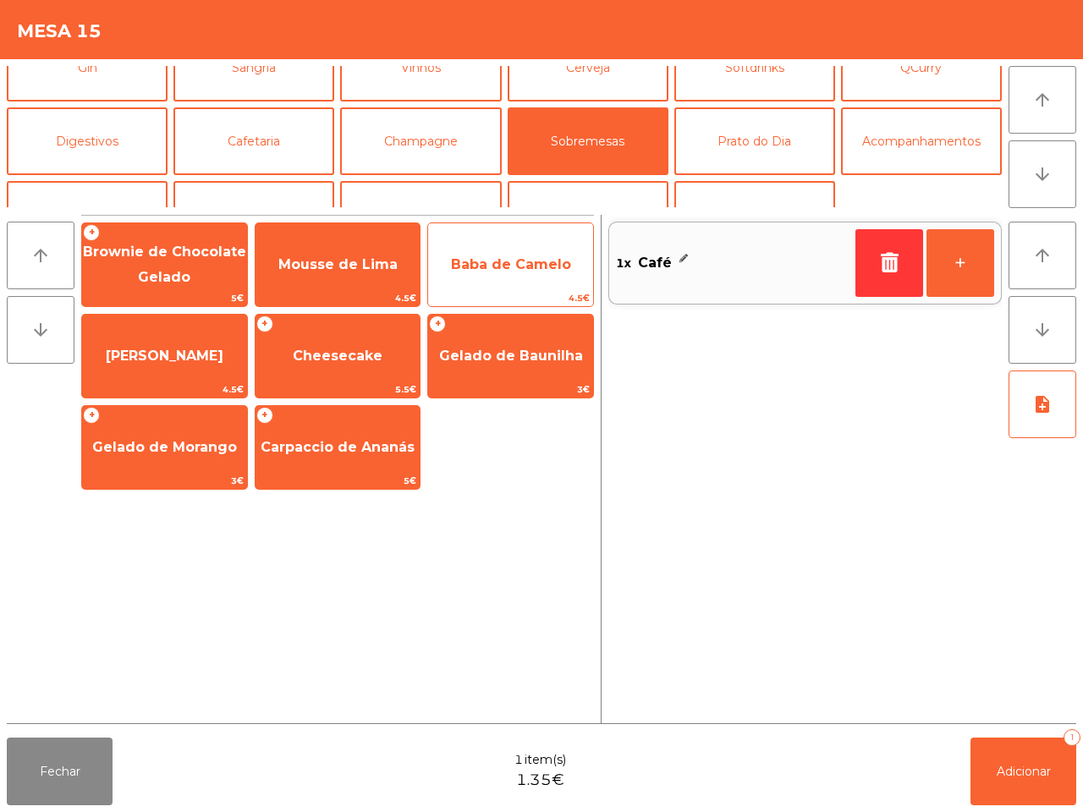
click at [495, 272] on span "Baba de Camelo" at bounding box center [511, 264] width 120 height 16
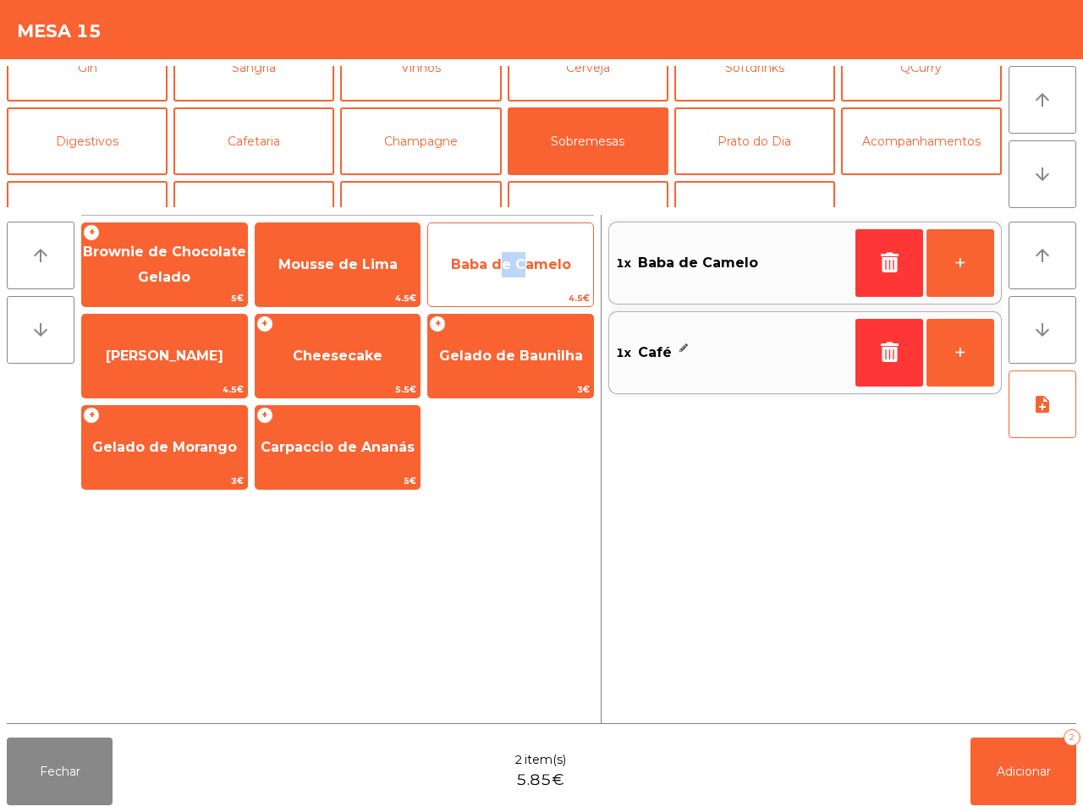
click at [495, 272] on span "Baba de Camelo" at bounding box center [511, 264] width 120 height 16
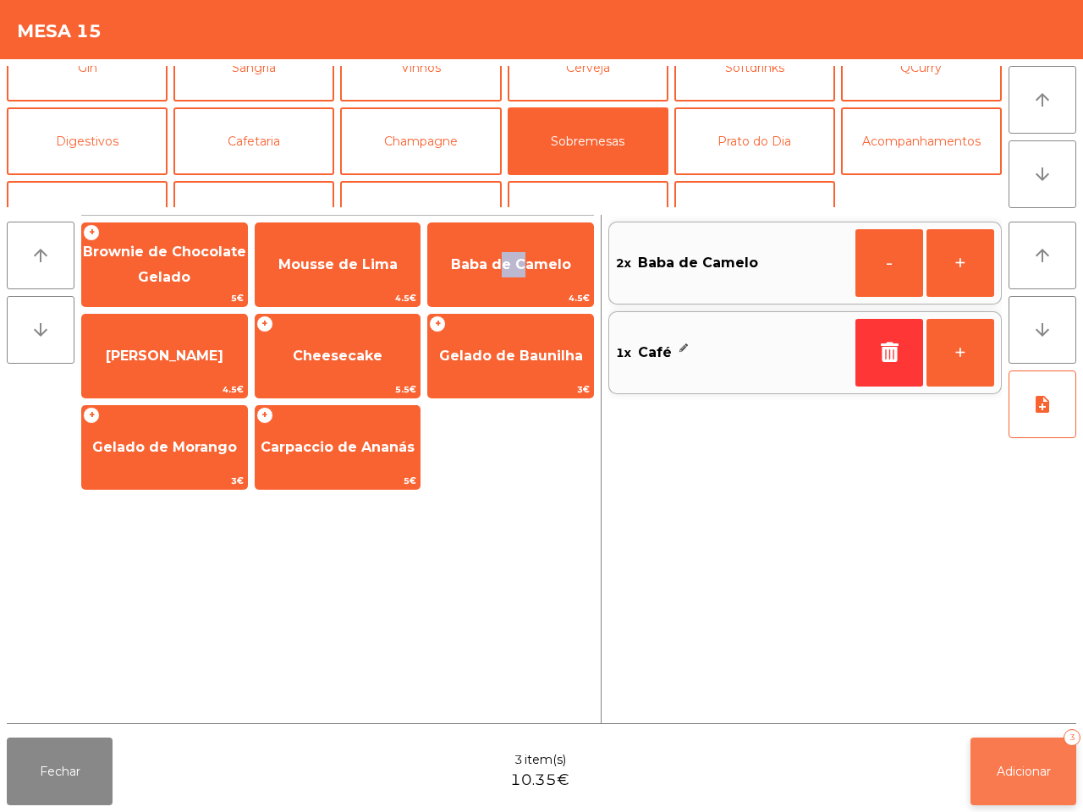
click at [1029, 775] on span "Adicionar" at bounding box center [1024, 771] width 54 height 15
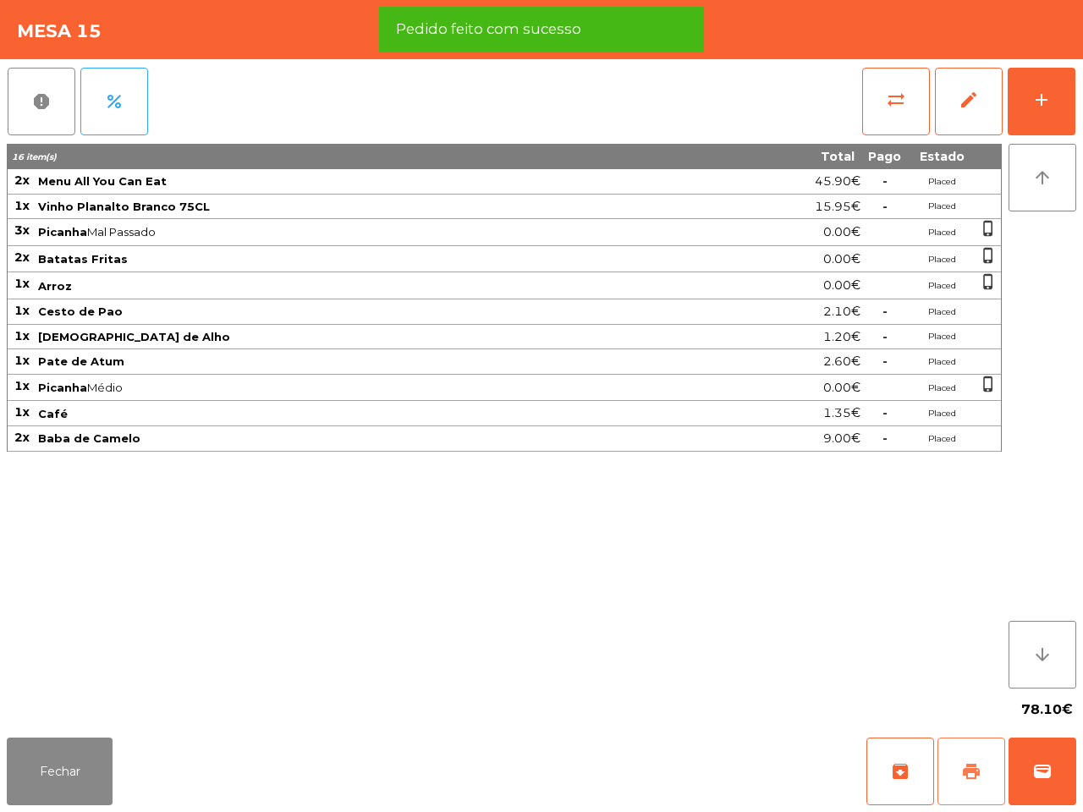
click at [976, 773] on span "print" at bounding box center [971, 772] width 20 height 20
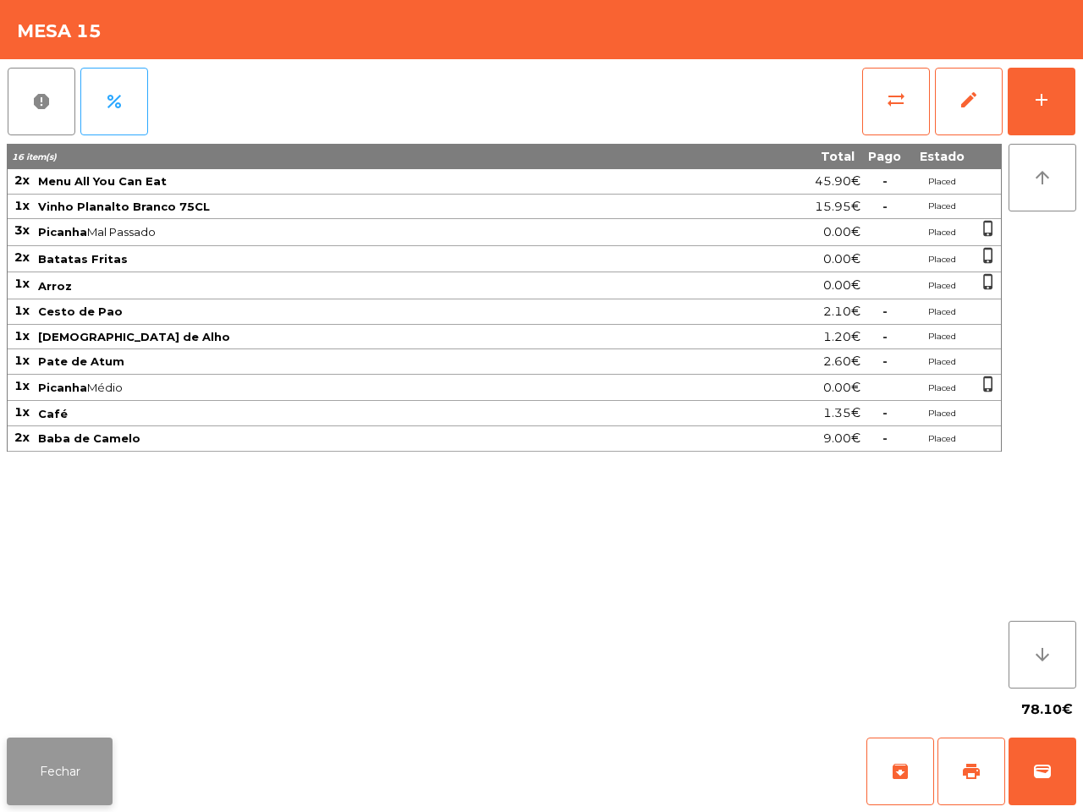
click at [103, 751] on button "Fechar" at bounding box center [60, 772] width 106 height 68
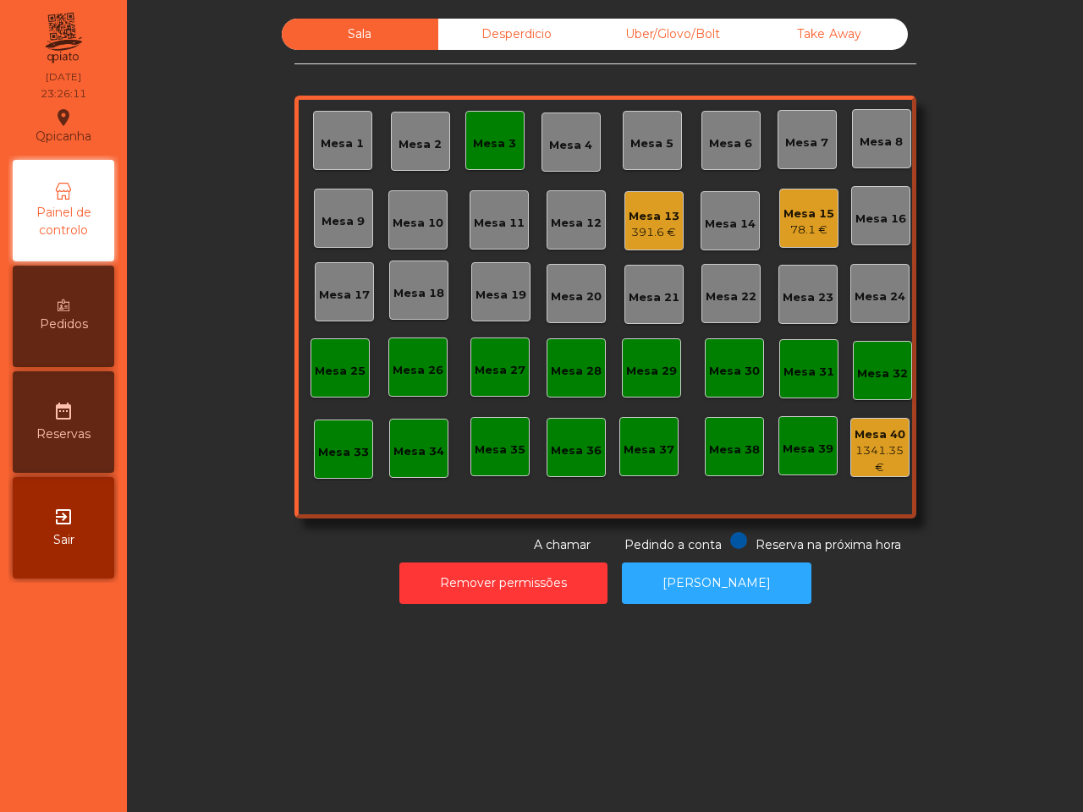
click at [485, 125] on div "Mesa 3" at bounding box center [494, 140] width 59 height 59
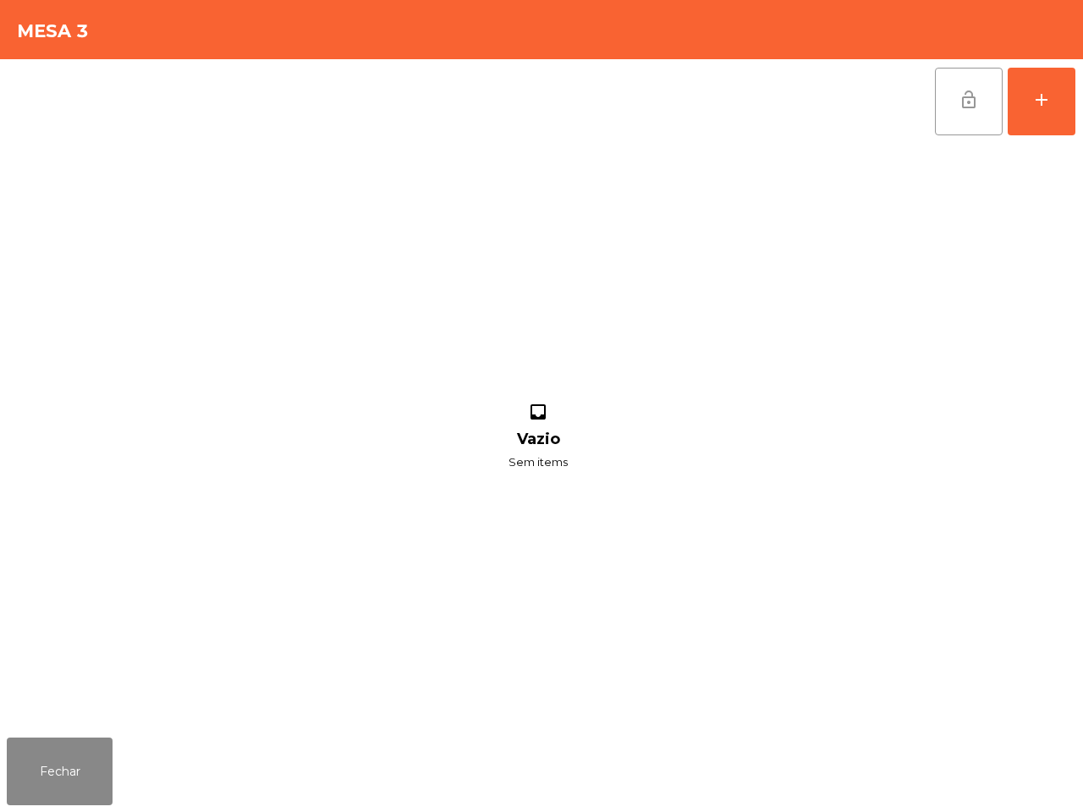
click at [976, 99] on button "lock_open" at bounding box center [969, 102] width 68 height 68
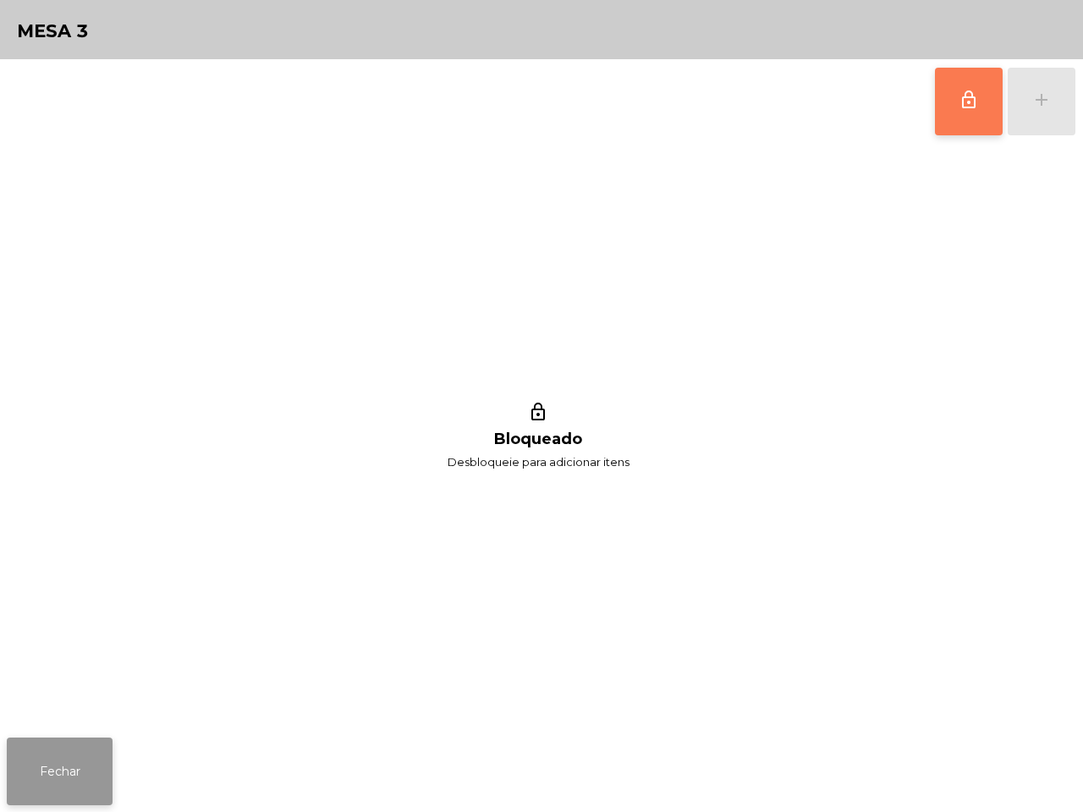
click at [85, 750] on button "Fechar" at bounding box center [60, 772] width 106 height 68
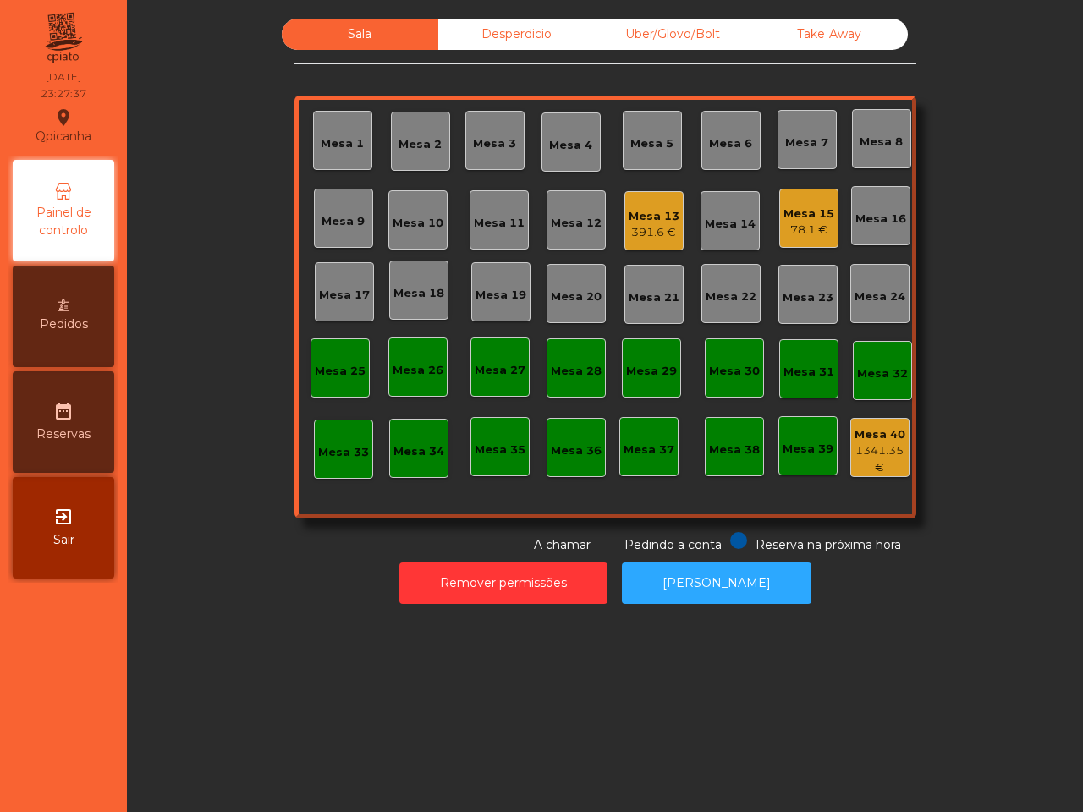
click at [658, 230] on div "391.6 €" at bounding box center [654, 232] width 51 height 17
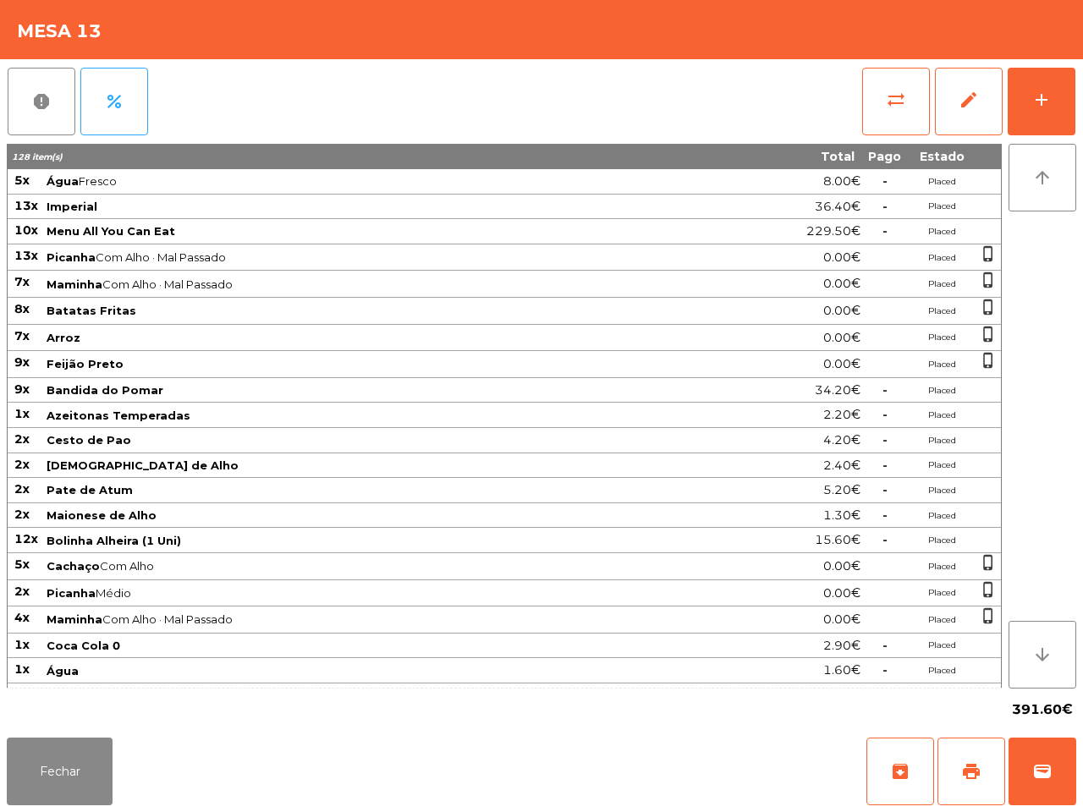
click at [876, 661] on tbody "5x Água Fresco 8.00€ - Placed 13x Imperial 36.40€ - Placed 10x Menu All You Can…" at bounding box center [505, 489] width 994 height 640
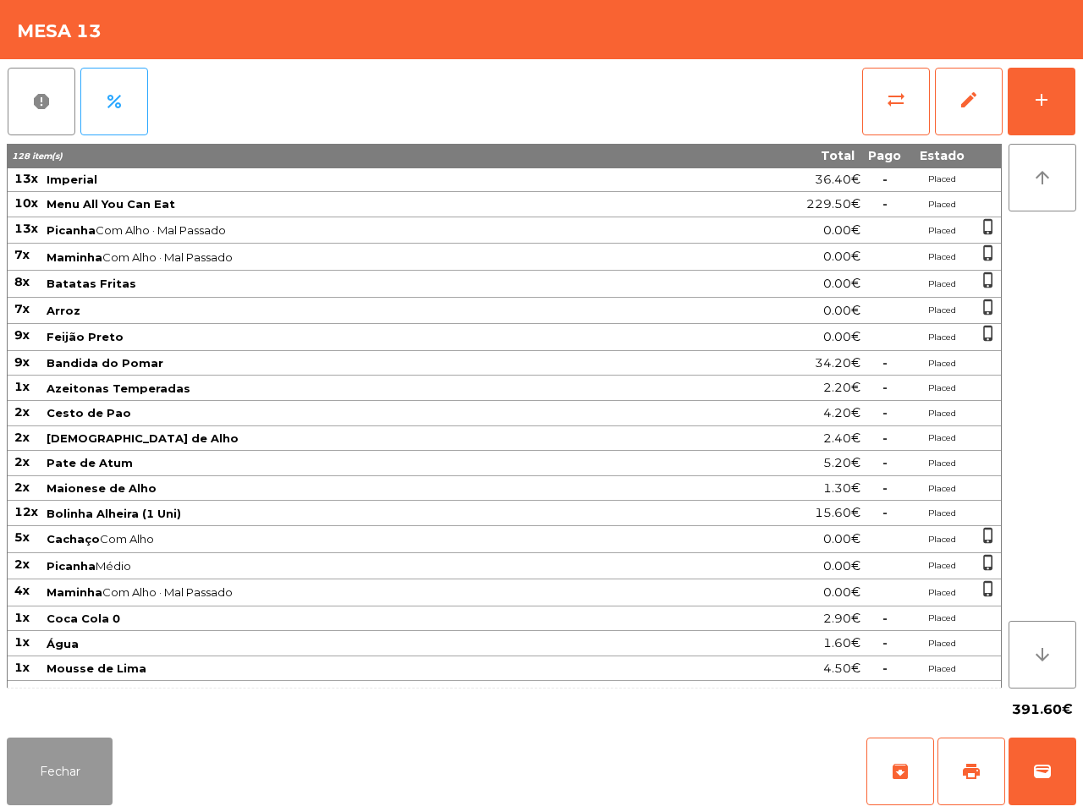
drag, startPoint x: 85, startPoint y: 762, endPoint x: 94, endPoint y: 764, distance: 8.8
click at [95, 771] on button "Fechar" at bounding box center [60, 772] width 106 height 68
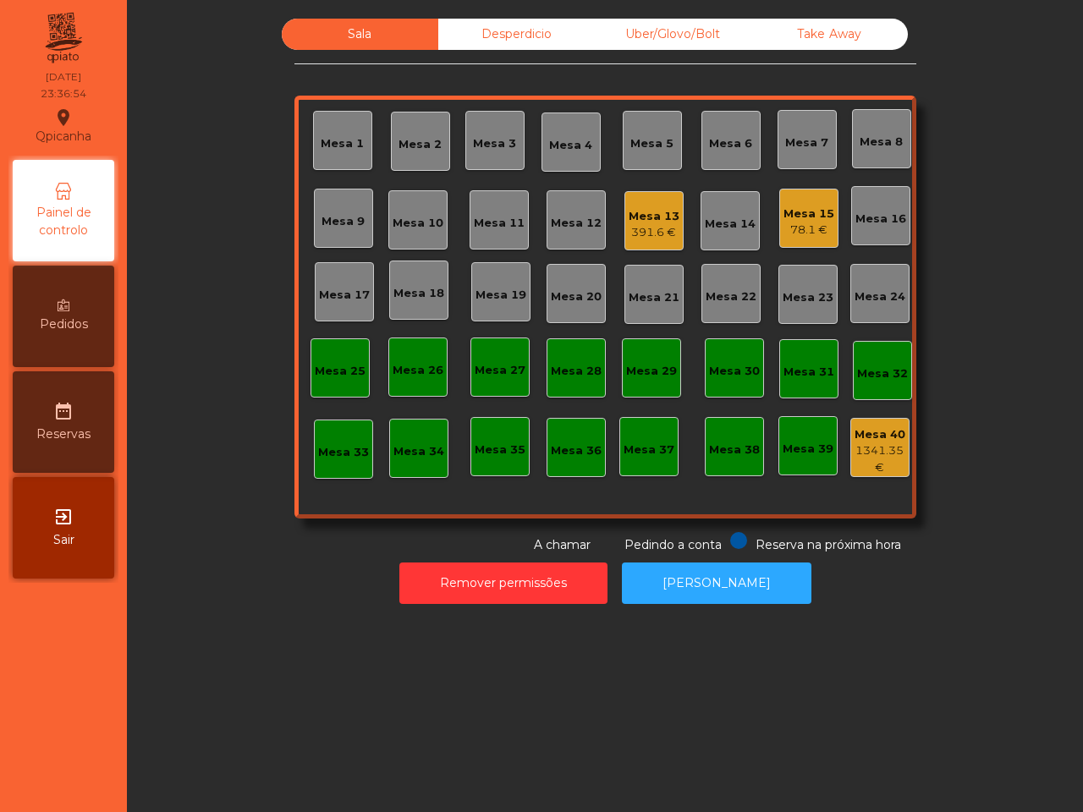
click at [212, 131] on div "Sala Desperdicio Uber/Glovo/Bolt Take Away Mesa 1 Mesa 2 Mesa 3 Mesa 4 [GEOGRAP…" at bounding box center [605, 287] width 911 height 536
click at [650, 216] on div "Mesa 13" at bounding box center [654, 216] width 51 height 17
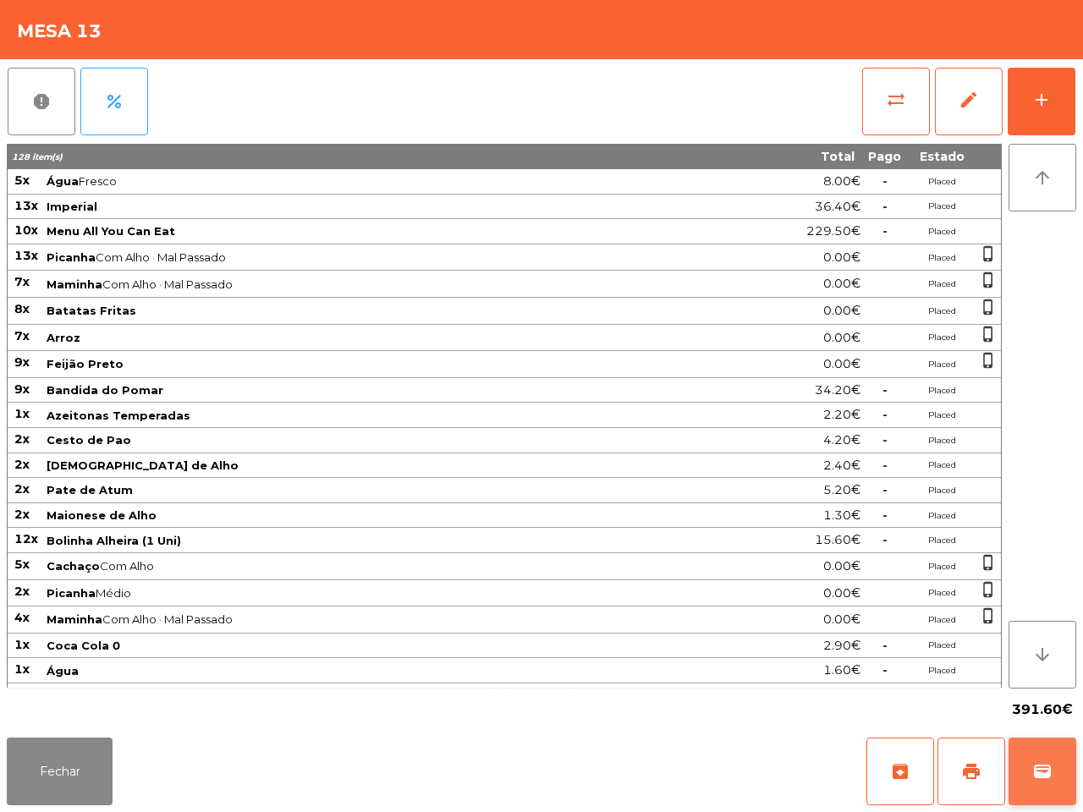
click at [1037, 772] on span "wallet" at bounding box center [1043, 772] width 20 height 20
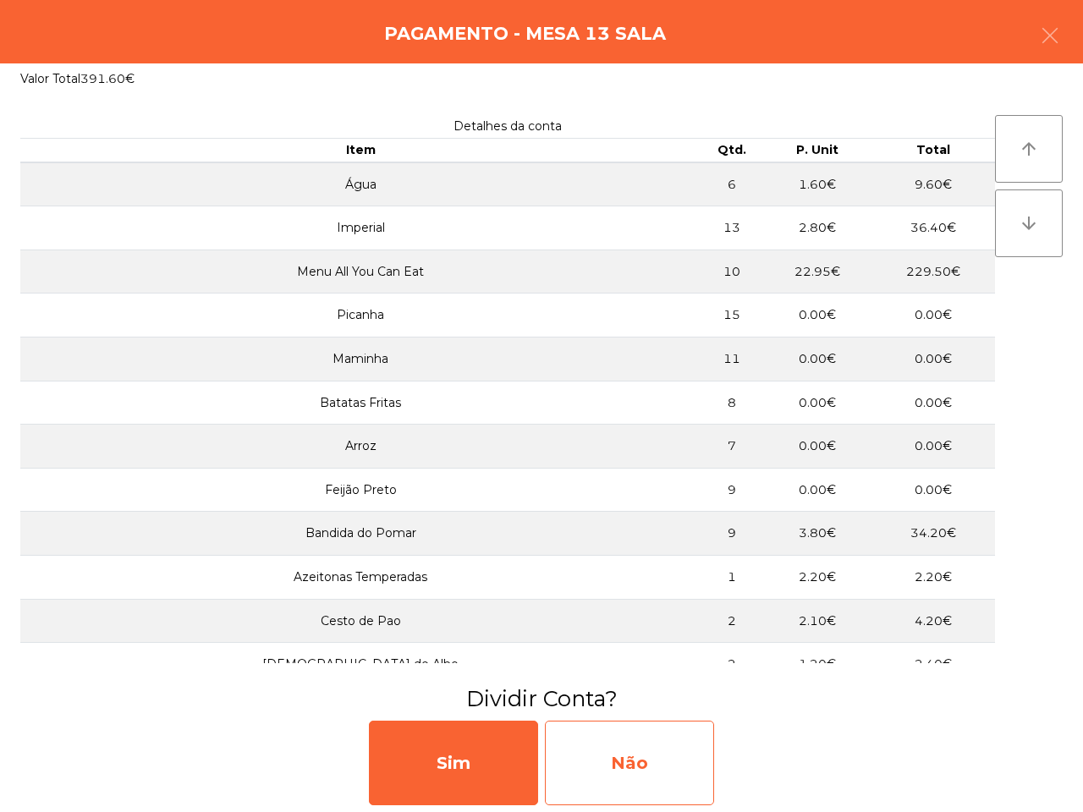
click at [636, 745] on div "Não" at bounding box center [629, 763] width 169 height 85
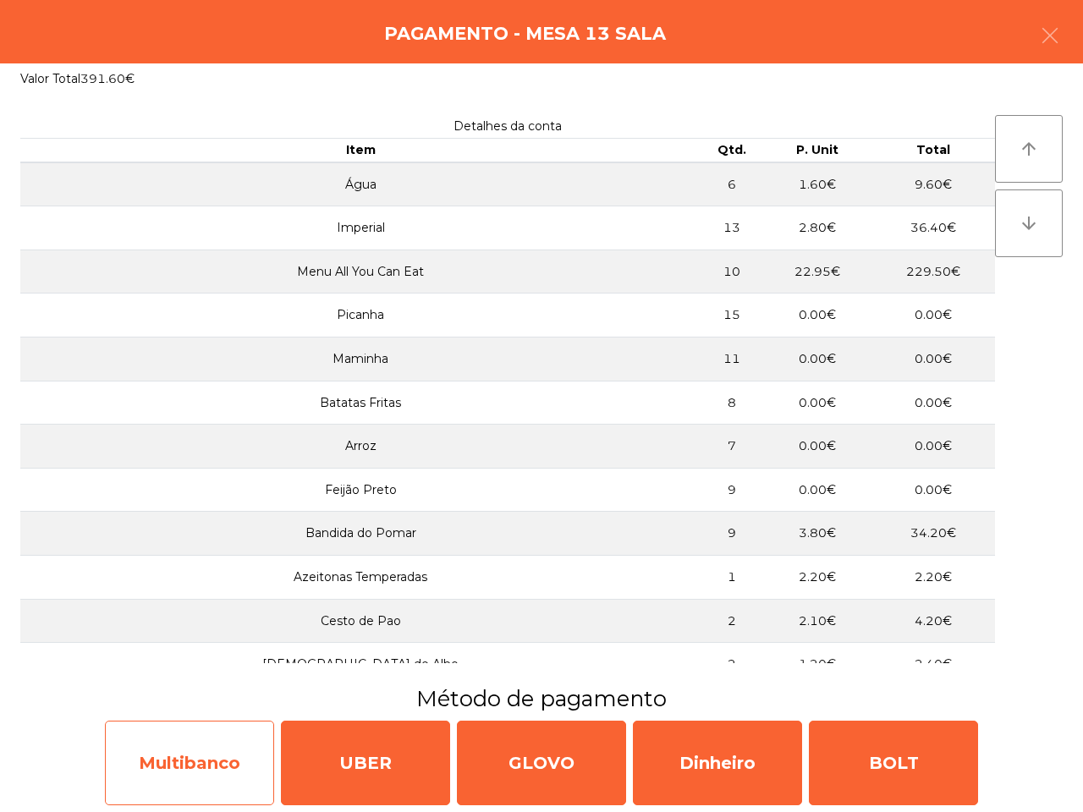
click at [178, 735] on div "Multibanco" at bounding box center [189, 763] width 169 height 85
select select "**"
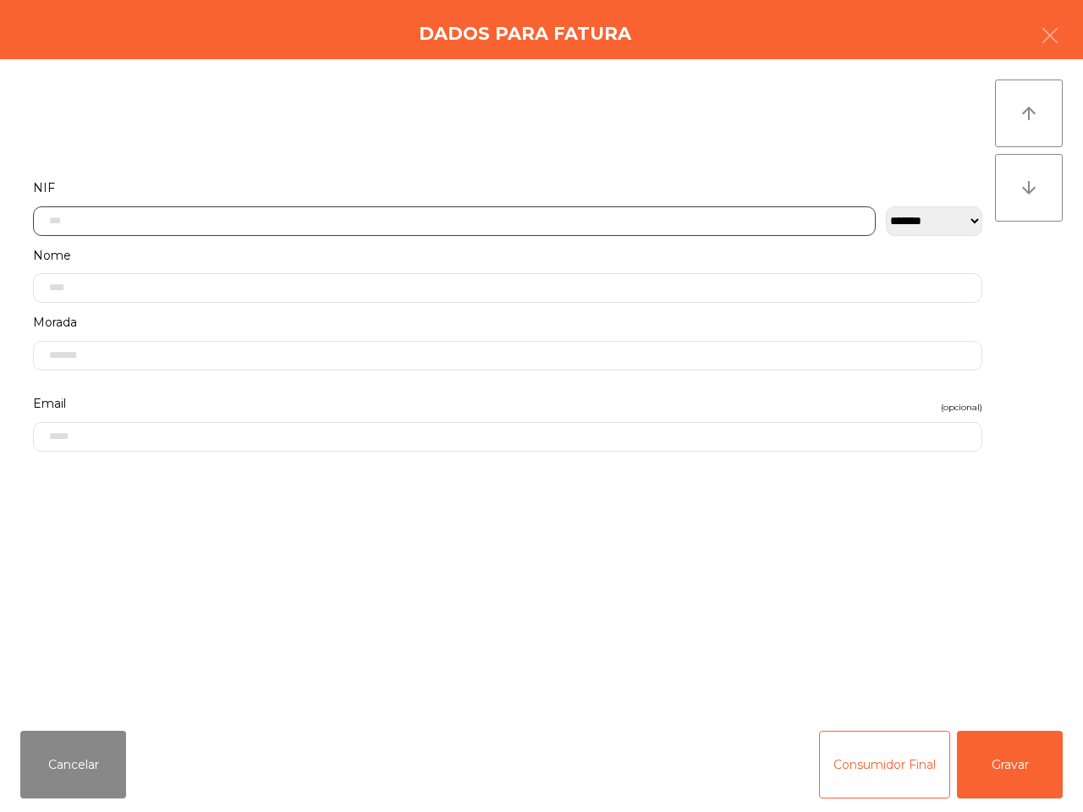
click at [121, 218] on input "text" at bounding box center [454, 222] width 843 height 30
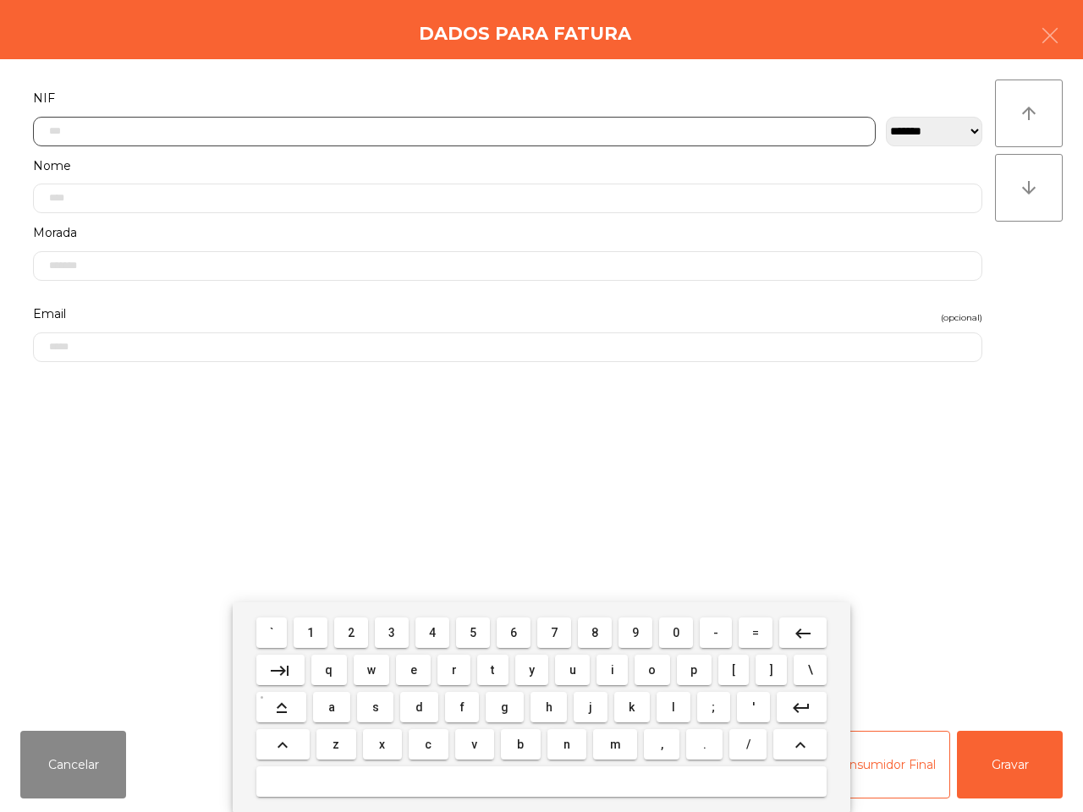
scroll to position [95, 0]
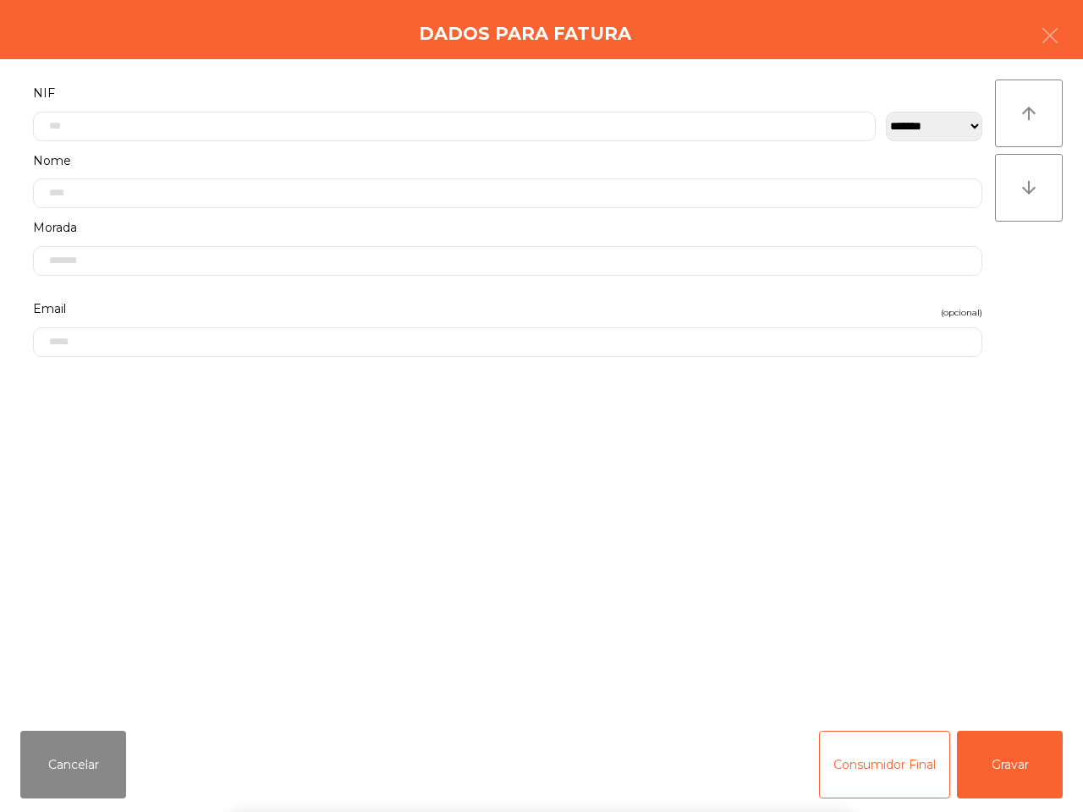
click at [80, 777] on div "` 1 2 3 4 5 6 7 8 9 0 - = keyboard_backspace keyboard_tab q w e r t y u i o p […" at bounding box center [541, 708] width 1083 height 210
click at [106, 768] on button "Cancelar" at bounding box center [73, 765] width 106 height 68
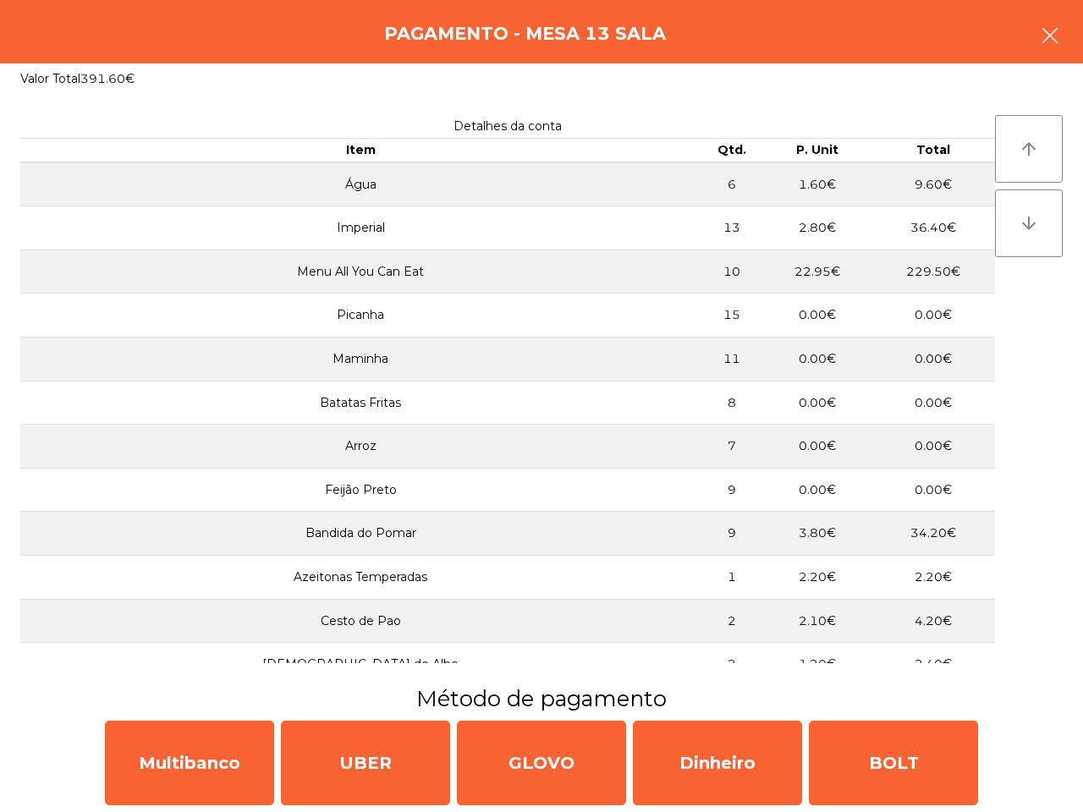
click at [1051, 31] on icon "button" at bounding box center [1050, 35] width 20 height 20
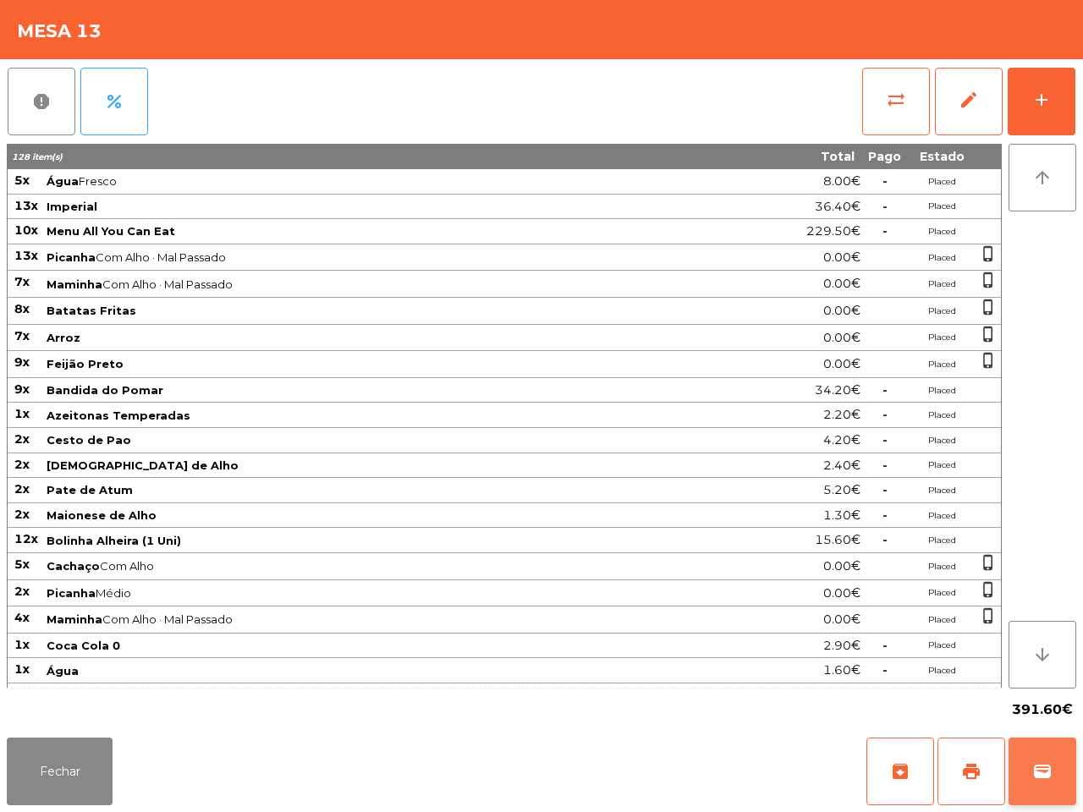
click at [1038, 767] on span "wallet" at bounding box center [1043, 772] width 20 height 20
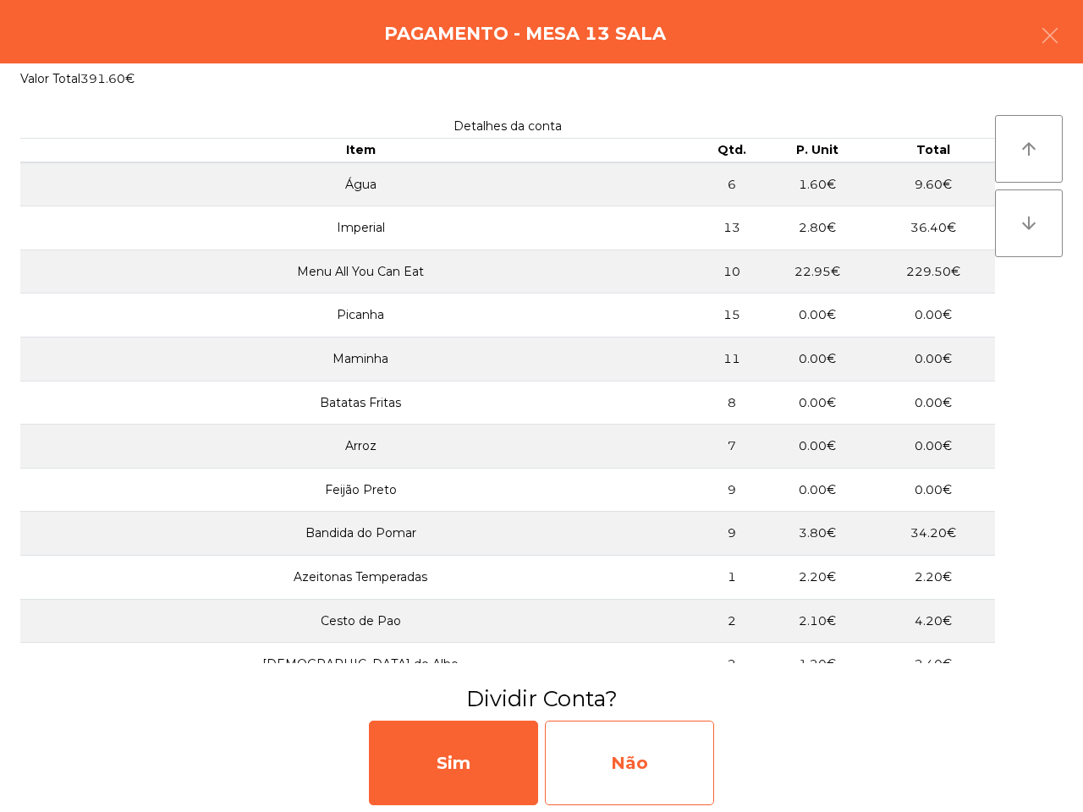
click at [677, 752] on div "Não" at bounding box center [629, 763] width 169 height 85
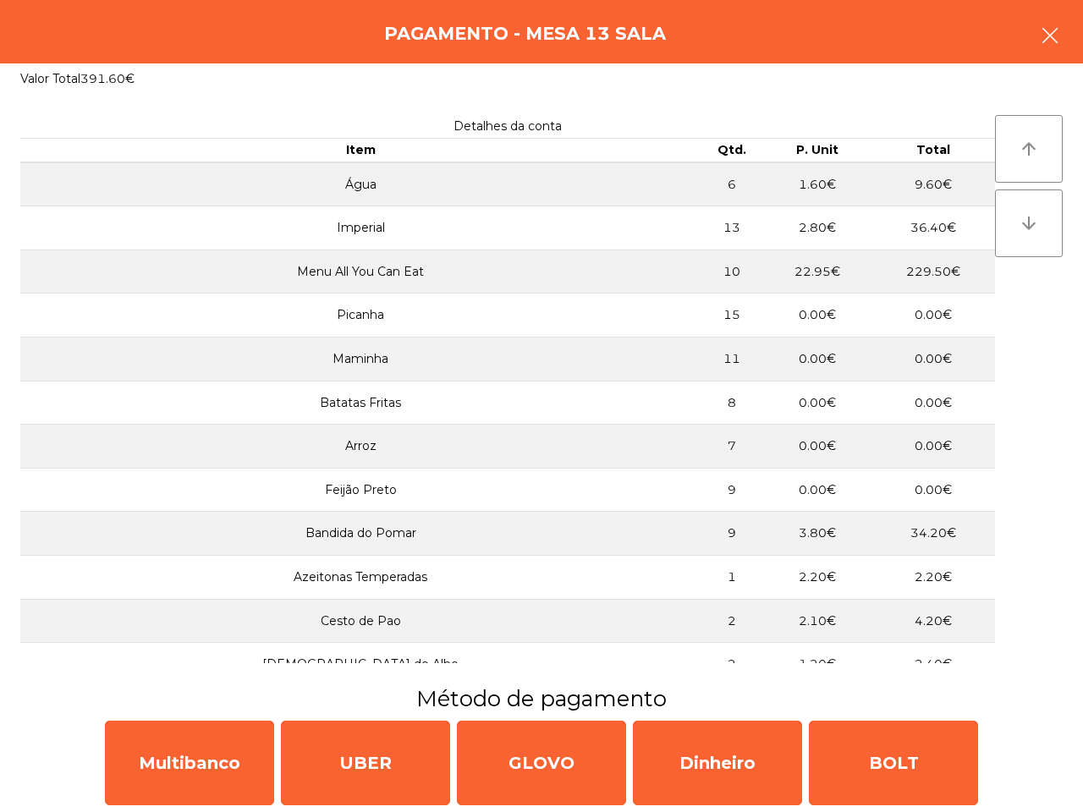
click at [1046, 34] on icon "button" at bounding box center [1050, 35] width 20 height 20
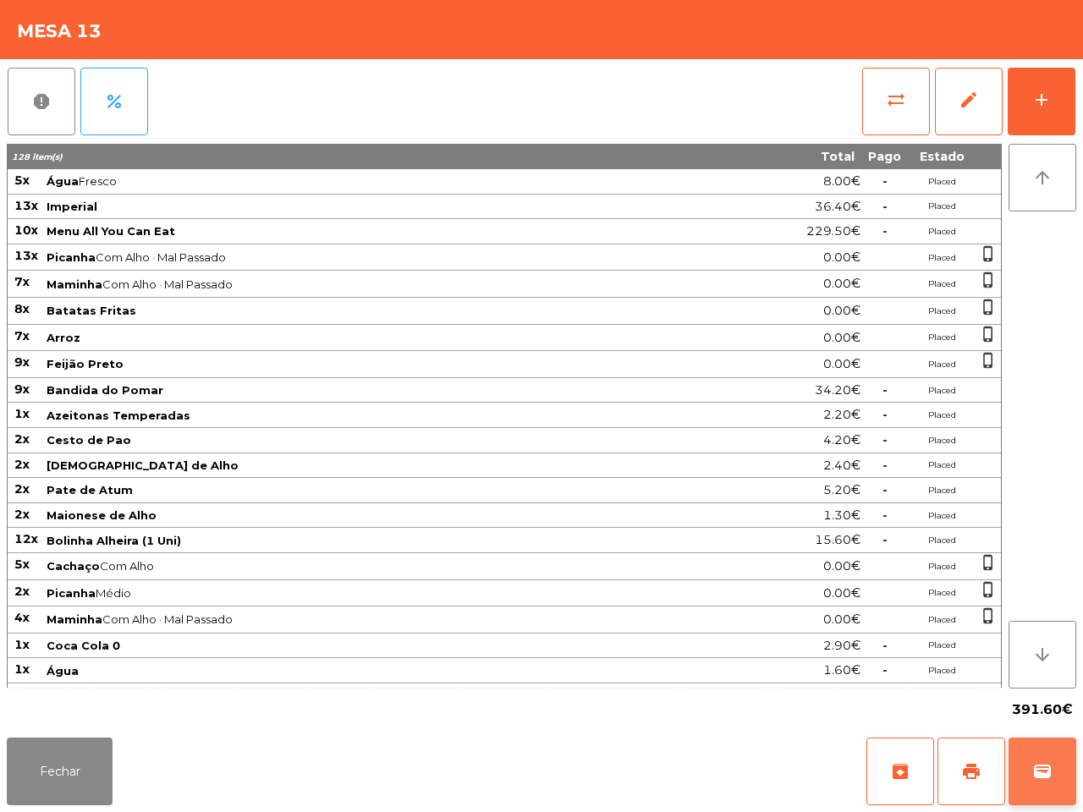
click at [1039, 746] on button "wallet" at bounding box center [1043, 772] width 68 height 68
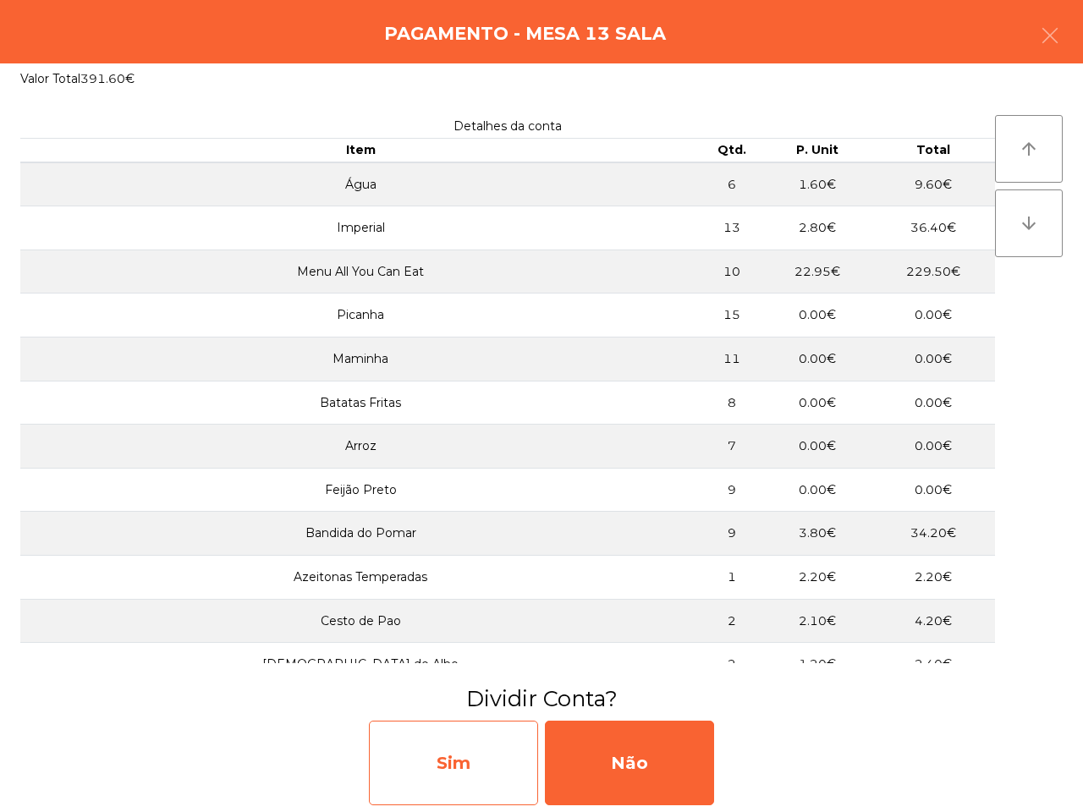
click at [512, 754] on div "Sim" at bounding box center [453, 763] width 169 height 85
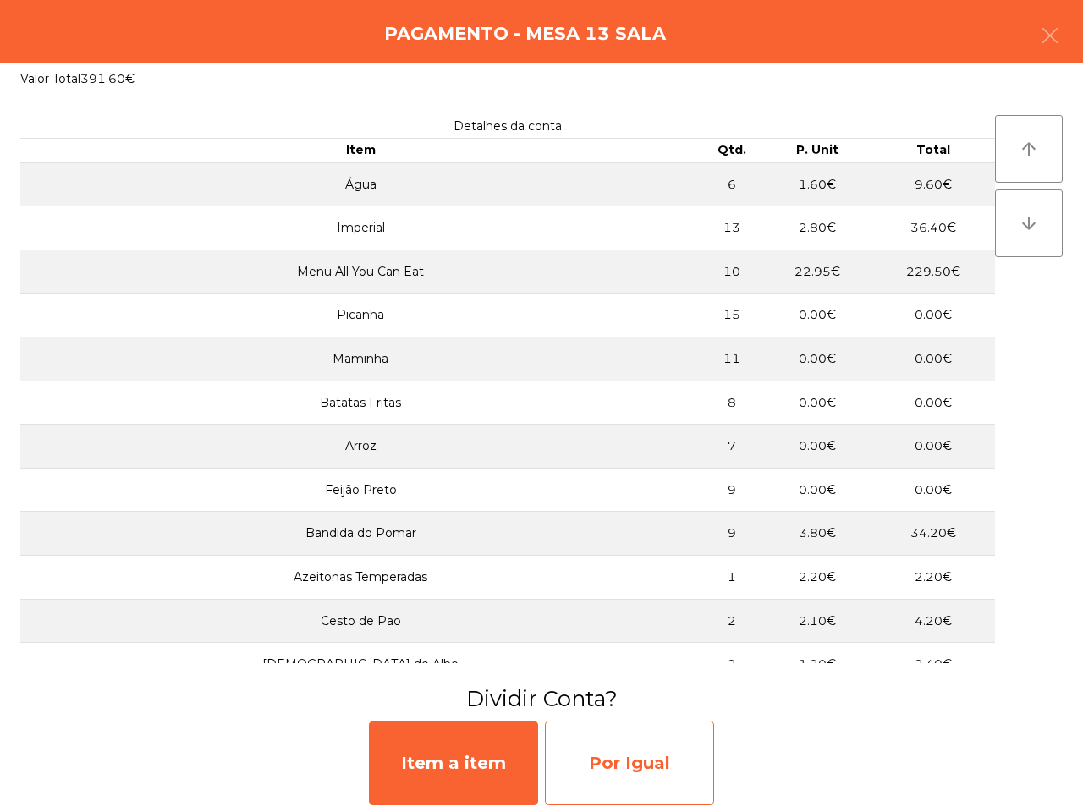
click at [628, 759] on div "Por Igual" at bounding box center [629, 763] width 169 height 85
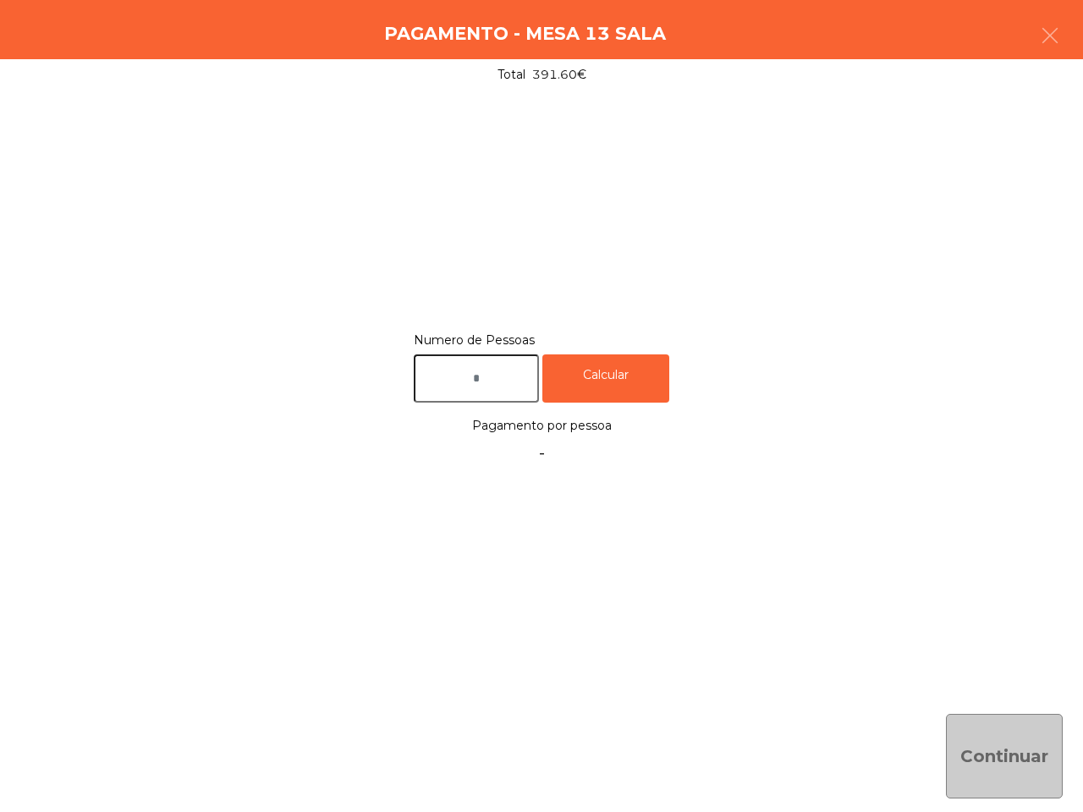
click at [496, 373] on input "text" at bounding box center [476, 379] width 125 height 48
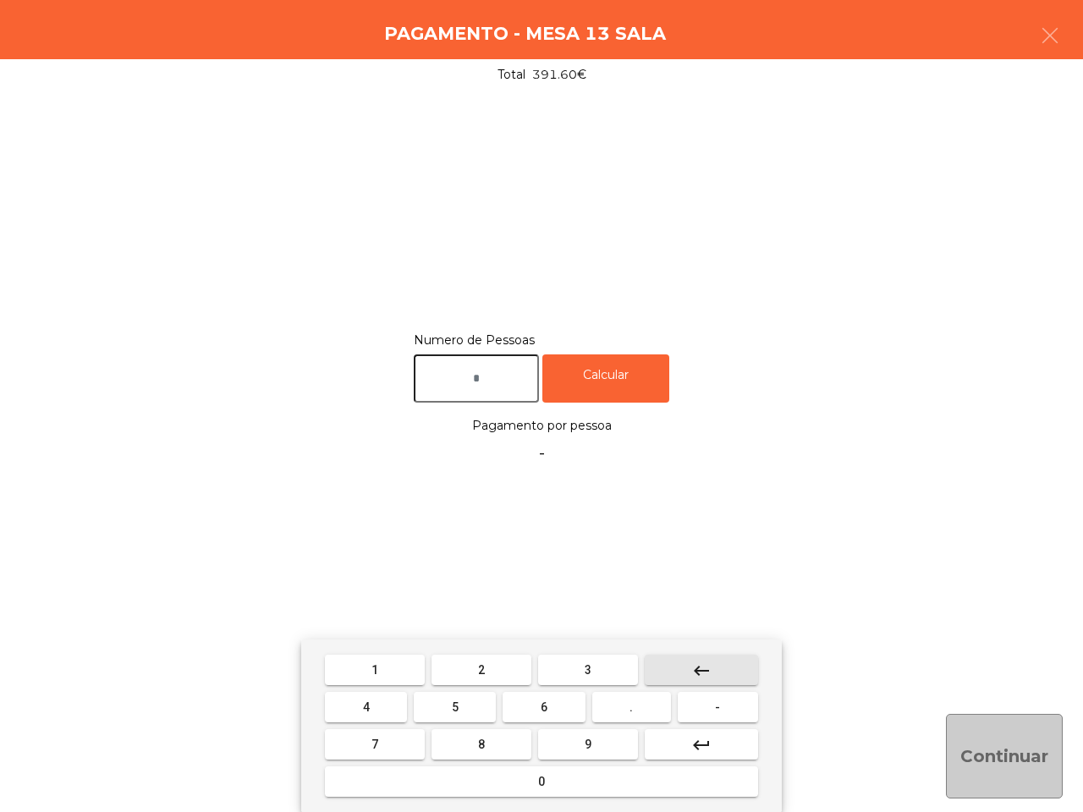
click at [718, 675] on button "keyboard_backspace" at bounding box center [701, 670] width 113 height 30
click at [462, 666] on button "2" at bounding box center [482, 670] width 100 height 30
type input "*"
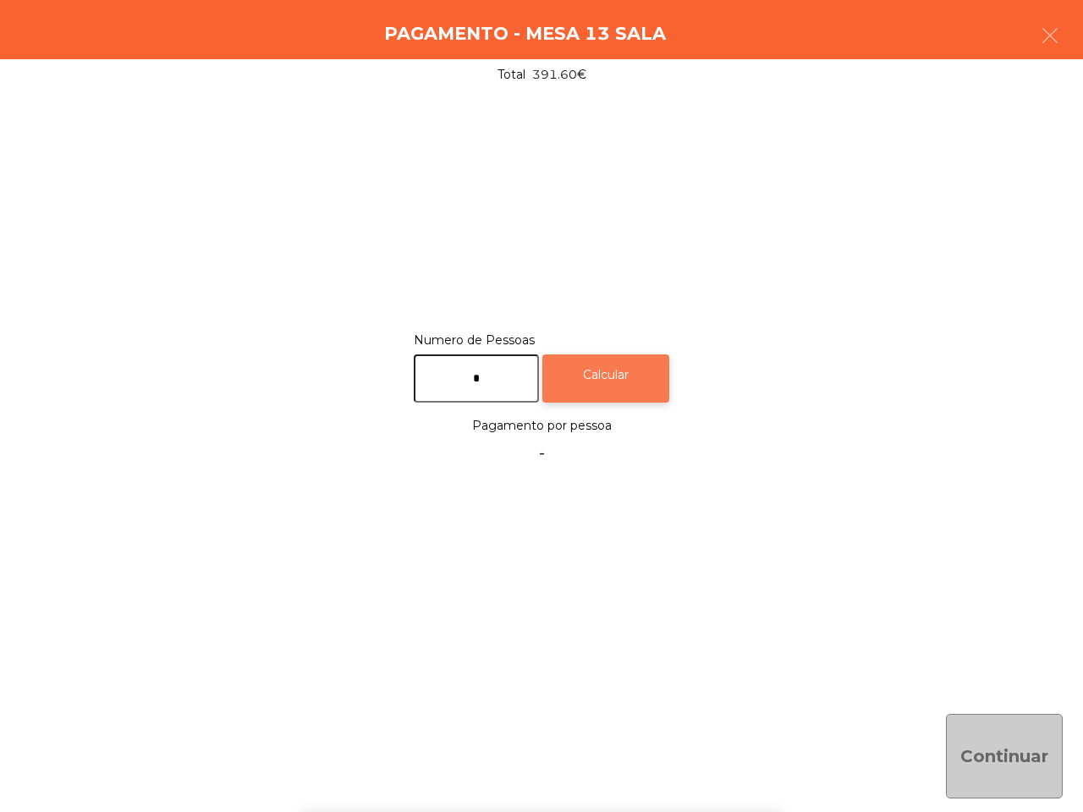
click at [649, 383] on div "Calcular" at bounding box center [606, 379] width 127 height 48
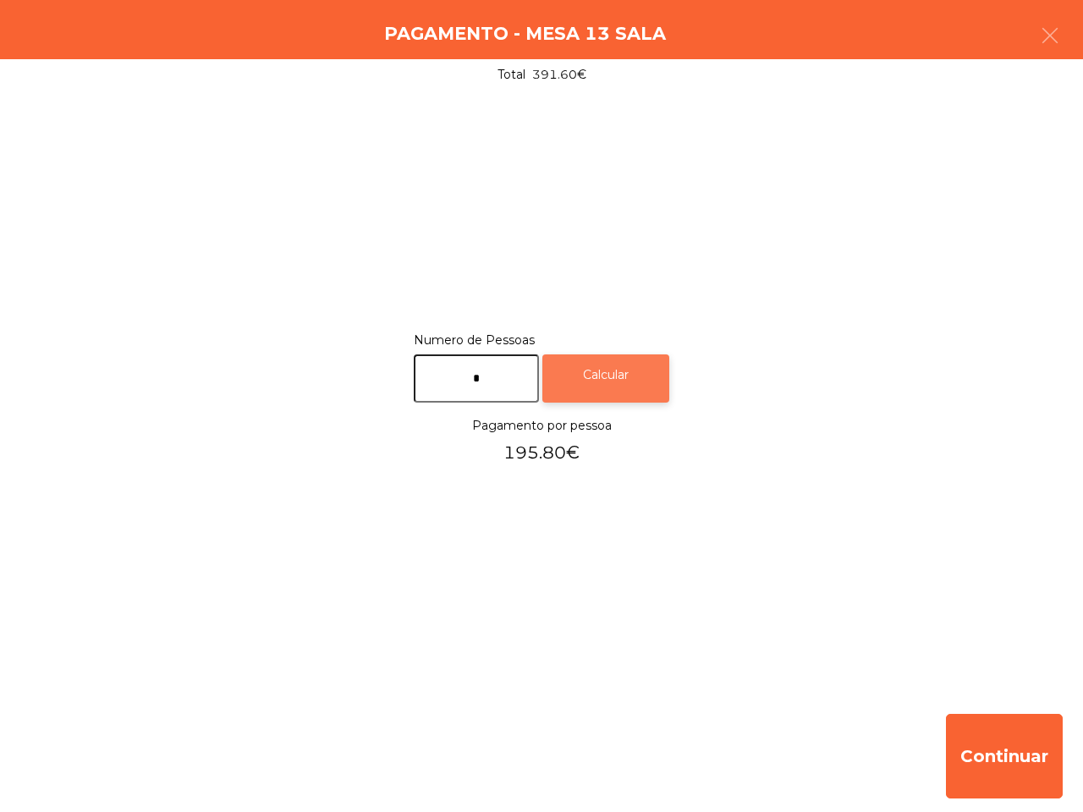
click at [631, 378] on div "Calcular" at bounding box center [606, 379] width 127 height 48
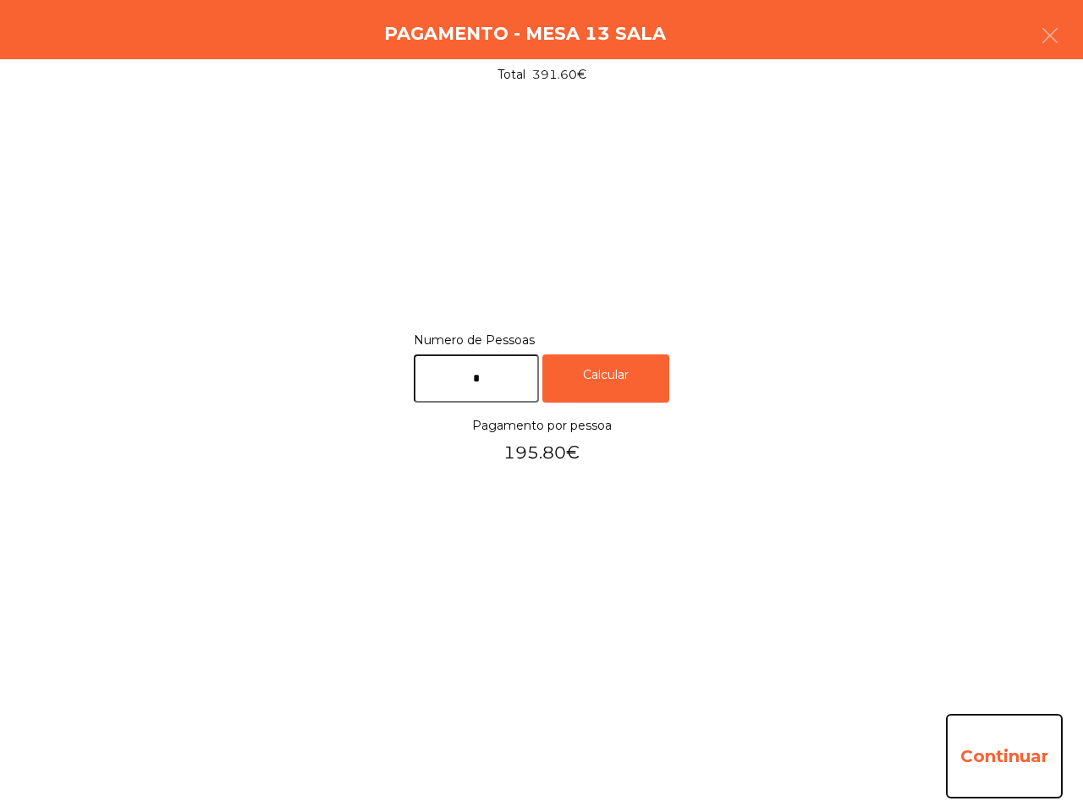
click at [996, 742] on button "Continuar" at bounding box center [1004, 756] width 117 height 85
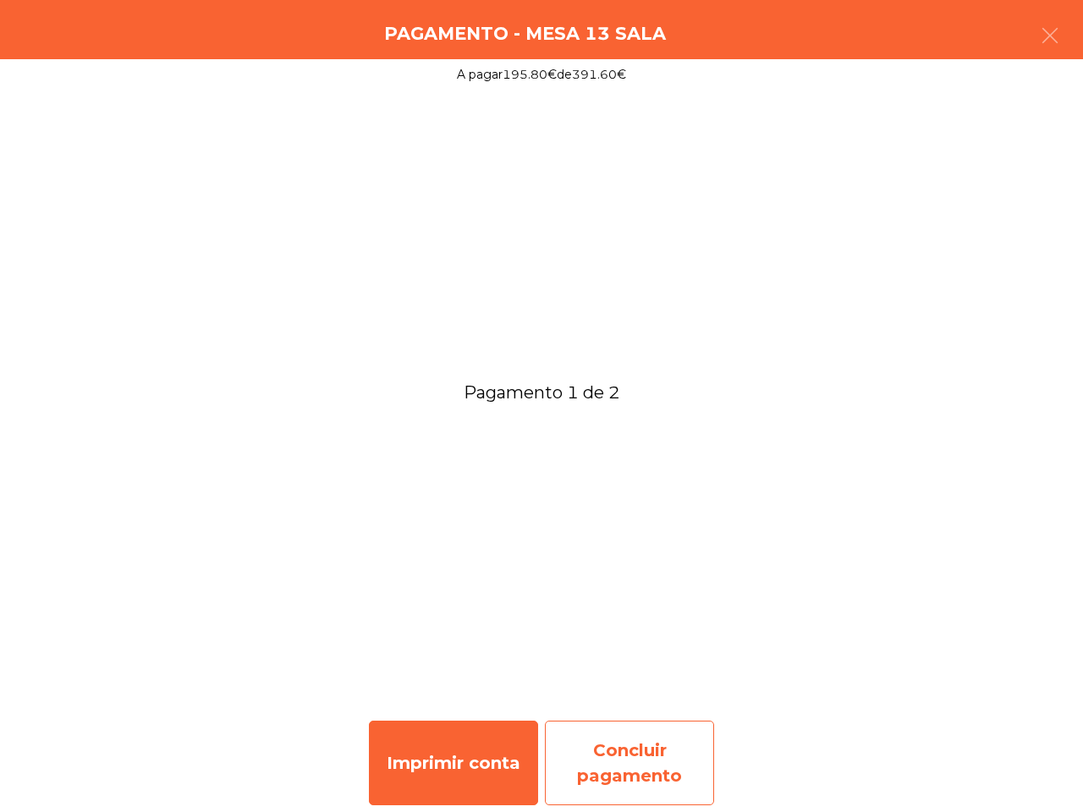
click at [611, 746] on div "Concluir pagamento" at bounding box center [629, 763] width 169 height 85
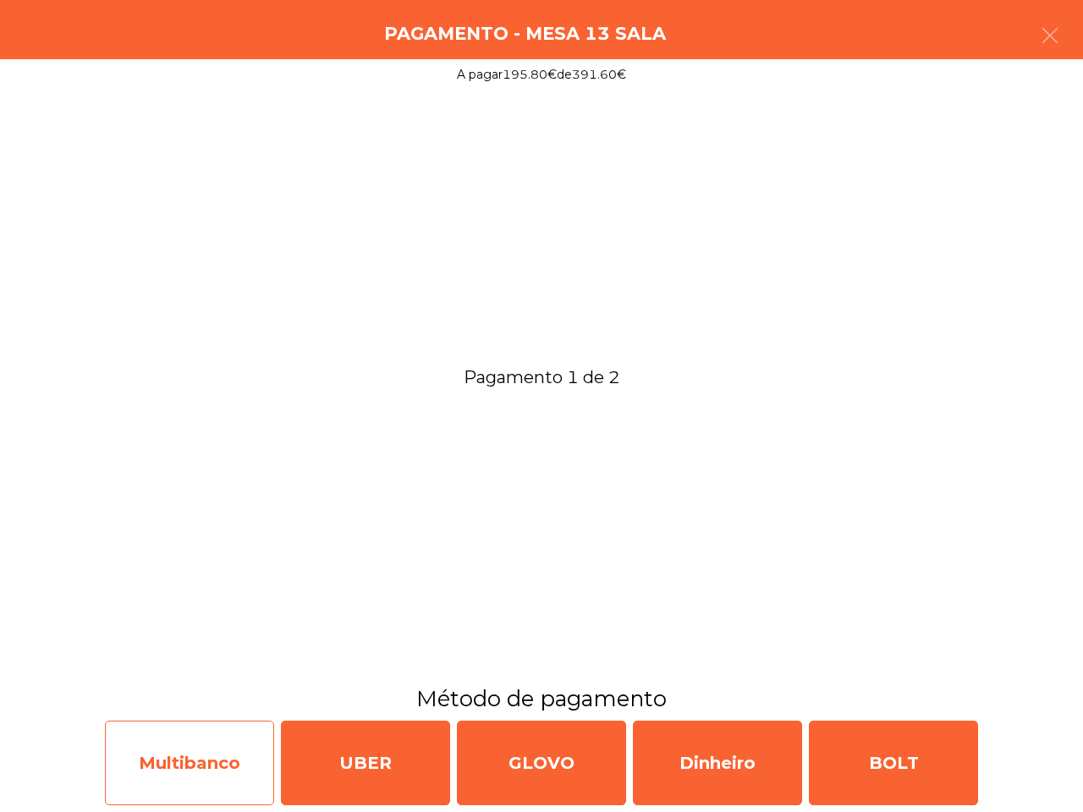
click at [223, 768] on div "Multibanco" at bounding box center [189, 763] width 169 height 85
select select "**"
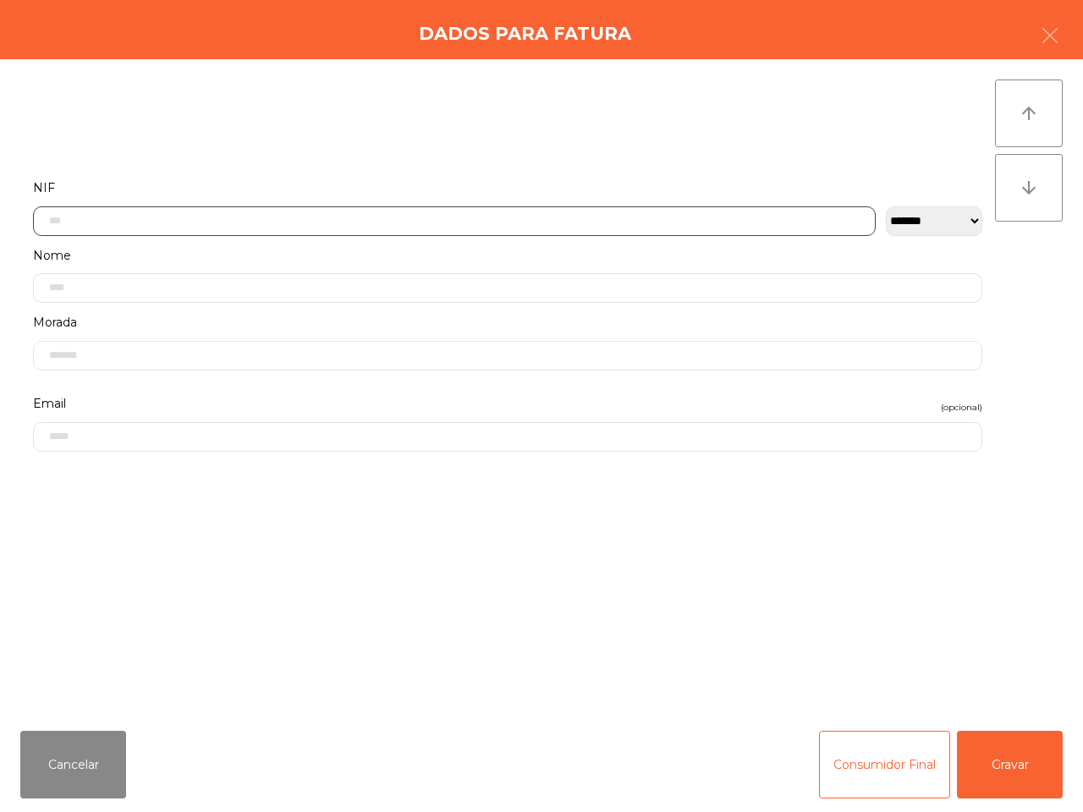
click at [179, 223] on input "text" at bounding box center [454, 222] width 843 height 30
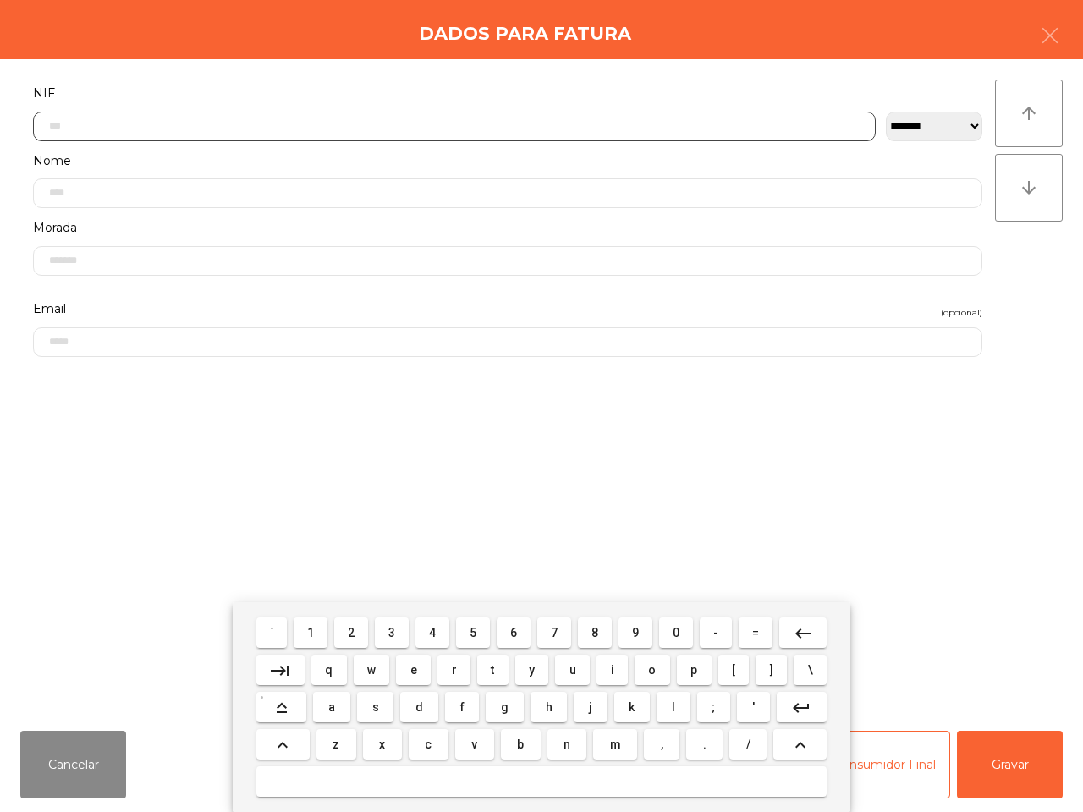
drag, startPoint x: 352, startPoint y: 631, endPoint x: 399, endPoint y: 639, distance: 47.3
click at [360, 631] on button "2" at bounding box center [351, 633] width 34 height 30
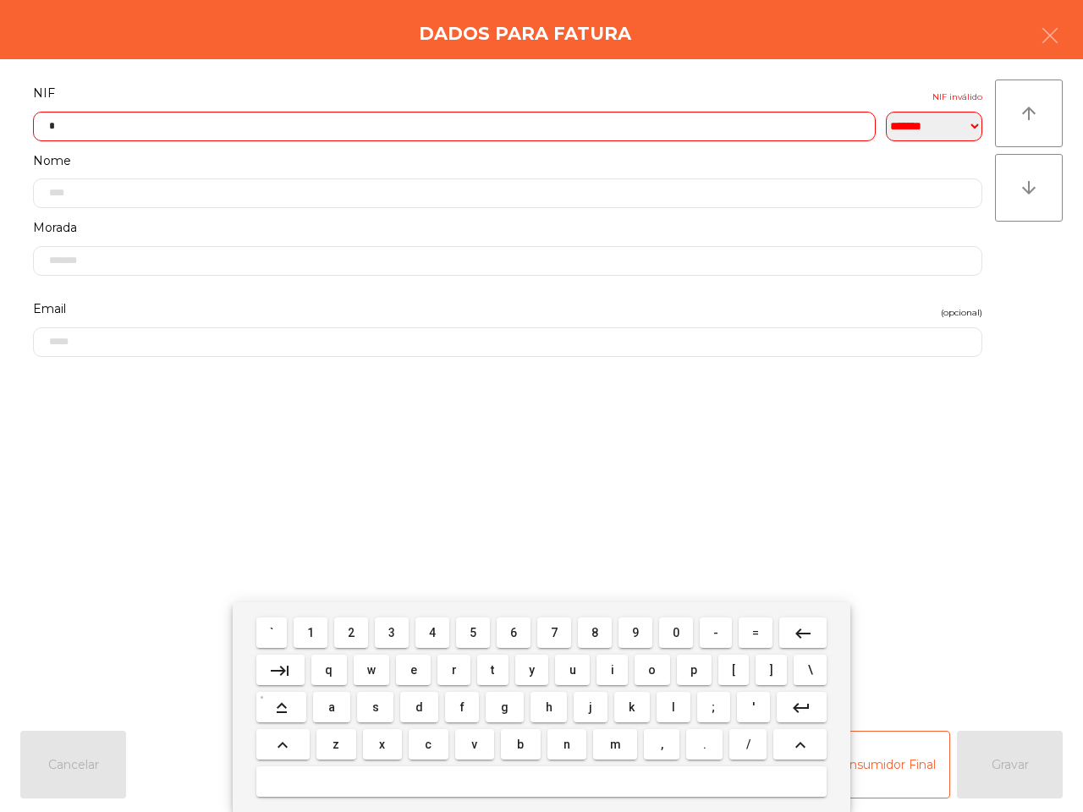
click at [551, 636] on span "7" at bounding box center [554, 633] width 7 height 14
click at [470, 637] on button "5" at bounding box center [473, 633] width 34 height 30
drag, startPoint x: 350, startPoint y: 631, endPoint x: 383, endPoint y: 632, distance: 33.9
click at [353, 632] on span "2" at bounding box center [351, 633] width 7 height 14
click at [629, 631] on button "9" at bounding box center [636, 633] width 34 height 30
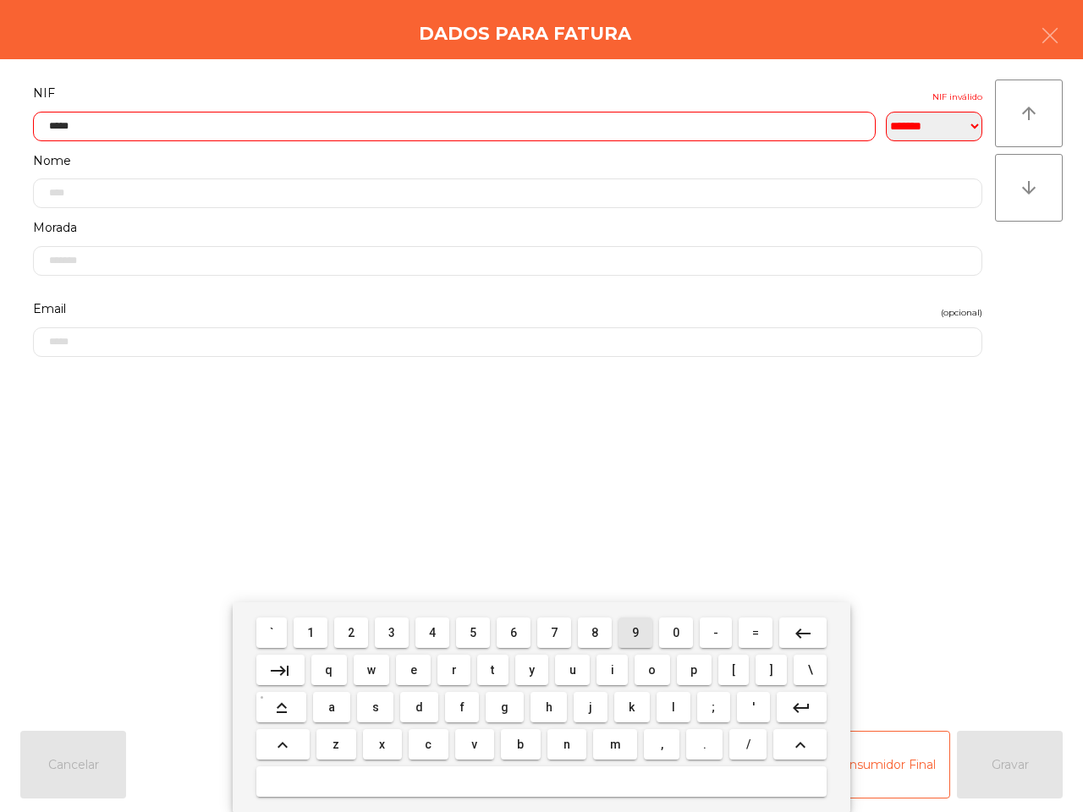
click at [631, 633] on button "9" at bounding box center [636, 633] width 34 height 30
drag, startPoint x: 470, startPoint y: 632, endPoint x: 447, endPoint y: 628, distance: 23.2
click at [474, 632] on span "5" at bounding box center [473, 633] width 7 height 14
click at [348, 627] on button "2" at bounding box center [351, 633] width 34 height 30
click at [694, 637] on div "` 1 2 3 4 5 6 7 8 9 0 - = keyboard_backspace" at bounding box center [541, 632] width 577 height 37
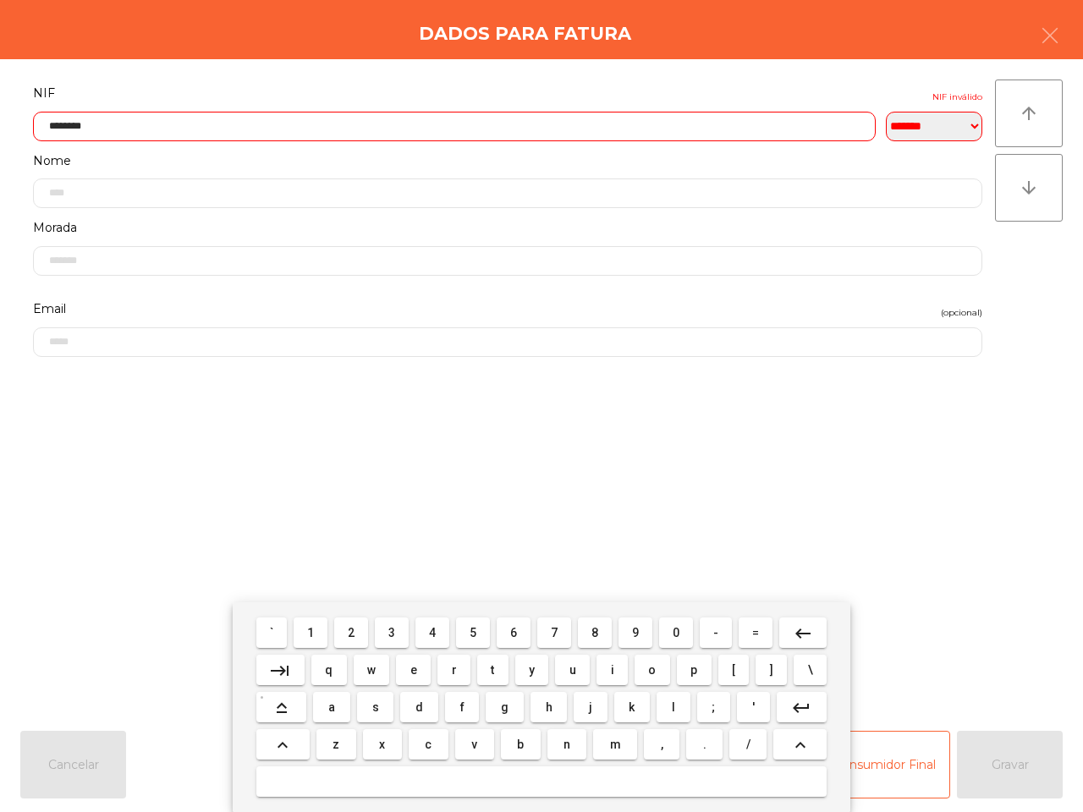
click at [793, 633] on mat-icon "keyboard_backspace" at bounding box center [803, 634] width 20 height 20
click at [679, 632] on button "0" at bounding box center [676, 633] width 34 height 30
drag, startPoint x: 813, startPoint y: 628, endPoint x: 780, endPoint y: 629, distance: 33.0
click at [814, 631] on button "keyboard_backspace" at bounding box center [802, 633] width 47 height 30
click at [362, 628] on button "2" at bounding box center [351, 633] width 34 height 30
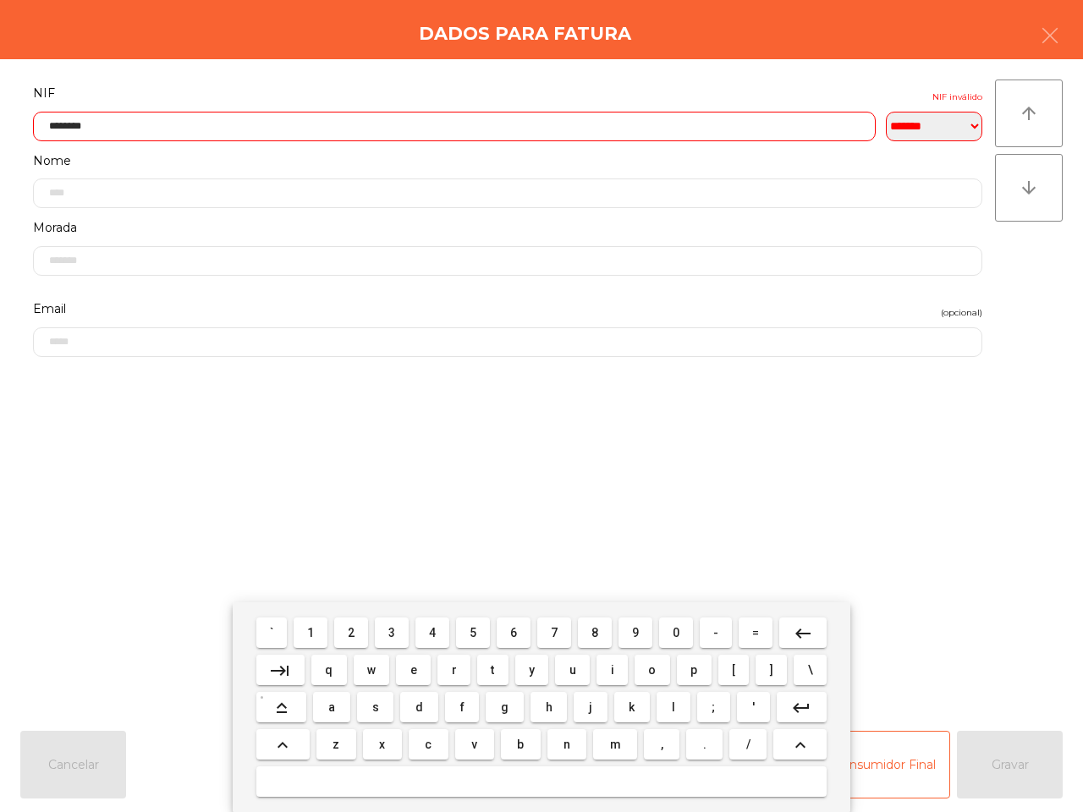
click at [673, 632] on span "0" at bounding box center [676, 633] width 7 height 14
type input "*********"
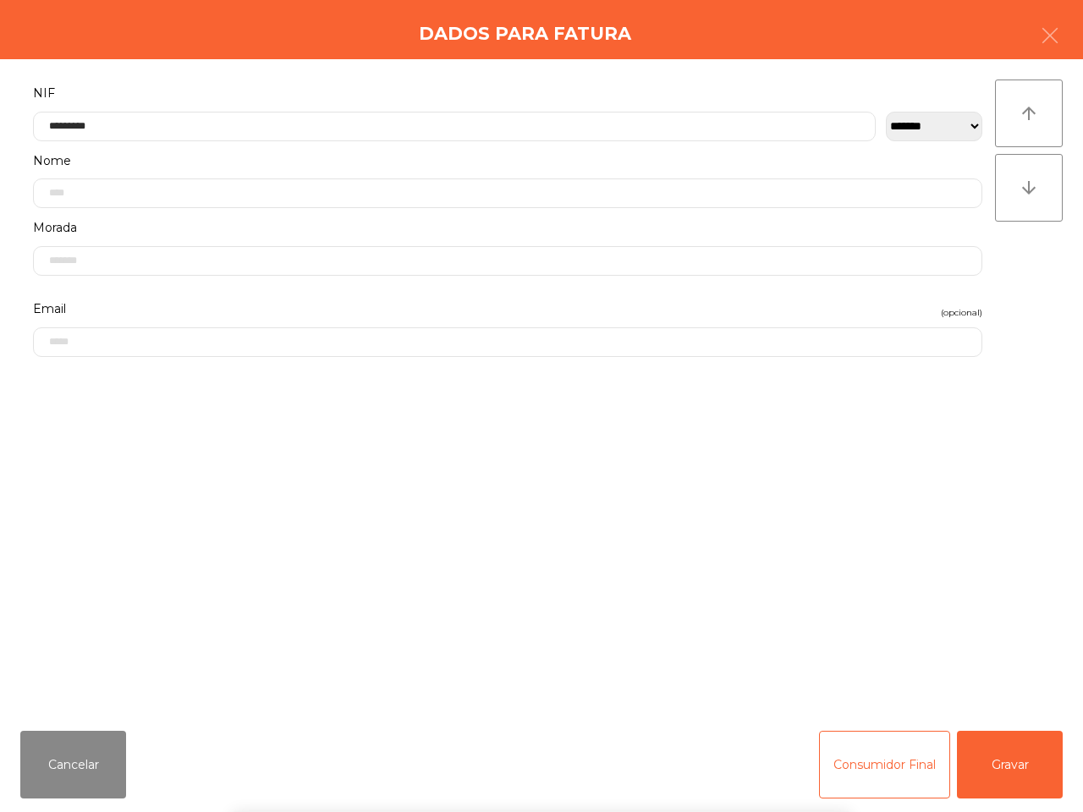
click at [1029, 770] on div "` 1 2 3 4 5 6 7 8 9 0 - = keyboard_backspace keyboard_tab q w e r t y u i o p […" at bounding box center [541, 708] width 1083 height 210
click at [1029, 770] on button "Gravar" at bounding box center [1010, 765] width 106 height 68
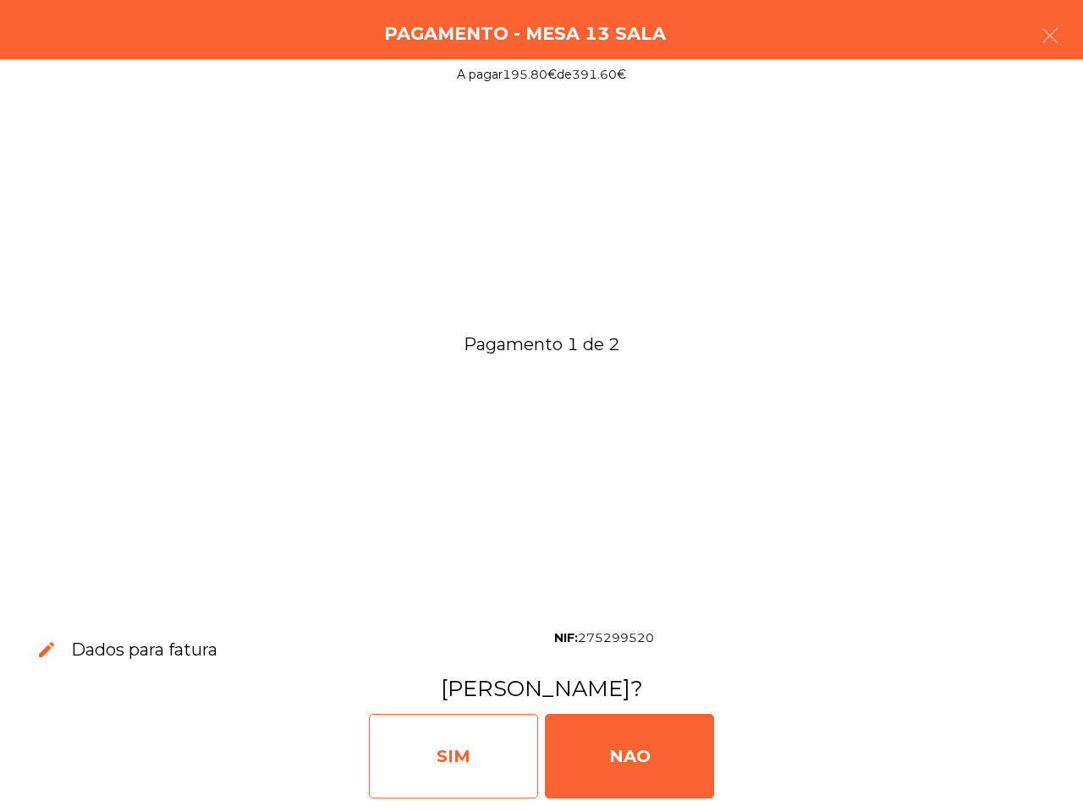
click at [505, 763] on div "SIM" at bounding box center [453, 756] width 169 height 85
click at [505, 757] on app-payment-selector-modal "Pagamento - Mesa 13 Sala A pagar 195.80€ de 391.60€ Pagamento 1 de 2 edit Dados…" at bounding box center [541, 406] width 1083 height 812
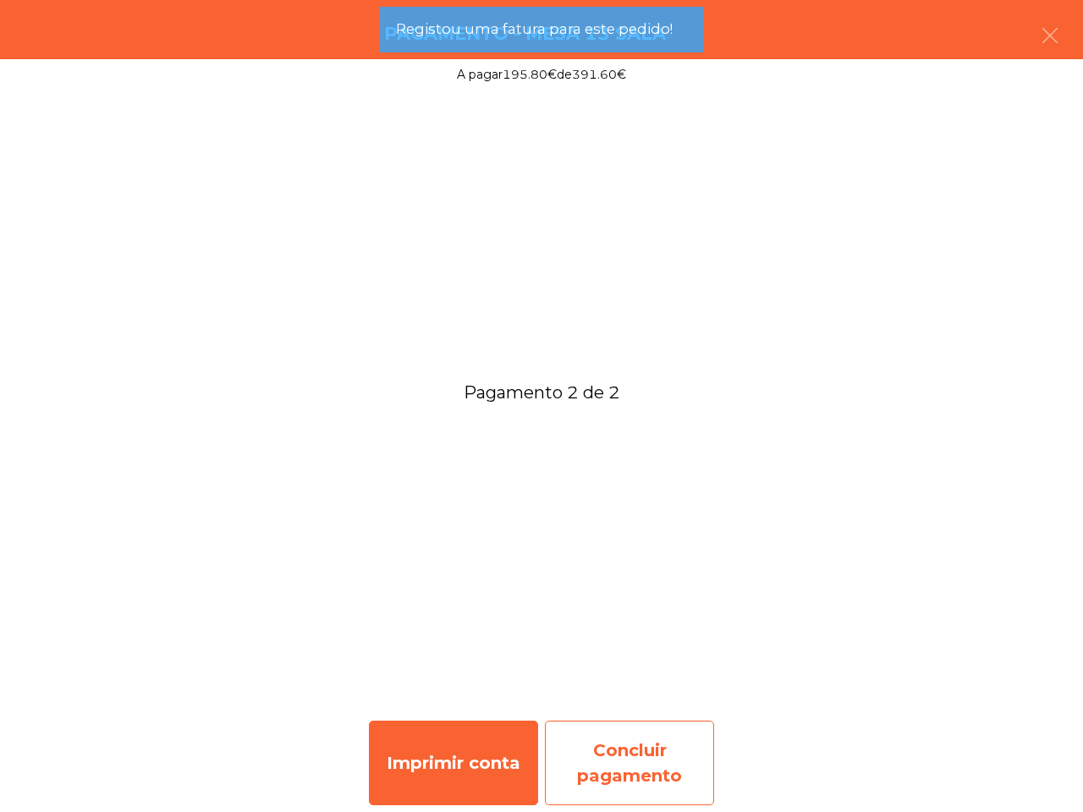
click at [631, 743] on div "Concluir pagamento" at bounding box center [629, 763] width 169 height 85
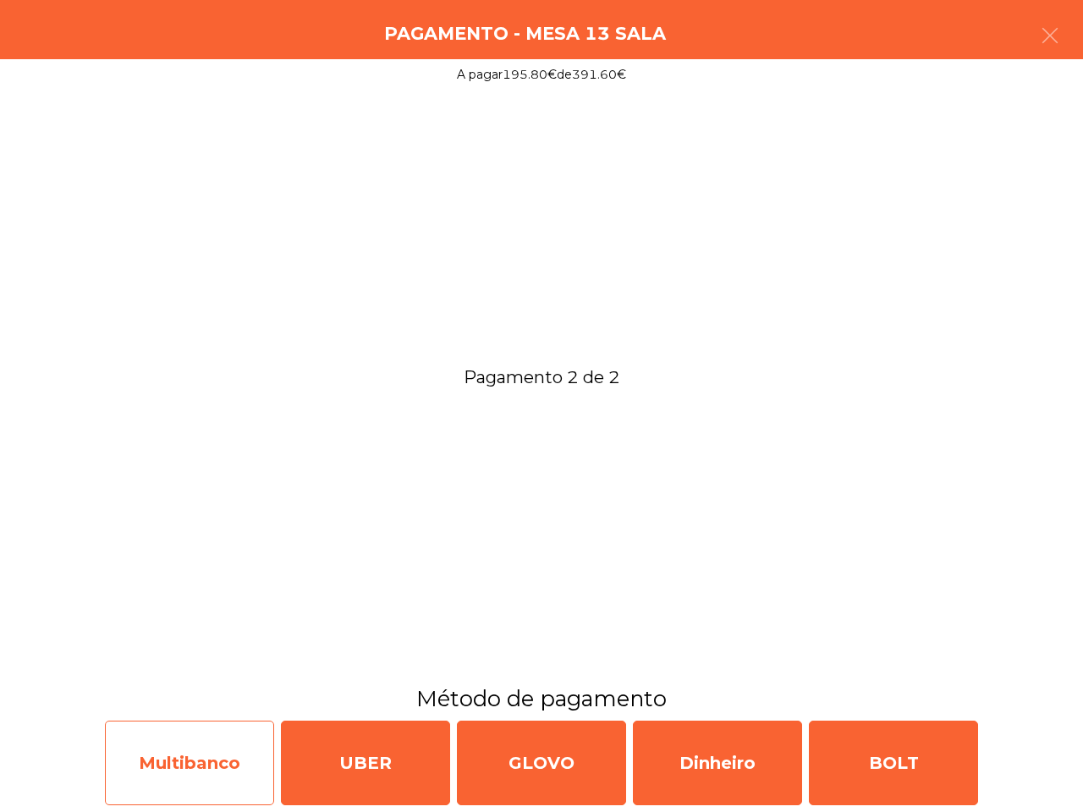
click at [245, 756] on div "Multibanco" at bounding box center [189, 763] width 169 height 85
select select "**"
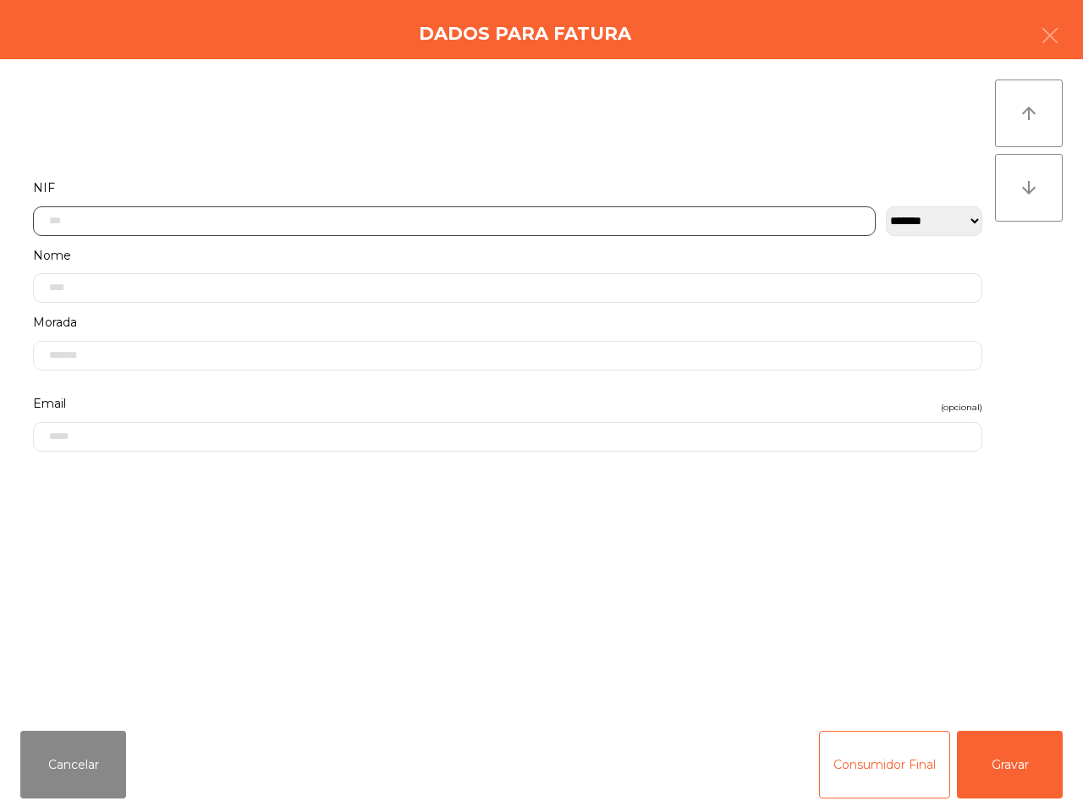
click at [179, 218] on input "text" at bounding box center [454, 222] width 843 height 30
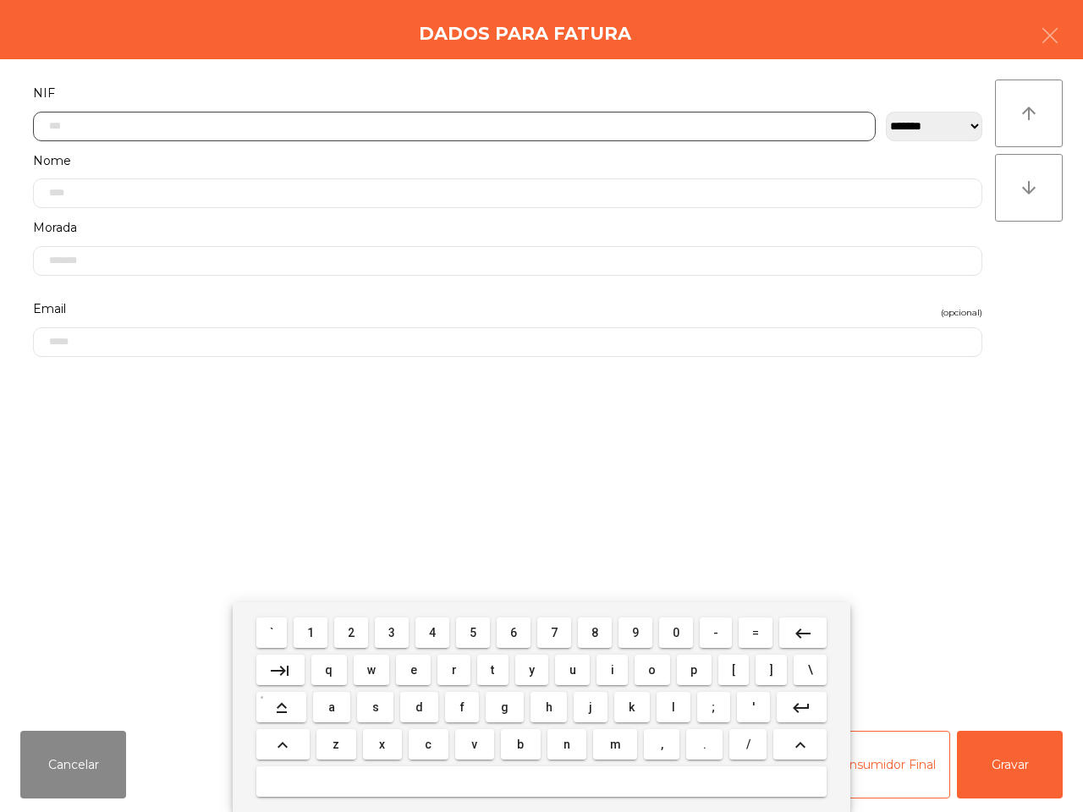
click at [355, 626] on span "2" at bounding box center [351, 633] width 7 height 14
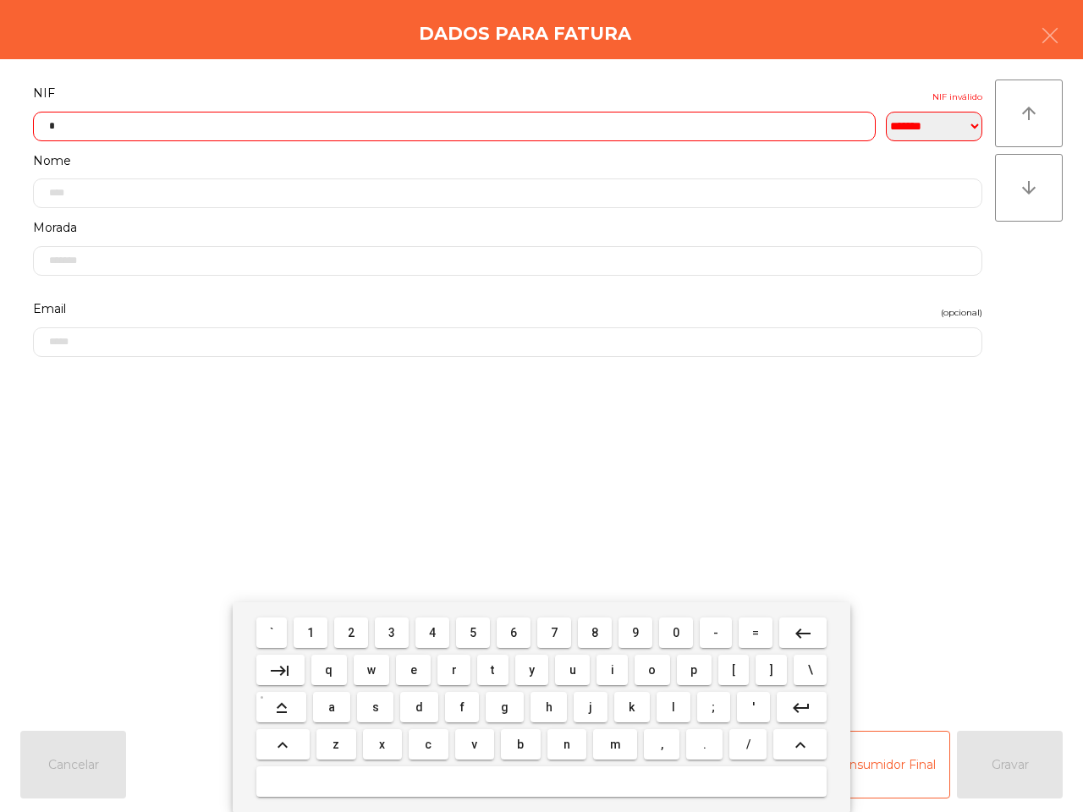
click at [432, 631] on span "4" at bounding box center [432, 633] width 7 height 14
click at [555, 629] on span "7" at bounding box center [554, 633] width 7 height 14
drag, startPoint x: 592, startPoint y: 620, endPoint x: 633, endPoint y: 629, distance: 41.5
click at [593, 620] on button "8" at bounding box center [595, 633] width 34 height 30
drag, startPoint x: 680, startPoint y: 629, endPoint x: 658, endPoint y: 631, distance: 21.3
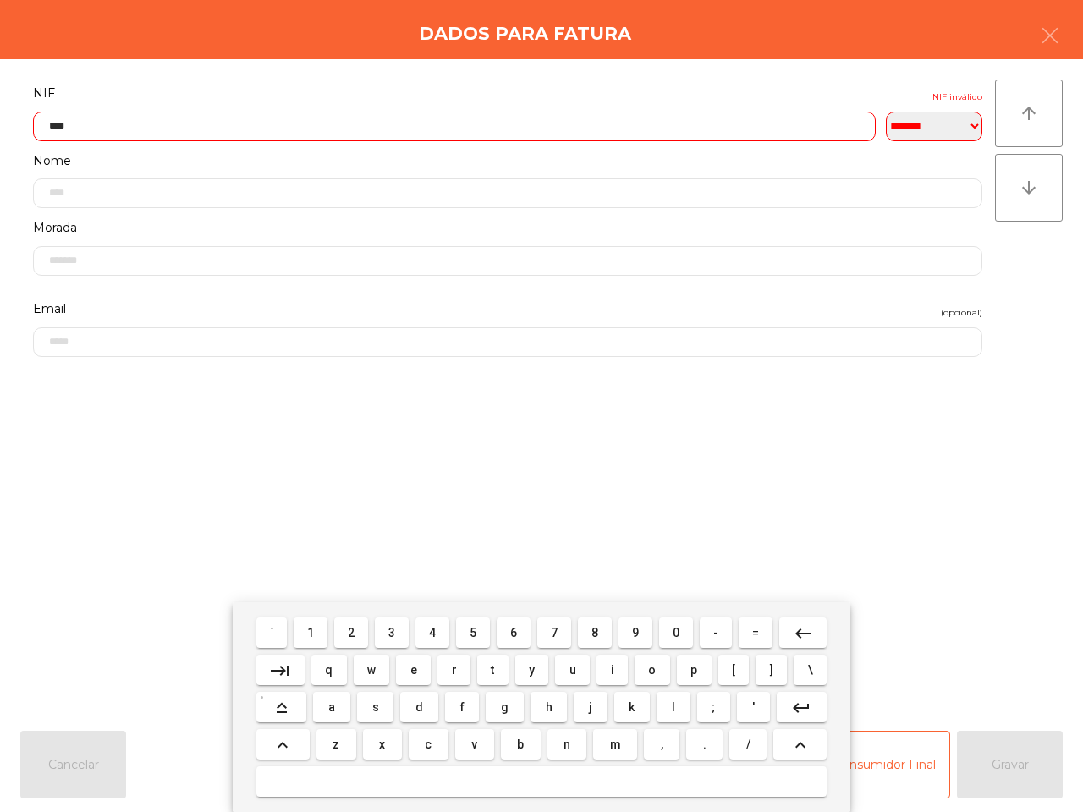
click at [680, 631] on button "0" at bounding box center [676, 633] width 34 height 30
click at [388, 629] on button "3" at bounding box center [392, 633] width 34 height 30
click at [599, 629] on button "8" at bounding box center [595, 633] width 34 height 30
click at [512, 628] on button "6" at bounding box center [514, 633] width 34 height 30
click at [392, 623] on button "3" at bounding box center [392, 633] width 34 height 30
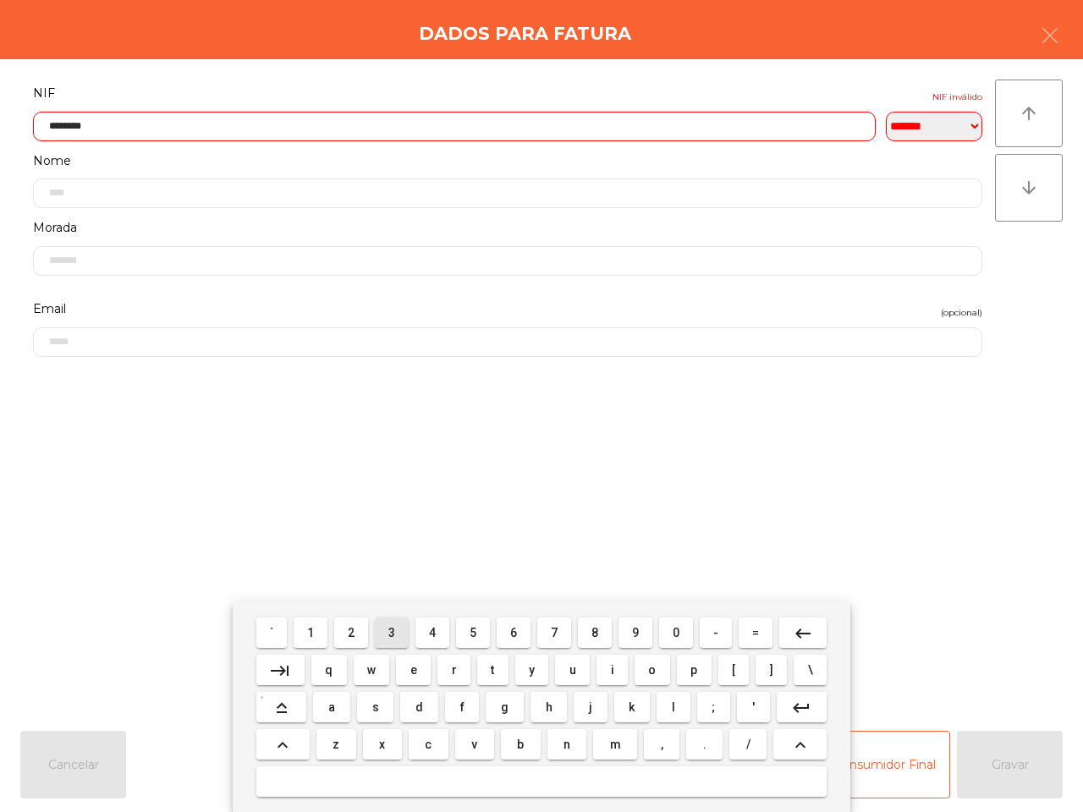
type input "*********"
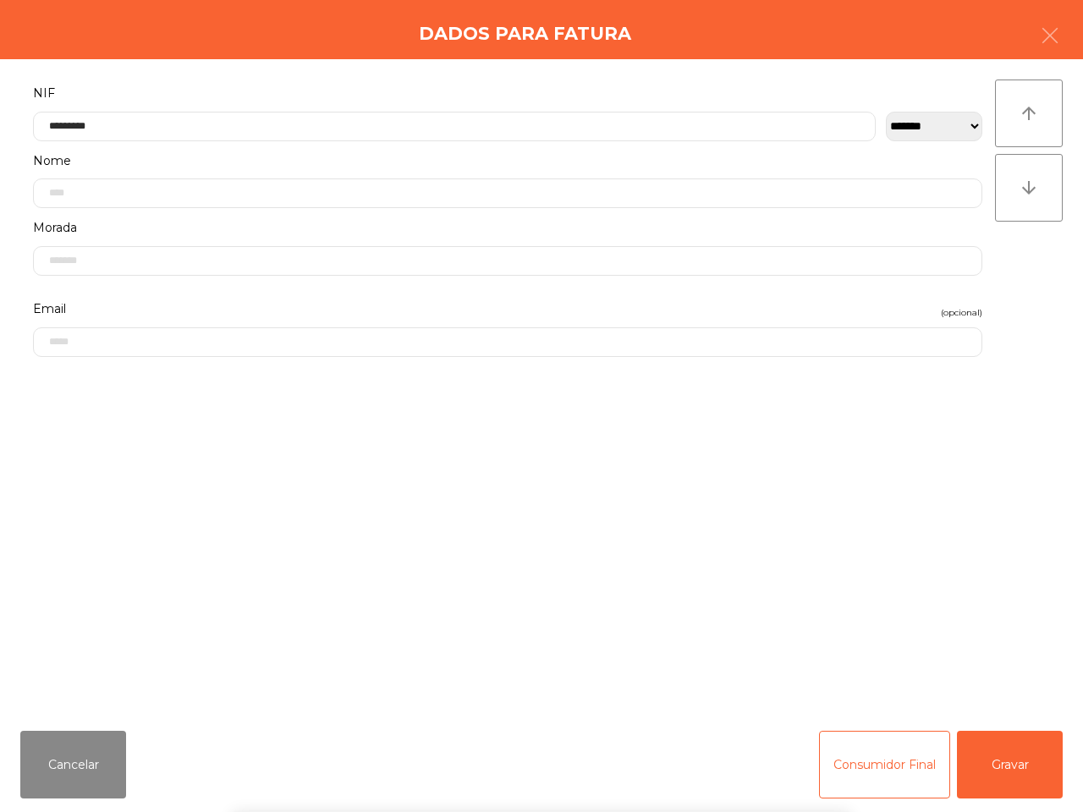
click at [1005, 749] on div "` 1 2 3 4 5 6 7 8 9 0 - = keyboard_backspace keyboard_tab q w e r t y u i o p […" at bounding box center [541, 708] width 1083 height 210
click at [1005, 753] on button "Gravar" at bounding box center [1010, 765] width 106 height 68
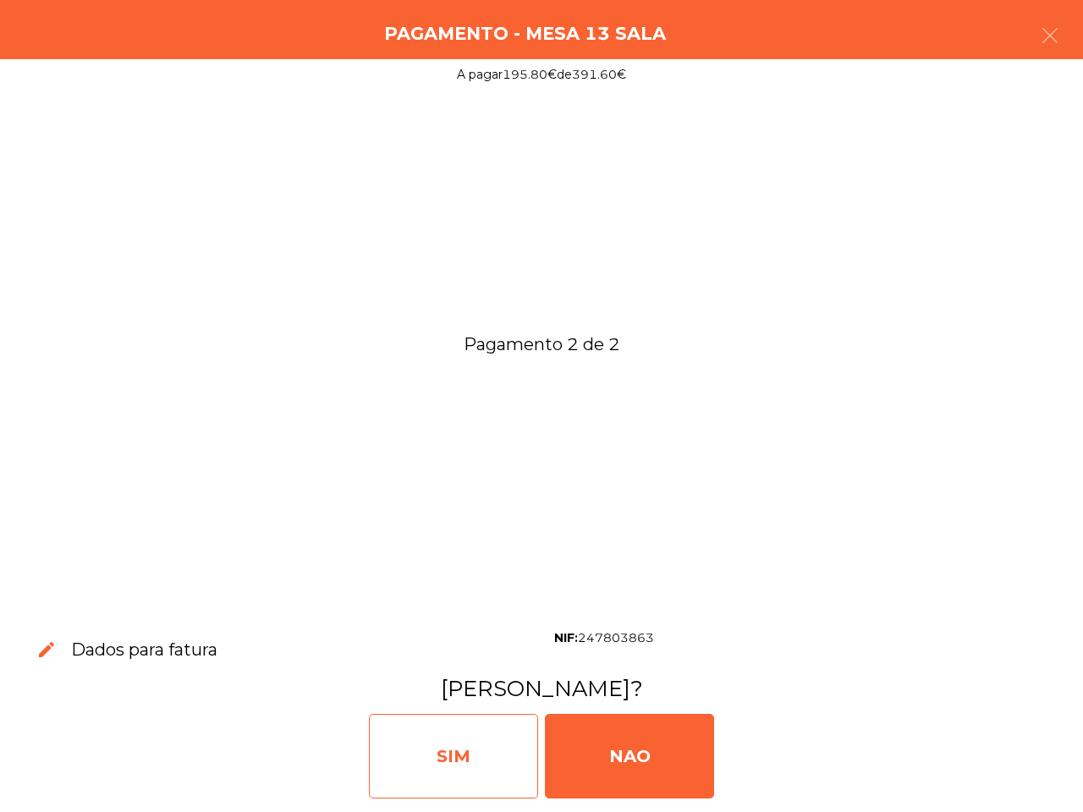
click at [467, 757] on div "SIM" at bounding box center [453, 756] width 169 height 85
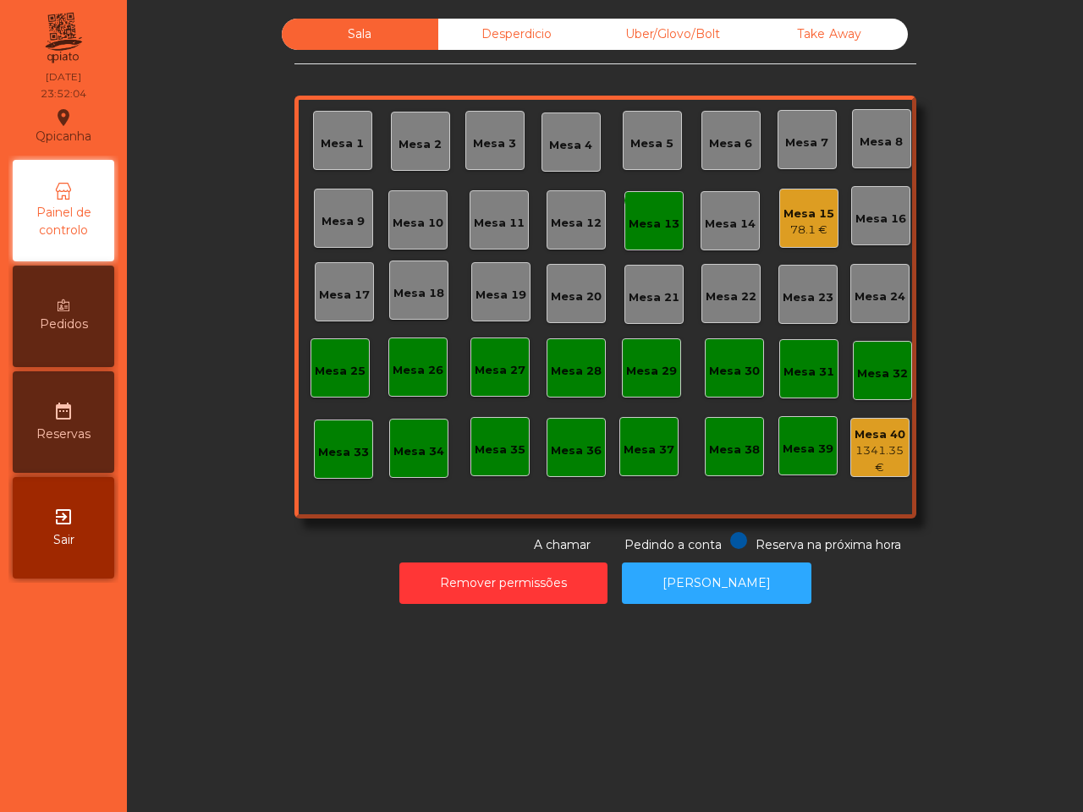
click at [636, 220] on div "Mesa 13" at bounding box center [654, 224] width 51 height 17
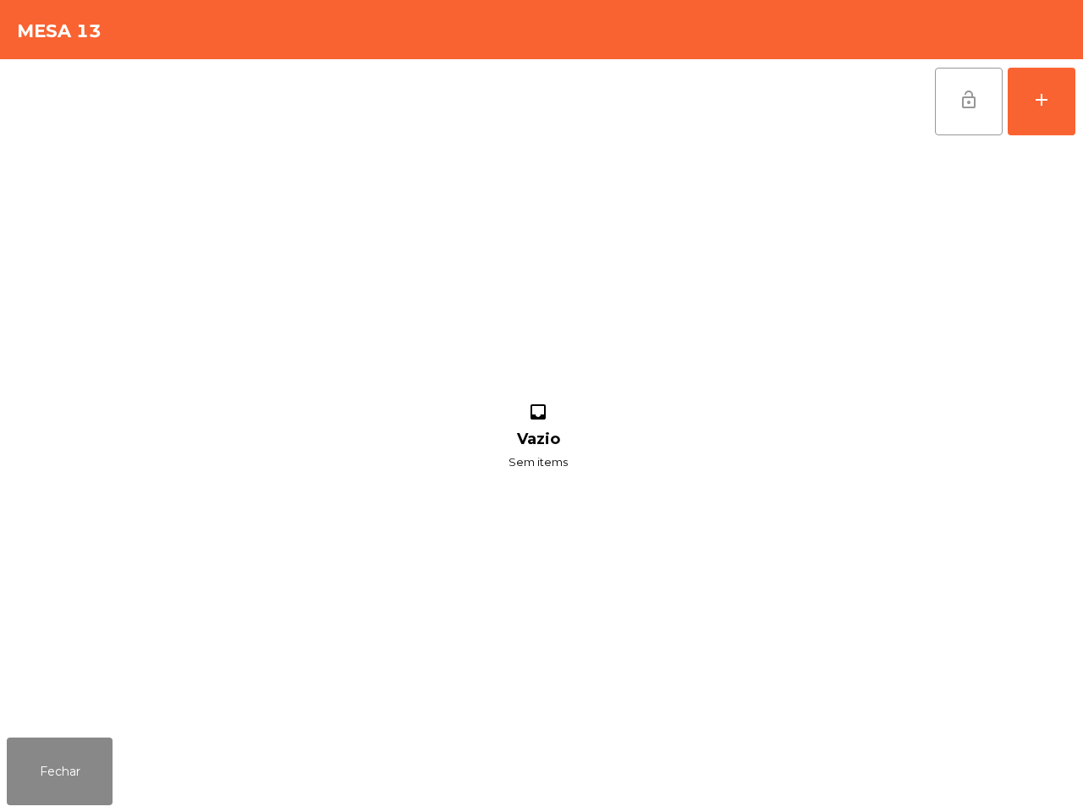
click at [983, 103] on button "lock_open" at bounding box center [969, 102] width 68 height 68
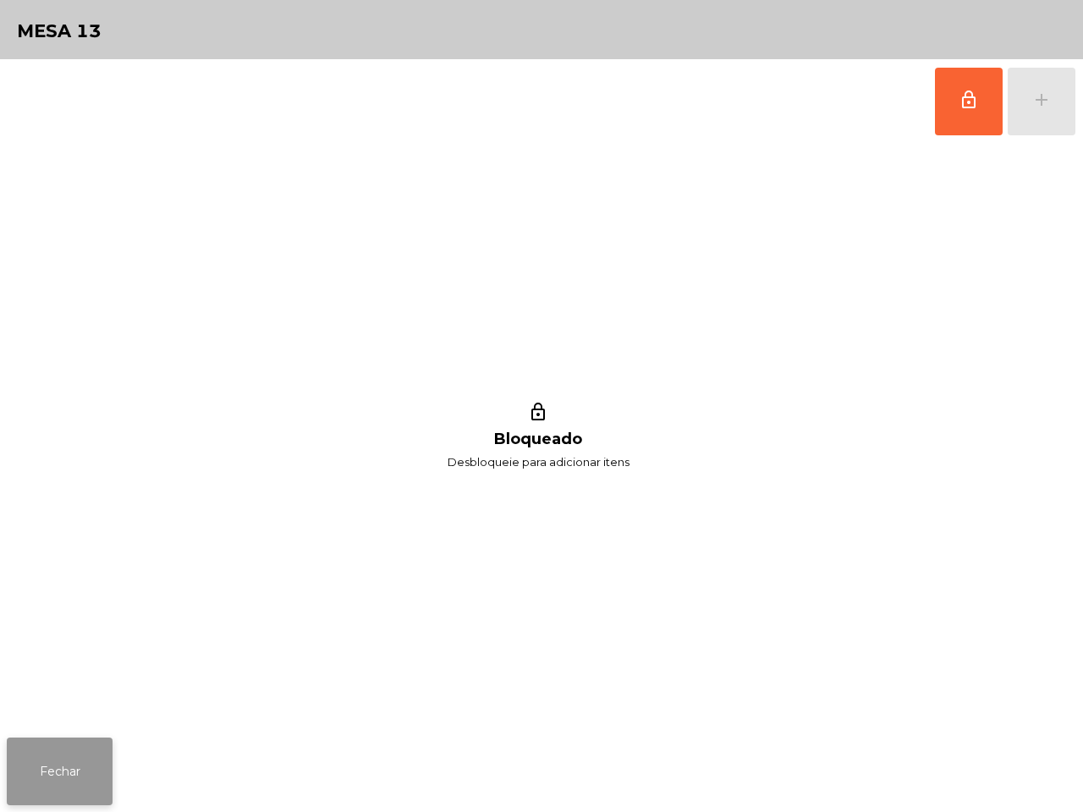
click at [68, 767] on button "Fechar" at bounding box center [60, 772] width 106 height 68
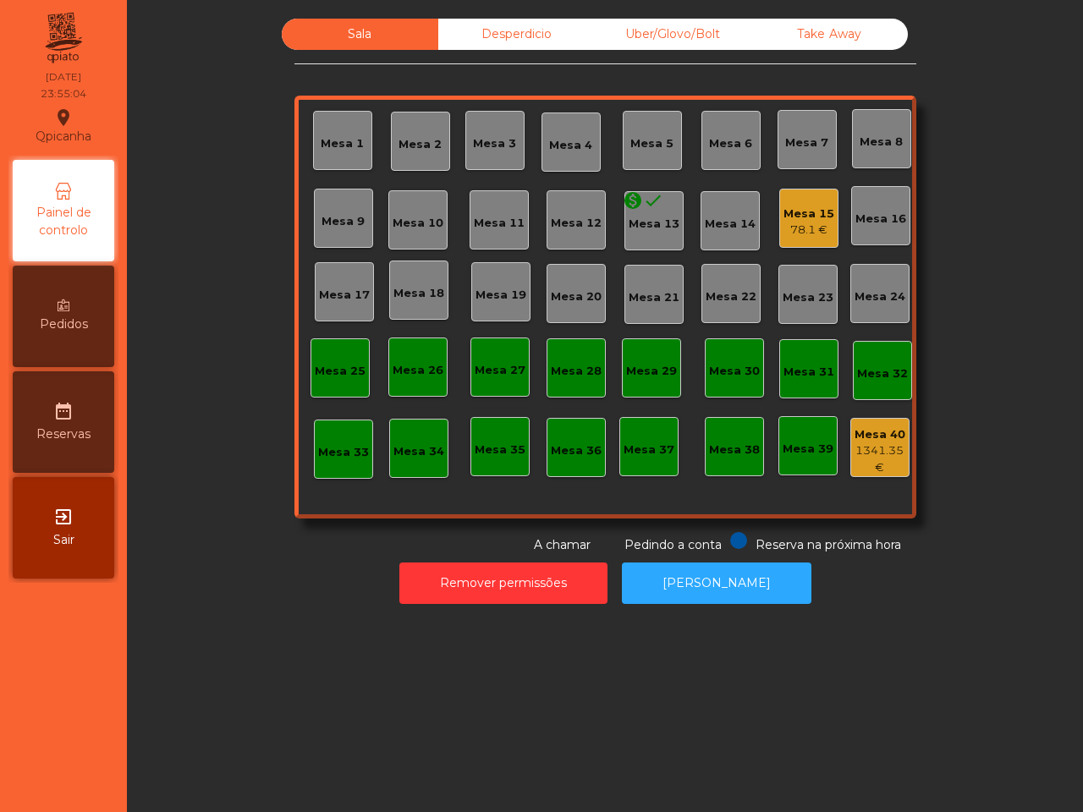
drag, startPoint x: 518, startPoint y: 339, endPoint x: 521, endPoint y: 313, distance: 25.5
click at [519, 334] on div "Mesa 1 Mesa 2 Mesa 3 Mesa 4 Mesa 5 Mesa 6 Mesa 7 Mesa 8 Mesa 9 Mesa 10 Mesa 11 …" at bounding box center [606, 307] width 622 height 423
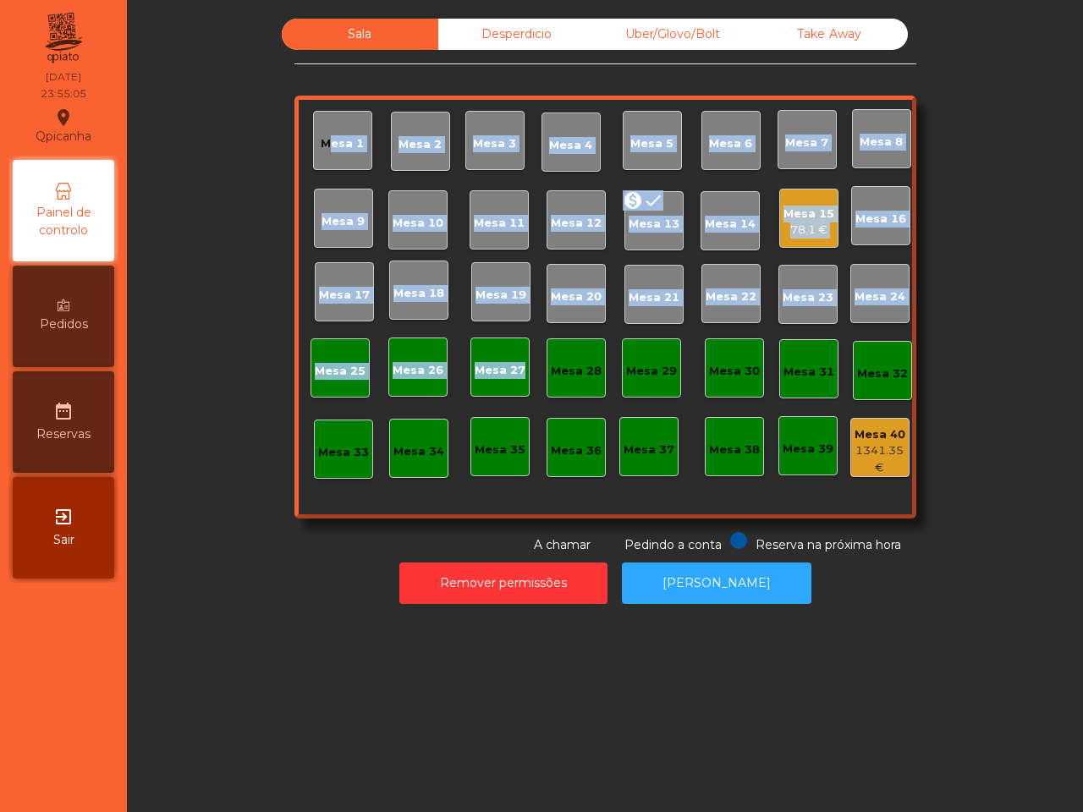
click at [779, 224] on div "Mesa 15 78.1 €" at bounding box center [808, 218] width 59 height 59
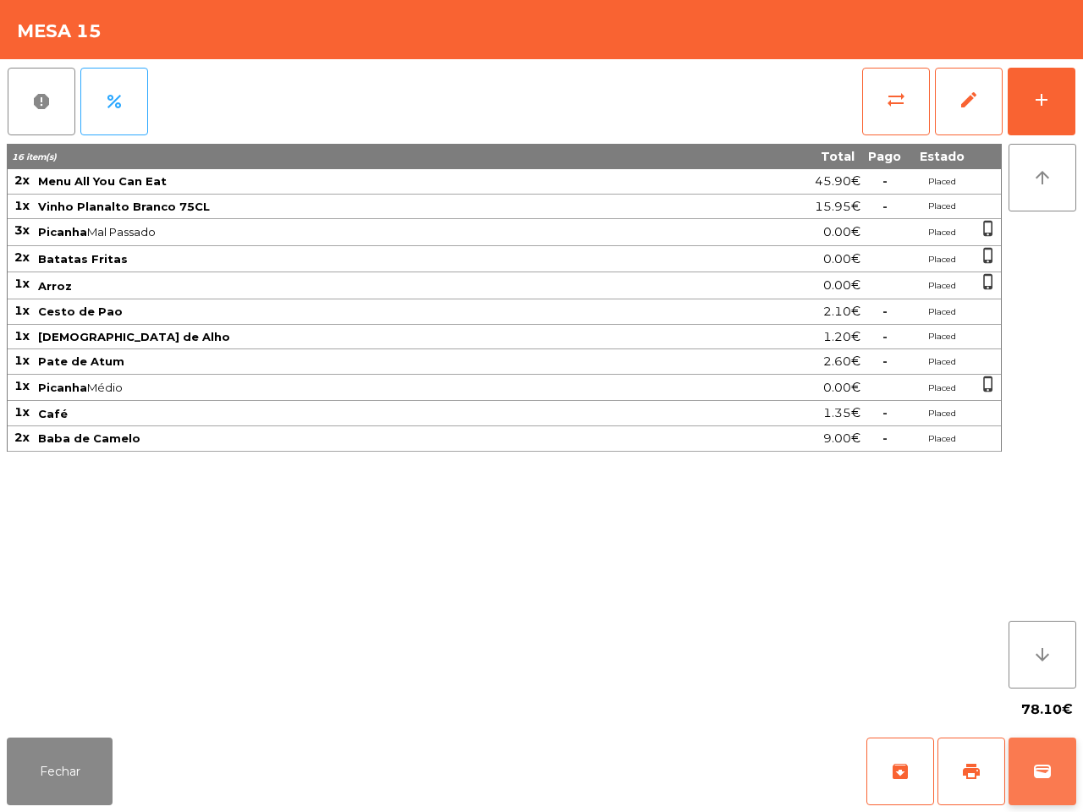
click at [1049, 764] on span "wallet" at bounding box center [1043, 772] width 20 height 20
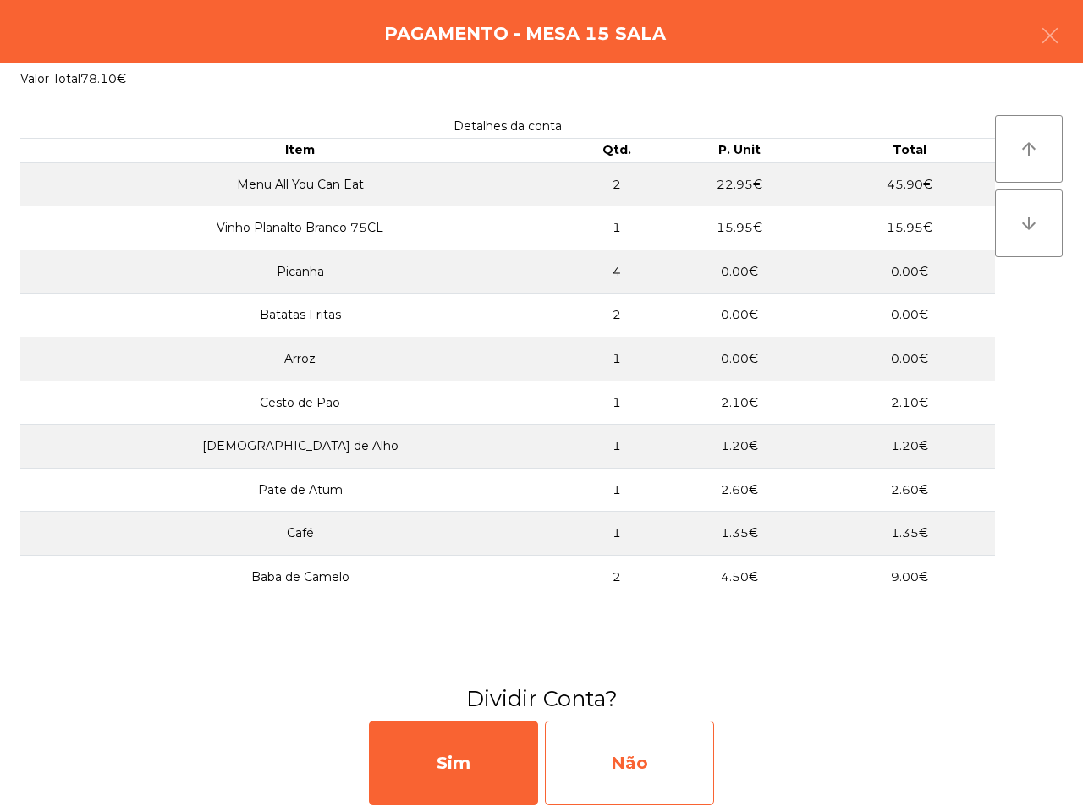
click at [625, 758] on div "Não" at bounding box center [629, 763] width 169 height 85
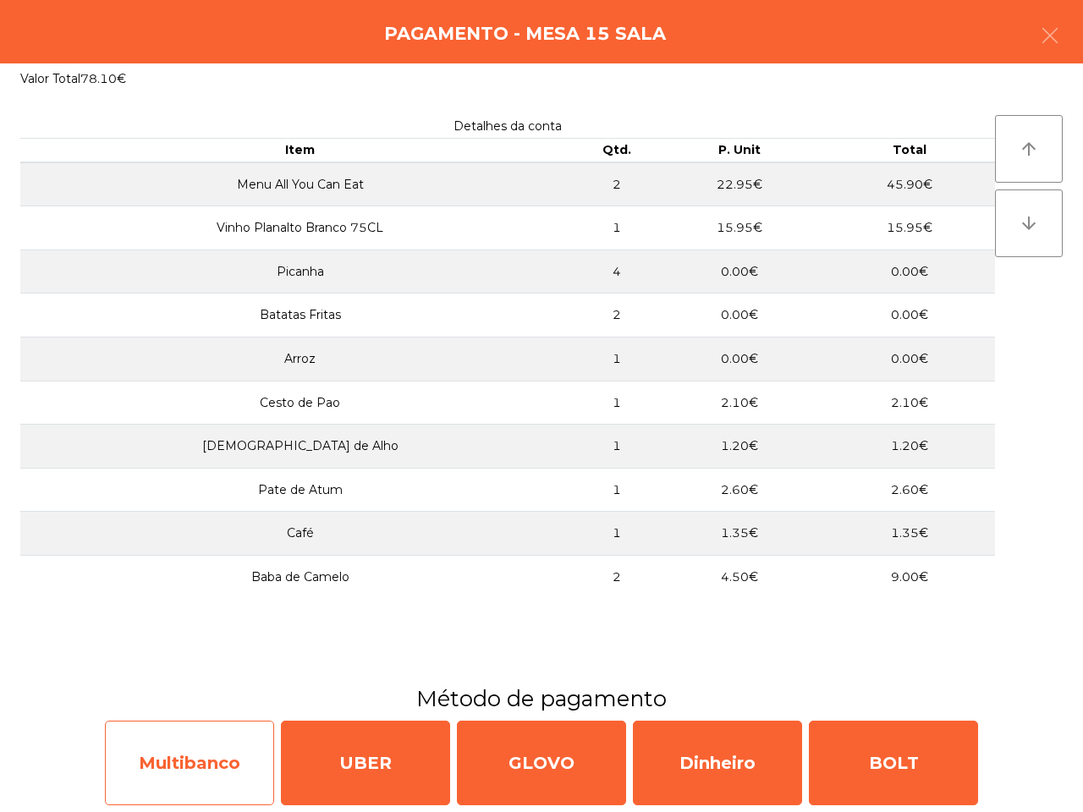
click at [184, 751] on div "Multibanco" at bounding box center [189, 763] width 169 height 85
select select "**"
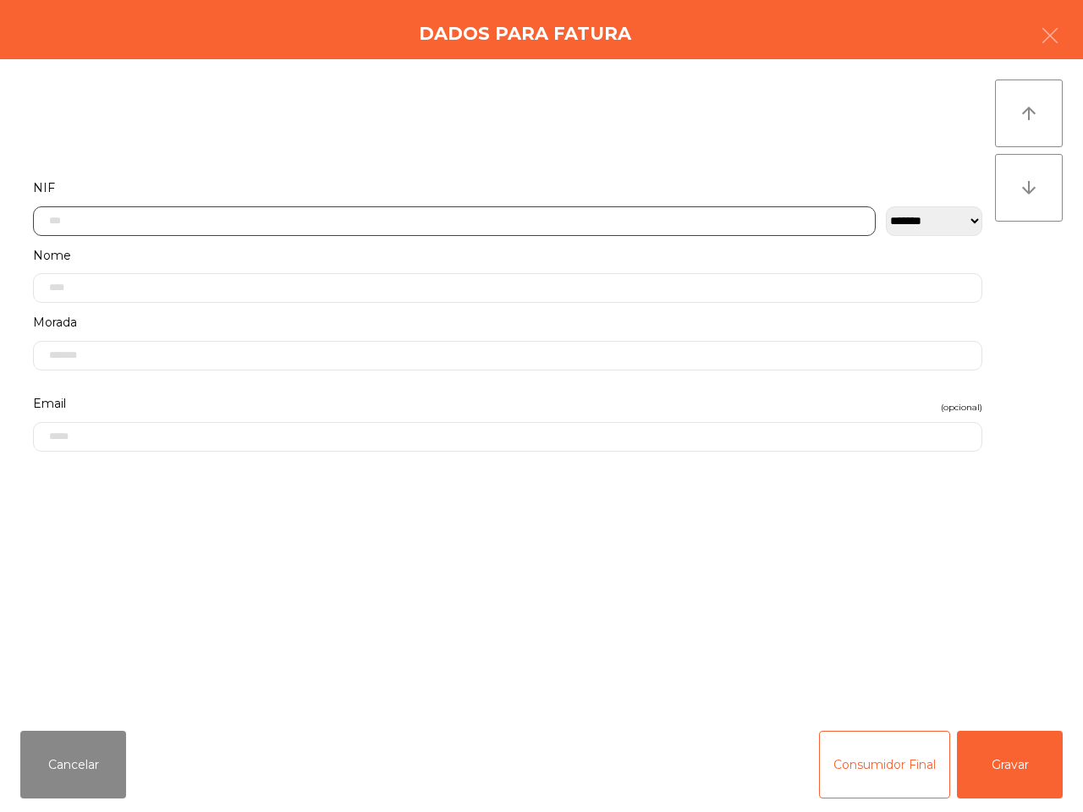
click at [121, 216] on input "text" at bounding box center [454, 222] width 843 height 30
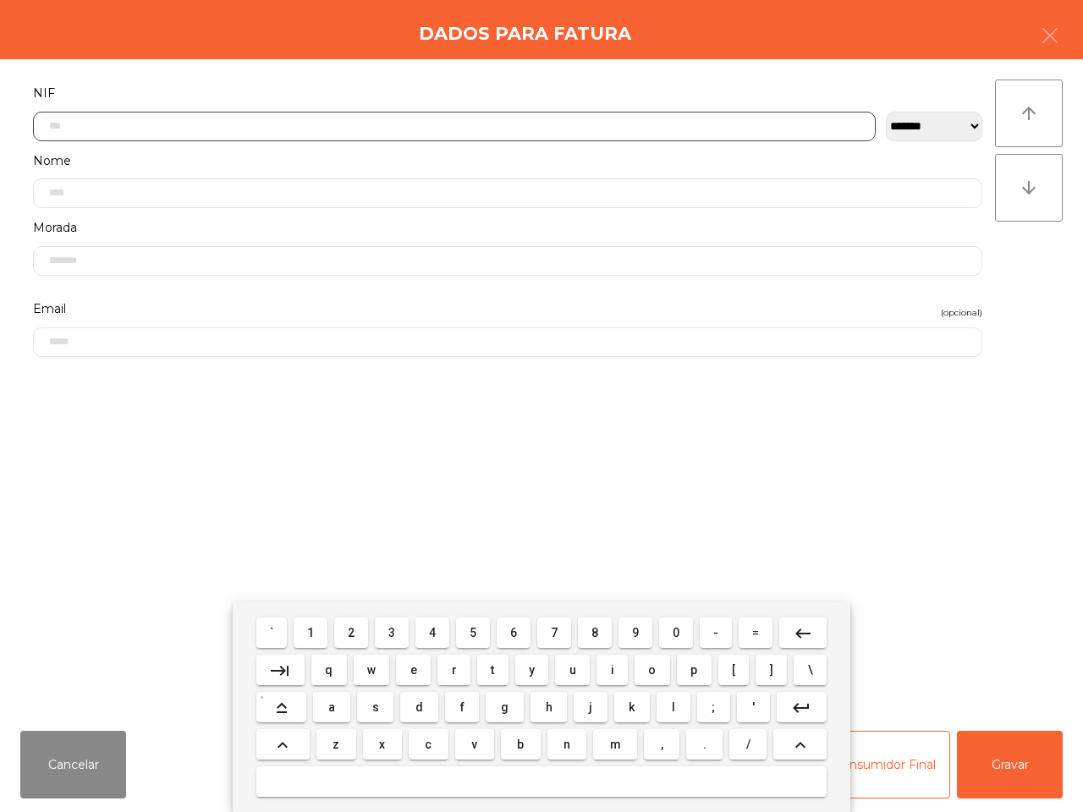
click at [390, 636] on span "3" at bounding box center [391, 633] width 7 height 14
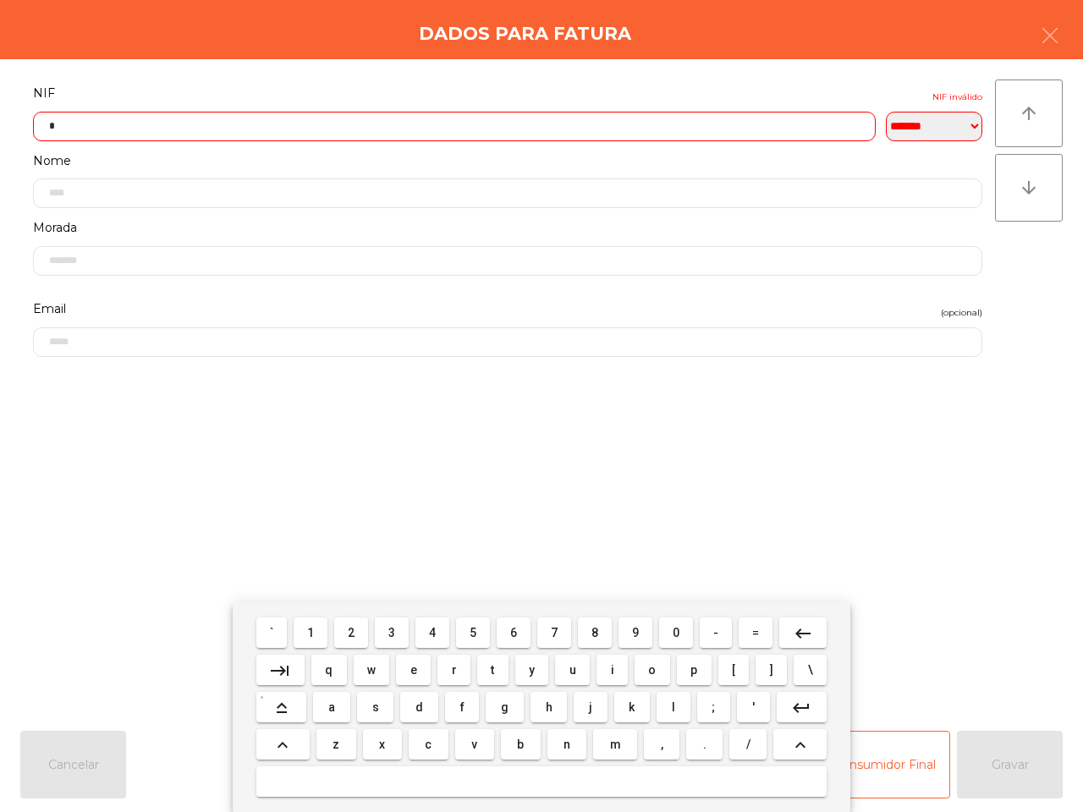
click at [306, 640] on button "1" at bounding box center [311, 633] width 34 height 30
drag, startPoint x: 421, startPoint y: 631, endPoint x: 399, endPoint y: 628, distance: 21.4
click at [423, 631] on button "4" at bounding box center [433, 633] width 34 height 30
click at [306, 636] on button "1" at bounding box center [311, 633] width 34 height 30
click at [309, 636] on button "1" at bounding box center [311, 633] width 34 height 30
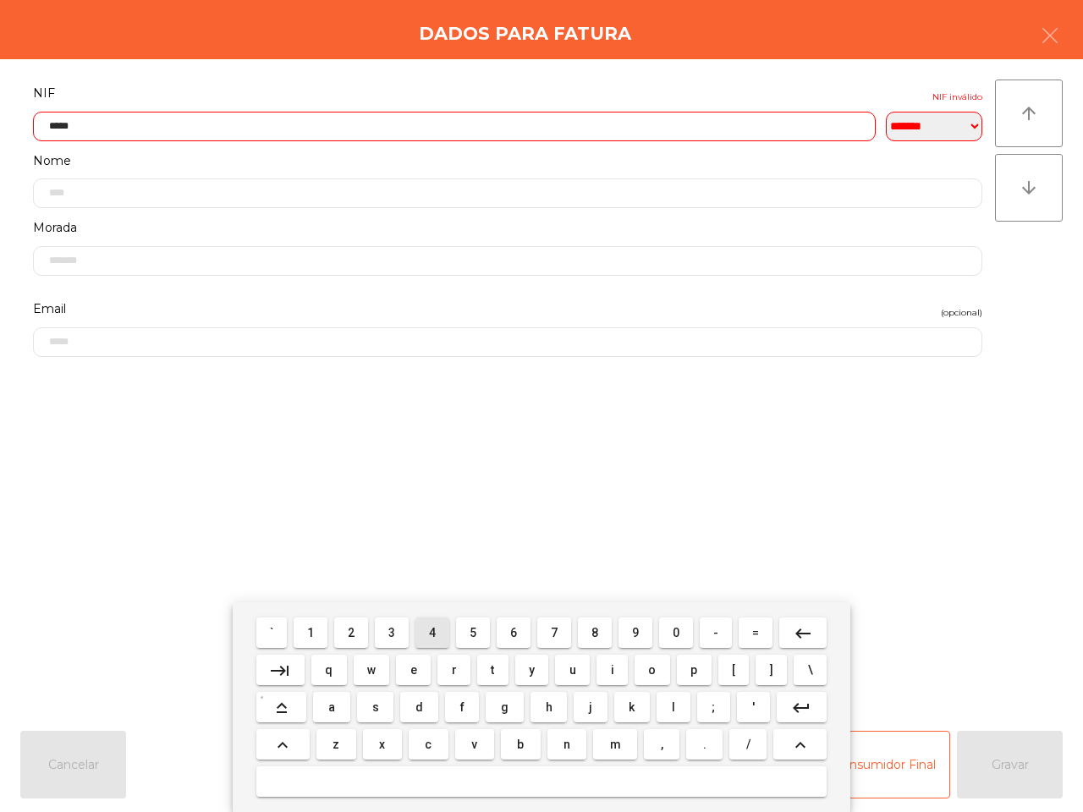
click at [432, 633] on span "4" at bounding box center [432, 633] width 7 height 14
click at [399, 632] on button "3" at bounding box center [392, 633] width 34 height 30
click at [351, 632] on span "2" at bounding box center [351, 633] width 7 height 14
type input "*********"
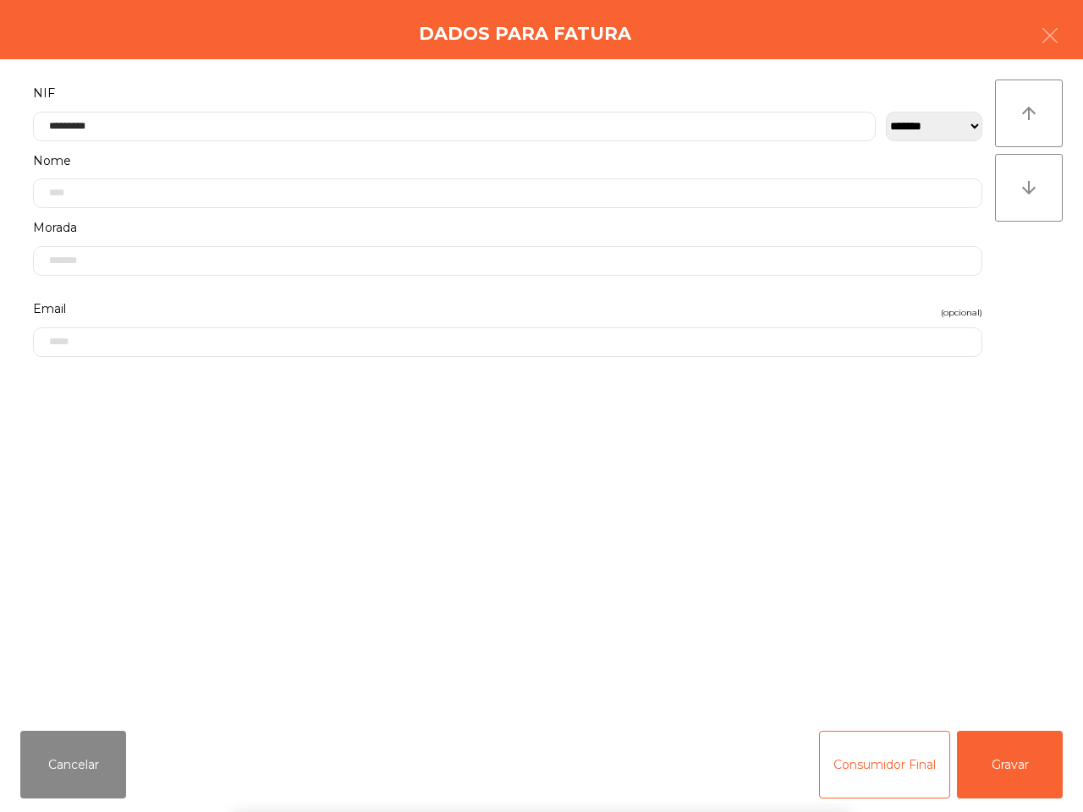
click at [1008, 757] on div "` 1 2 3 4 5 6 7 8 9 0 - = keyboard_backspace keyboard_tab q w e r t y u i o p […" at bounding box center [541, 708] width 1083 height 210
click at [1005, 757] on button "Gravar" at bounding box center [1010, 765] width 106 height 68
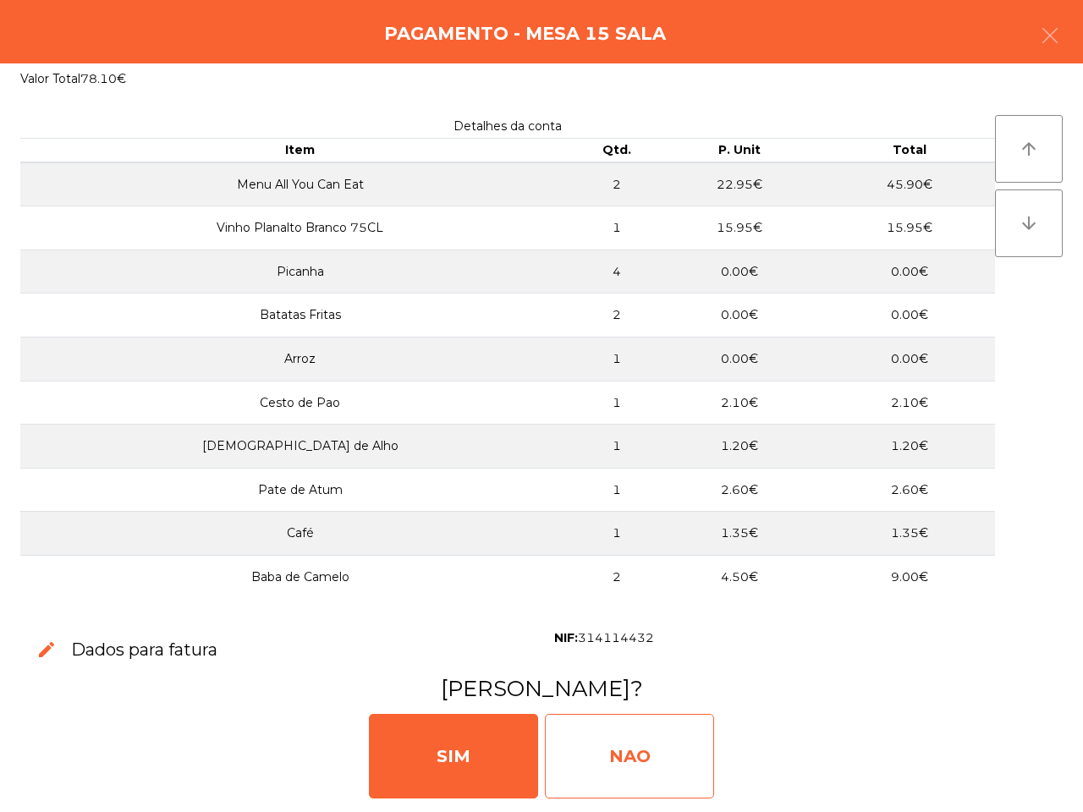
click at [629, 738] on div "NAO" at bounding box center [629, 756] width 169 height 85
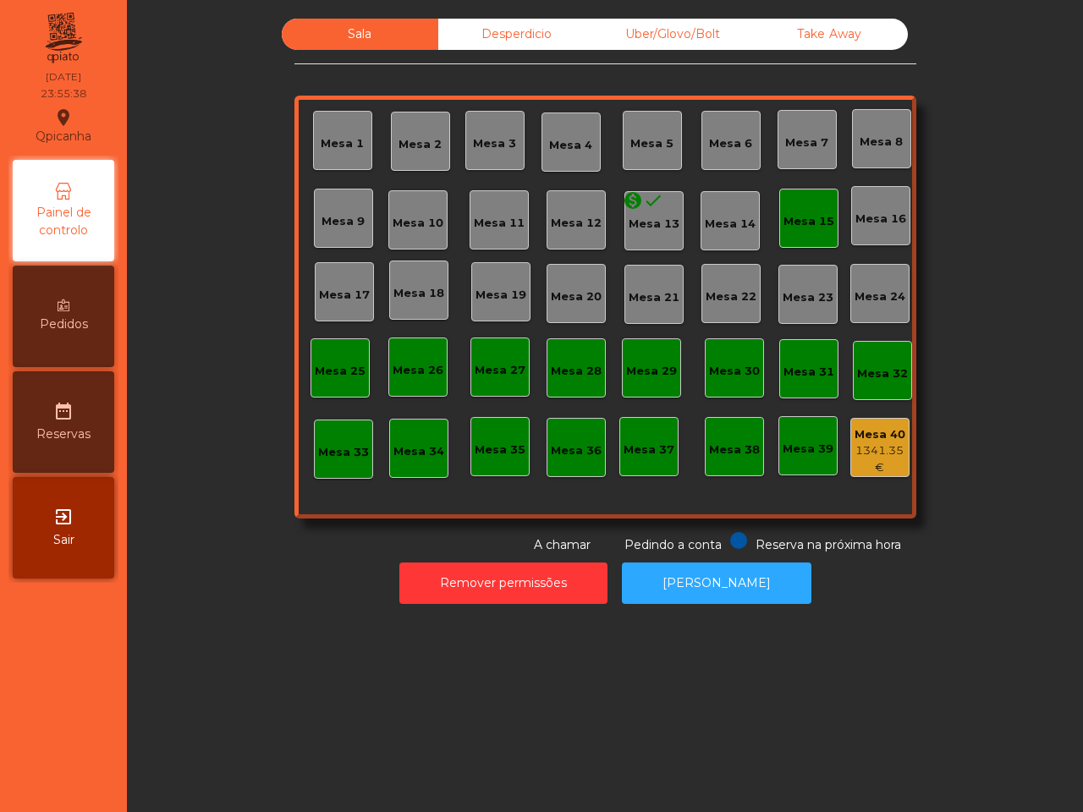
click at [801, 209] on div "Mesa 15" at bounding box center [809, 219] width 51 height 24
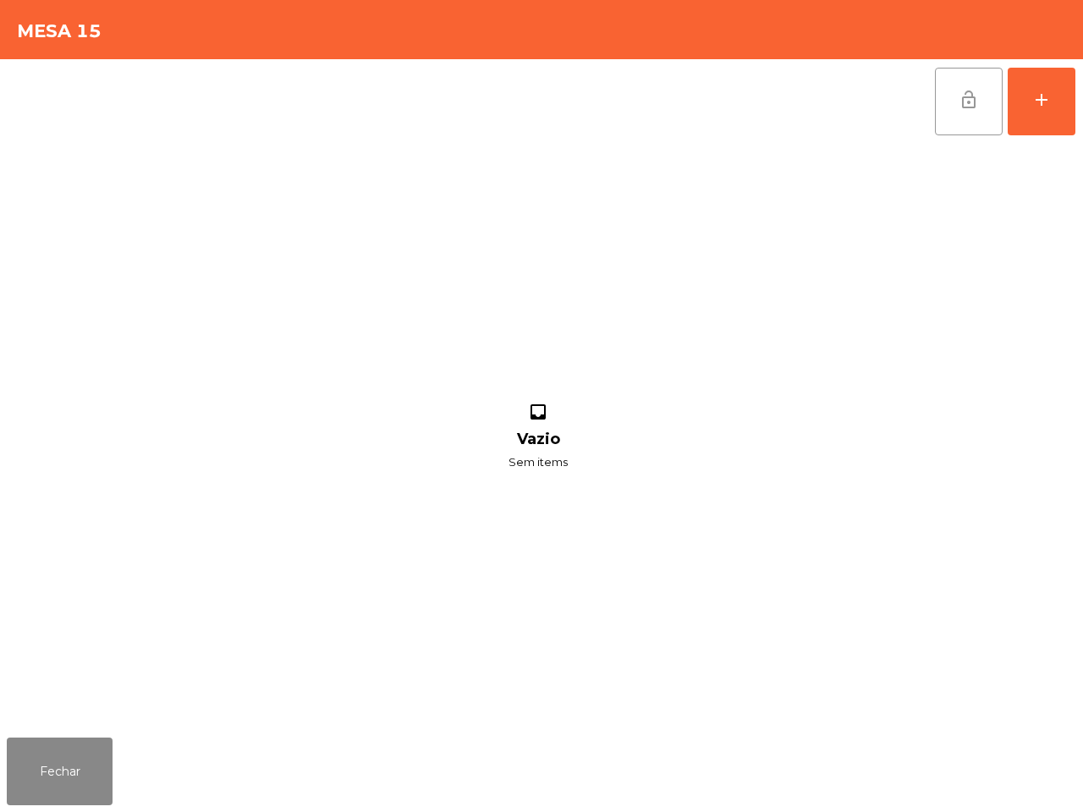
click at [963, 108] on span "lock_open" at bounding box center [969, 100] width 20 height 20
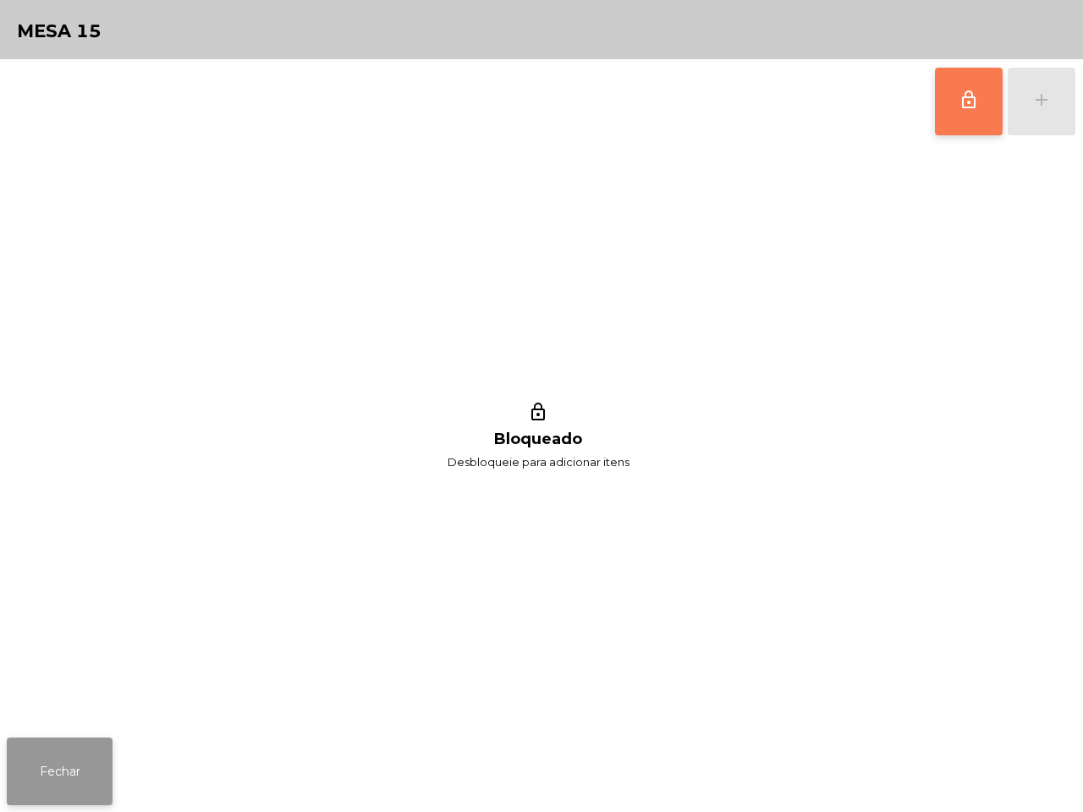
click at [62, 751] on button "Fechar" at bounding box center [60, 772] width 106 height 68
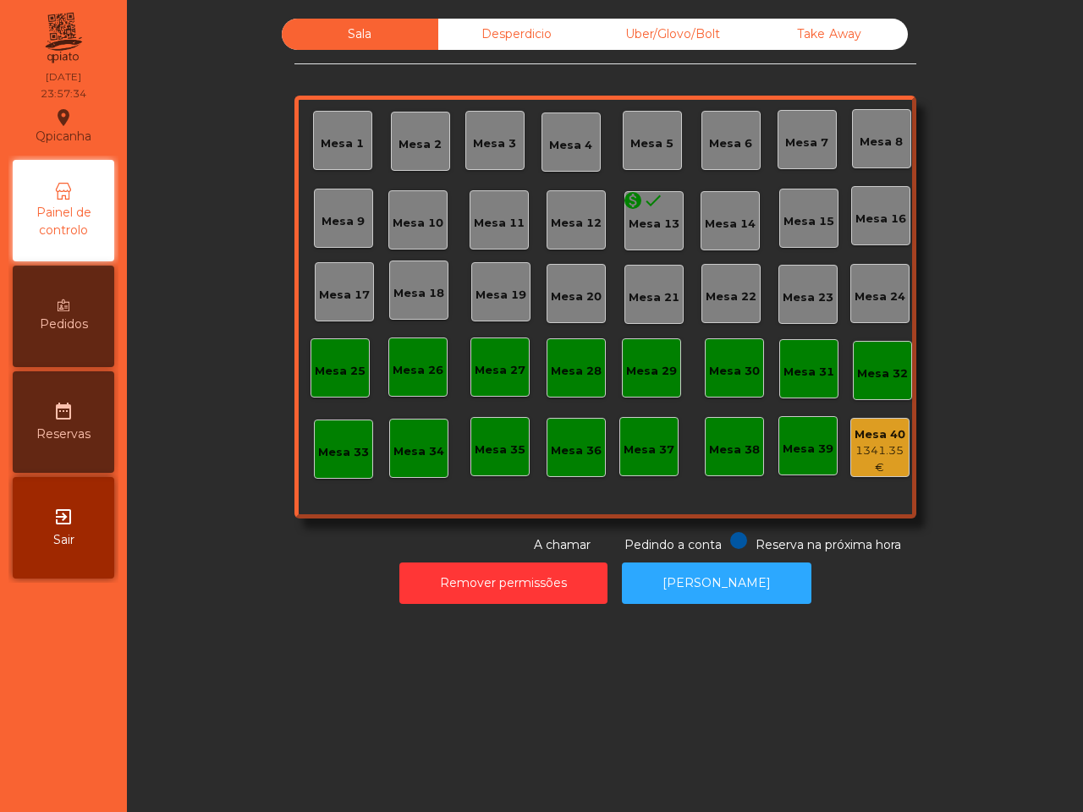
click at [860, 454] on div "1341.35 €" at bounding box center [880, 459] width 58 height 33
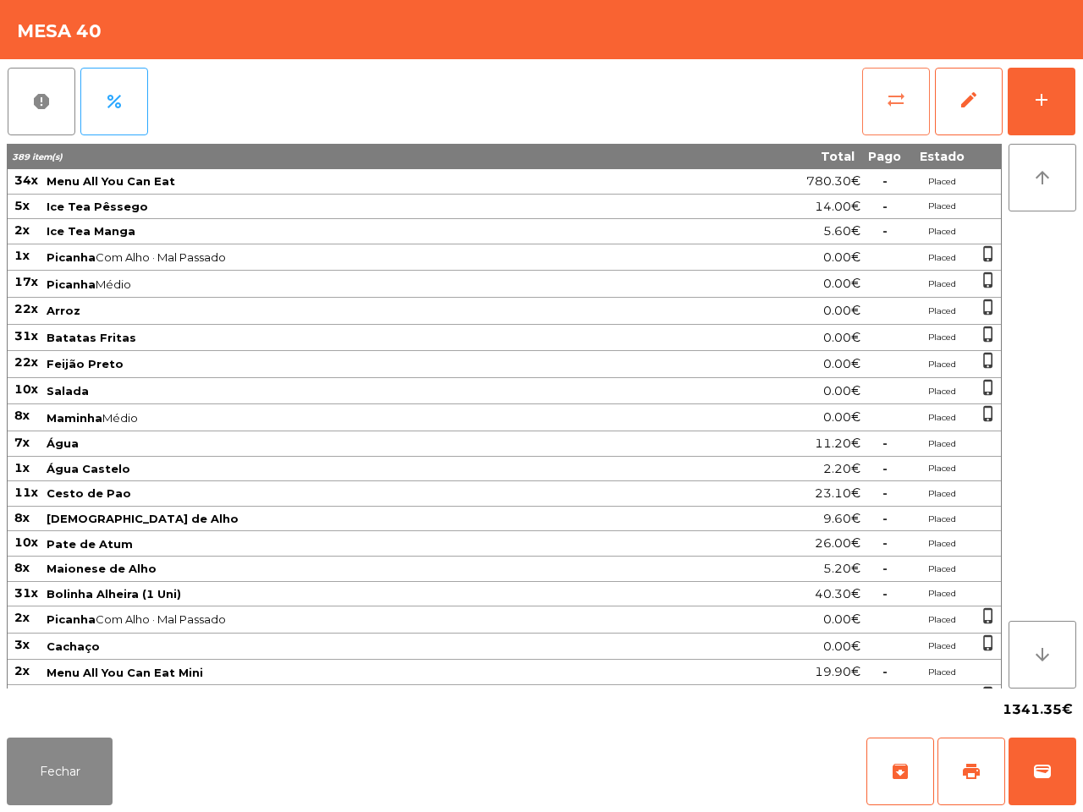
click at [882, 112] on button "sync_alt" at bounding box center [896, 102] width 68 height 68
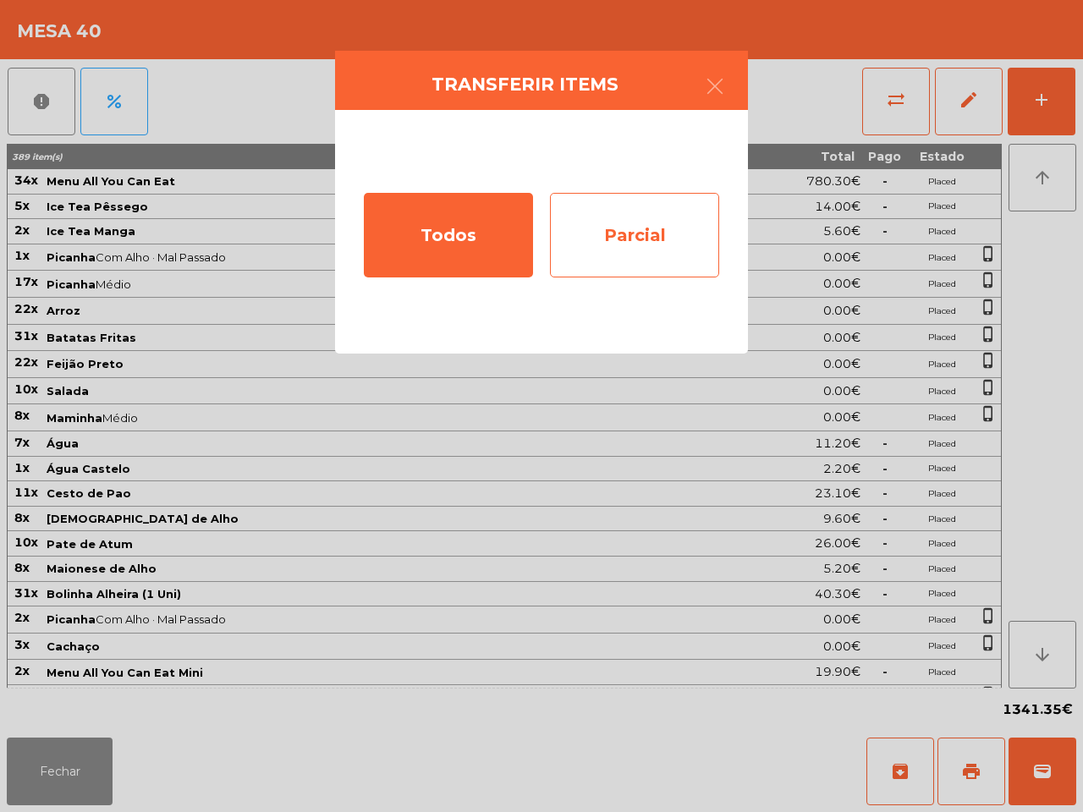
click at [625, 229] on div "Parcial" at bounding box center [634, 235] width 169 height 85
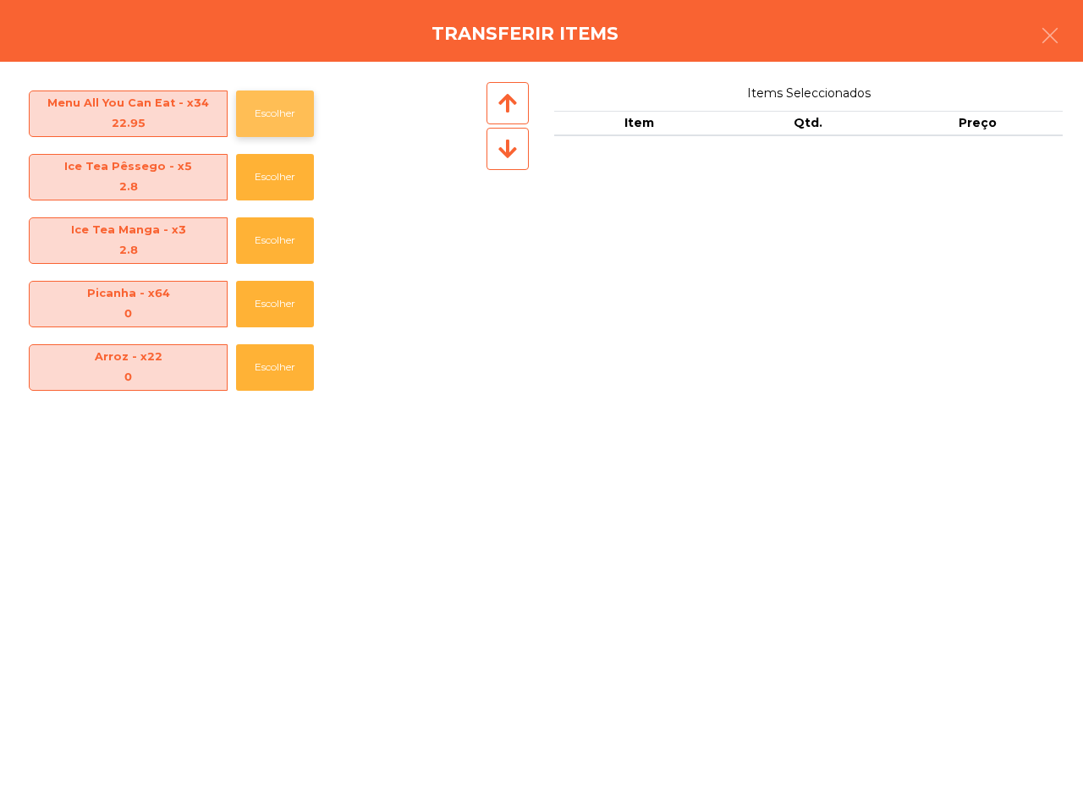
click at [251, 110] on button "Escolher" at bounding box center [275, 114] width 78 height 47
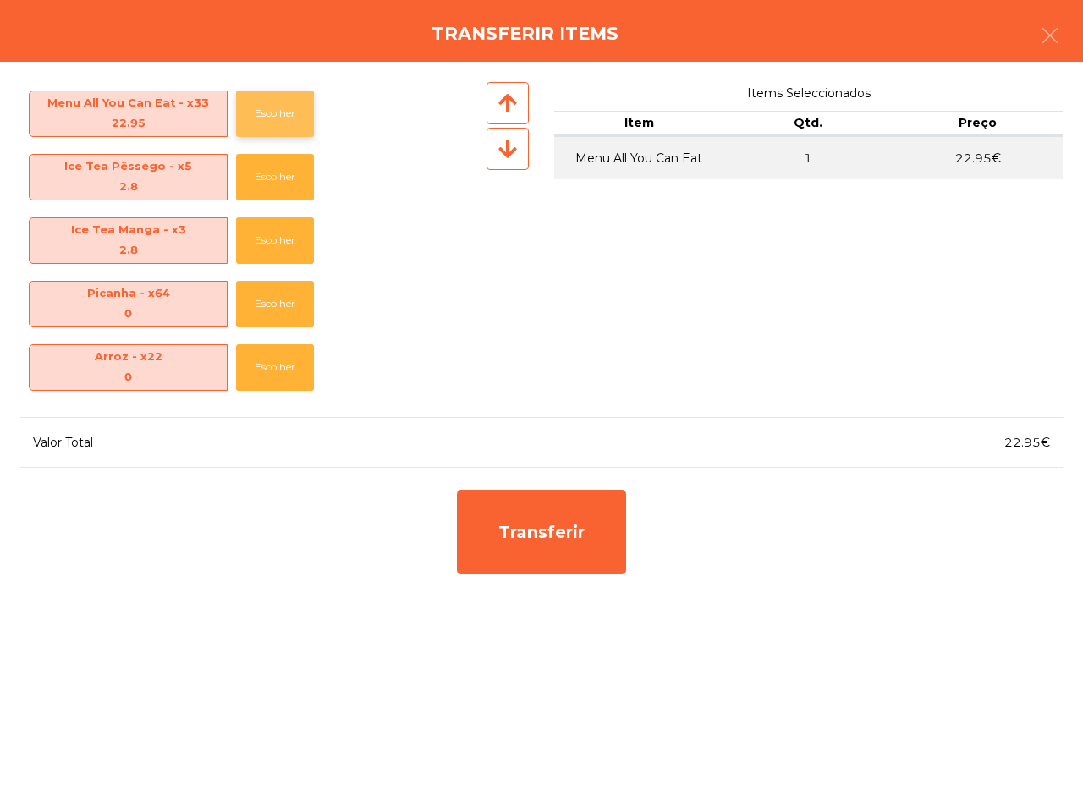
click at [251, 108] on button "Escolher" at bounding box center [275, 114] width 78 height 47
click at [251, 110] on button "Escolher" at bounding box center [275, 114] width 78 height 47
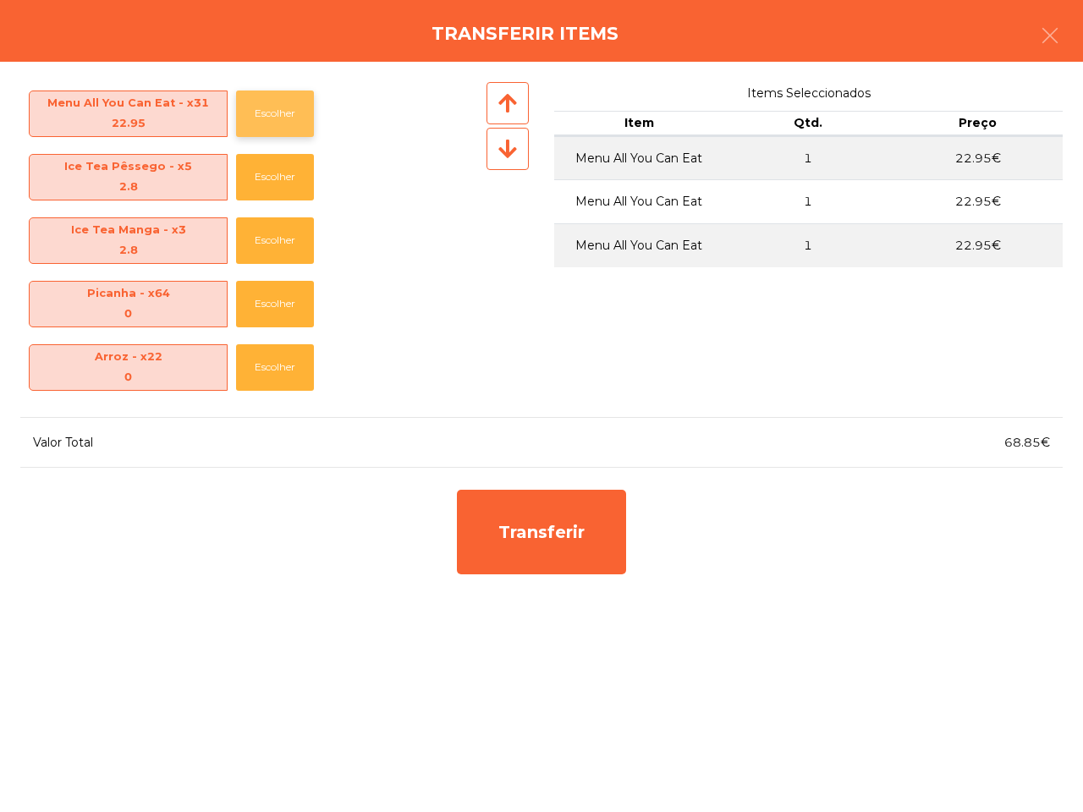
click at [251, 111] on button "Escolher" at bounding box center [275, 114] width 78 height 47
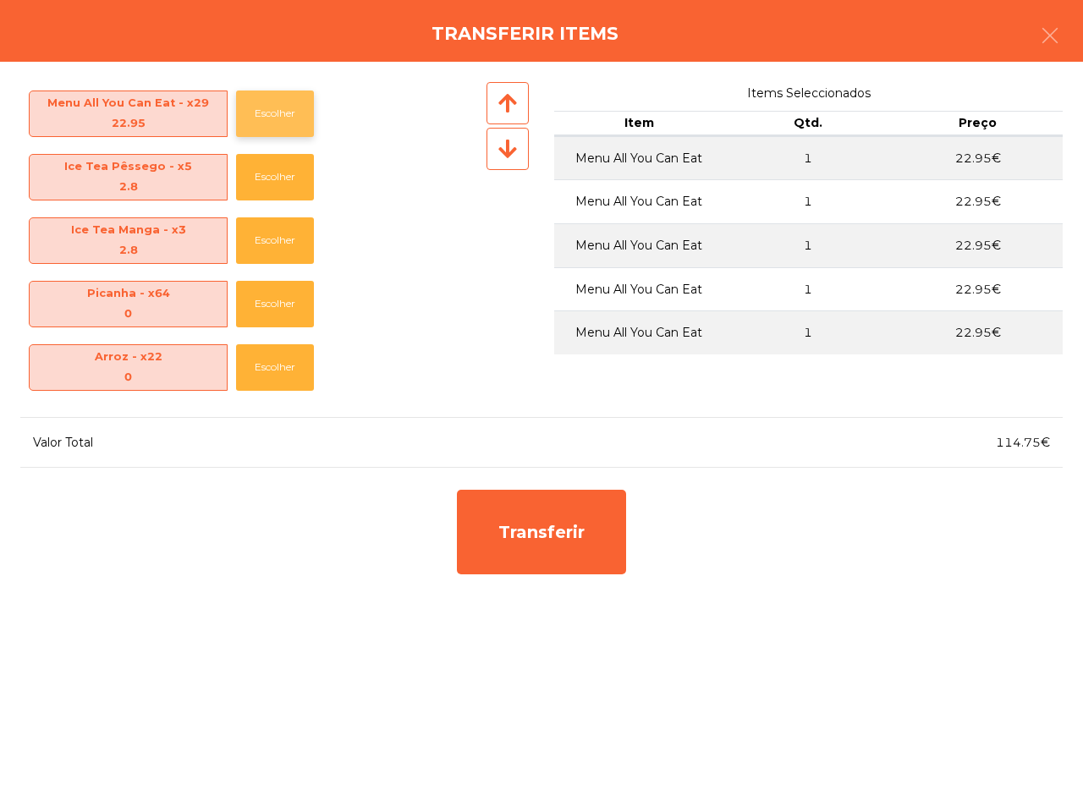
click at [251, 111] on button "Escolher" at bounding box center [275, 114] width 78 height 47
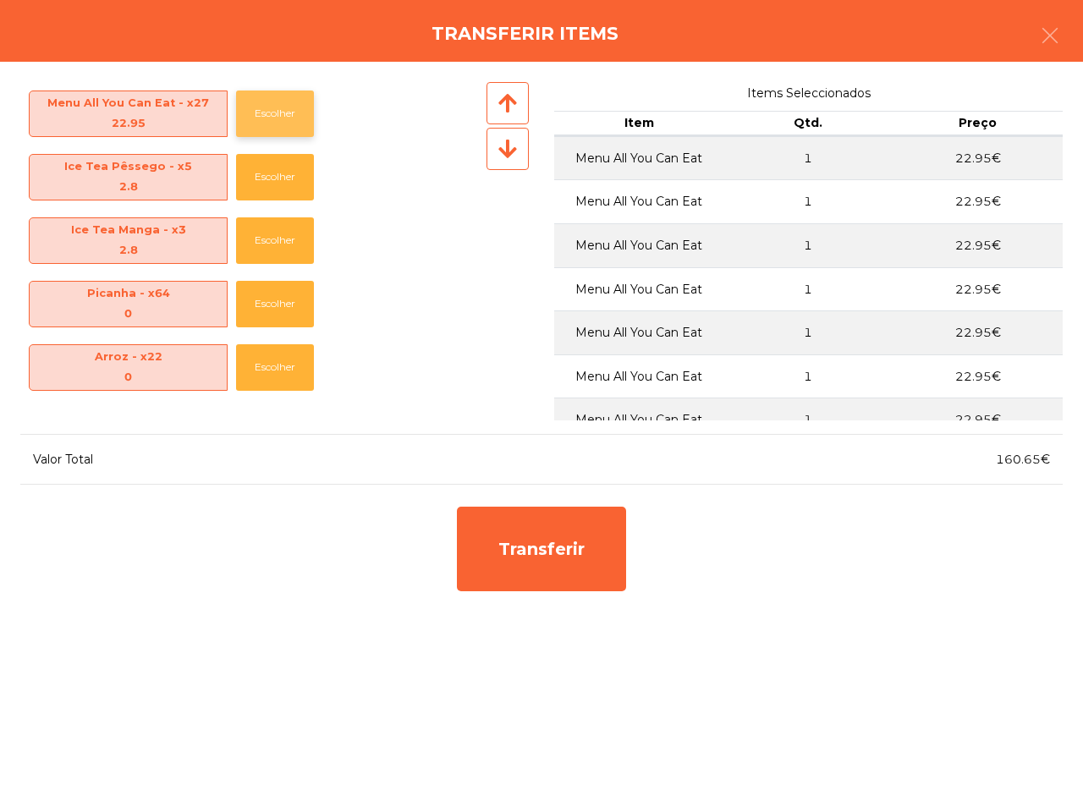
click at [251, 111] on button "Escolher" at bounding box center [275, 114] width 78 height 47
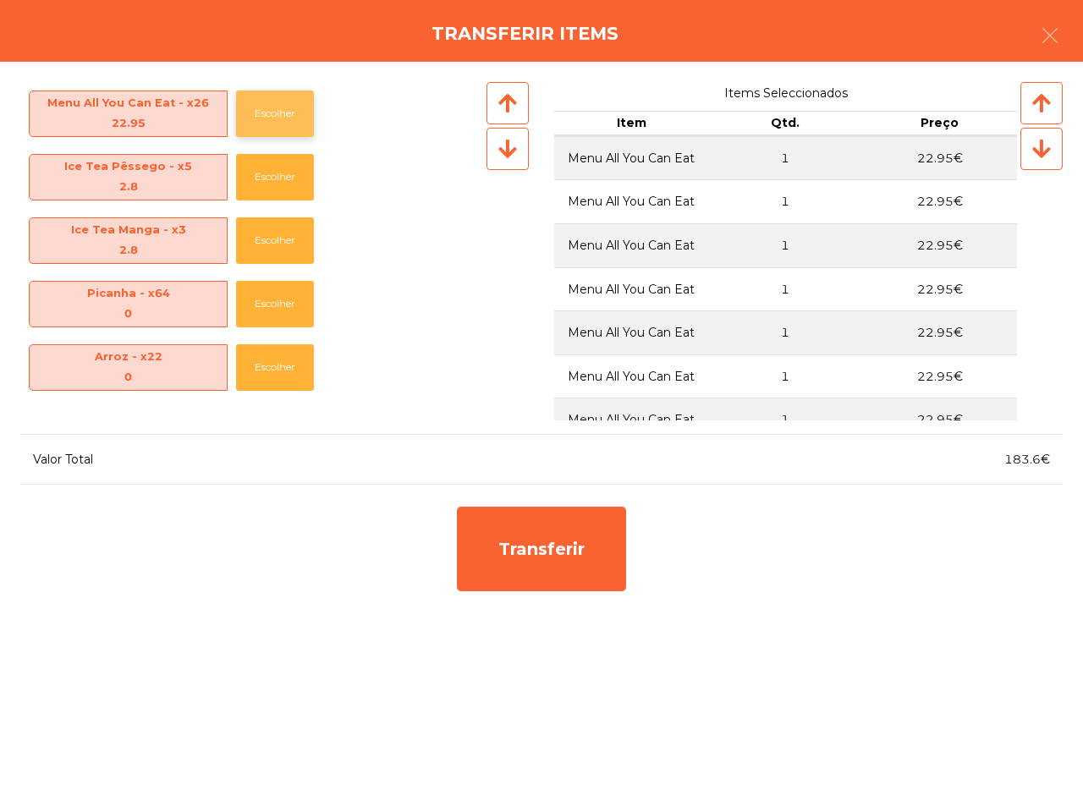
click at [251, 111] on button "Escolher" at bounding box center [275, 114] width 78 height 47
click at [251, 174] on button "Escolher" at bounding box center [275, 177] width 78 height 47
click at [251, 178] on button "Escolher" at bounding box center [275, 177] width 78 height 47
click at [251, 174] on button "Escolher" at bounding box center [275, 177] width 78 height 47
click at [252, 174] on button "Escolher" at bounding box center [275, 177] width 78 height 47
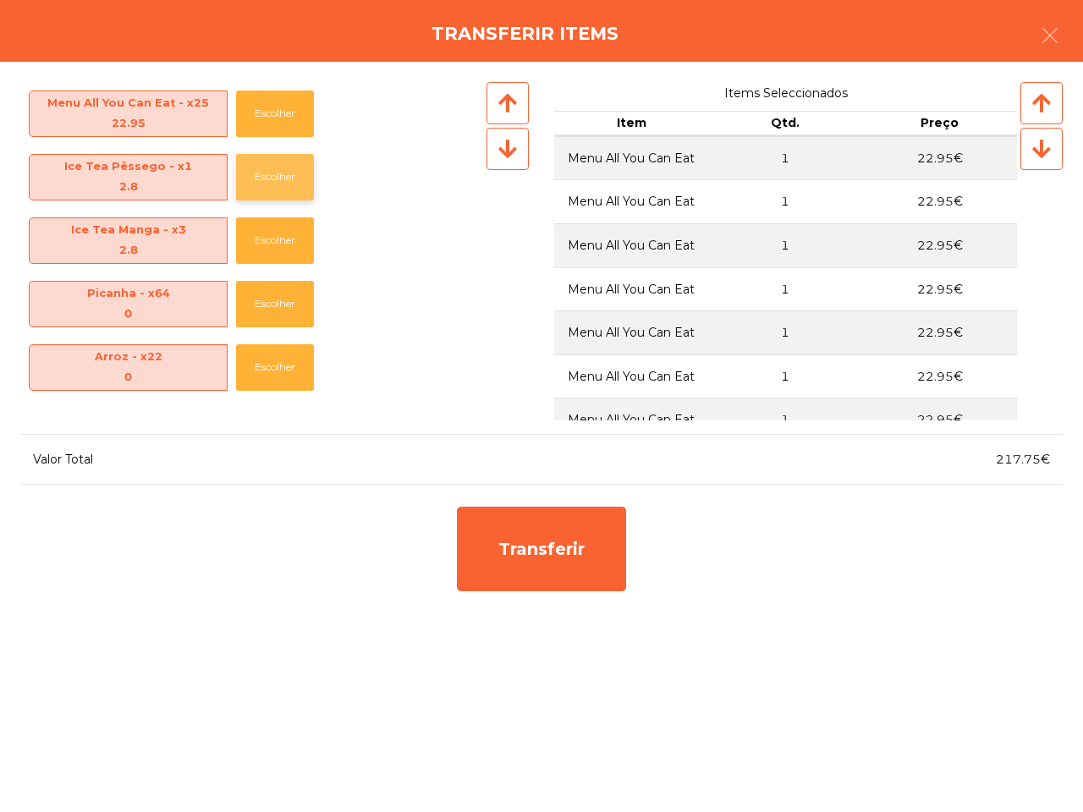
click at [252, 174] on button "Escolher" at bounding box center [275, 177] width 78 height 47
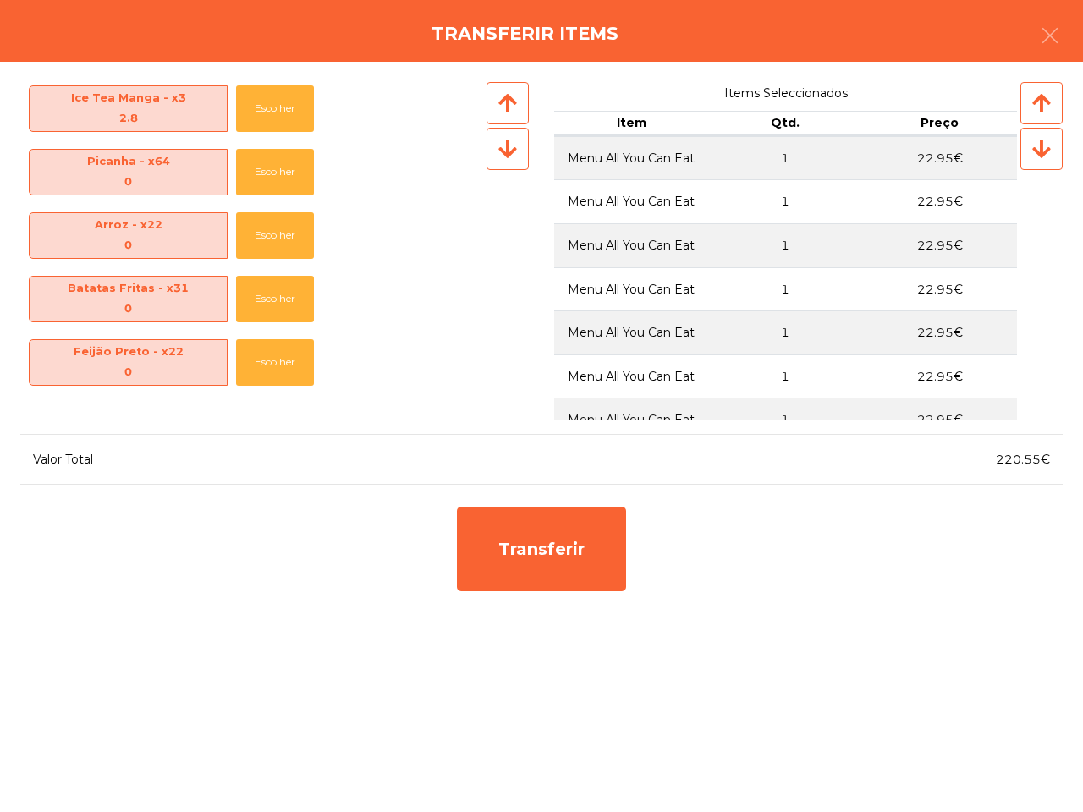
scroll to position [106, 0]
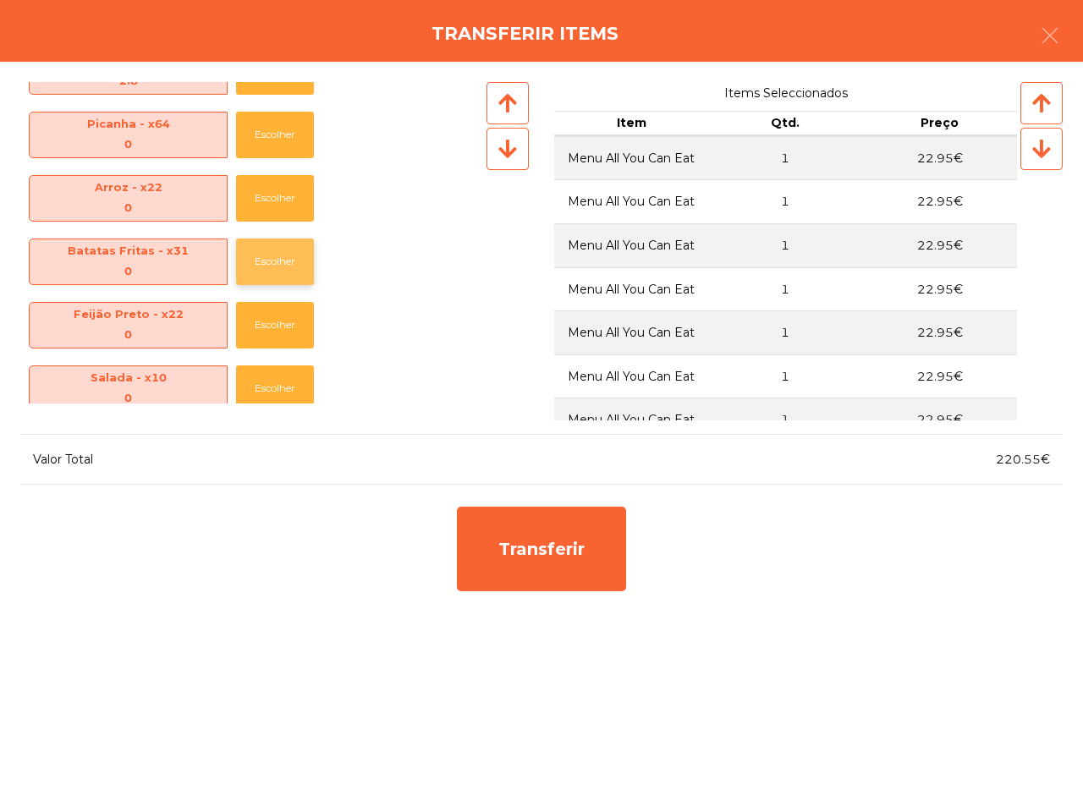
click at [265, 258] on button "Escolher" at bounding box center [275, 262] width 78 height 47
click at [267, 263] on button "Escolher" at bounding box center [275, 262] width 78 height 47
click at [267, 265] on button "Escolher" at bounding box center [275, 262] width 78 height 47
click at [275, 289] on div "Água Castelo - x2 2.2 Escolher" at bounding box center [251, 261] width 463 height 63
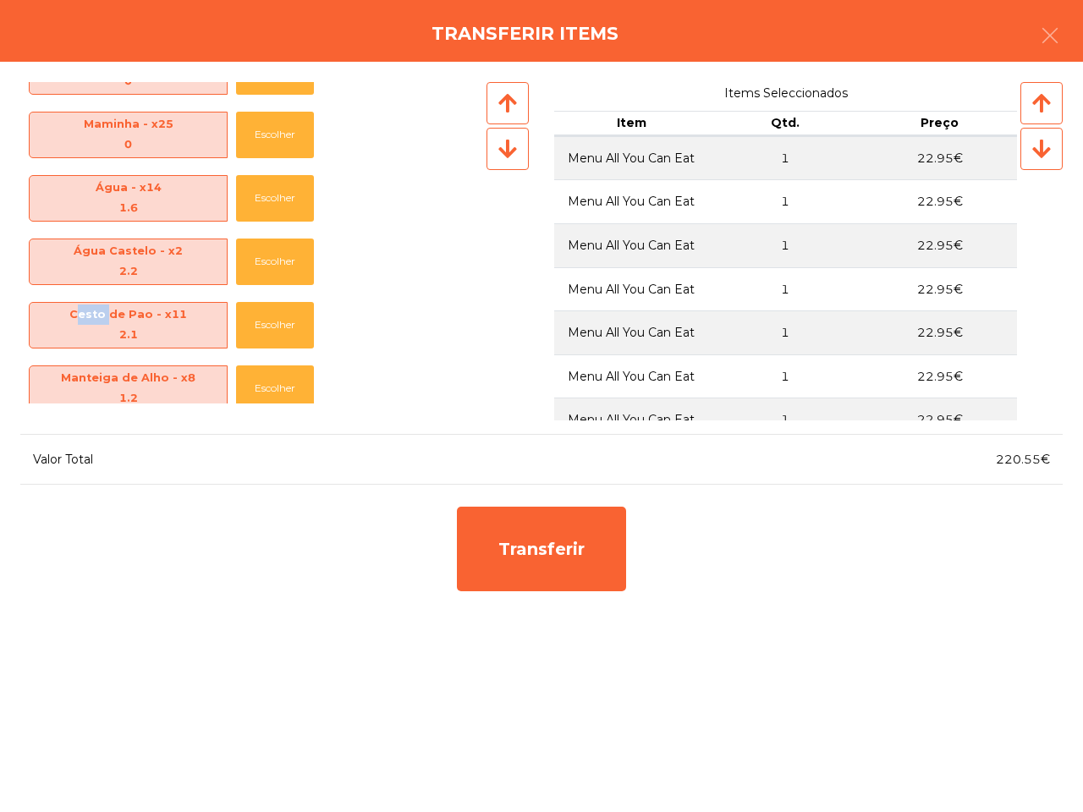
click at [275, 292] on div "Água Castelo - x2 2.2 Escolher" at bounding box center [251, 261] width 463 height 63
click at [284, 336] on button "Escolher" at bounding box center [275, 325] width 78 height 47
click at [282, 328] on button "Escolher" at bounding box center [275, 325] width 78 height 47
click at [280, 323] on button "Escolher" at bounding box center [275, 325] width 78 height 47
click at [281, 318] on button "Escolher" at bounding box center [275, 325] width 78 height 47
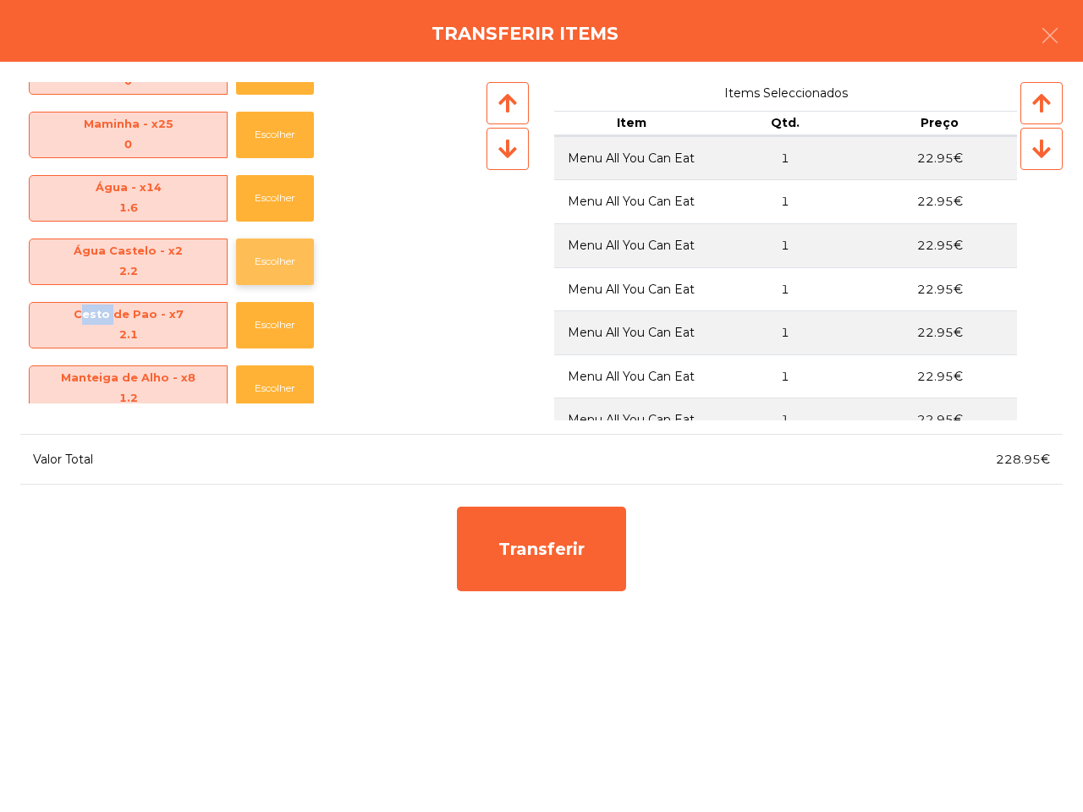
click at [272, 256] on button "Escolher" at bounding box center [275, 262] width 78 height 47
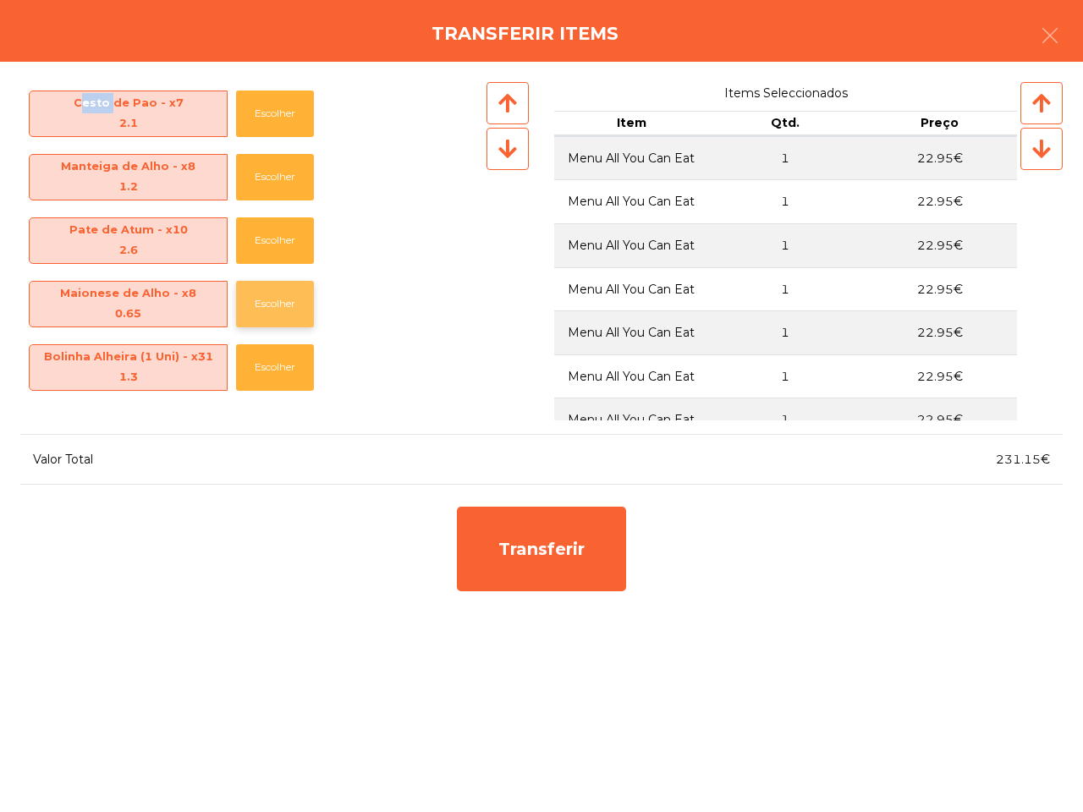
click at [265, 303] on button "Escolher" at bounding box center [275, 304] width 78 height 47
click at [284, 360] on button "Escolher" at bounding box center [275, 367] width 78 height 47
drag, startPoint x: 279, startPoint y: 334, endPoint x: 279, endPoint y: 311, distance: 23.7
click at [279, 331] on div "Maionese de Alho - x7 0.65 Escolher" at bounding box center [251, 304] width 463 height 63
drag, startPoint x: 276, startPoint y: 268, endPoint x: 264, endPoint y: 205, distance: 64.6
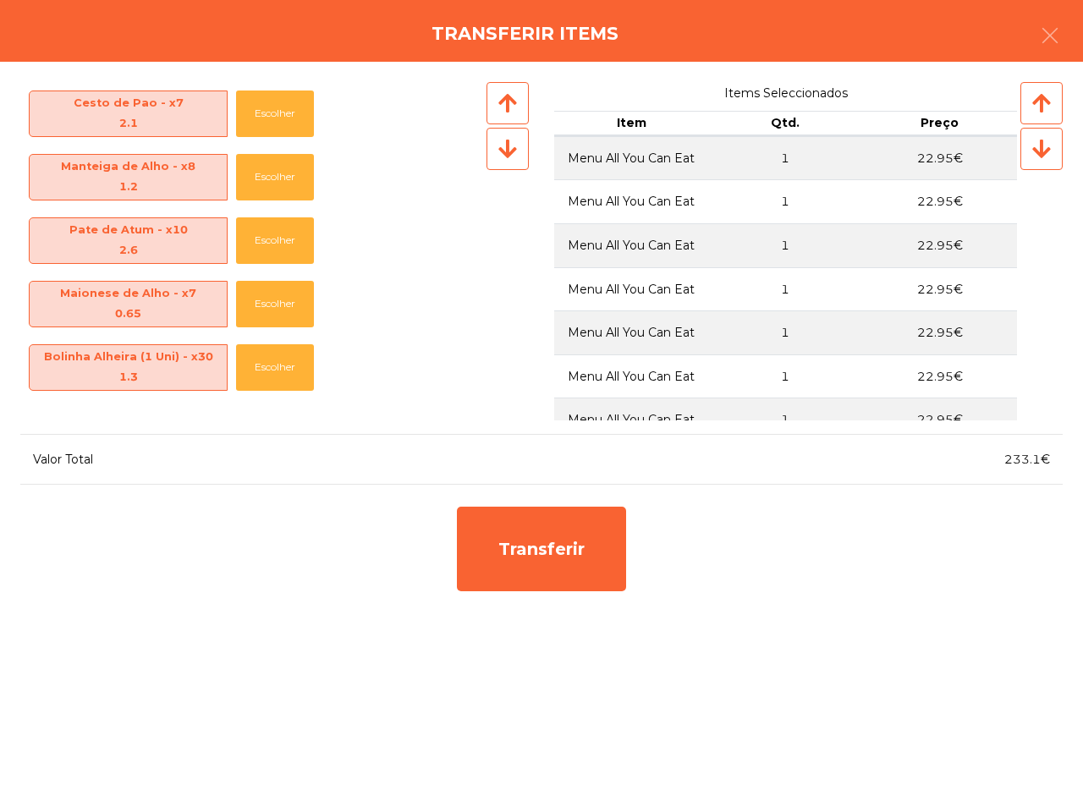
click at [276, 256] on div "Pate de Atum - x10 2.6 Escolher" at bounding box center [251, 240] width 463 height 63
drag, startPoint x: 264, startPoint y: 205, endPoint x: 267, endPoint y: 189, distance: 16.4
click at [265, 205] on div "Manteiga de Alho - x8 1.2 Escolher" at bounding box center [251, 177] width 463 height 63
click at [275, 199] on button "Escolher" at bounding box center [275, 177] width 78 height 47
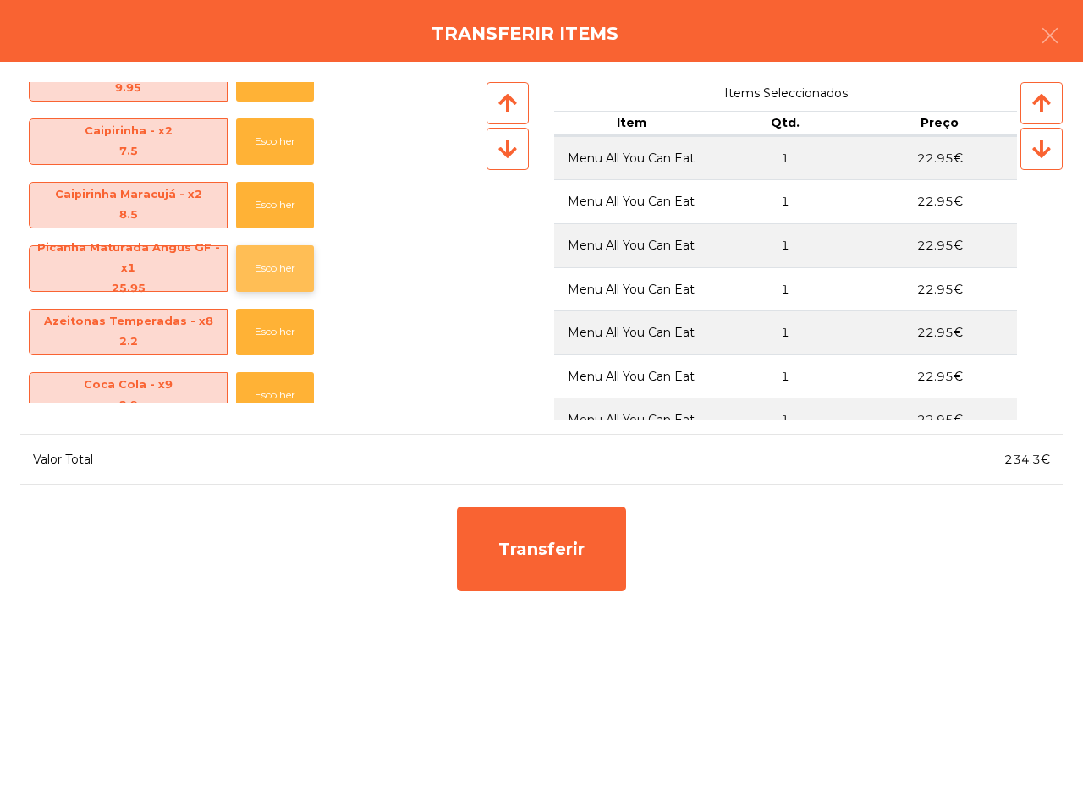
scroll to position [1058, 0]
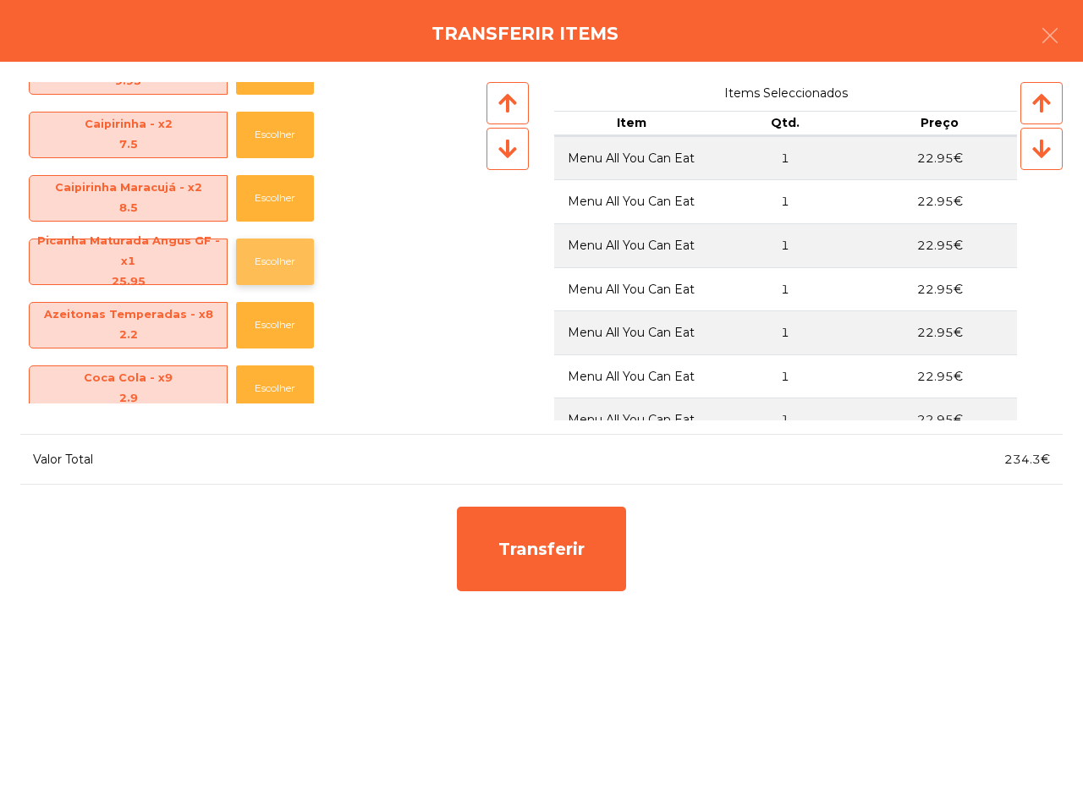
click at [255, 265] on button "Escolher" at bounding box center [275, 262] width 78 height 47
click at [260, 302] on button "Escolher" at bounding box center [275, 325] width 78 height 47
click at [263, 284] on button "Escolher" at bounding box center [275, 262] width 78 height 47
drag, startPoint x: 263, startPoint y: 284, endPoint x: 276, endPoint y: 341, distance: 58.1
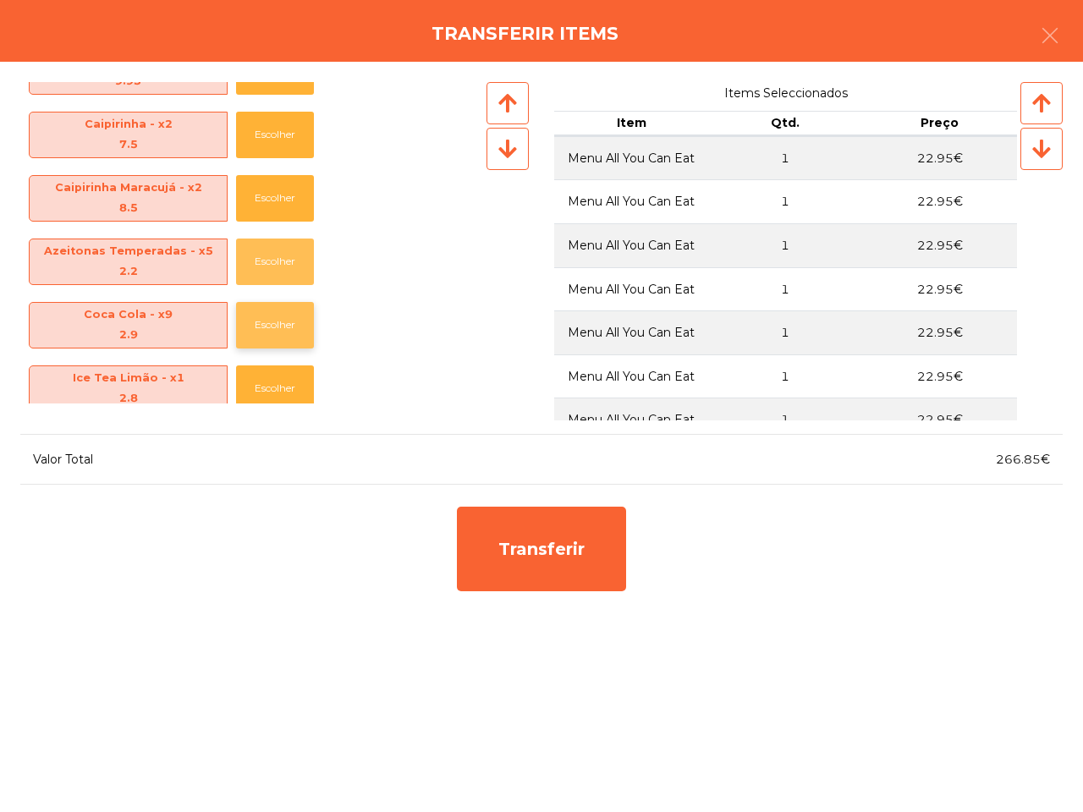
click at [276, 341] on div "Menu All You Can Eat - x25 22.95 Escolher Ice Tea Manga - x3 2.8 Escolher Pican…" at bounding box center [251, 243] width 463 height 322
click at [279, 356] on div "Menu All You Can Eat - x25 22.95 Escolher Ice Tea Manga - x3 2.8 Escolher Pican…" at bounding box center [251, 243] width 463 height 322
click at [279, 357] on div "Menu All You Can Eat - x25 22.95 Escolher Ice Tea Manga - x3 2.8 Escolher Pican…" at bounding box center [251, 243] width 463 height 322
click at [279, 381] on button "Escolher" at bounding box center [275, 389] width 78 height 47
click at [278, 371] on button "Escolher" at bounding box center [275, 389] width 78 height 47
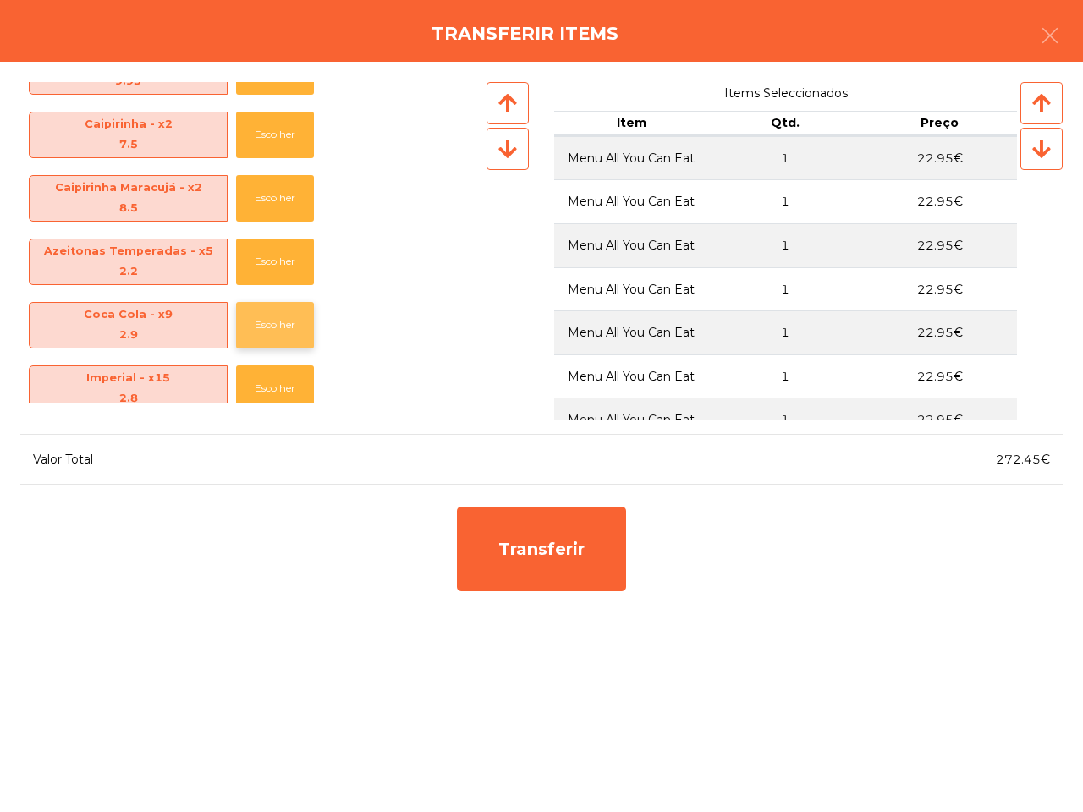
click at [268, 327] on button "Escolher" at bounding box center [275, 325] width 78 height 47
click at [268, 324] on button "Escolher" at bounding box center [275, 325] width 78 height 47
click at [268, 320] on button "Escolher" at bounding box center [275, 325] width 78 height 47
click at [267, 316] on button "Escolher" at bounding box center [275, 325] width 78 height 47
drag, startPoint x: 271, startPoint y: 327, endPoint x: 254, endPoint y: 277, distance: 52.7
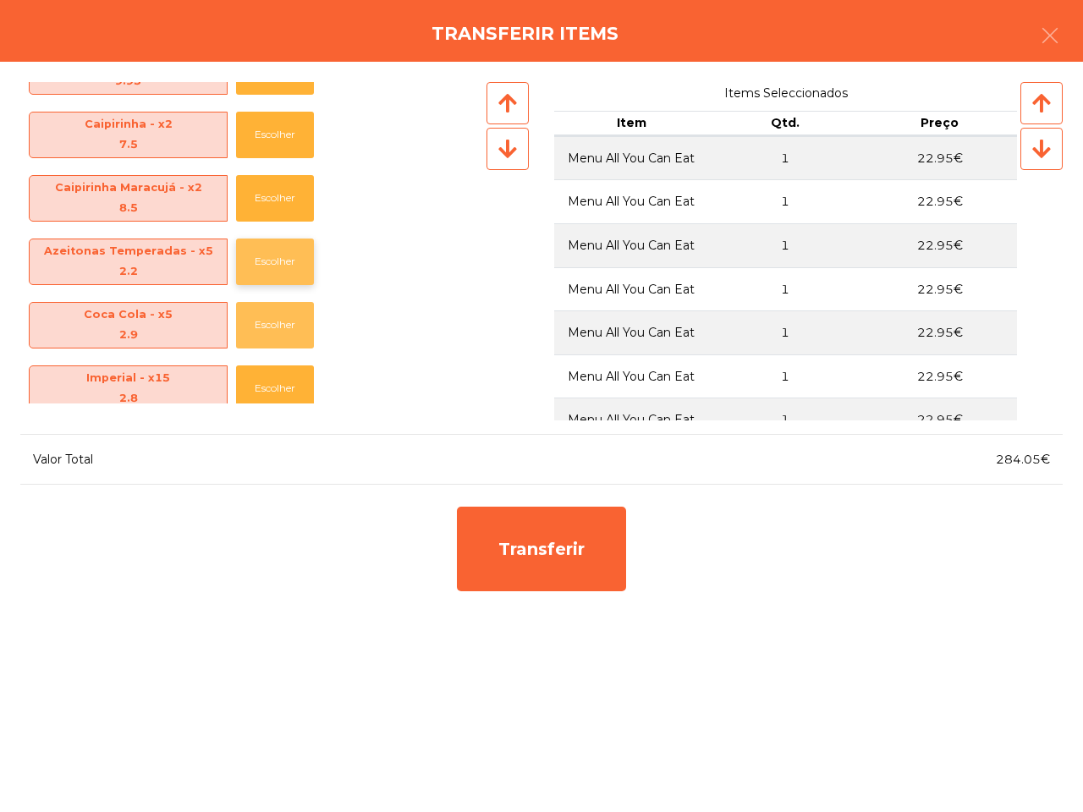
click at [271, 323] on button "Escolher" at bounding box center [275, 325] width 78 height 47
click at [256, 267] on button "Escolher" at bounding box center [275, 262] width 78 height 47
click at [256, 252] on button "Escolher" at bounding box center [275, 262] width 78 height 47
click at [263, 208] on div "Caipirinha Maracujá - x2 8.5 Escolher" at bounding box center [251, 198] width 463 height 63
click at [267, 185] on button "Escolher" at bounding box center [275, 198] width 78 height 47
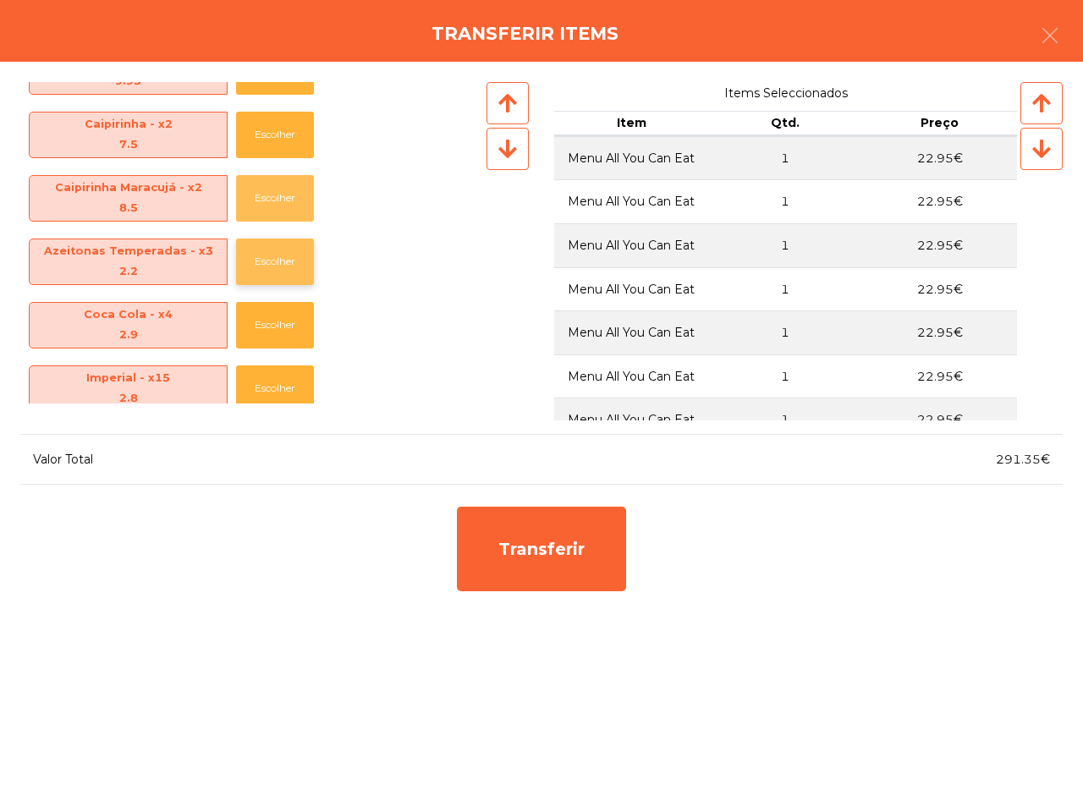
click at [267, 186] on button "Escolher" at bounding box center [275, 198] width 78 height 47
click at [268, 273] on button "Escolher" at bounding box center [275, 262] width 78 height 47
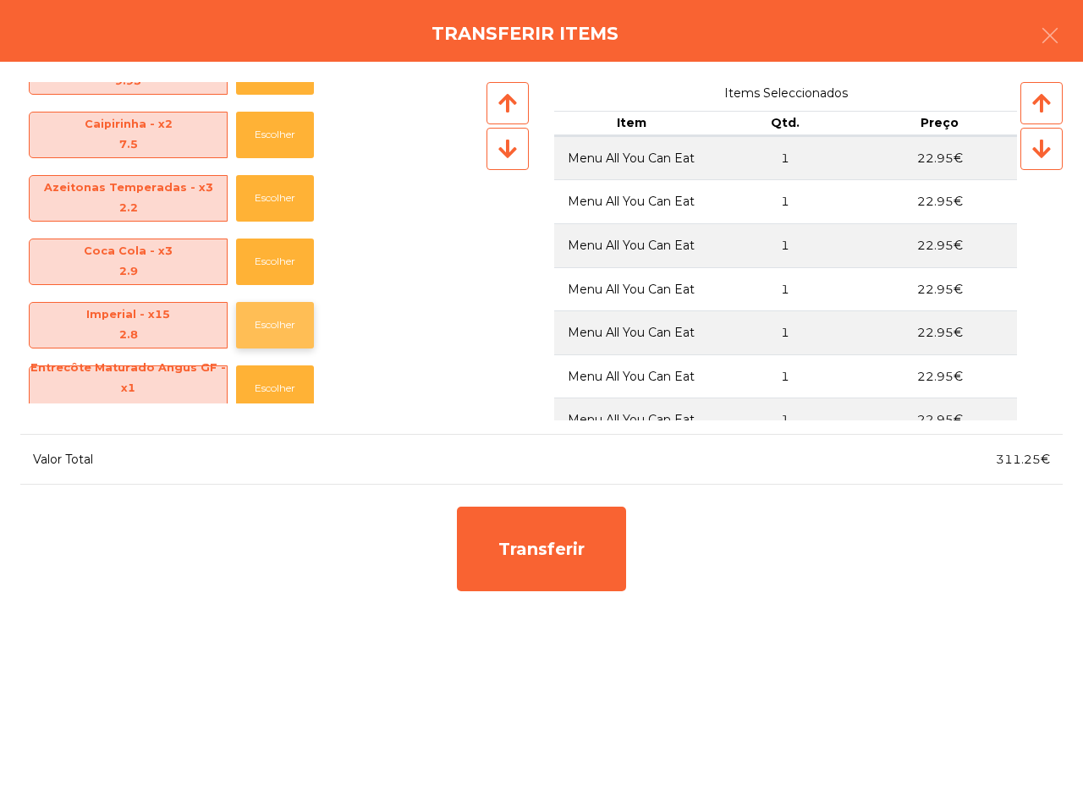
click at [261, 310] on button "Escolher" at bounding box center [275, 325] width 78 height 47
click at [262, 320] on button "Escolher" at bounding box center [275, 325] width 78 height 47
drag, startPoint x: 289, startPoint y: 389, endPoint x: 285, endPoint y: 378, distance: 11.8
click at [289, 390] on button "Escolher" at bounding box center [275, 389] width 78 height 47
click at [284, 378] on button "Escolher" at bounding box center [275, 389] width 78 height 47
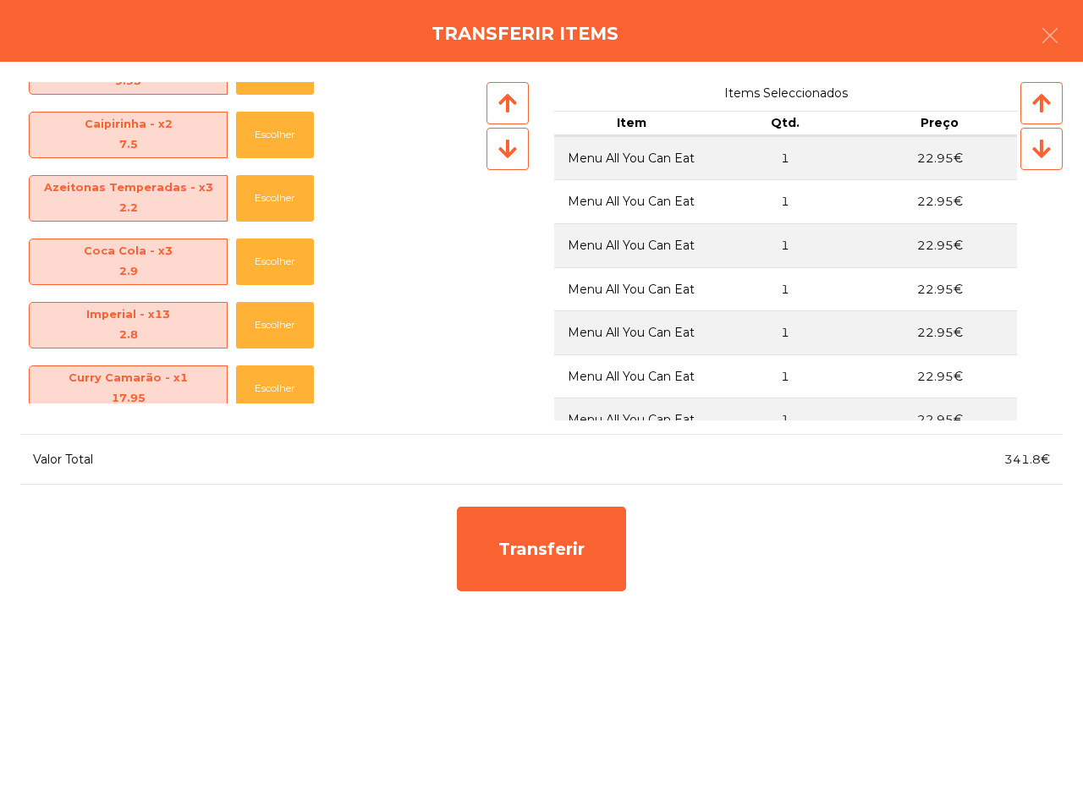
click at [280, 429] on button "Escolher" at bounding box center [275, 452] width 78 height 47
click at [279, 373] on button "Escolher" at bounding box center [275, 389] width 78 height 47
click at [276, 334] on button "Escolher" at bounding box center [275, 325] width 78 height 47
drag, startPoint x: 276, startPoint y: 335, endPoint x: 276, endPoint y: 326, distance: 9.3
click at [276, 336] on button "Escolher" at bounding box center [275, 325] width 78 height 47
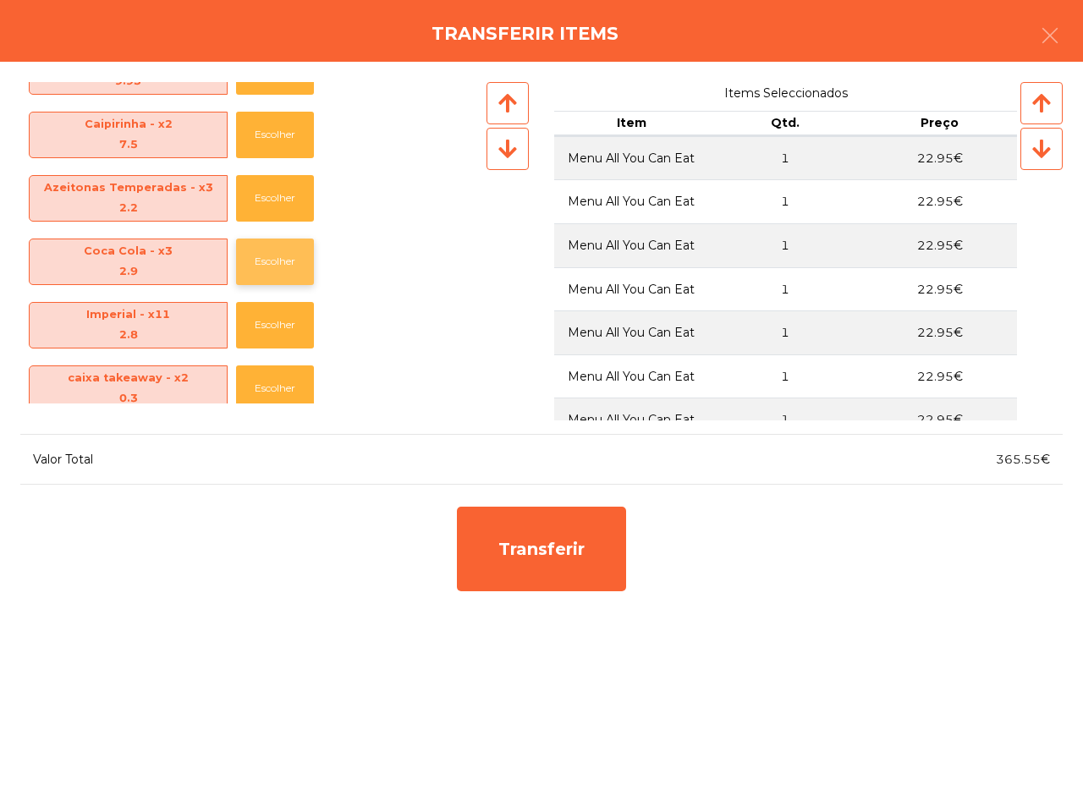
drag, startPoint x: 268, startPoint y: 289, endPoint x: 268, endPoint y: 254, distance: 34.7
click at [268, 292] on div "Coca Cola - x3 2.9 Escolher" at bounding box center [251, 261] width 463 height 63
drag, startPoint x: 268, startPoint y: 254, endPoint x: 265, endPoint y: 242, distance: 12.3
click at [272, 264] on button "Escolher" at bounding box center [275, 262] width 78 height 47
click at [265, 237] on div "Coca Cola - x2 2.9 Escolher" at bounding box center [251, 261] width 463 height 63
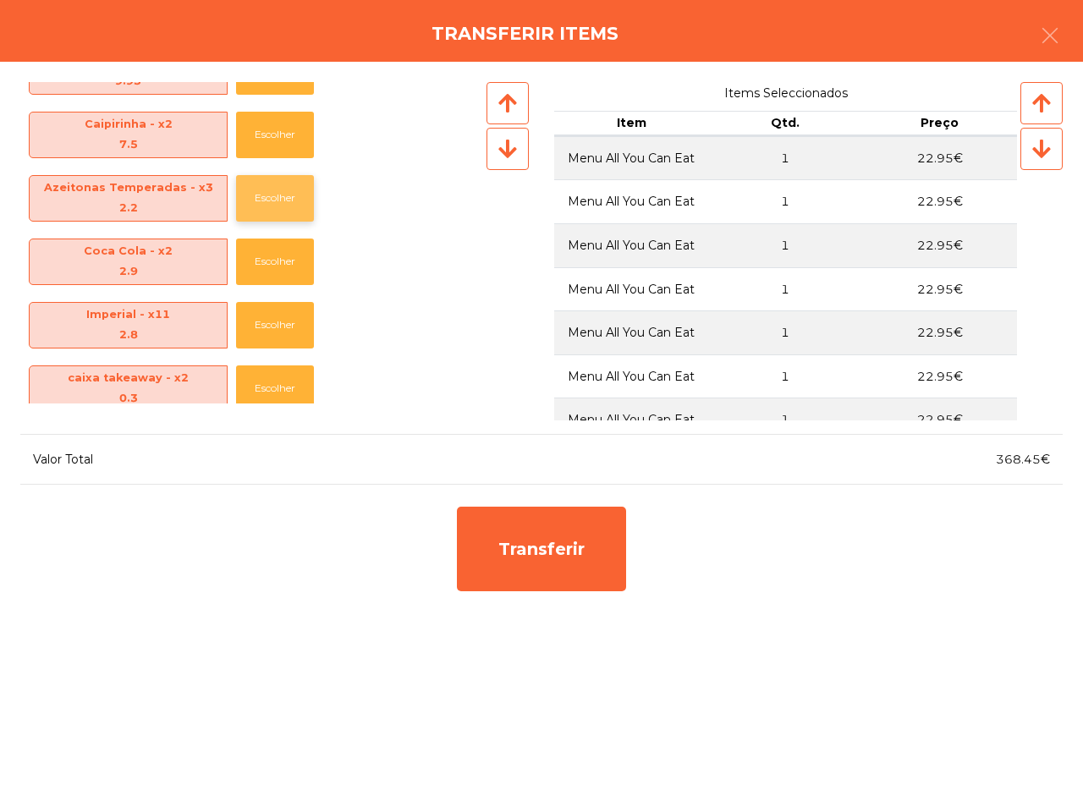
drag, startPoint x: 264, startPoint y: 197, endPoint x: 268, endPoint y: 182, distance: 15.8
click at [265, 199] on button "Escolher" at bounding box center [275, 198] width 78 height 47
click at [272, 179] on button "Escolher" at bounding box center [275, 198] width 78 height 47
click at [273, 230] on div "Coca Cola - x2 2.9 Escolher" at bounding box center [251, 261] width 463 height 63
click at [269, 262] on button "Escolher" at bounding box center [275, 262] width 78 height 47
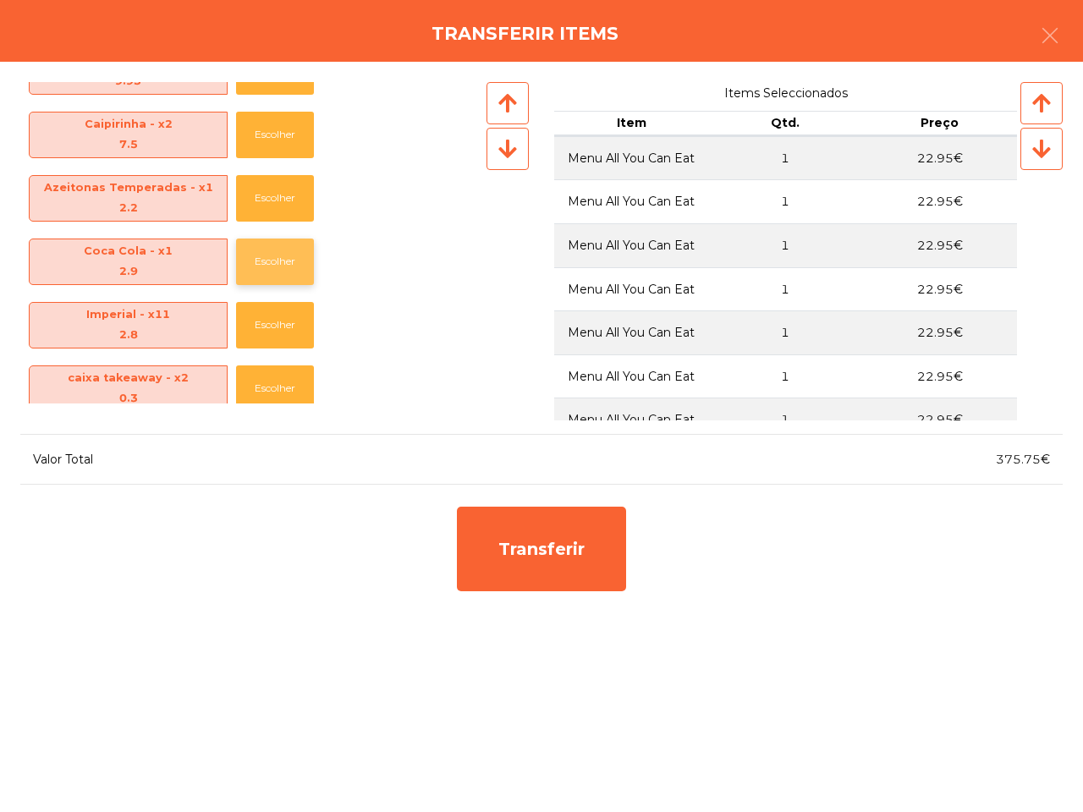
click at [269, 262] on button "Escolher" at bounding box center [275, 262] width 78 height 47
click at [268, 256] on button "Escolher" at bounding box center [275, 262] width 78 height 47
click at [267, 258] on button "Escolher" at bounding box center [275, 262] width 78 height 47
click at [267, 252] on button "Escolher" at bounding box center [275, 262] width 78 height 47
click at [267, 251] on button "Escolher" at bounding box center [275, 262] width 78 height 47
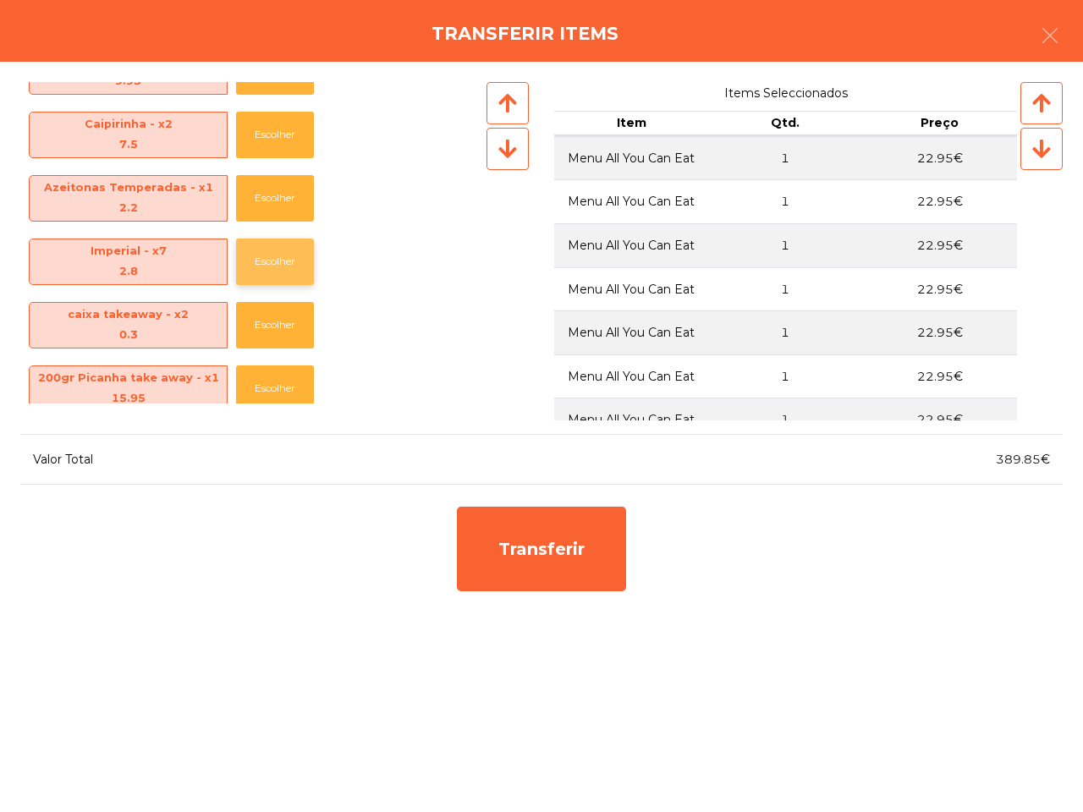
click at [267, 255] on button "Escolher" at bounding box center [275, 262] width 78 height 47
click at [267, 254] on button "Escolher" at bounding box center [275, 262] width 78 height 47
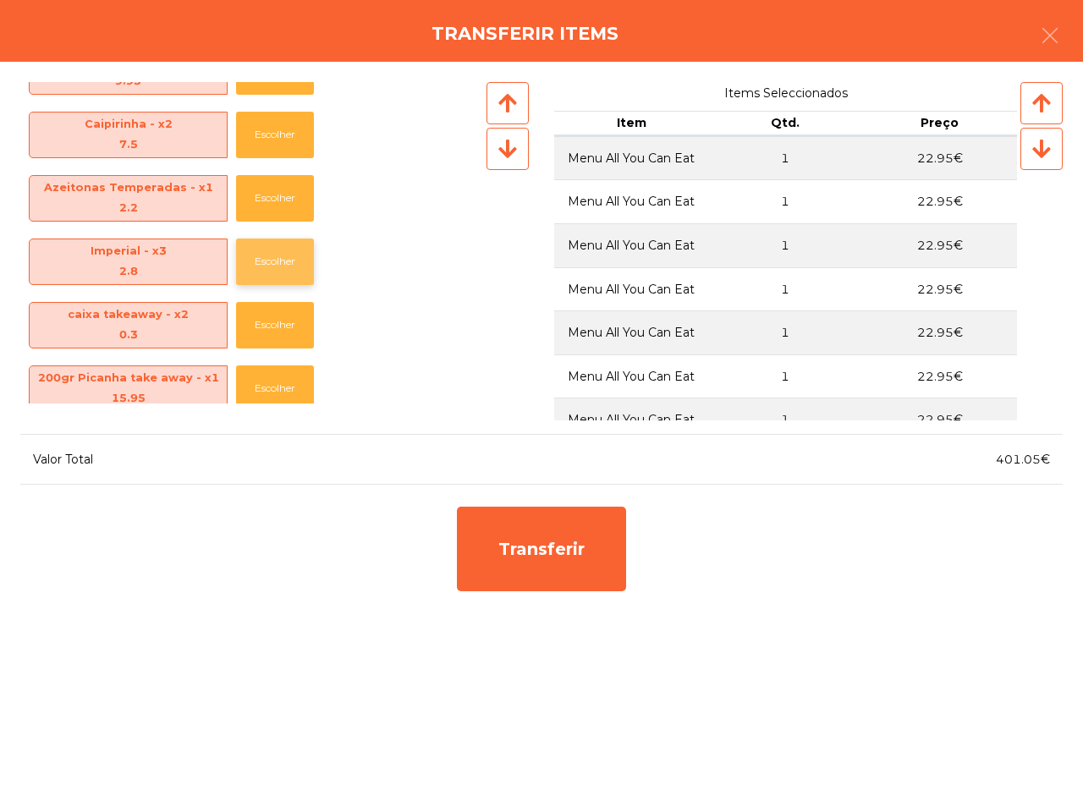
click at [267, 254] on button "Escolher" at bounding box center [275, 262] width 78 height 47
click at [267, 302] on button "Escolher" at bounding box center [275, 325] width 78 height 47
click at [267, 267] on button "Escolher" at bounding box center [275, 262] width 78 height 47
click at [267, 302] on button "Escolher" at bounding box center [275, 325] width 78 height 47
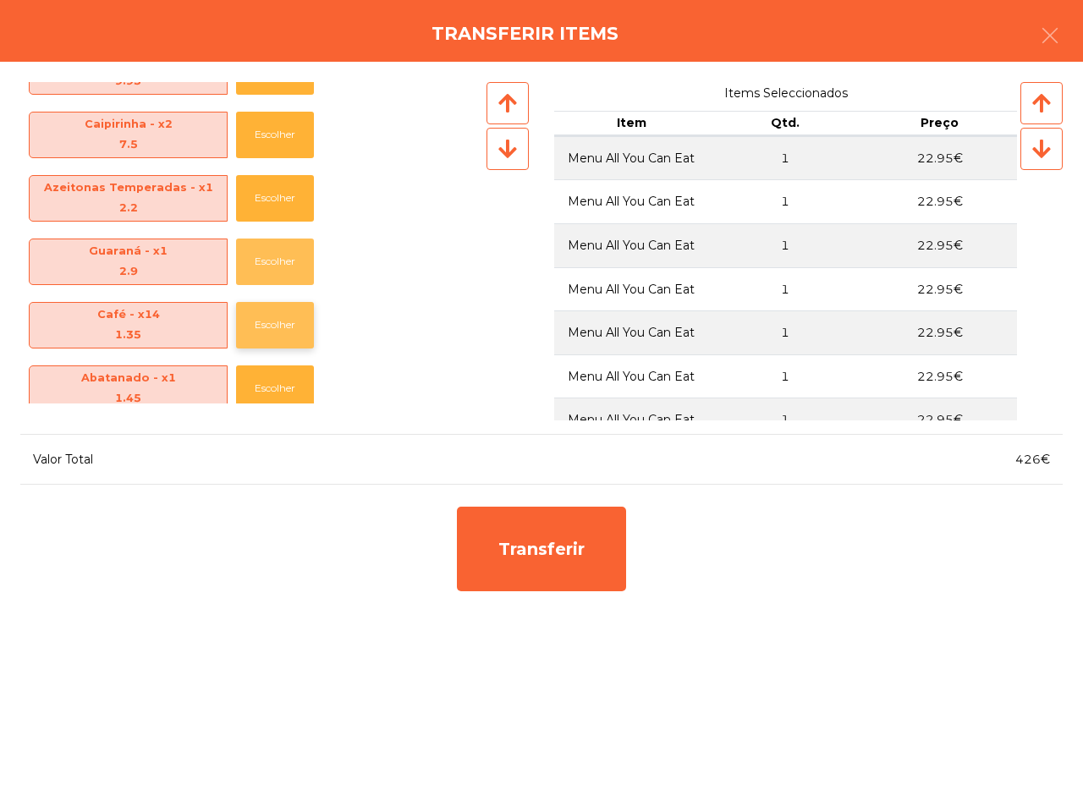
click at [263, 273] on button "Escolher" at bounding box center [275, 262] width 78 height 47
click at [260, 265] on button "Escolher" at bounding box center [275, 262] width 78 height 47
click at [260, 262] on button "Escolher" at bounding box center [275, 262] width 78 height 47
click at [260, 260] on button "Escolher" at bounding box center [275, 262] width 78 height 47
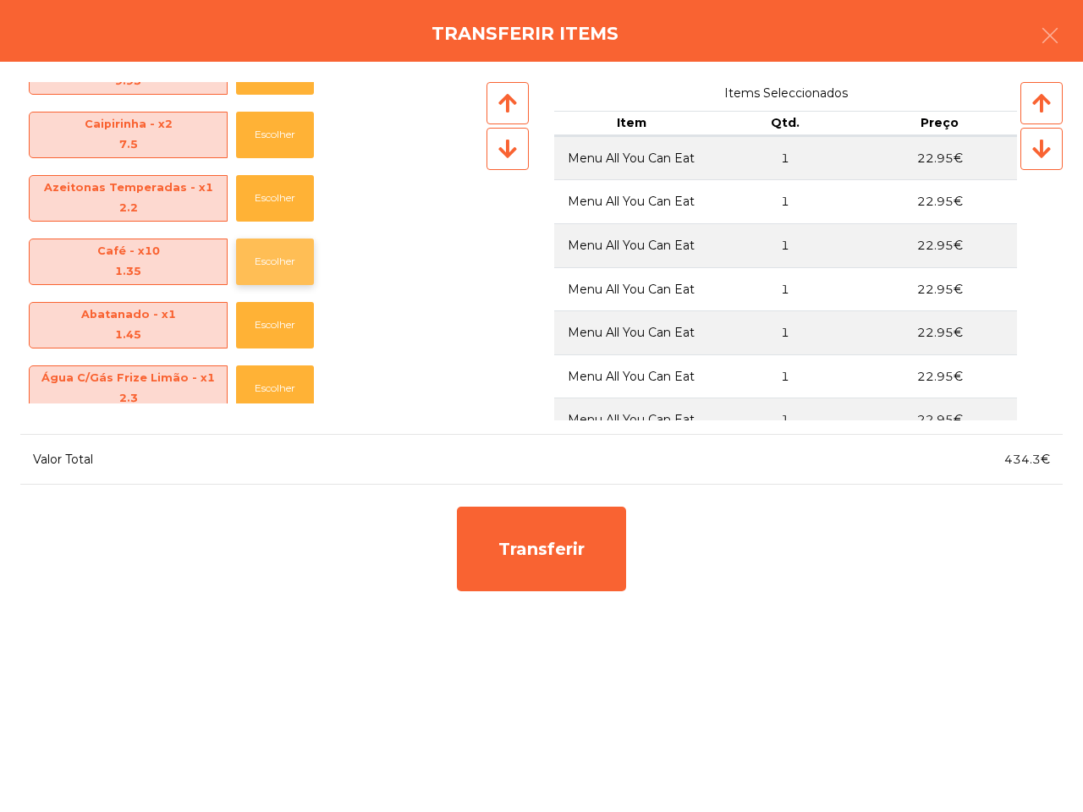
click at [259, 255] on button "Escolher" at bounding box center [275, 262] width 78 height 47
click at [265, 207] on button "Escolher" at bounding box center [275, 198] width 78 height 47
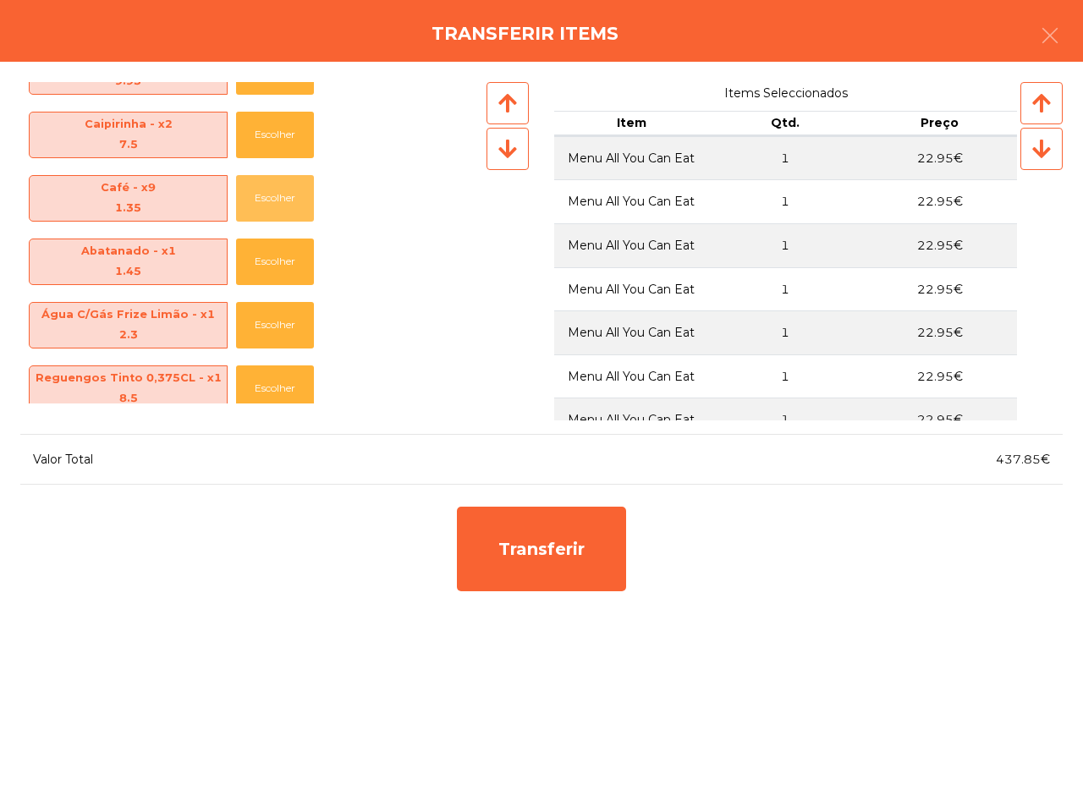
click at [265, 207] on button "Escolher" at bounding box center [275, 198] width 78 height 47
click at [265, 146] on button "Escolher" at bounding box center [275, 135] width 78 height 47
click at [267, 140] on button "Escolher" at bounding box center [275, 135] width 78 height 47
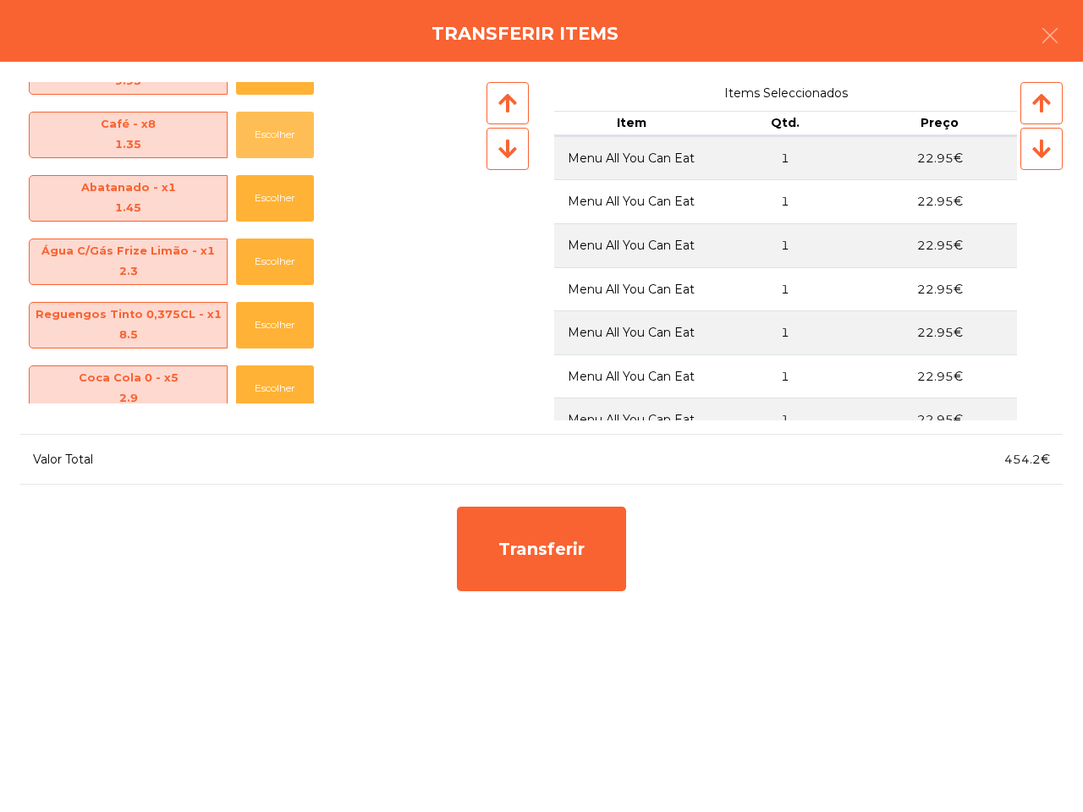
click at [267, 140] on button "Escolher" at bounding box center [275, 135] width 78 height 47
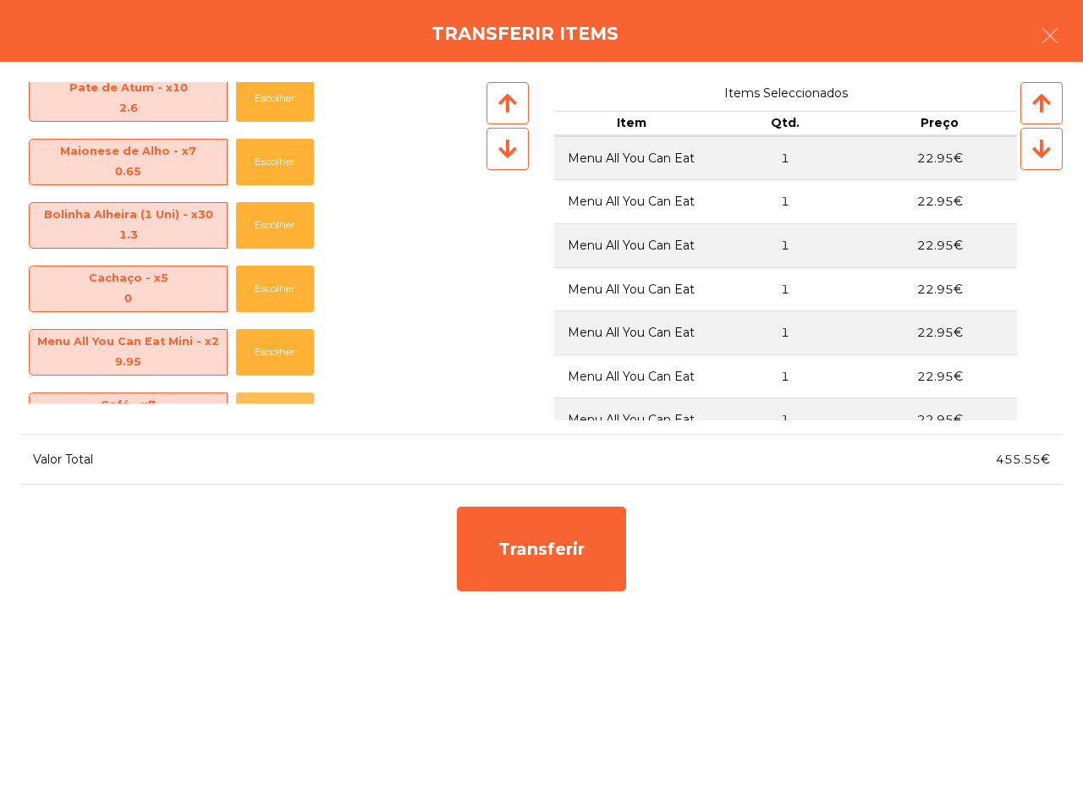
scroll to position [741, 0]
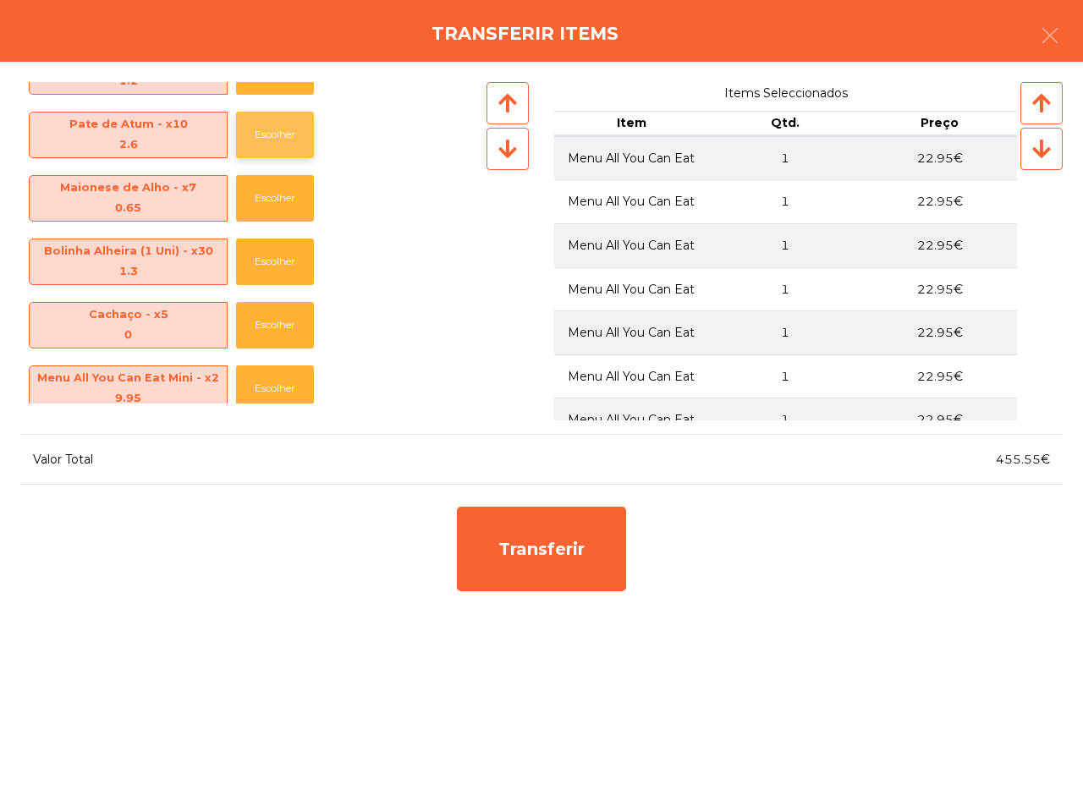
click at [269, 146] on button "Escolher" at bounding box center [275, 135] width 78 height 47
click at [269, 144] on button "Escolher" at bounding box center [275, 135] width 78 height 47
click at [268, 137] on button "Escolher" at bounding box center [275, 135] width 78 height 47
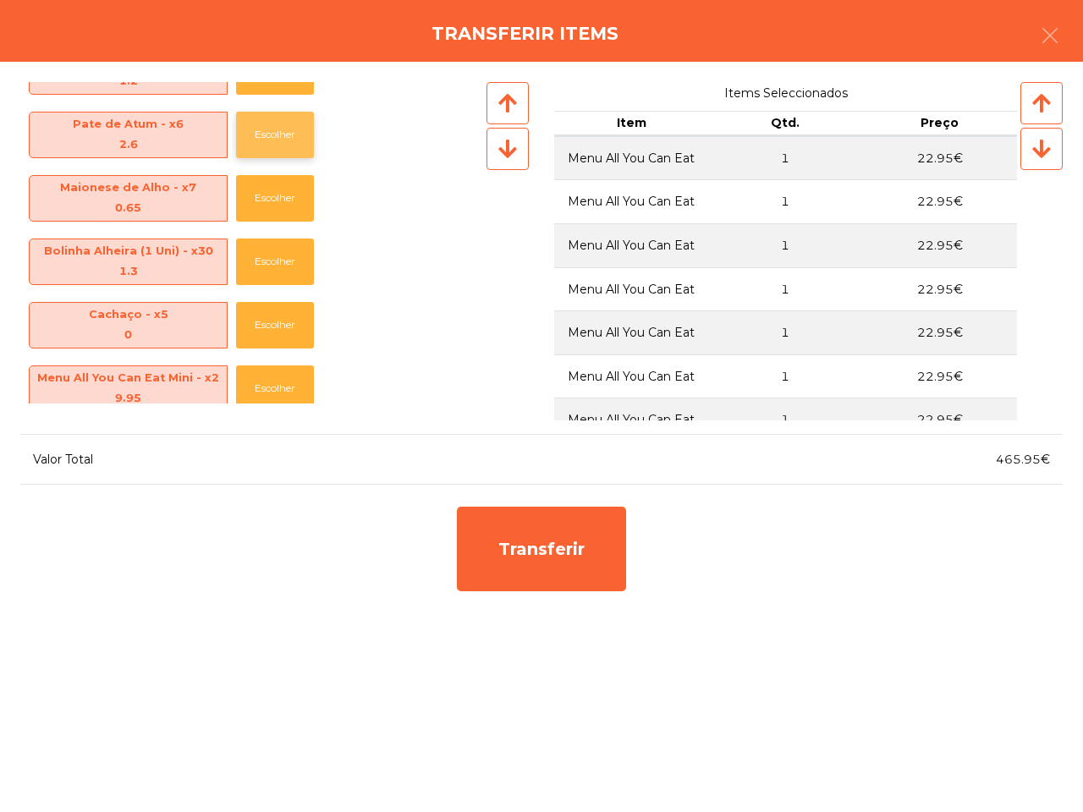
click at [268, 137] on button "Escolher" at bounding box center [275, 135] width 78 height 47
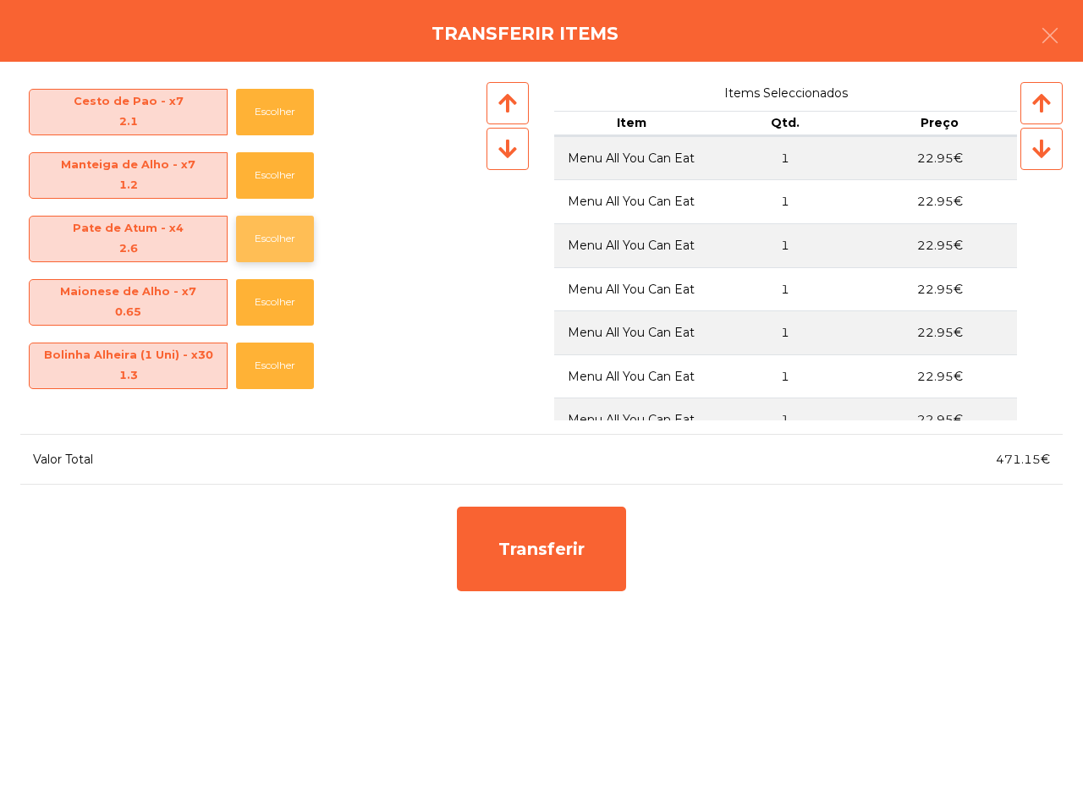
scroll to position [423, 0]
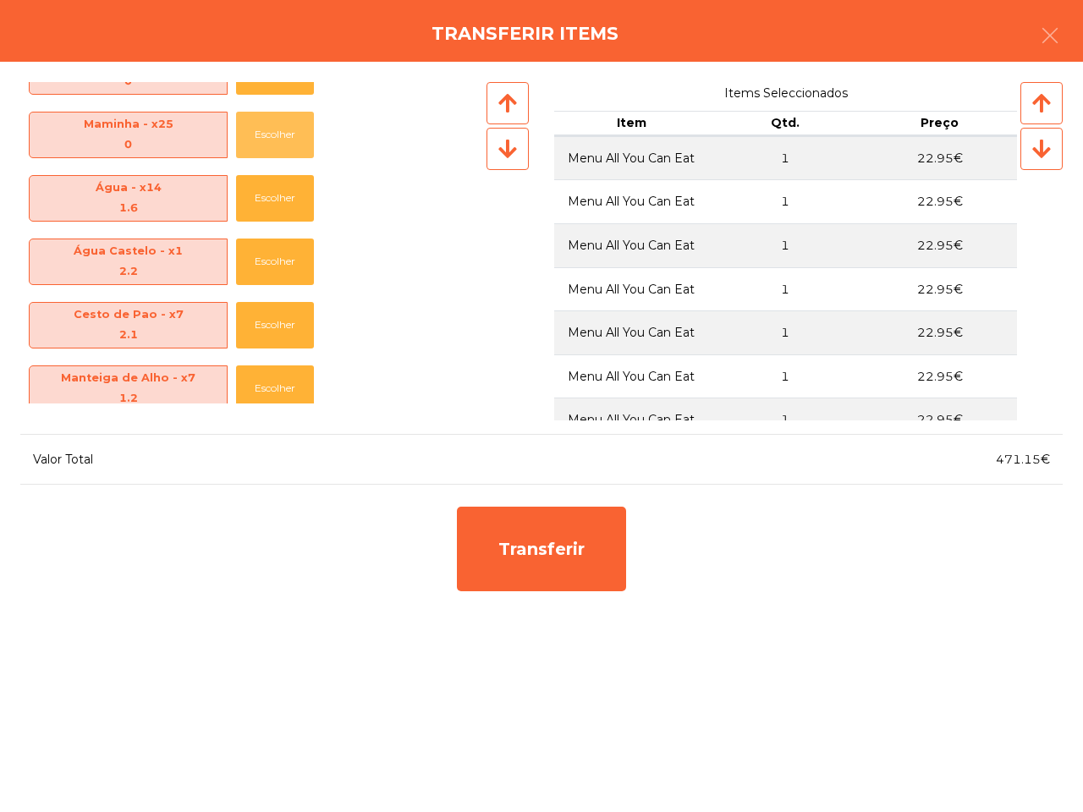
click at [268, 137] on button "Escolher" at bounding box center [275, 135] width 78 height 47
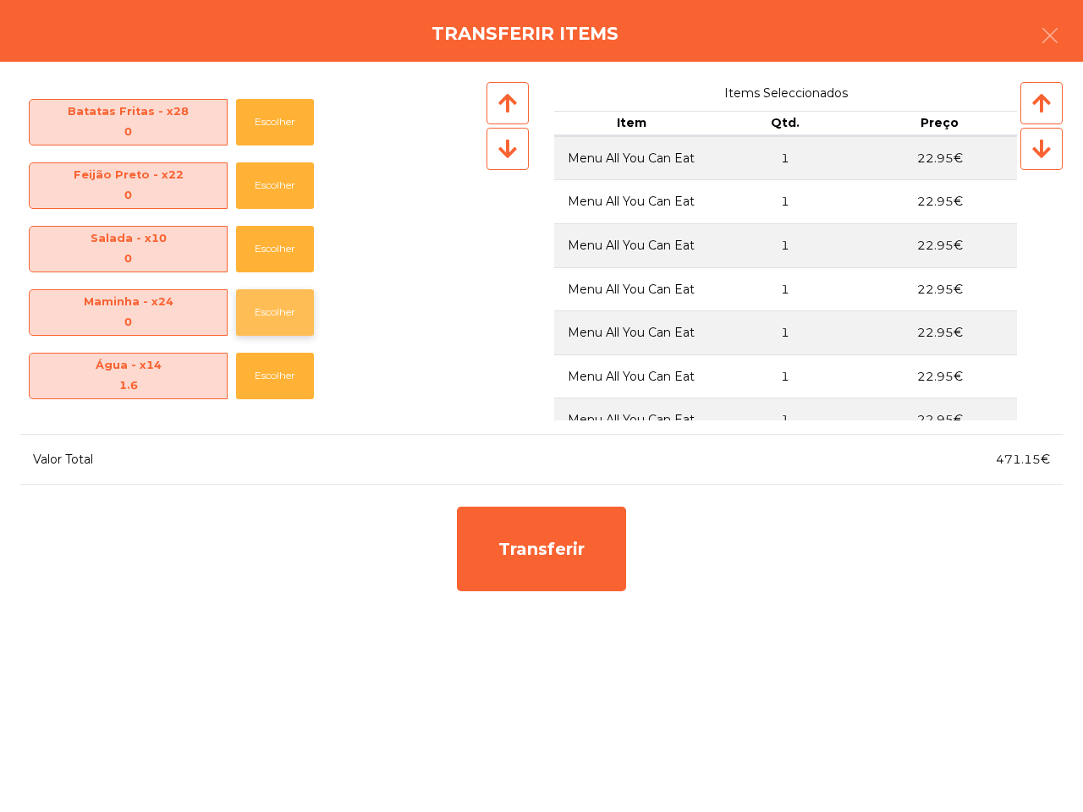
scroll to position [0, 0]
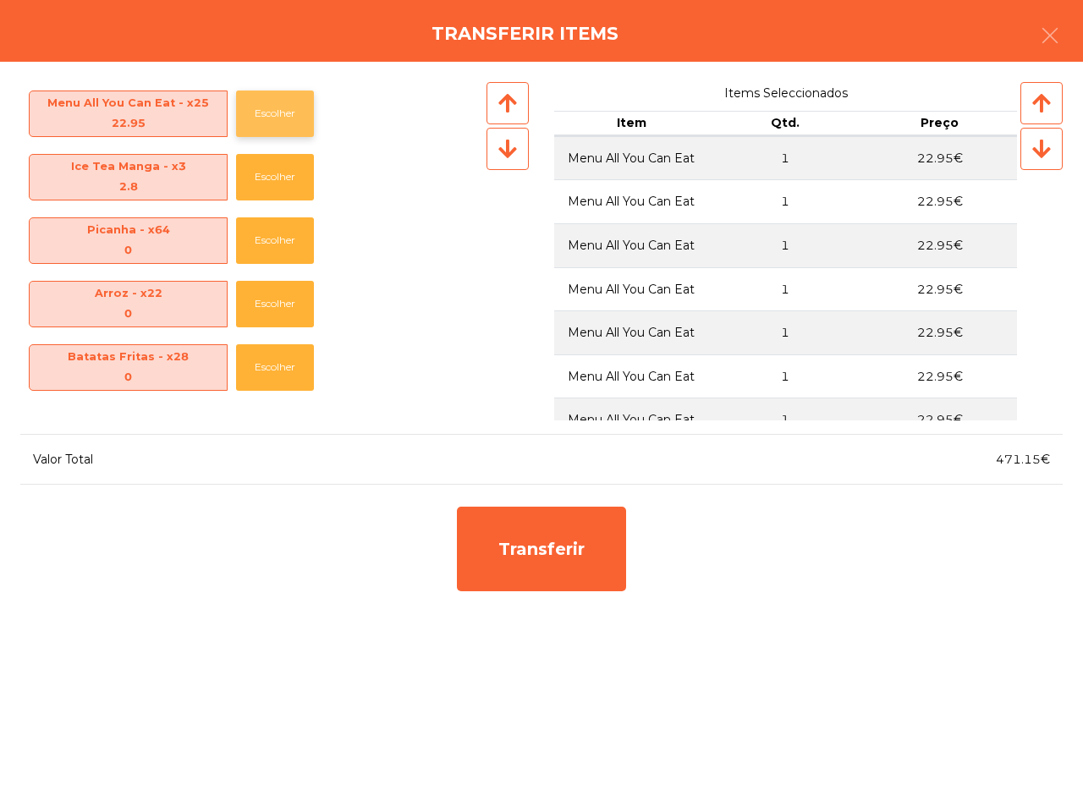
click at [267, 117] on button "Escolher" at bounding box center [275, 114] width 78 height 47
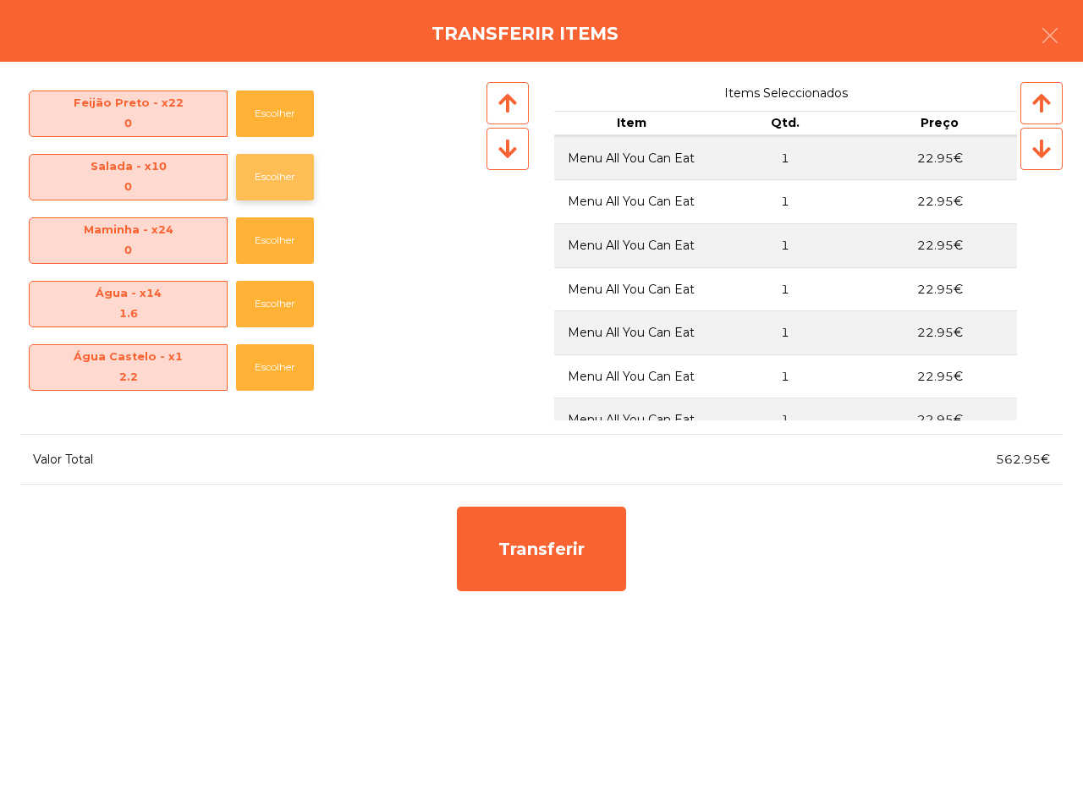
click at [251, 174] on button "Escolher" at bounding box center [275, 177] width 78 height 47
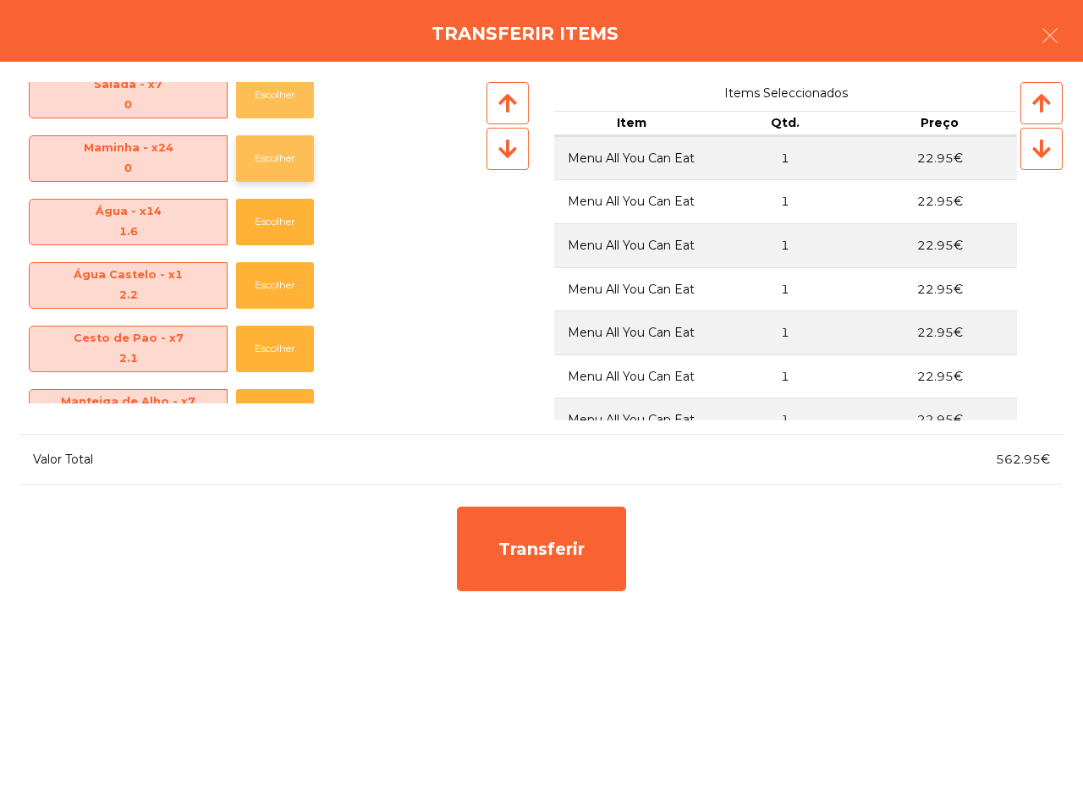
scroll to position [529, 0]
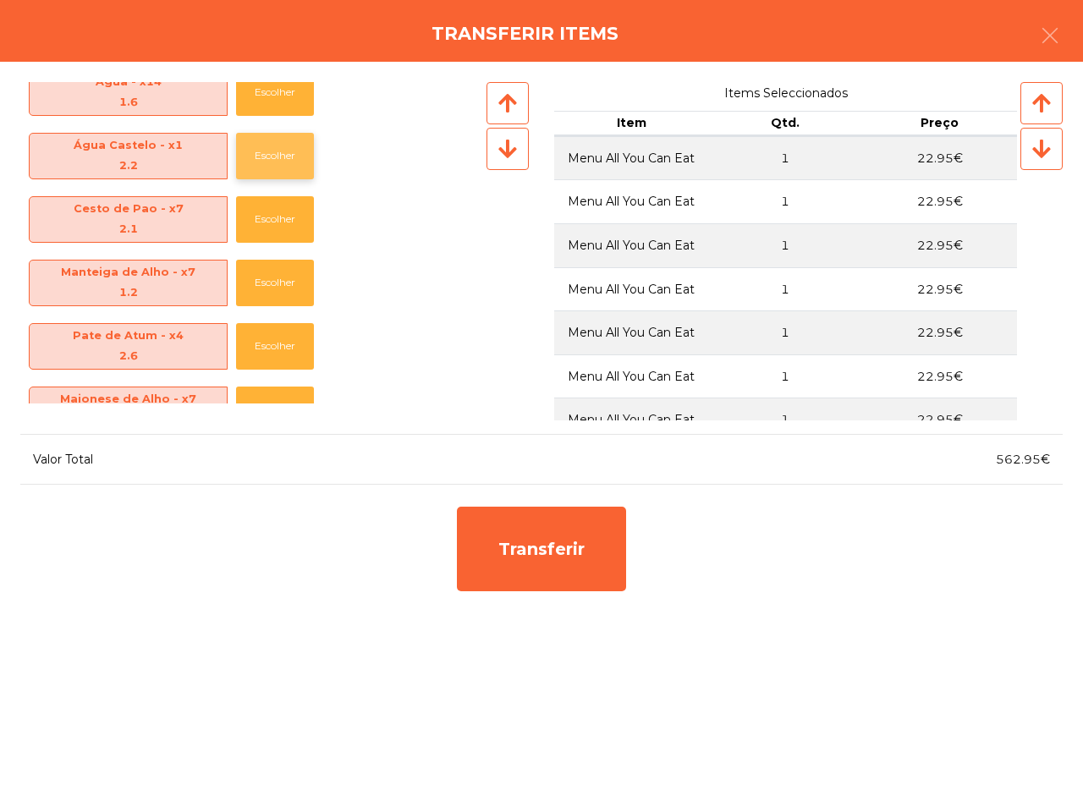
click at [265, 162] on button "Escolher" at bounding box center [275, 156] width 78 height 47
click at [267, 212] on button "Escolher" at bounding box center [275, 219] width 78 height 47
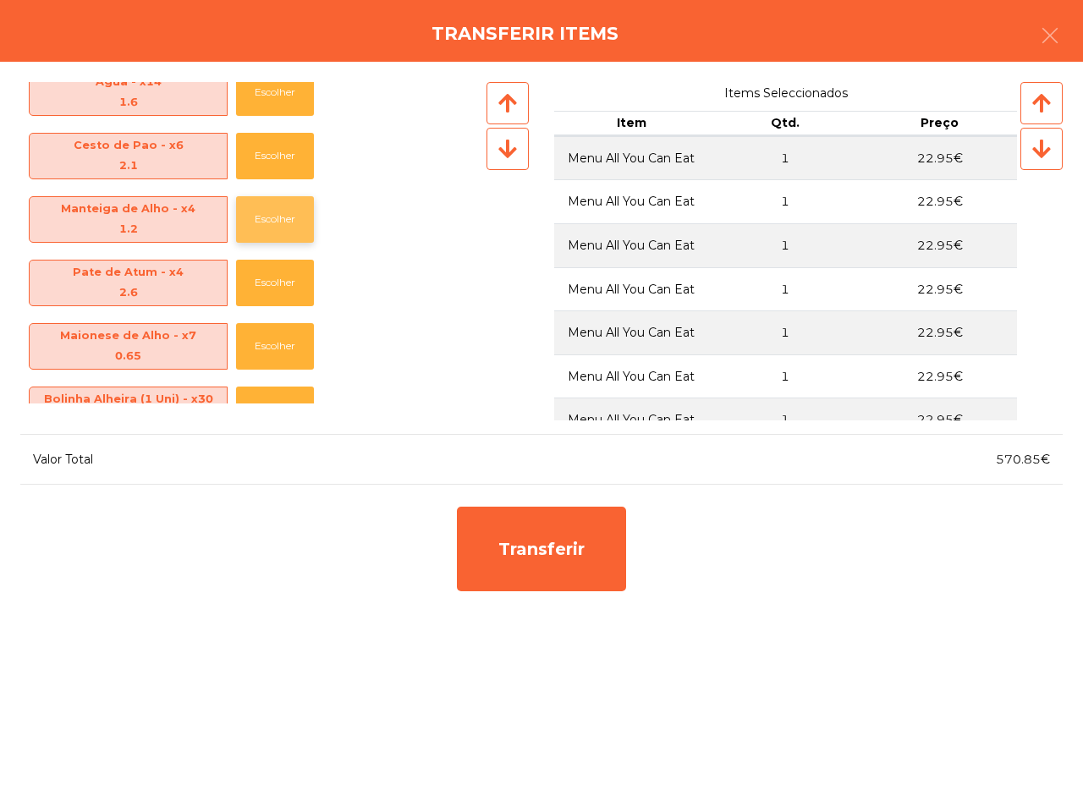
click at [267, 212] on button "Escolher" at bounding box center [275, 219] width 78 height 47
click at [268, 267] on button "Escolher" at bounding box center [275, 283] width 78 height 47
click at [269, 328] on button "Escolher" at bounding box center [275, 346] width 78 height 47
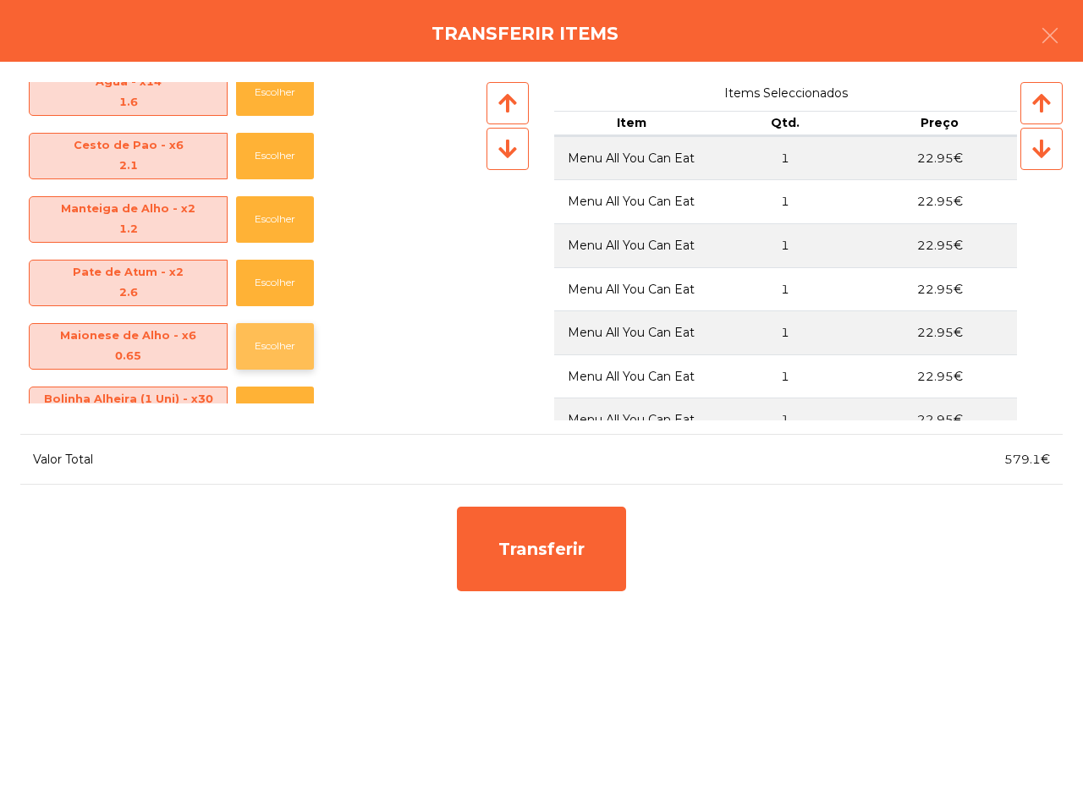
click at [269, 328] on button "Escolher" at bounding box center [275, 346] width 78 height 47
click at [268, 331] on button "Escolher" at bounding box center [275, 346] width 78 height 47
click at [264, 292] on button "Escolher" at bounding box center [275, 283] width 78 height 47
click at [264, 289] on button "Escolher" at bounding box center [275, 283] width 78 height 47
click at [263, 284] on button "Escolher" at bounding box center [275, 283] width 78 height 47
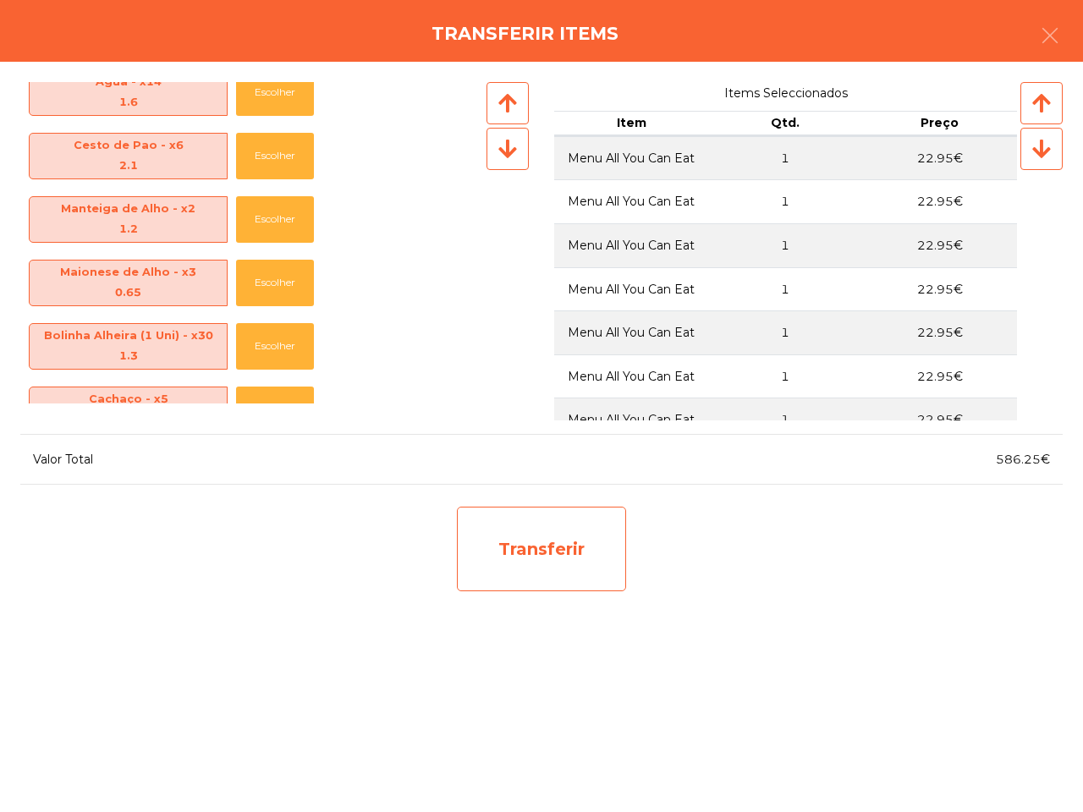
click at [567, 570] on div "Transferir" at bounding box center [541, 549] width 169 height 85
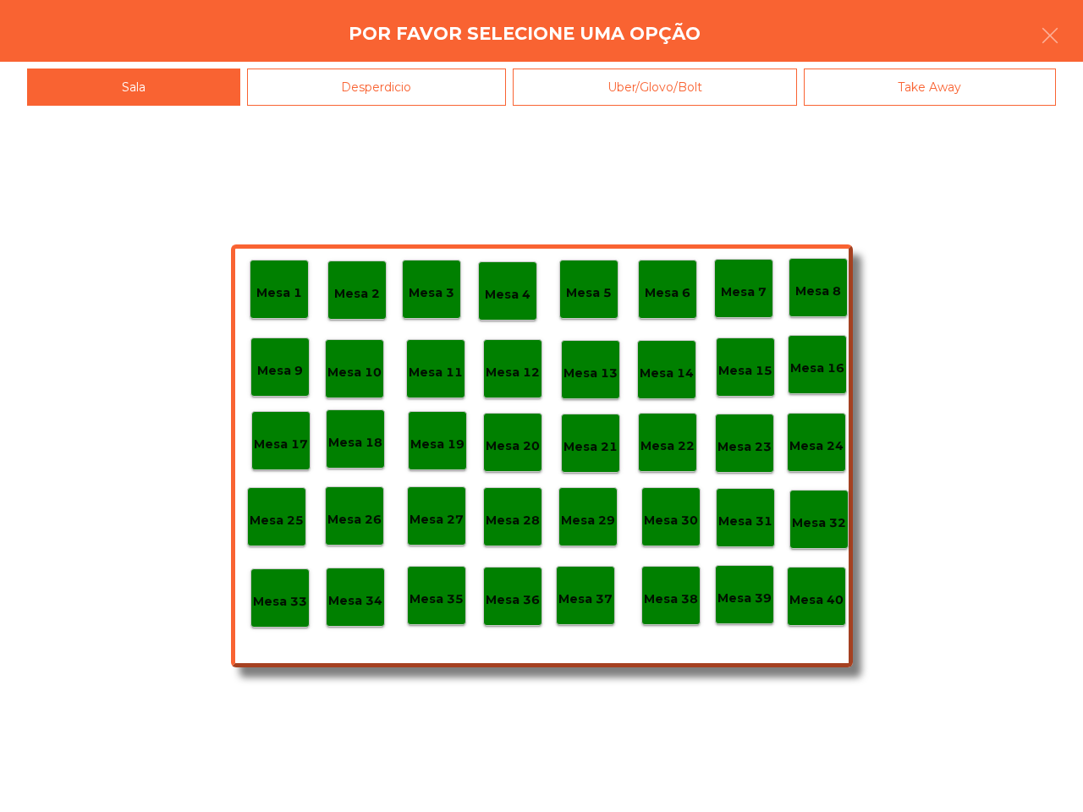
click at [526, 605] on p "Mesa 36" at bounding box center [513, 600] width 54 height 19
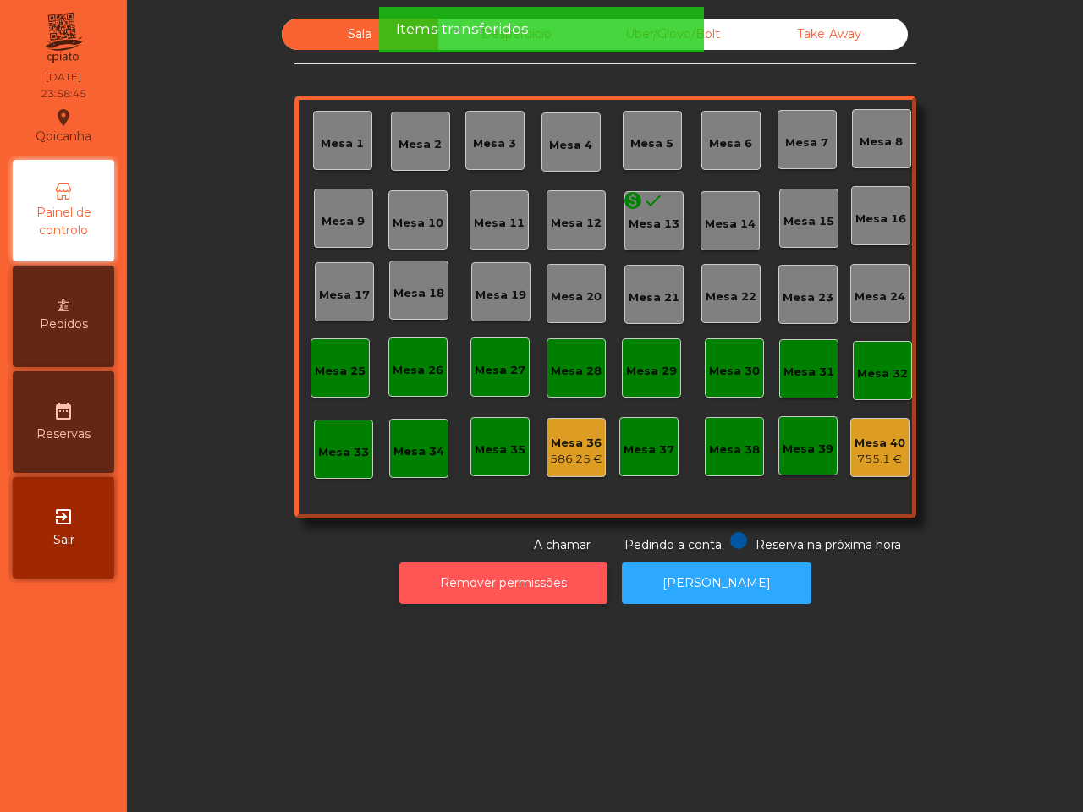
click at [546, 581] on button "Remover permissões" at bounding box center [503, 583] width 208 height 41
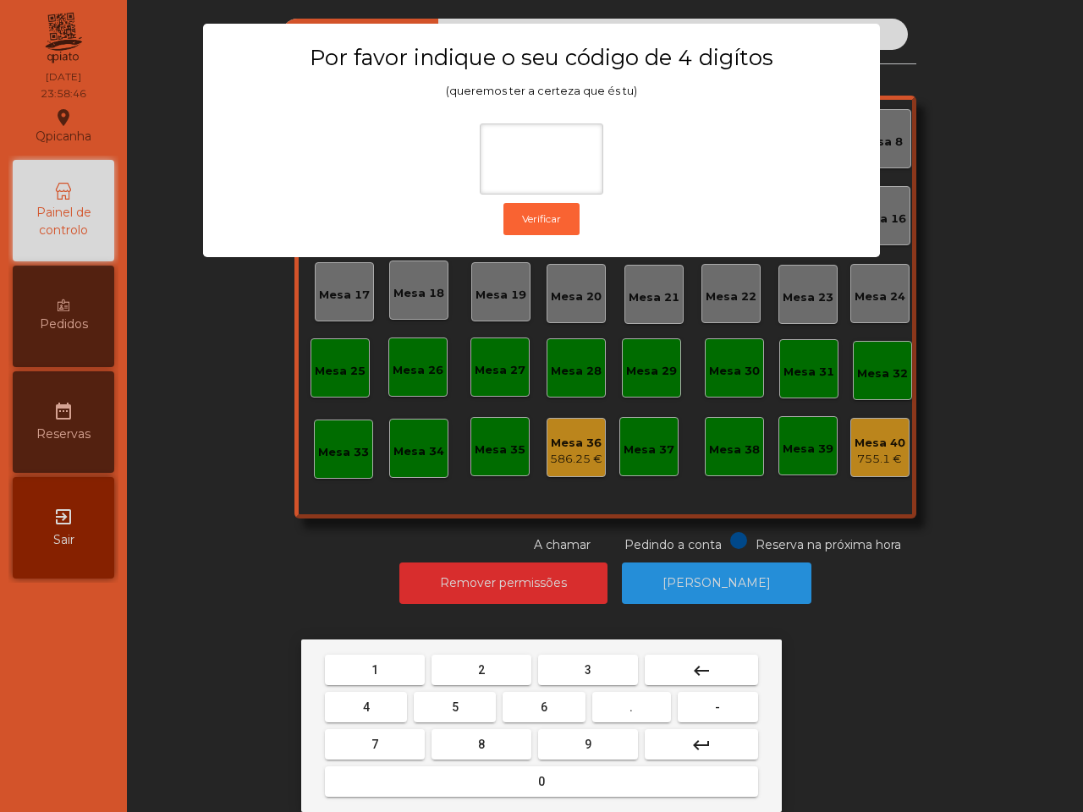
click at [362, 657] on button "1" at bounding box center [375, 670] width 100 height 30
click at [571, 746] on button "9" at bounding box center [588, 745] width 100 height 30
click at [382, 708] on button "4" at bounding box center [366, 707] width 82 height 30
click at [434, 779] on button "0" at bounding box center [541, 782] width 433 height 30
type input "****"
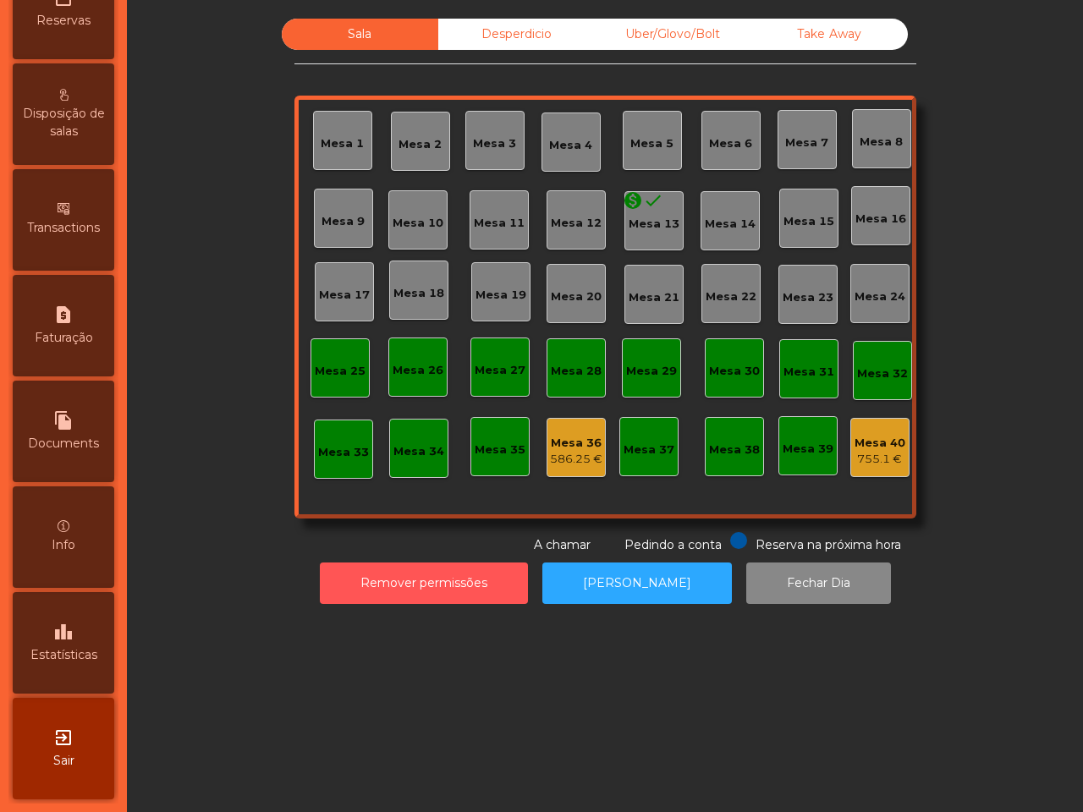
scroll to position [643, 0]
click at [72, 592] on div "leaderboard Estatísticas" at bounding box center [64, 643] width 102 height 102
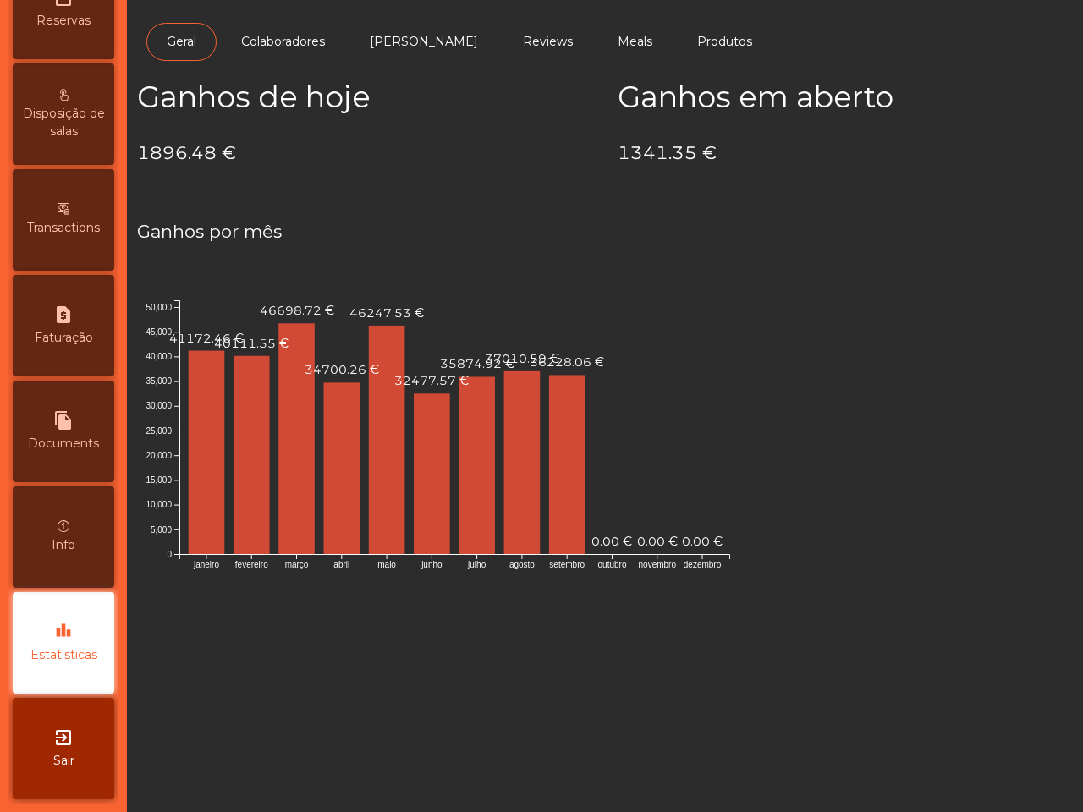
scroll to position [8, 0]
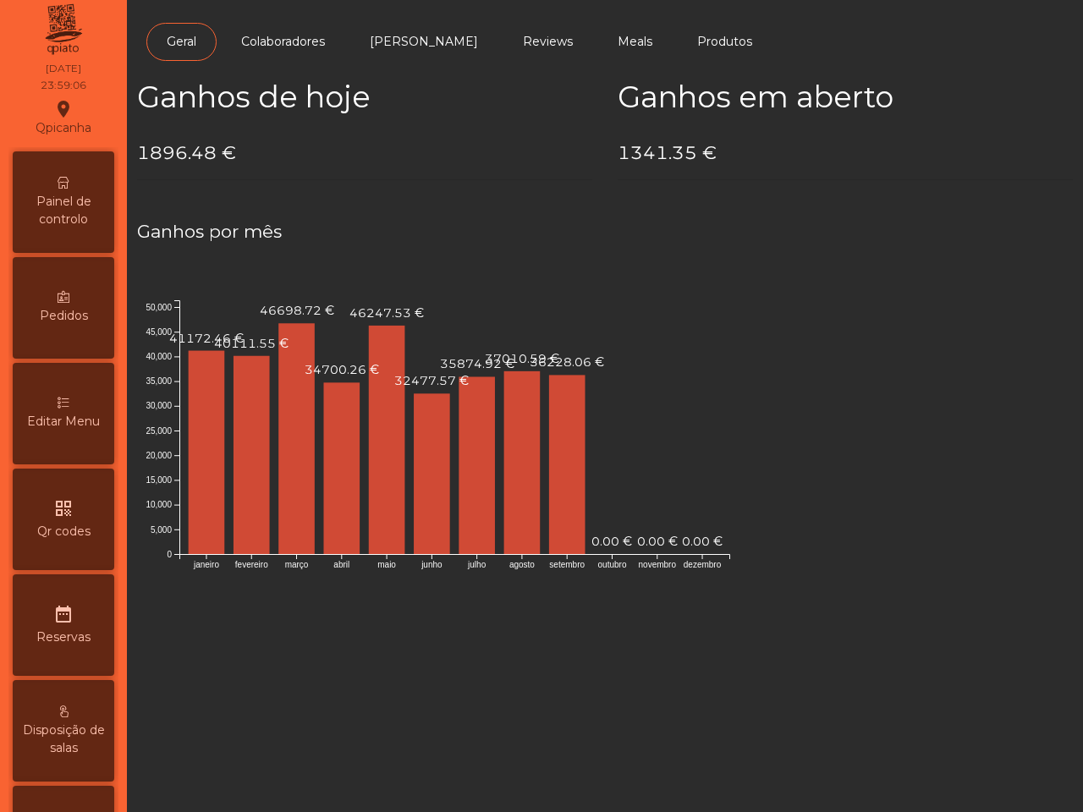
click at [69, 178] on icon at bounding box center [64, 183] width 12 height 12
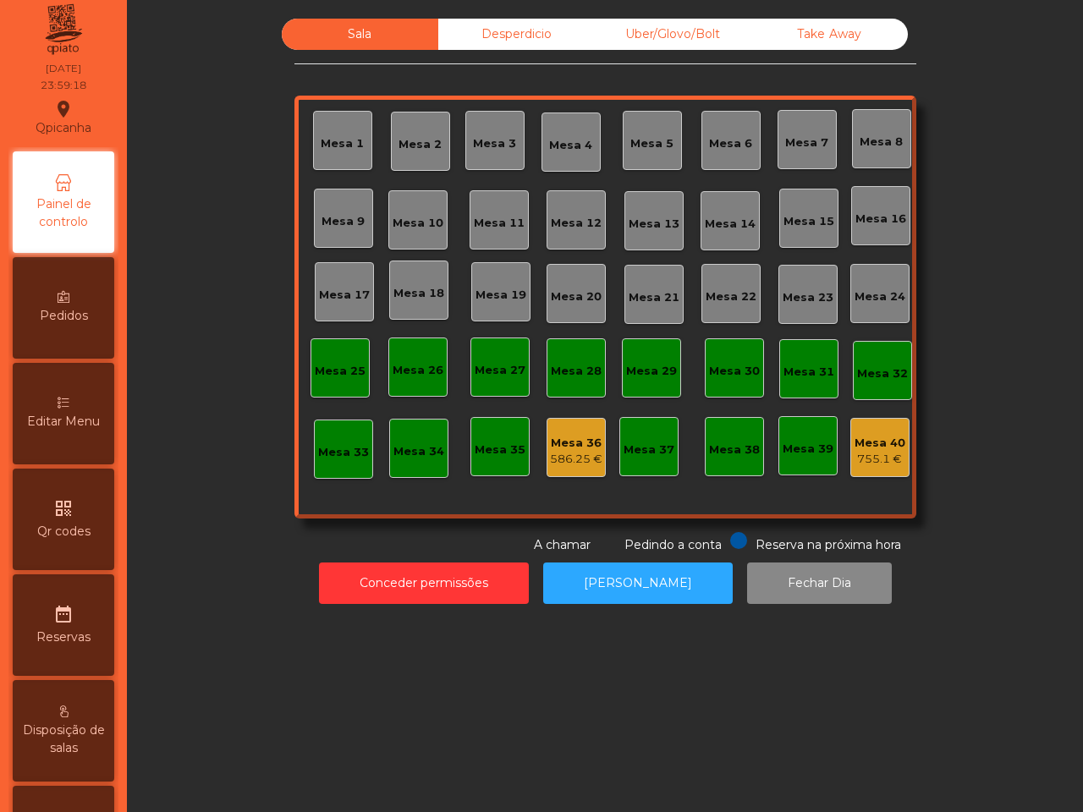
click at [487, 10] on div "Sala Desperdicio Uber/Glovo/Bolt Take Away Mesa 1 Mesa 2 Mesa 3 Mesa 4 Mesa 5 M…" at bounding box center [605, 311] width 936 height 603
drag, startPoint x: 493, startPoint y: 31, endPoint x: 543, endPoint y: 27, distance: 51.0
click at [493, 30] on div "Desperdicio" at bounding box center [516, 34] width 157 height 31
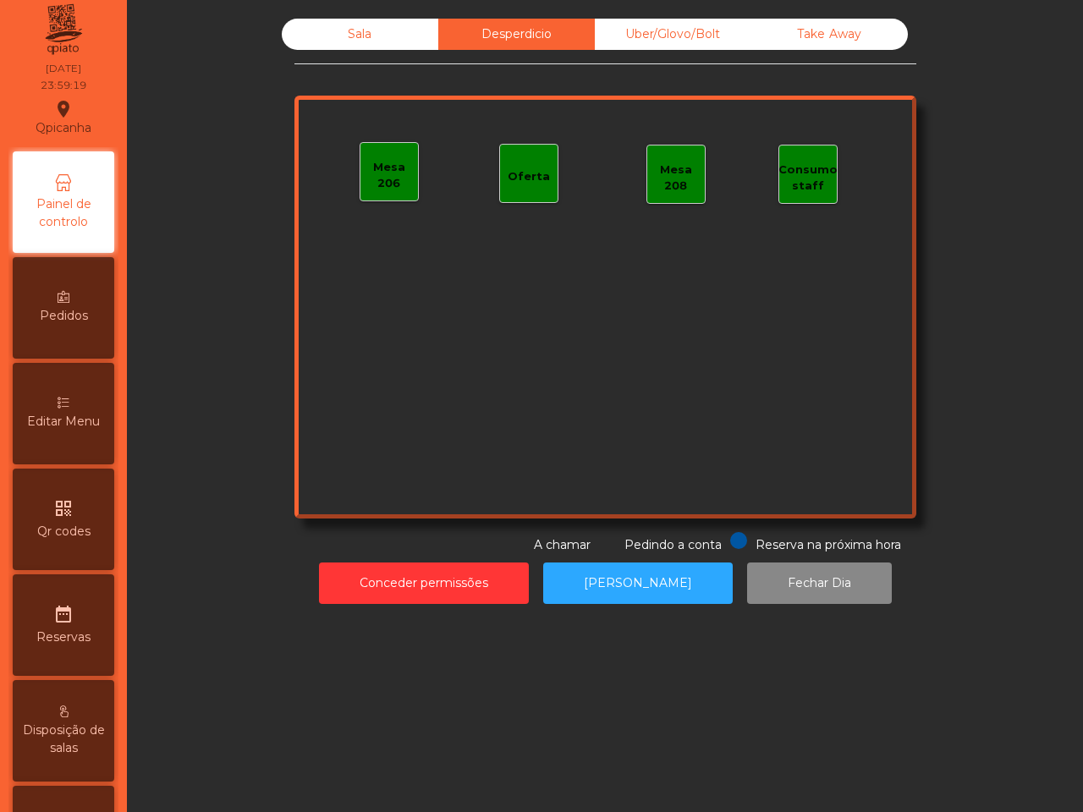
click at [636, 36] on div "Uber/Glovo/Bolt" at bounding box center [673, 34] width 157 height 31
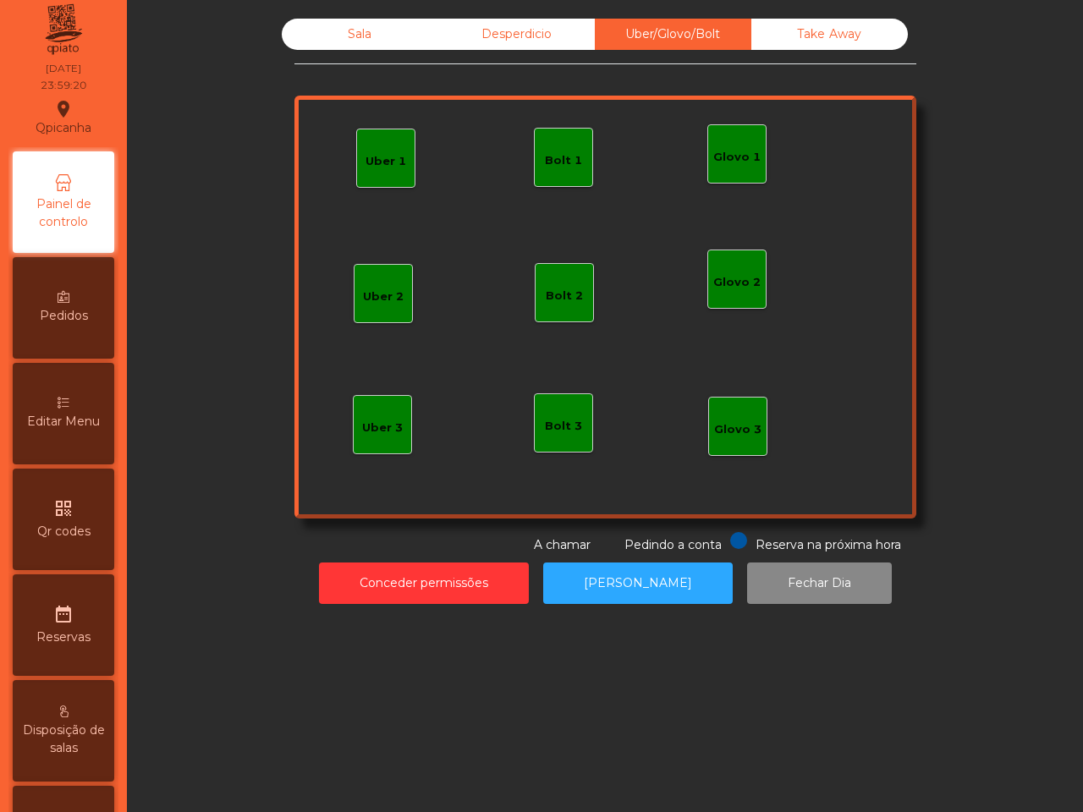
click at [818, 28] on div "Take Away" at bounding box center [830, 34] width 157 height 31
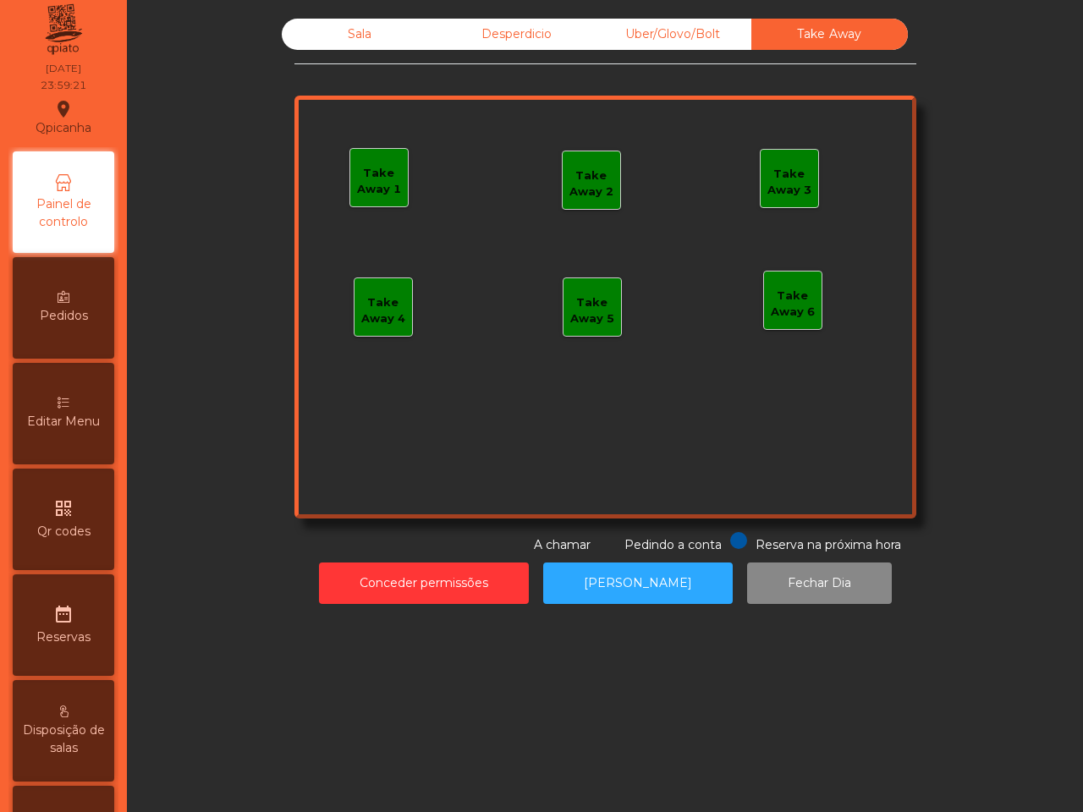
click at [370, 38] on div "Sala" at bounding box center [360, 34] width 157 height 31
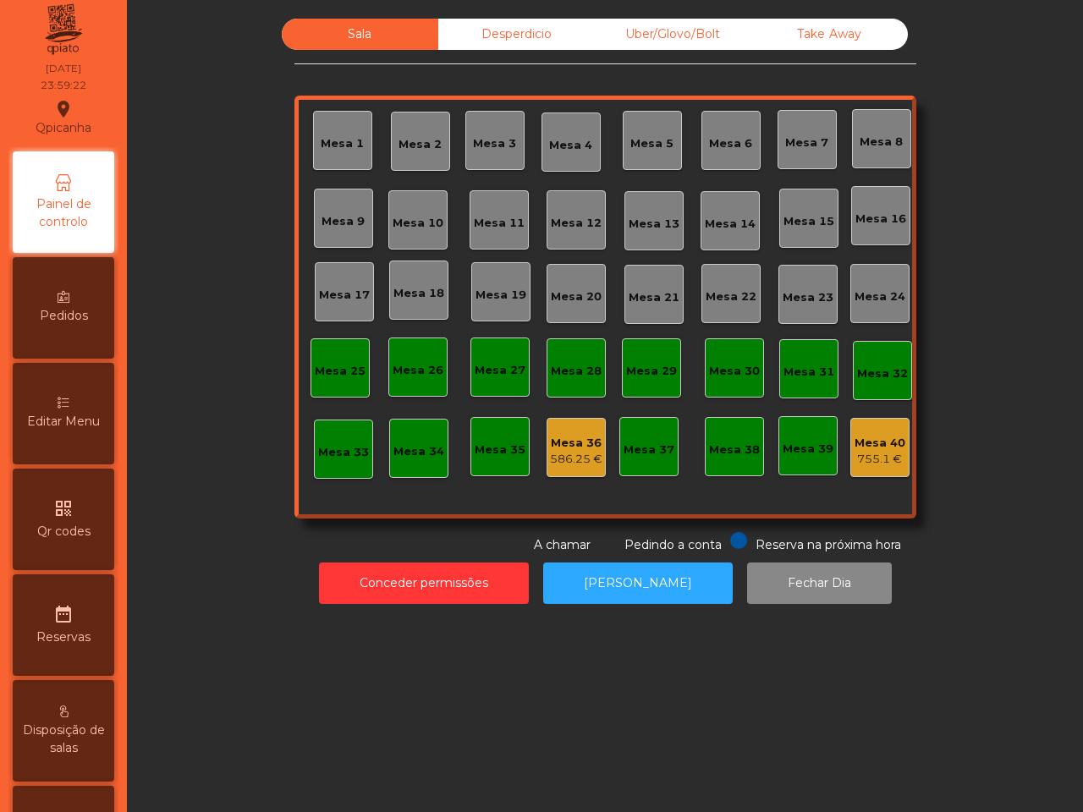
click at [513, 36] on div "Desperdicio" at bounding box center [516, 34] width 157 height 31
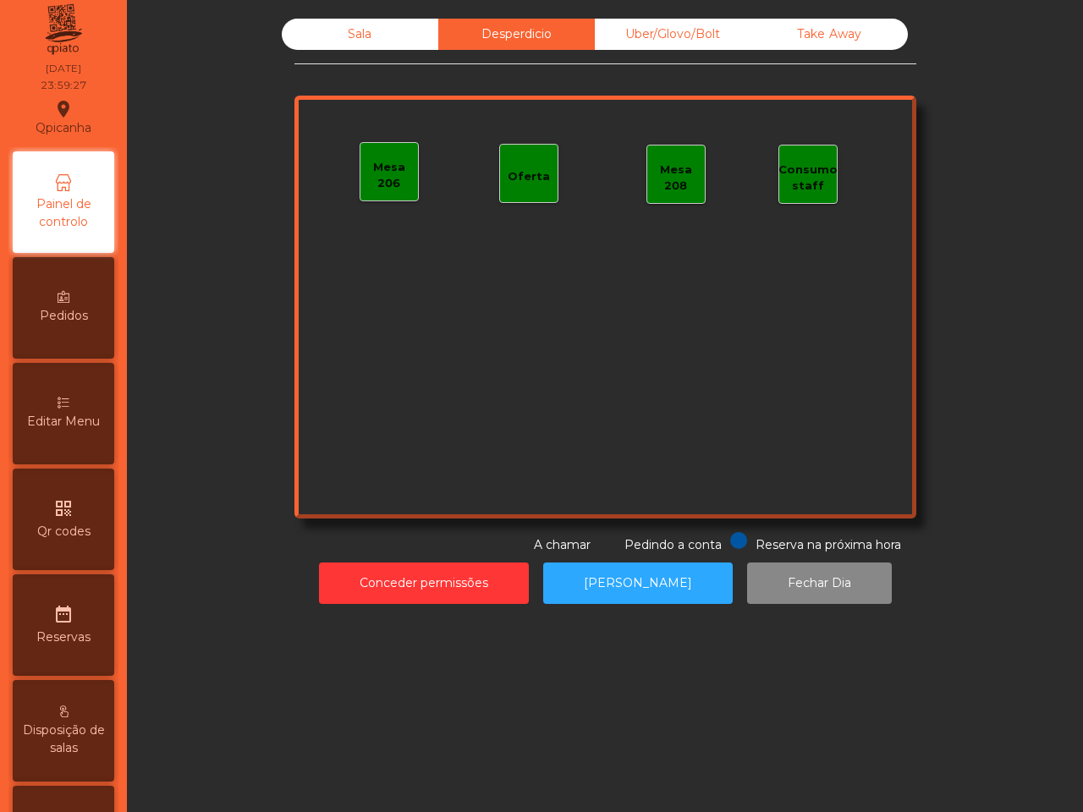
click at [368, 31] on div "Sala" at bounding box center [360, 34] width 157 height 31
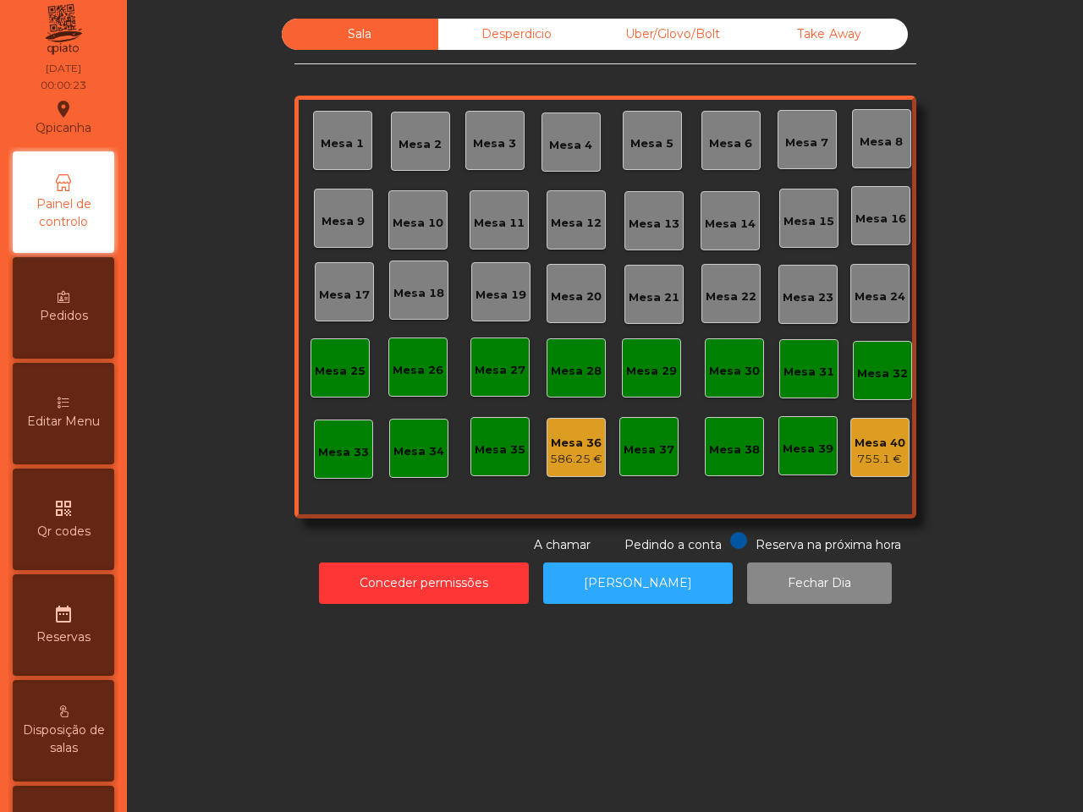
click at [869, 440] on div "Mesa 40" at bounding box center [880, 443] width 51 height 17
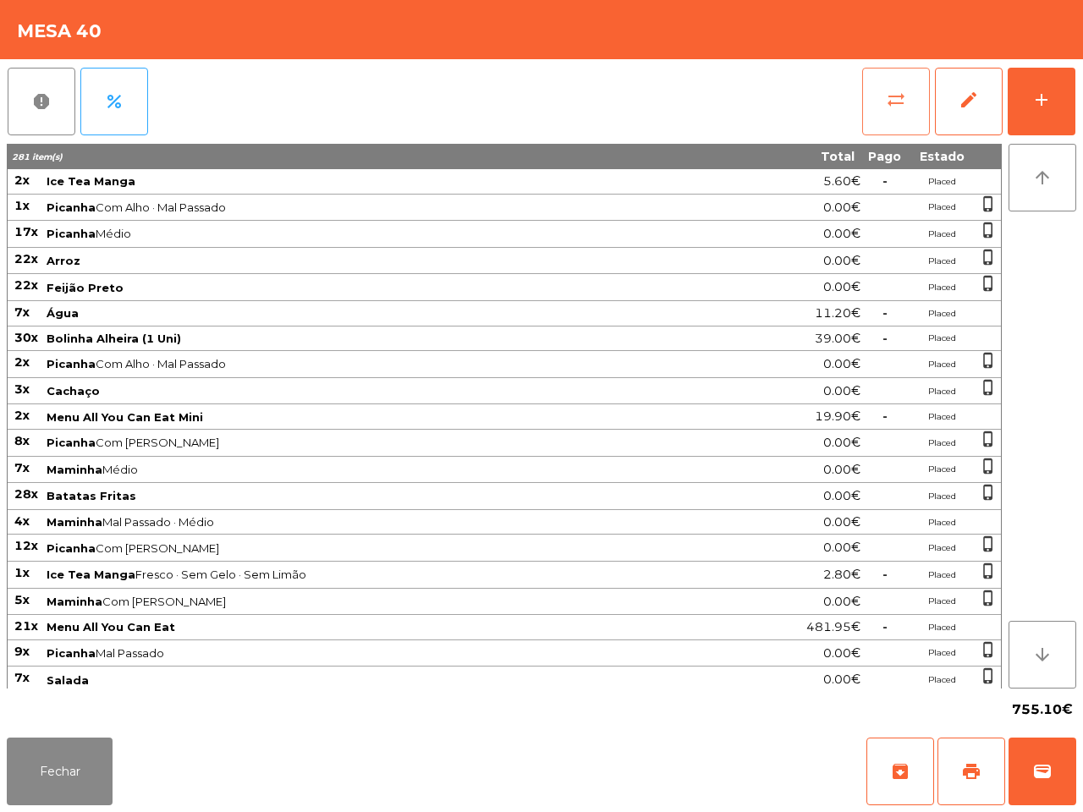
click at [877, 110] on button "sync_alt" at bounding box center [896, 102] width 68 height 68
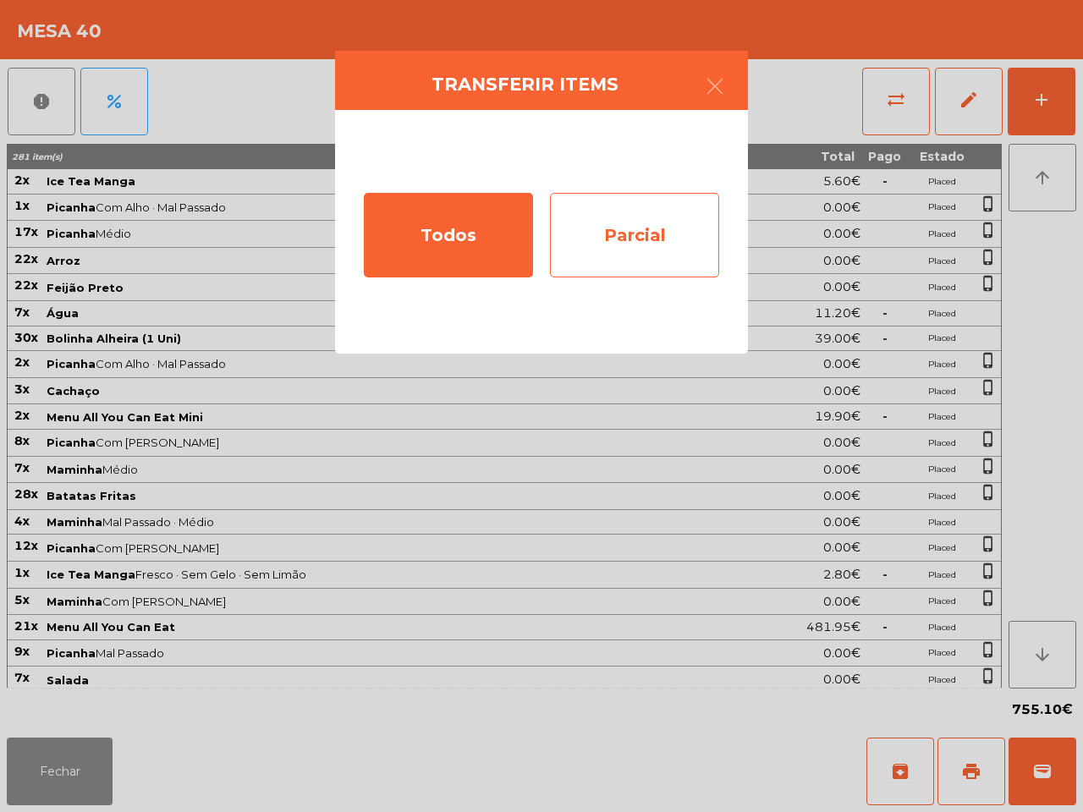
click at [639, 221] on div "Parcial" at bounding box center [634, 235] width 169 height 85
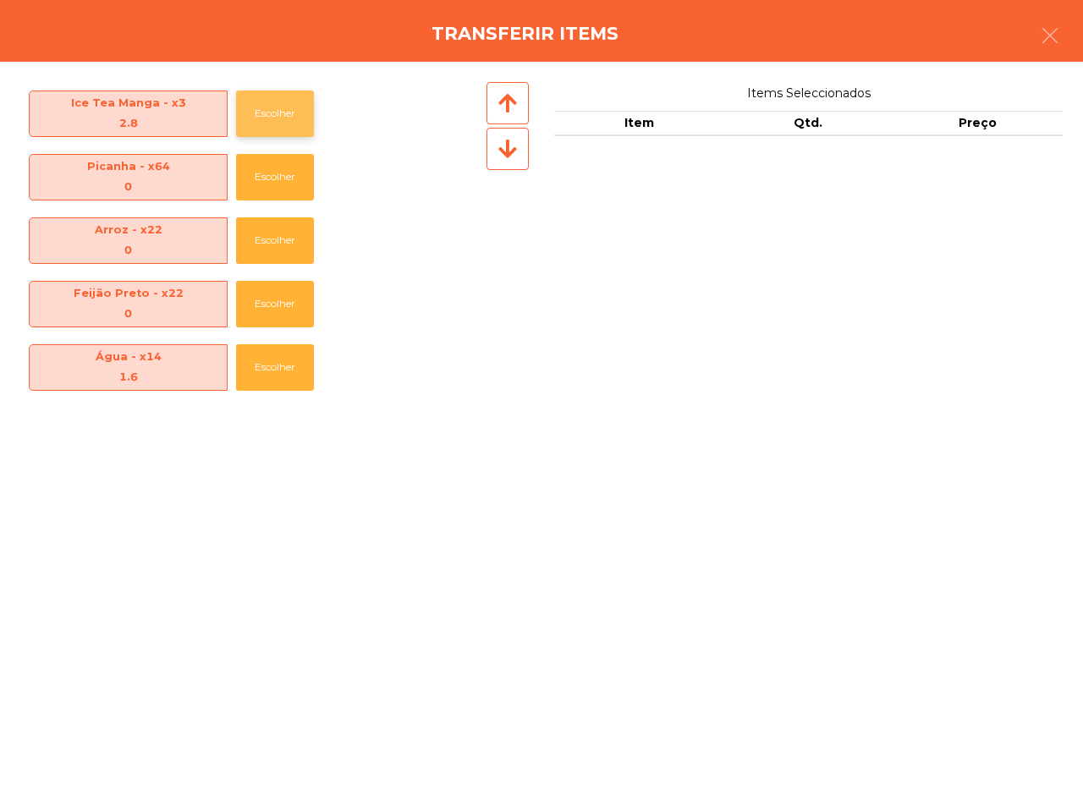
click at [285, 124] on button "Escolher" at bounding box center [275, 114] width 78 height 47
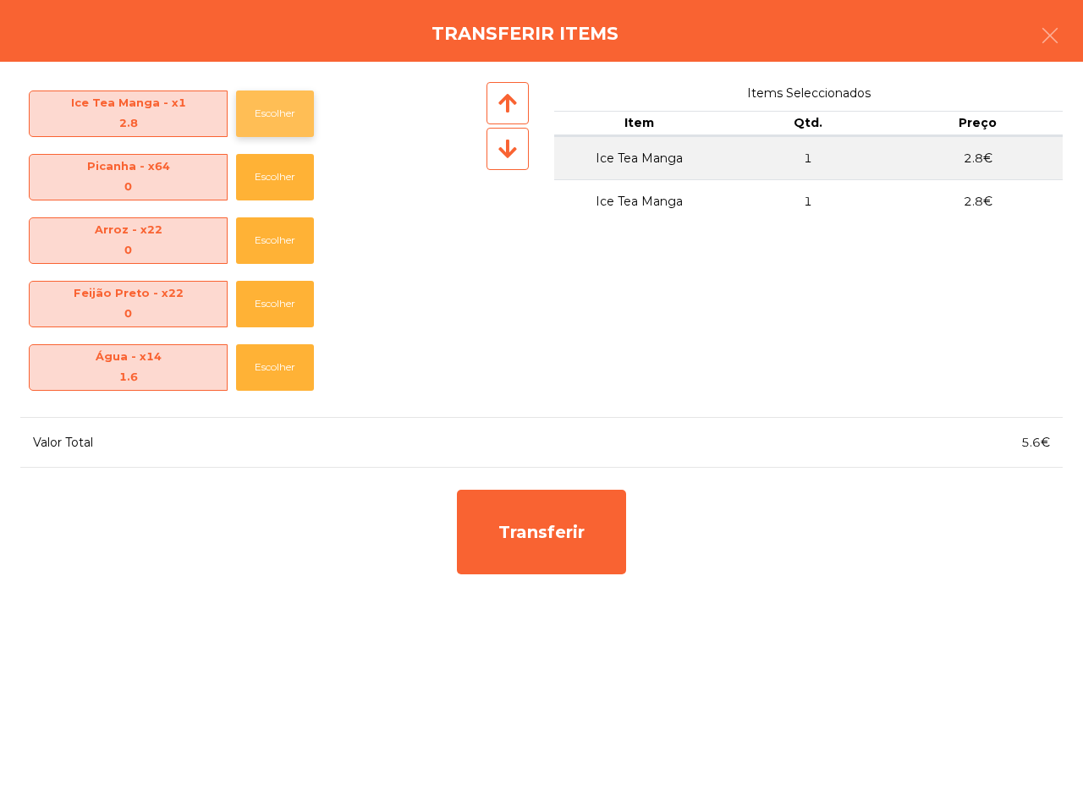
click at [285, 124] on button "Escolher" at bounding box center [275, 114] width 78 height 47
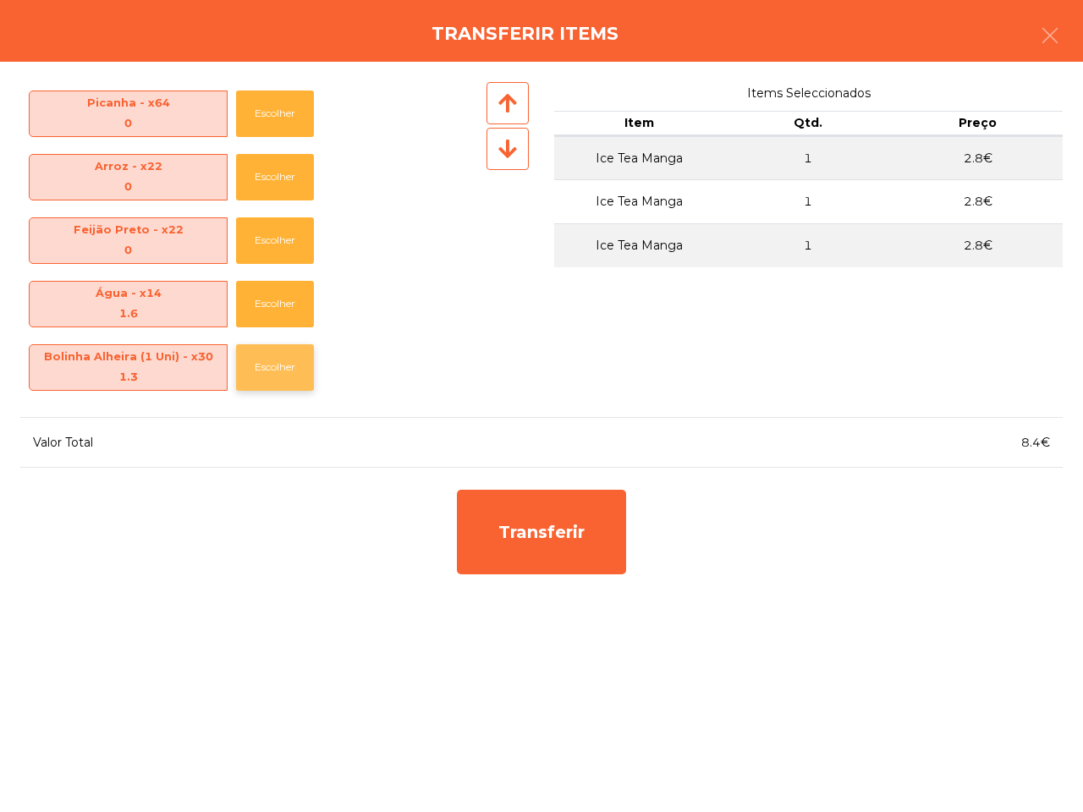
click at [280, 364] on button "Escolher" at bounding box center [275, 367] width 78 height 47
click at [279, 361] on button "Escolher" at bounding box center [275, 367] width 78 height 47
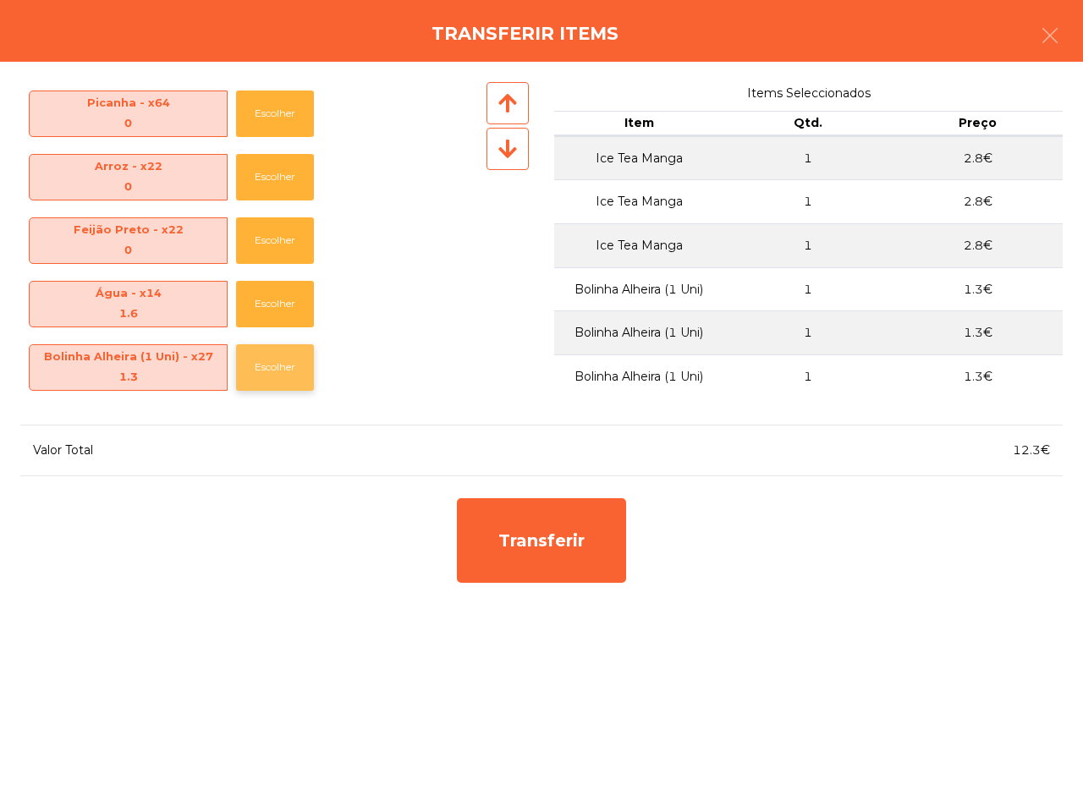
drag, startPoint x: 279, startPoint y: 361, endPoint x: 282, endPoint y: 370, distance: 9.6
click at [282, 372] on button "Escolher" at bounding box center [275, 367] width 78 height 47
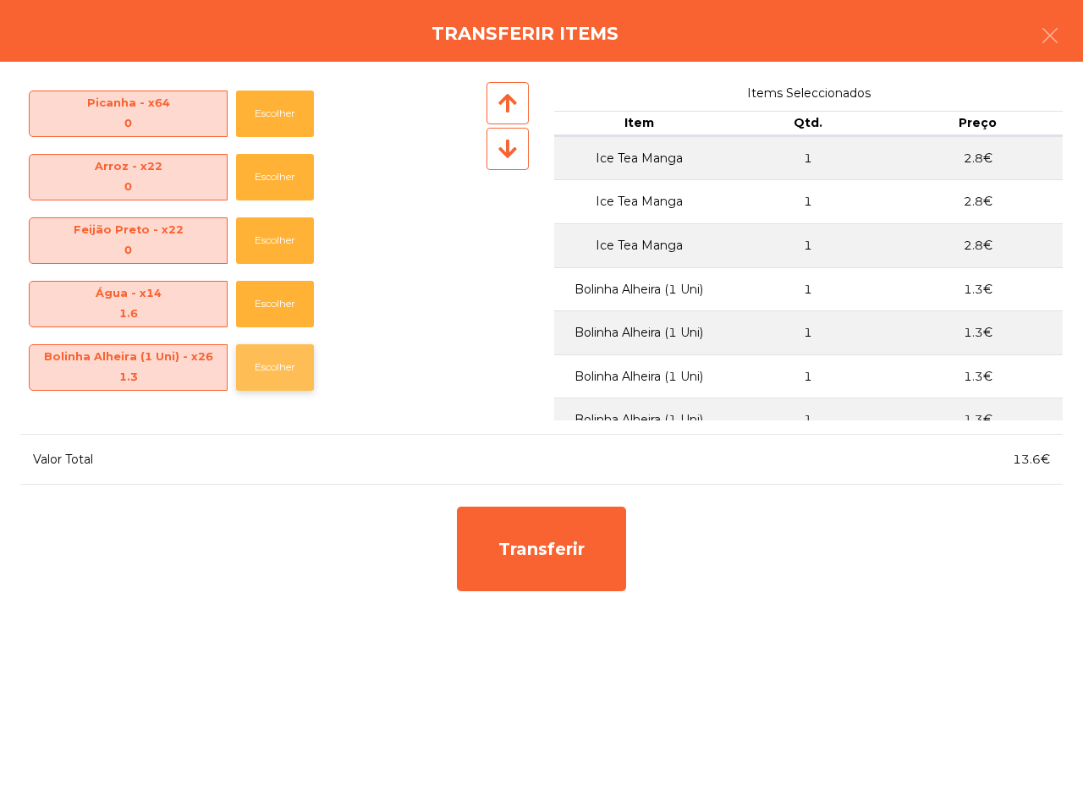
click at [281, 369] on button "Escolher" at bounding box center [275, 367] width 78 height 47
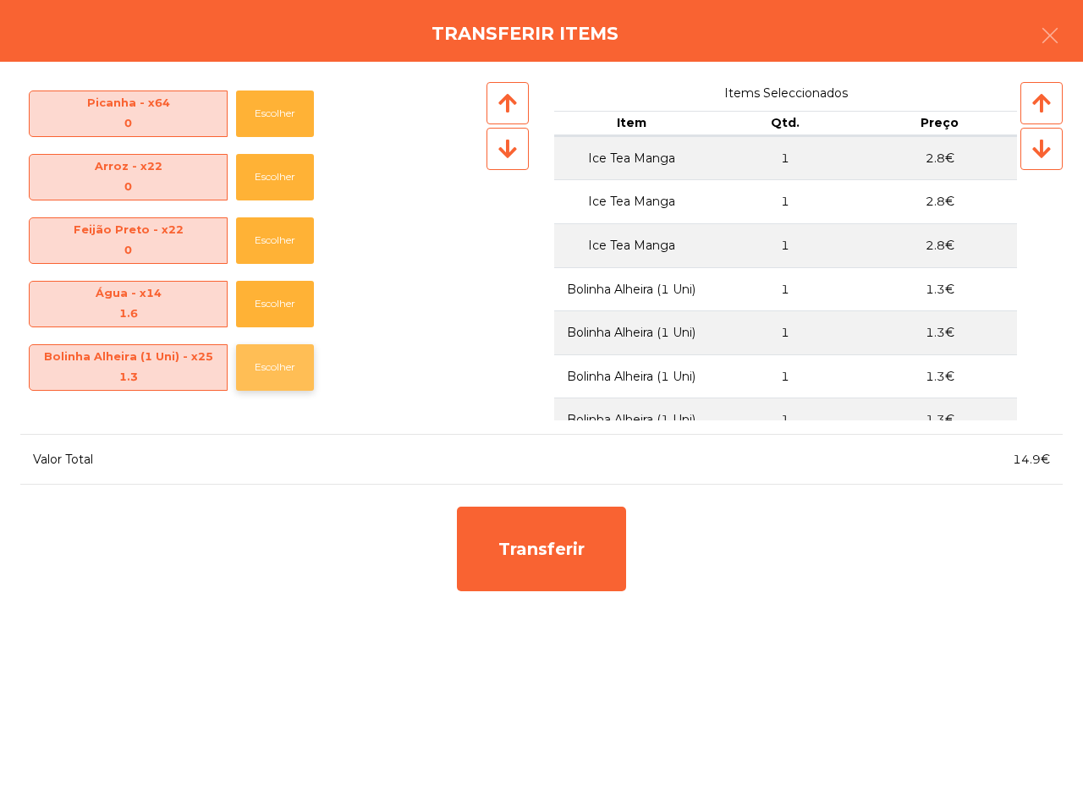
click at [281, 368] on button "Escolher" at bounding box center [275, 367] width 78 height 47
click at [281, 366] on button "Escolher" at bounding box center [275, 367] width 78 height 47
click at [281, 372] on button "Escolher" at bounding box center [275, 367] width 78 height 47
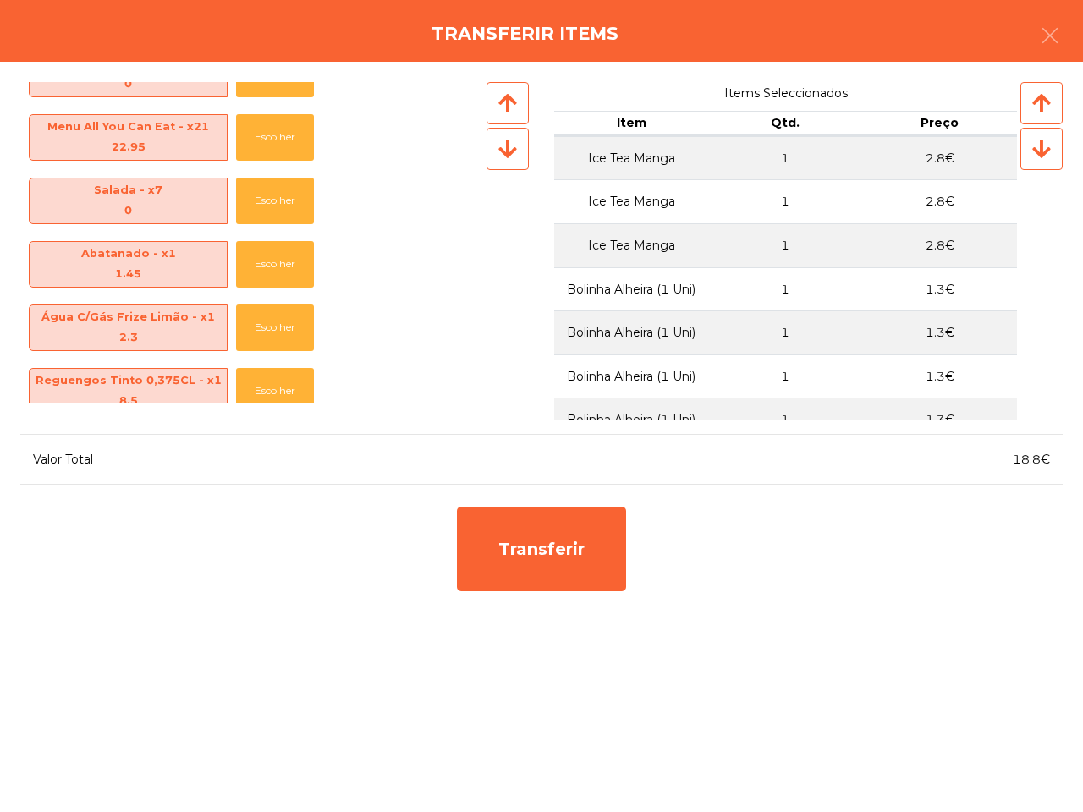
scroll to position [741, 0]
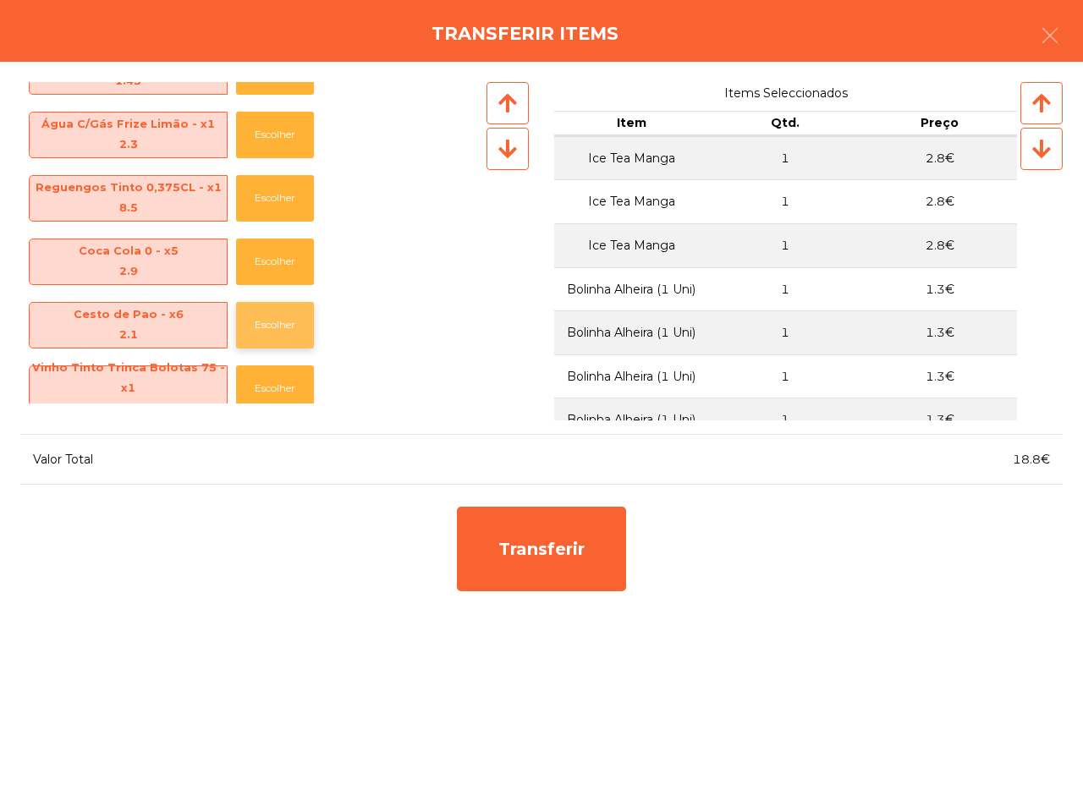
click at [276, 311] on button "Escolher" at bounding box center [275, 325] width 78 height 47
click at [276, 315] on button "Escolher" at bounding box center [275, 325] width 78 height 47
click at [276, 316] on button "Escolher" at bounding box center [275, 325] width 78 height 47
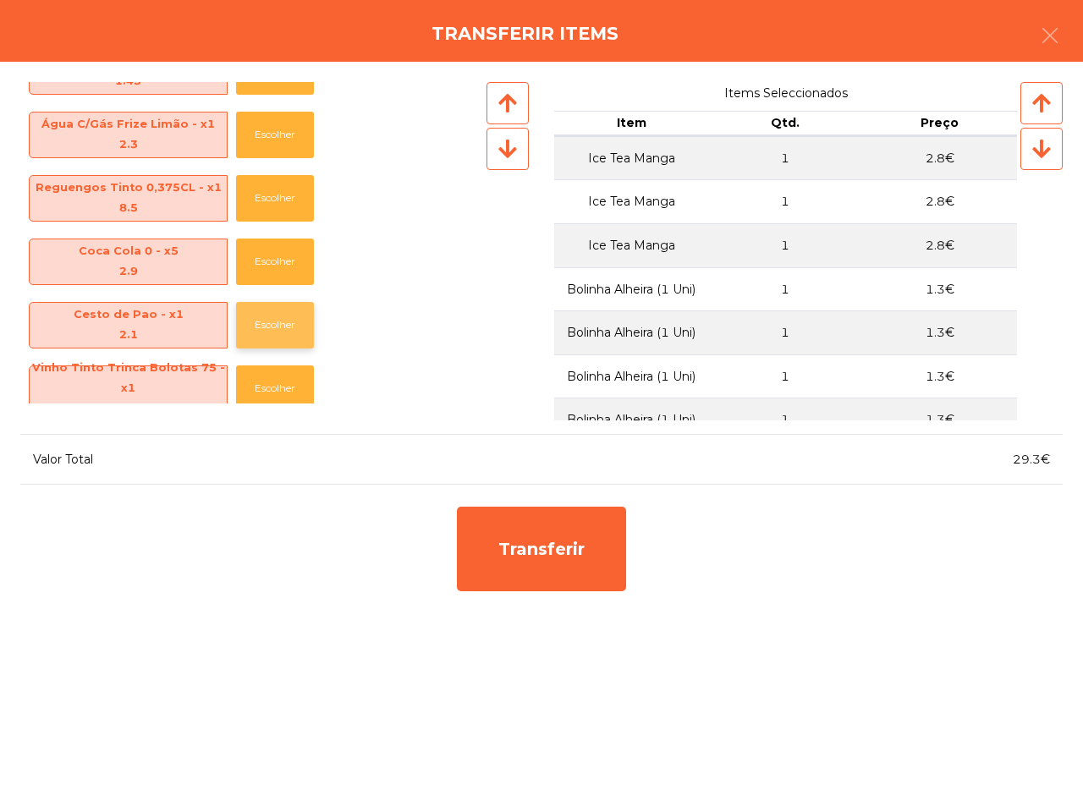
click at [276, 316] on button "Escolher" at bounding box center [275, 325] width 78 height 47
click at [276, 319] on button "Escolher" at bounding box center [275, 325] width 78 height 47
click at [276, 366] on button "Escolher" at bounding box center [275, 389] width 78 height 47
click at [276, 319] on button "Escolher" at bounding box center [275, 325] width 78 height 47
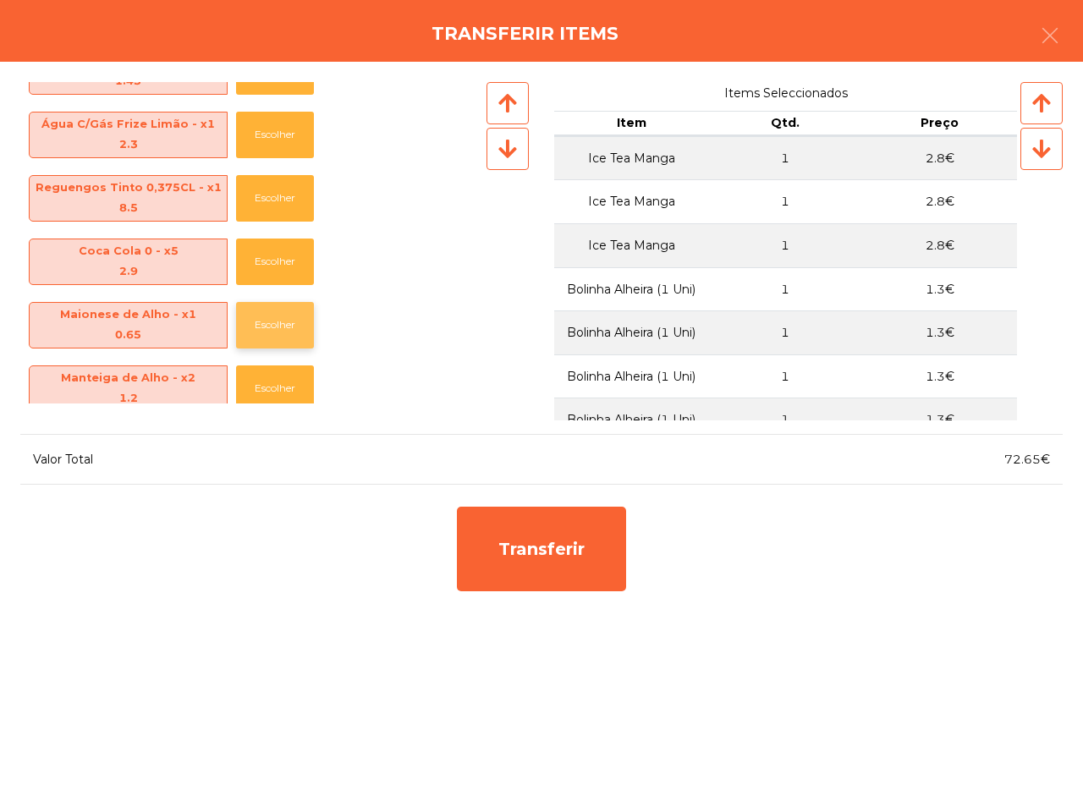
click at [276, 319] on button "Escolher" at bounding box center [275, 325] width 78 height 47
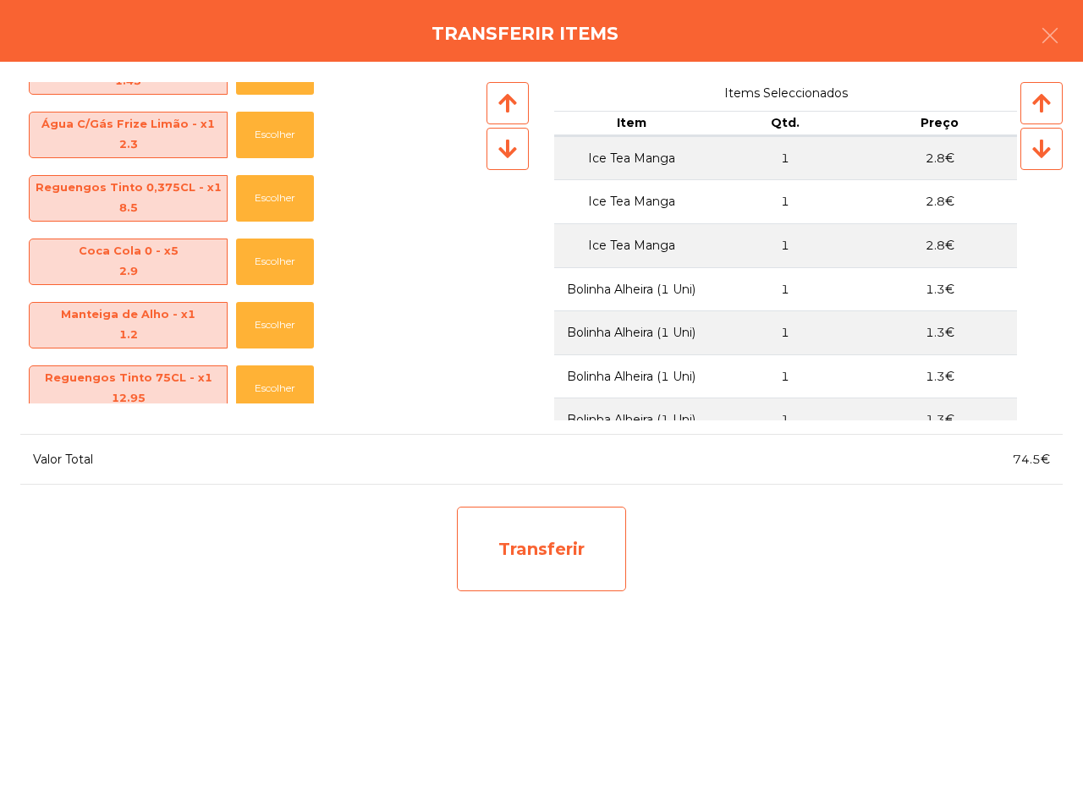
click at [493, 548] on div "Transferir" at bounding box center [541, 549] width 169 height 85
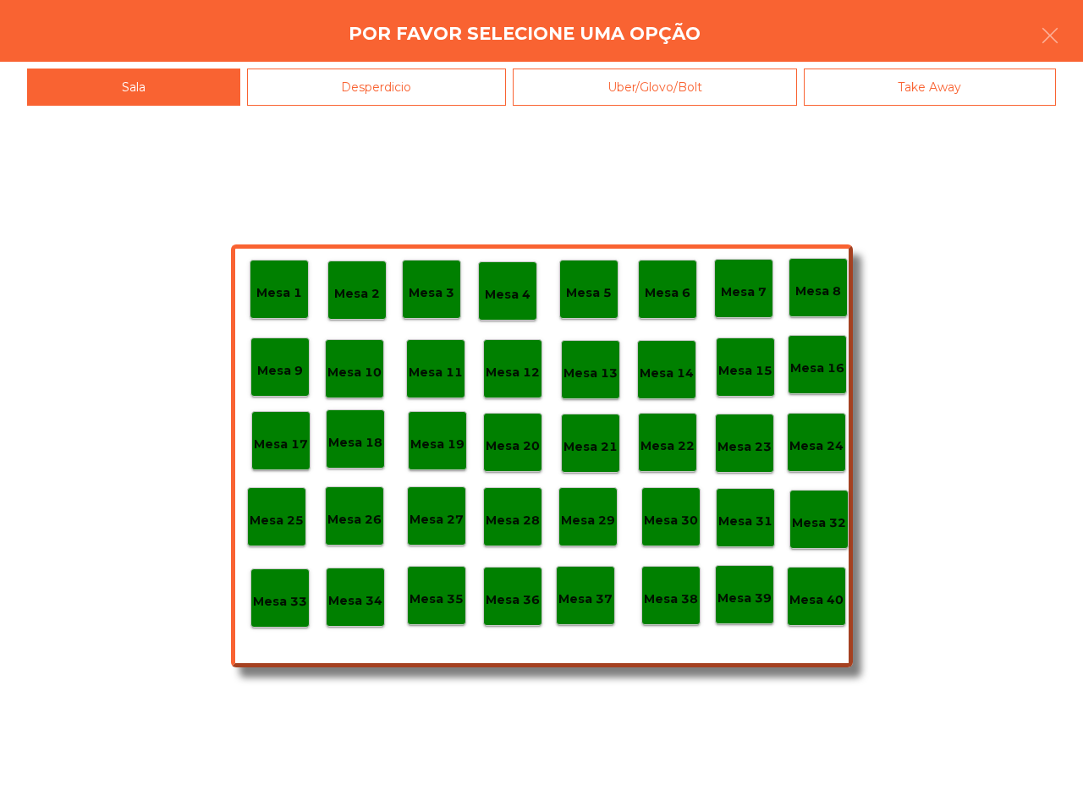
click at [573, 606] on p "Mesa 37" at bounding box center [586, 599] width 54 height 19
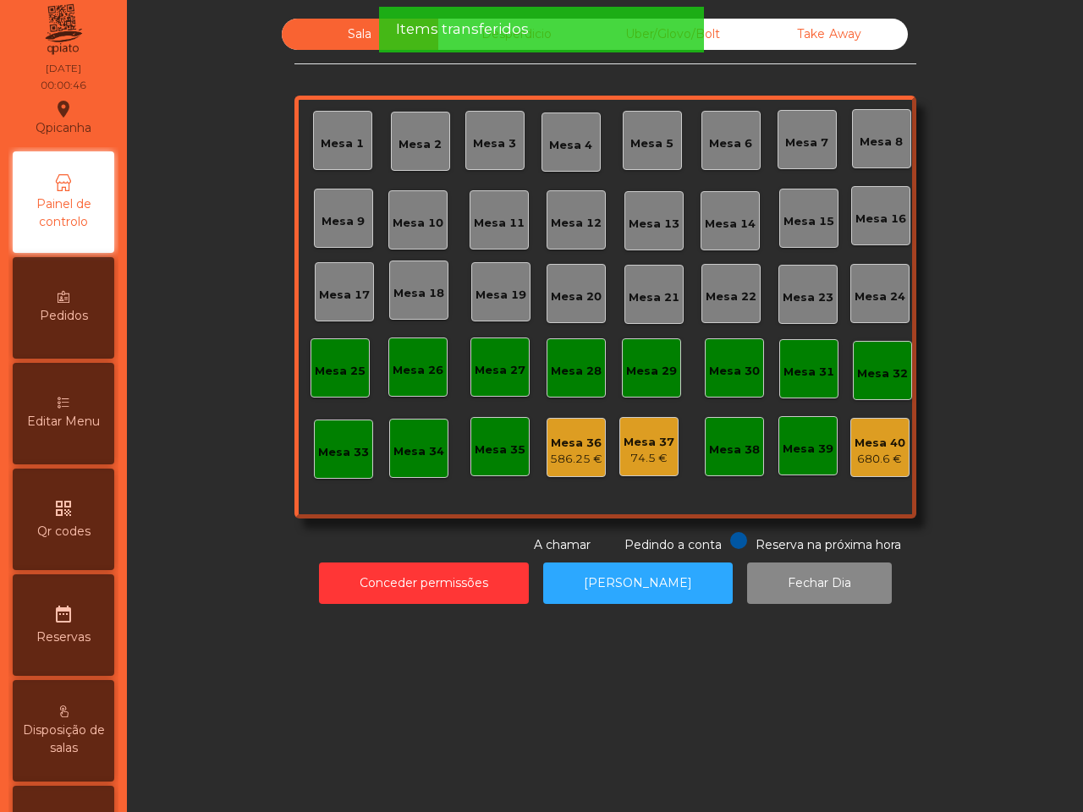
click at [624, 459] on div "74.5 €" at bounding box center [649, 458] width 51 height 17
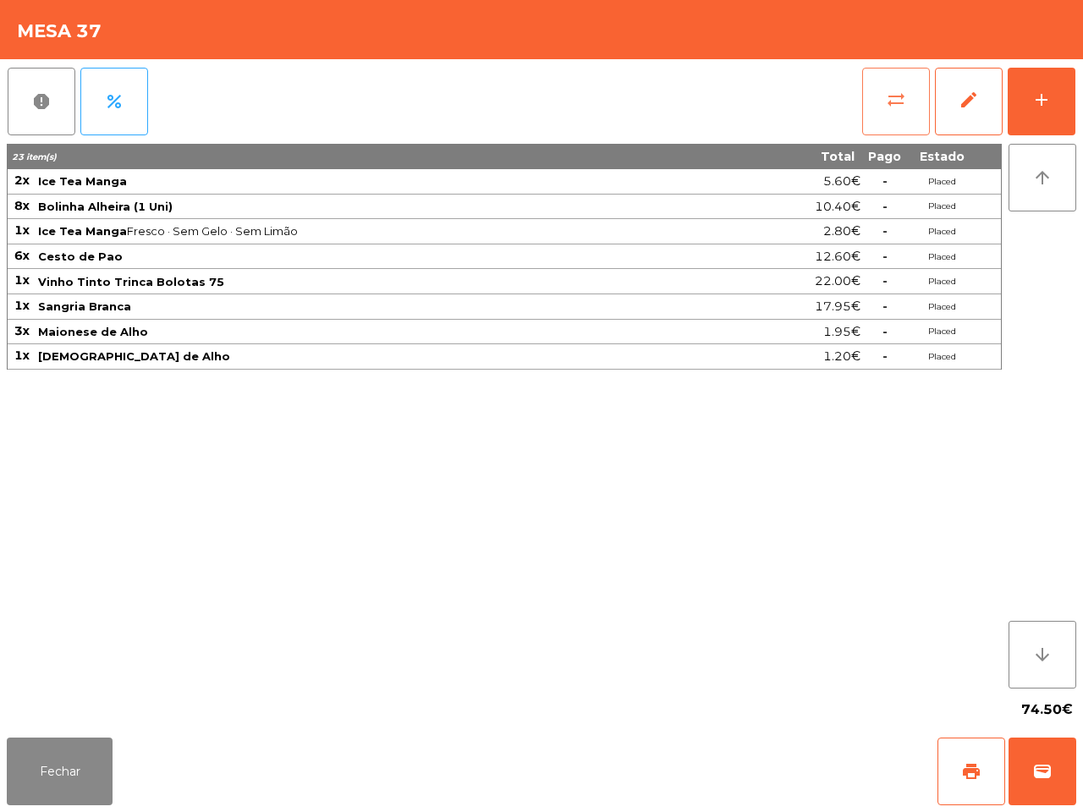
click at [880, 120] on button "sync_alt" at bounding box center [896, 102] width 68 height 68
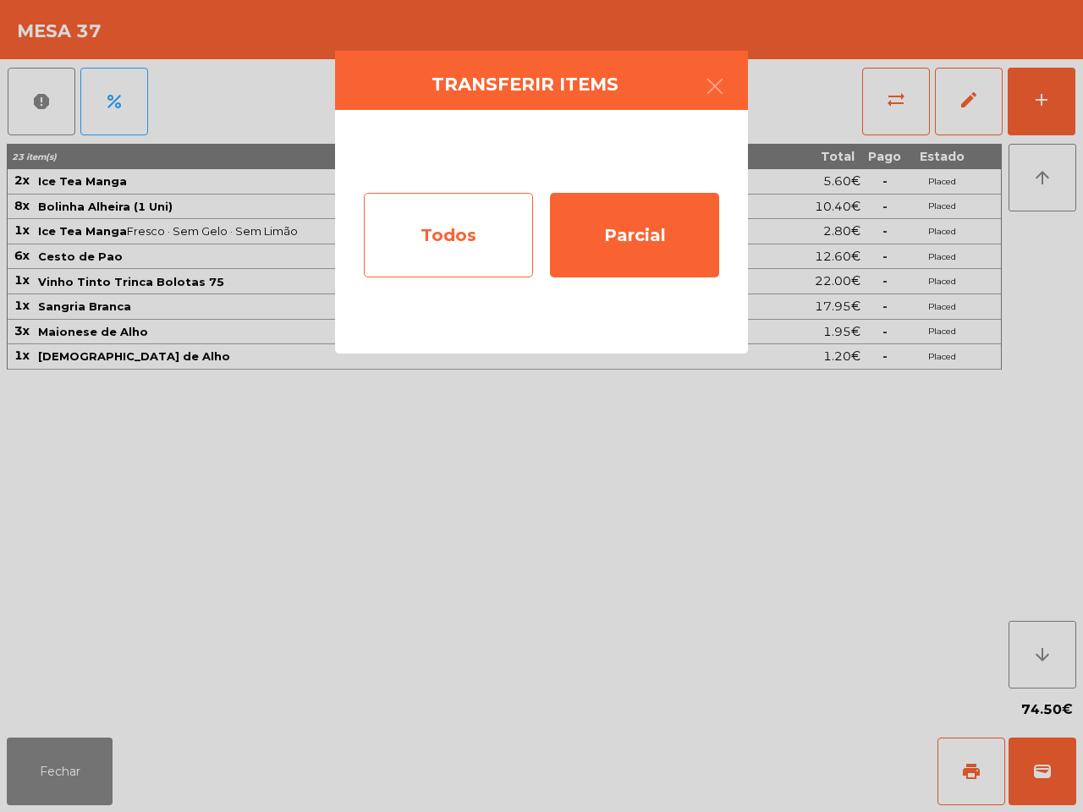
click at [487, 239] on div "Todos" at bounding box center [448, 235] width 169 height 85
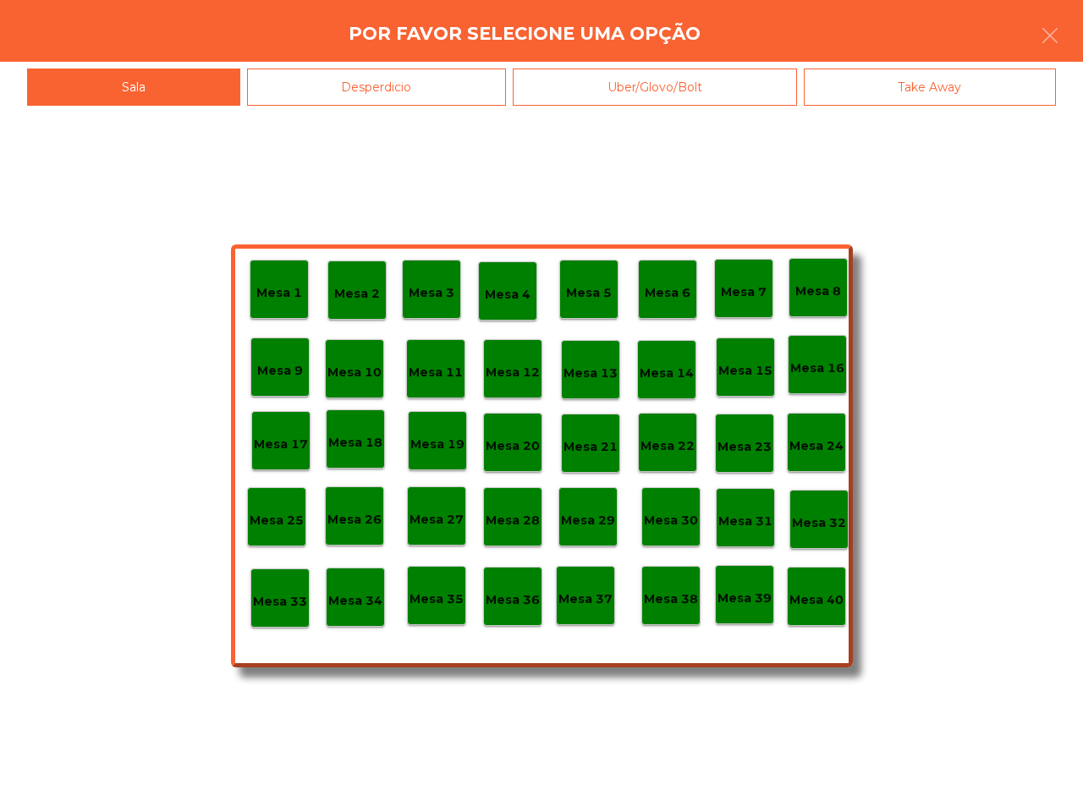
click at [497, 599] on p "Mesa 36" at bounding box center [513, 600] width 54 height 19
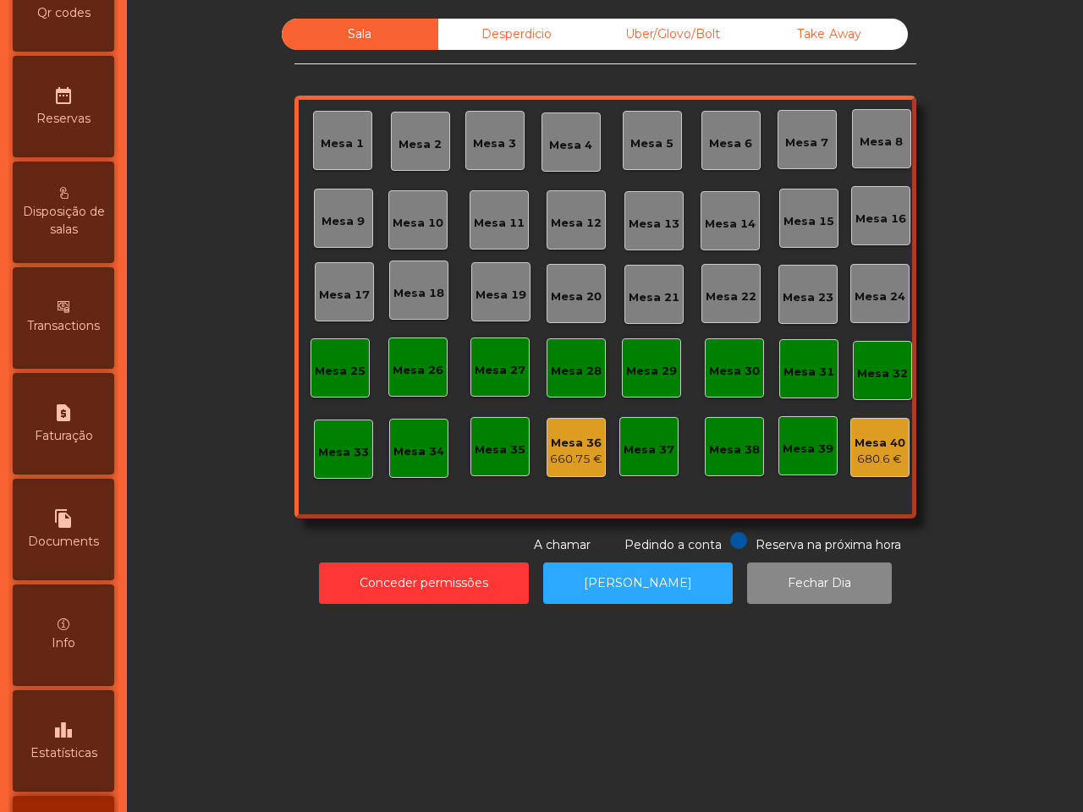
scroll to position [643, 0]
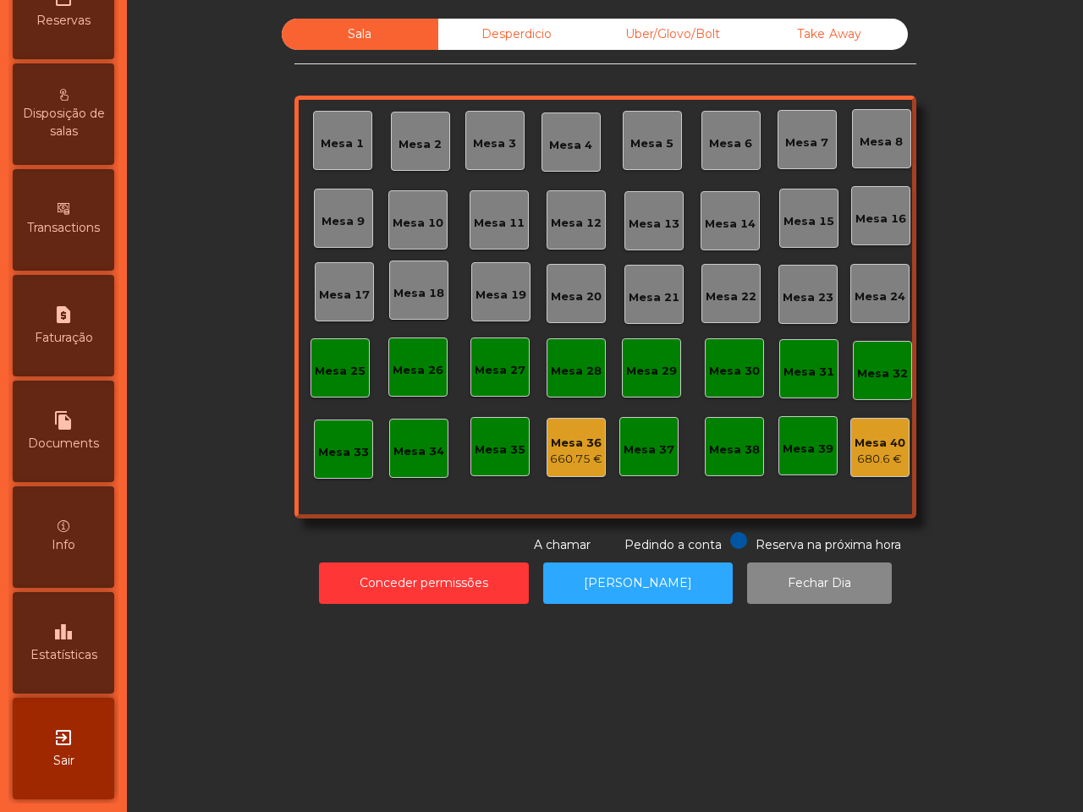
click at [77, 601] on div "leaderboard Estatísticas" at bounding box center [64, 643] width 102 height 102
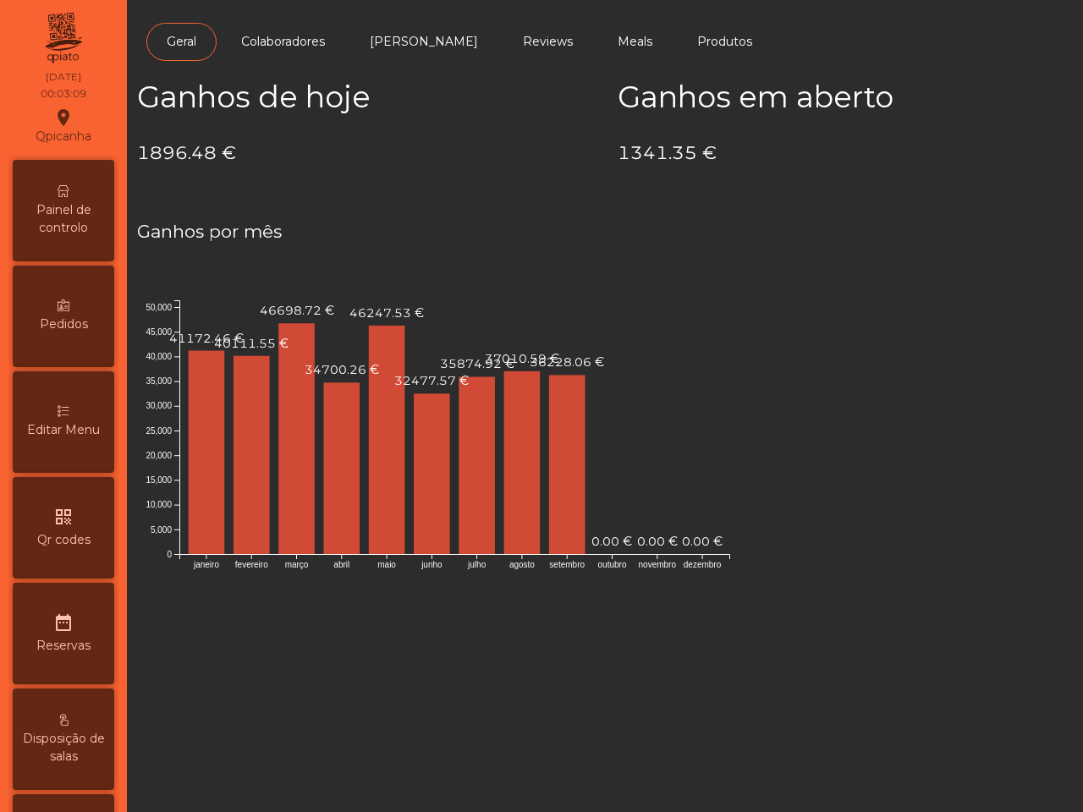
click at [91, 224] on span "Painel de controlo" at bounding box center [63, 219] width 93 height 36
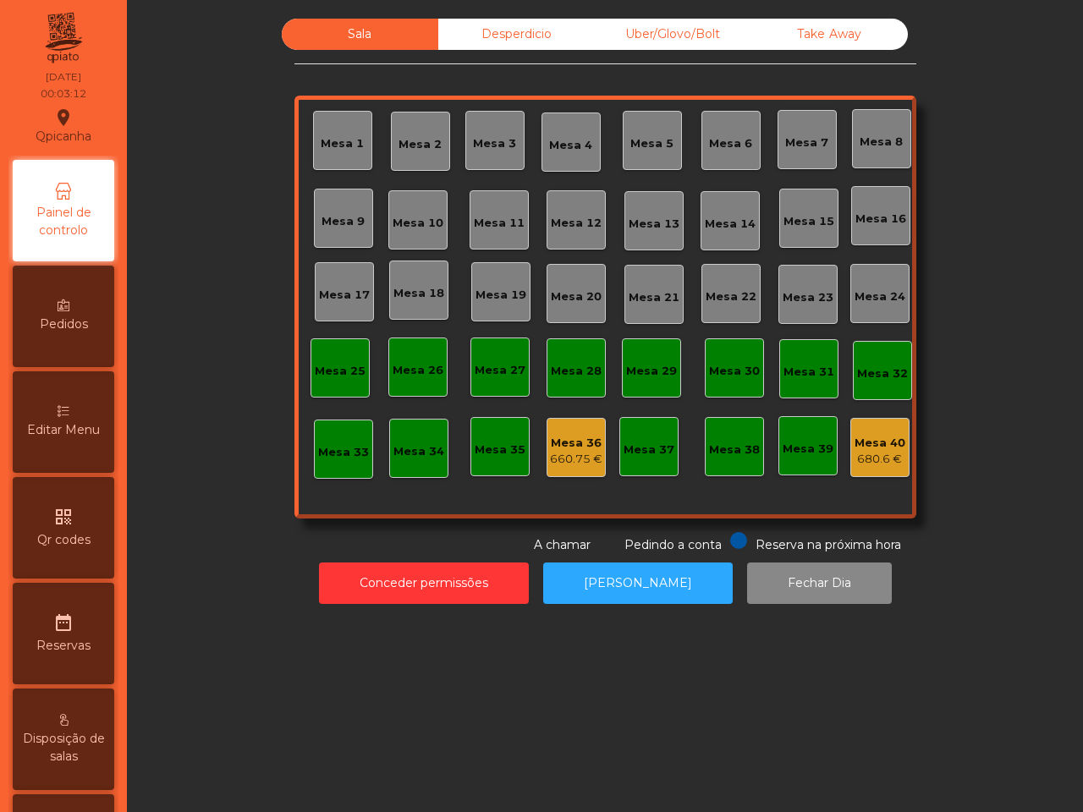
click at [857, 446] on div "Mesa 40" at bounding box center [880, 443] width 51 height 17
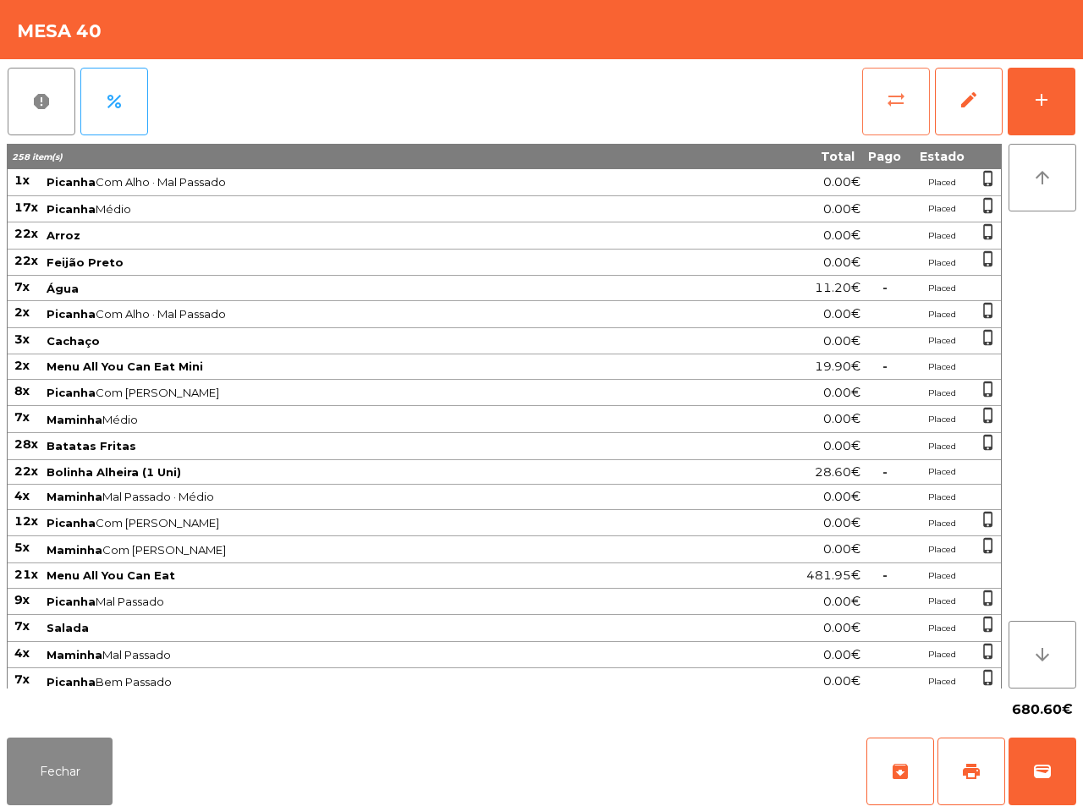
click at [890, 114] on button "sync_alt" at bounding box center [896, 102] width 68 height 68
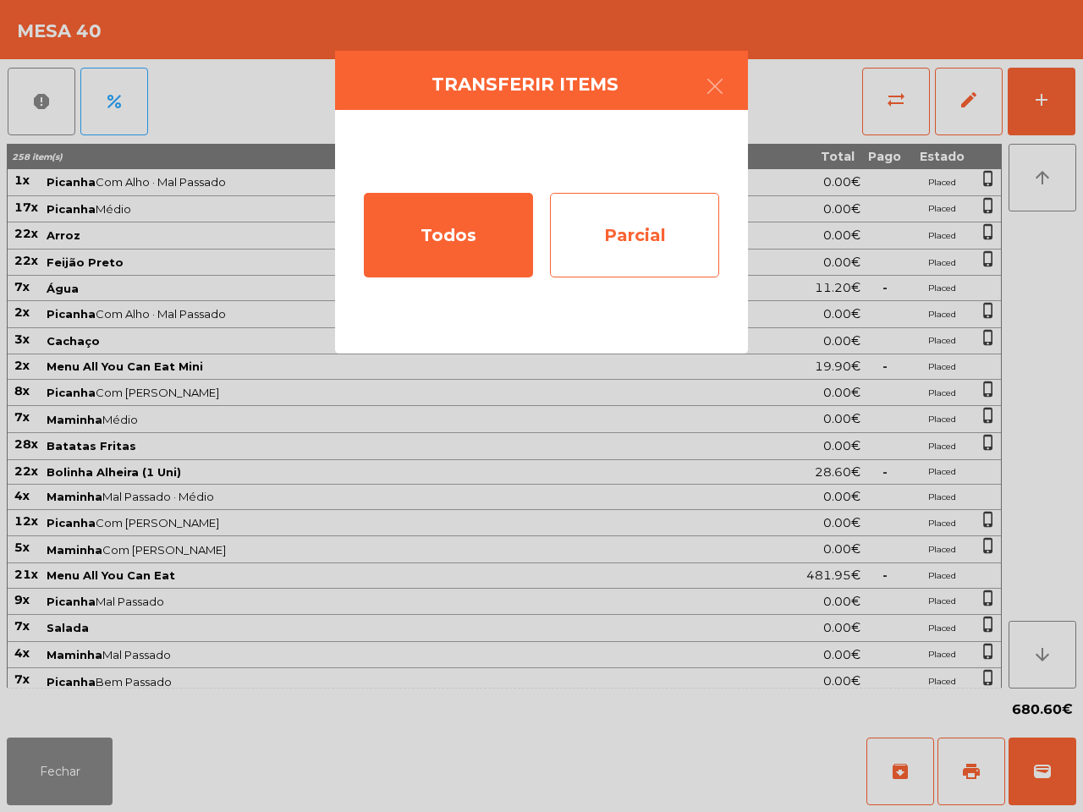
click at [643, 218] on div "Parcial" at bounding box center [634, 235] width 169 height 85
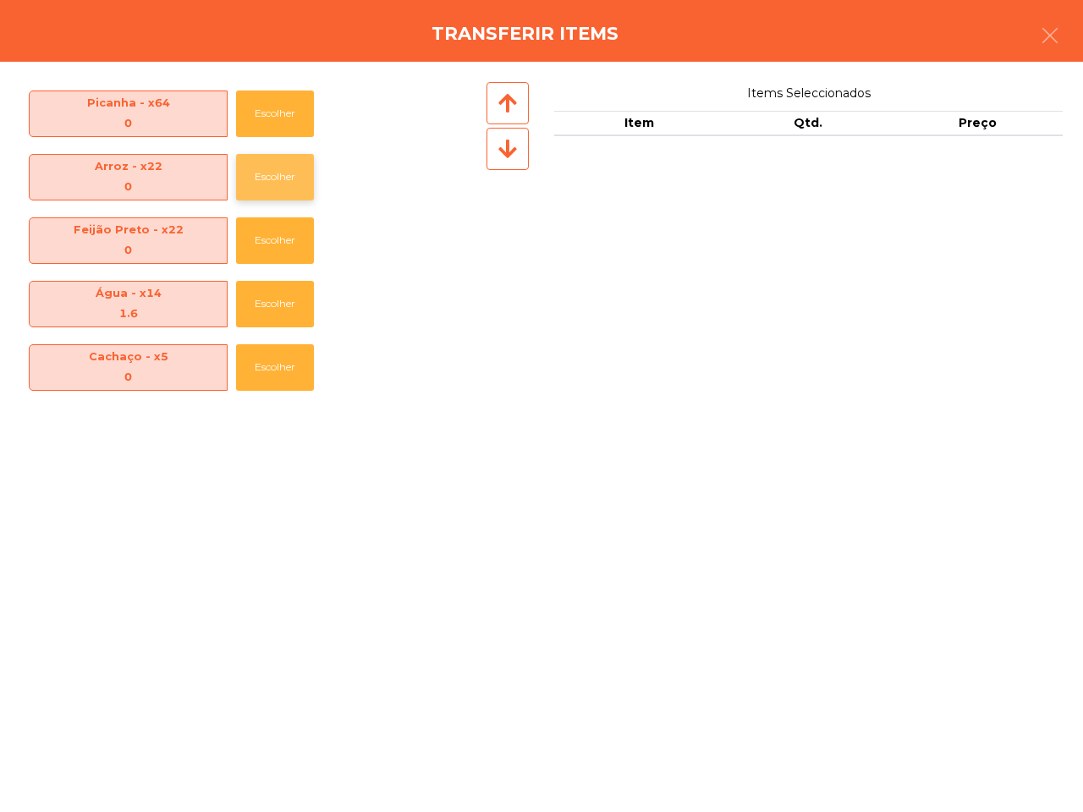
scroll to position [106, 0]
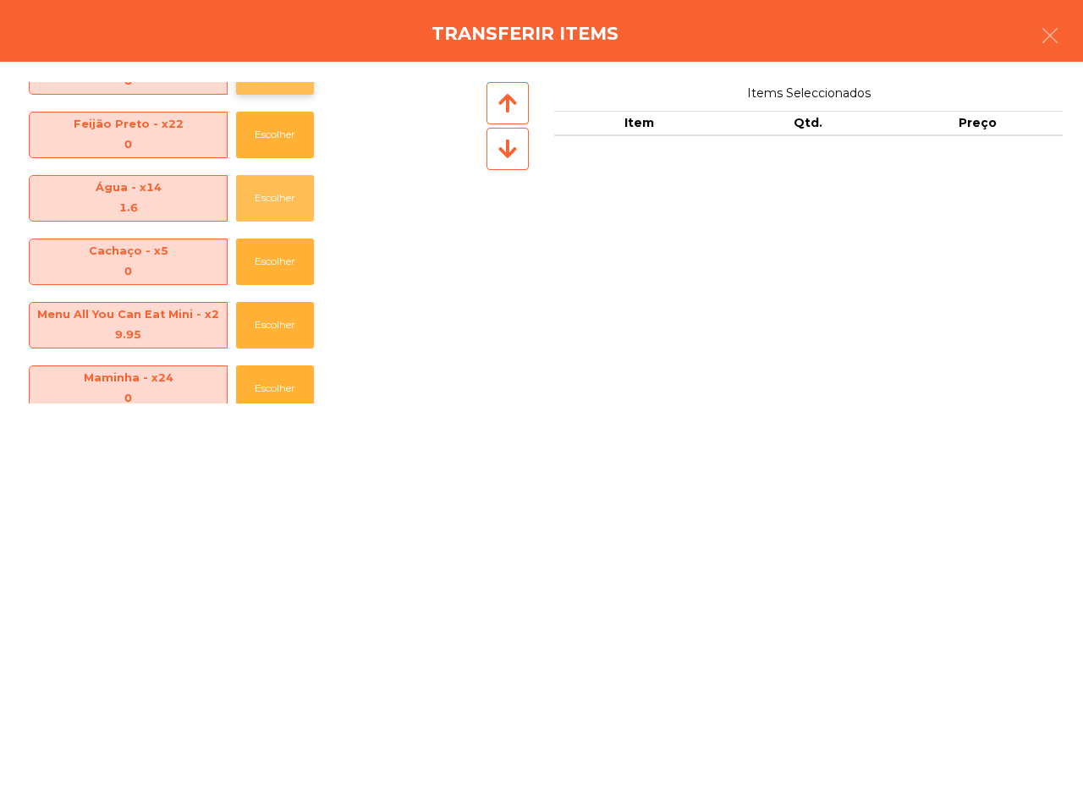
click at [273, 187] on button "Escolher" at bounding box center [275, 198] width 78 height 47
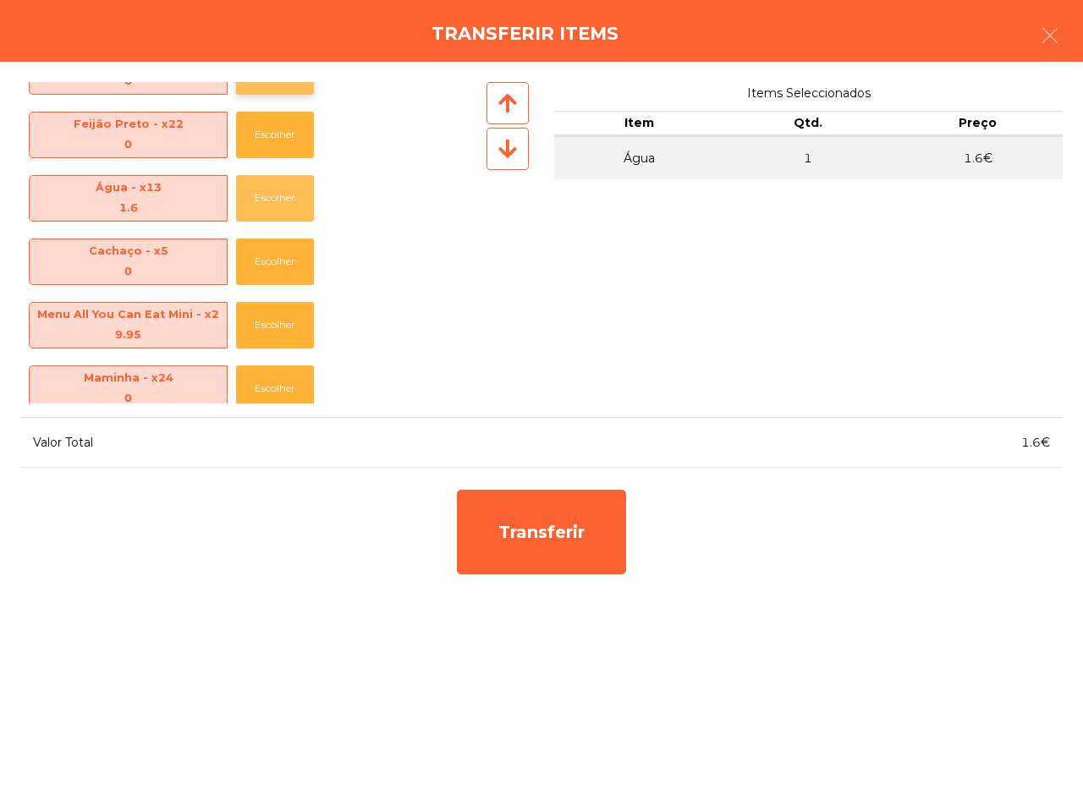
click at [273, 187] on button "Escolher" at bounding box center [275, 198] width 78 height 47
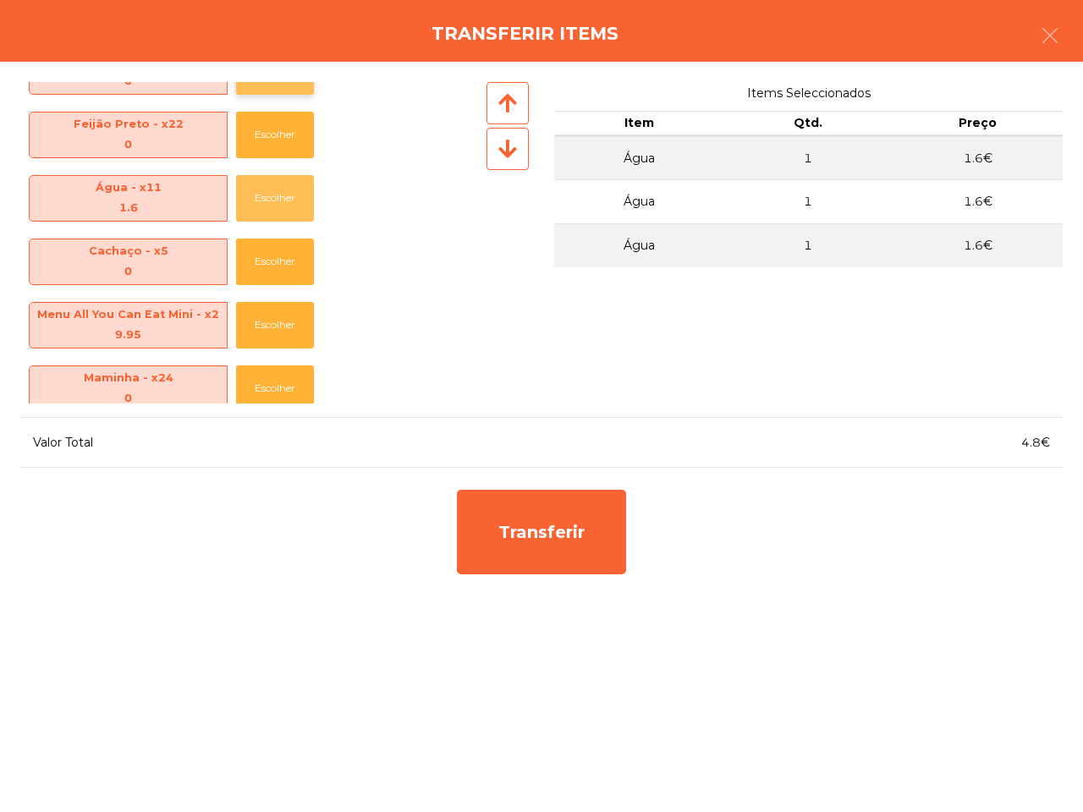
click at [273, 187] on button "Escolher" at bounding box center [275, 198] width 78 height 47
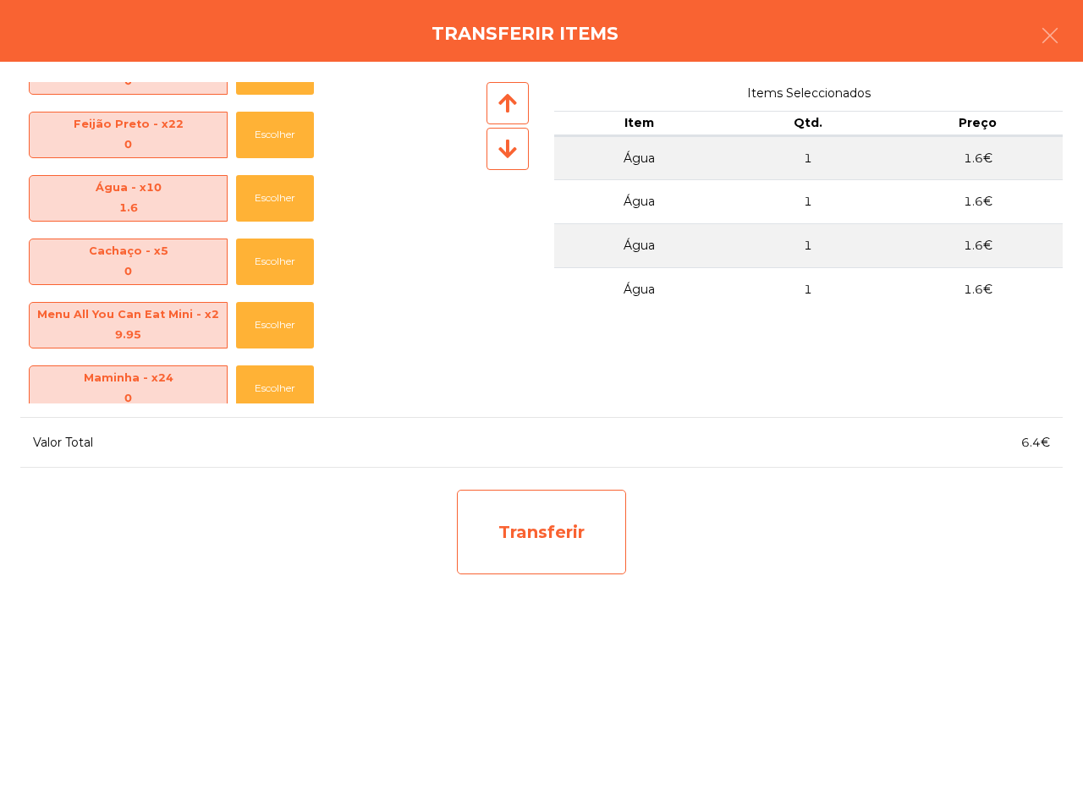
click at [535, 532] on div "Transferir" at bounding box center [541, 532] width 169 height 85
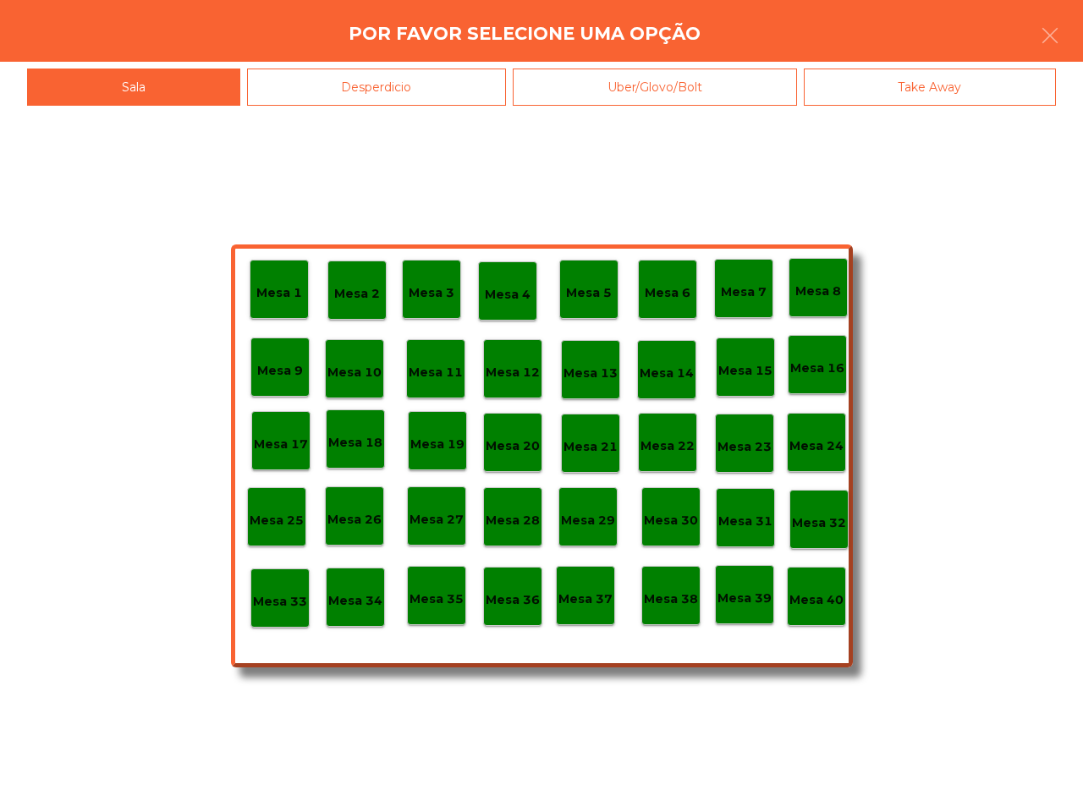
click at [521, 598] on p "Mesa 36" at bounding box center [513, 600] width 54 height 19
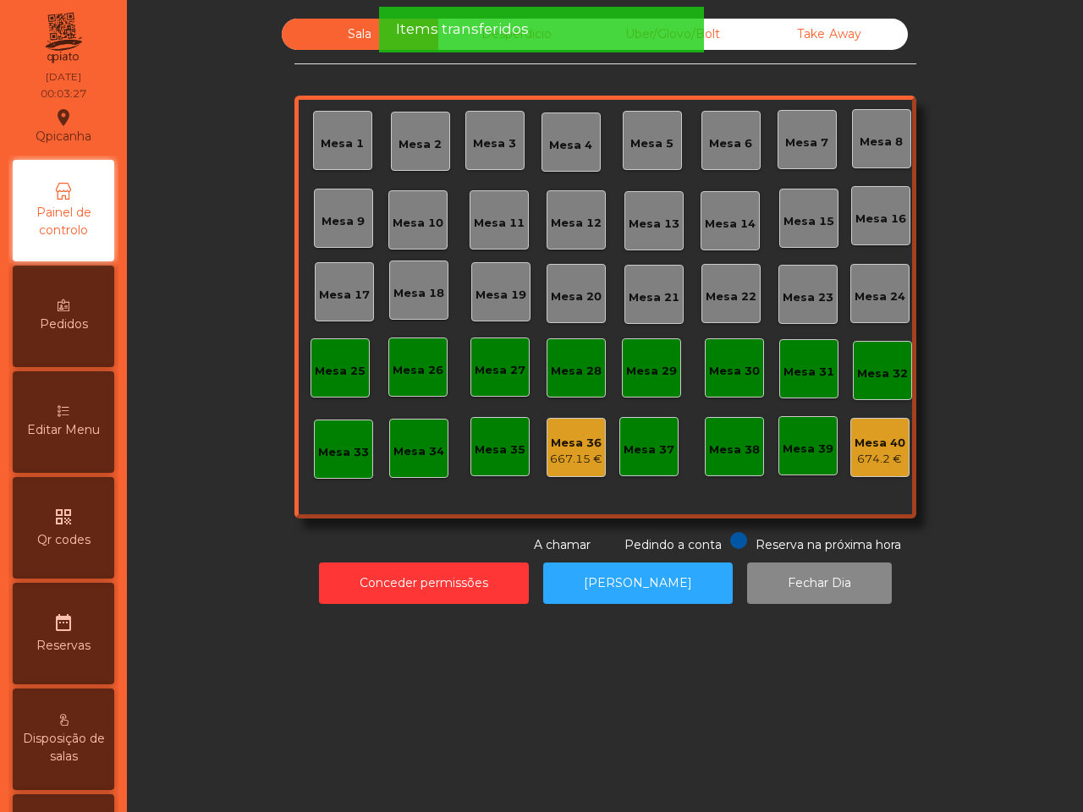
click at [869, 459] on div "674.2 €" at bounding box center [880, 459] width 51 height 17
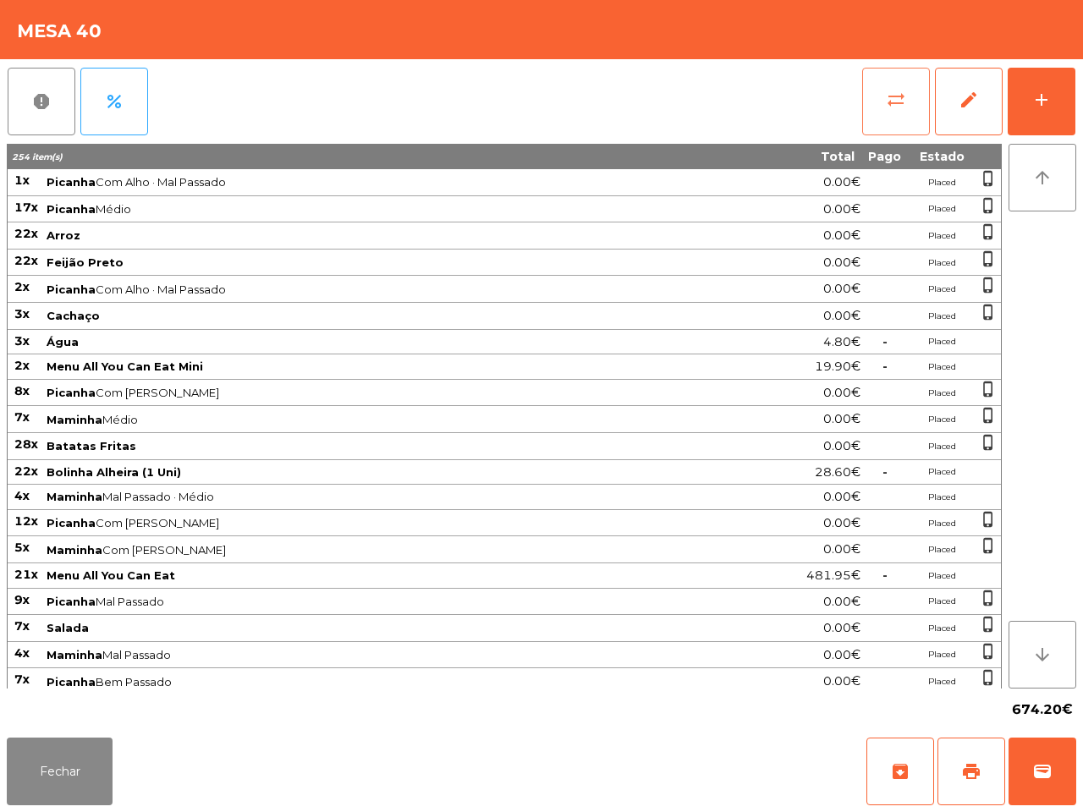
click at [893, 100] on span "sync_alt" at bounding box center [896, 100] width 20 height 20
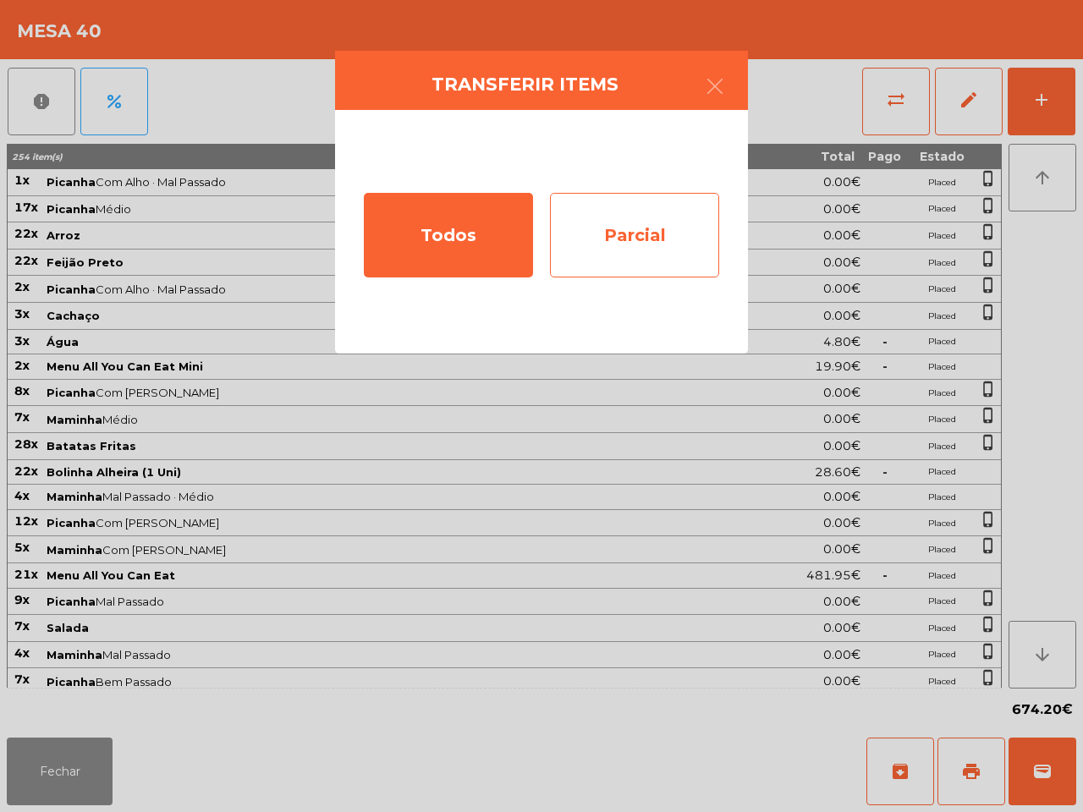
click at [652, 233] on div "Parcial" at bounding box center [634, 235] width 169 height 85
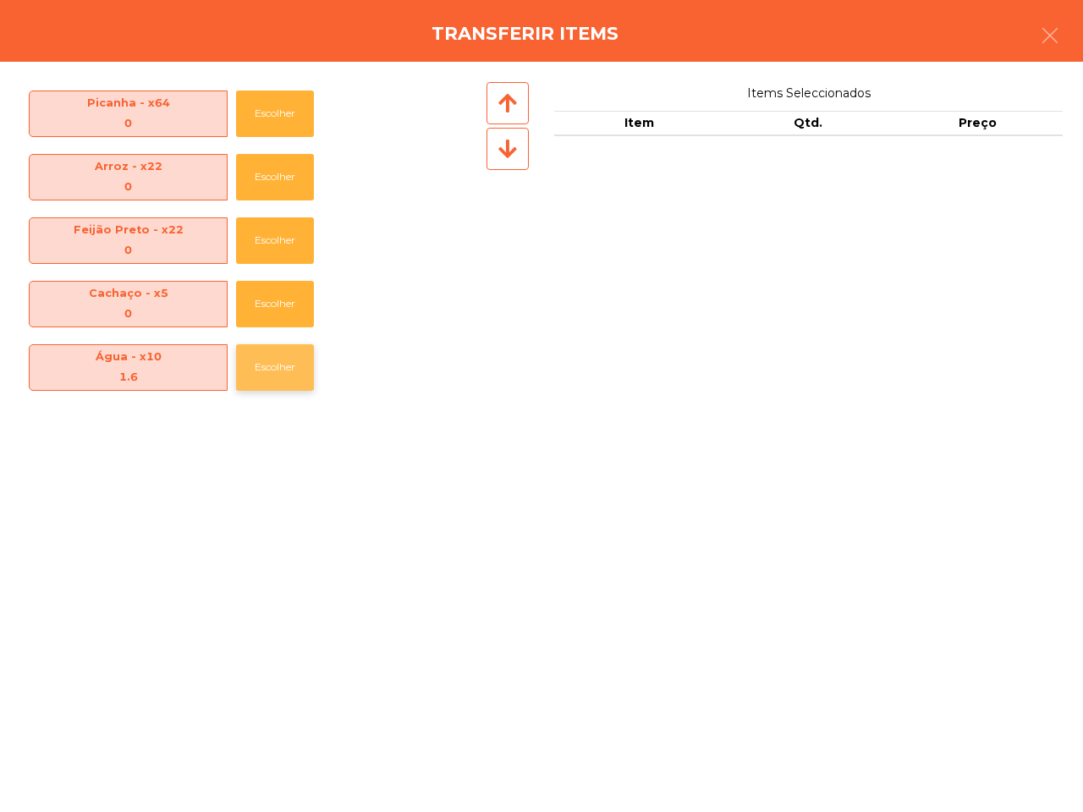
click at [280, 366] on button "Escolher" at bounding box center [275, 367] width 78 height 47
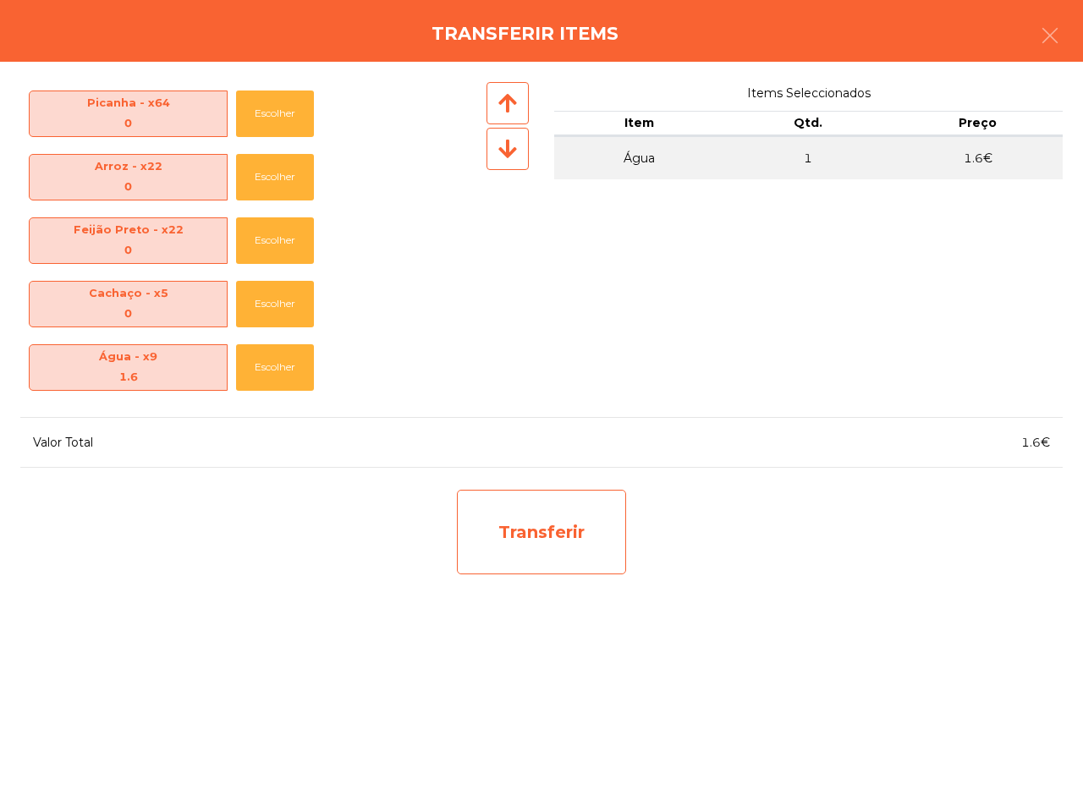
click at [533, 539] on div "Transferir" at bounding box center [541, 532] width 169 height 85
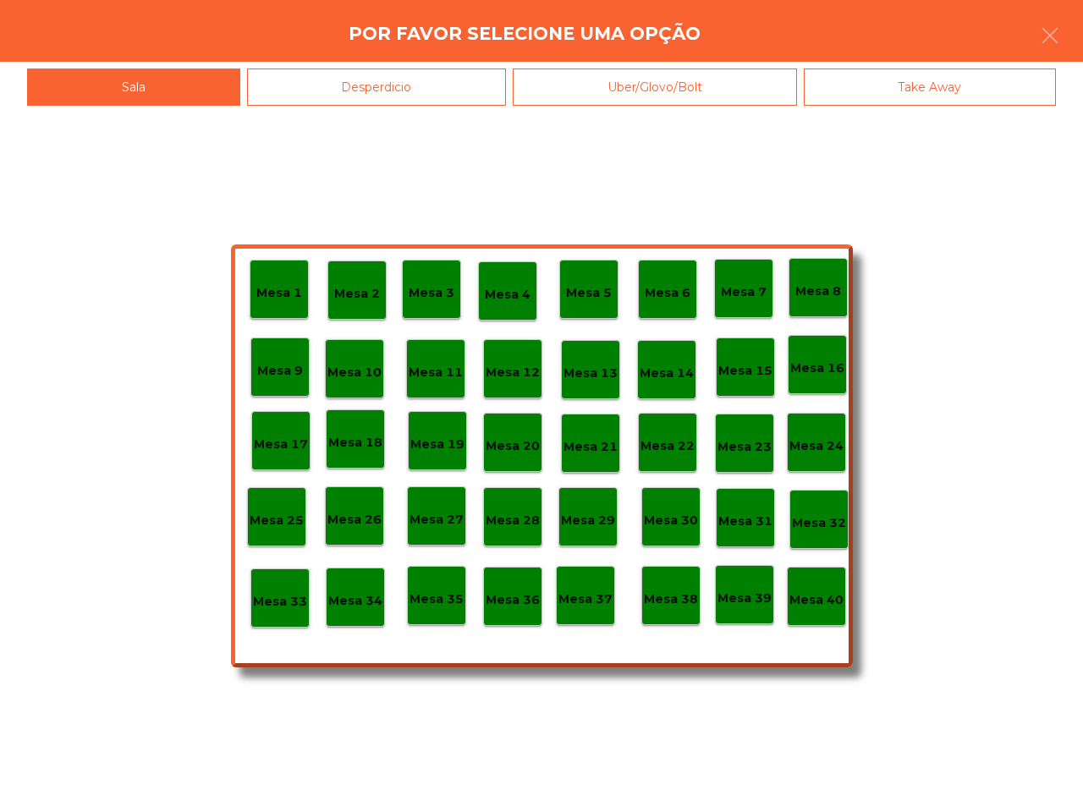
click at [516, 598] on p "Mesa 36" at bounding box center [513, 600] width 54 height 19
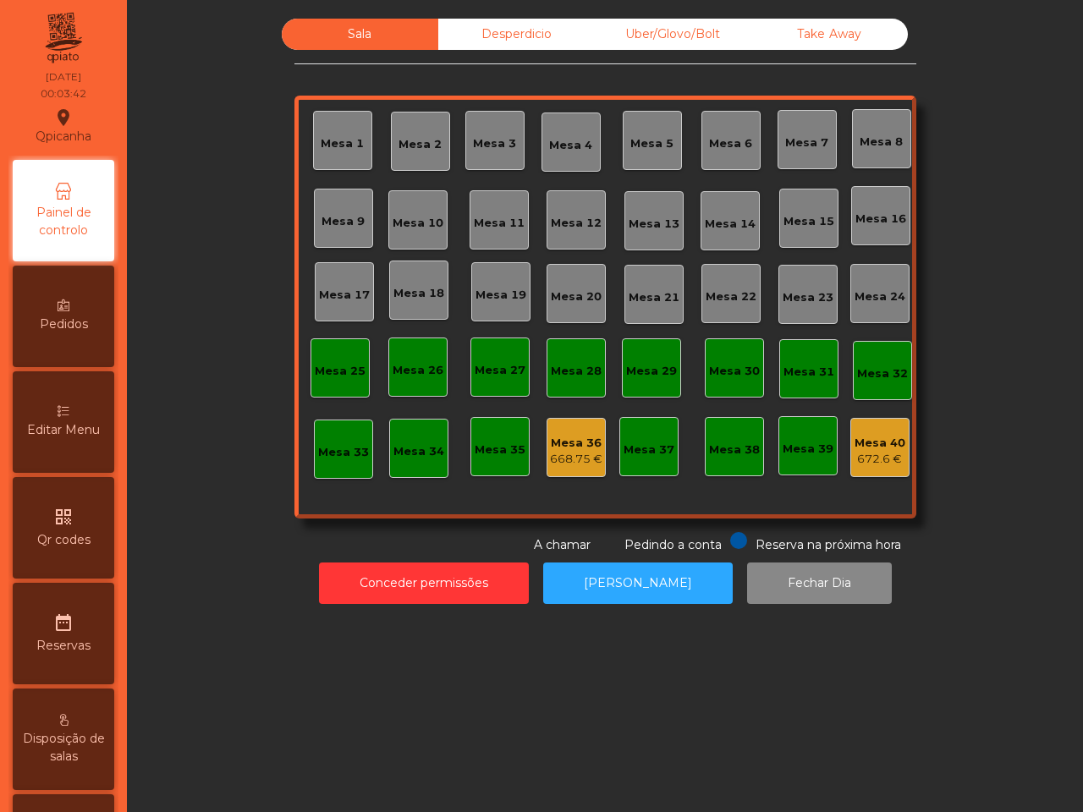
click at [570, 458] on div "668.75 €" at bounding box center [576, 459] width 52 height 17
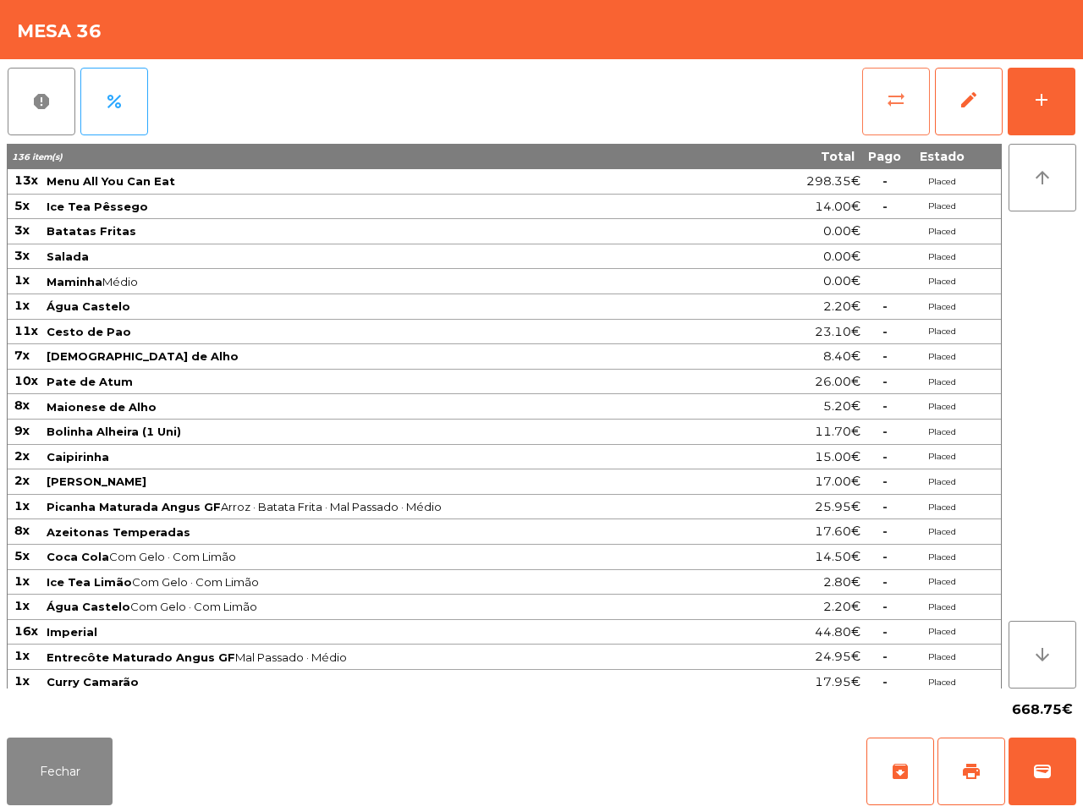
click at [889, 103] on span "sync_alt" at bounding box center [896, 100] width 20 height 20
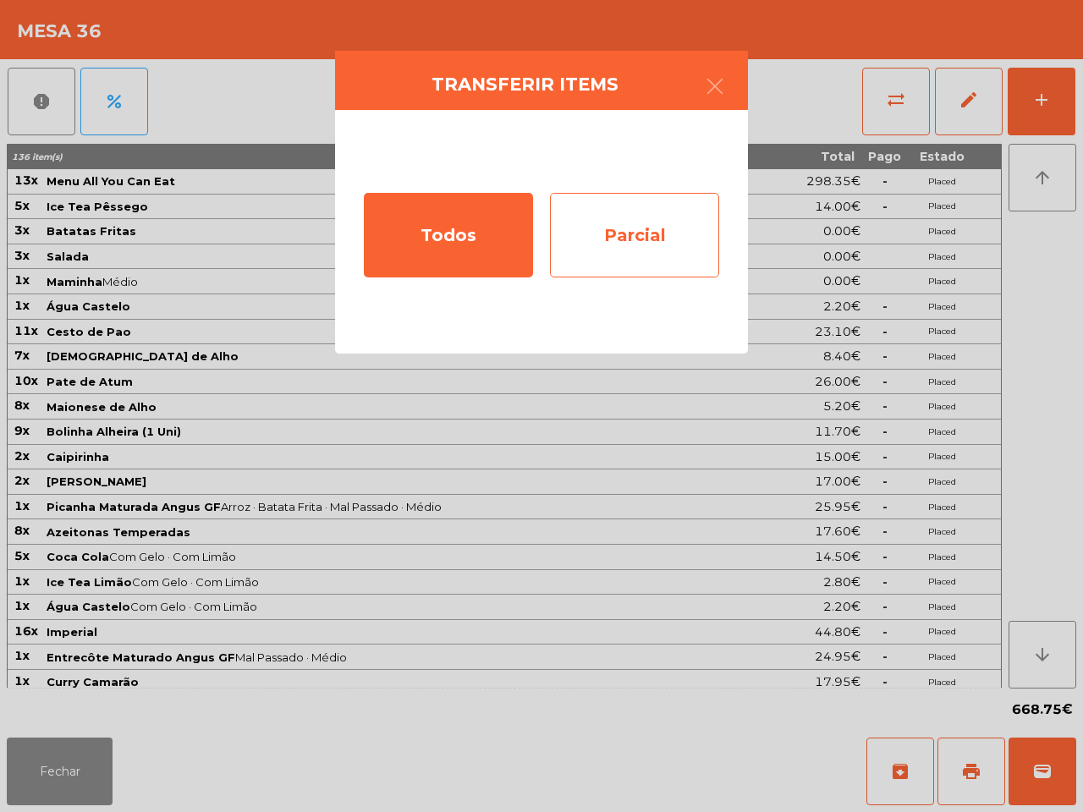
click at [635, 239] on div "Parcial" at bounding box center [634, 235] width 169 height 85
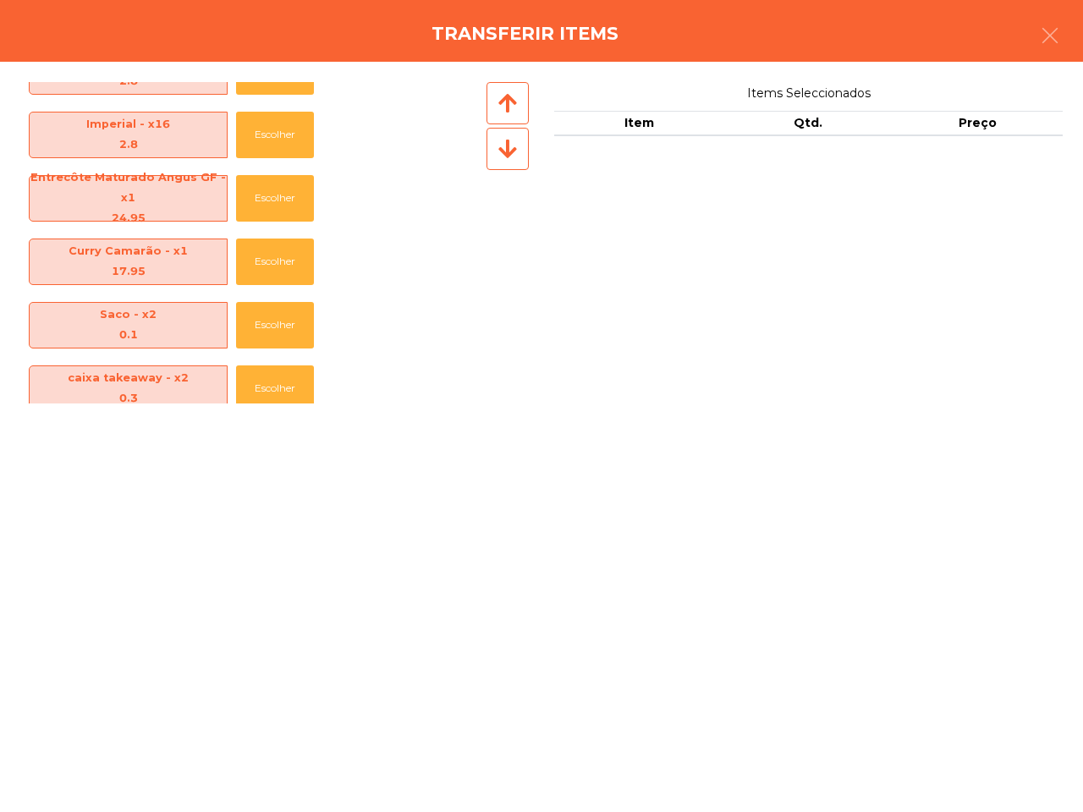
scroll to position [1164, 0]
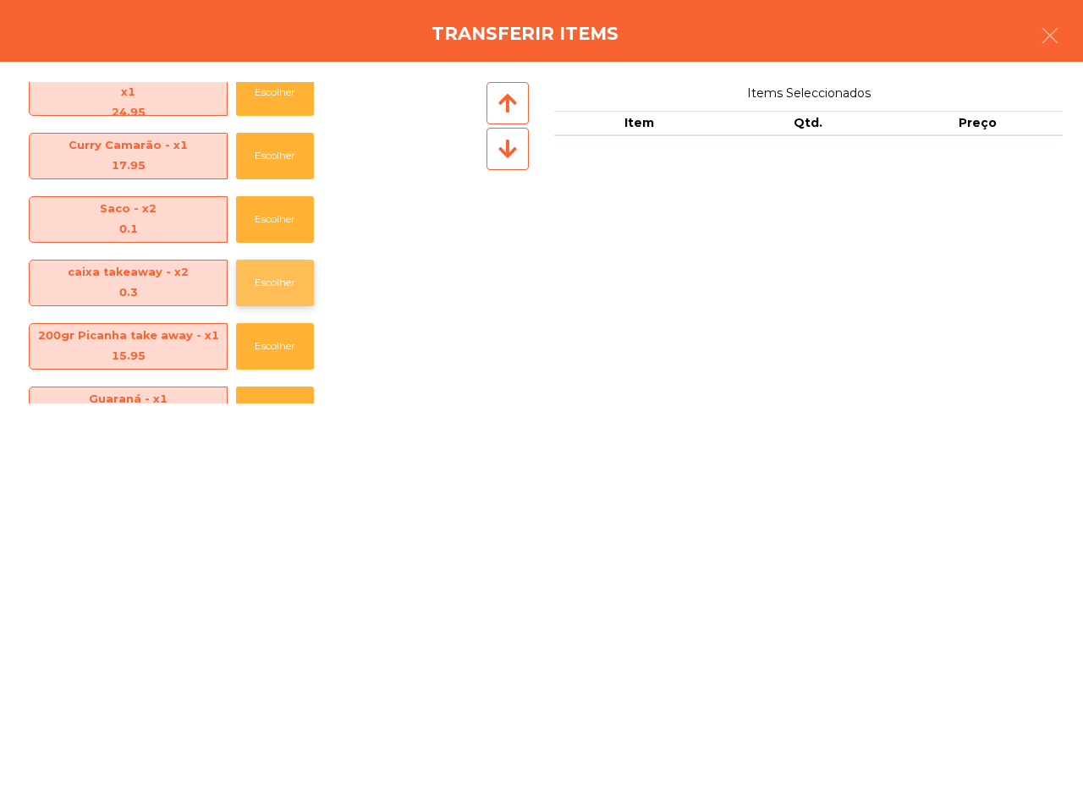
click at [260, 284] on button "Escolher" at bounding box center [275, 283] width 78 height 47
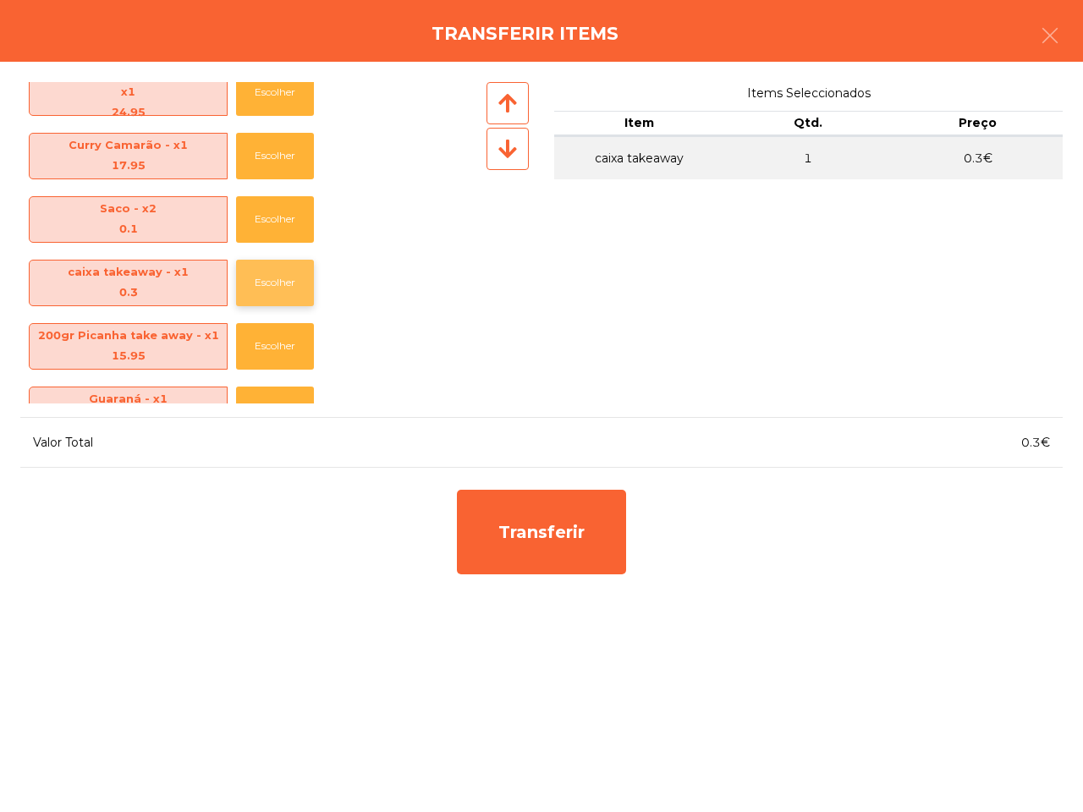
click at [260, 284] on button "Escolher" at bounding box center [275, 283] width 78 height 47
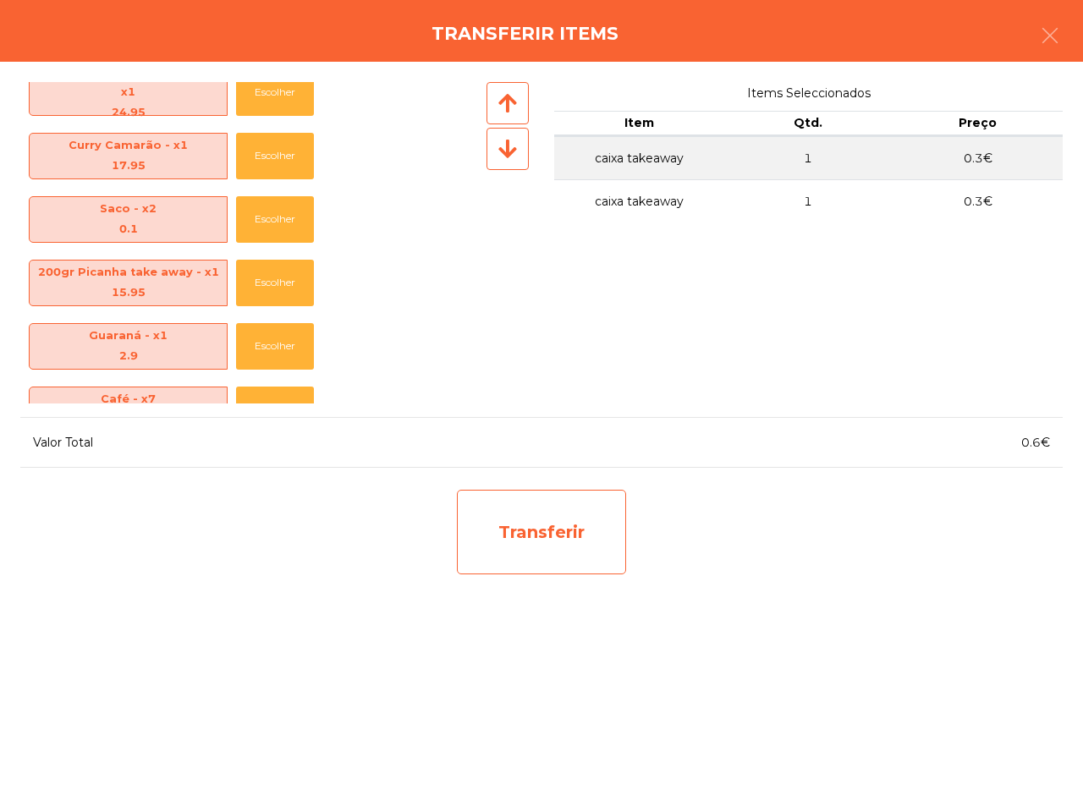
click at [522, 506] on div "Transferir" at bounding box center [541, 532] width 169 height 85
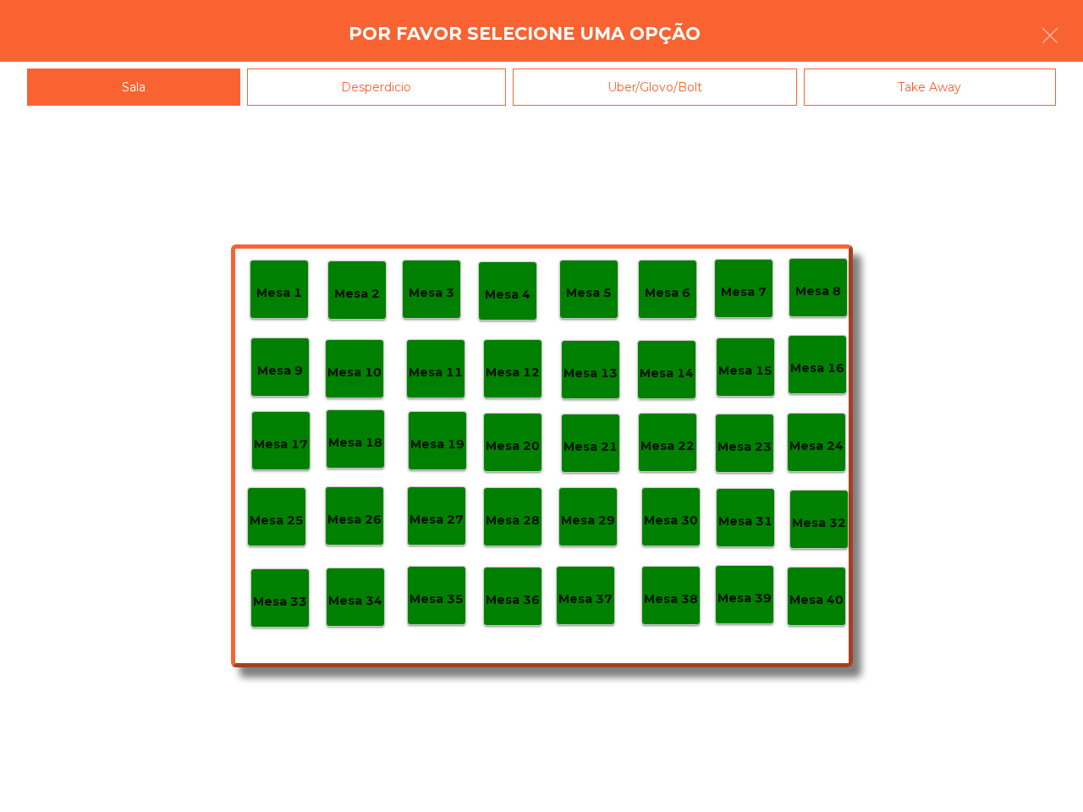
click at [815, 595] on p "Mesa 40" at bounding box center [817, 600] width 54 height 19
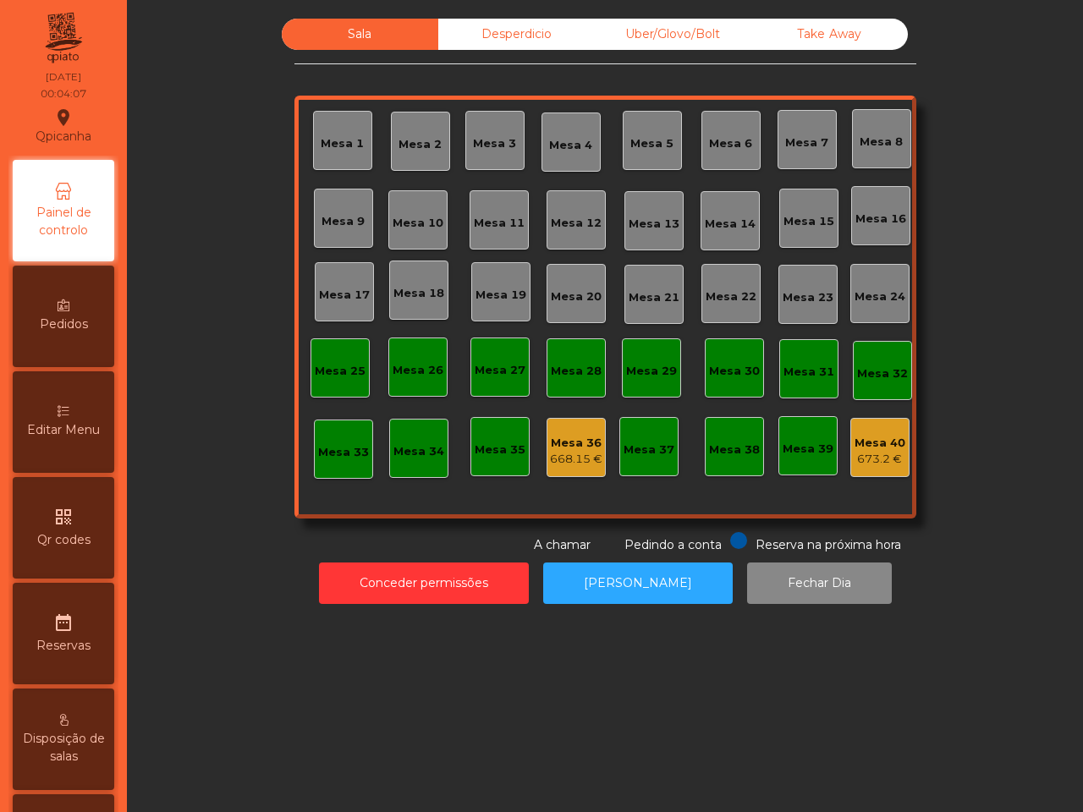
click at [877, 453] on div "673.2 €" at bounding box center [880, 459] width 51 height 17
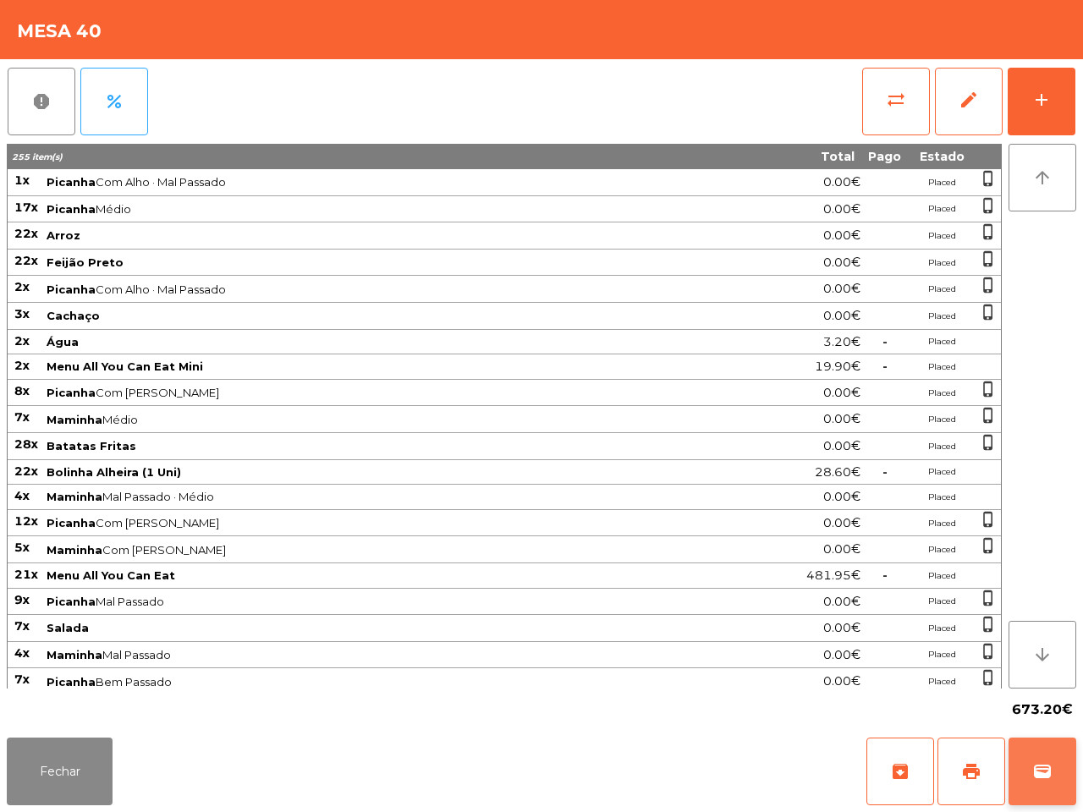
click at [1043, 775] on span "wallet" at bounding box center [1043, 772] width 20 height 20
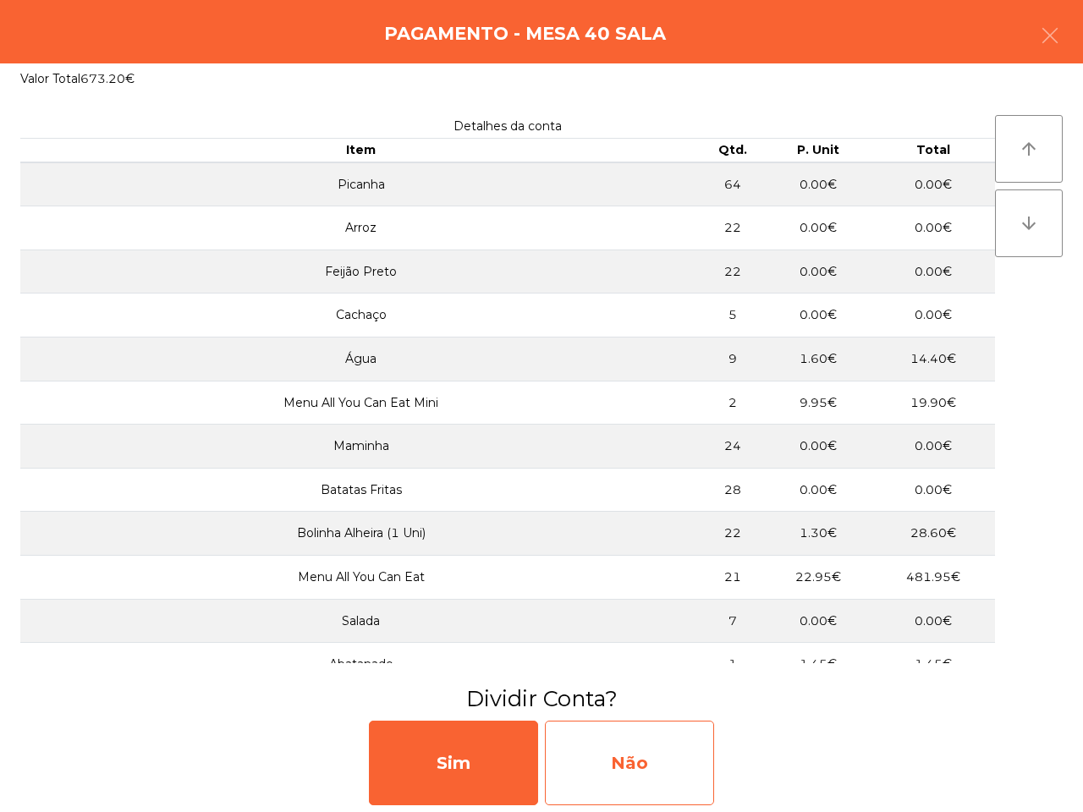
click at [658, 753] on div "Não" at bounding box center [629, 763] width 169 height 85
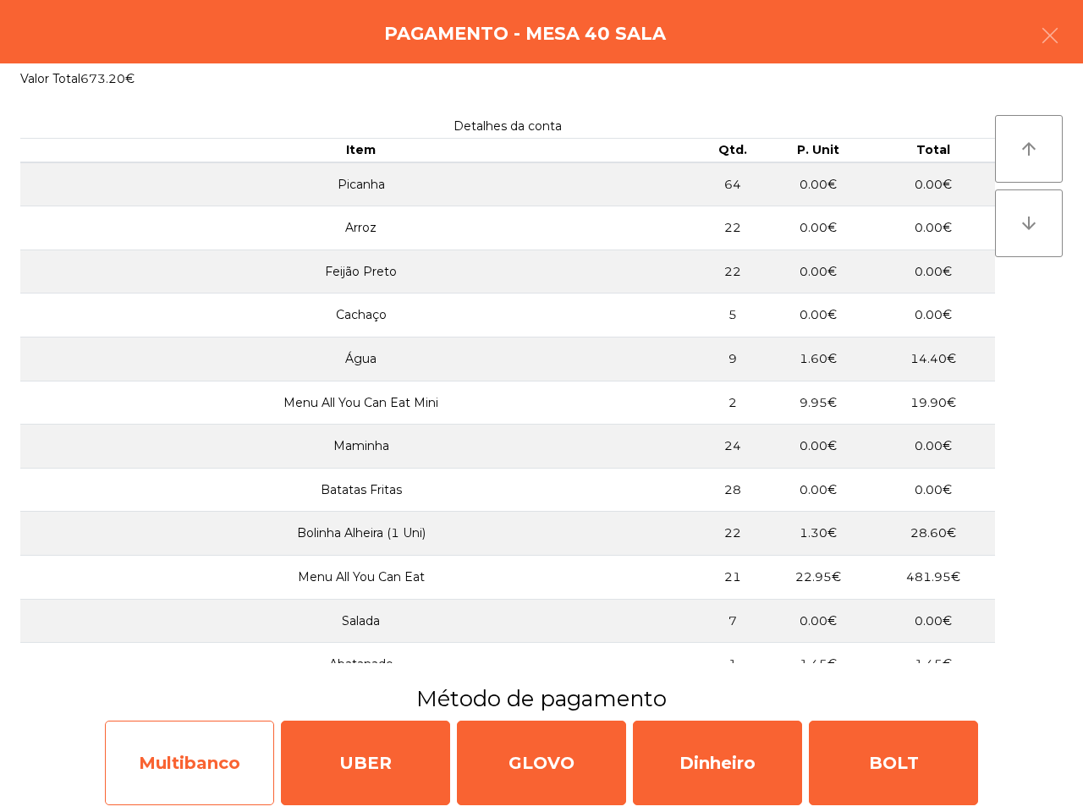
click at [186, 763] on div "Multibanco" at bounding box center [189, 763] width 169 height 85
select select "**"
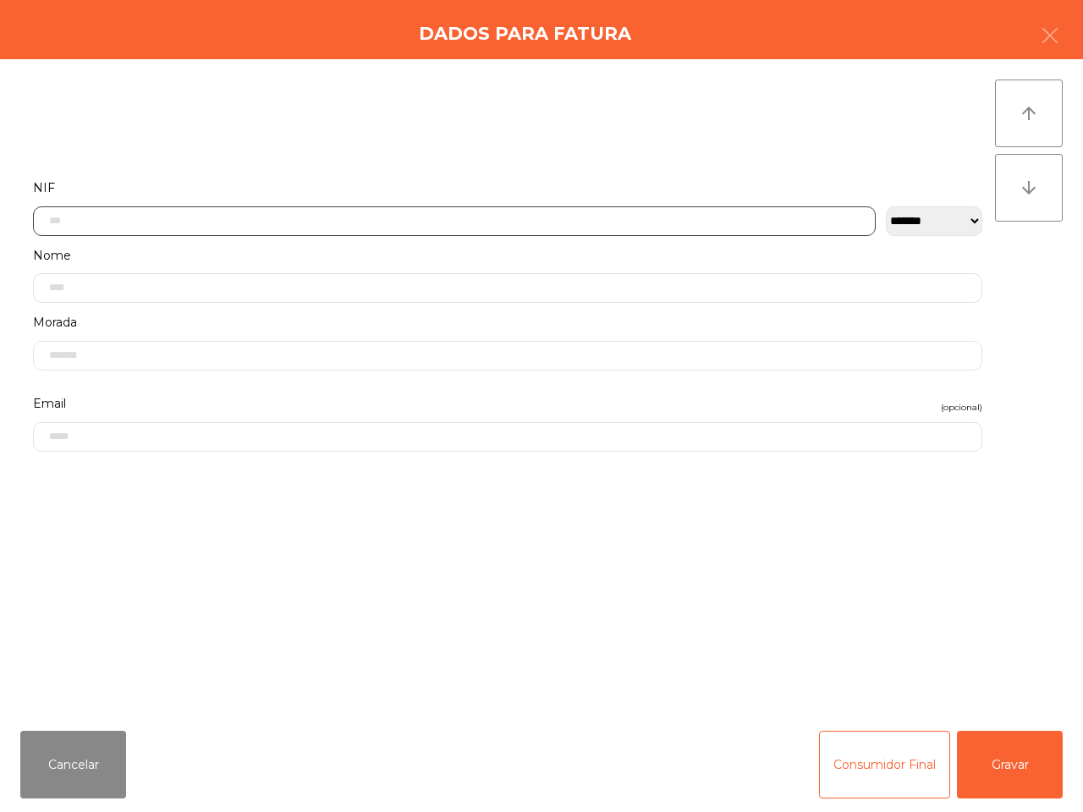
click at [277, 224] on input "text" at bounding box center [454, 222] width 843 height 30
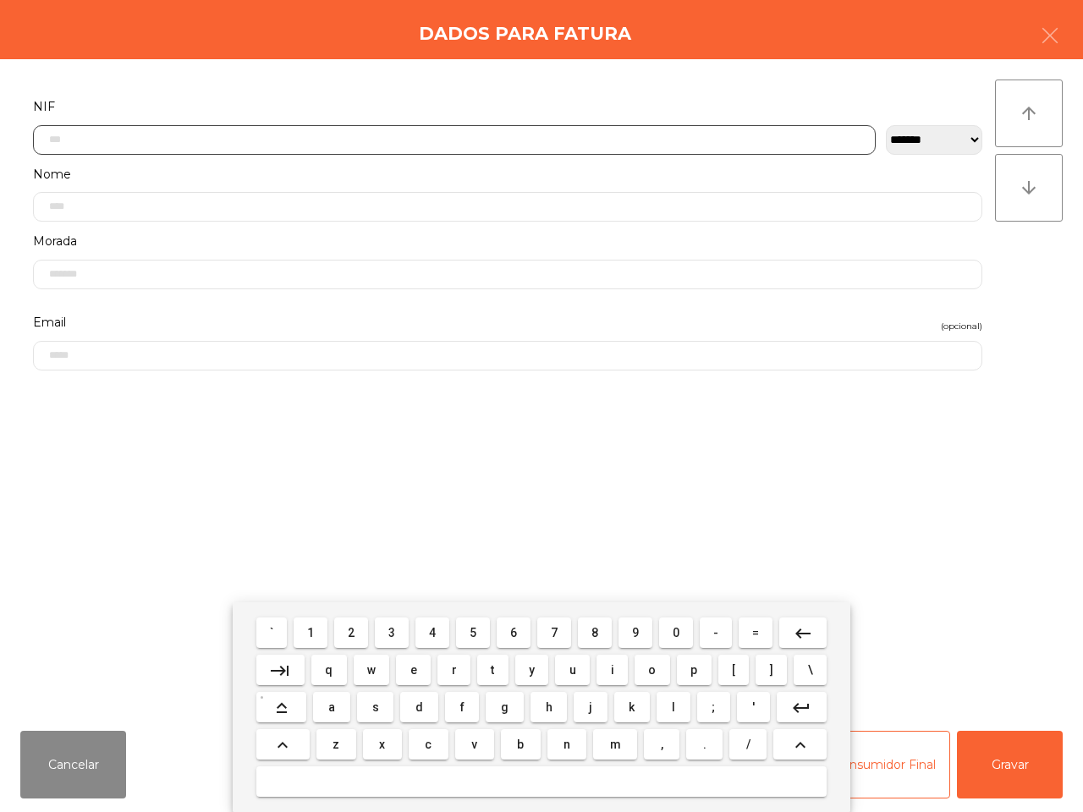
scroll to position [95, 0]
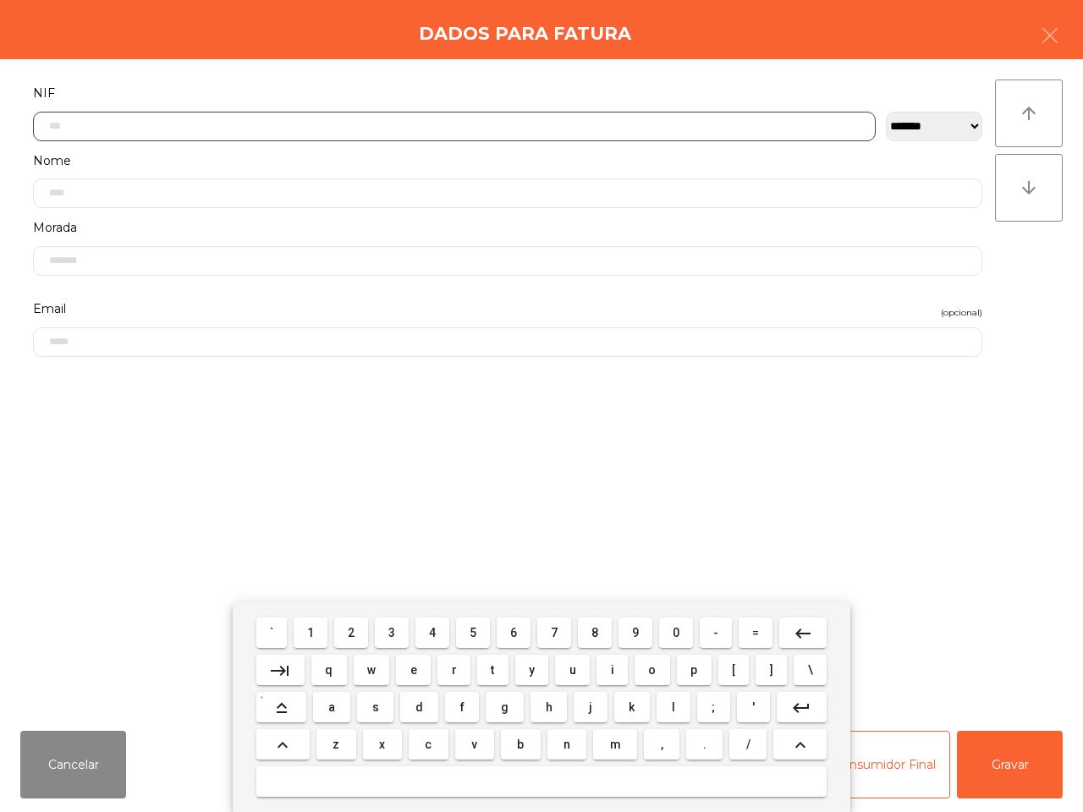
click at [471, 635] on span "5" at bounding box center [473, 633] width 7 height 14
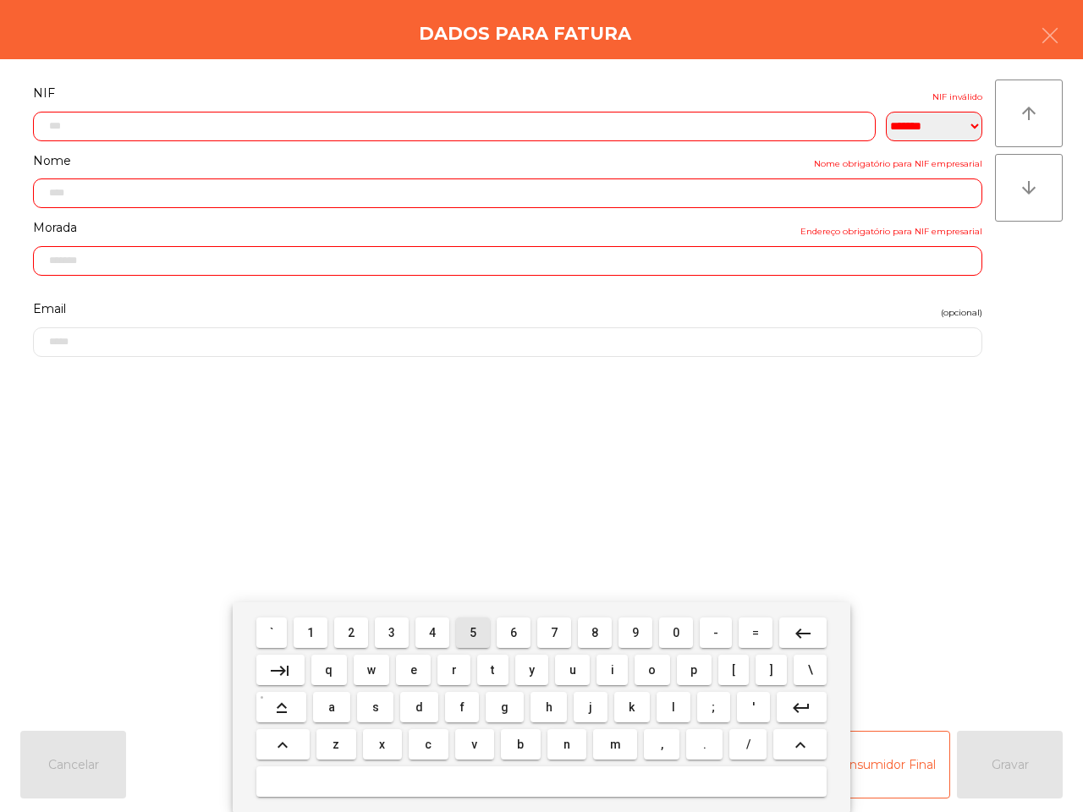
click at [669, 629] on button "0" at bounding box center [676, 633] width 34 height 30
click at [555, 629] on span "7" at bounding box center [554, 633] width 7 height 14
click at [678, 631] on button "0" at bounding box center [676, 633] width 34 height 30
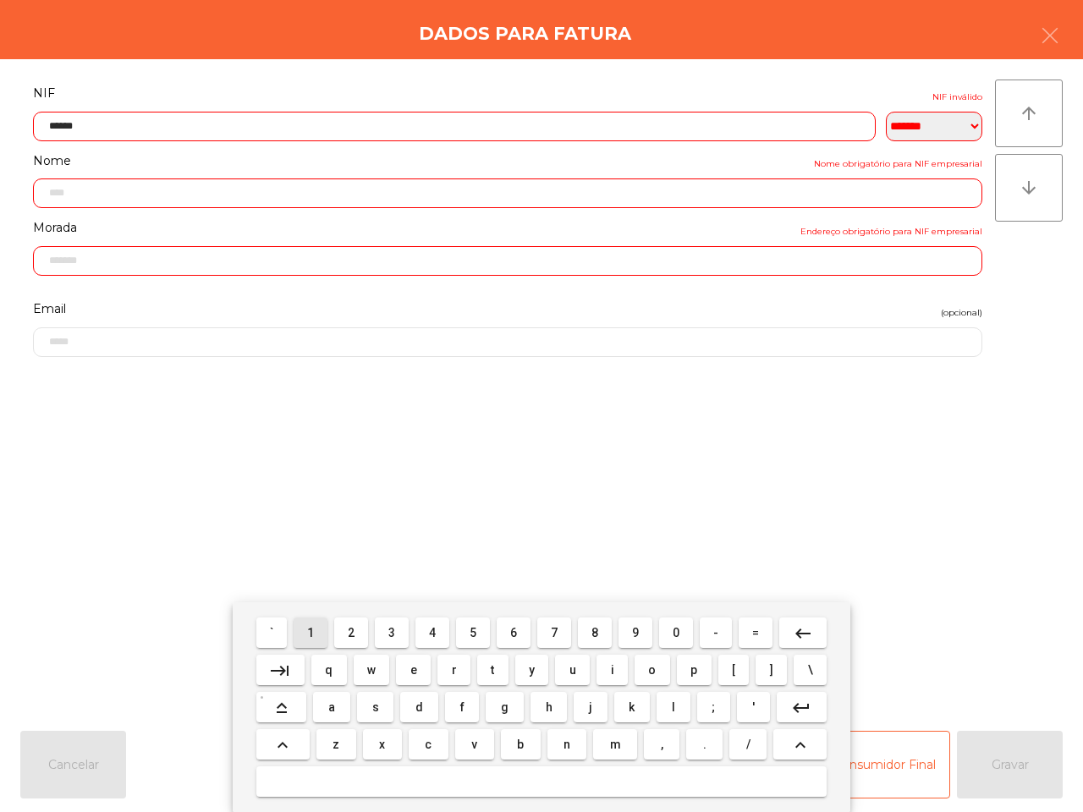
drag, startPoint x: 311, startPoint y: 633, endPoint x: 347, endPoint y: 635, distance: 36.4
click at [311, 633] on span "1" at bounding box center [310, 633] width 7 height 14
click at [636, 633] on span "9" at bounding box center [635, 633] width 7 height 14
click at [588, 635] on button "8" at bounding box center [595, 633] width 34 height 30
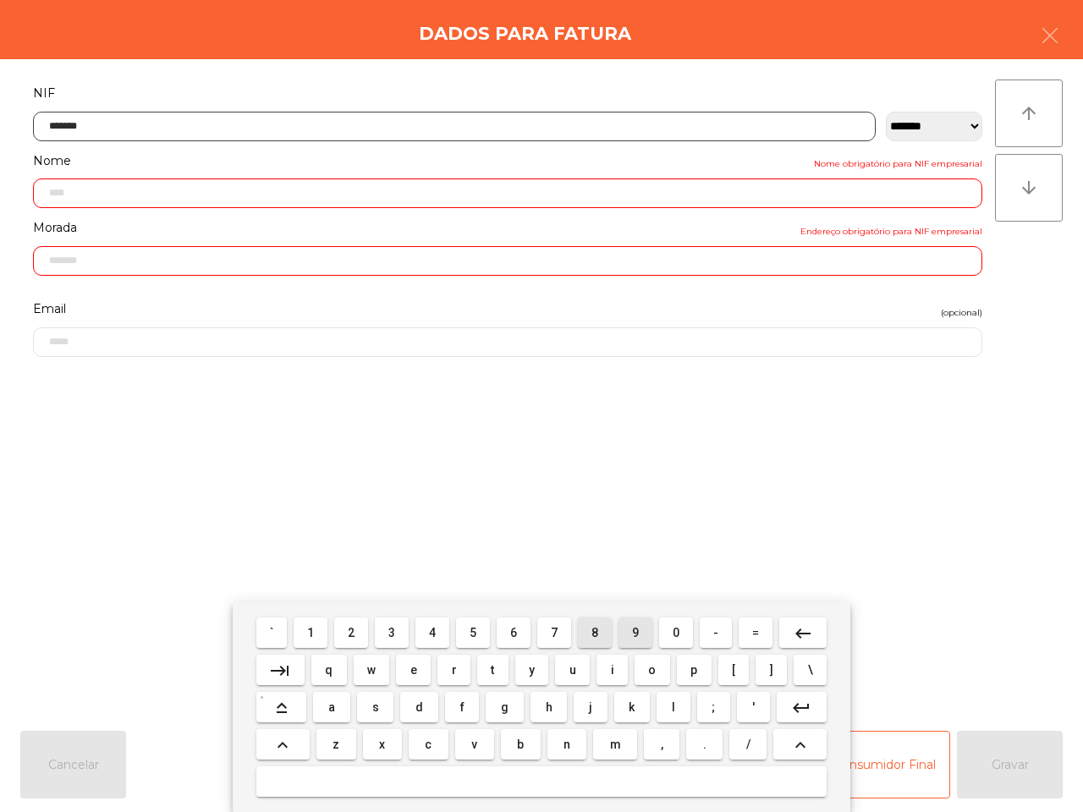
type input "*********"
type input "**********"
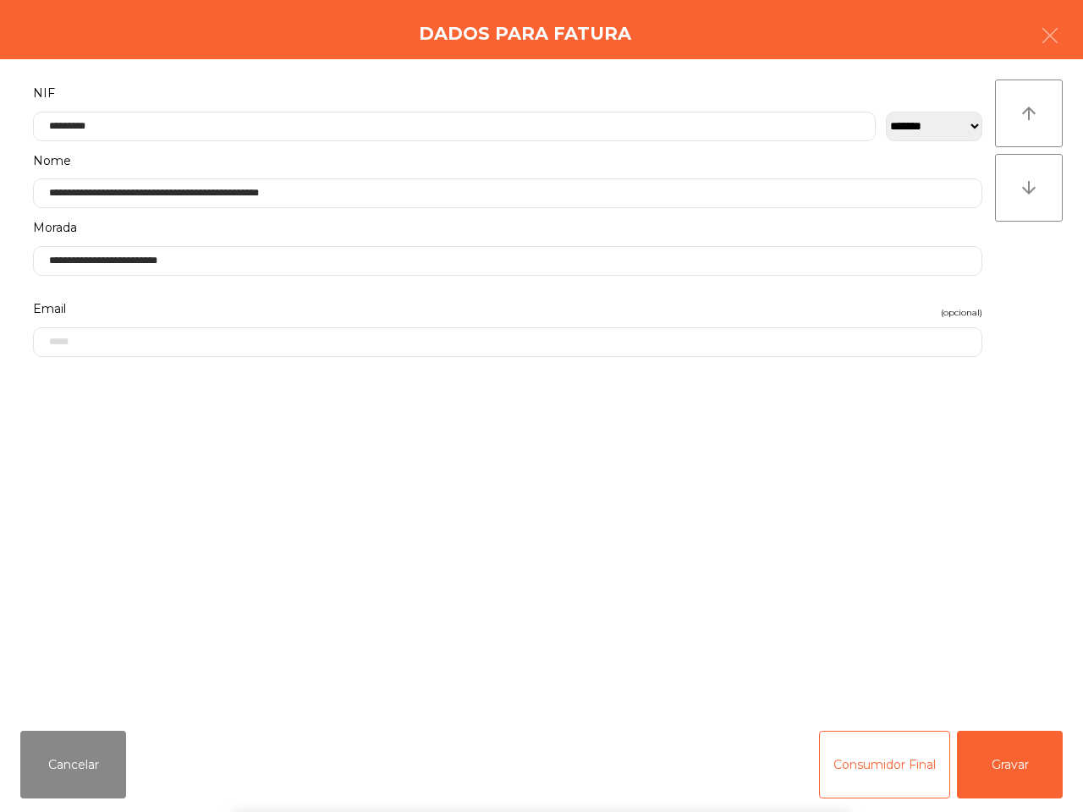
click at [1014, 758] on div "` 1 2 3 4 5 6 7 8 9 0 - = keyboard_backspace keyboard_tab q w e r t y u i o p […" at bounding box center [541, 708] width 1083 height 210
click at [1011, 755] on button "Gravar" at bounding box center [1010, 765] width 106 height 68
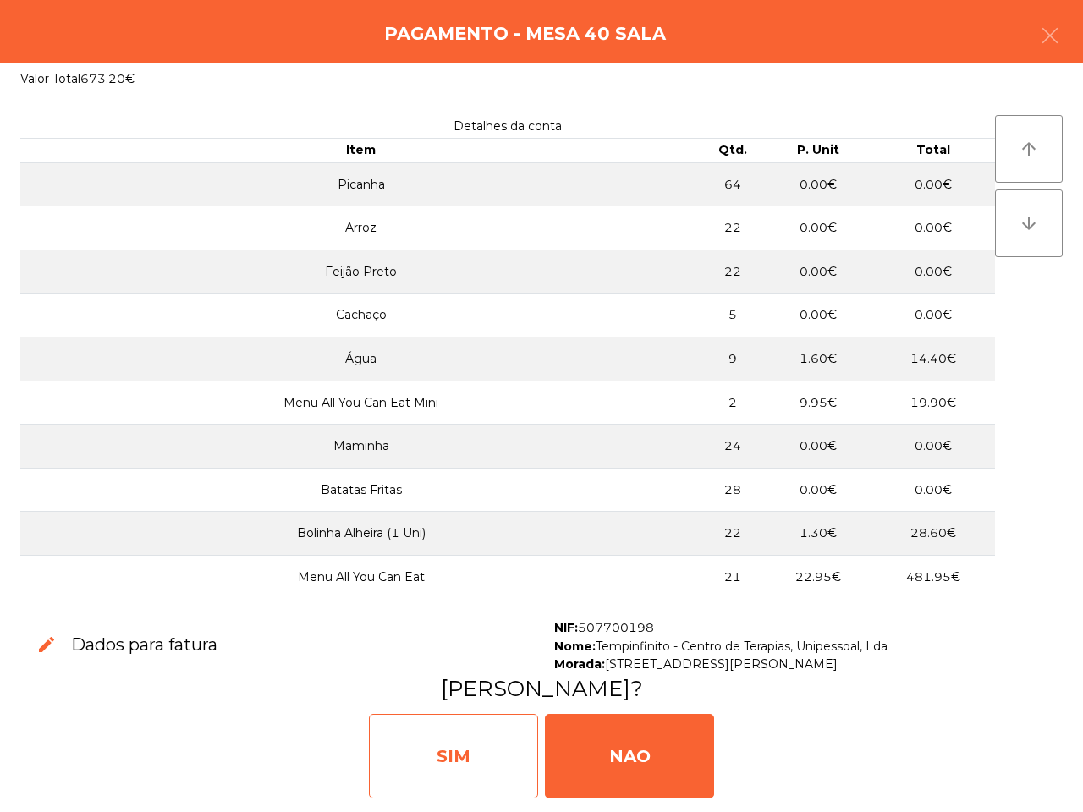
click at [504, 758] on div "SIM" at bounding box center [453, 756] width 169 height 85
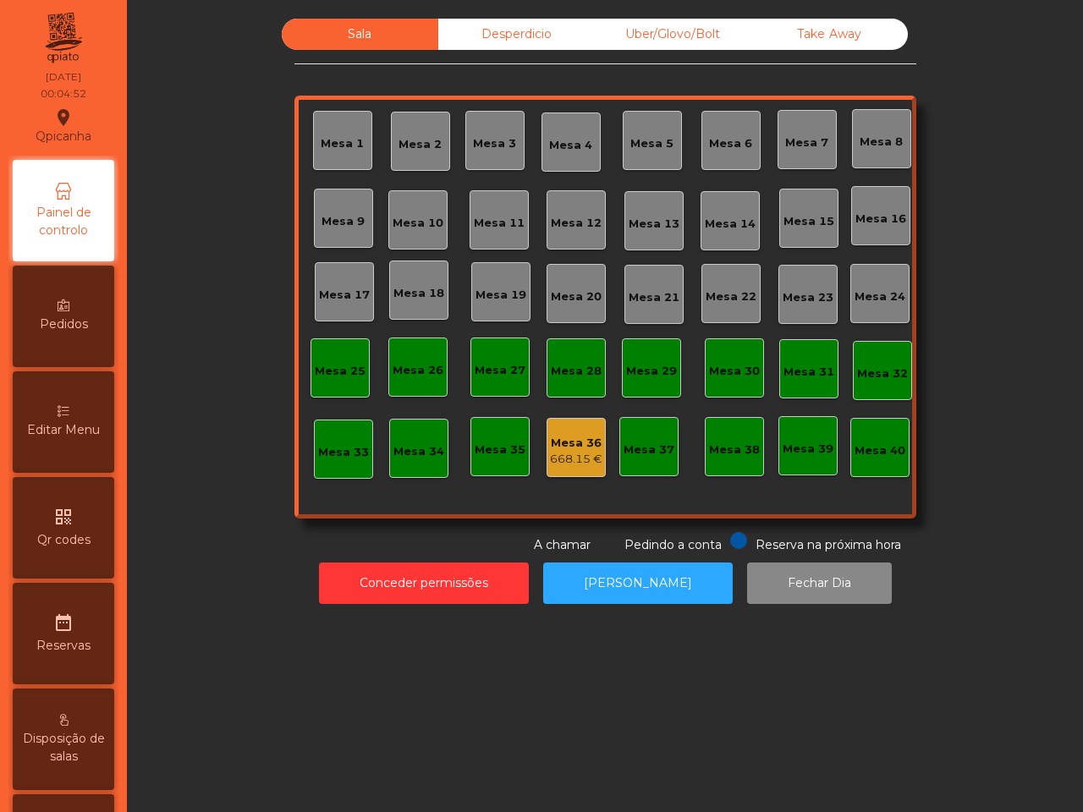
click at [495, 30] on div "Desperdicio" at bounding box center [516, 34] width 157 height 31
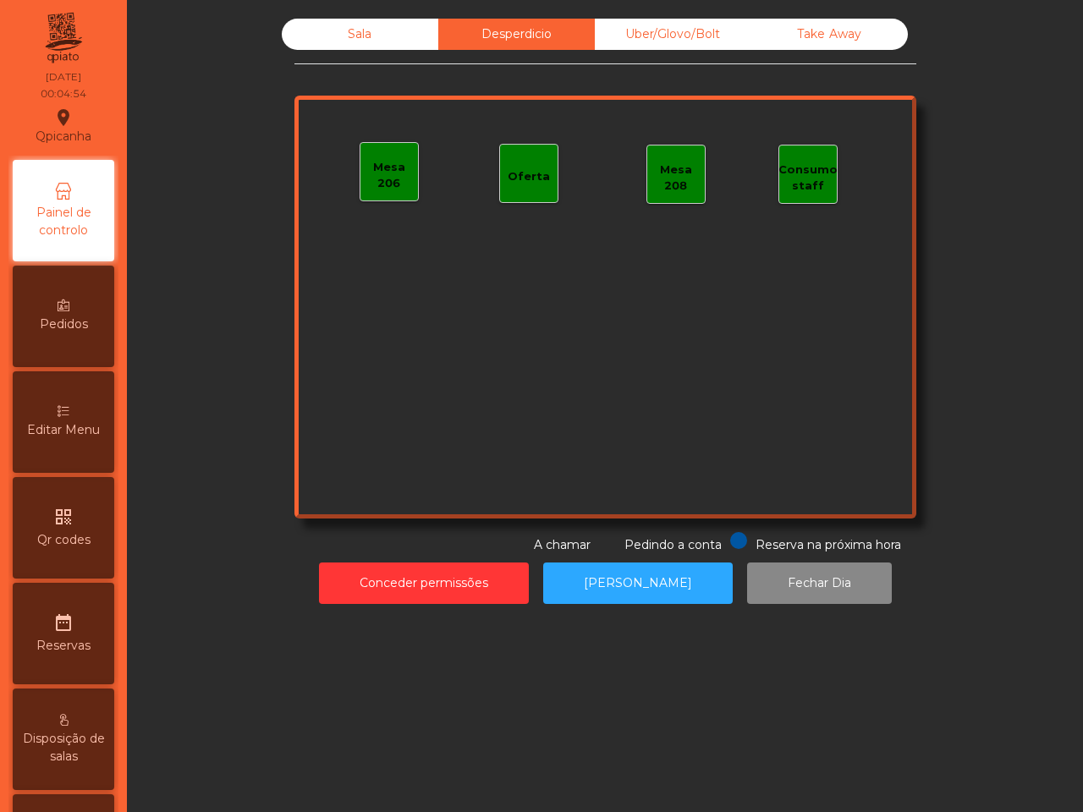
click at [637, 30] on div "Uber/Glovo/Bolt" at bounding box center [673, 34] width 157 height 31
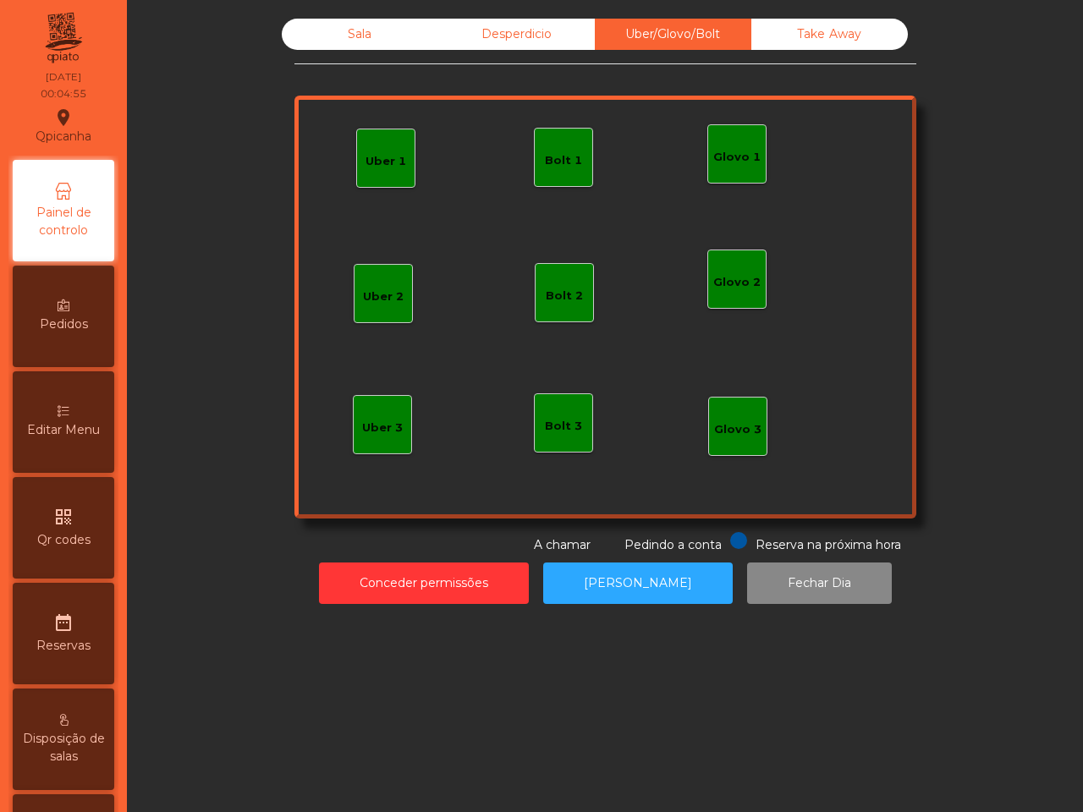
click at [825, 30] on div "Take Away" at bounding box center [830, 34] width 157 height 31
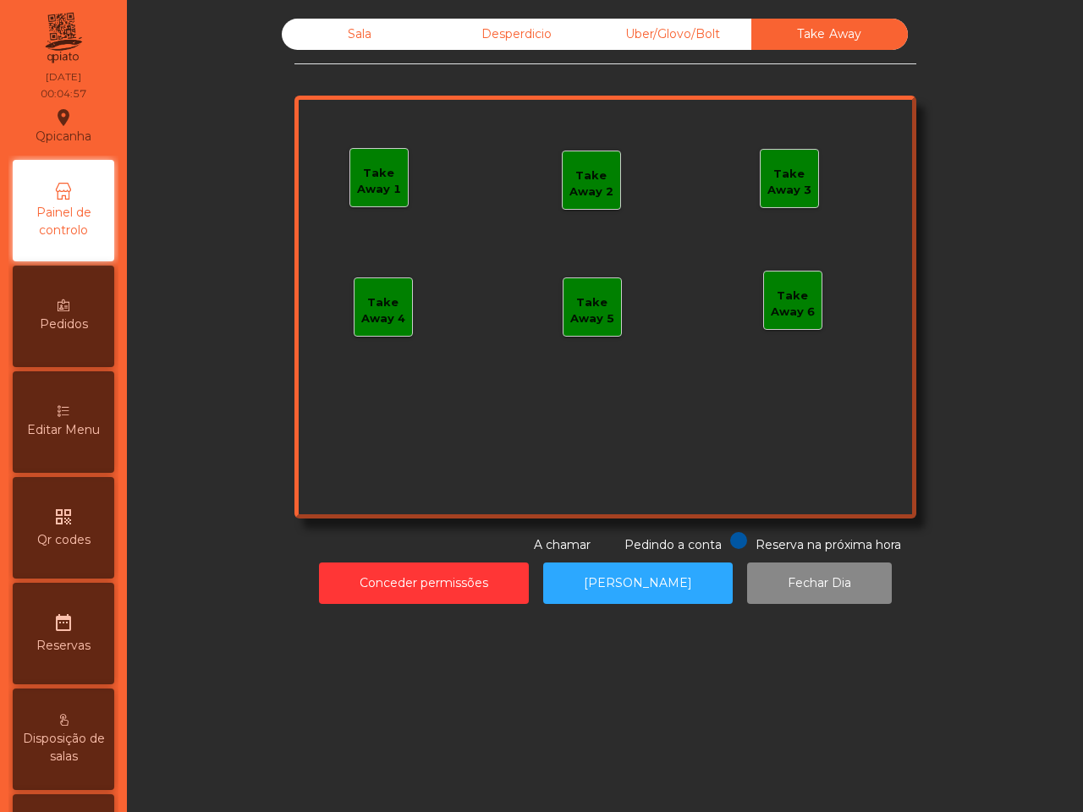
click at [337, 35] on div "Sala" at bounding box center [360, 34] width 157 height 31
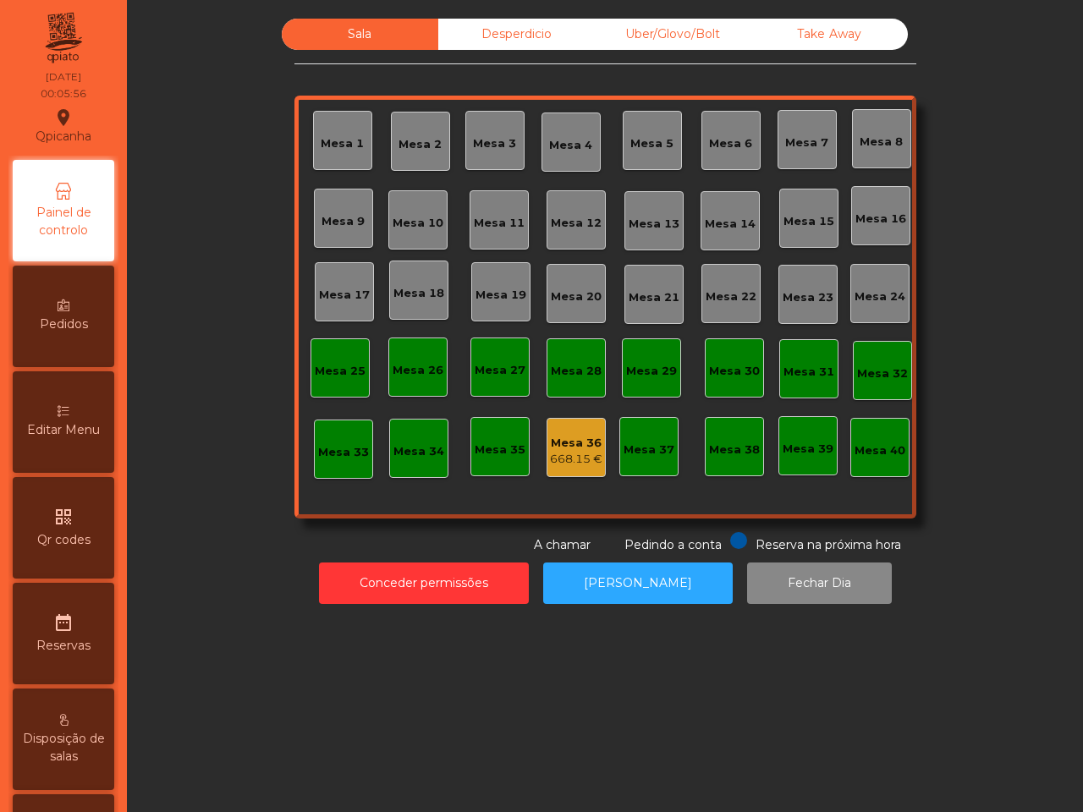
drag, startPoint x: 565, startPoint y: 454, endPoint x: 565, endPoint y: 444, distance: 10.2
click at [565, 444] on div "Mesa 36 668.15 €" at bounding box center [576, 451] width 52 height 33
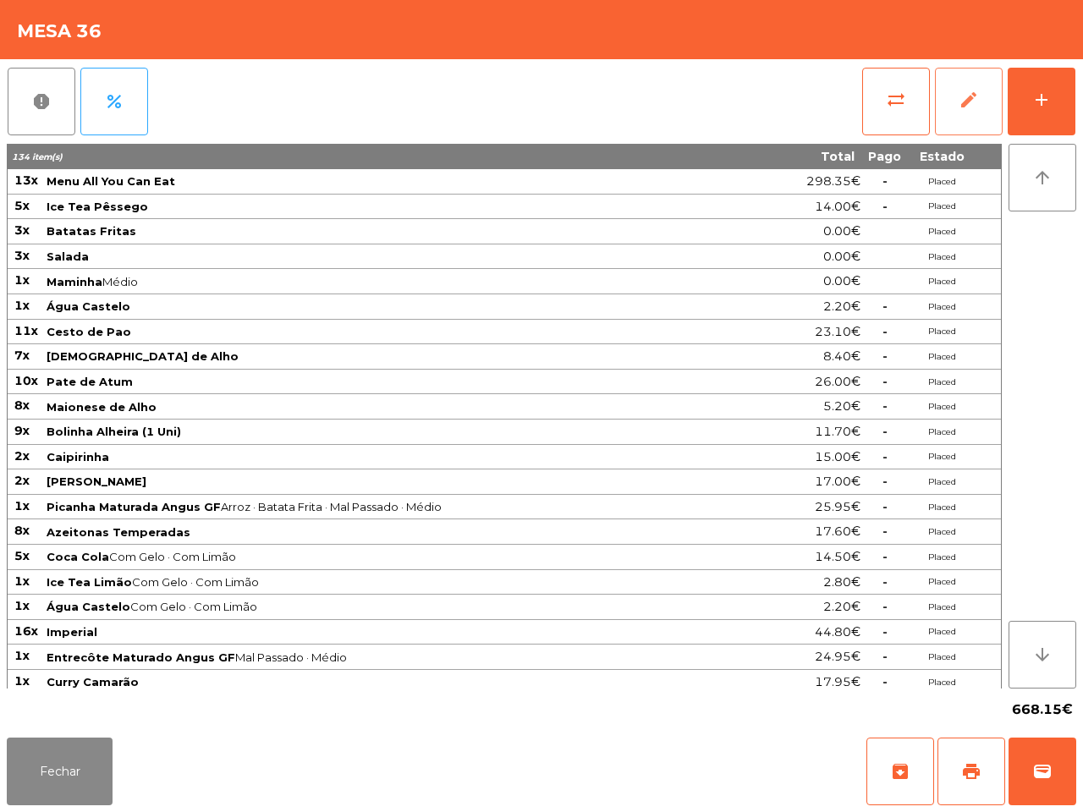
click at [953, 91] on button "edit" at bounding box center [969, 102] width 68 height 68
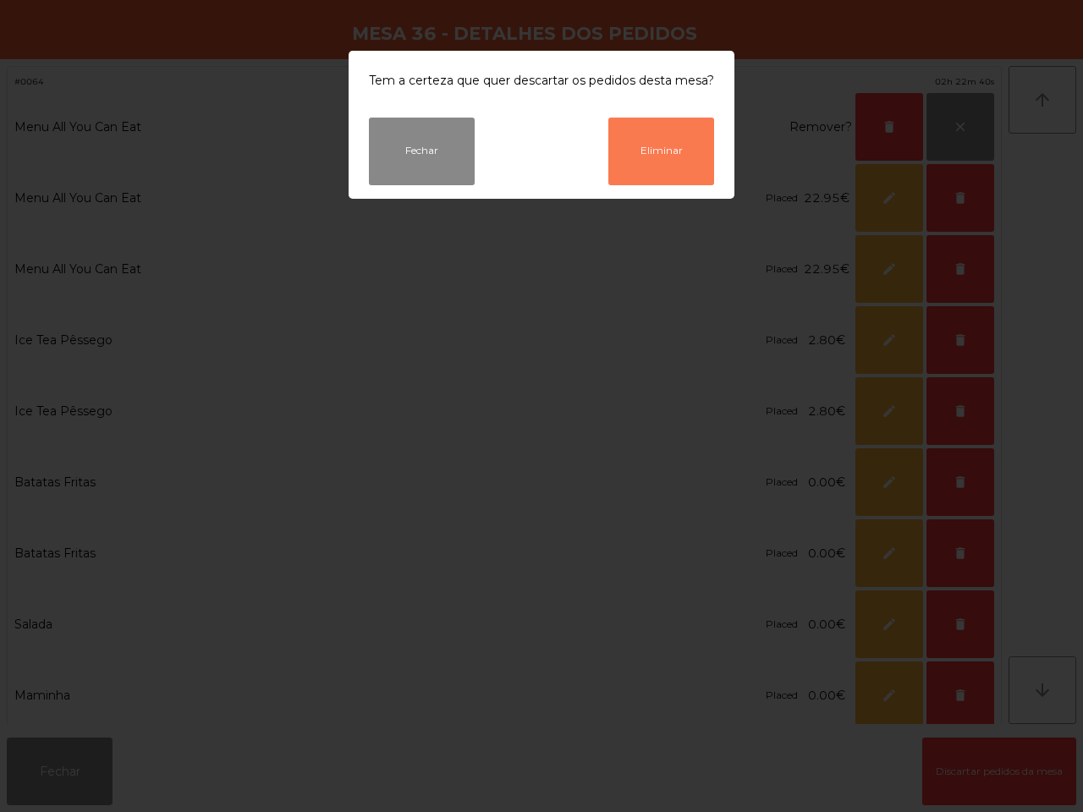
click at [669, 153] on button "Eliminar" at bounding box center [662, 152] width 106 height 68
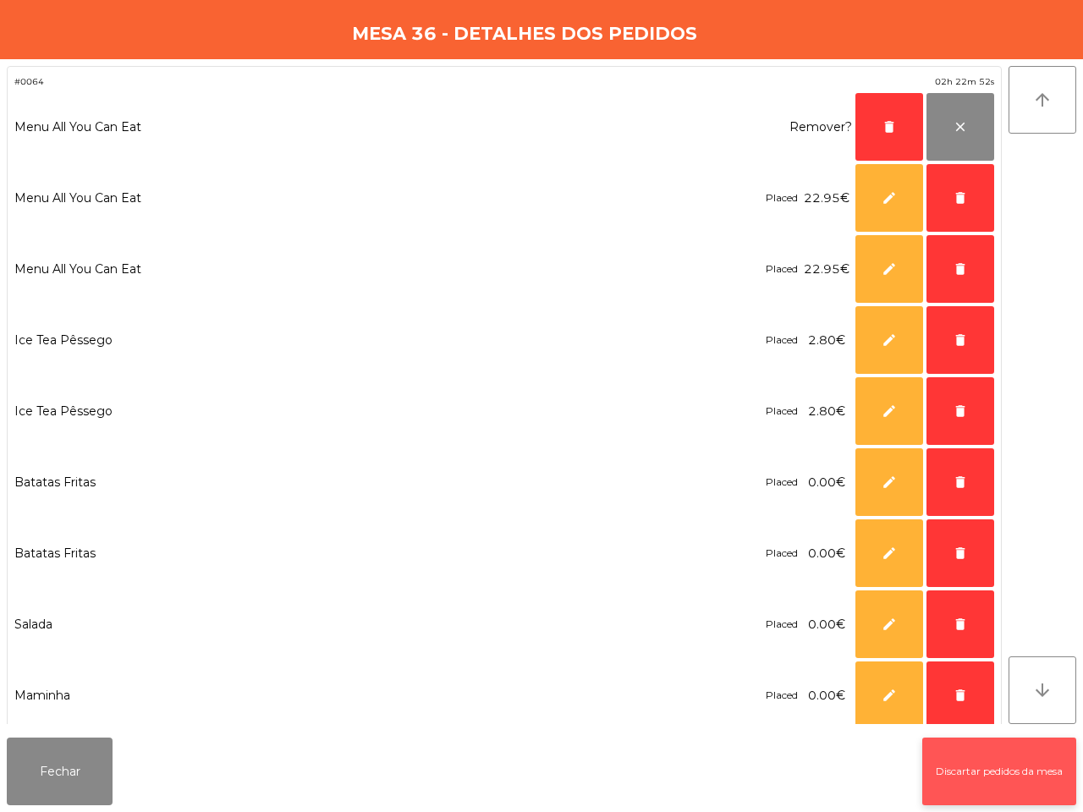
click at [1005, 776] on button "Discartar pedidos da mesa" at bounding box center [1000, 772] width 154 height 68
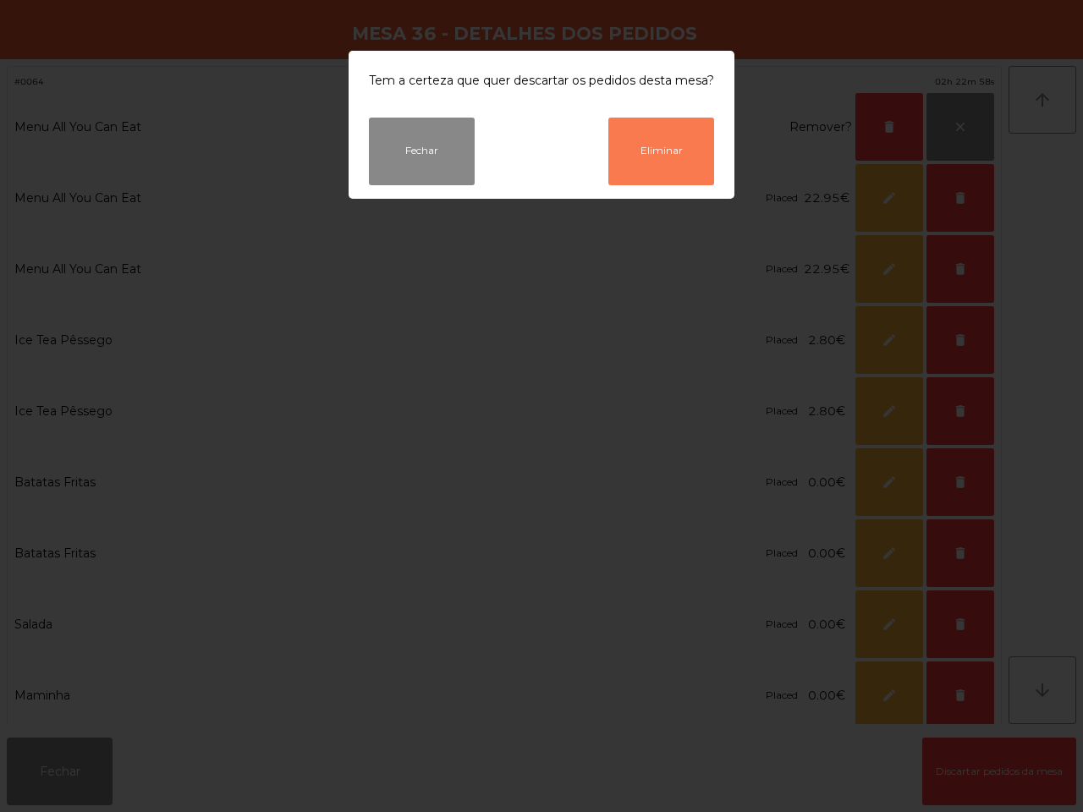
click at [642, 129] on button "Eliminar" at bounding box center [662, 152] width 106 height 68
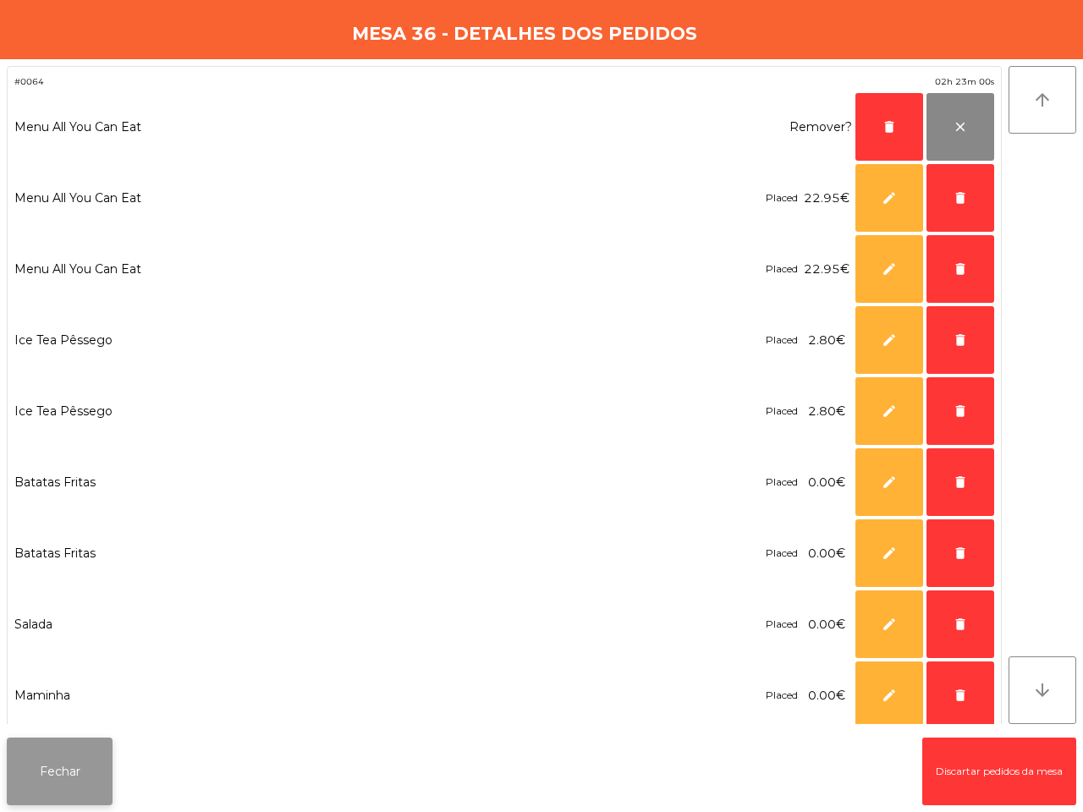
click at [83, 780] on button "Fechar" at bounding box center [60, 772] width 106 height 68
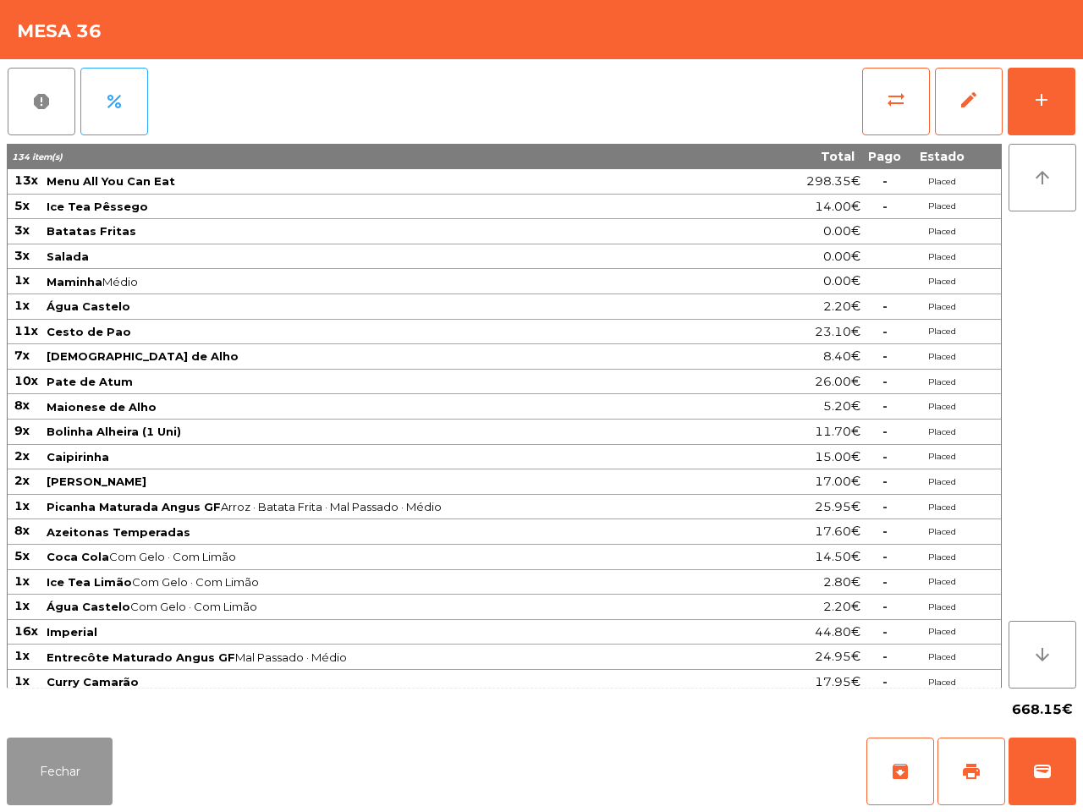
click at [89, 767] on button "Fechar" at bounding box center [60, 772] width 106 height 68
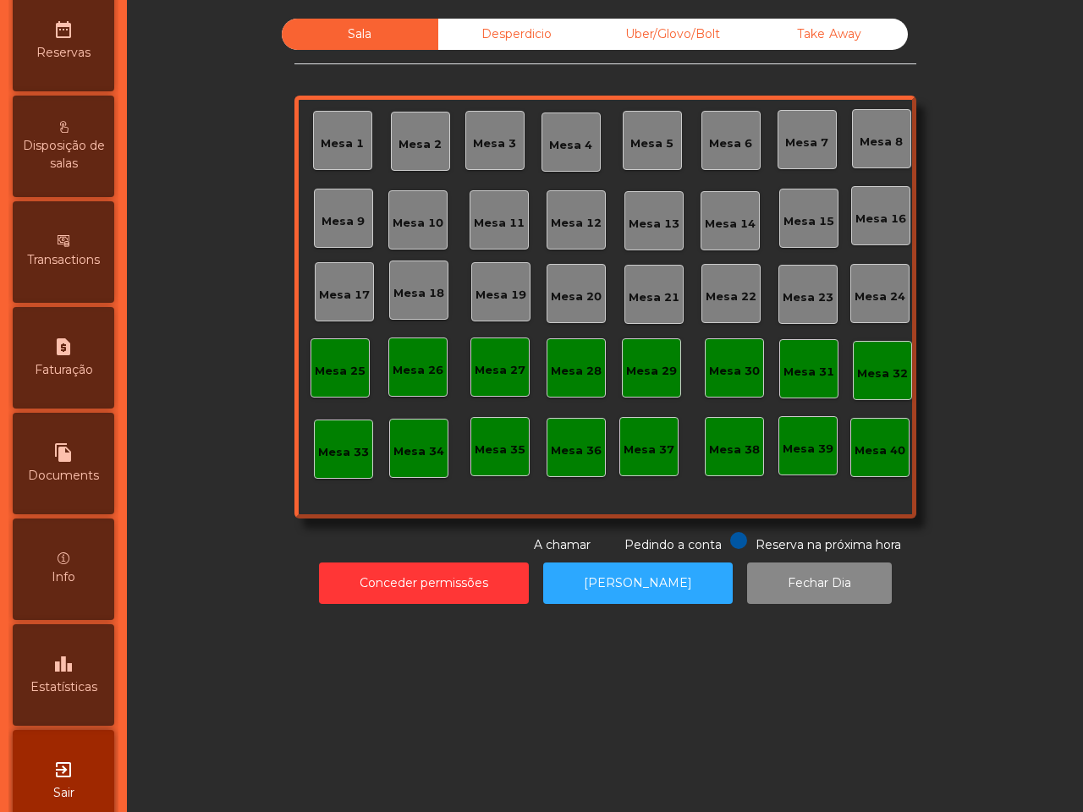
scroll to position [643, 0]
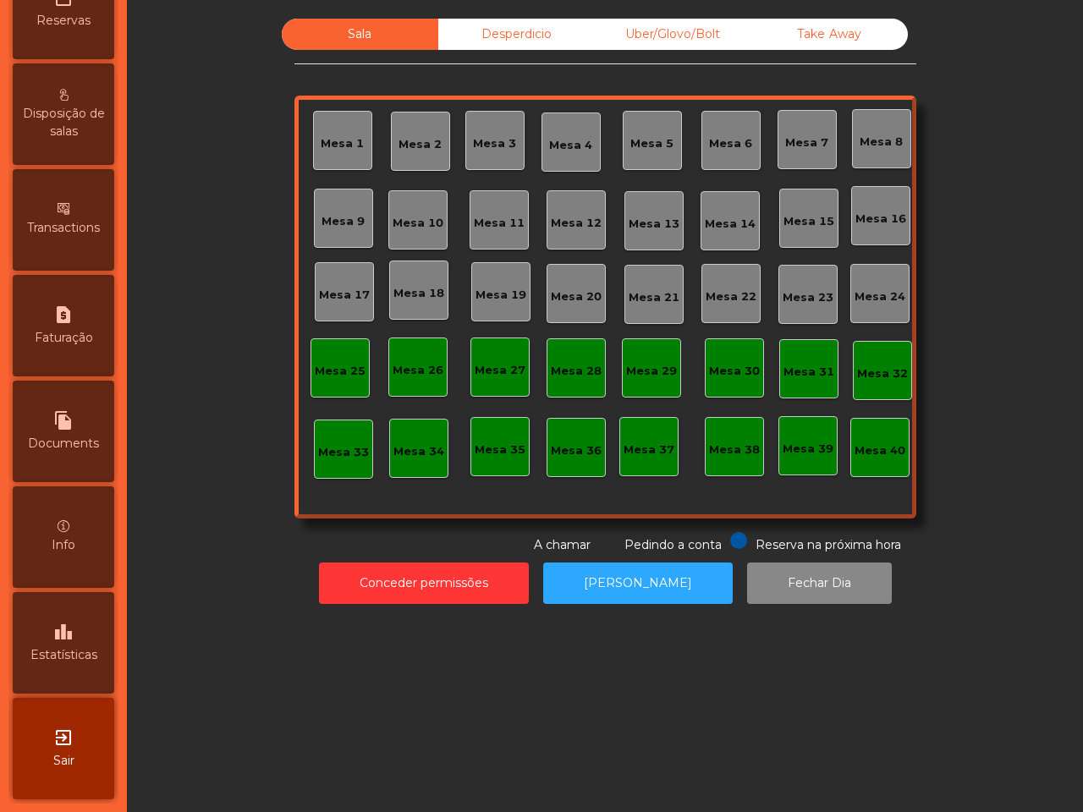
click at [61, 622] on icon "leaderboard" at bounding box center [63, 632] width 20 height 20
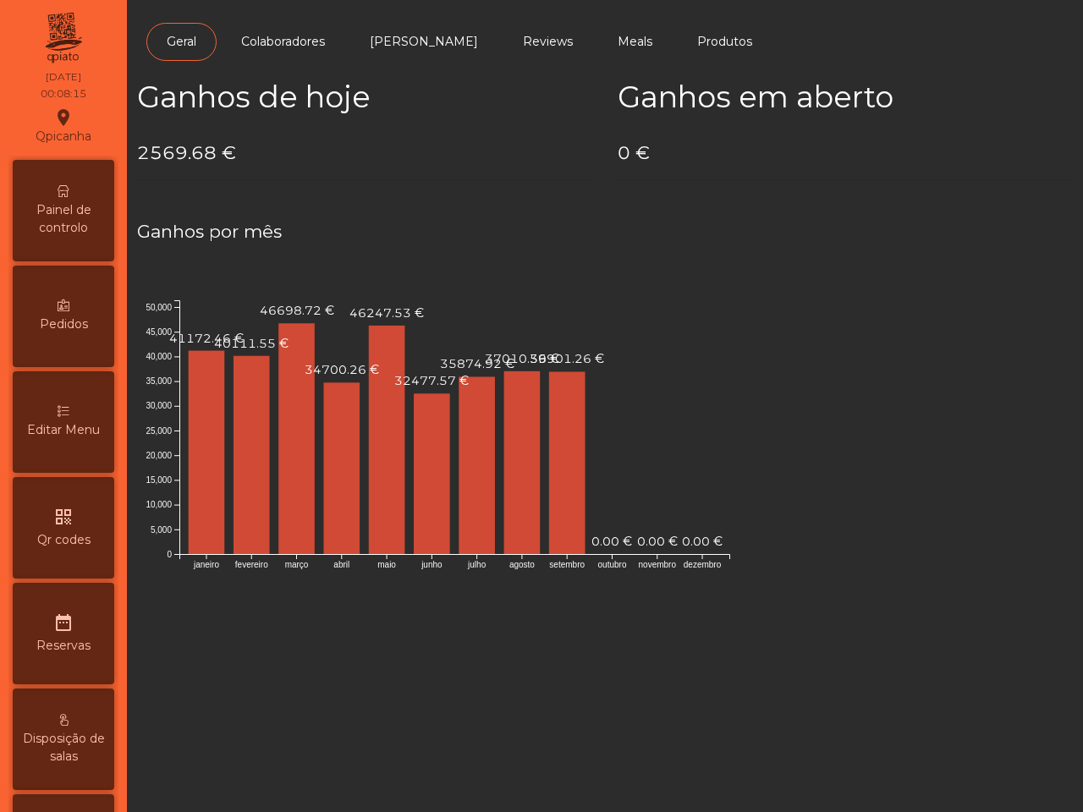
click at [85, 188] on div "Painel de controlo" at bounding box center [64, 211] width 102 height 102
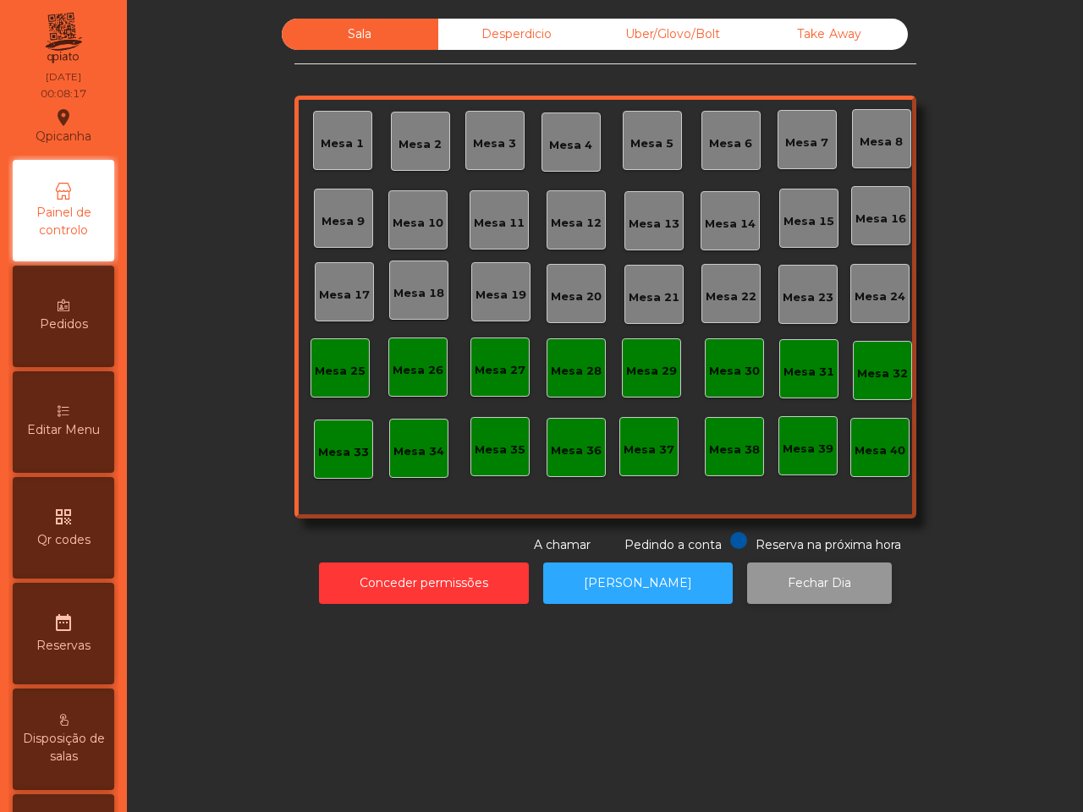
click at [810, 585] on button "Fechar Dia" at bounding box center [819, 583] width 145 height 41
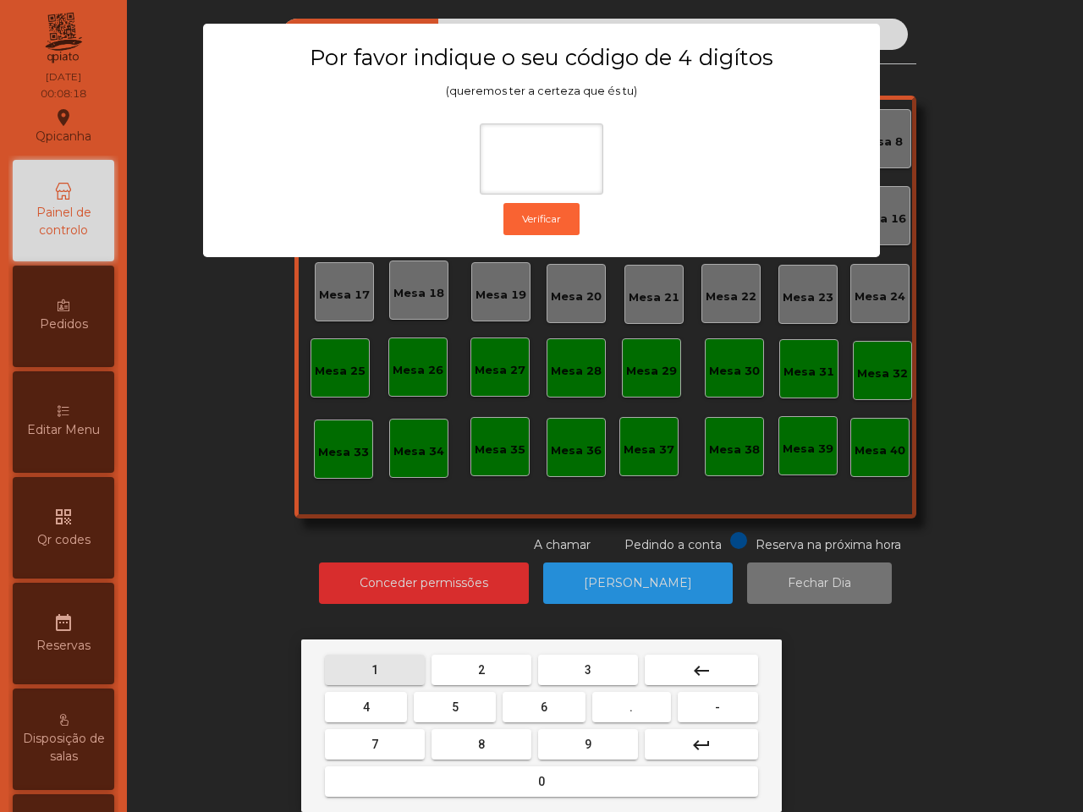
click at [381, 669] on button "1" at bounding box center [375, 670] width 100 height 30
drag, startPoint x: 594, startPoint y: 743, endPoint x: 471, endPoint y: 725, distance: 124.0
click at [593, 746] on button "9" at bounding box center [588, 745] width 100 height 30
drag, startPoint x: 385, startPoint y: 699, endPoint x: 394, endPoint y: 707, distance: 12.0
click at [386, 699] on button "4" at bounding box center [366, 707] width 82 height 30
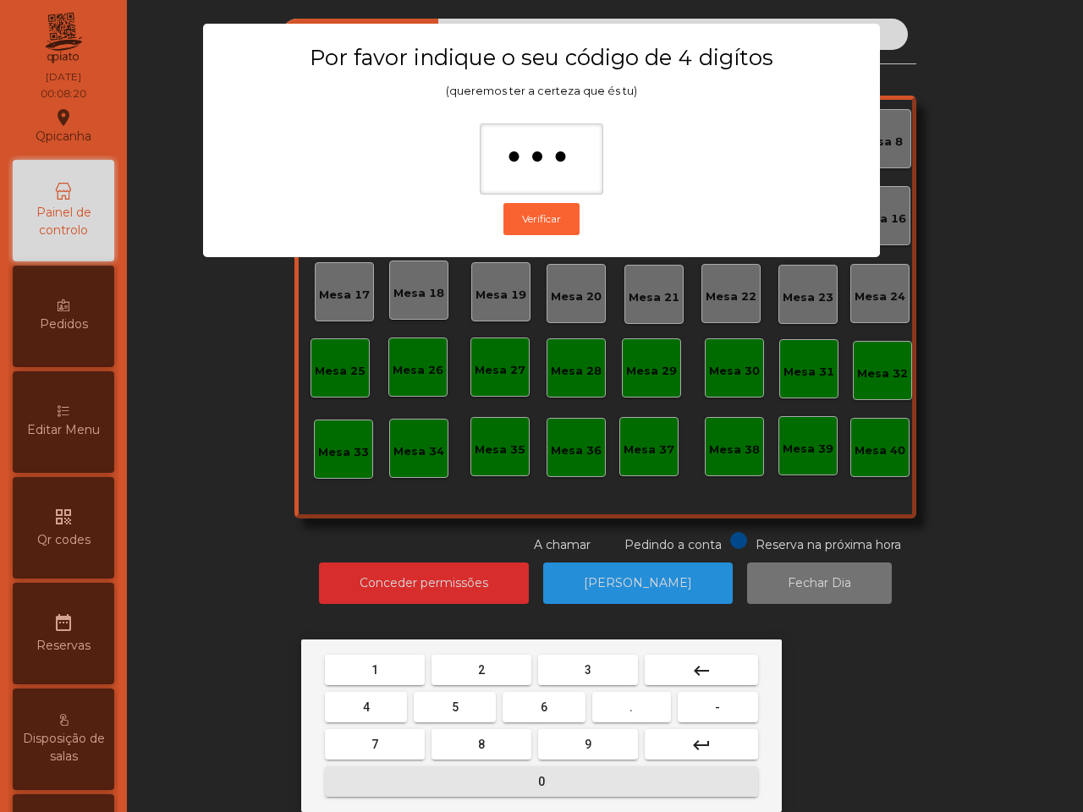
click at [487, 779] on button "0" at bounding box center [541, 782] width 433 height 30
type input "****"
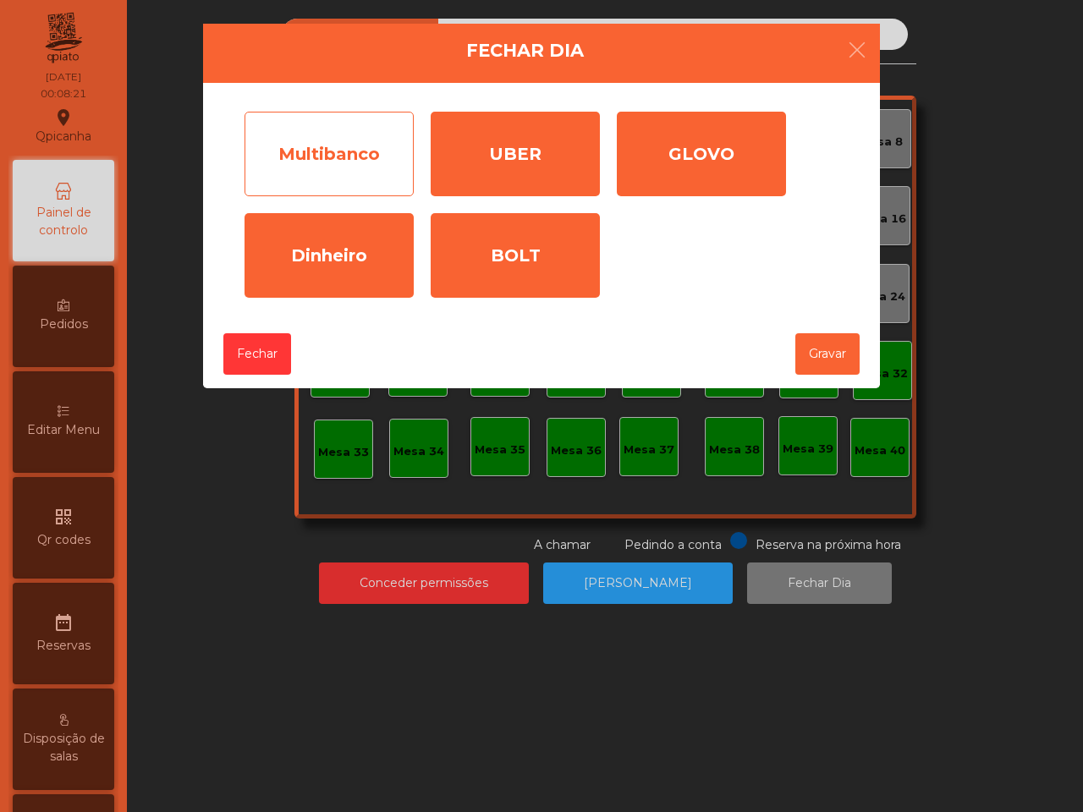
click at [344, 165] on div "Multibanco" at bounding box center [329, 154] width 169 height 85
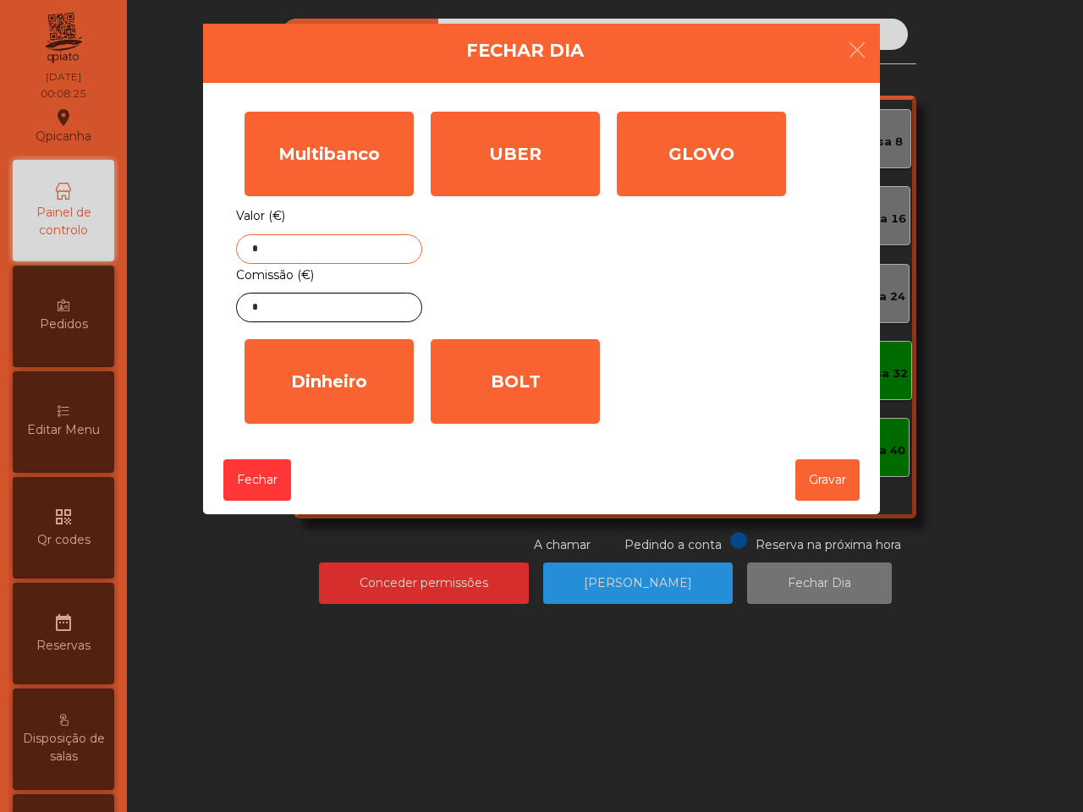
click at [290, 247] on input "*" at bounding box center [329, 249] width 186 height 30
drag, startPoint x: 343, startPoint y: 615, endPoint x: 375, endPoint y: 657, distance: 52.5
click at [378, 657] on body "Qpicanha location_on 28/09/2025 00:08:26 Painel de controlo Pedidos Editar Menu…" at bounding box center [541, 406] width 1083 height 812
click at [306, 250] on input "*" at bounding box center [329, 249] width 186 height 30
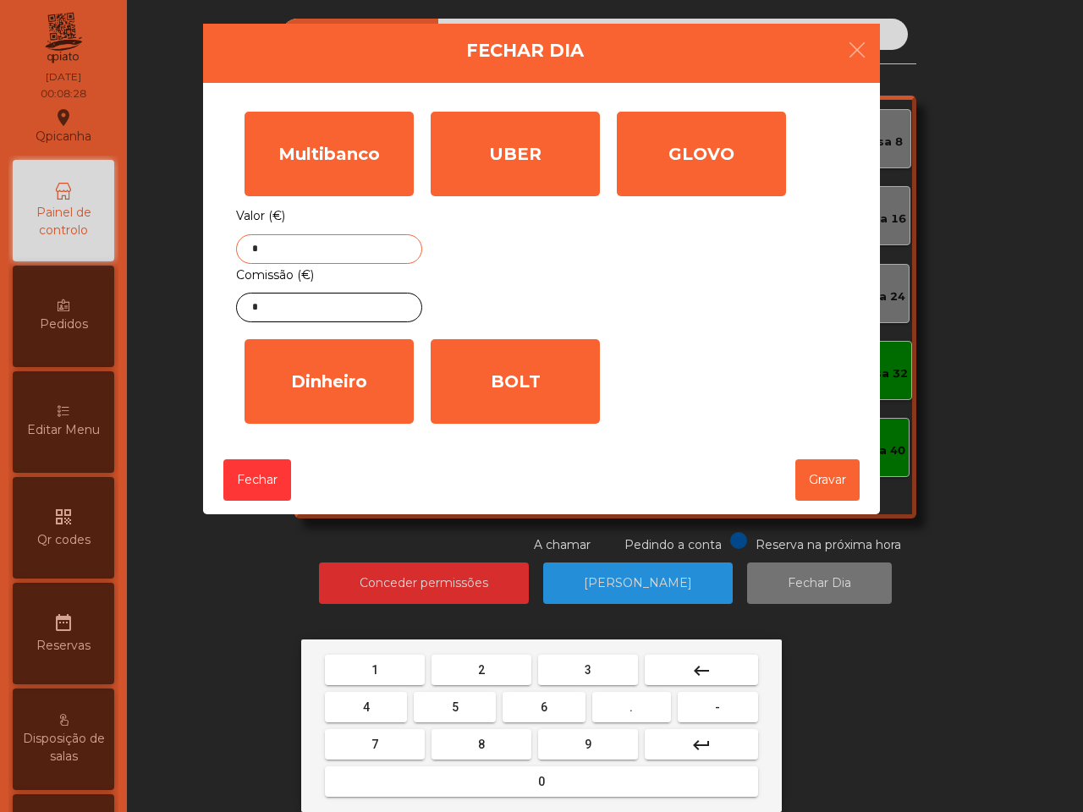
click at [482, 665] on span "2" at bounding box center [481, 671] width 7 height 14
drag, startPoint x: 348, startPoint y: 700, endPoint x: 369, endPoint y: 701, distance: 21.2
click at [350, 700] on button "4" at bounding box center [366, 707] width 82 height 30
click at [555, 703] on button "6" at bounding box center [544, 707] width 82 height 30
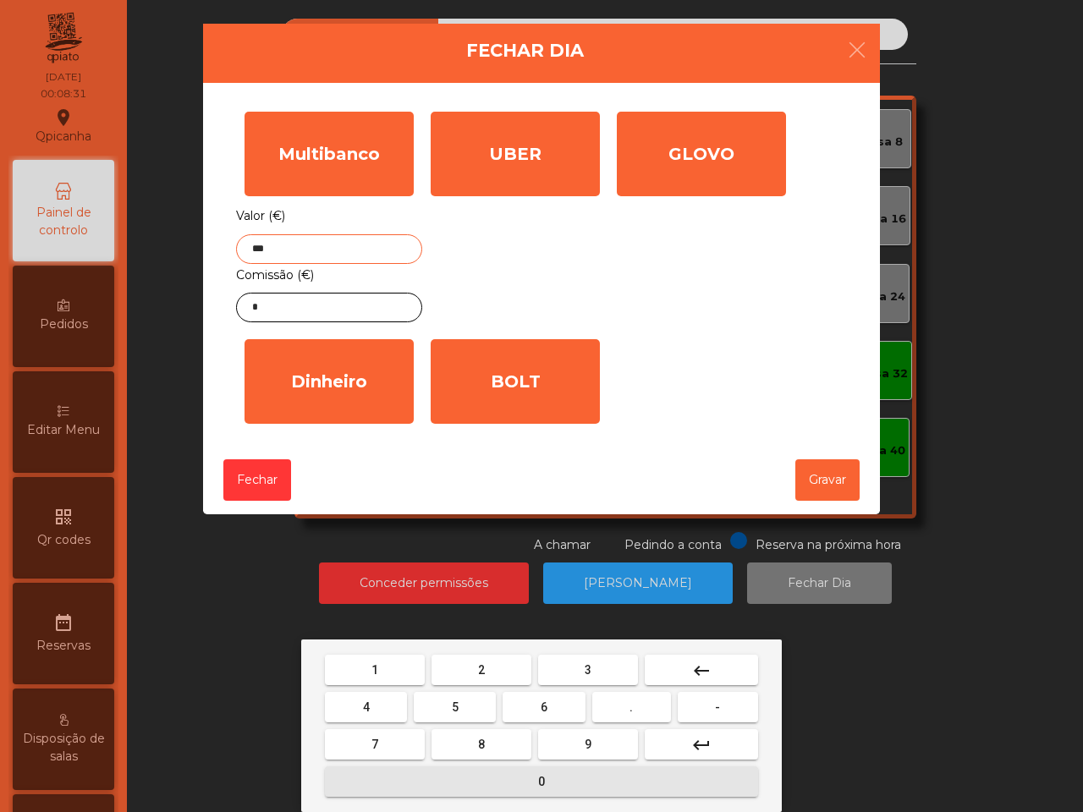
click at [515, 776] on button "0" at bounding box center [541, 782] width 433 height 30
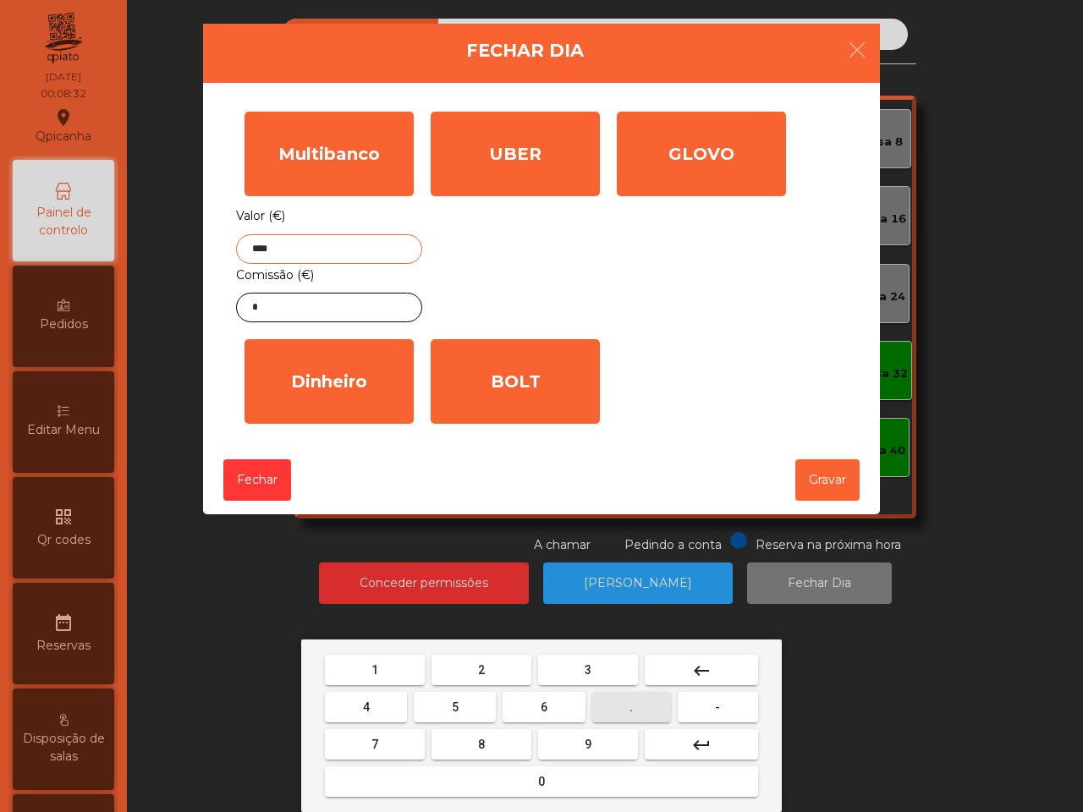
click at [640, 712] on button "." at bounding box center [631, 707] width 79 height 30
drag, startPoint x: 547, startPoint y: 715, endPoint x: 577, endPoint y: 739, distance: 38.6
click at [548, 715] on button "6" at bounding box center [544, 707] width 82 height 30
click at [580, 745] on button "9" at bounding box center [588, 745] width 100 height 30
type input "*******"
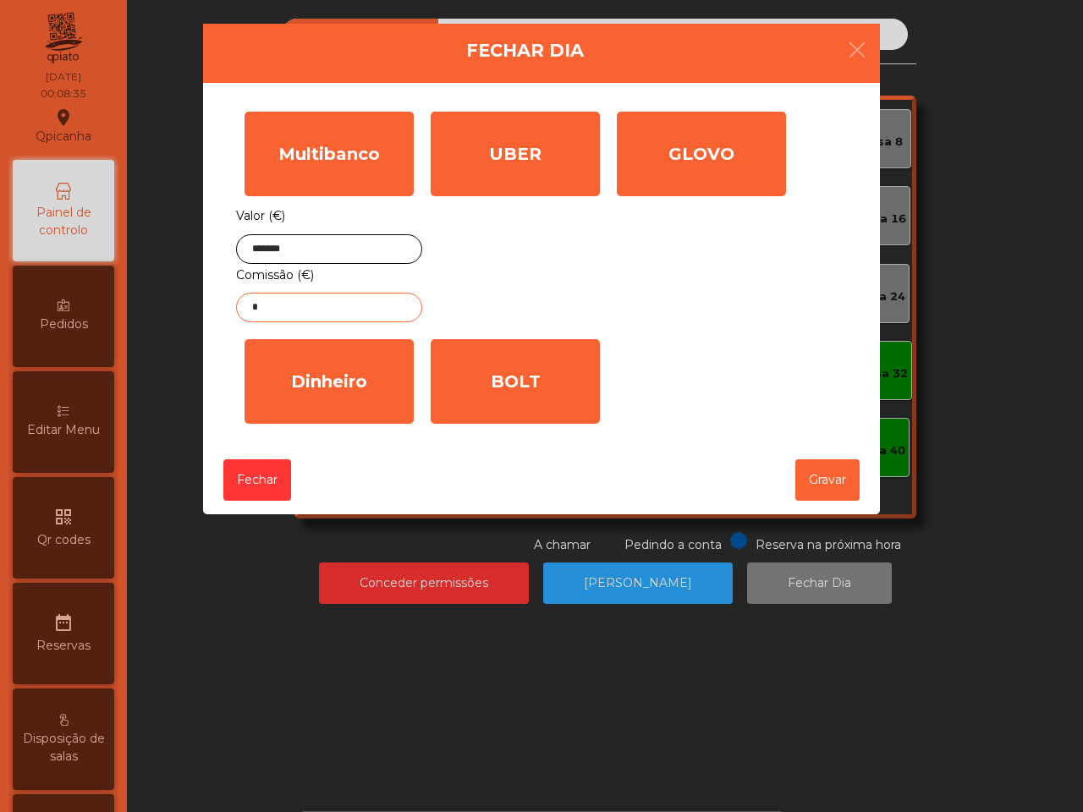
click at [311, 313] on input "*" at bounding box center [329, 308] width 186 height 30
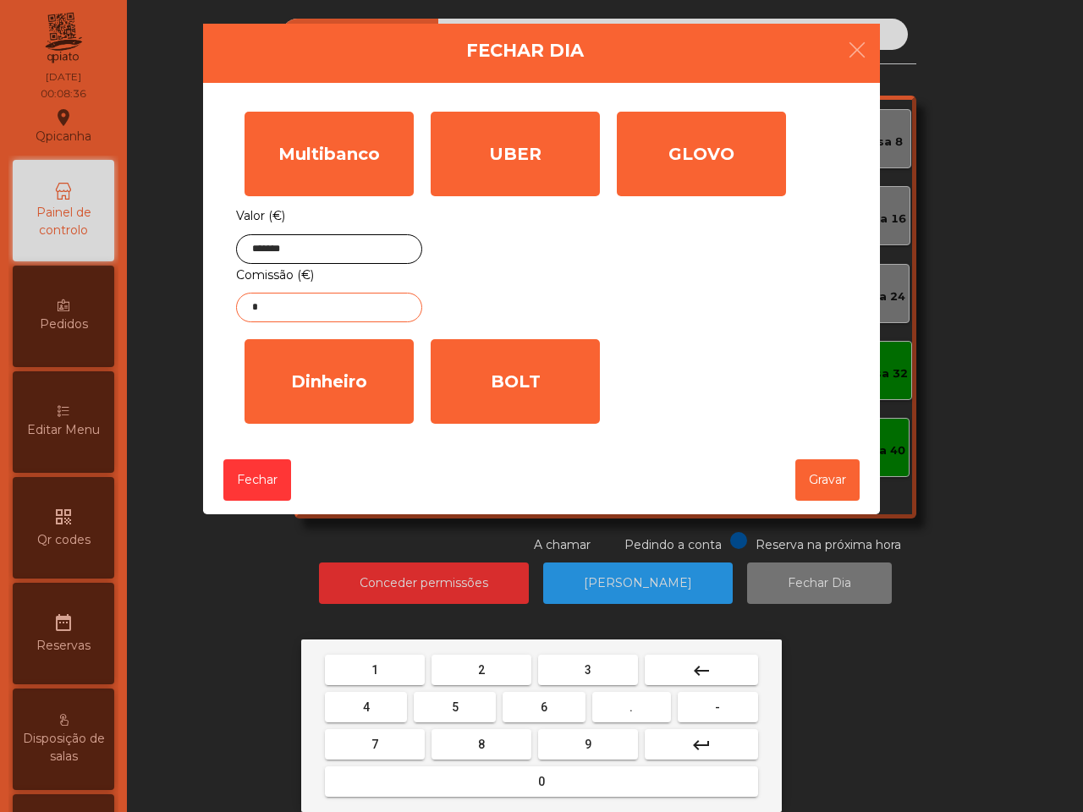
click at [468, 703] on button "5" at bounding box center [455, 707] width 82 height 30
click at [620, 705] on button "." at bounding box center [631, 707] width 79 height 30
click at [383, 675] on button "1" at bounding box center [375, 670] width 100 height 30
click at [541, 704] on span "6" at bounding box center [544, 708] width 7 height 14
type input "****"
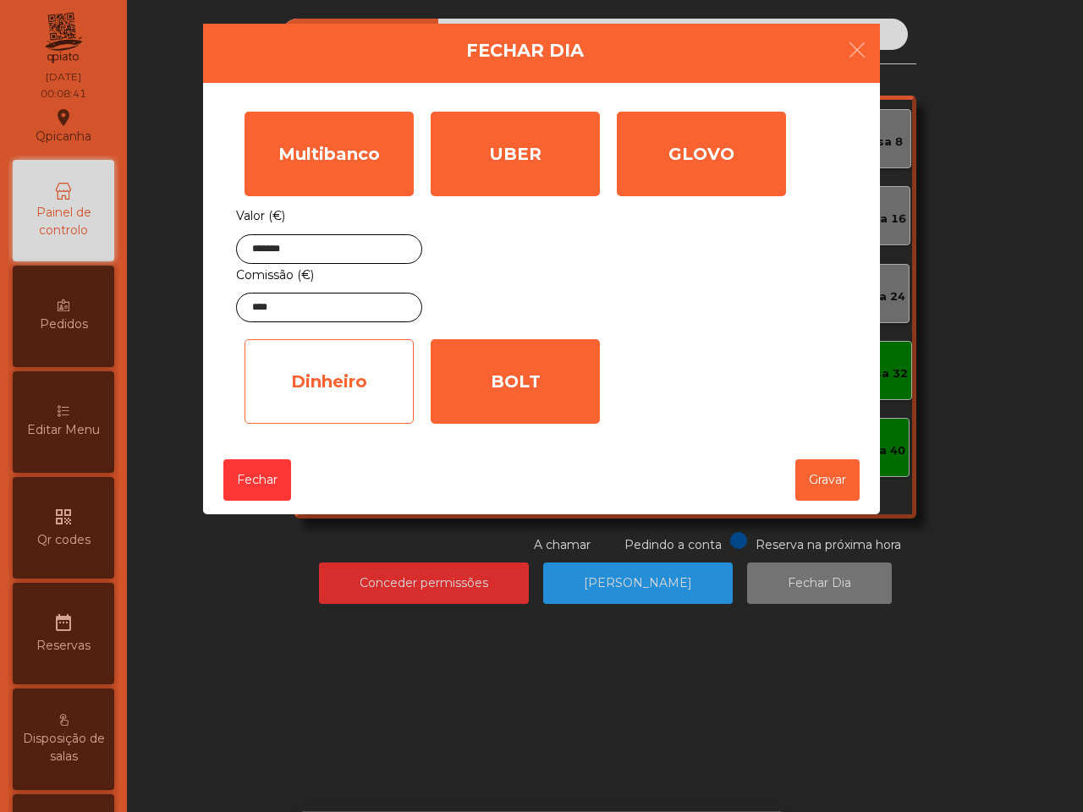
click at [387, 392] on div "Dinheiro" at bounding box center [329, 381] width 169 height 85
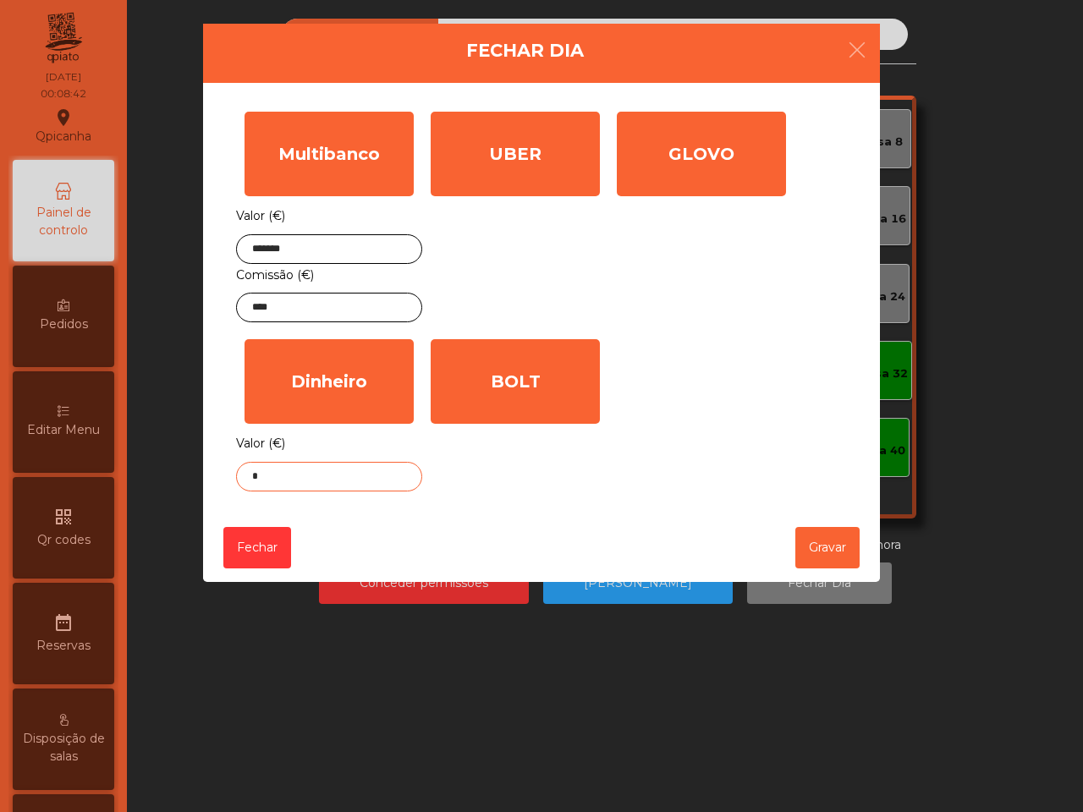
click at [344, 491] on input "*" at bounding box center [329, 477] width 186 height 30
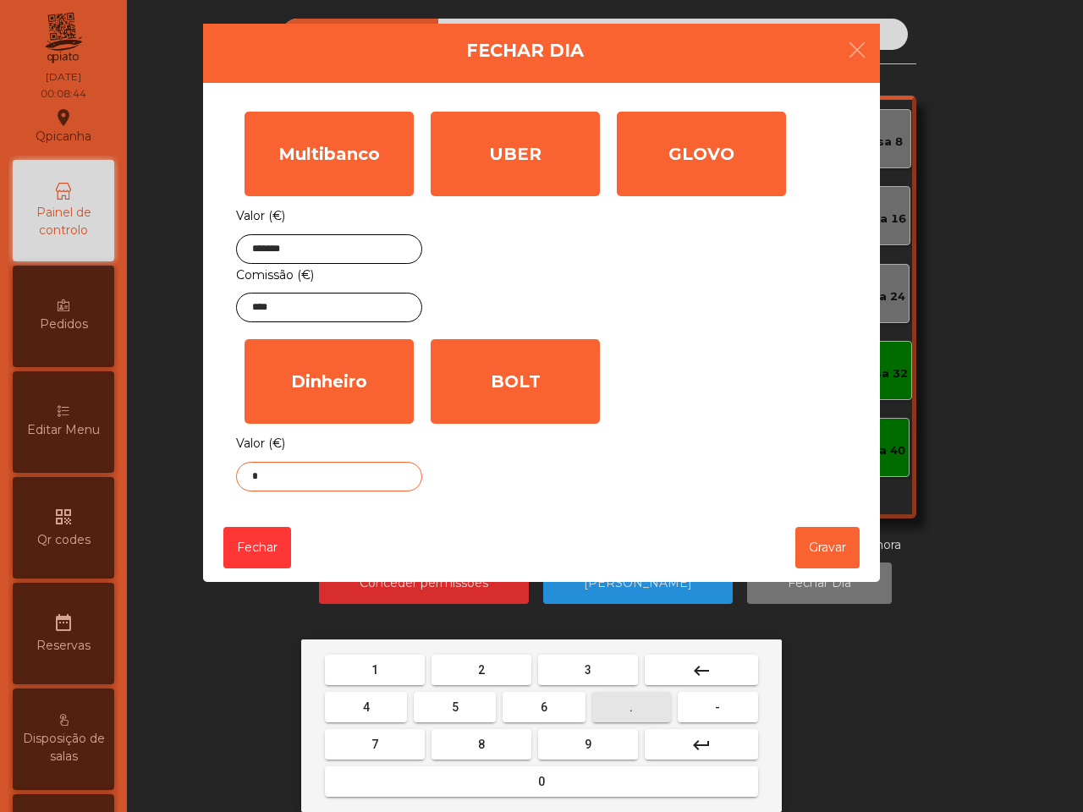
click at [630, 709] on span "." at bounding box center [631, 708] width 3 height 14
click at [362, 703] on button "4" at bounding box center [366, 707] width 82 height 30
click at [369, 662] on button "1" at bounding box center [375, 670] width 100 height 30
type input "***"
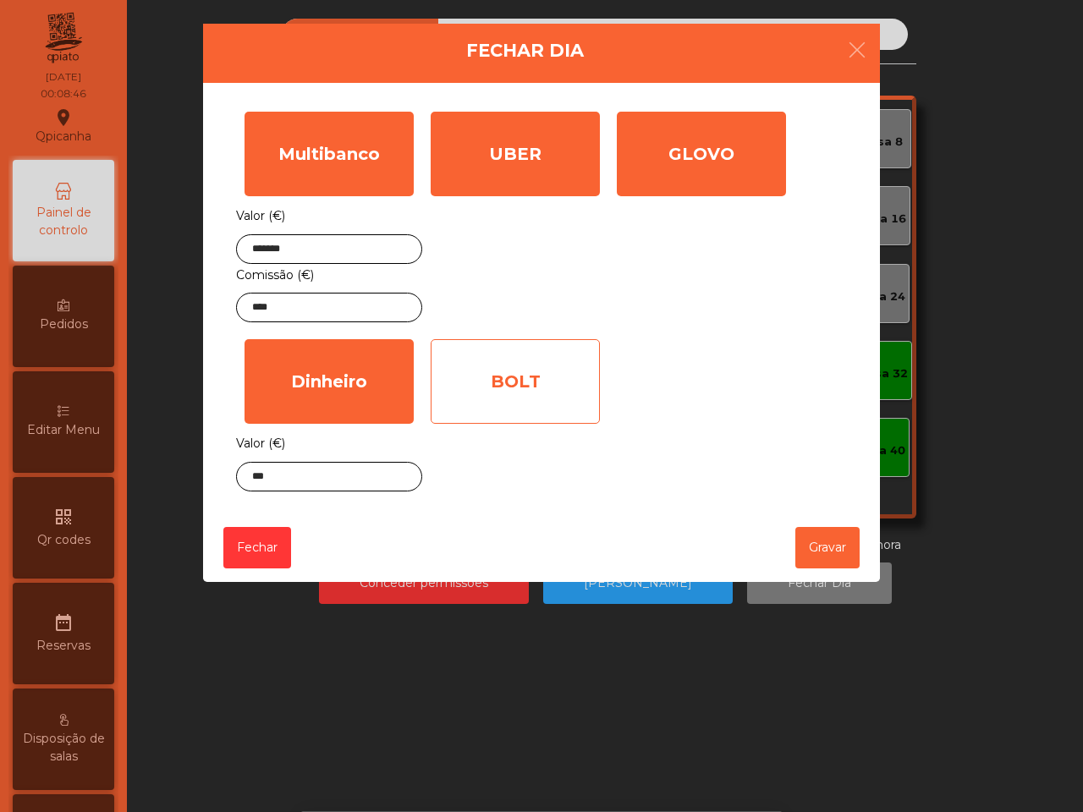
click at [445, 398] on div "BOLT" at bounding box center [515, 381] width 169 height 85
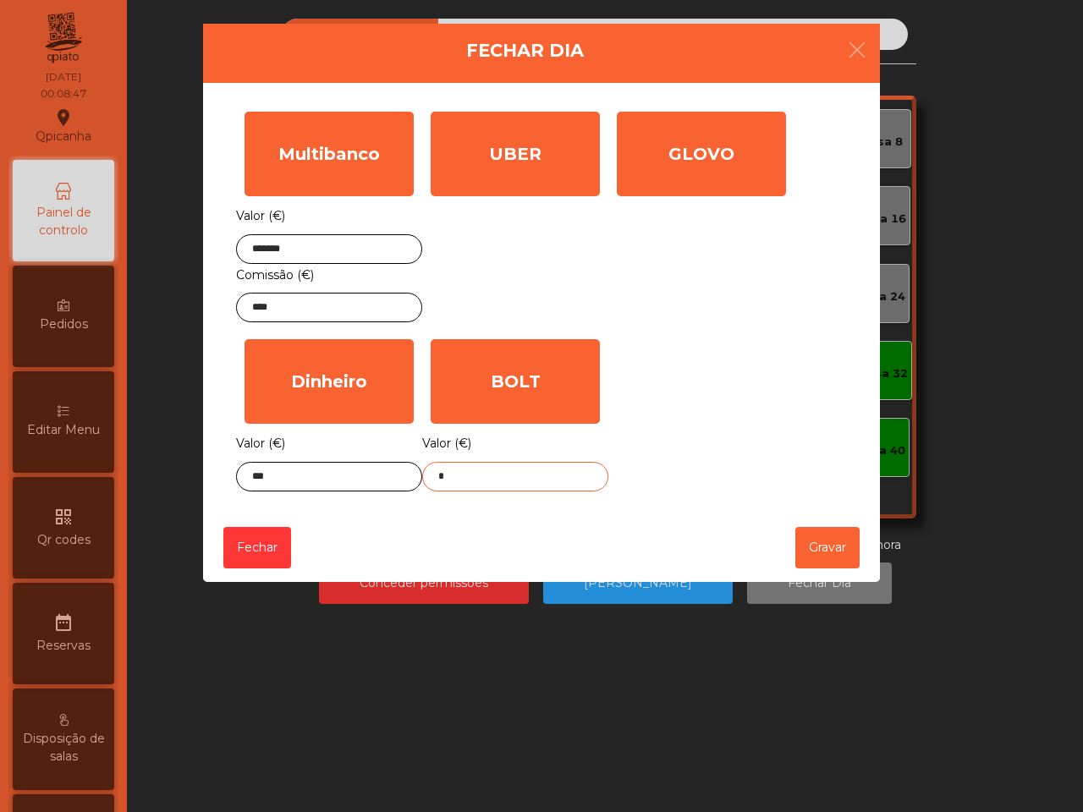
click at [460, 471] on input "*" at bounding box center [515, 477] width 186 height 30
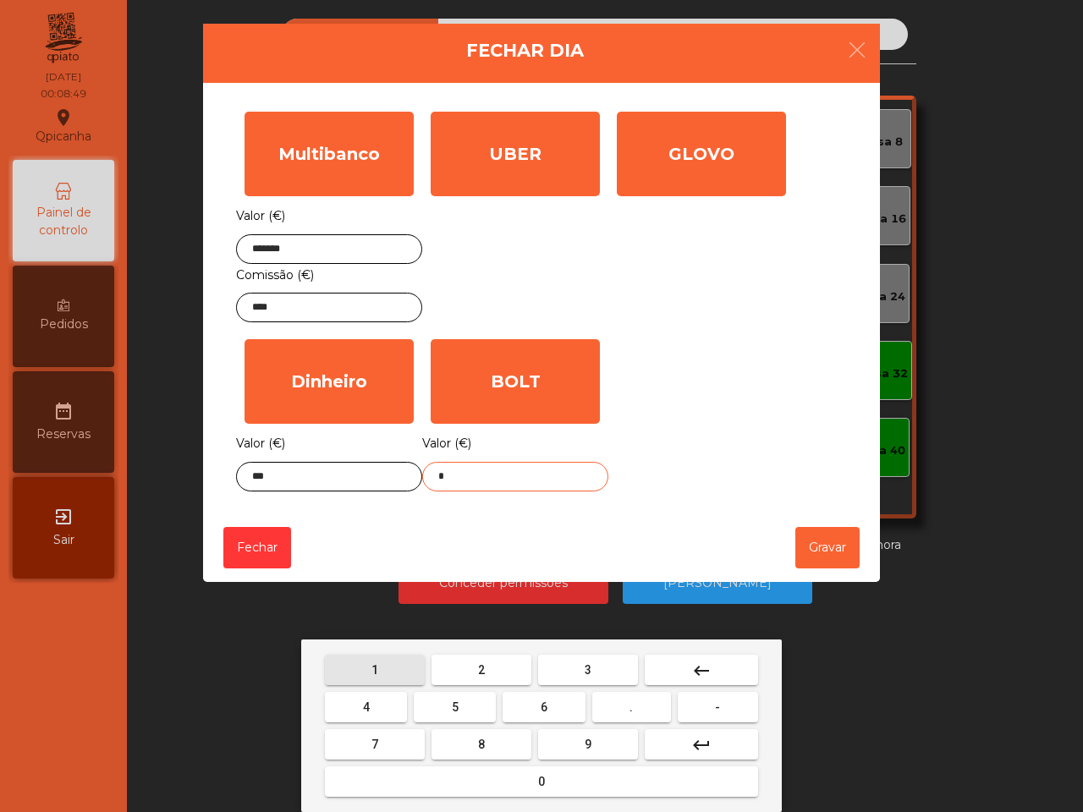
click at [387, 664] on button "1" at bounding box center [375, 670] width 100 height 30
click at [479, 738] on span "8" at bounding box center [481, 745] width 7 height 14
click at [626, 713] on button "." at bounding box center [631, 707] width 79 height 30
click at [458, 702] on span "5" at bounding box center [455, 708] width 7 height 14
click at [459, 702] on button "5" at bounding box center [455, 707] width 82 height 30
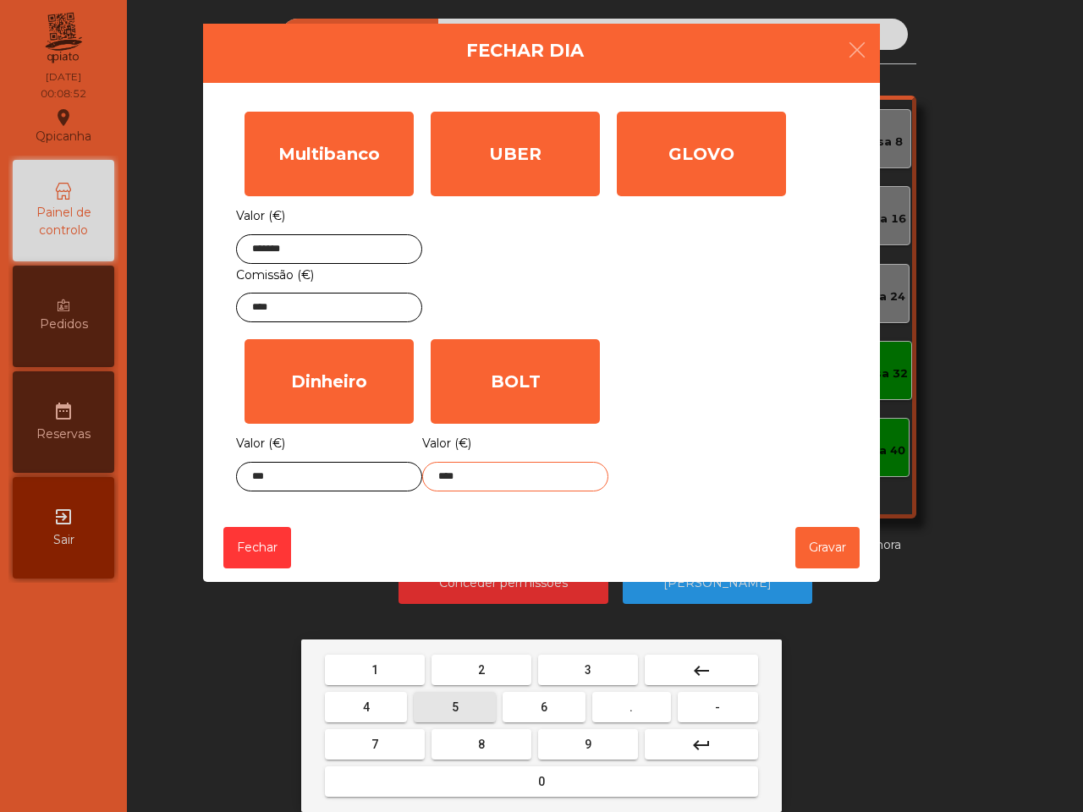
type input "*****"
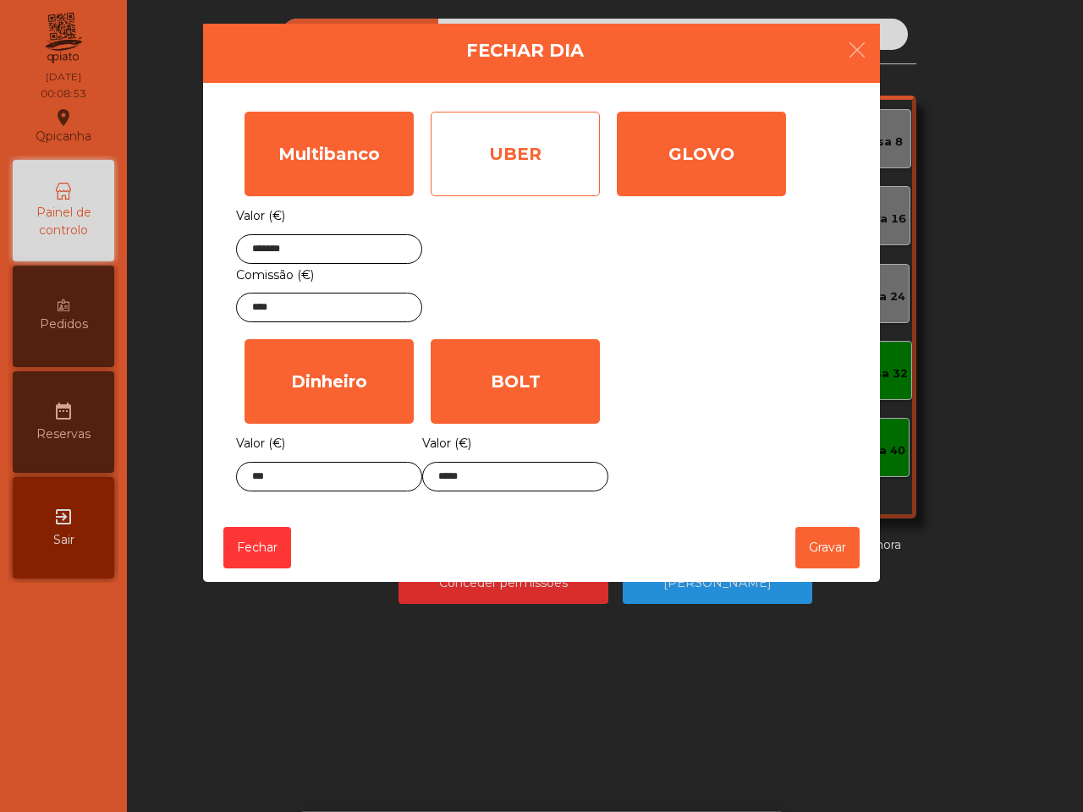
click at [472, 153] on div "UBER" at bounding box center [515, 154] width 169 height 85
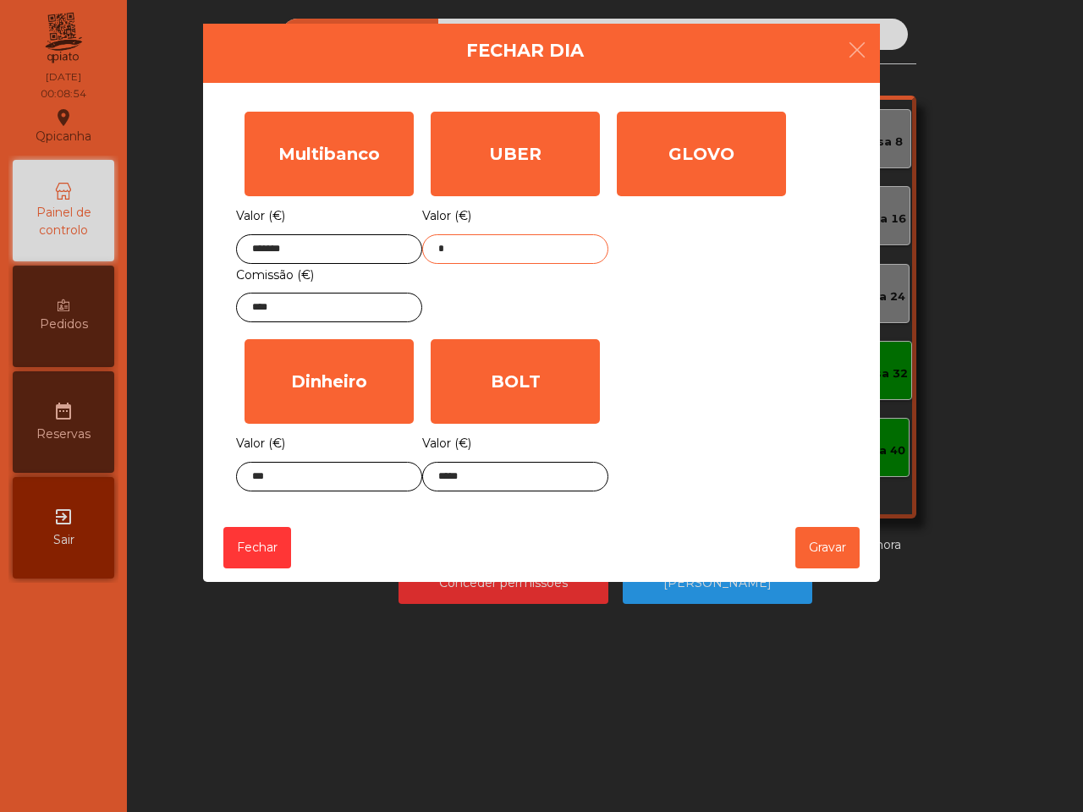
click at [455, 250] on input "*" at bounding box center [515, 249] width 186 height 30
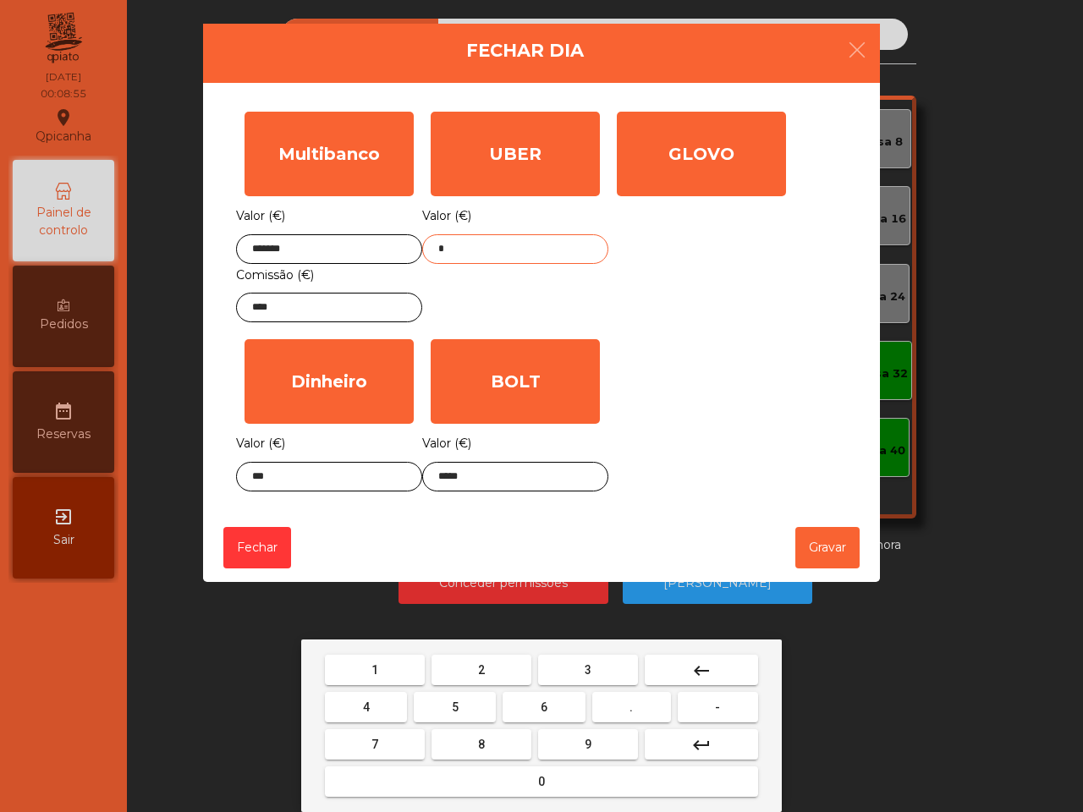
click at [572, 749] on button "9" at bounding box center [588, 745] width 100 height 30
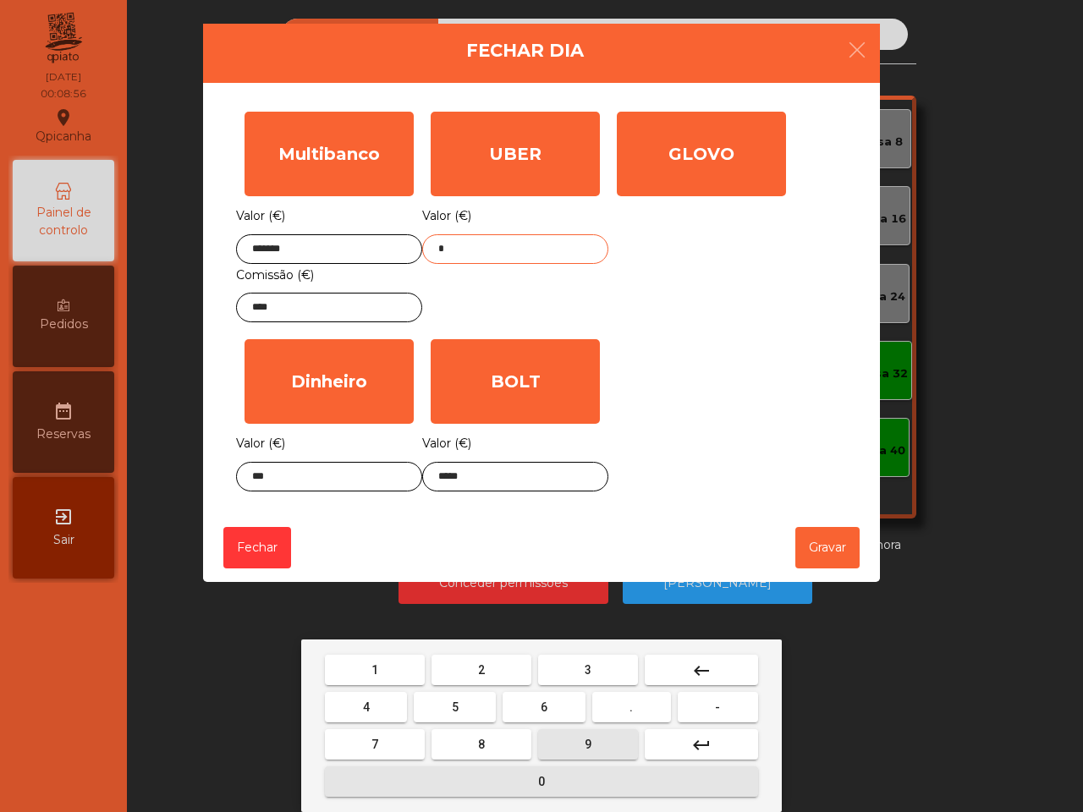
click at [542, 784] on span "0" at bounding box center [541, 782] width 7 height 14
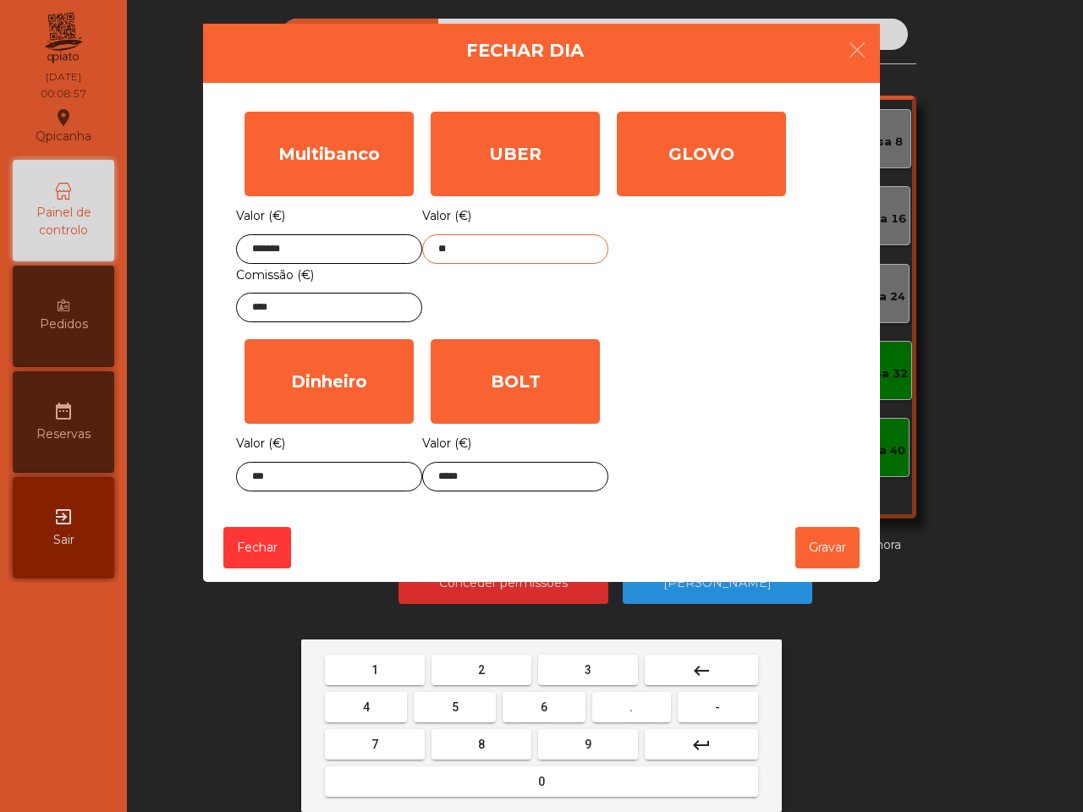
click at [636, 702] on button "." at bounding box center [631, 707] width 79 height 30
click at [548, 773] on button "0" at bounding box center [541, 782] width 433 height 30
click at [581, 665] on button "3" at bounding box center [588, 670] width 100 height 30
type input "*****"
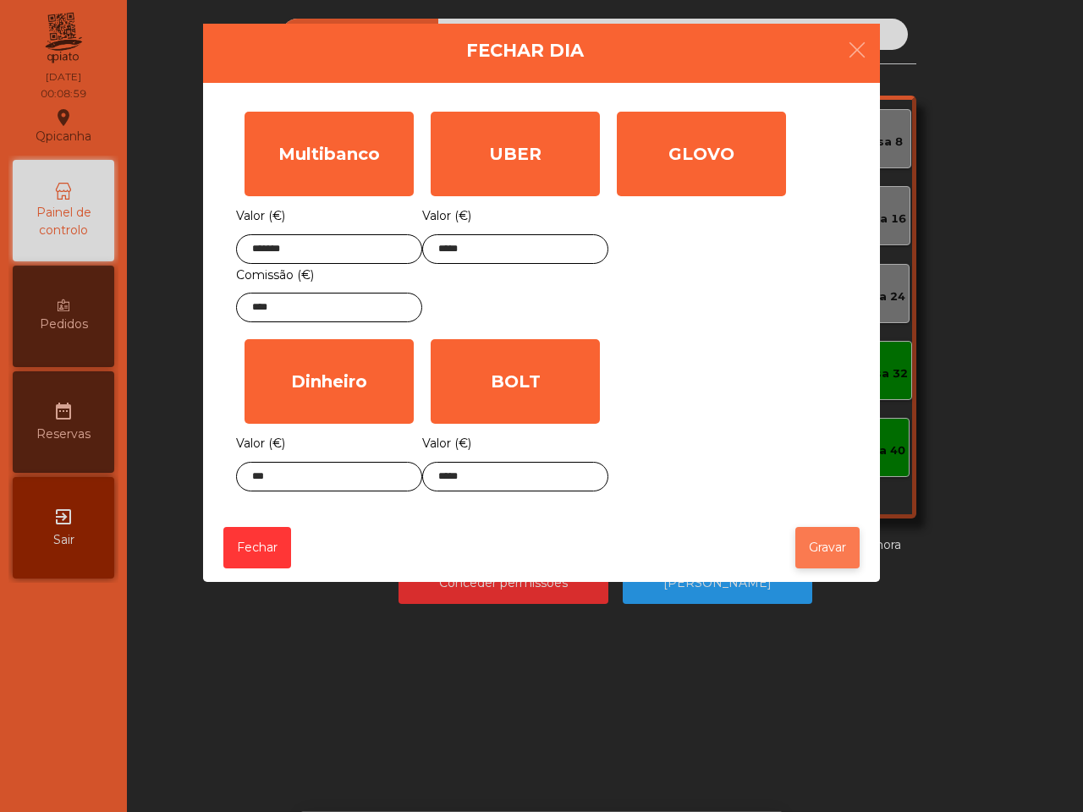
click at [823, 538] on button "Gravar" at bounding box center [828, 547] width 64 height 41
